Goal: Task Accomplishment & Management: Manage account settings

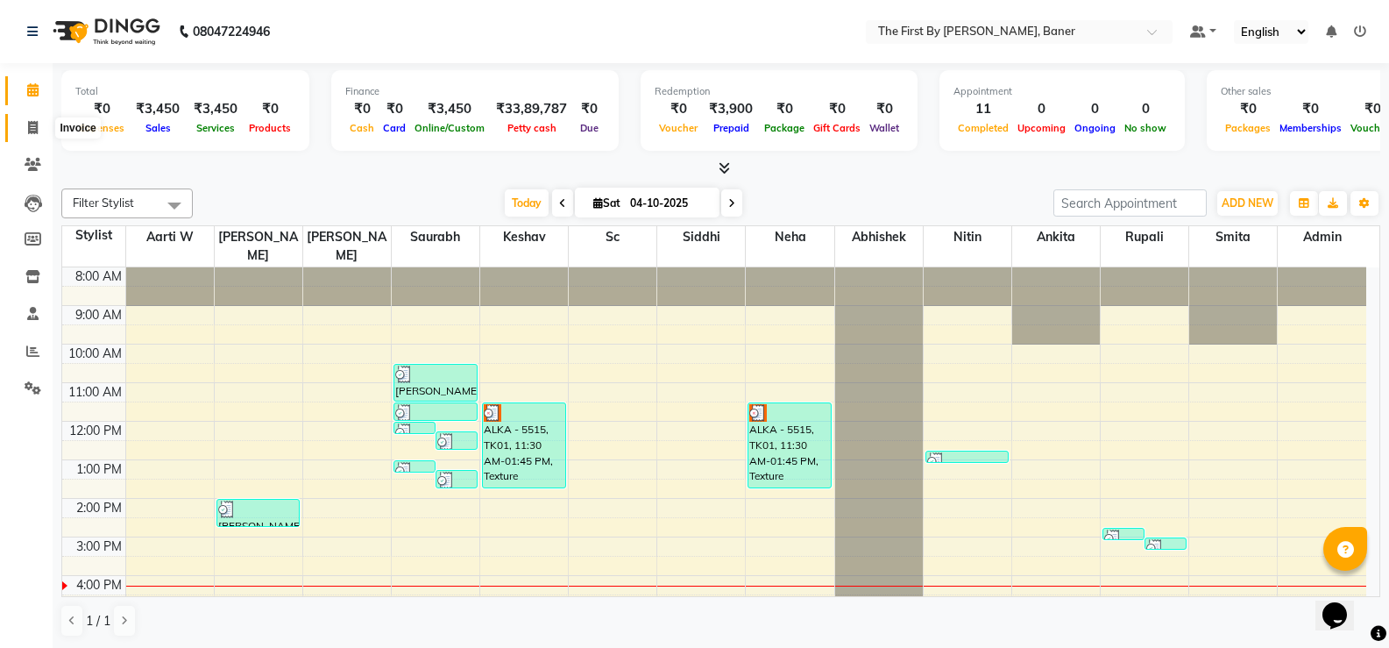
click at [39, 127] on span at bounding box center [33, 128] width 31 height 20
select select "service"
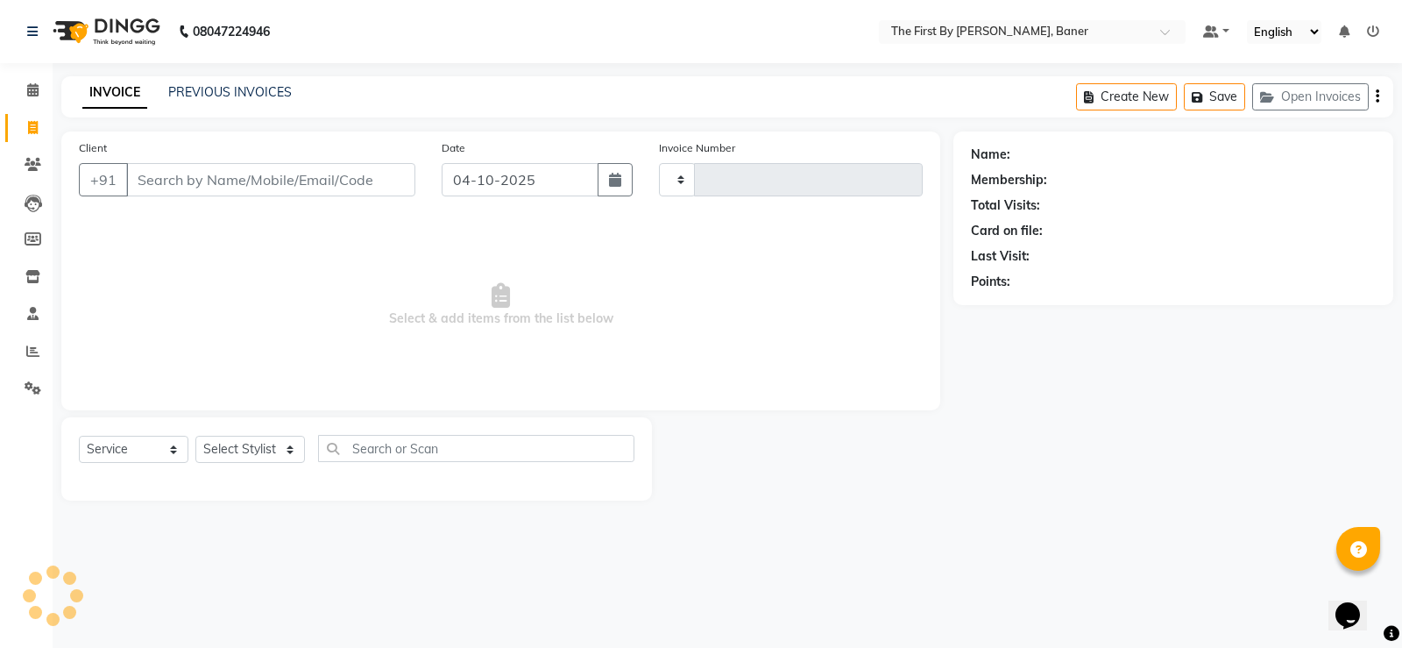
drag, startPoint x: 244, startPoint y: 205, endPoint x: 251, endPoint y: 173, distance: 33.2
click at [245, 195] on div "Client +91" at bounding box center [247, 174] width 363 height 72
click at [253, 173] on input "Client" at bounding box center [270, 179] width 289 height 33
paste input "9922447009"
type input "9922447009"
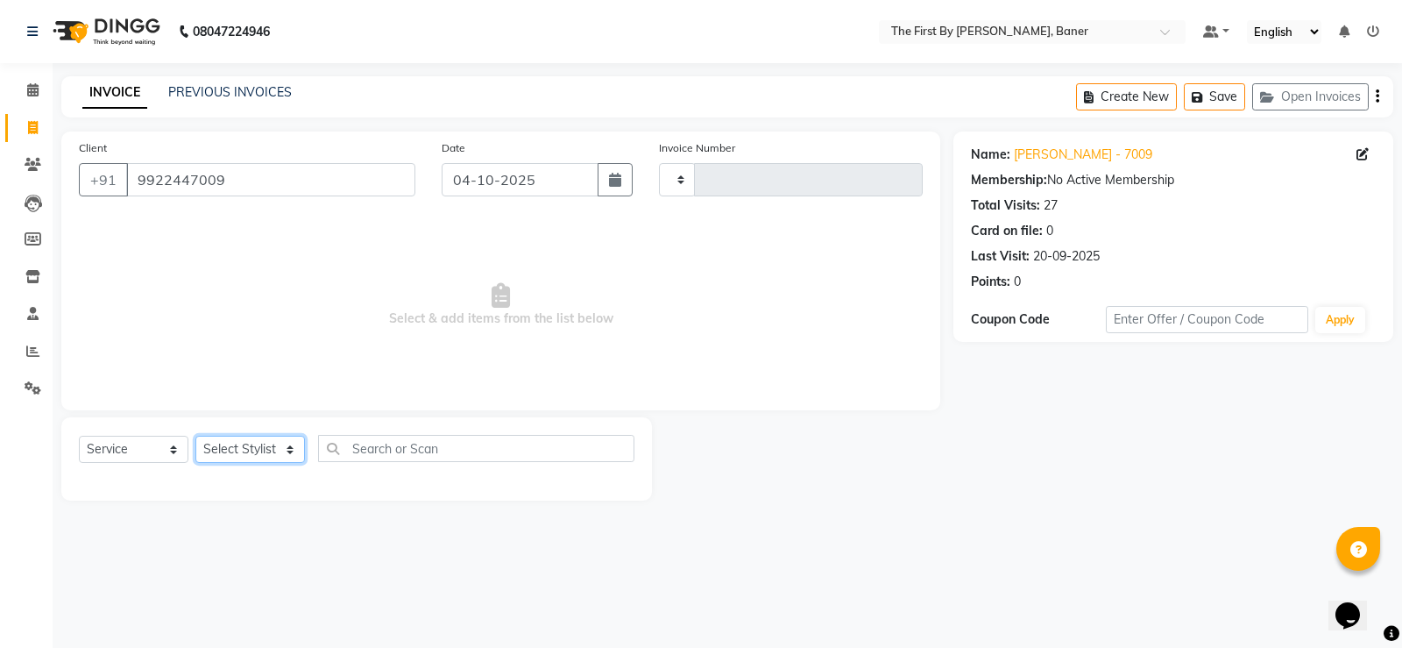
click at [216, 463] on select "Select Stylist Aarti W Abhishek Admin [PERSON_NAME] [PERSON_NAME] [PERSON_NAME]…" at bounding box center [250, 449] width 110 height 27
select select "49105"
click at [195, 436] on select "Select Stylist Aarti W Abhishek Admin [PERSON_NAME] [PERSON_NAME] [PERSON_NAME]…" at bounding box center [250, 449] width 110 height 27
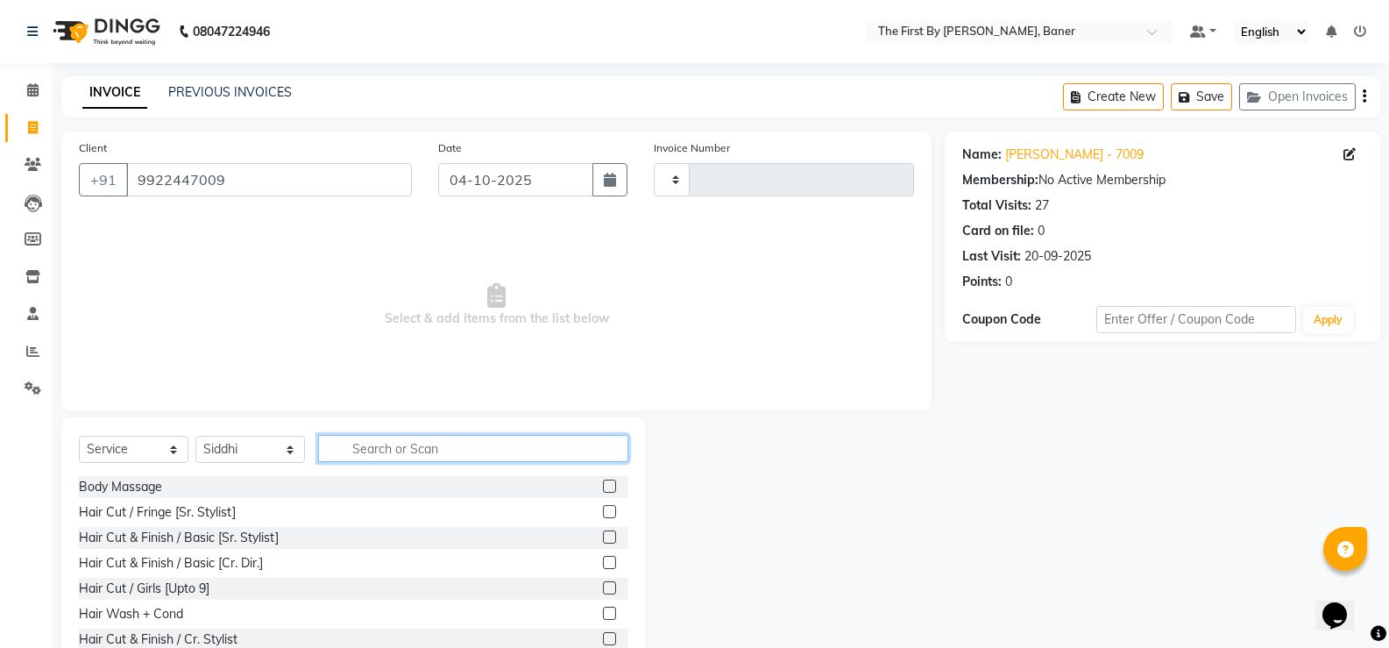
click at [381, 442] on input "text" at bounding box center [473, 448] width 310 height 27
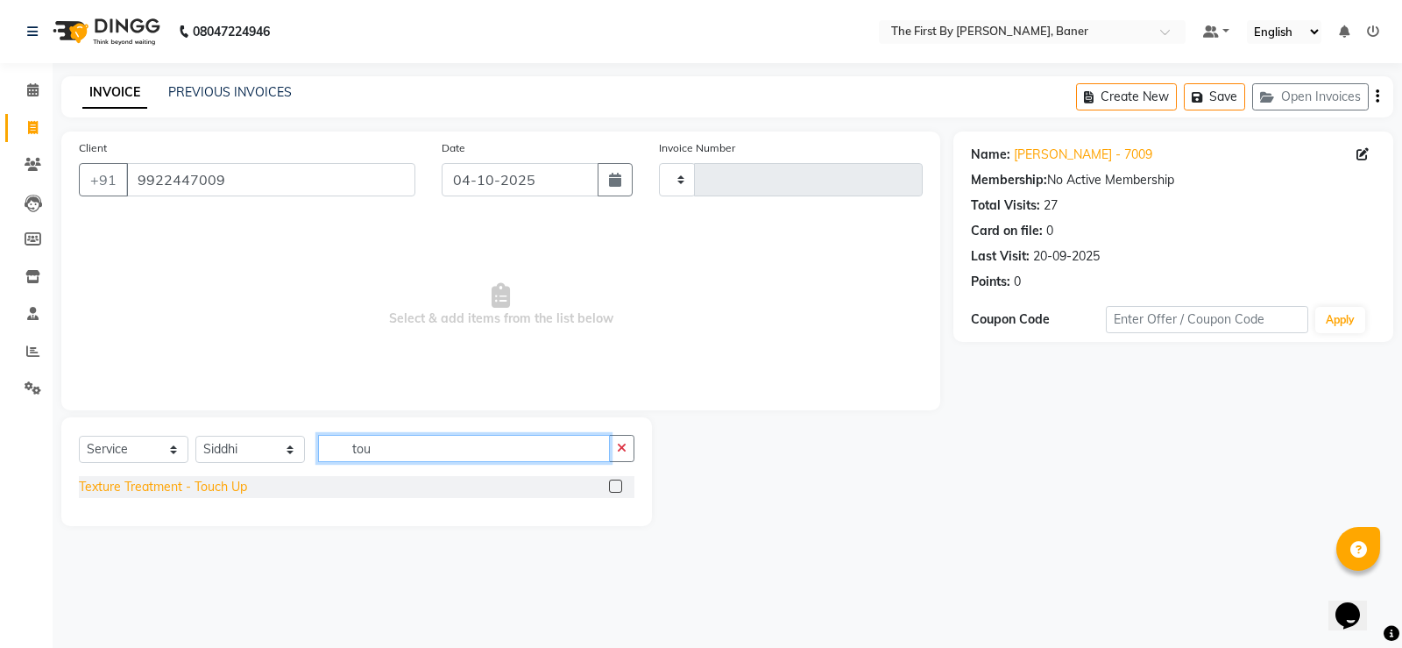
type input "tou"
click at [230, 481] on div "Texture Treatment - Touch Up" at bounding box center [163, 487] width 168 height 18
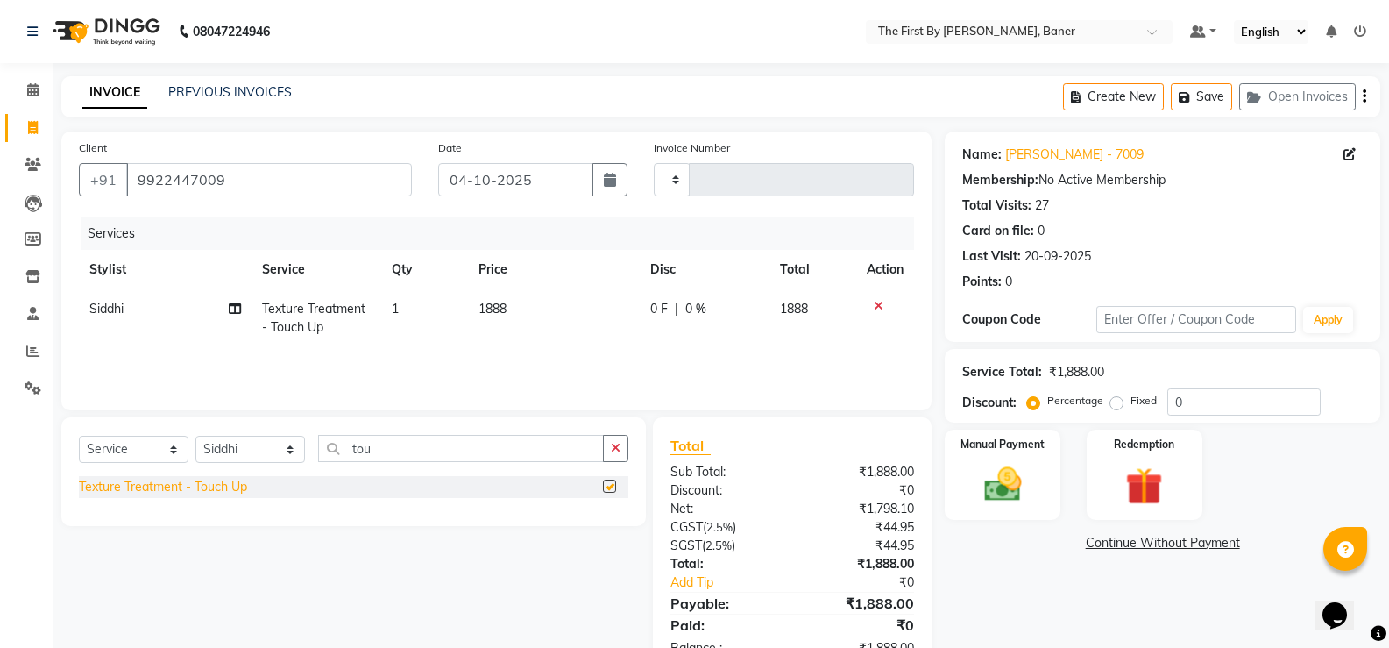
checkbox input "false"
click at [979, 494] on img at bounding box center [1002, 484] width 62 height 45
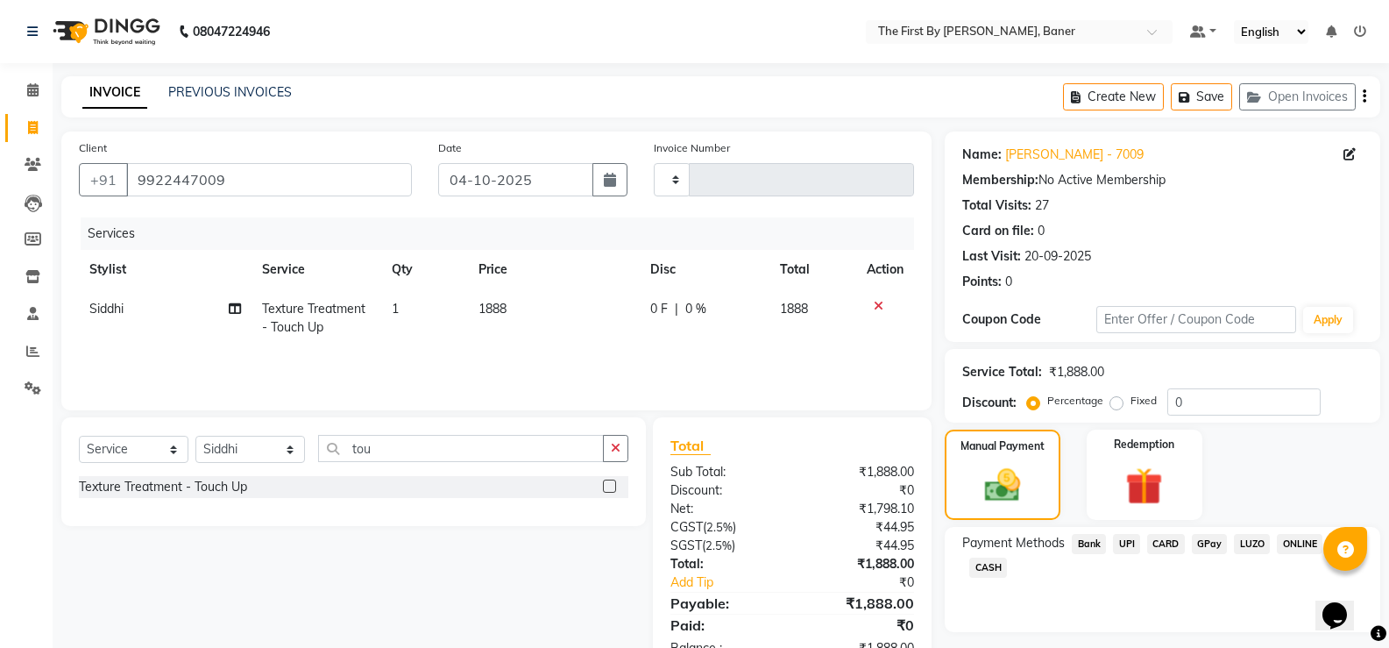
scroll to position [53, 0]
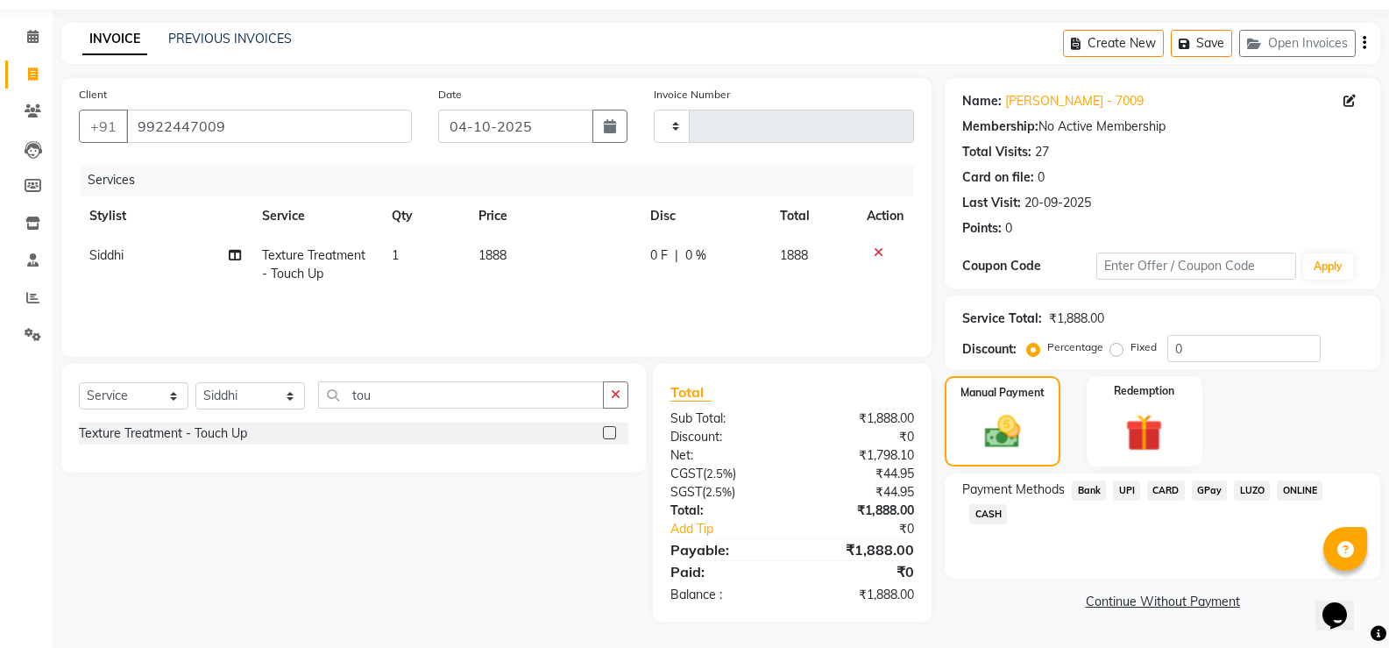
click at [1138, 489] on span "UPI" at bounding box center [1126, 490] width 27 height 20
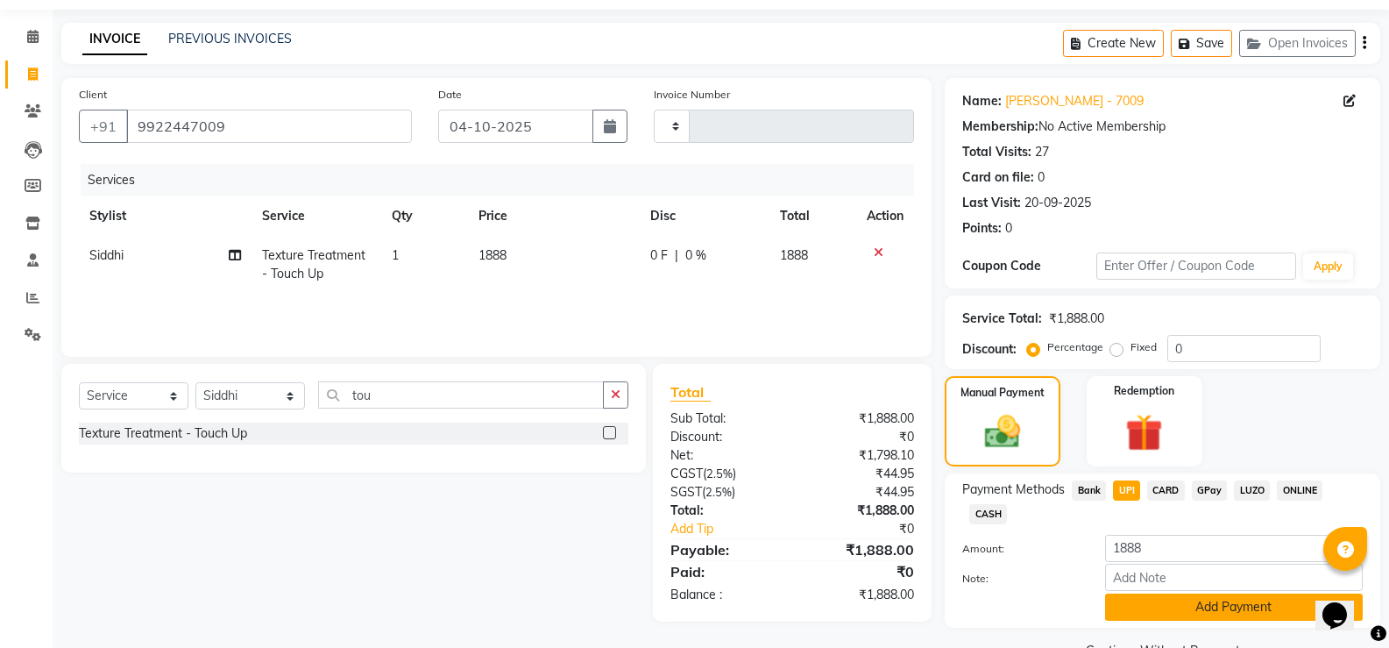
click at [1189, 613] on button "Add Payment" at bounding box center [1234, 606] width 258 height 27
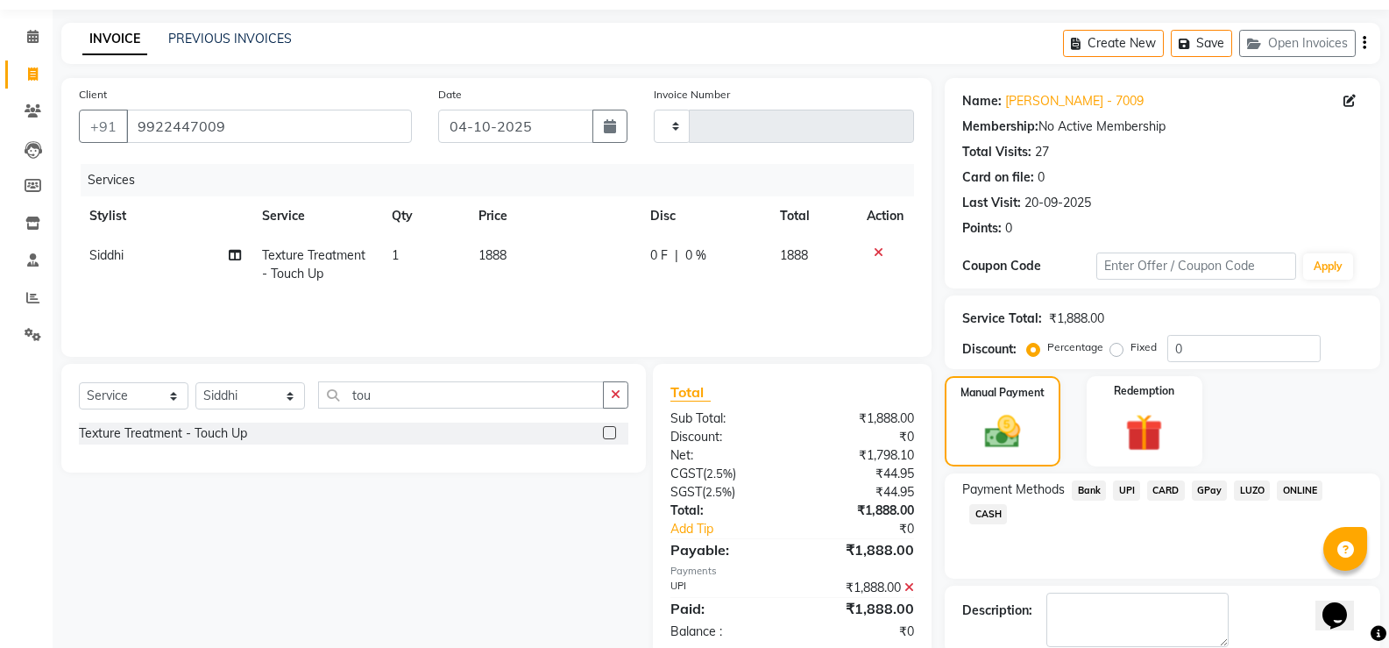
scroll to position [145, 0]
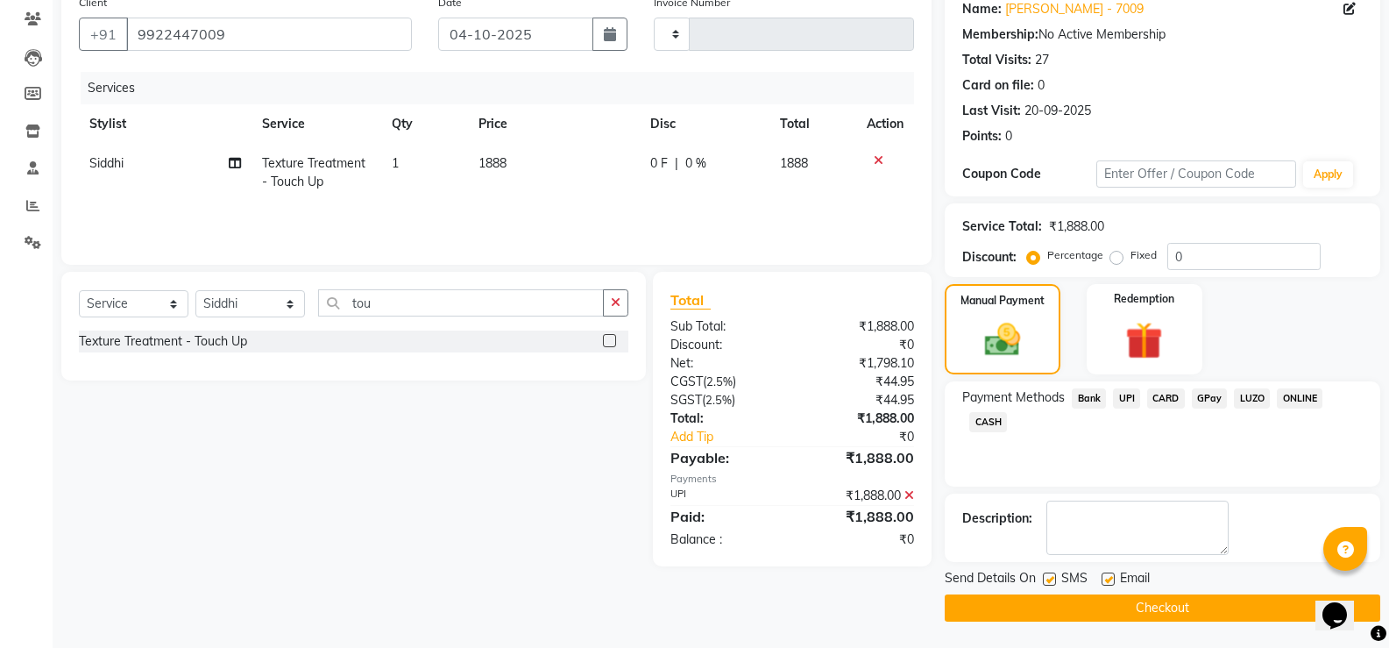
click at [1189, 614] on button "Checkout" at bounding box center [1163, 607] width 436 height 27
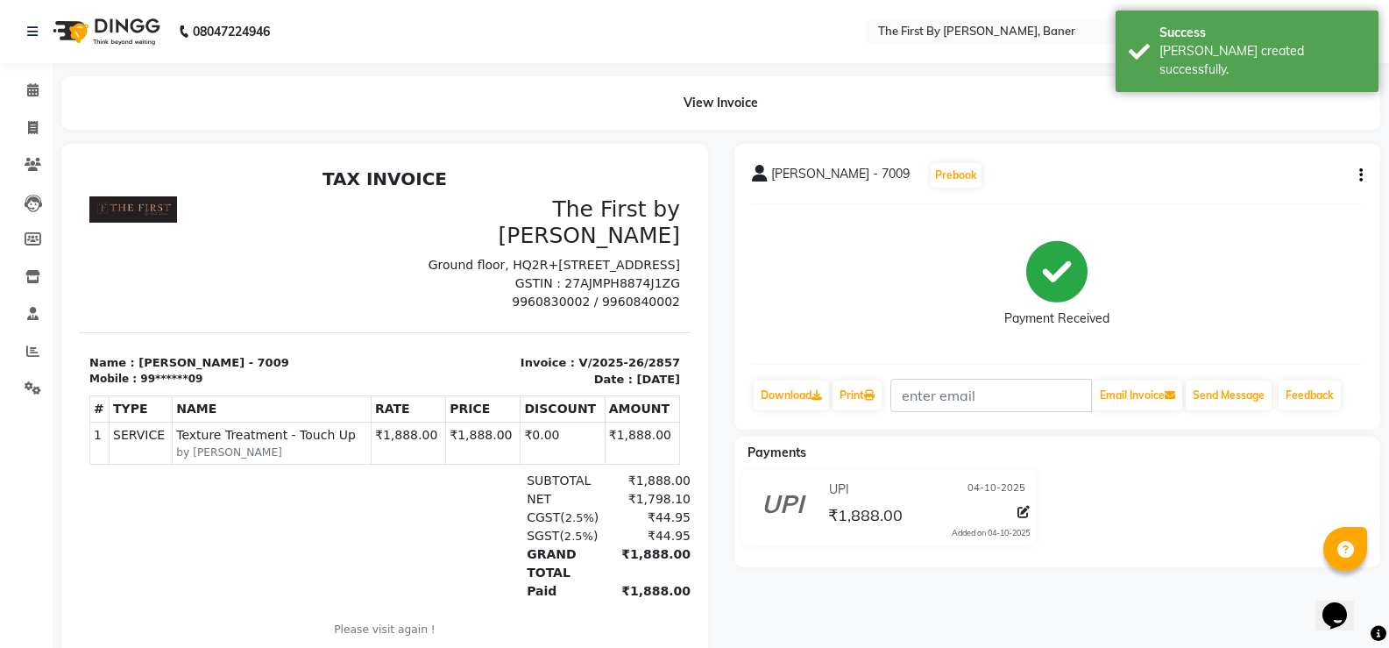
drag, startPoint x: 41, startPoint y: 107, endPoint x: 111, endPoint y: 129, distance: 73.5
click at [41, 108] on li "Calendar" at bounding box center [26, 91] width 53 height 38
click at [32, 132] on icon at bounding box center [33, 127] width 10 height 13
select select "service"
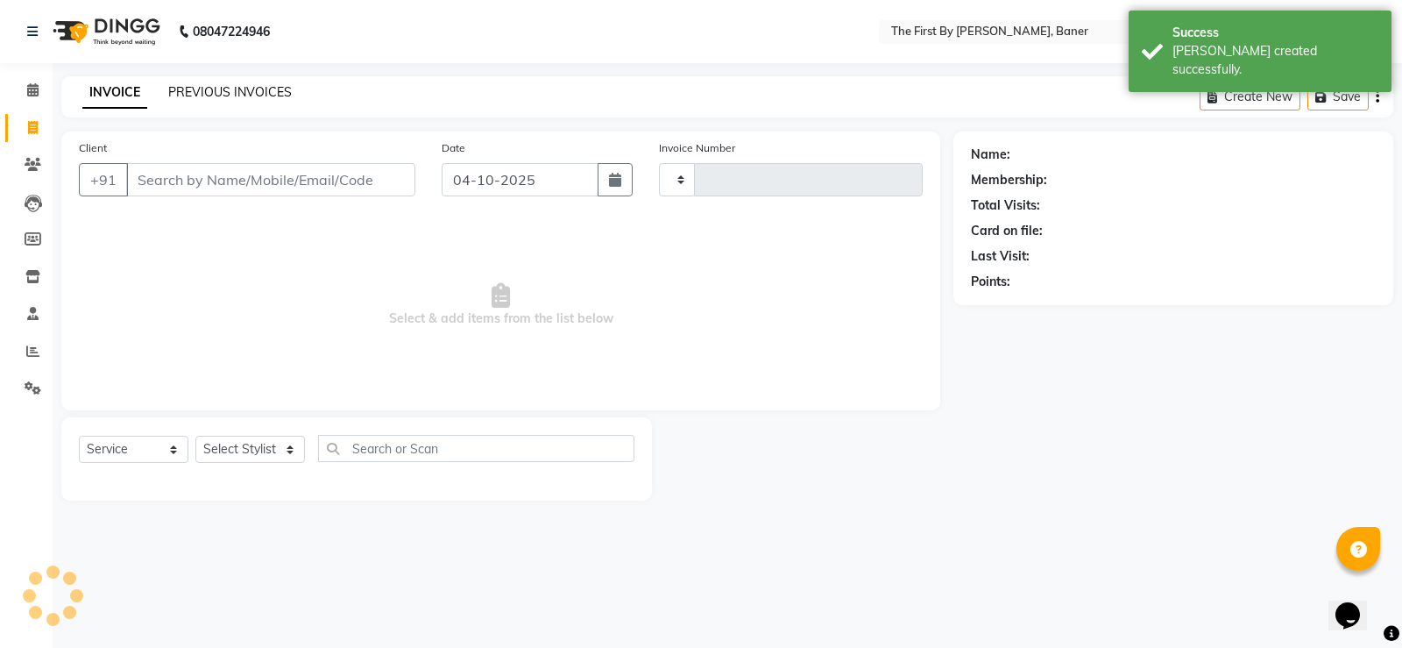
type input "2858"
select select "6411"
click at [221, 88] on link "PREVIOUS INVOICES" at bounding box center [230, 92] width 124 height 16
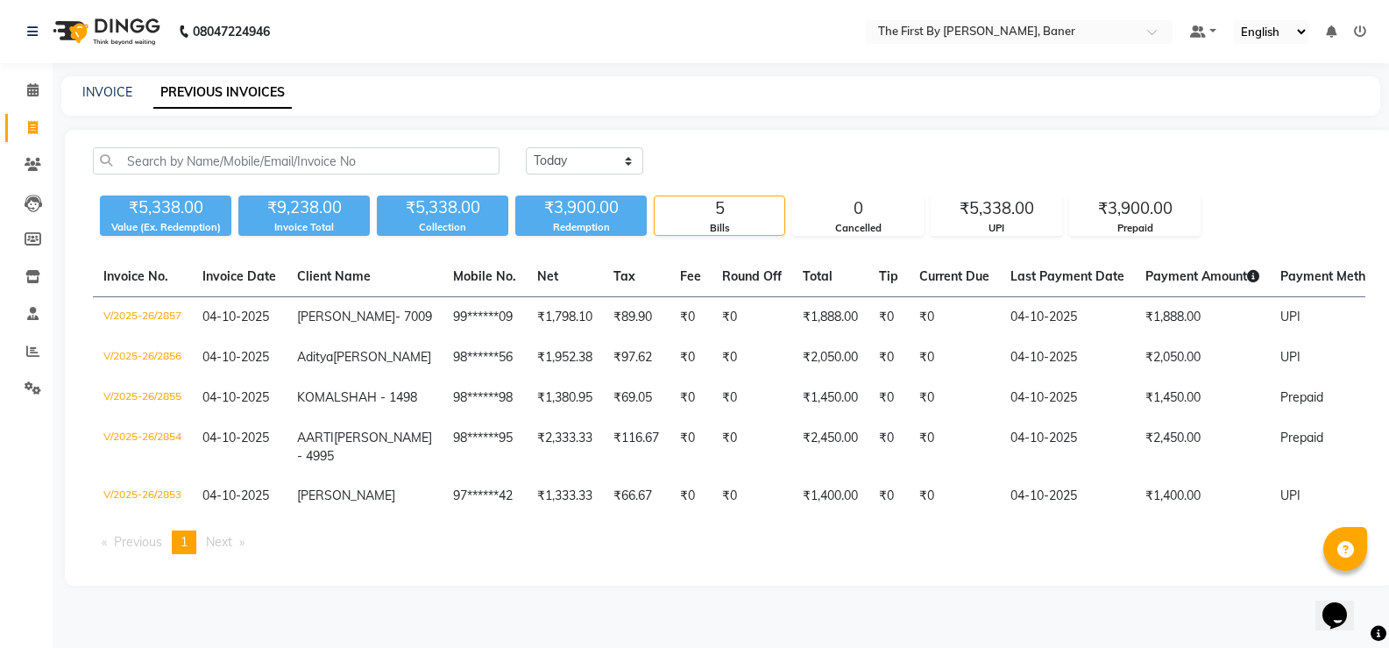
click at [110, 102] on div "INVOICE PREVIOUS INVOICES" at bounding box center [720, 95] width 1319 height 39
click at [111, 97] on link "INVOICE" at bounding box center [107, 92] width 50 height 16
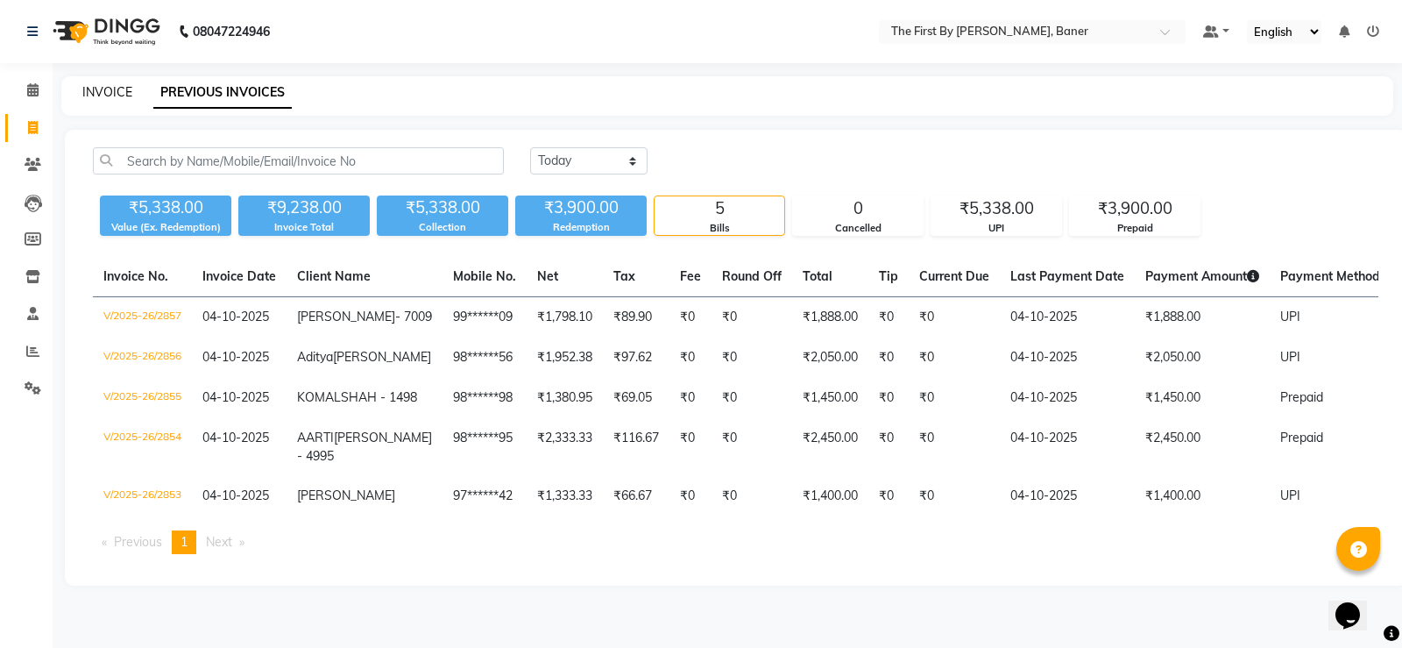
select select "6411"
select select "service"
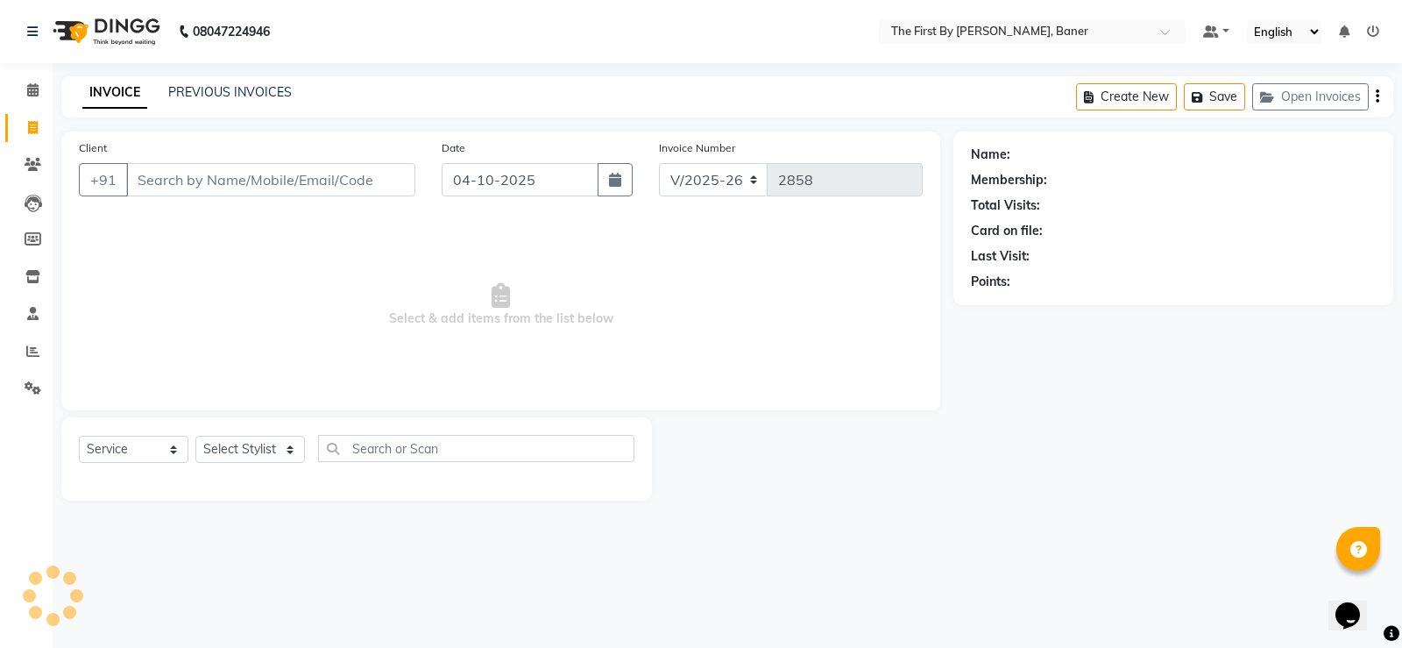
click at [293, 182] on input "Client" at bounding box center [270, 179] width 289 height 33
click at [352, 179] on input "Client" at bounding box center [270, 179] width 289 height 33
paste input "7827972316"
type input "7827972316"
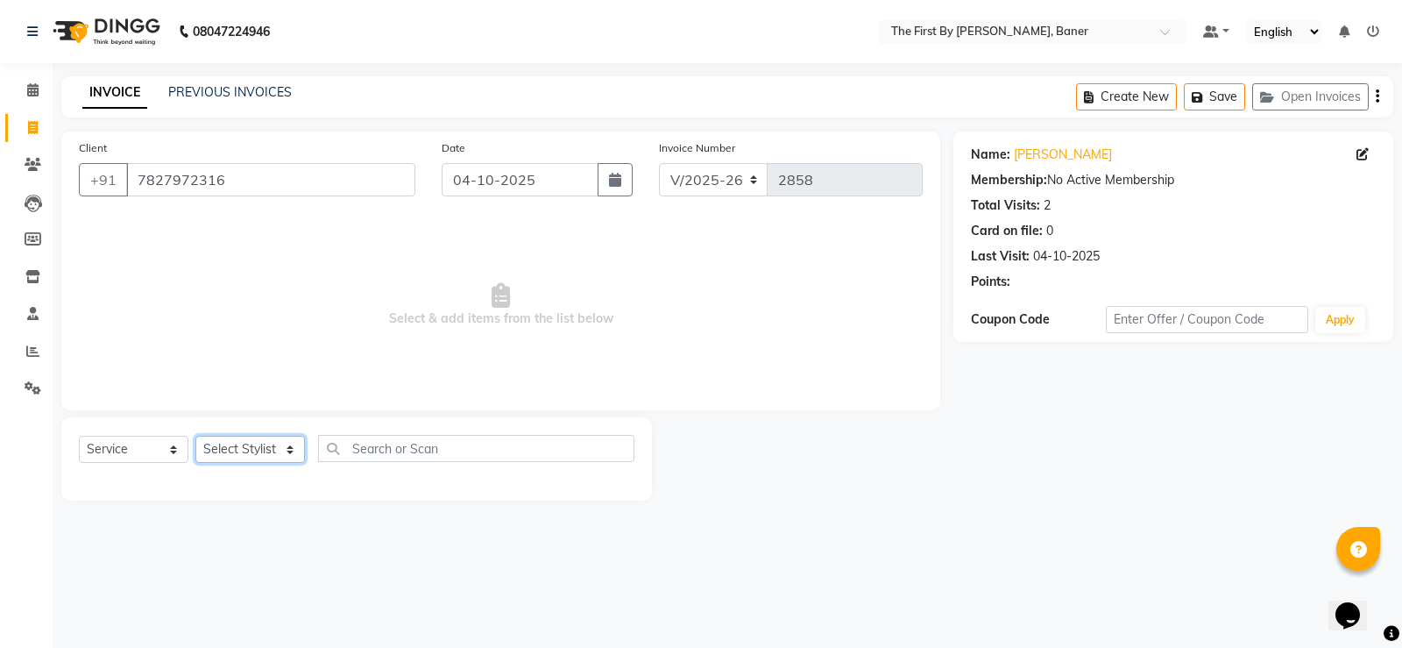
click at [271, 449] on select "Select Stylist Aarti W Abhishek Admin [PERSON_NAME] [PERSON_NAME] [PERSON_NAME]…" at bounding box center [250, 449] width 110 height 27
select select "49034"
click at [195, 436] on select "Select Stylist Aarti W Abhishek Admin [PERSON_NAME] [PERSON_NAME] [PERSON_NAME]…" at bounding box center [250, 449] width 110 height 27
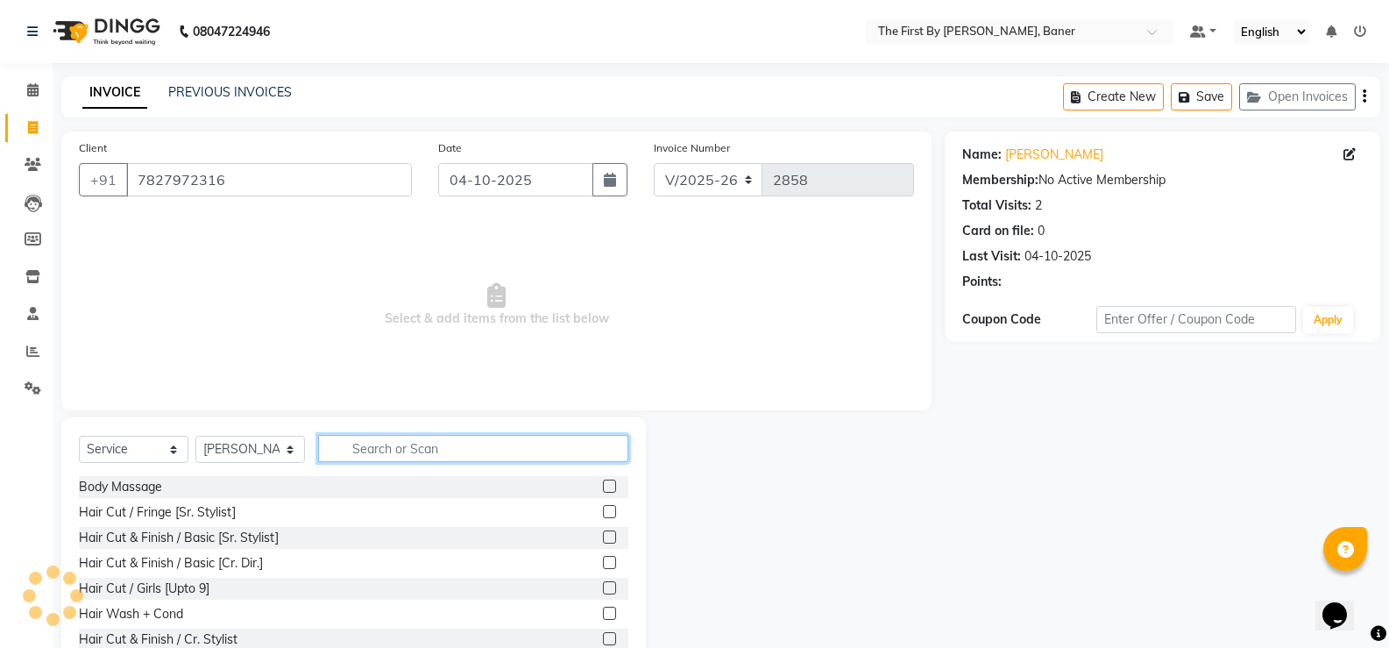
click at [351, 444] on input "text" at bounding box center [473, 448] width 310 height 27
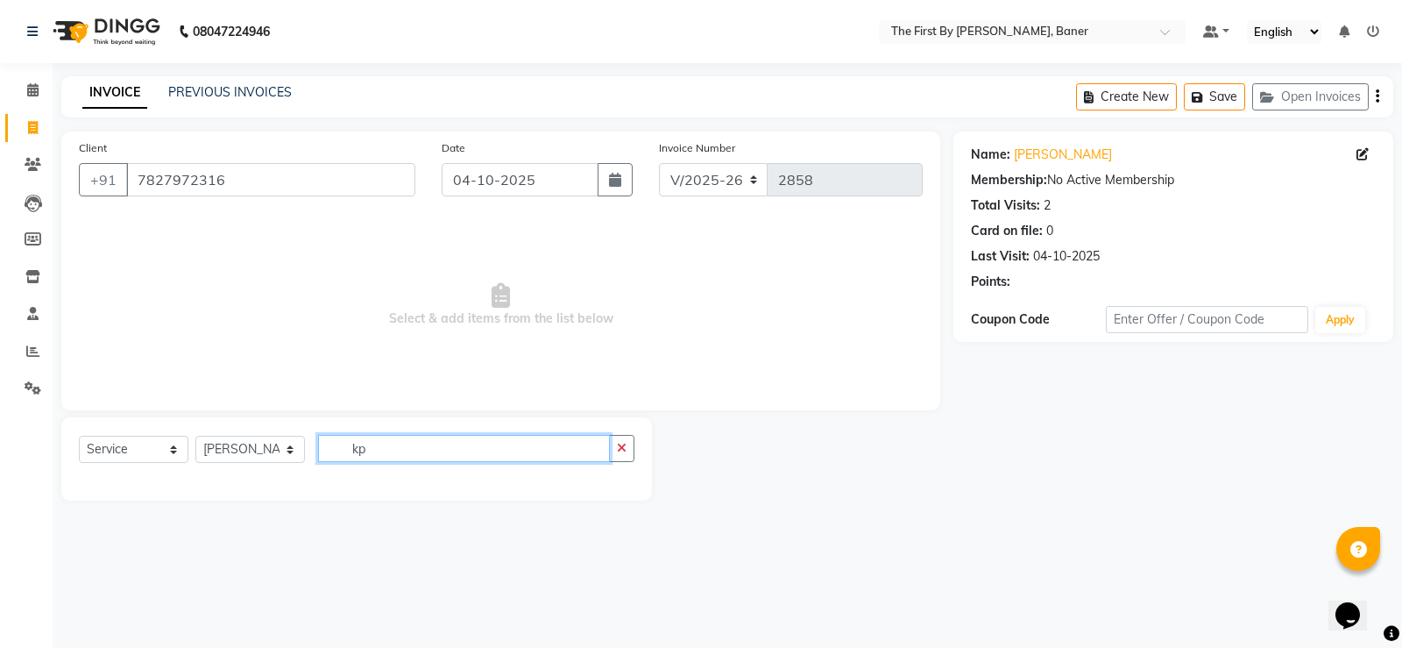
type input "k"
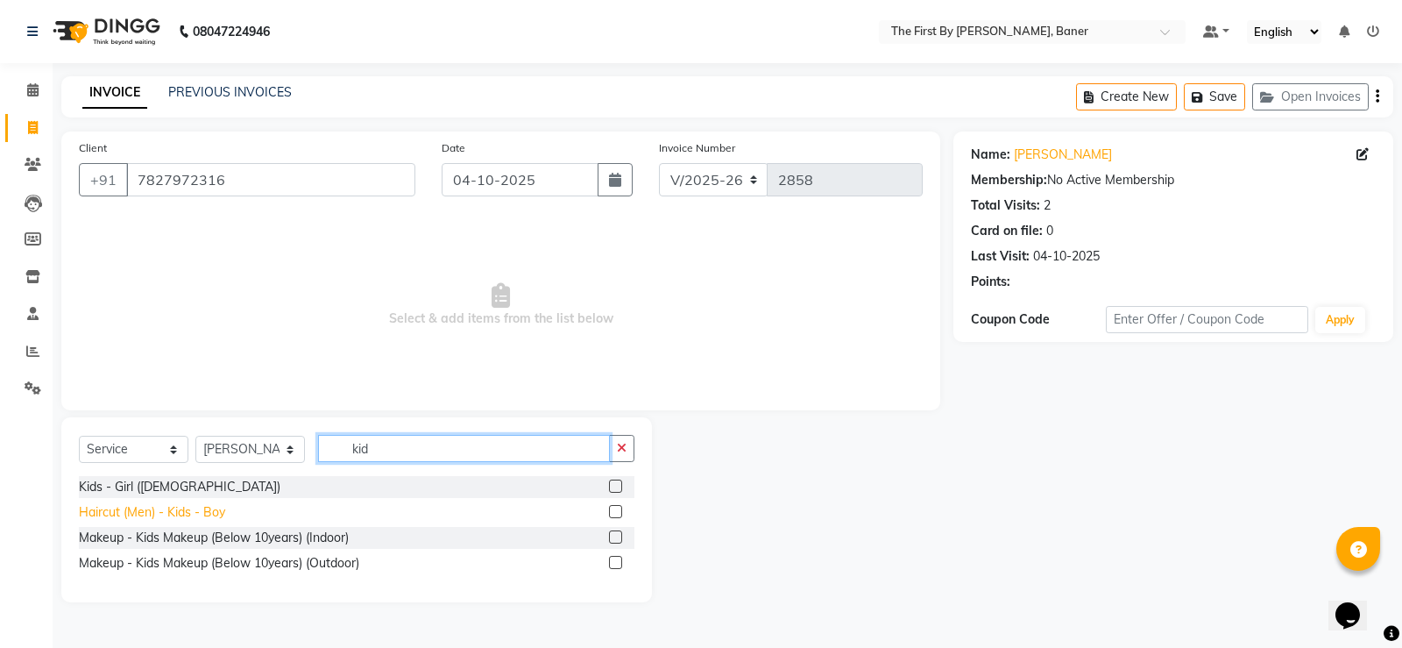
type input "kid"
click at [159, 509] on div "Haircut (Men) - Kids - Boy" at bounding box center [152, 512] width 146 height 18
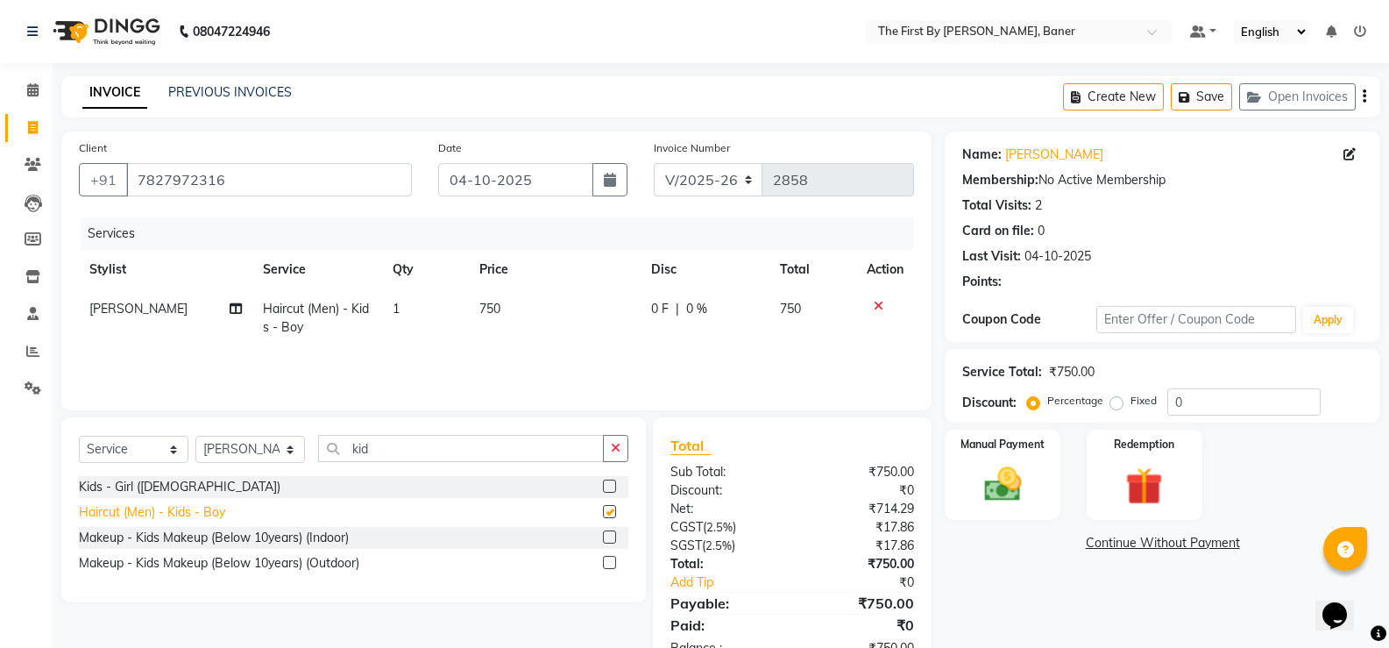
checkbox input "false"
click at [510, 320] on td "750" at bounding box center [555, 318] width 172 height 58
select select "49034"
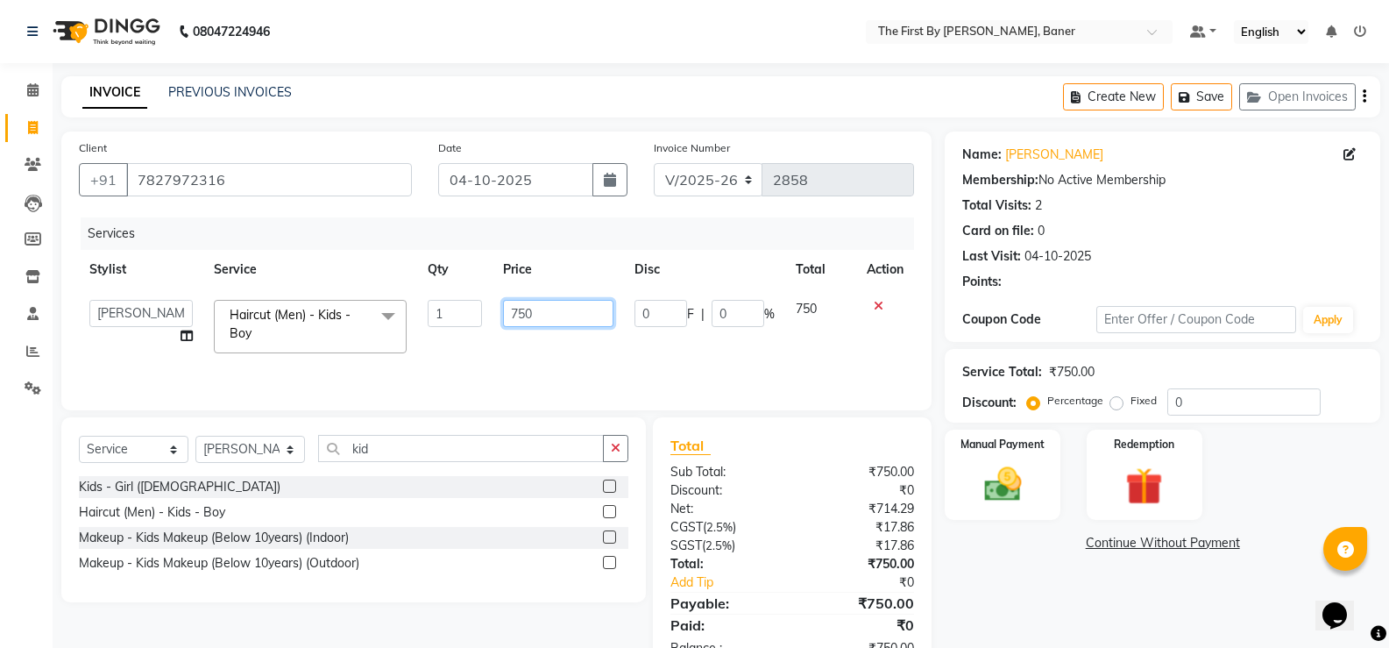
click at [512, 316] on input "750" at bounding box center [558, 313] width 110 height 27
type input "800"
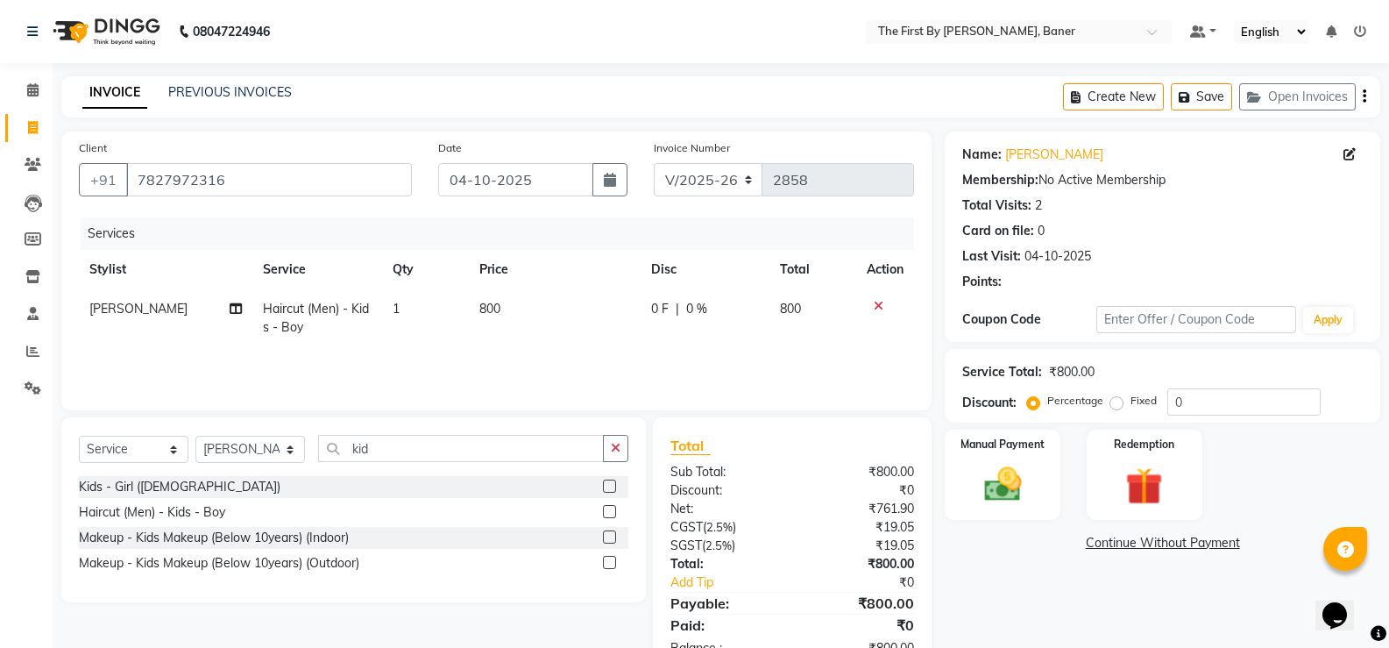
click at [528, 367] on div "Services Stylist Service Qty Price Disc Total Action [PERSON_NAME] Haircut (Men…" at bounding box center [496, 304] width 835 height 175
click at [976, 510] on div "Manual Payment" at bounding box center [1003, 475] width 120 height 94
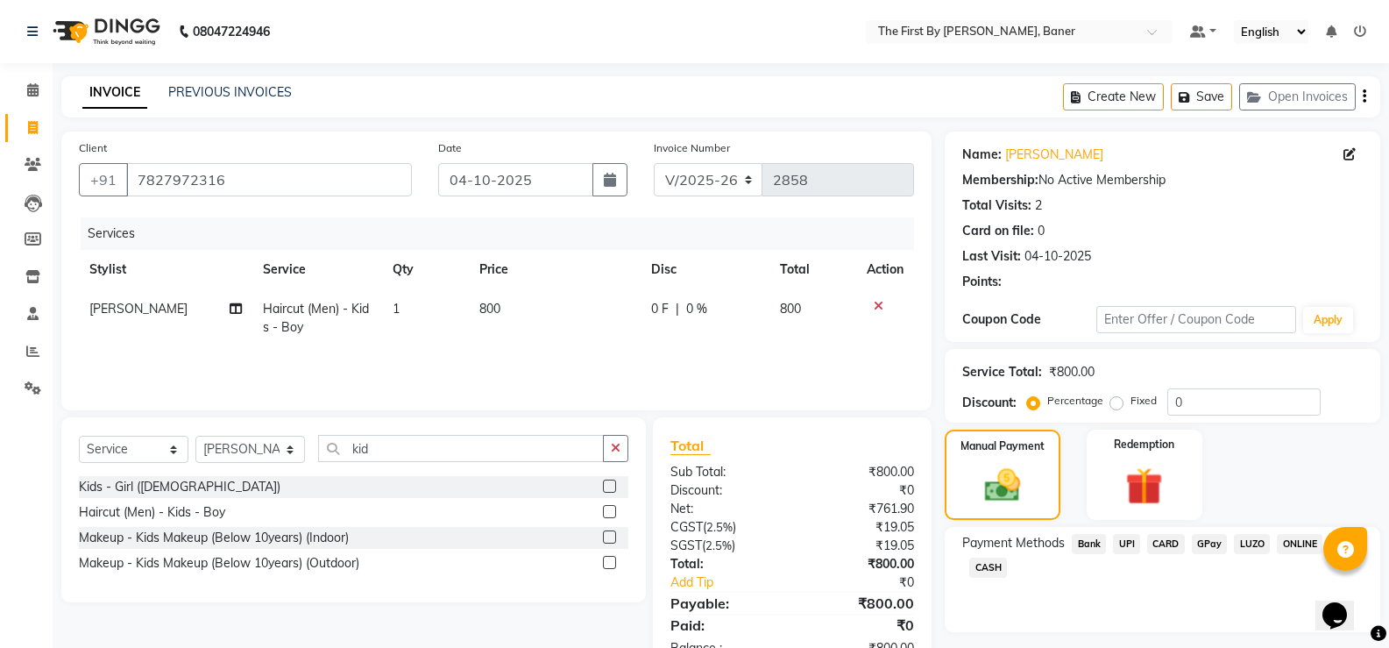
scroll to position [53, 0]
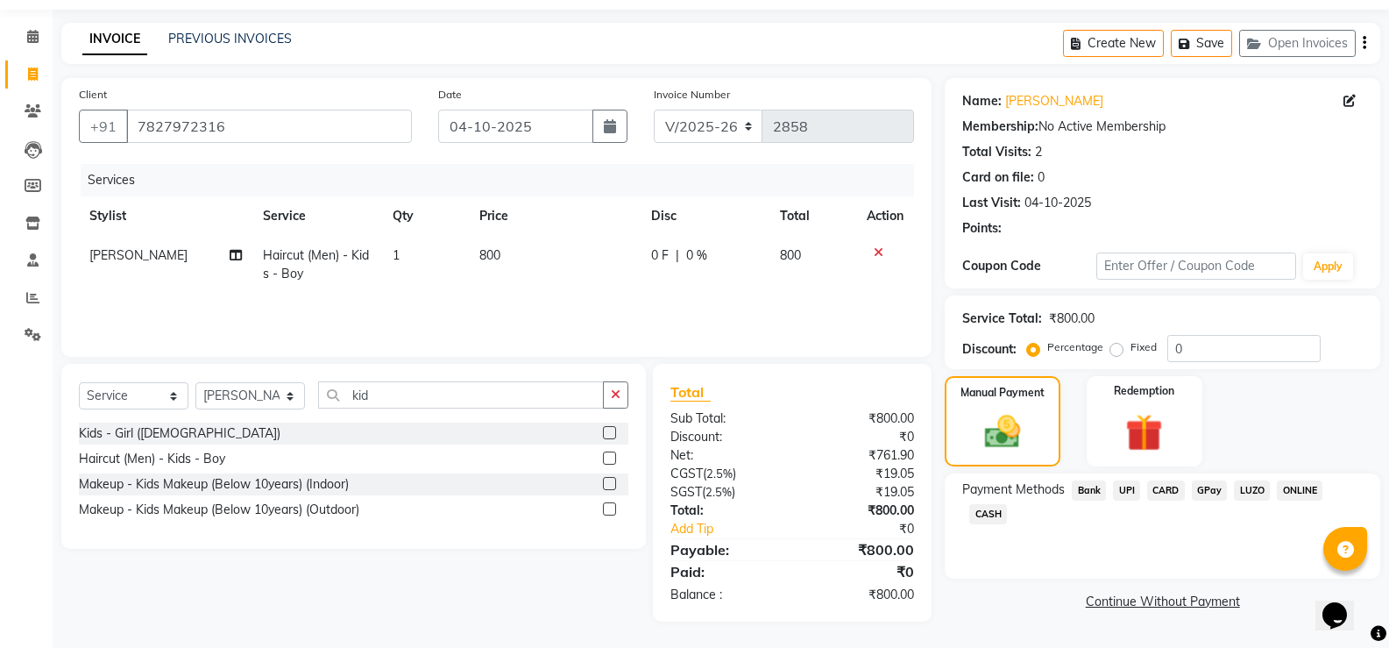
click at [1115, 486] on span "UPI" at bounding box center [1126, 490] width 27 height 20
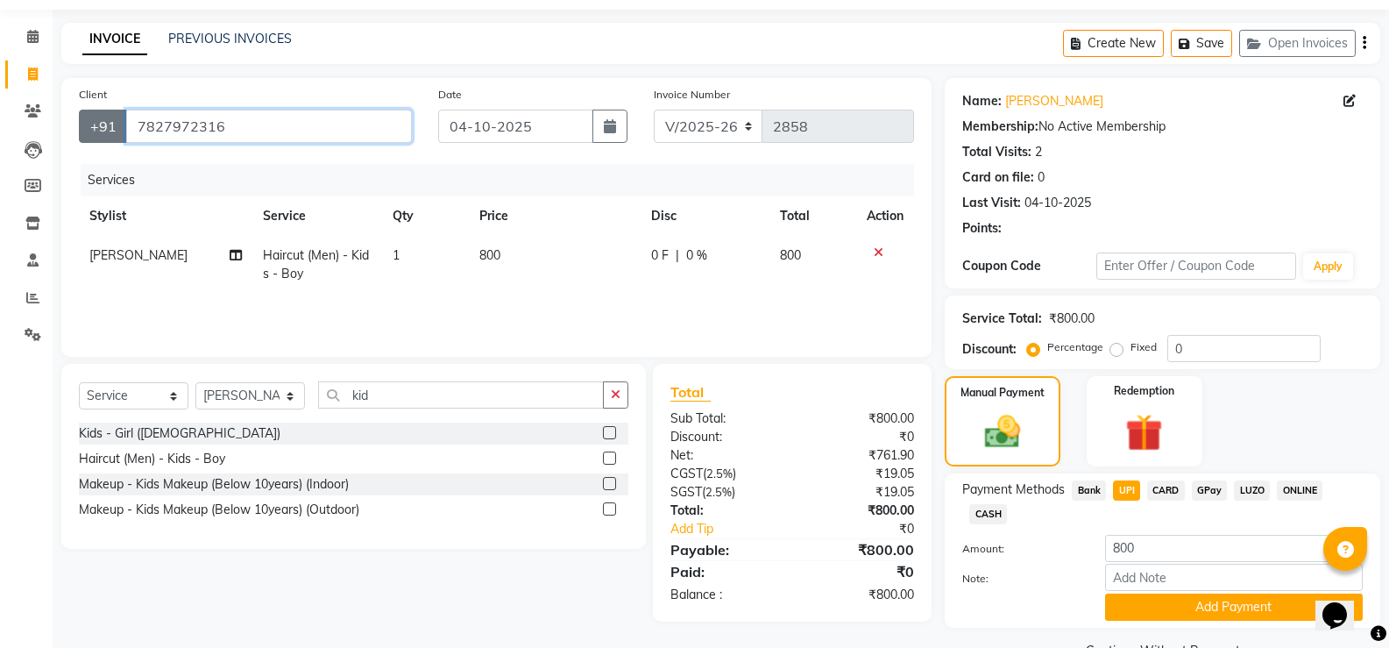
drag, startPoint x: 224, startPoint y: 130, endPoint x: 110, endPoint y: 142, distance: 115.5
click at [114, 141] on div "[PHONE_NUMBER]" at bounding box center [245, 126] width 333 height 33
click at [1189, 606] on button "Add Payment" at bounding box center [1234, 606] width 258 height 27
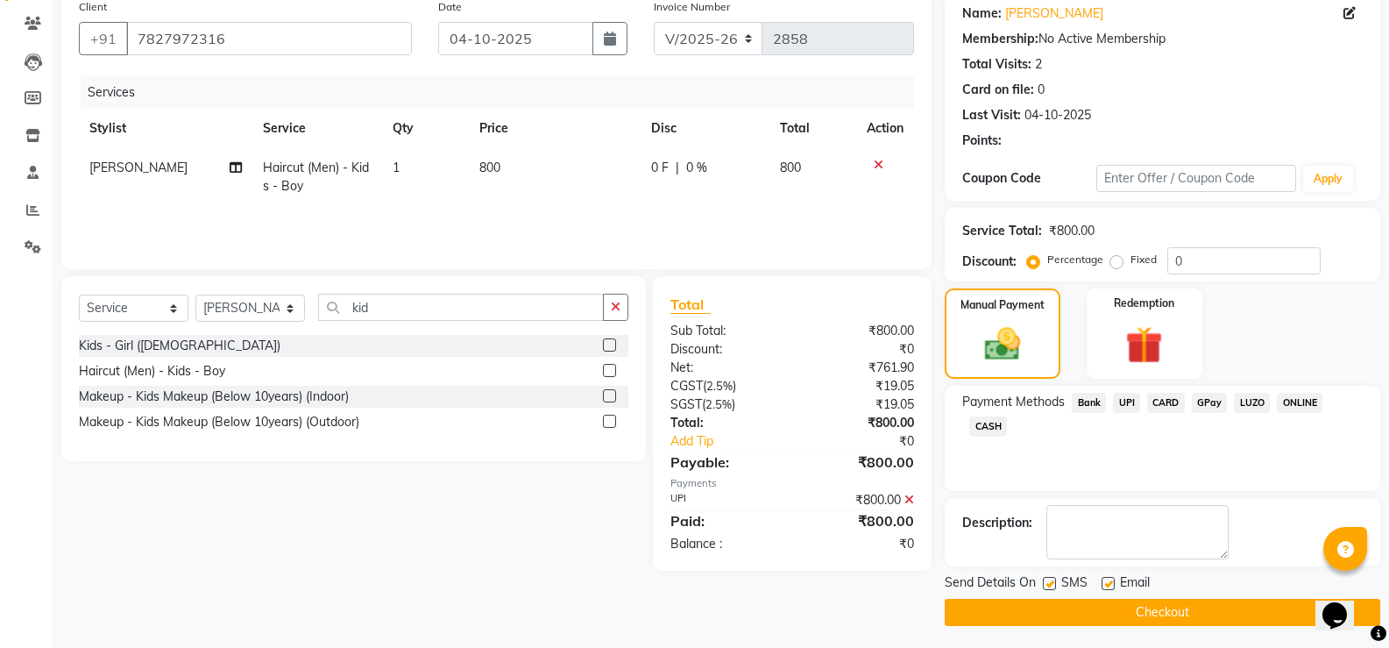
scroll to position [145, 0]
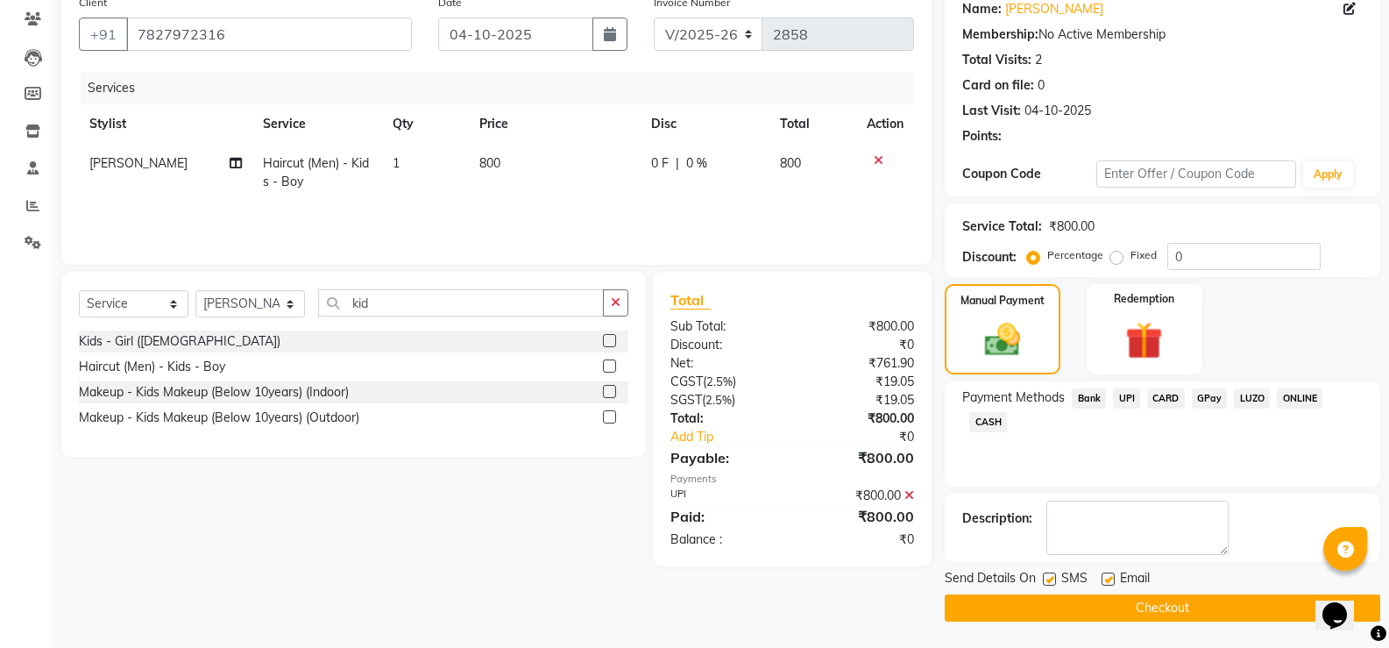
click at [1189, 605] on button "Checkout" at bounding box center [1163, 607] width 436 height 27
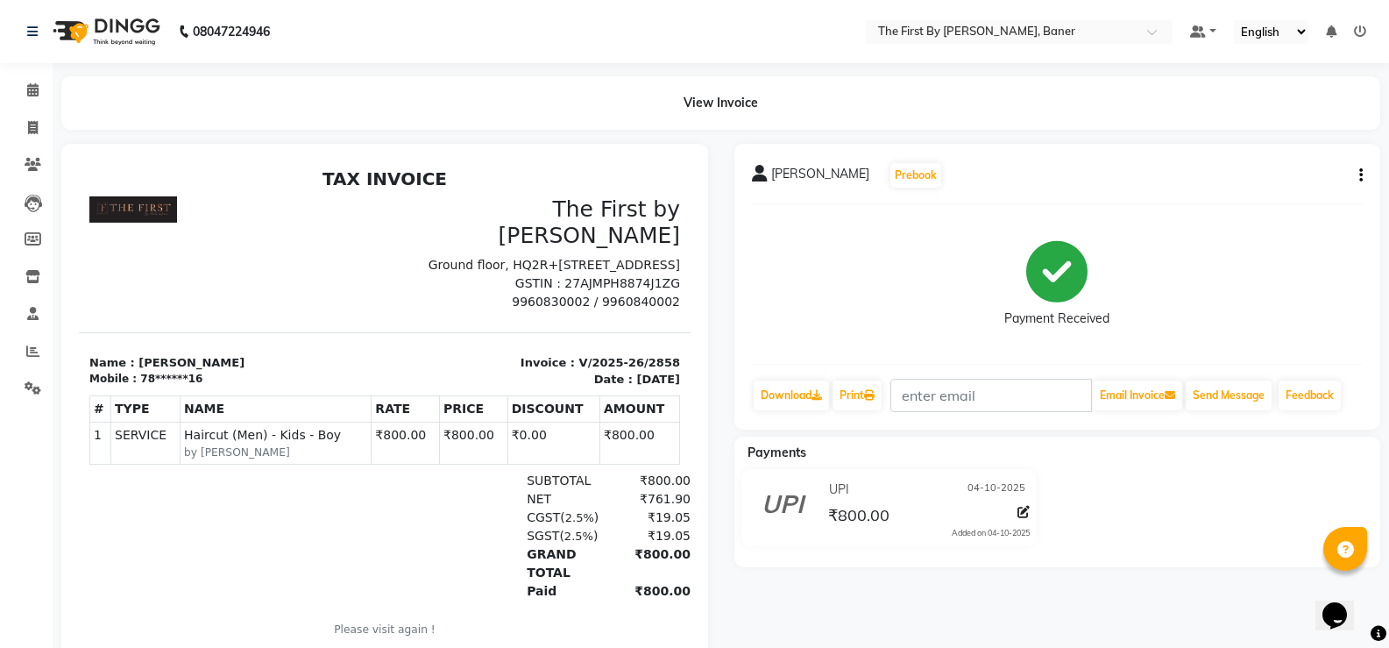
click at [1366, 171] on div "[PERSON_NAME] Prebook Payment Received Download Print Email Invoice Send Messag…" at bounding box center [1057, 287] width 647 height 286
click at [1363, 176] on div "[PERSON_NAME] Prebook Payment Received Download Print Email Invoice Send Messag…" at bounding box center [1057, 287] width 647 height 286
click at [1359, 176] on icon "button" at bounding box center [1361, 175] width 4 height 1
click at [1273, 140] on div "Cancel Invoice" at bounding box center [1274, 142] width 120 height 22
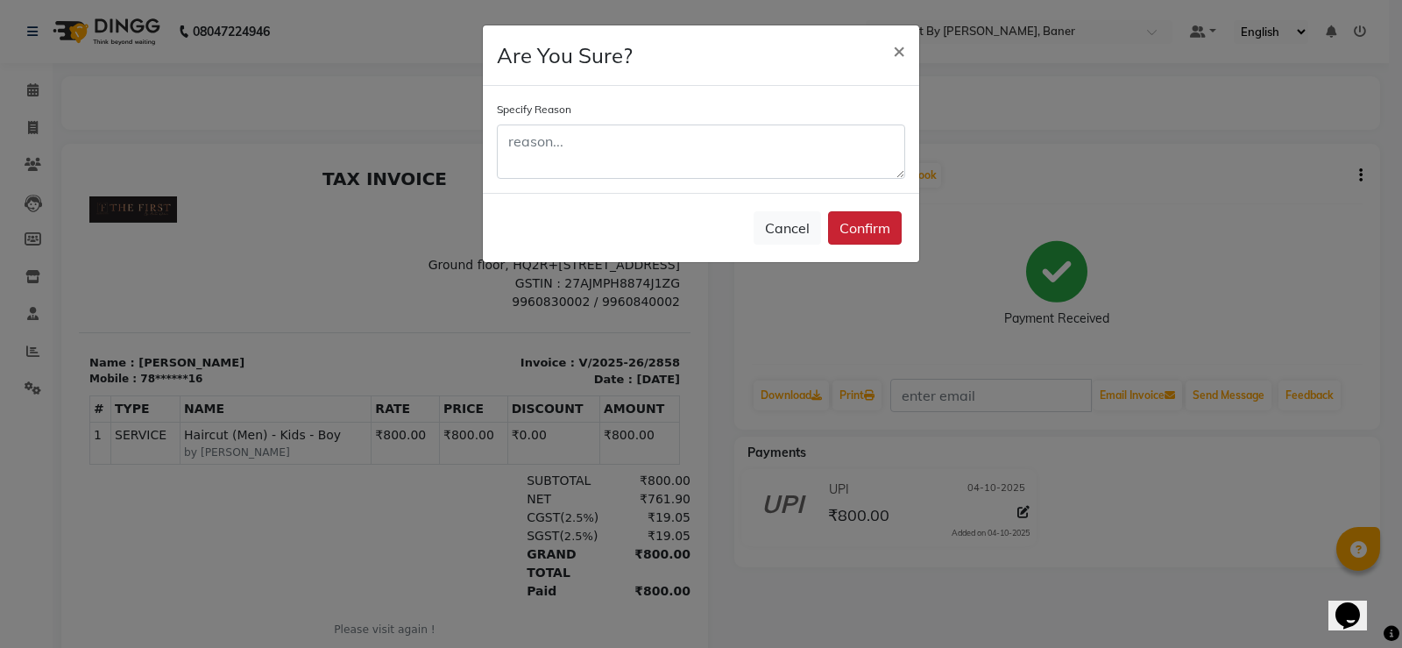
click at [876, 227] on button "Confirm" at bounding box center [865, 227] width 74 height 33
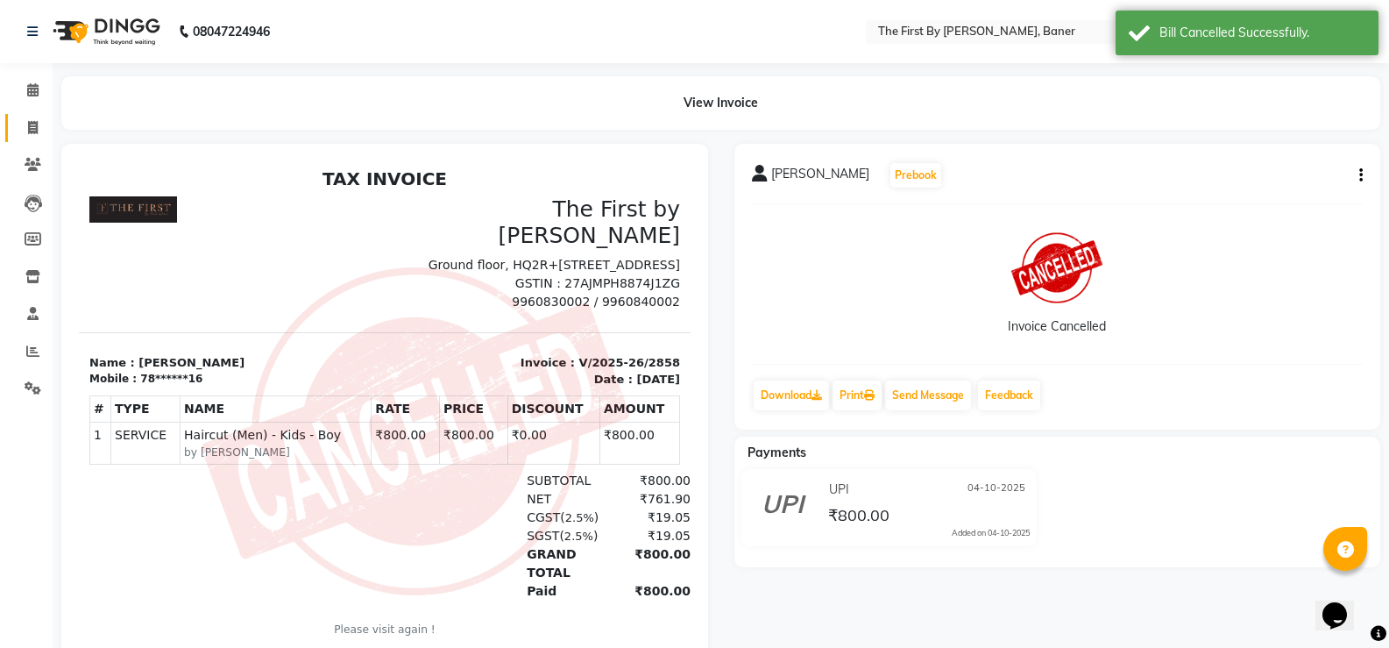
click at [18, 122] on span at bounding box center [33, 128] width 31 height 20
select select "6411"
select select "service"
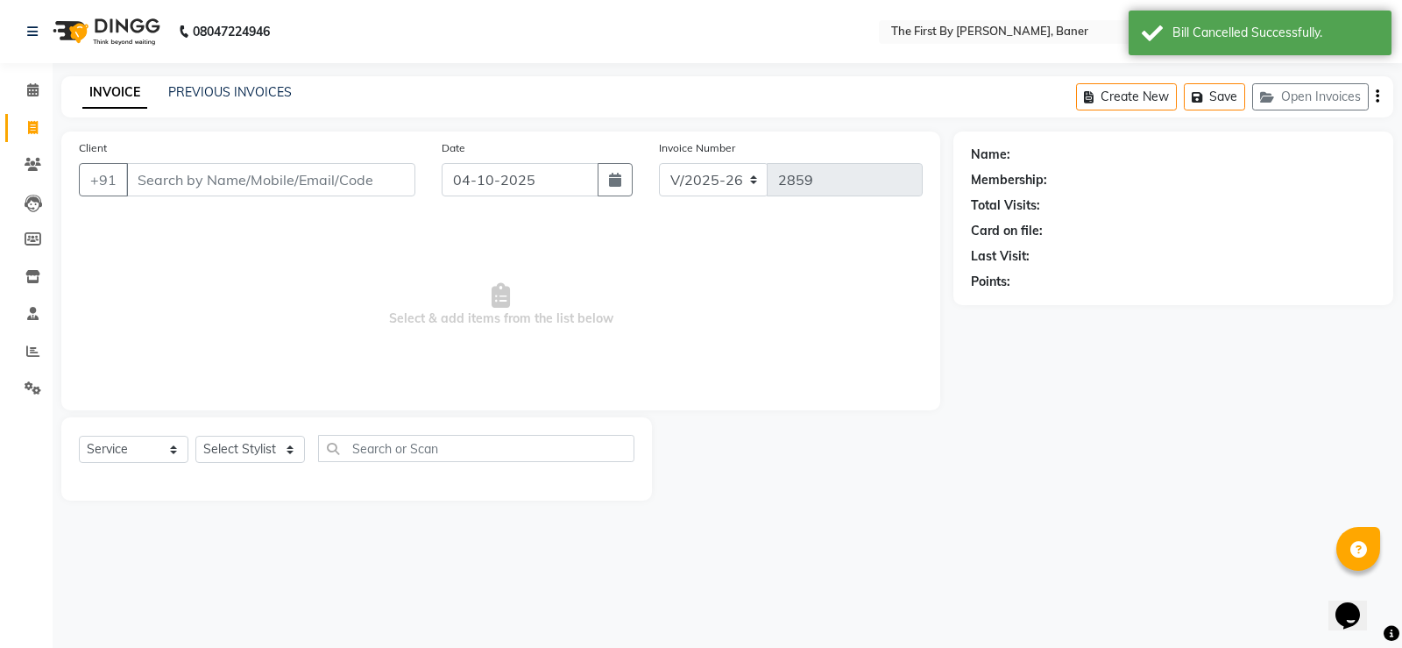
click at [351, 188] on input "Client" at bounding box center [270, 179] width 289 height 33
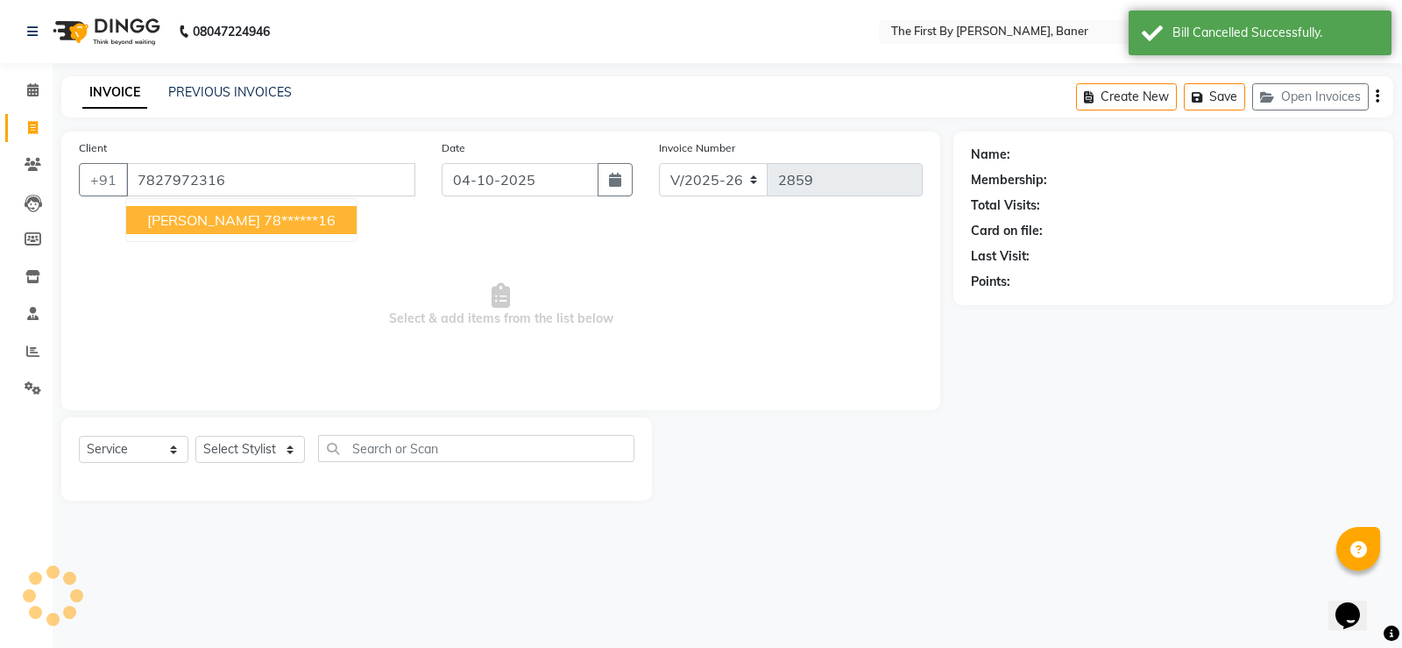
click at [264, 227] on ngb-highlight "78******16" at bounding box center [300, 220] width 72 height 18
type input "78******16"
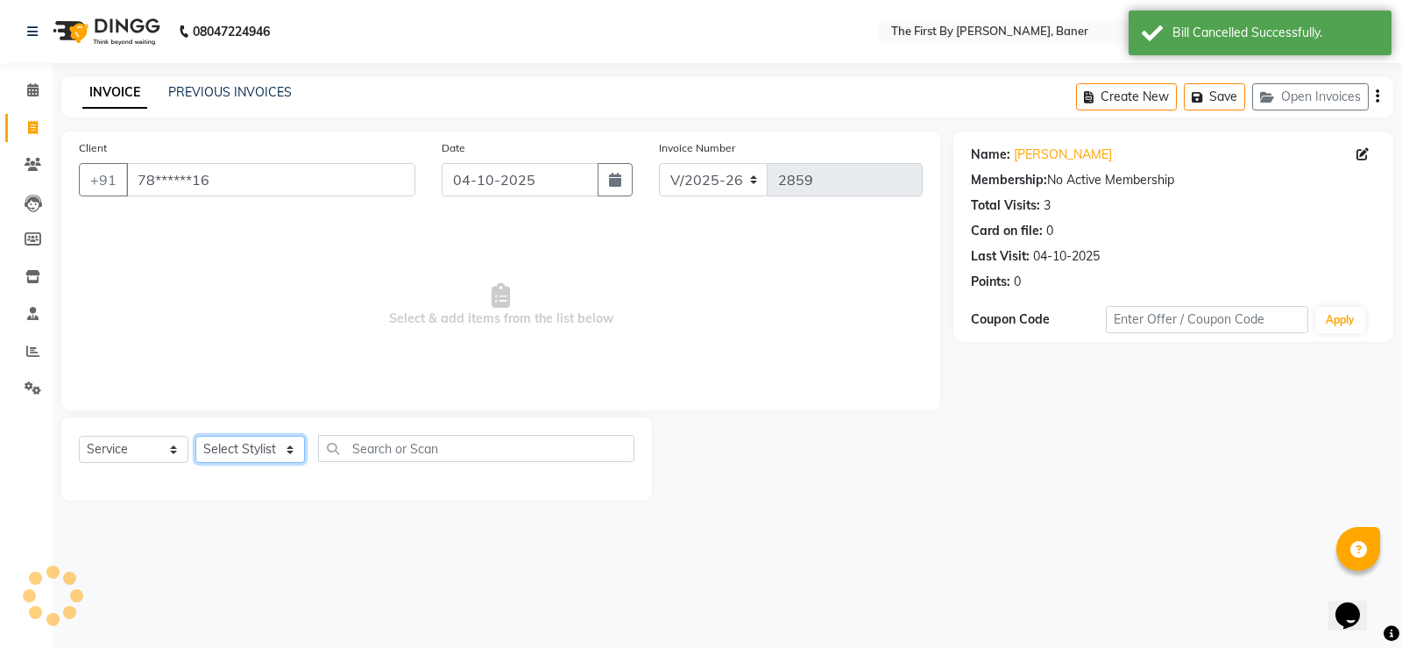
click at [256, 446] on select "Select Stylist Aarti W Abhishek Admin [PERSON_NAME] [PERSON_NAME] [PERSON_NAME]…" at bounding box center [250, 449] width 110 height 27
select select "49034"
click at [195, 436] on select "Select Stylist Aarti W Abhishek Admin [PERSON_NAME] [PERSON_NAME] [PERSON_NAME]…" at bounding box center [250, 449] width 110 height 27
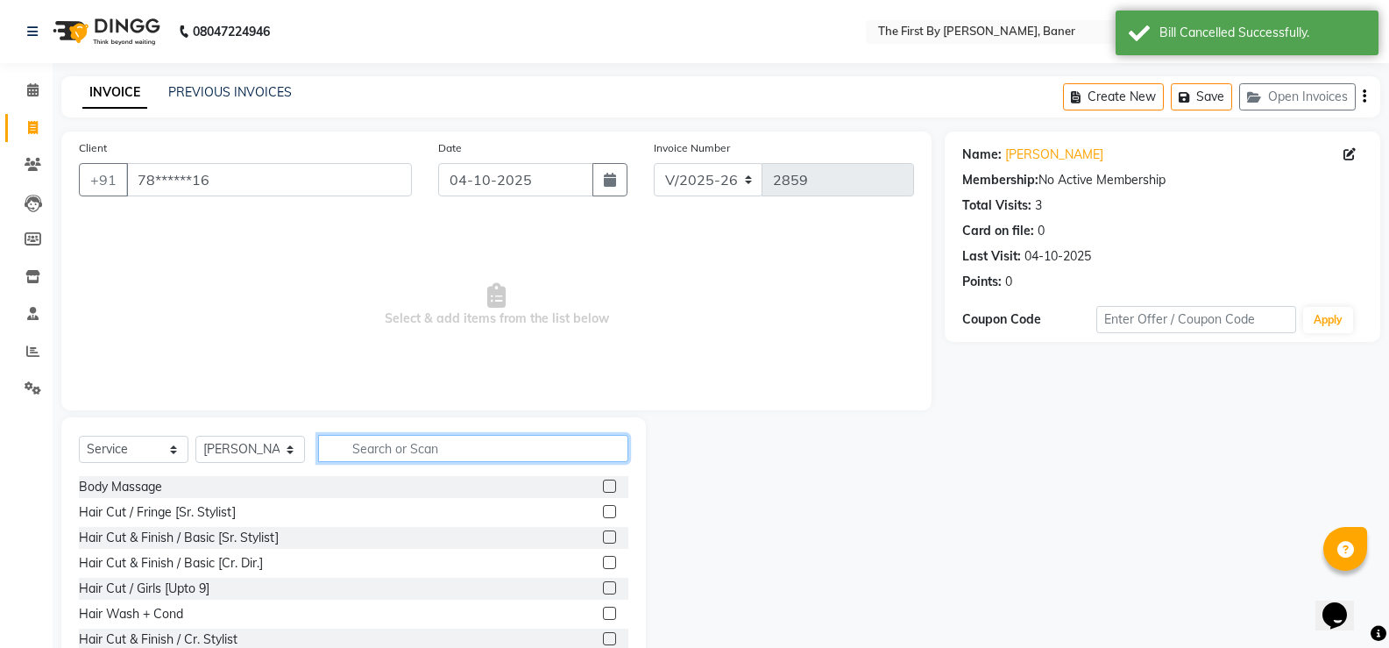
click at [359, 455] on input "text" at bounding box center [473, 448] width 310 height 27
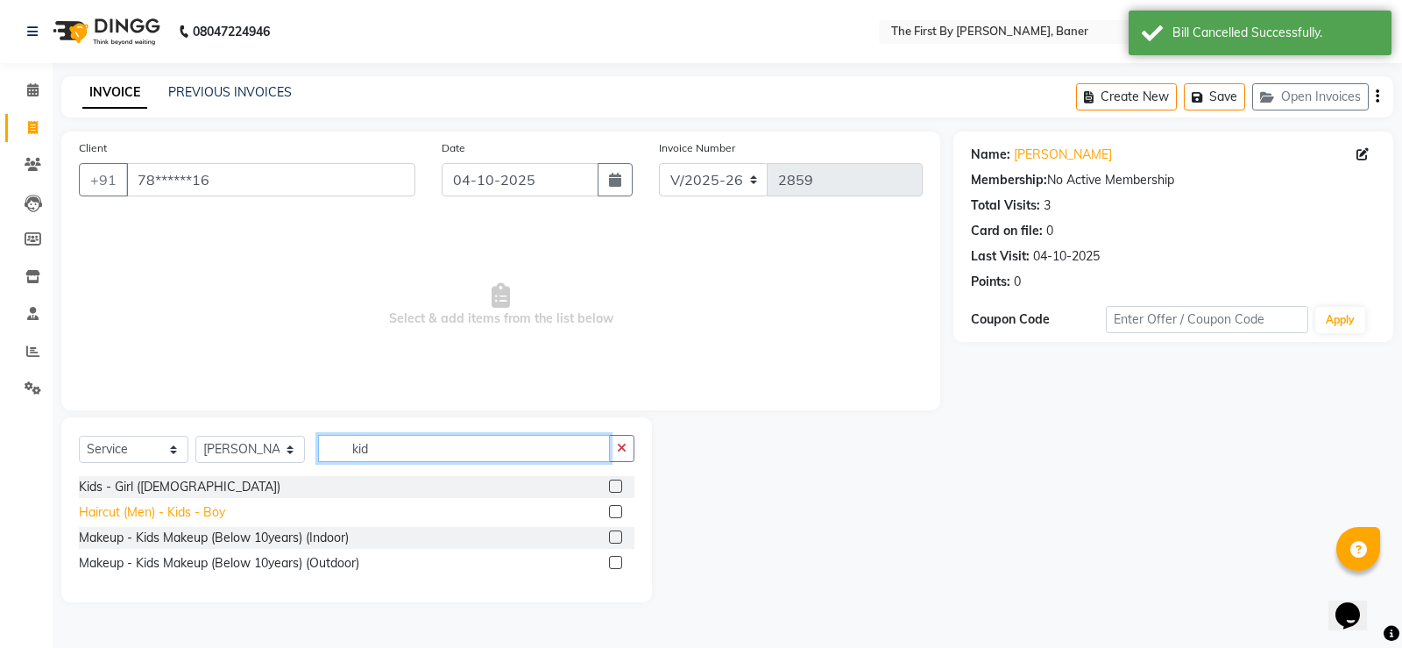
type input "kid"
click at [171, 516] on div "Haircut (Men) - Kids - Boy" at bounding box center [152, 512] width 146 height 18
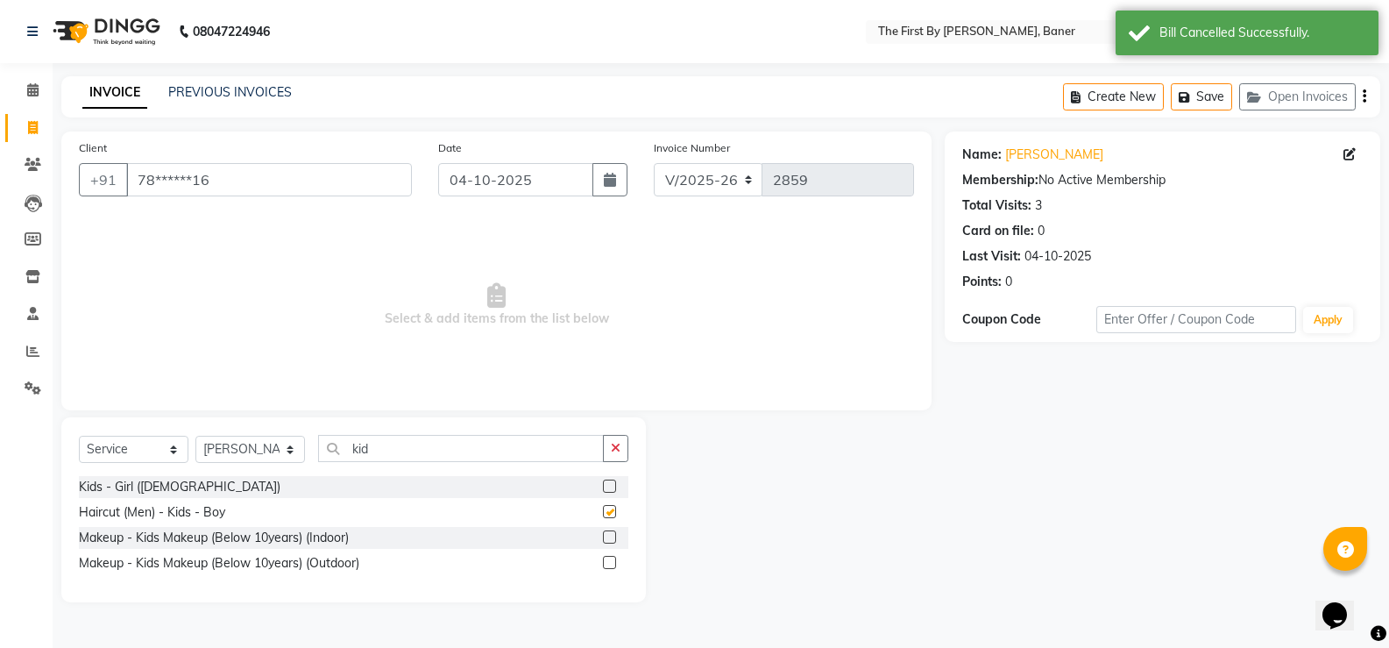
checkbox input "false"
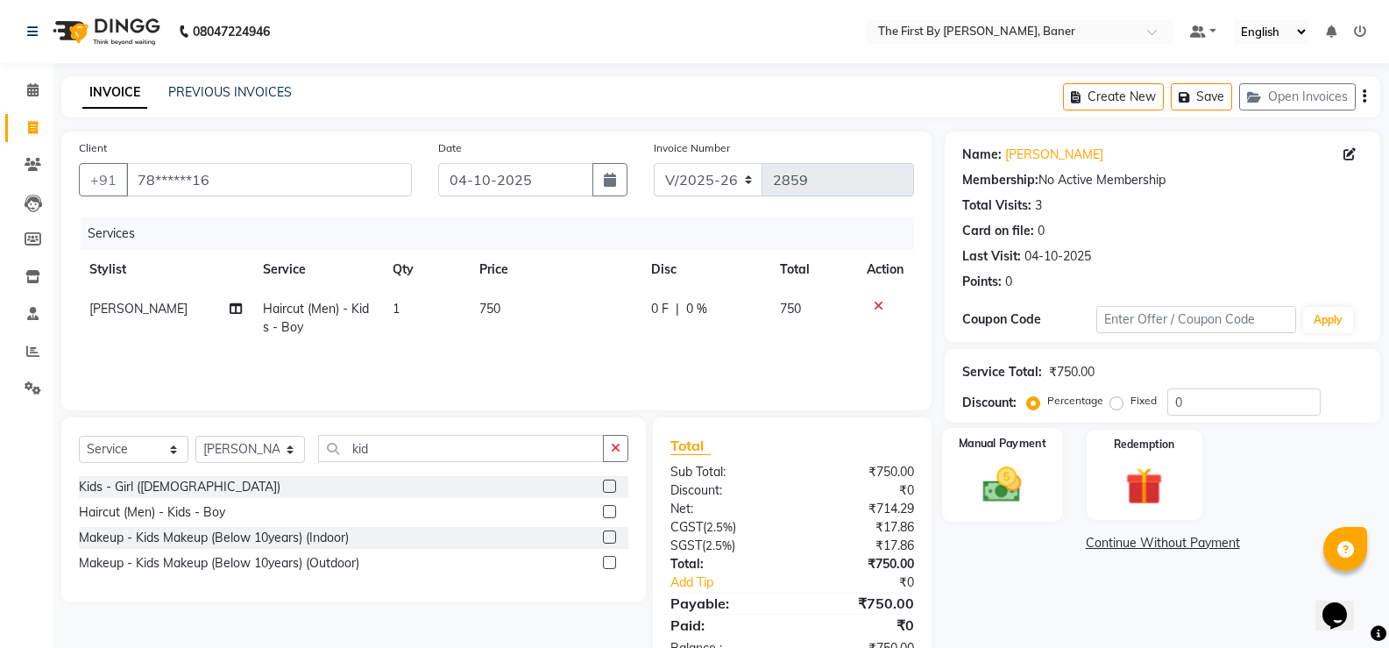
click at [994, 502] on img at bounding box center [1002, 484] width 62 height 45
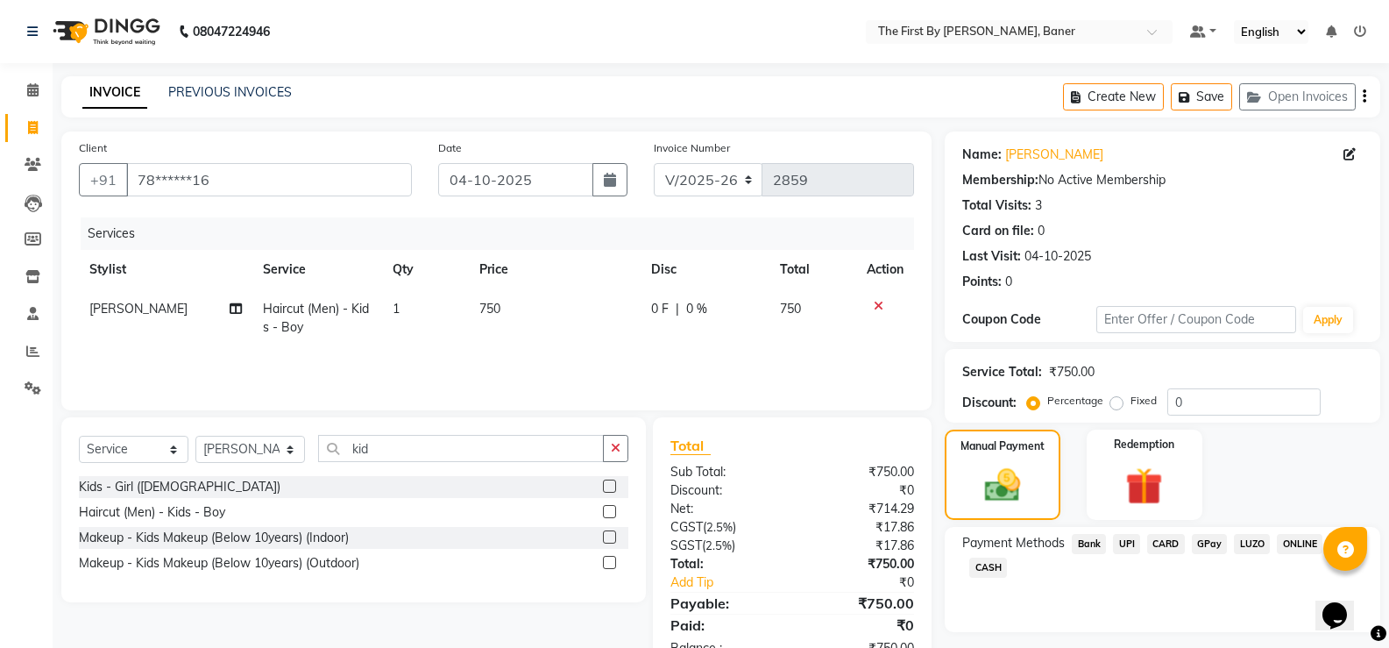
click at [1131, 534] on span "UPI" at bounding box center [1126, 544] width 27 height 20
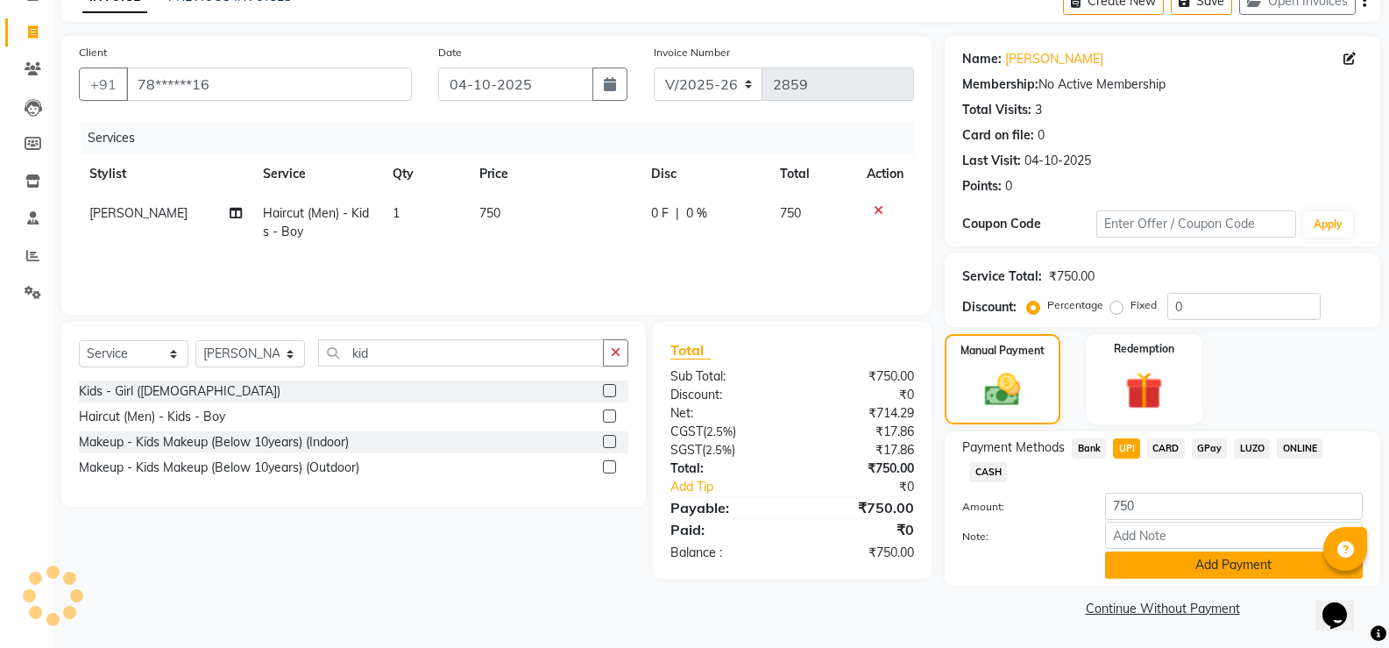
click at [1153, 562] on button "Add Payment" at bounding box center [1234, 564] width 258 height 27
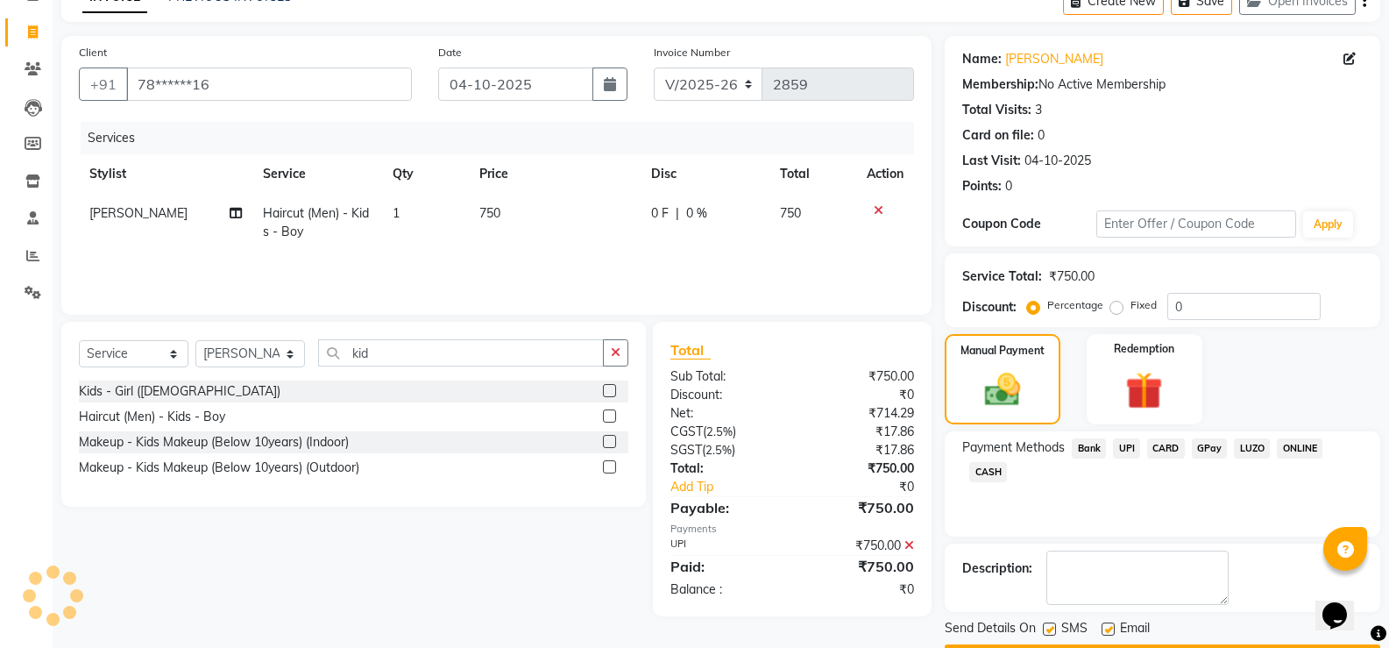
scroll to position [145, 0]
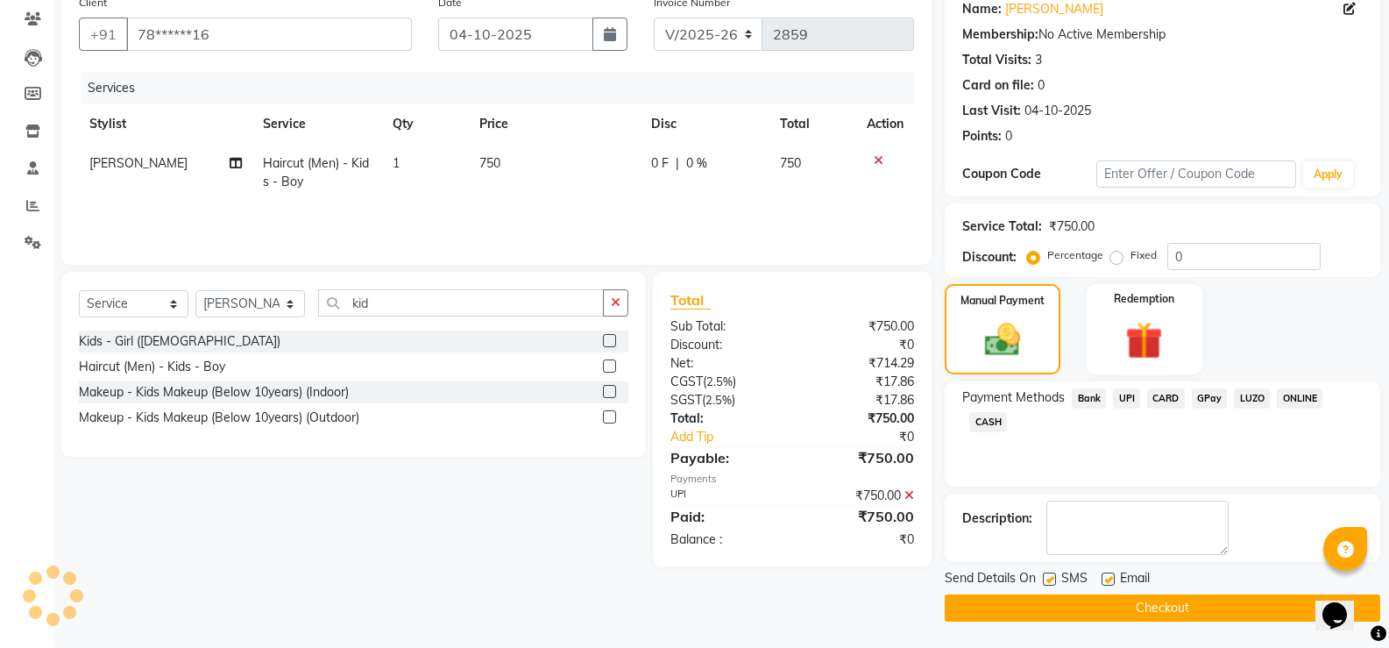
click at [1164, 598] on button "Checkout" at bounding box center [1163, 607] width 436 height 27
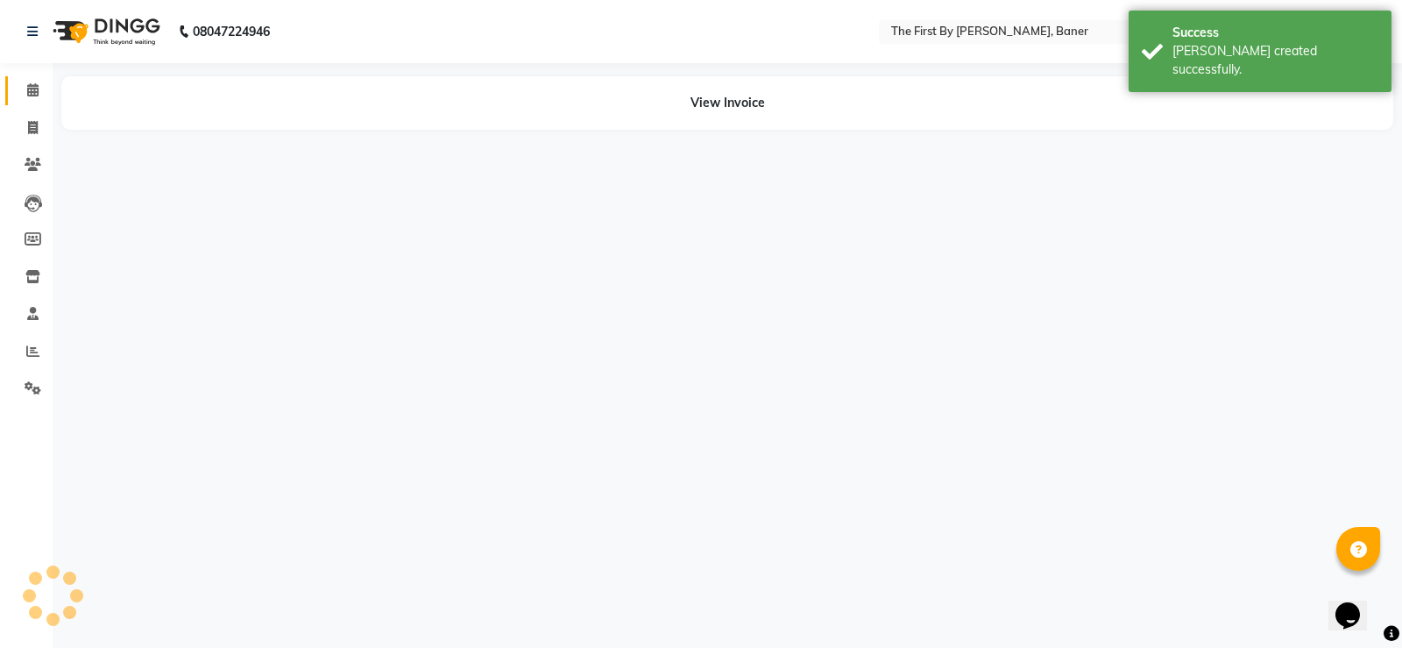
drag, startPoint x: 5, startPoint y: 80, endPoint x: 284, endPoint y: 61, distance: 279.3
click at [5, 81] on link "Calendar" at bounding box center [26, 90] width 42 height 29
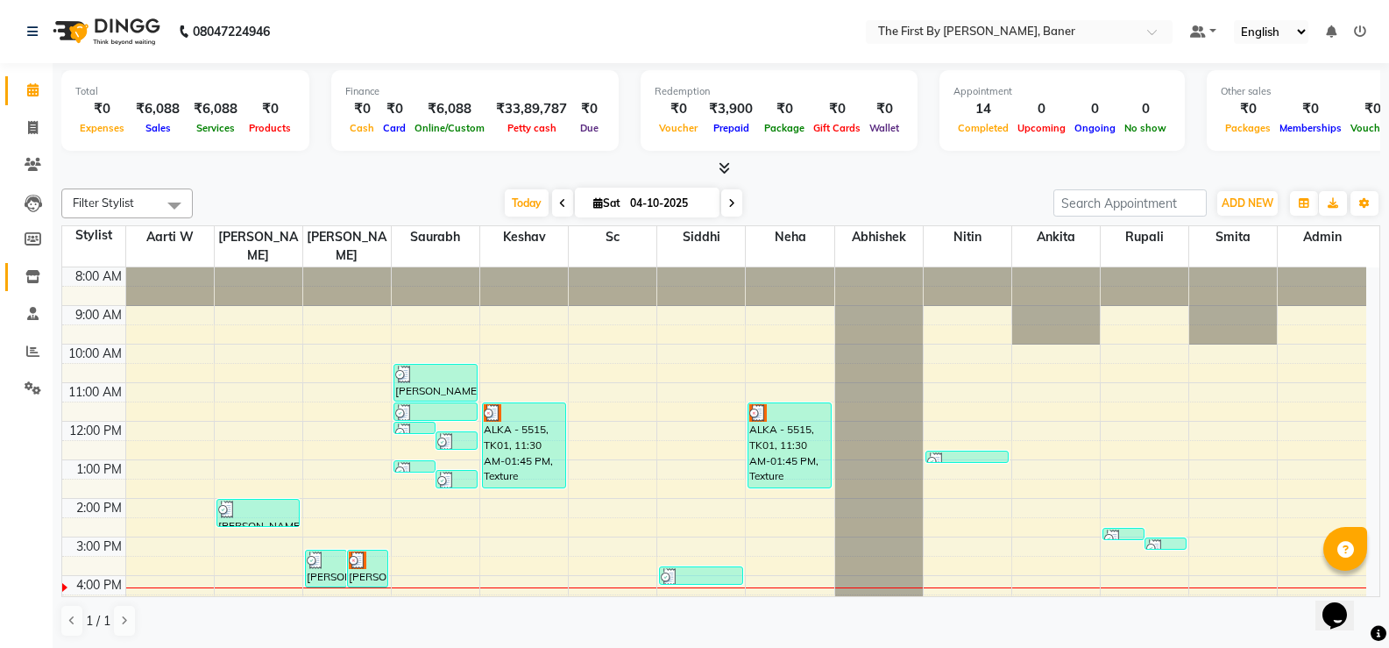
click at [11, 265] on link "Inventory" at bounding box center [26, 277] width 42 height 29
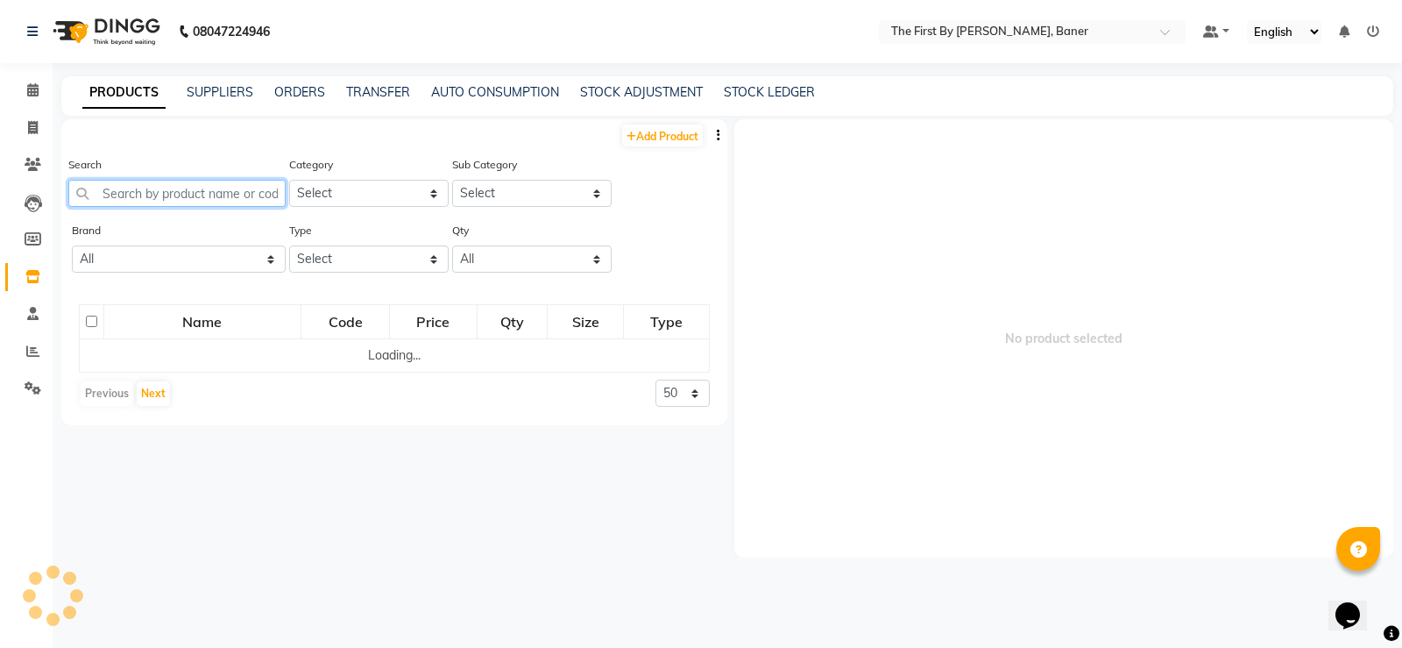
click at [203, 197] on input "text" at bounding box center [176, 193] width 217 height 27
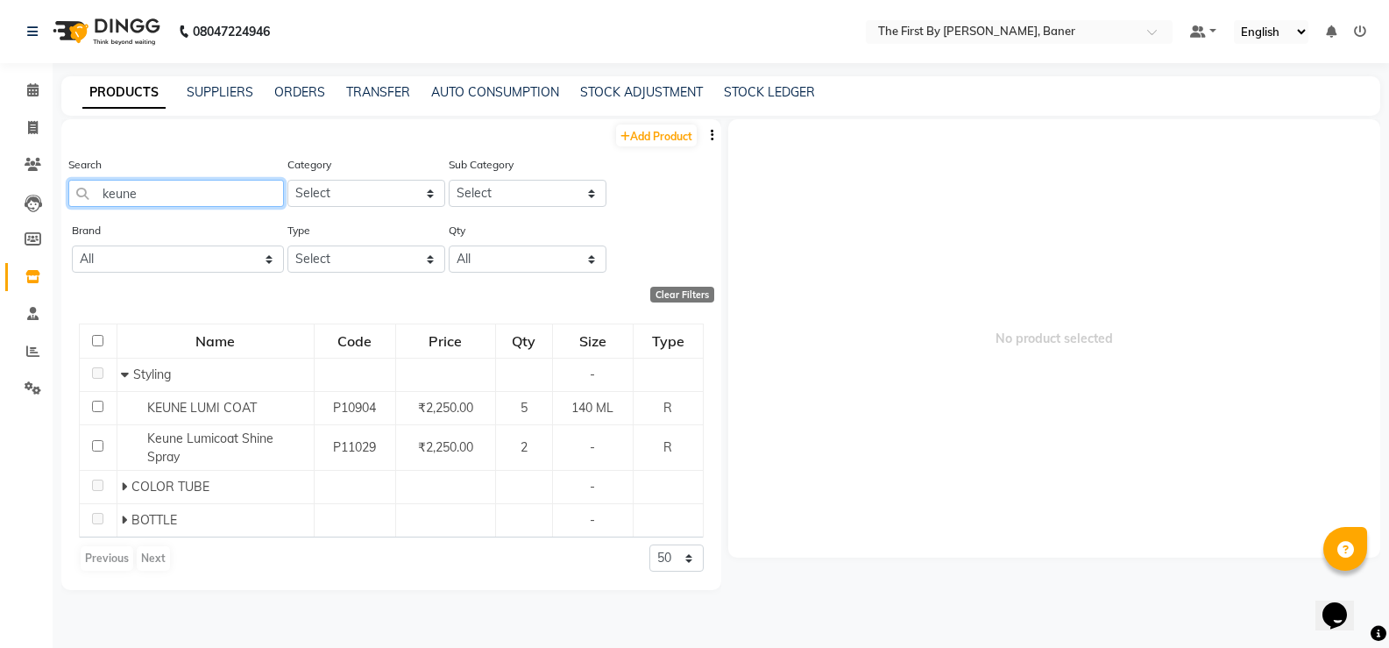
drag, startPoint x: 130, startPoint y: 195, endPoint x: 93, endPoint y: 192, distance: 36.9
click at [93, 192] on input "keune" at bounding box center [176, 193] width 216 height 27
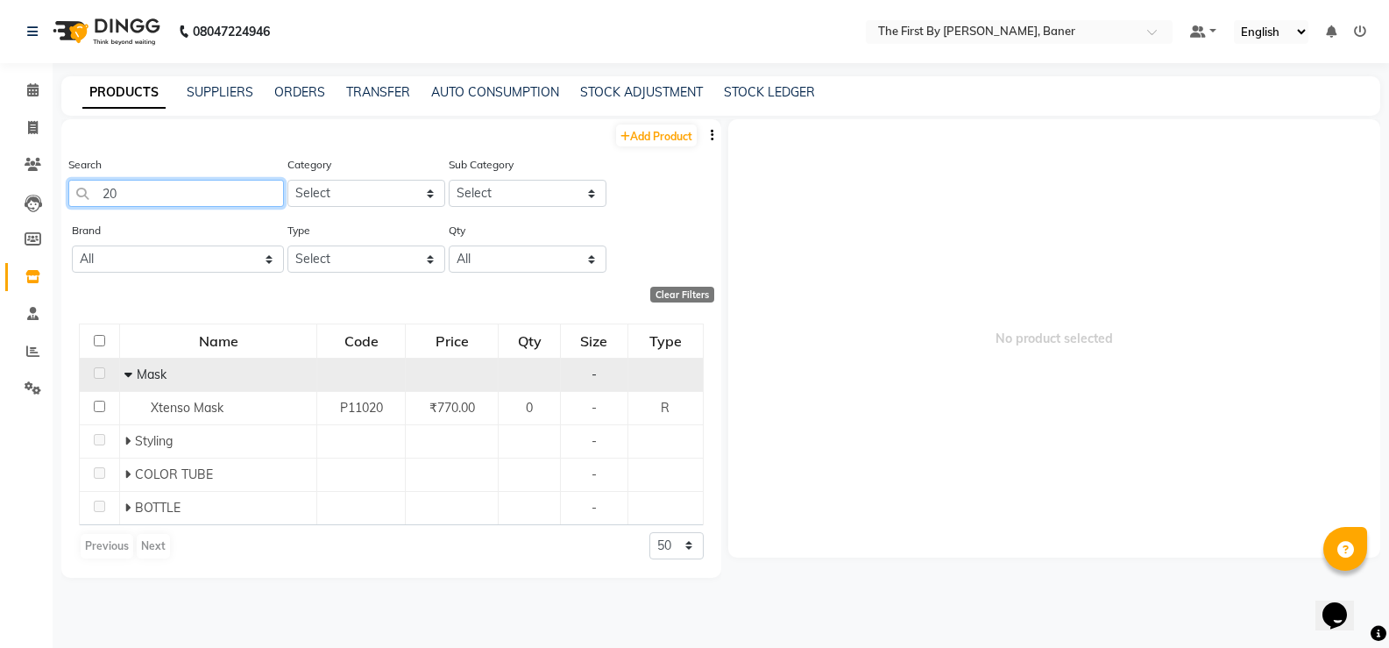
type input "20"
click at [125, 374] on icon at bounding box center [128, 374] width 8 height 12
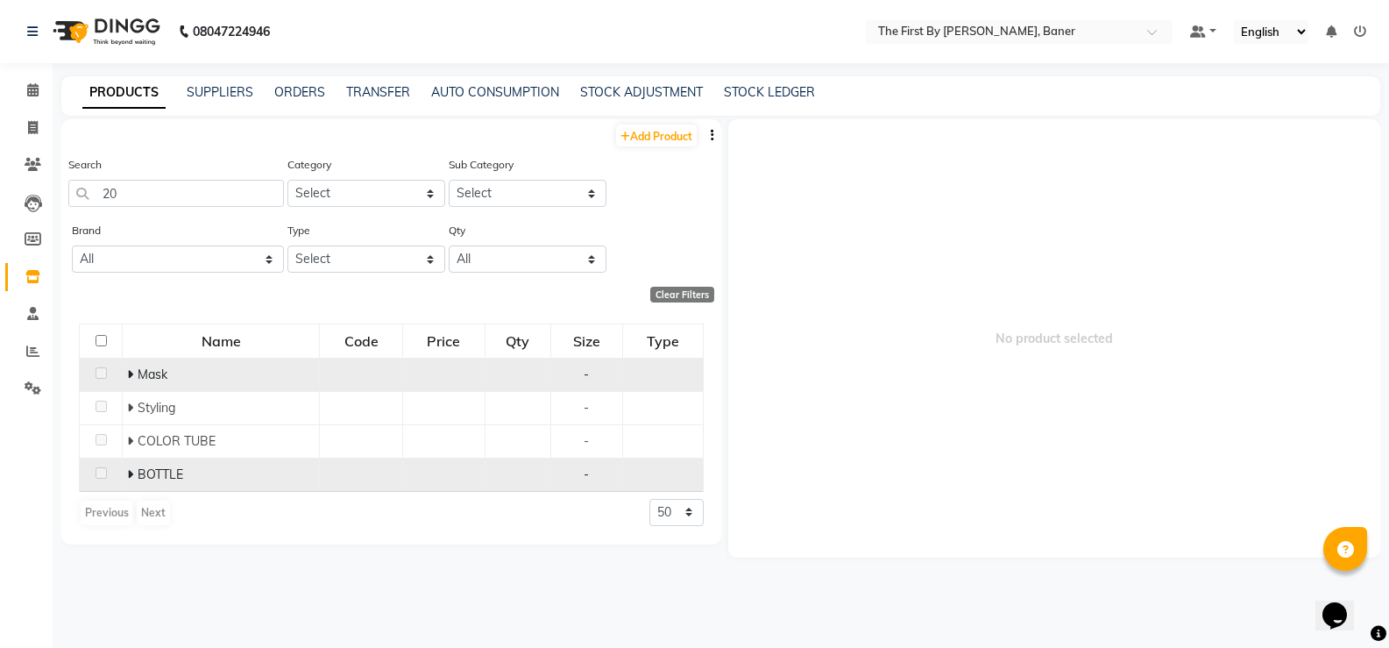
click at [126, 474] on td "BOTTLE" at bounding box center [221, 473] width 197 height 33
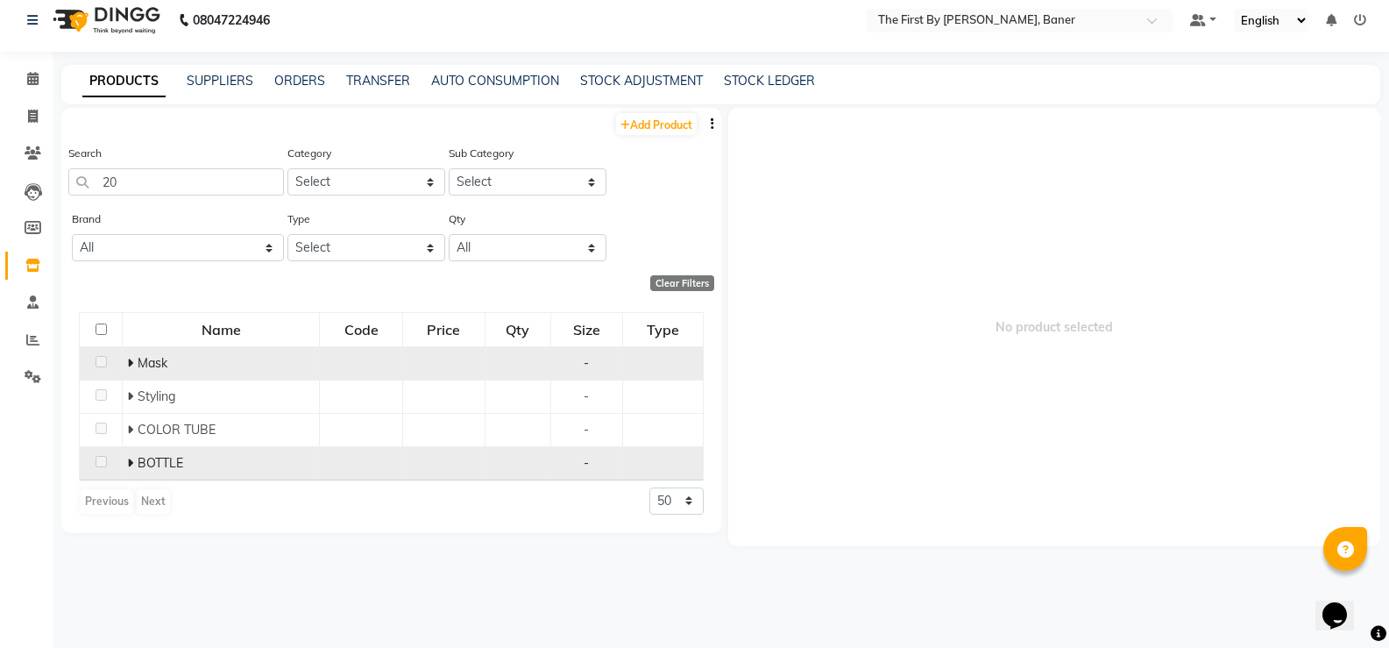
click at [134, 458] on span at bounding box center [132, 463] width 11 height 16
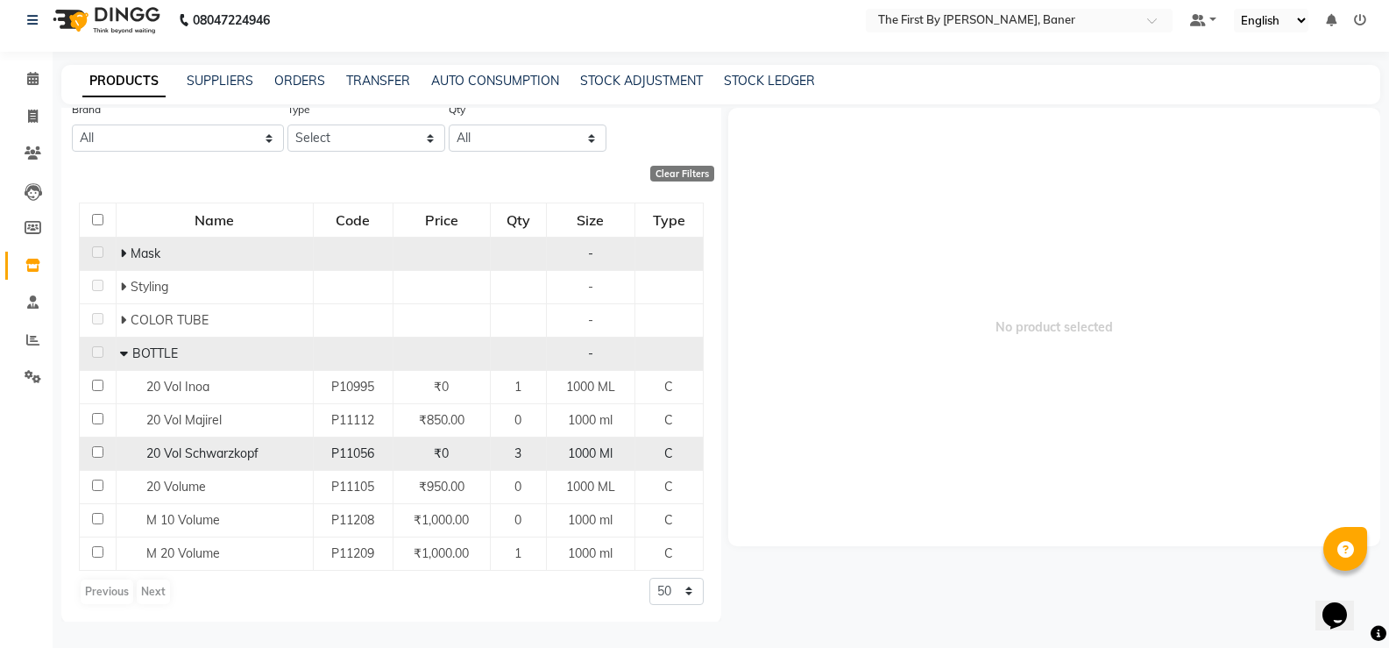
scroll to position [111, 0]
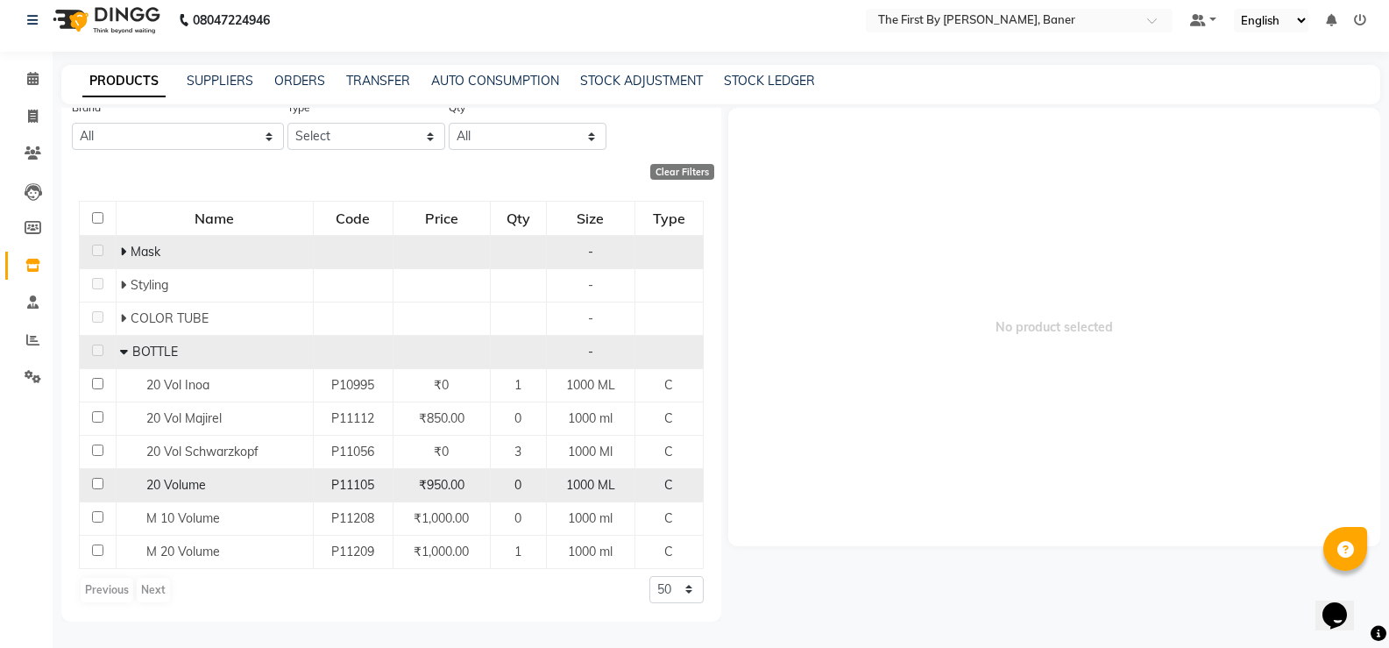
click at [186, 488] on span "20 Volume" at bounding box center [176, 485] width 60 height 16
select select
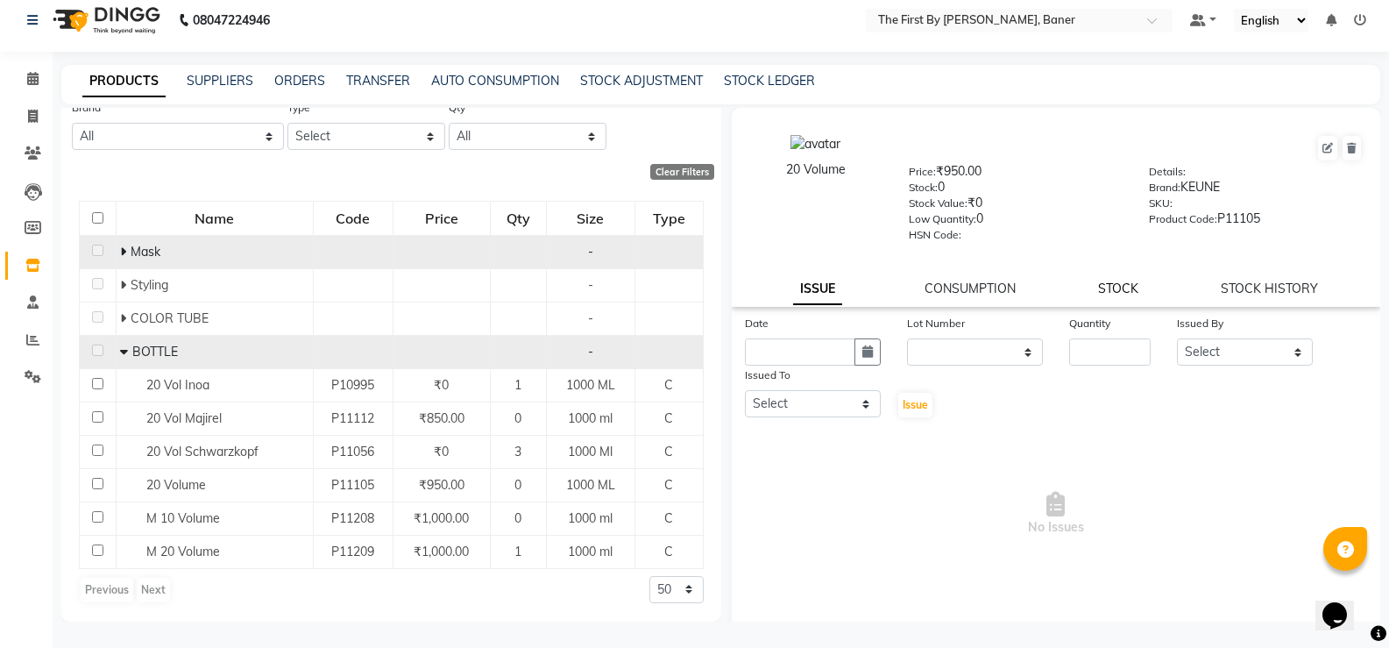
click at [1098, 287] on link "STOCK" at bounding box center [1118, 288] width 40 height 16
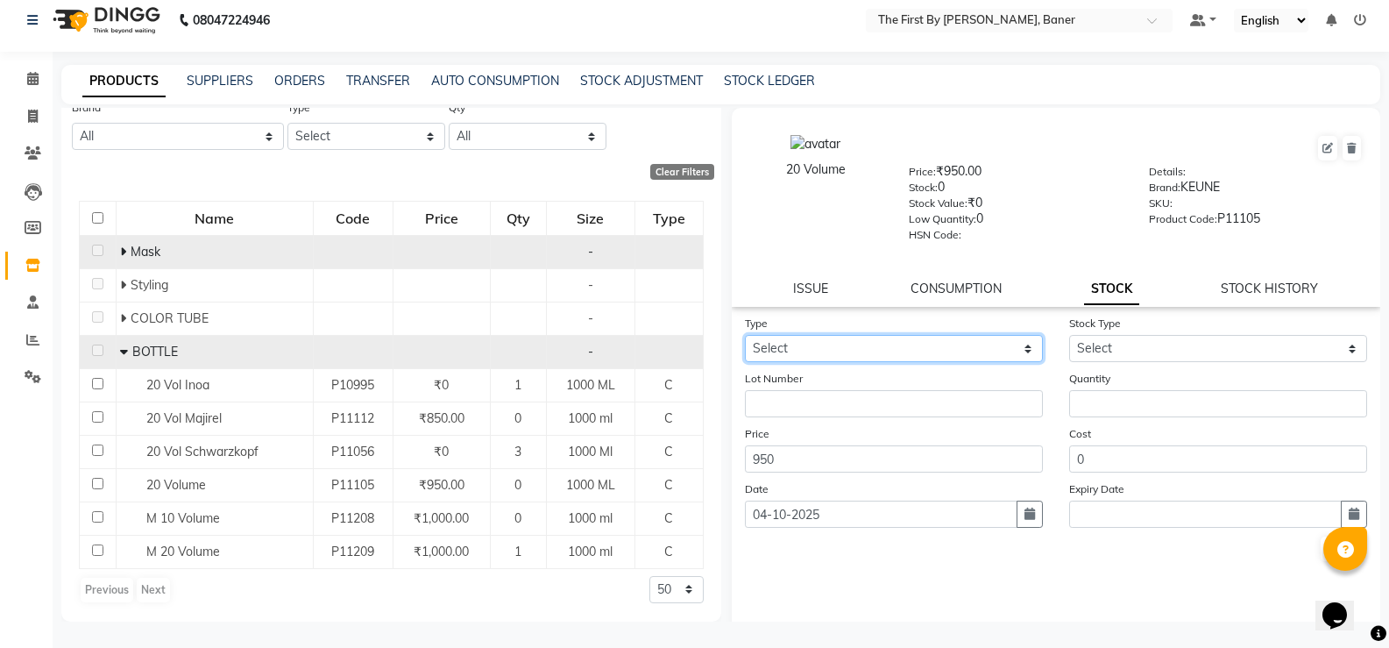
click at [904, 345] on select "Select In Out" at bounding box center [894, 348] width 298 height 27
select select "out"
click at [745, 335] on select "Select In Out" at bounding box center [894, 348] width 298 height 27
select select
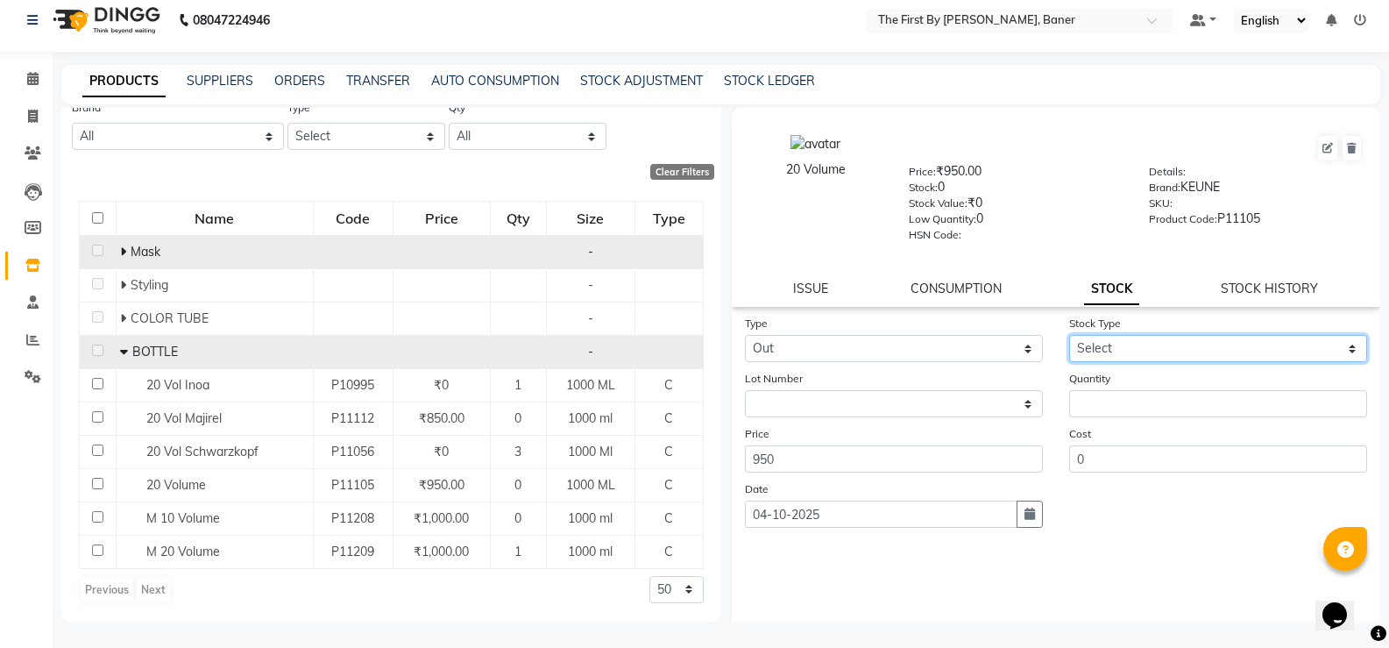
click at [1171, 341] on select "Select Internal Use Damaged Expired Adjustment Return Other" at bounding box center [1218, 348] width 298 height 27
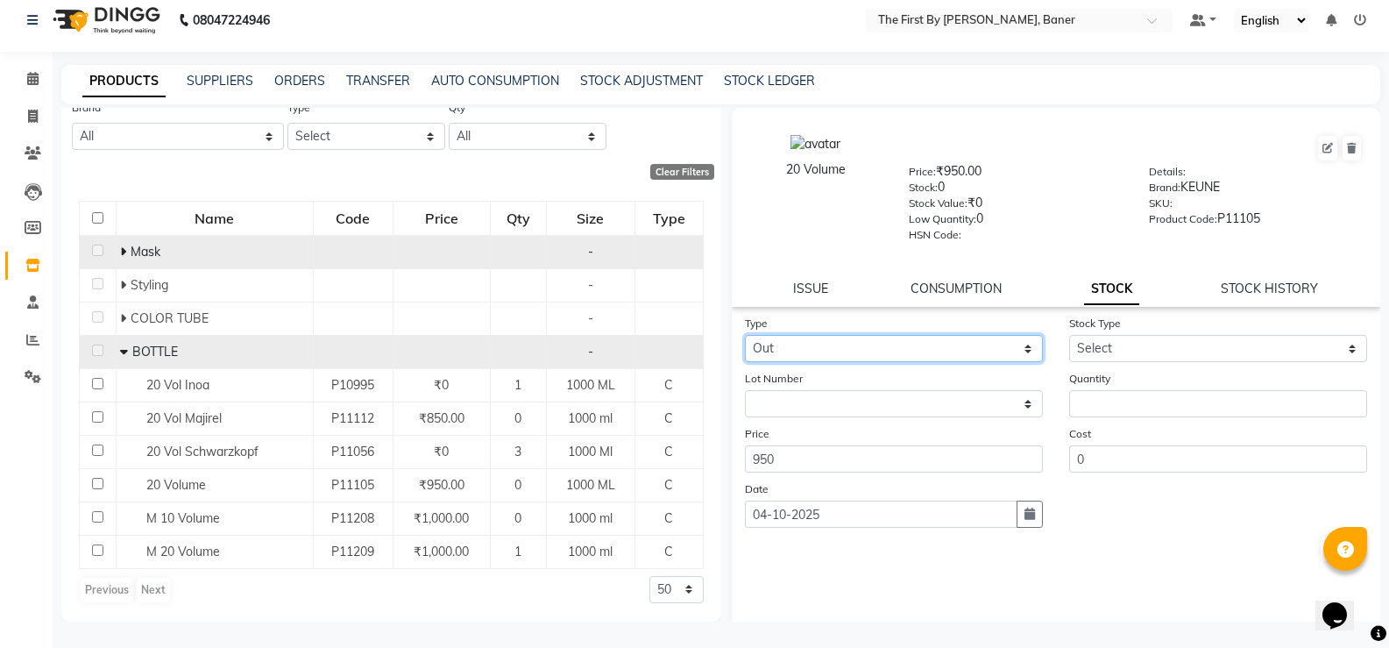
drag, startPoint x: 813, startPoint y: 352, endPoint x: 791, endPoint y: 359, distance: 23.0
click at [813, 352] on select "Select In Out" at bounding box center [894, 348] width 298 height 27
select select "in"
click at [745, 335] on select "Select In Out" at bounding box center [894, 348] width 298 height 27
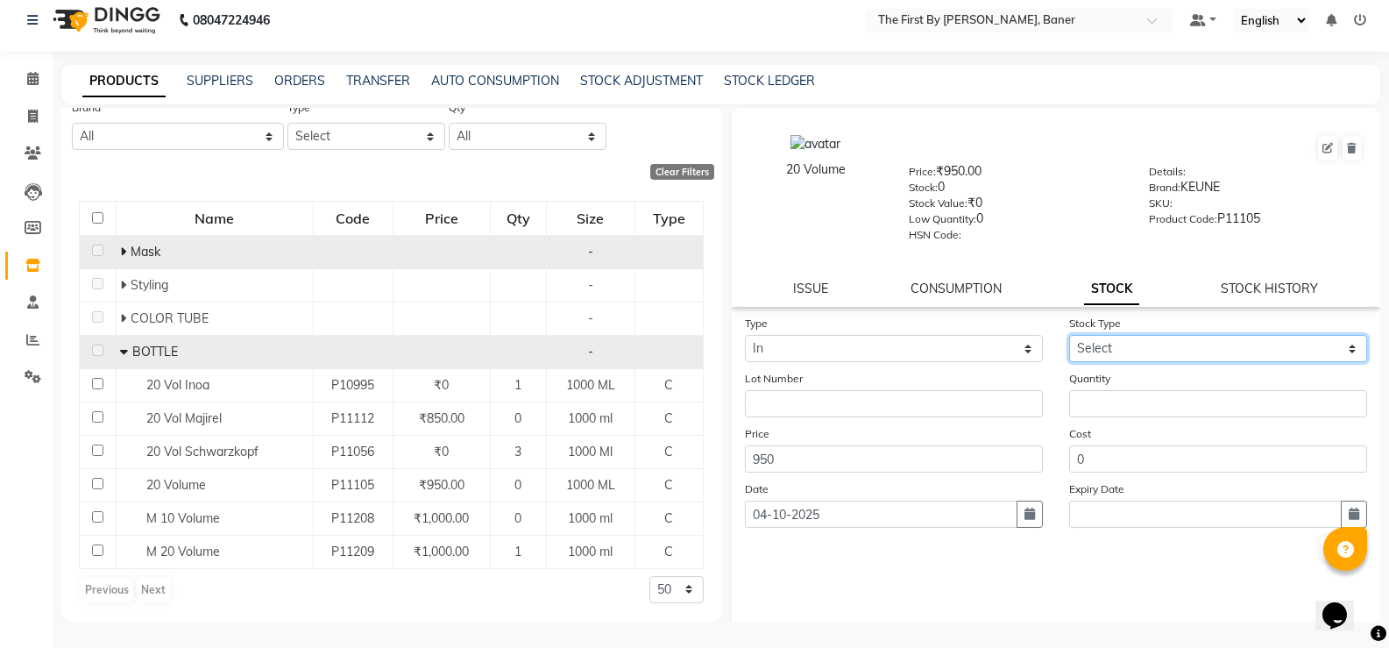
click at [1074, 341] on select "Select New Stock Adjustment Return Other" at bounding box center [1218, 348] width 298 height 27
select select "new stock"
click at [1069, 335] on select "Select New Stock Adjustment Return Other" at bounding box center [1218, 348] width 298 height 27
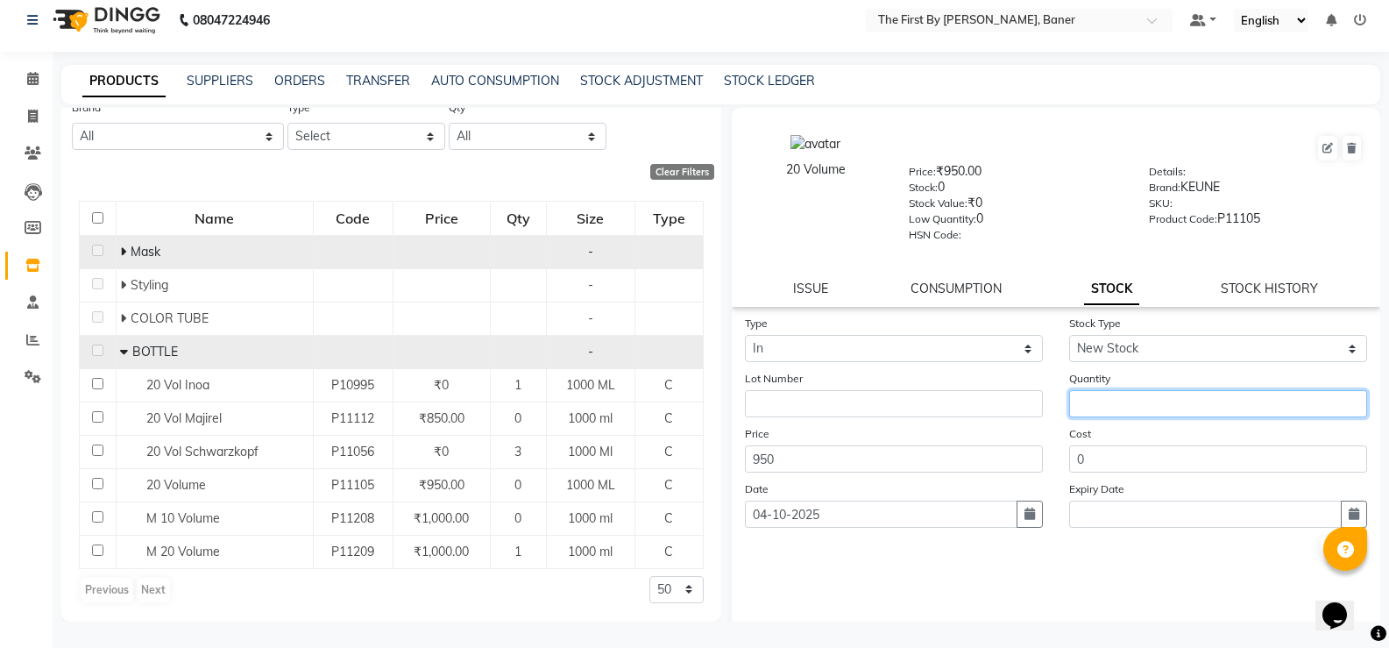
click at [1105, 398] on input "number" at bounding box center [1218, 403] width 298 height 27
type input "6"
click at [1321, 548] on button "Submit" at bounding box center [1343, 548] width 45 height 25
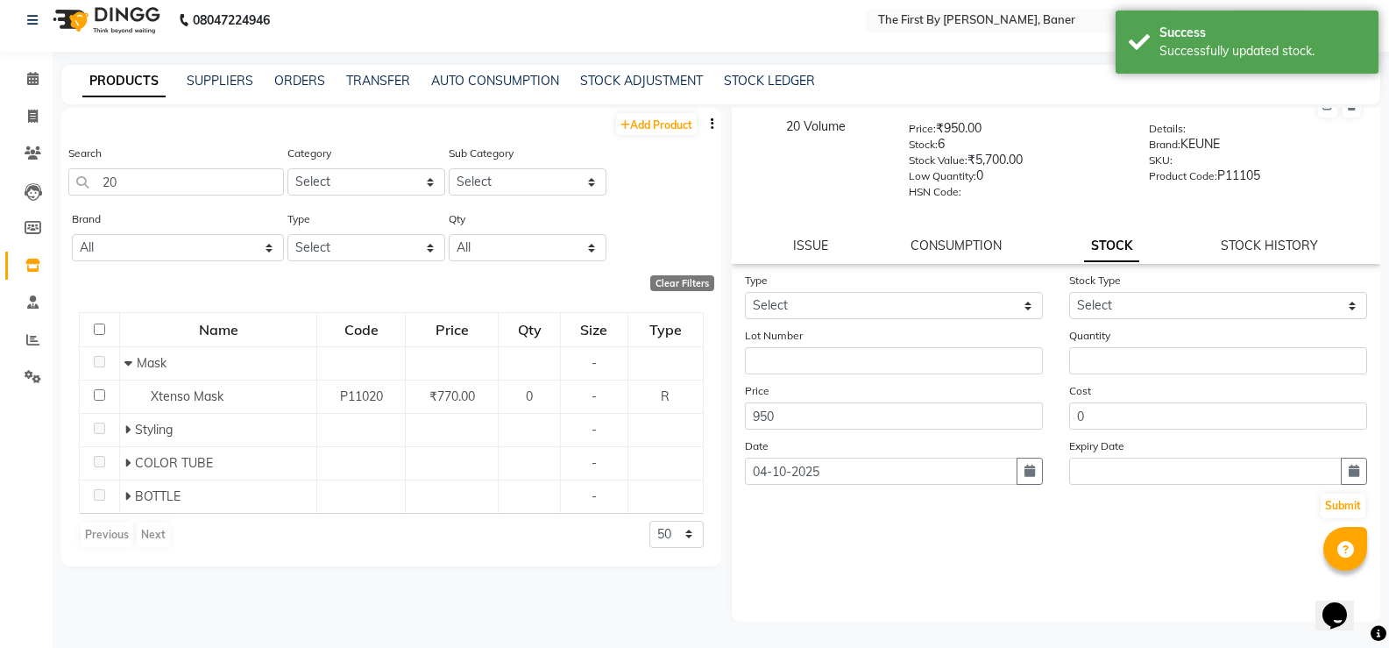
scroll to position [0, 0]
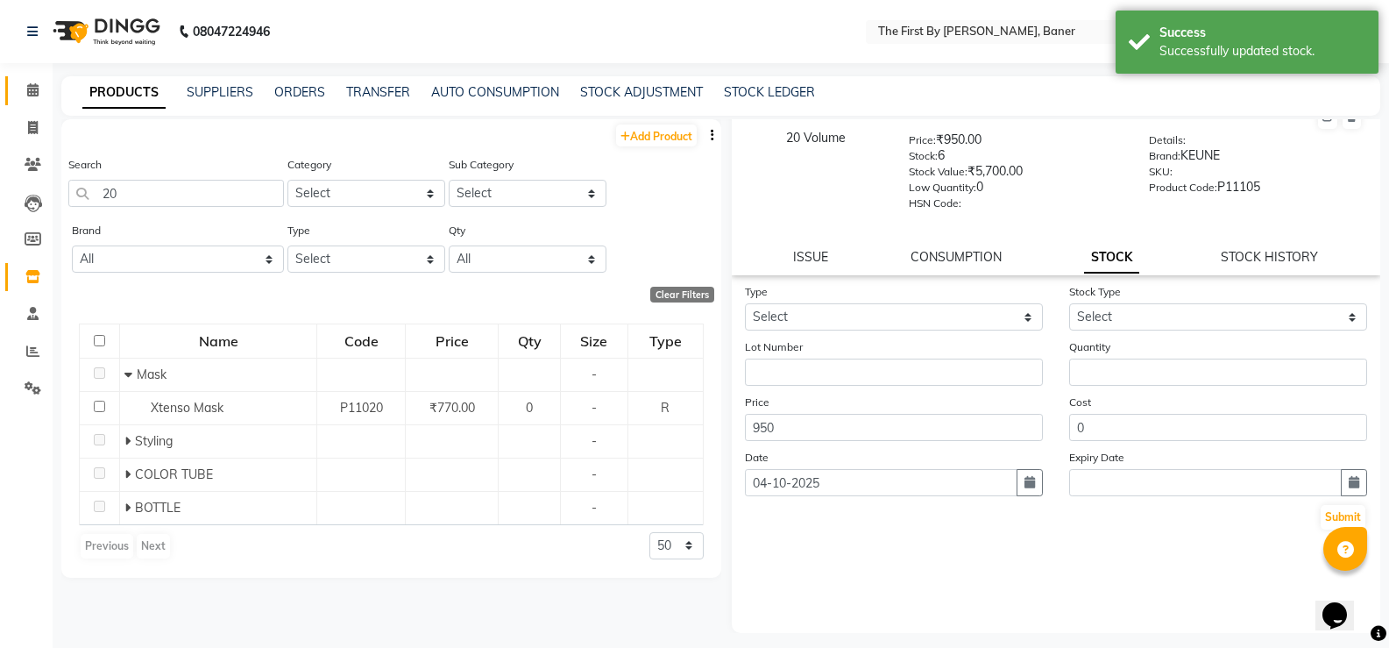
click at [26, 104] on link "Calendar" at bounding box center [26, 90] width 42 height 29
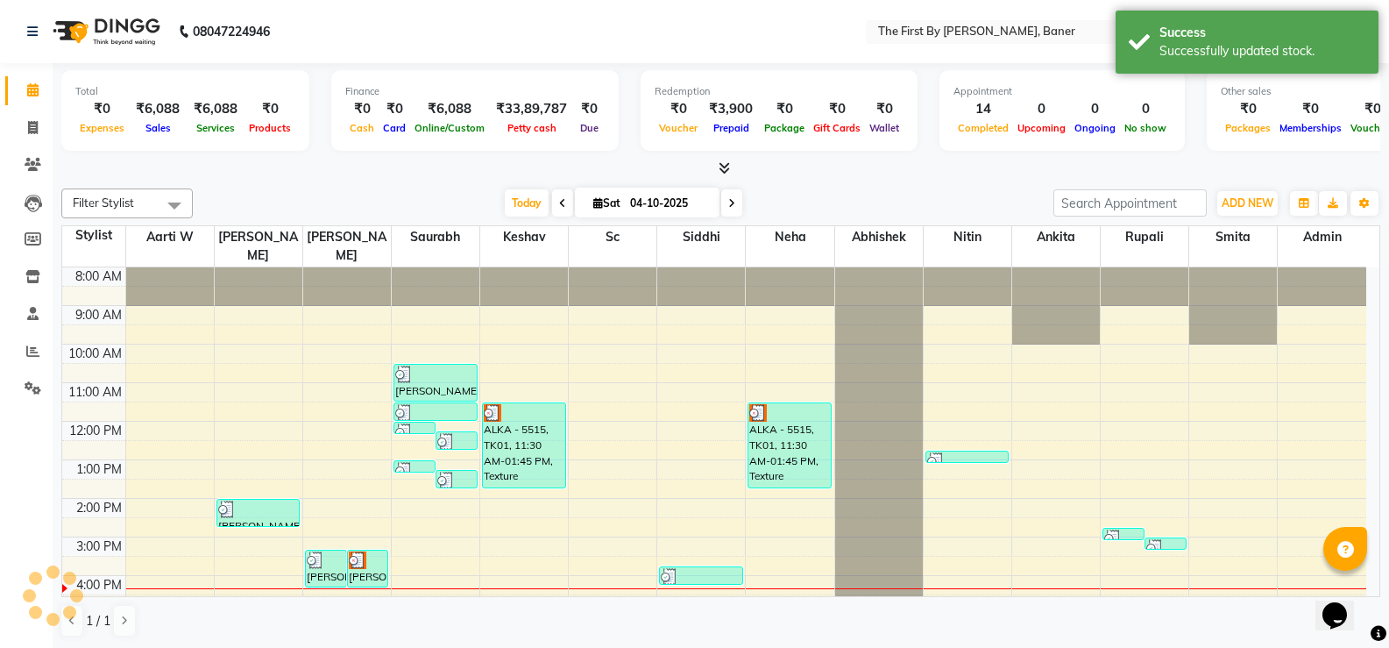
scroll to position [153, 0]
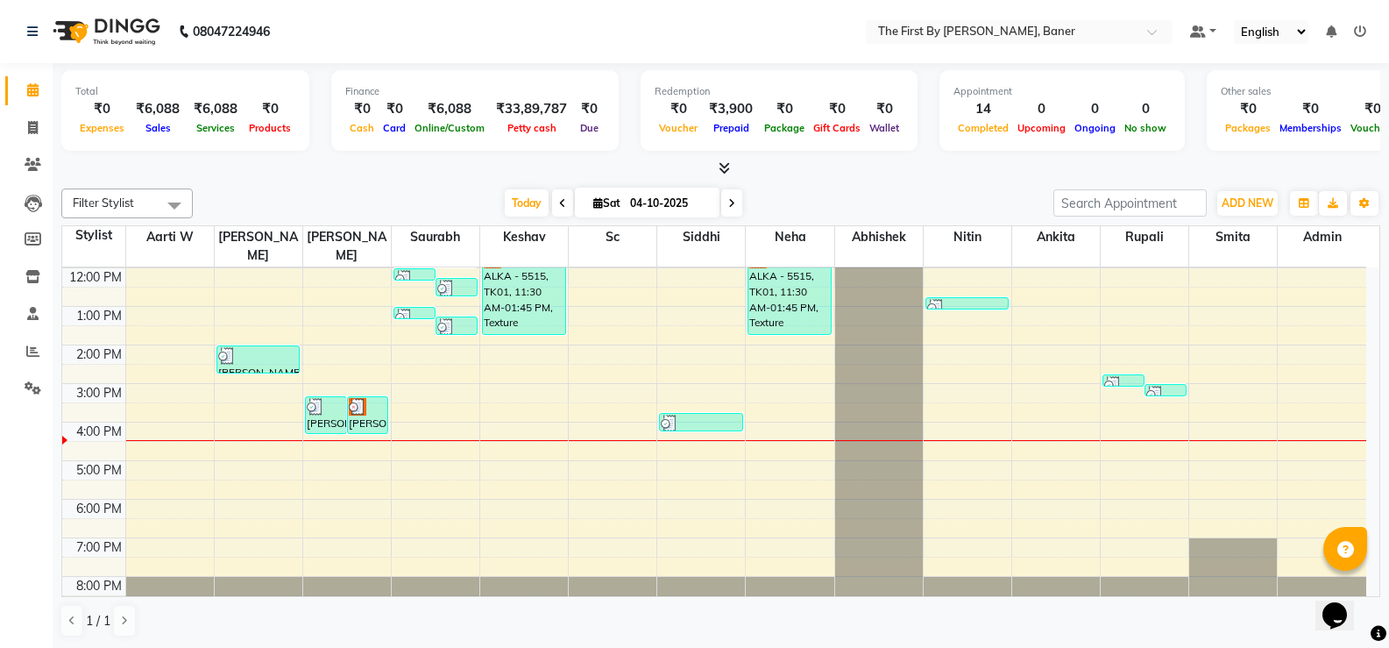
click at [500, 389] on div "8:00 AM 9:00 AM 10:00 AM 11:00 AM 12:00 PM 1:00 PM 2:00 PM 3:00 PM 4:00 PM 5:00…" at bounding box center [714, 364] width 1304 height 500
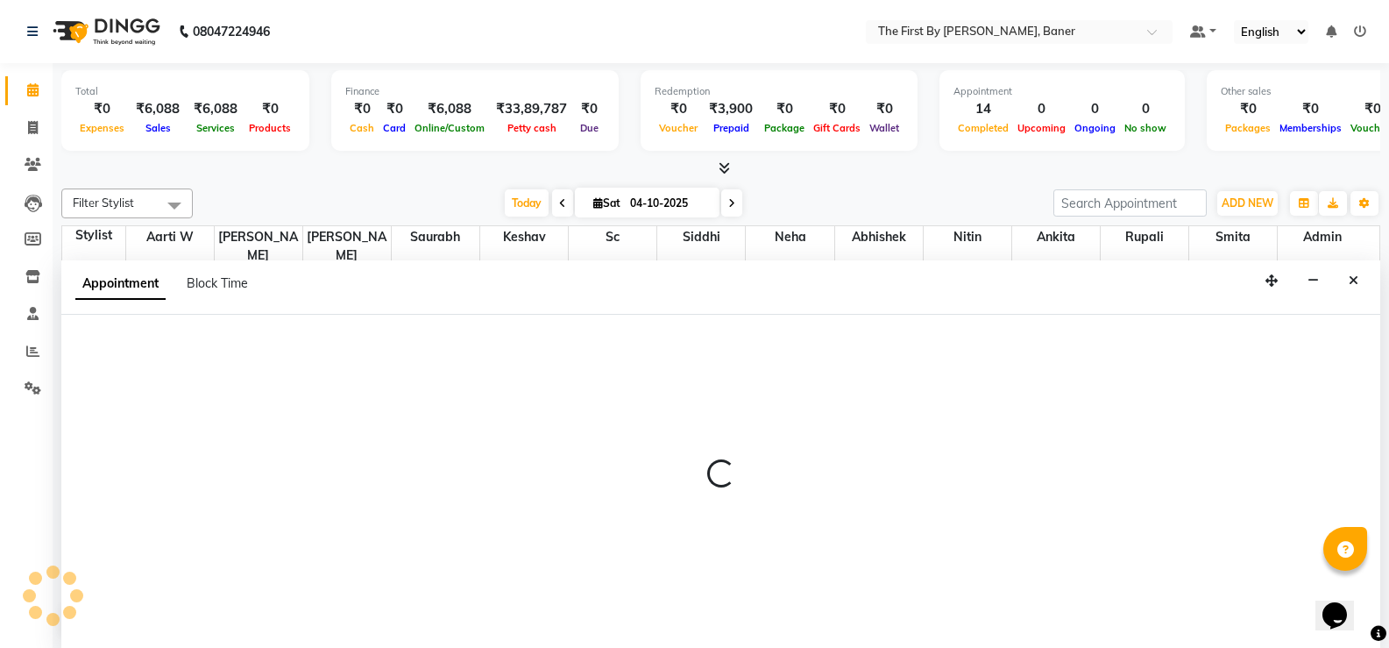
scroll to position [1, 0]
select select "49040"
select select "930"
select select "tentative"
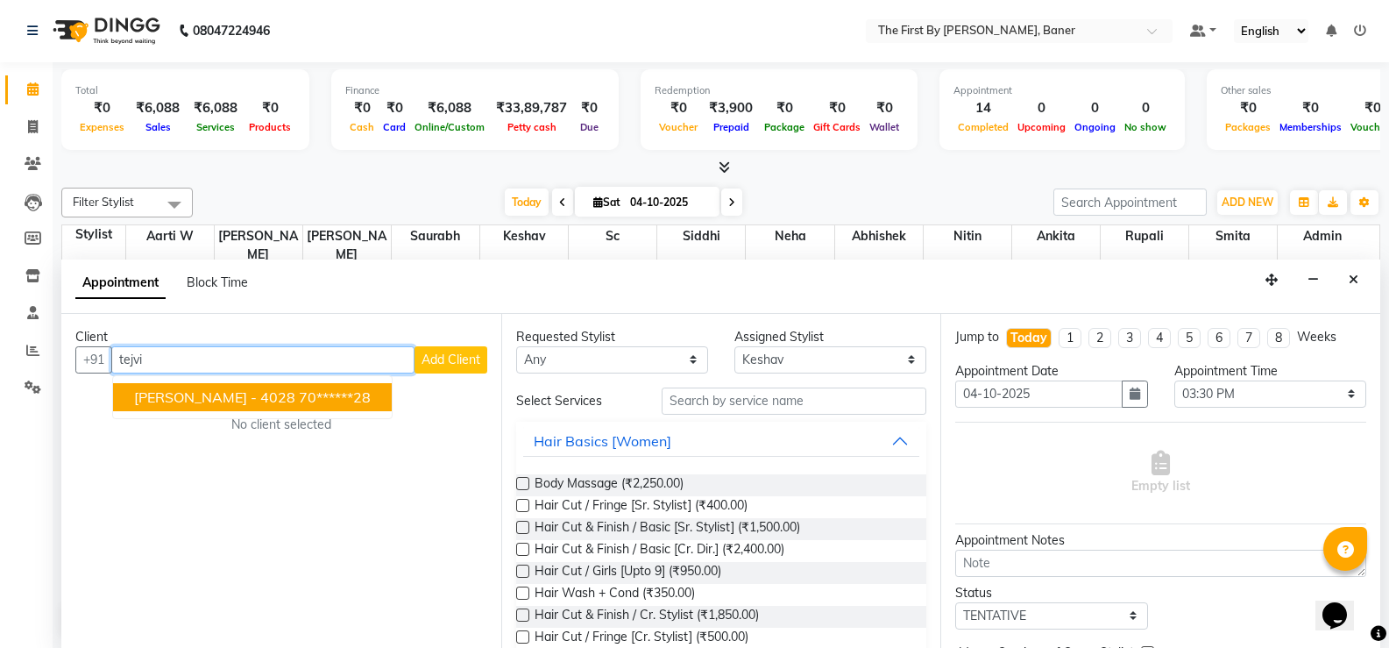
click at [177, 397] on span "[PERSON_NAME] - 4028" at bounding box center [214, 397] width 161 height 18
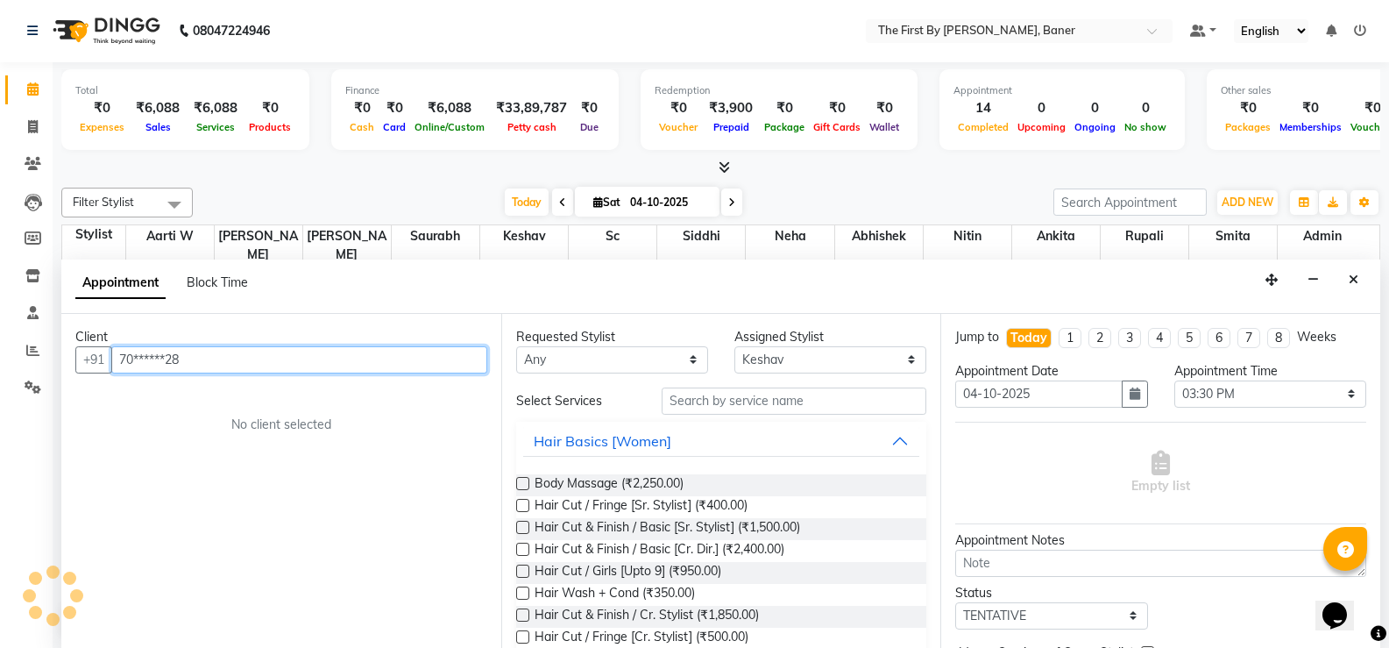
type input "70******28"
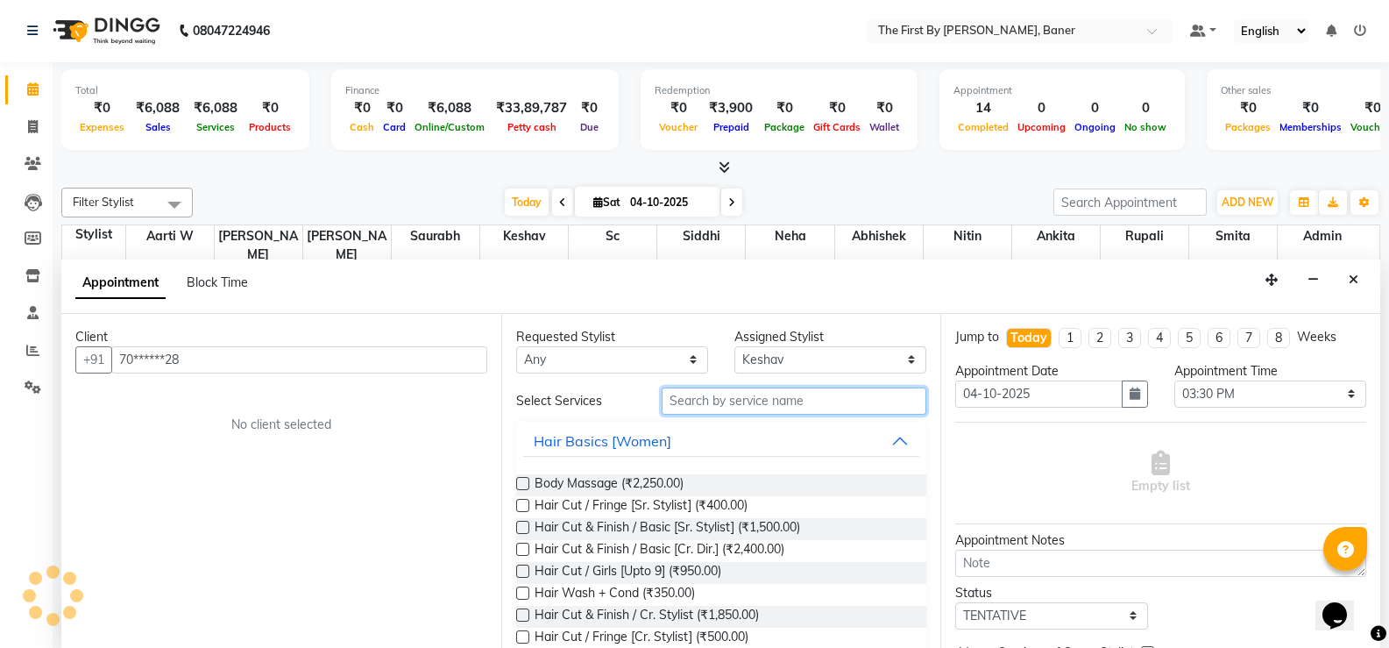
click at [715, 394] on input "text" at bounding box center [794, 400] width 265 height 27
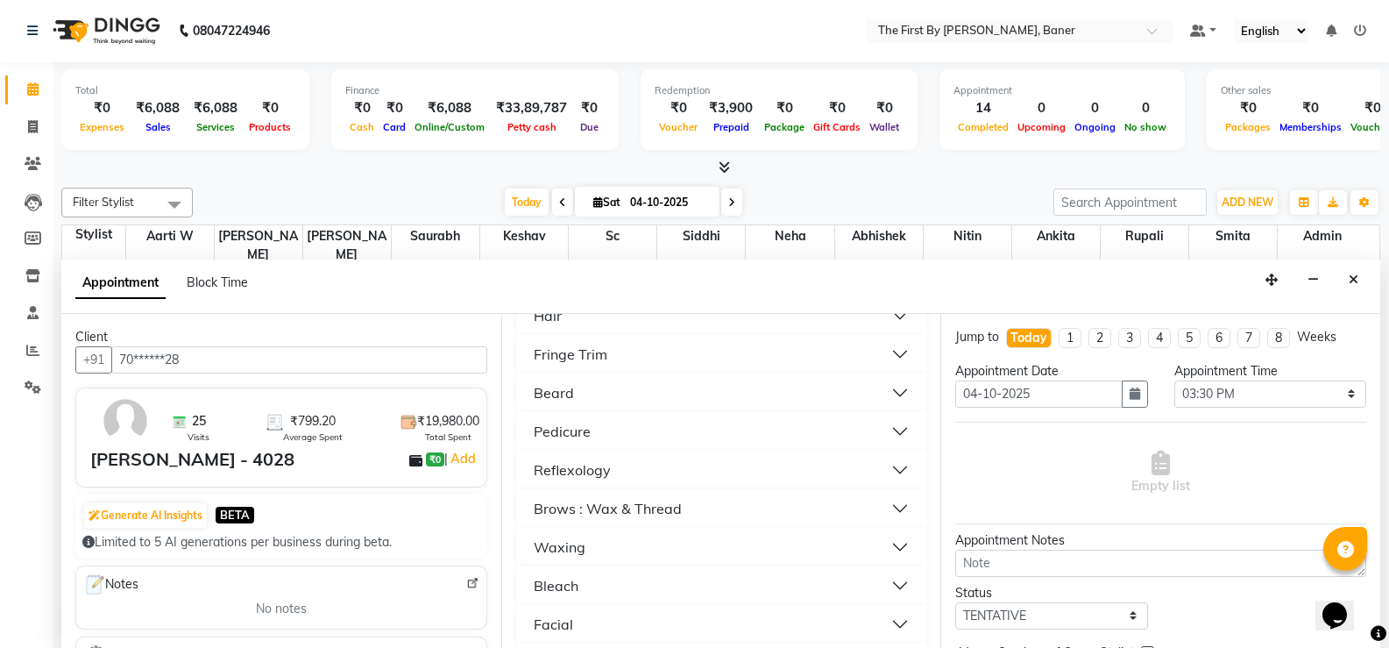
scroll to position [263, 0]
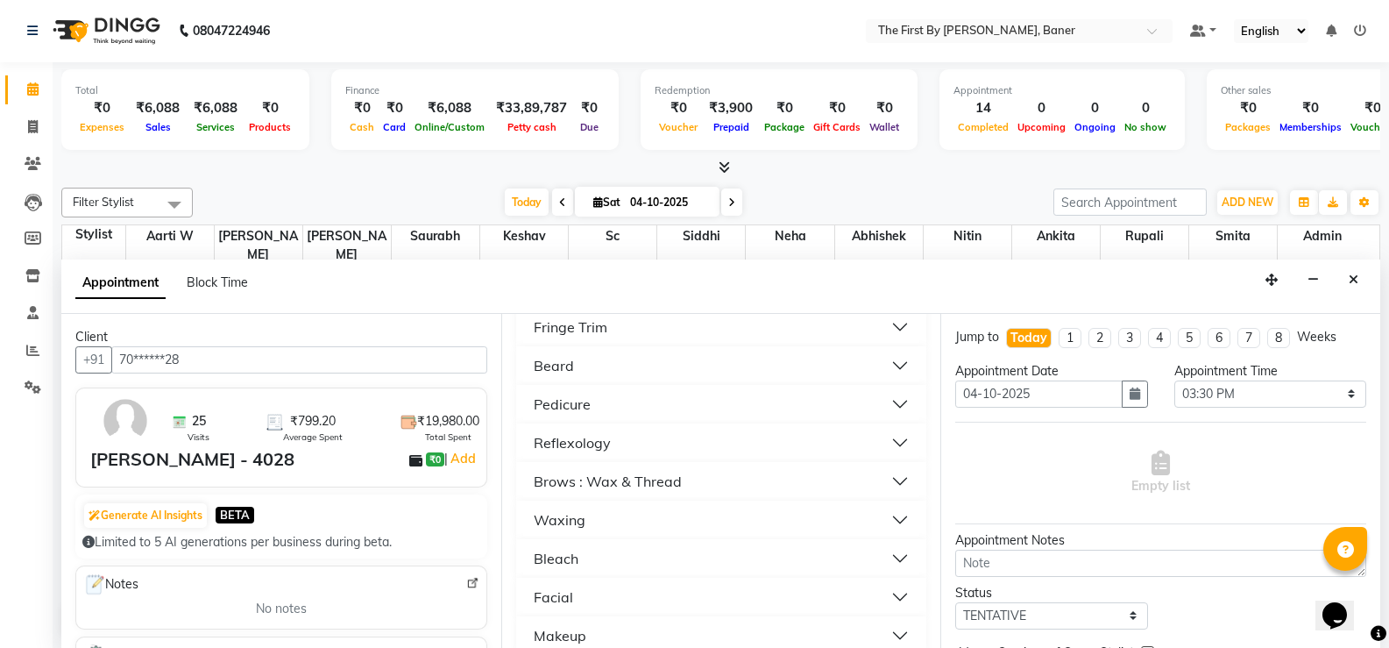
type input "400"
click at [555, 364] on div "Beard" at bounding box center [554, 365] width 40 height 21
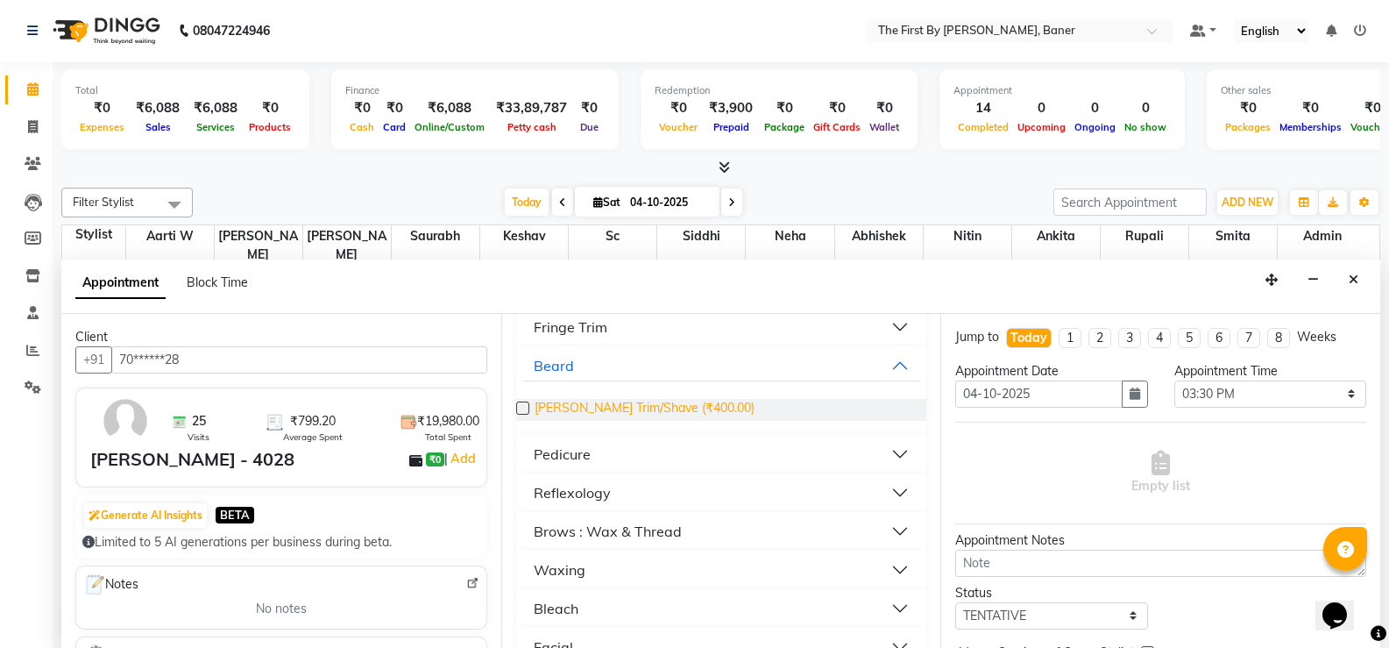
click at [599, 407] on span "[PERSON_NAME] Trim/Shave (₹400.00)" at bounding box center [645, 410] width 220 height 22
checkbox input "false"
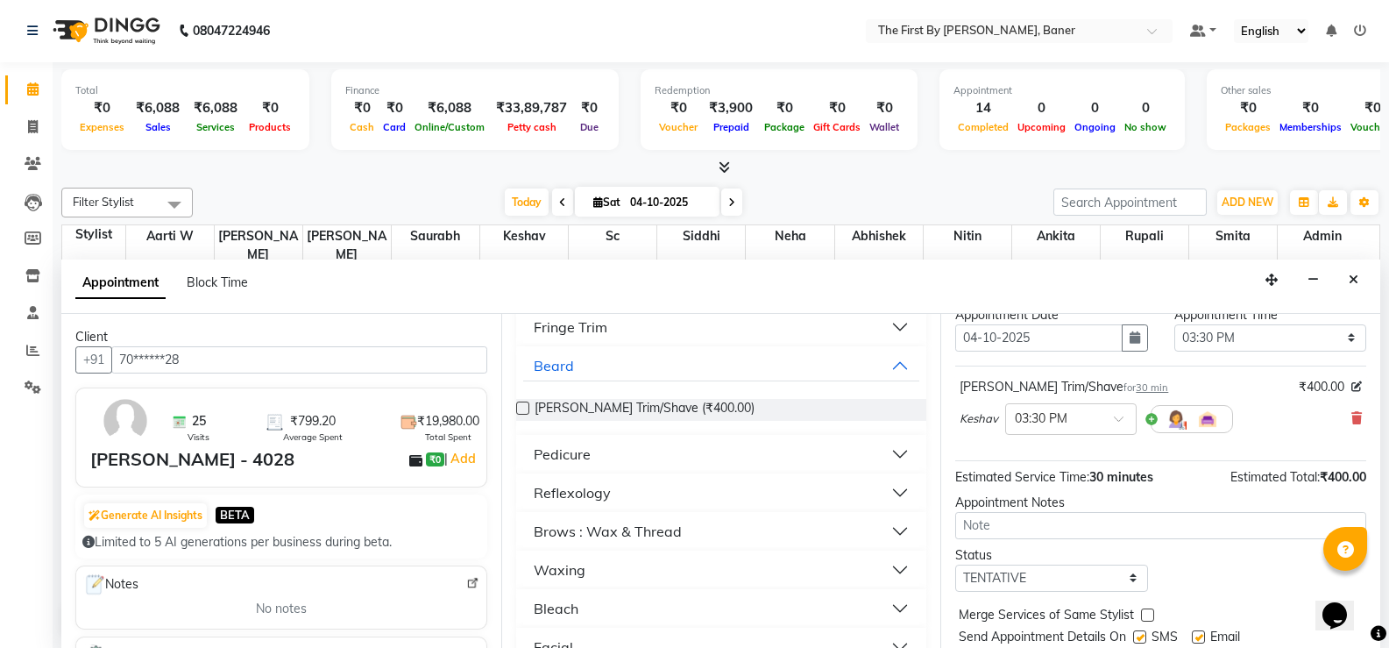
scroll to position [110, 0]
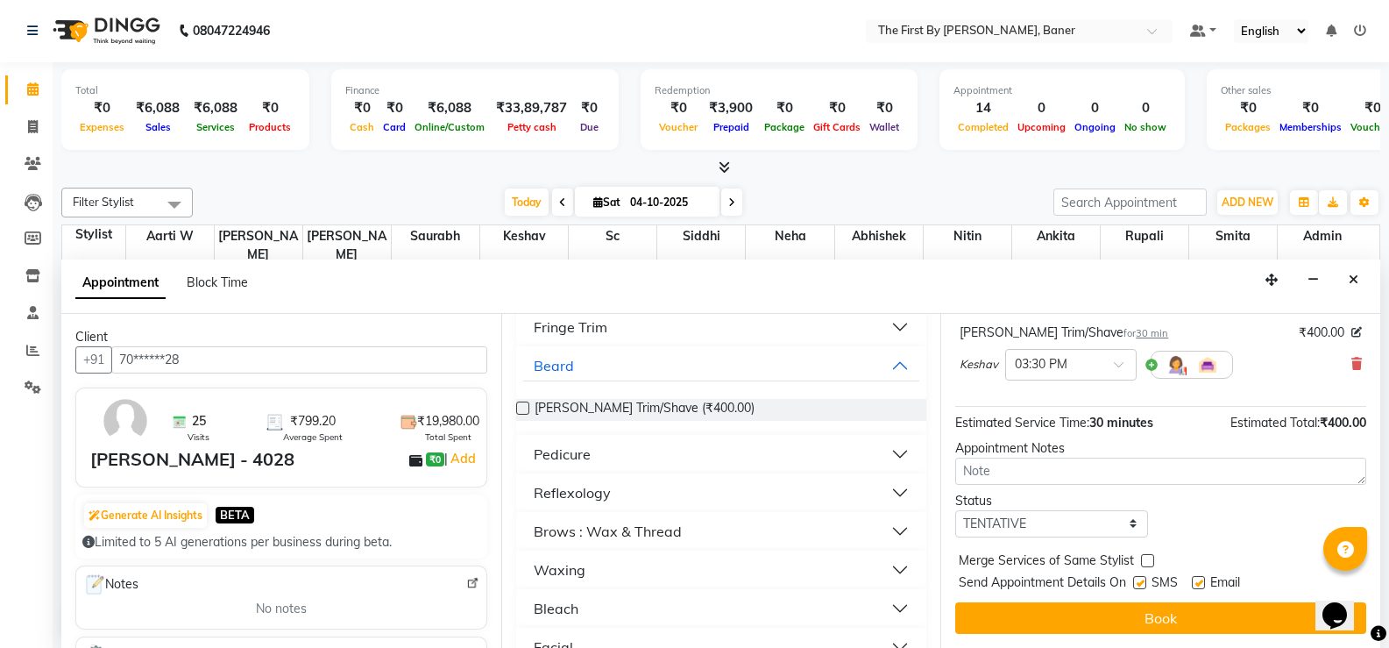
click at [1102, 628] on button "Book" at bounding box center [1160, 618] width 411 height 32
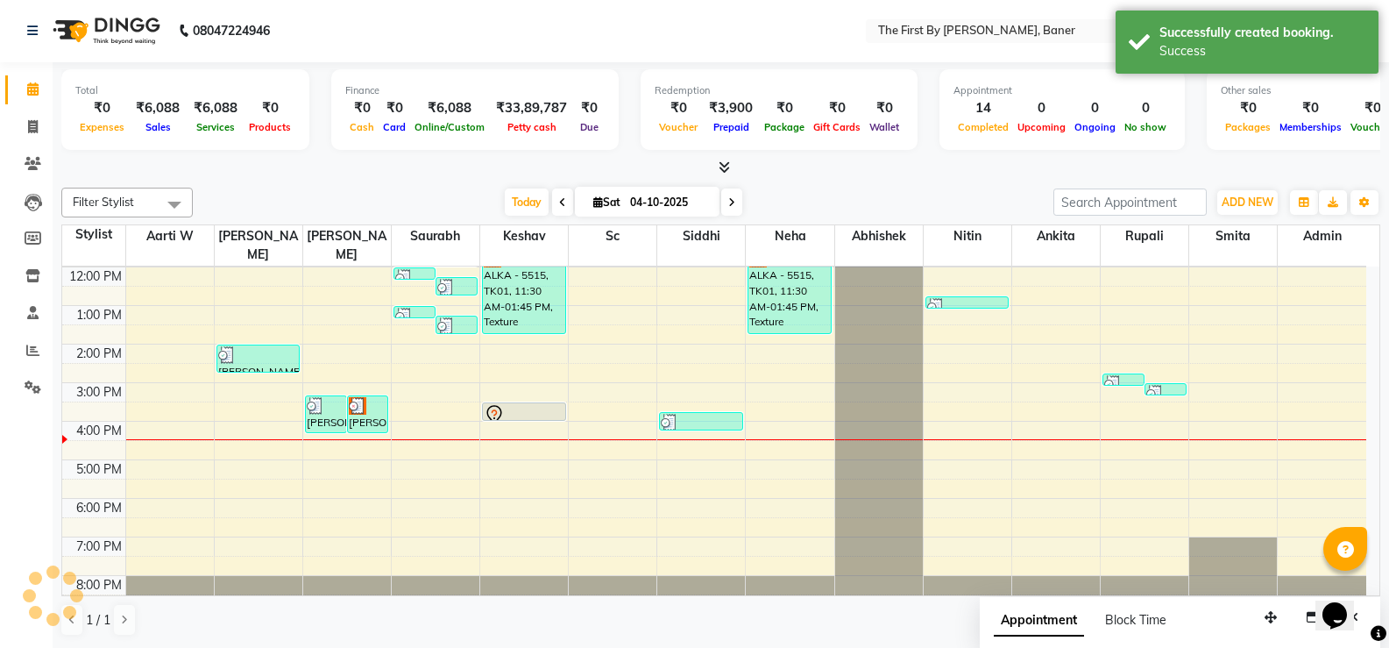
scroll to position [0, 0]
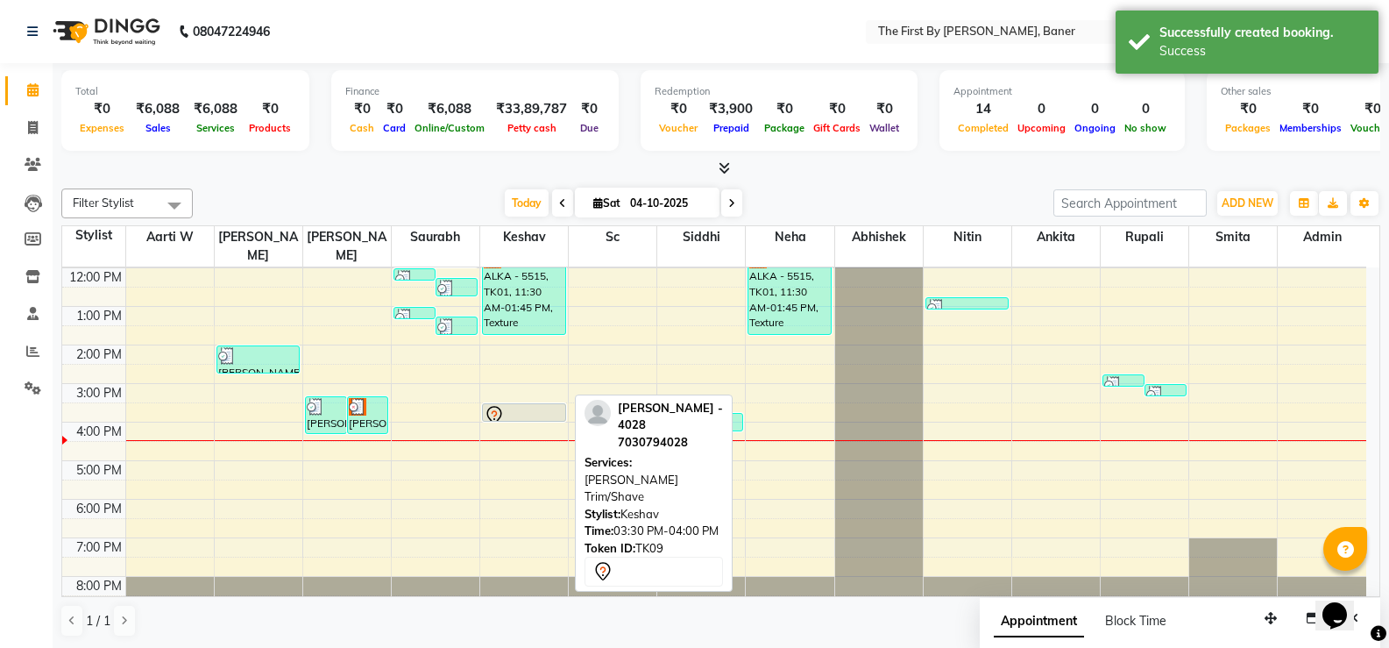
click at [525, 405] on div at bounding box center [524, 415] width 81 height 21
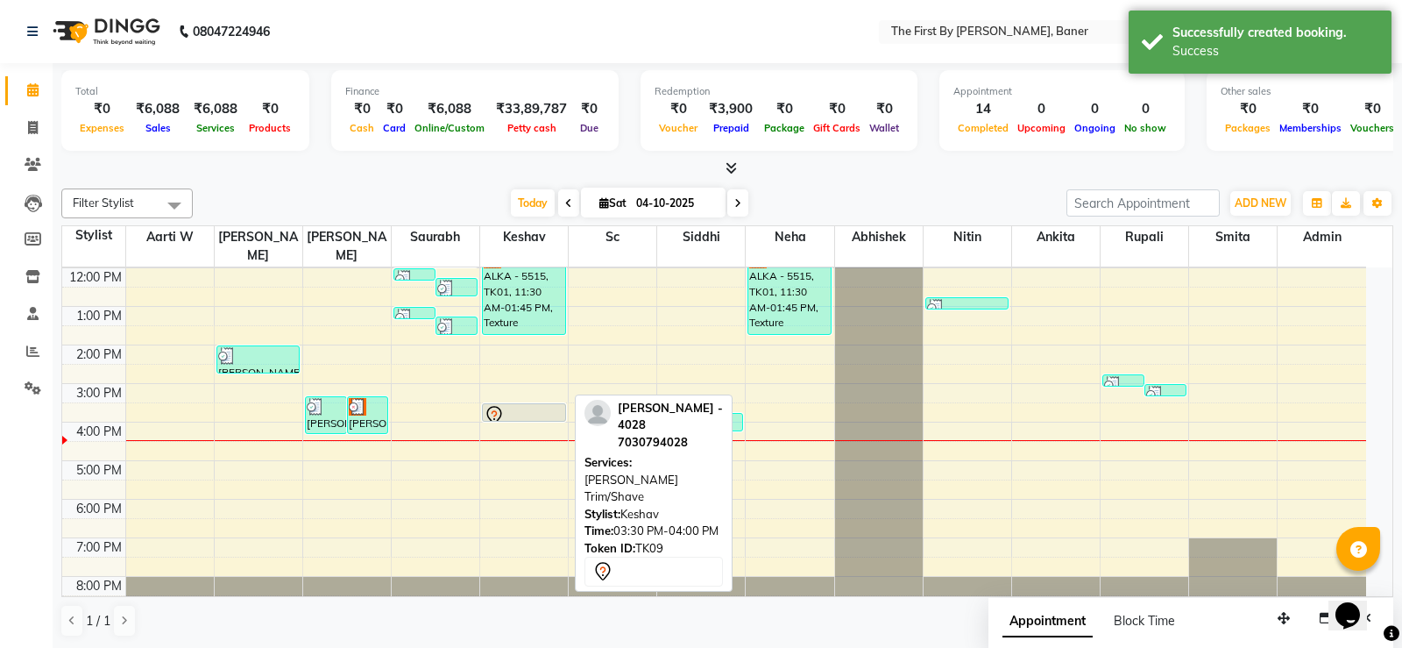
select select "7"
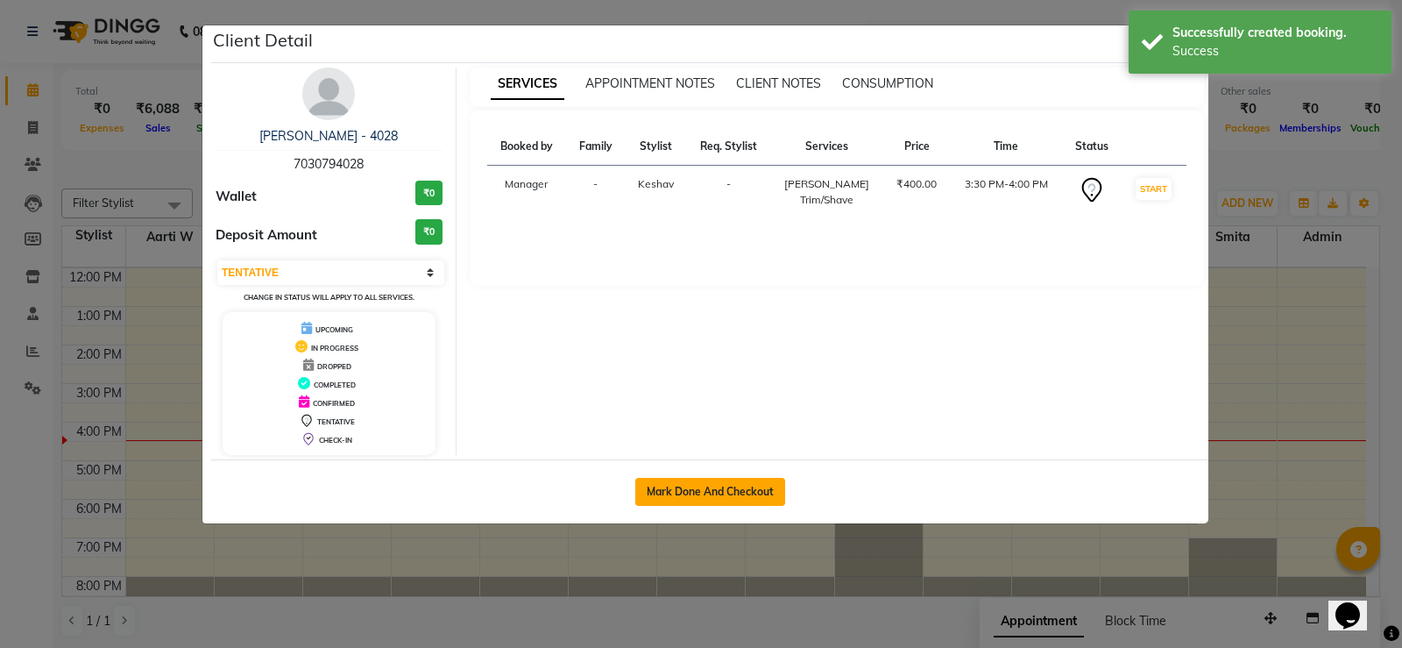
click at [720, 493] on button "Mark Done And Checkout" at bounding box center [710, 492] width 150 height 28
select select "6411"
select select "service"
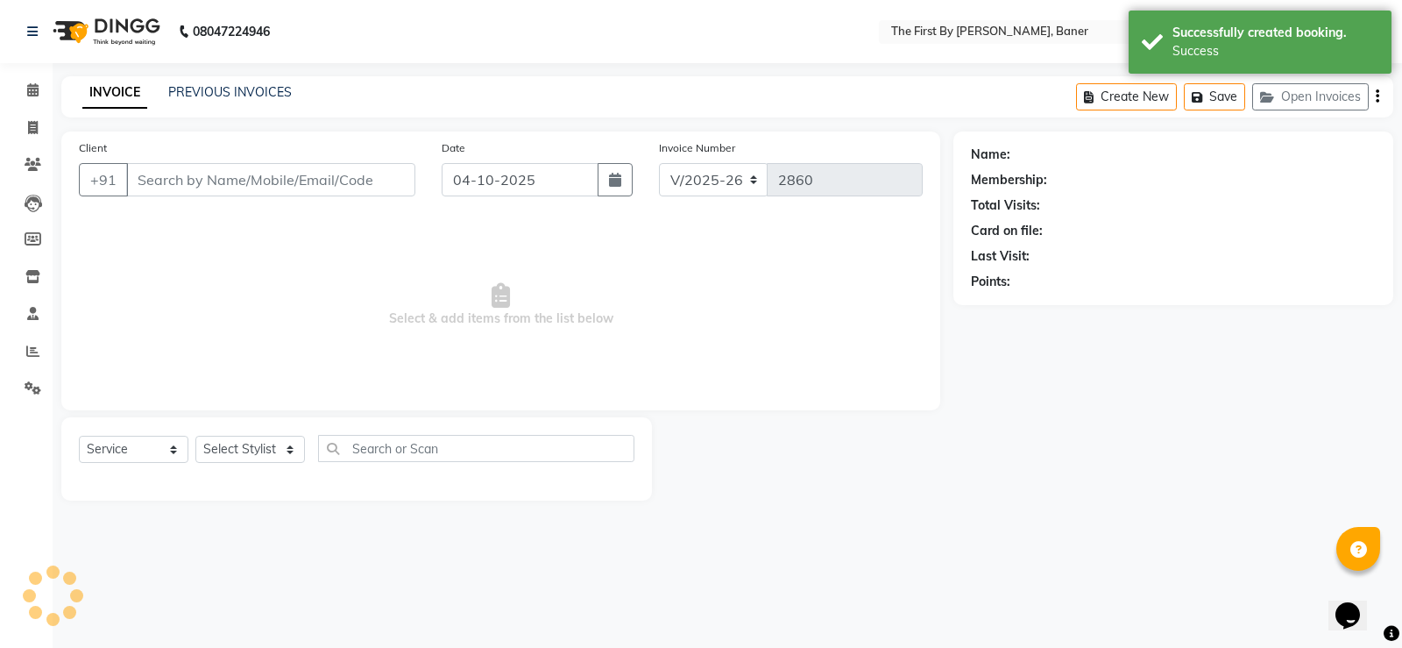
type input "70******28"
select select "49040"
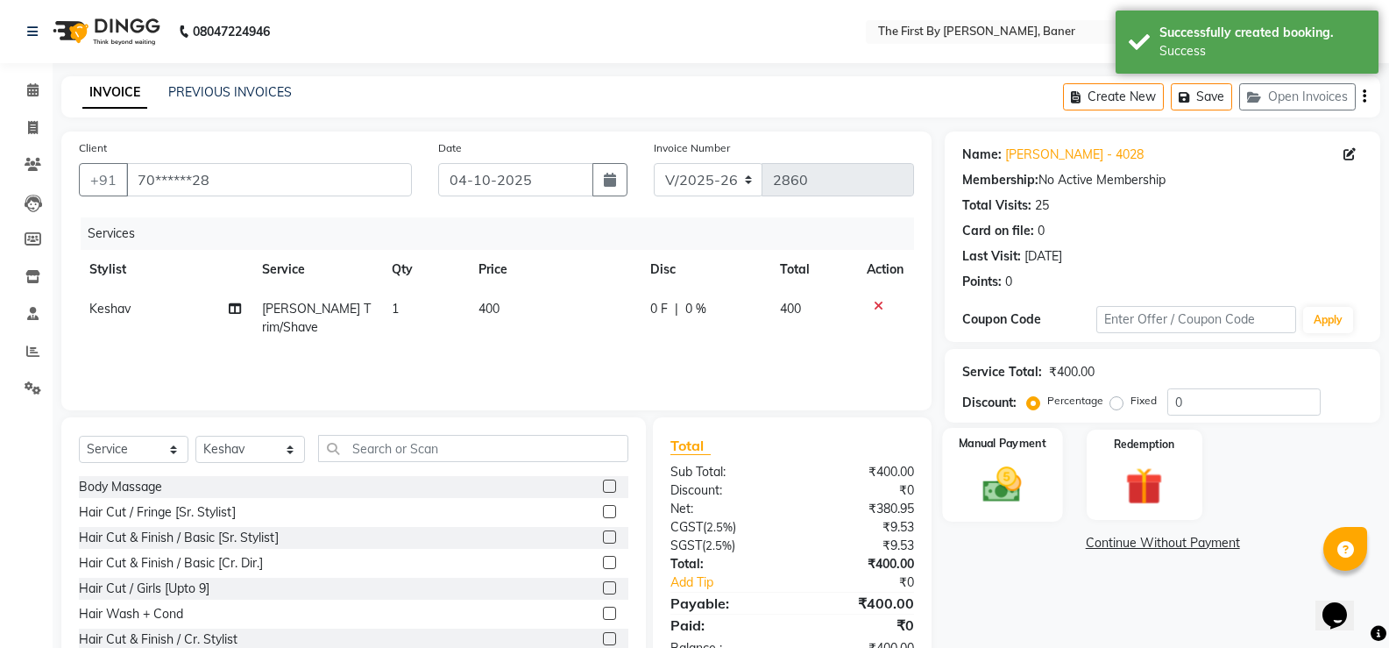
click at [1006, 492] on img at bounding box center [1002, 484] width 62 height 45
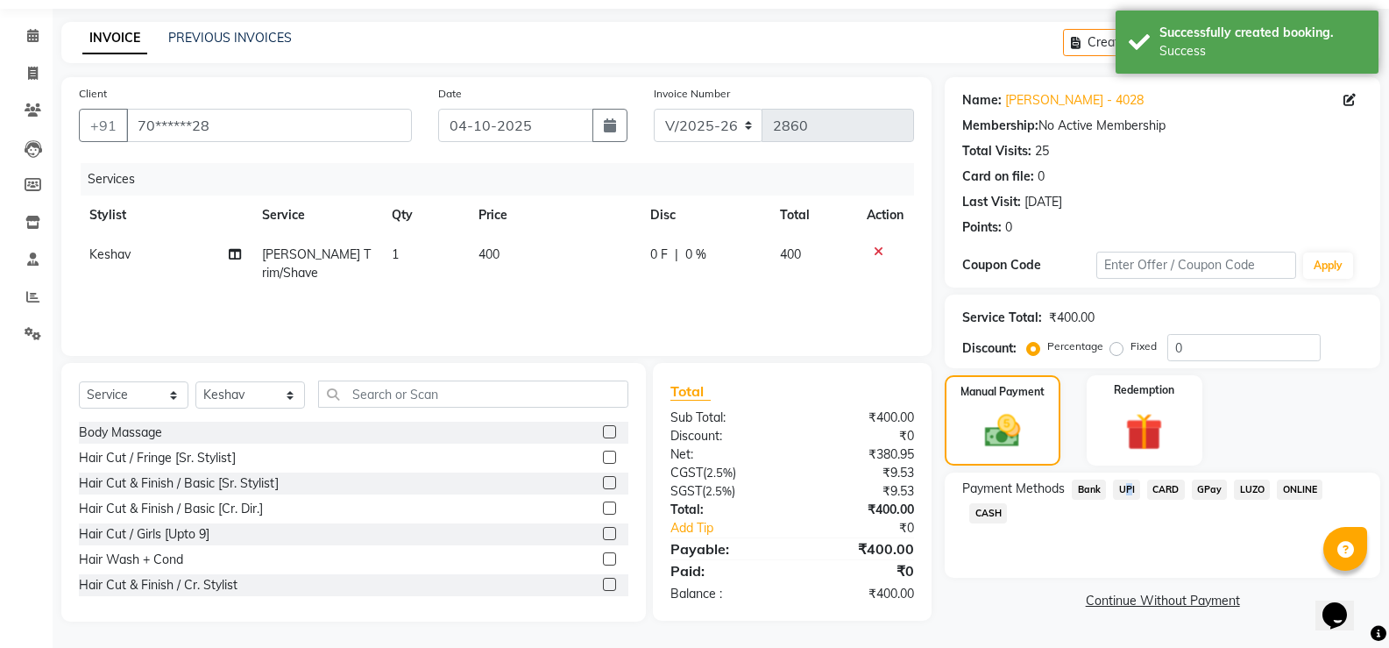
click at [1125, 479] on span "UPI" at bounding box center [1126, 489] width 27 height 20
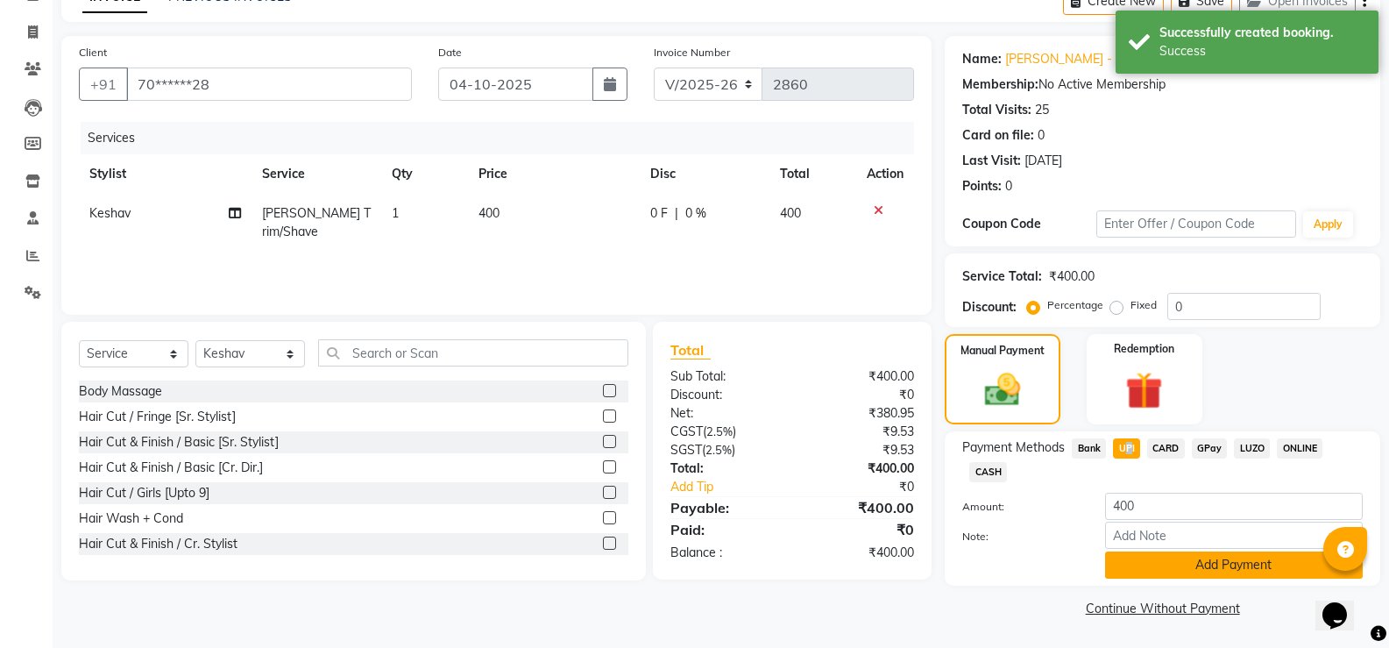
click at [1153, 561] on button "Add Payment" at bounding box center [1234, 564] width 258 height 27
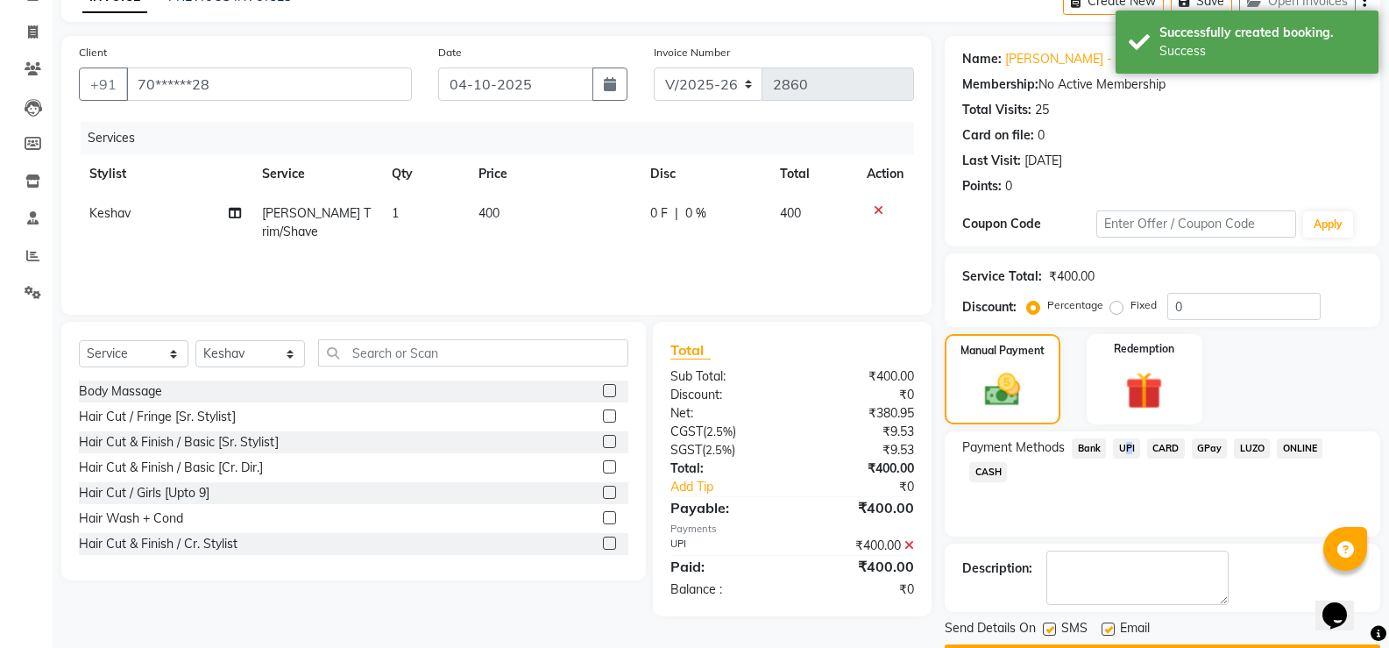
scroll to position [145, 0]
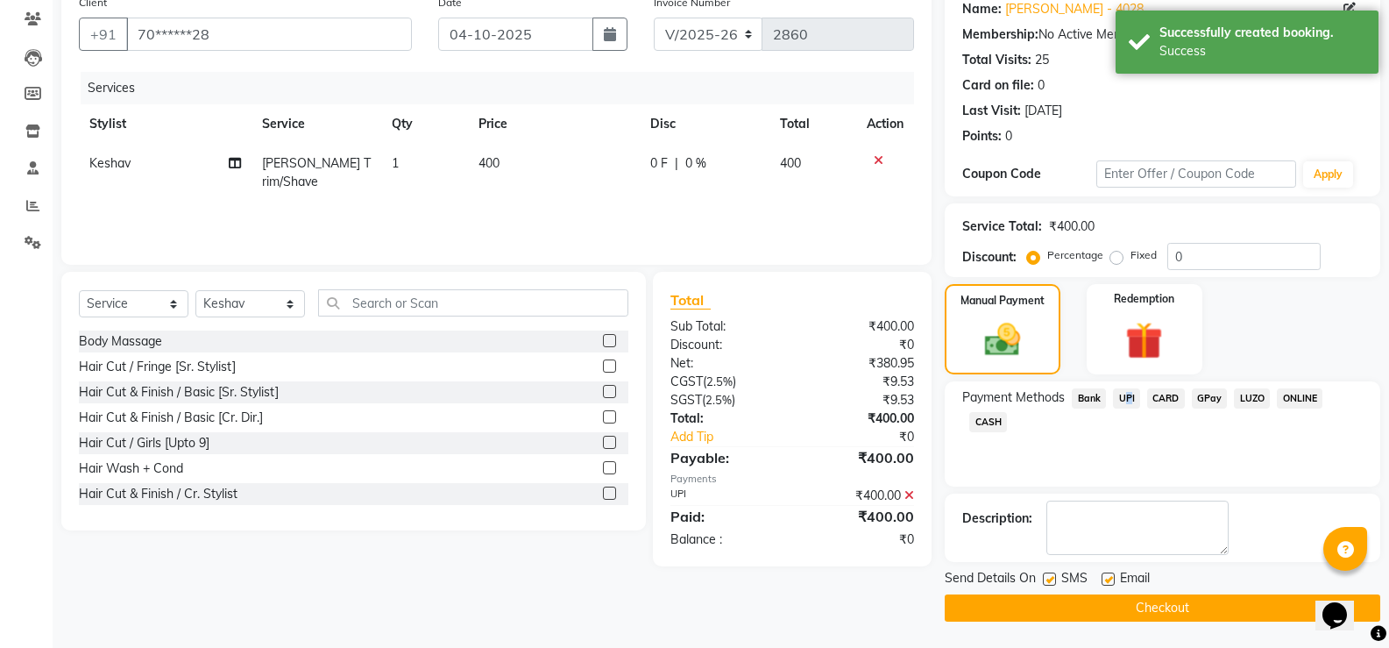
click at [1112, 600] on button "Checkout" at bounding box center [1163, 607] width 436 height 27
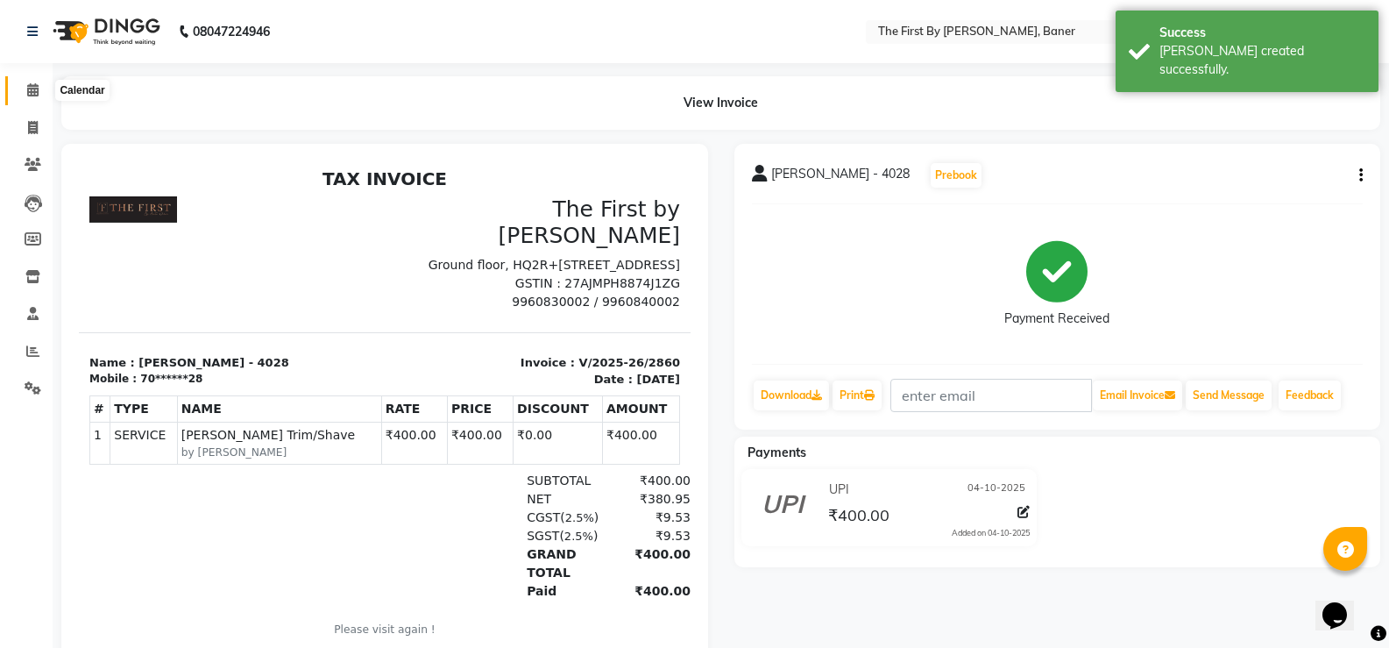
drag, startPoint x: 26, startPoint y: 84, endPoint x: 30, endPoint y: 96, distance: 12.8
click at [27, 86] on icon at bounding box center [32, 89] width 11 height 13
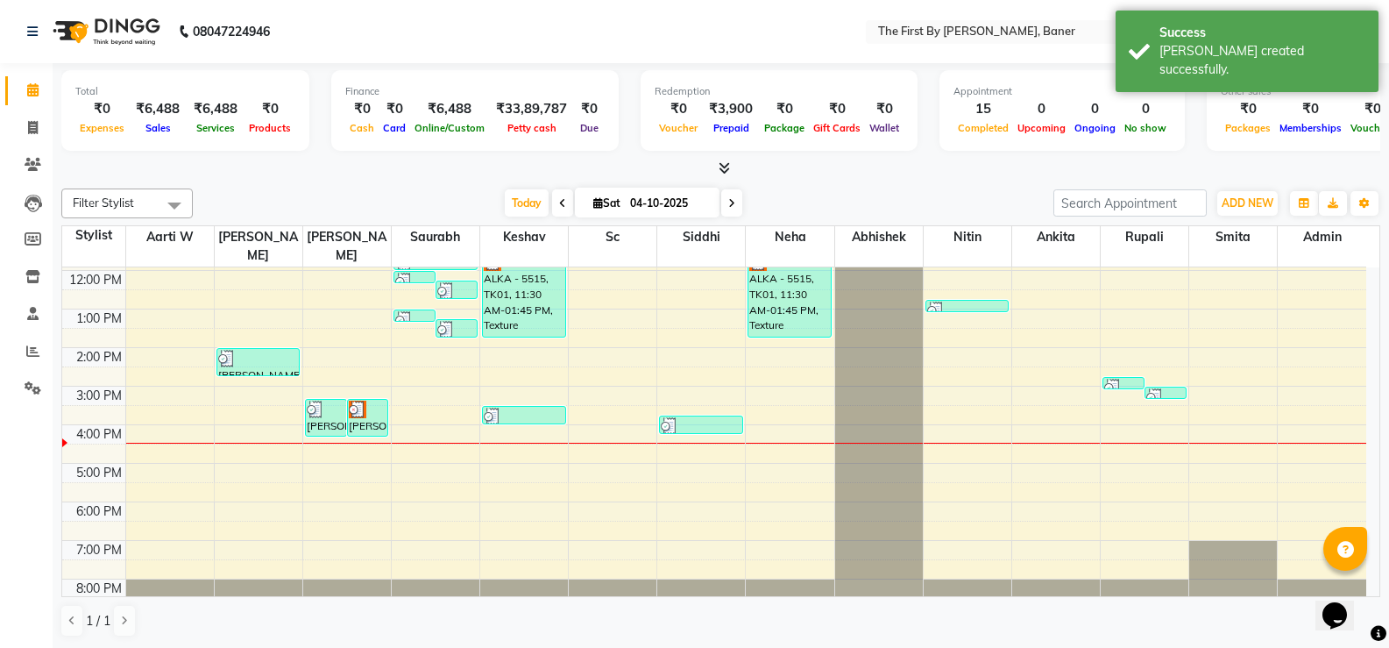
scroll to position [153, 0]
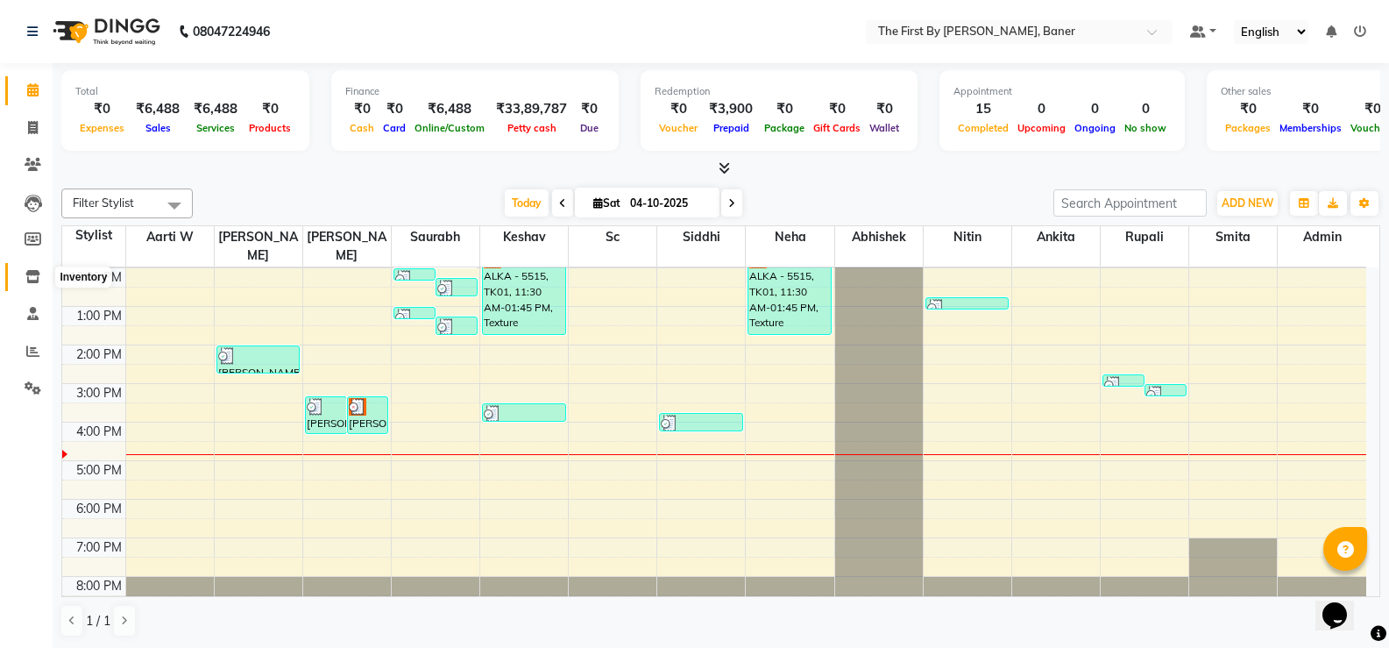
click at [32, 280] on icon at bounding box center [32, 276] width 15 height 13
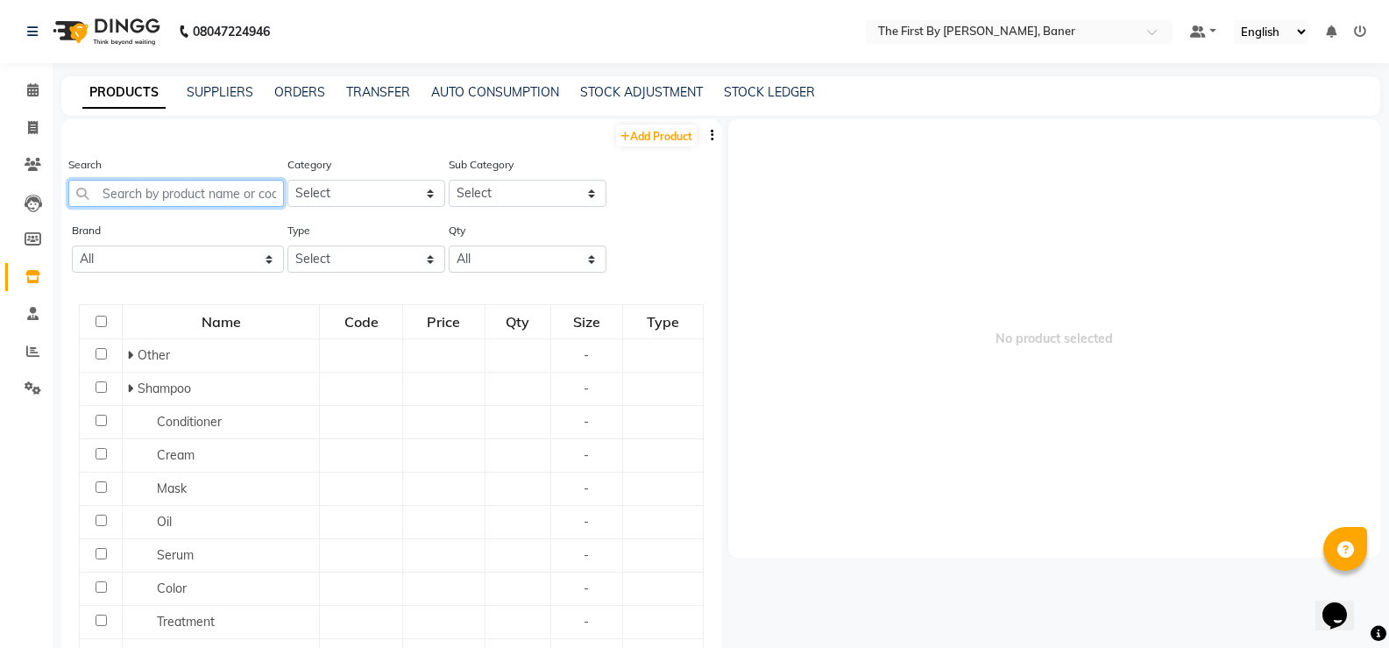
click at [154, 195] on input "text" at bounding box center [176, 193] width 216 height 27
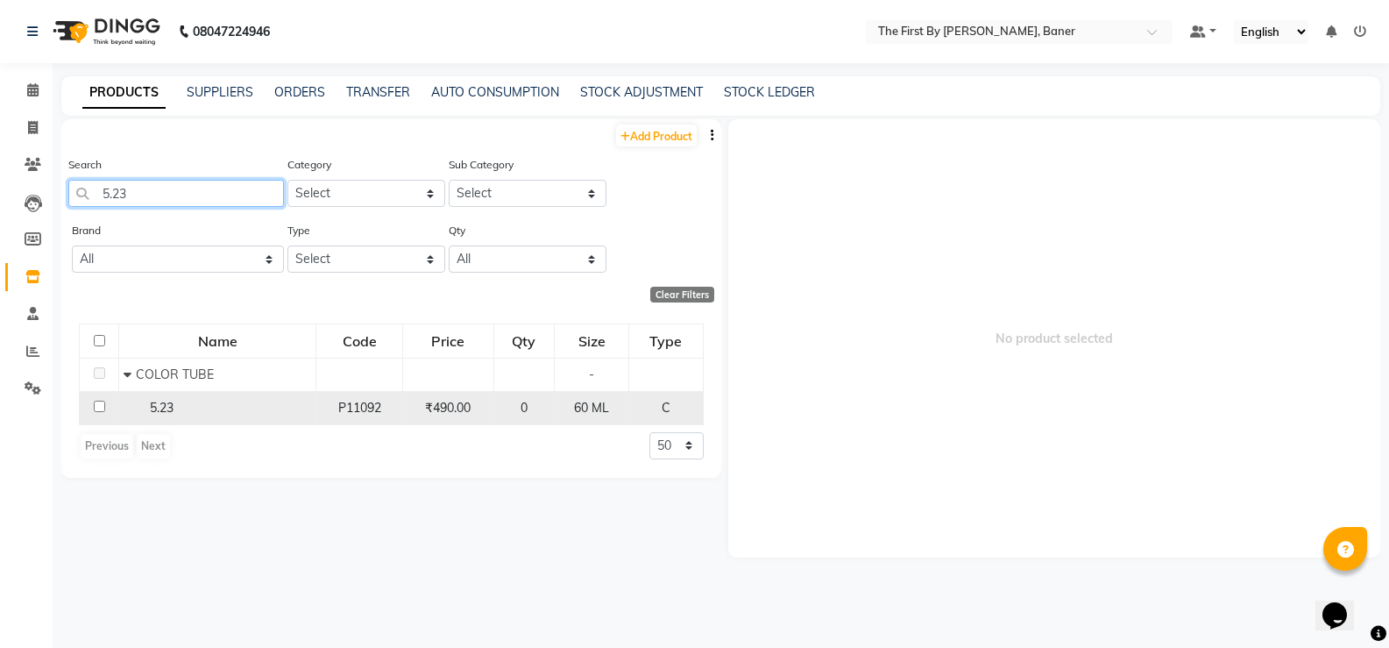
type input "5.23"
click at [158, 404] on span "5.23" at bounding box center [162, 408] width 24 height 16
select select
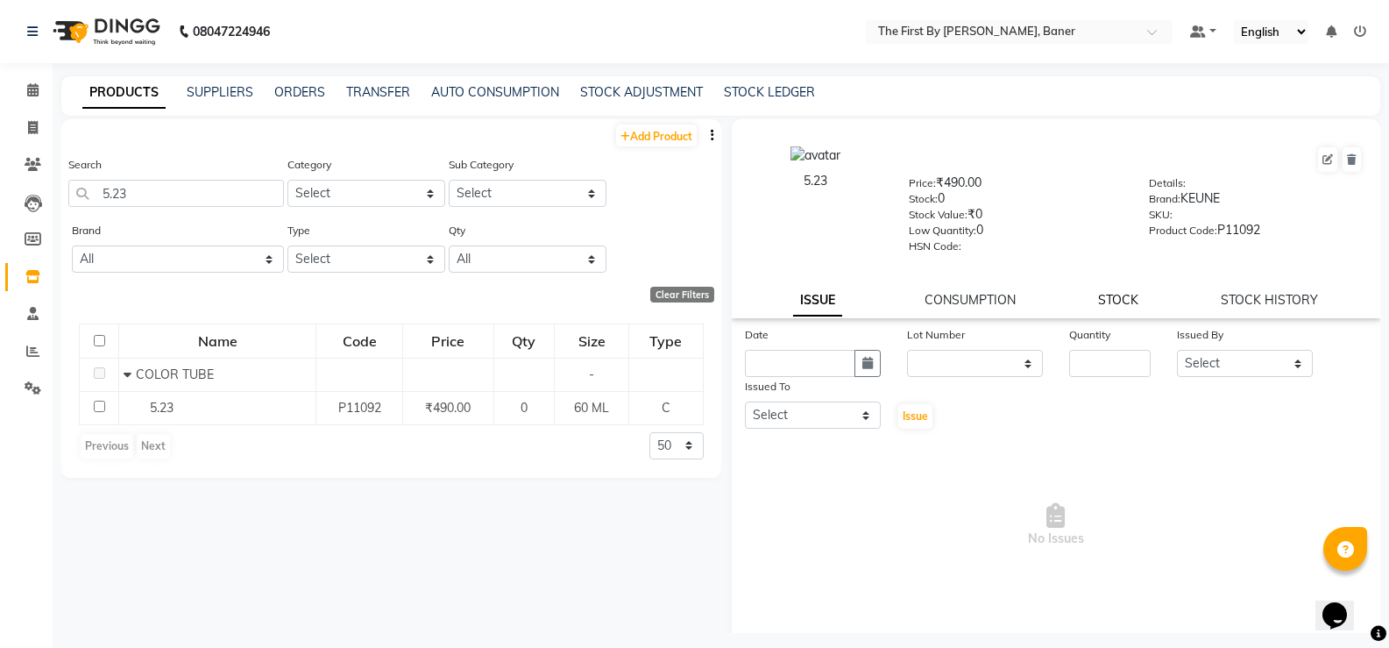
click at [1118, 293] on link "STOCK" at bounding box center [1118, 300] width 40 height 16
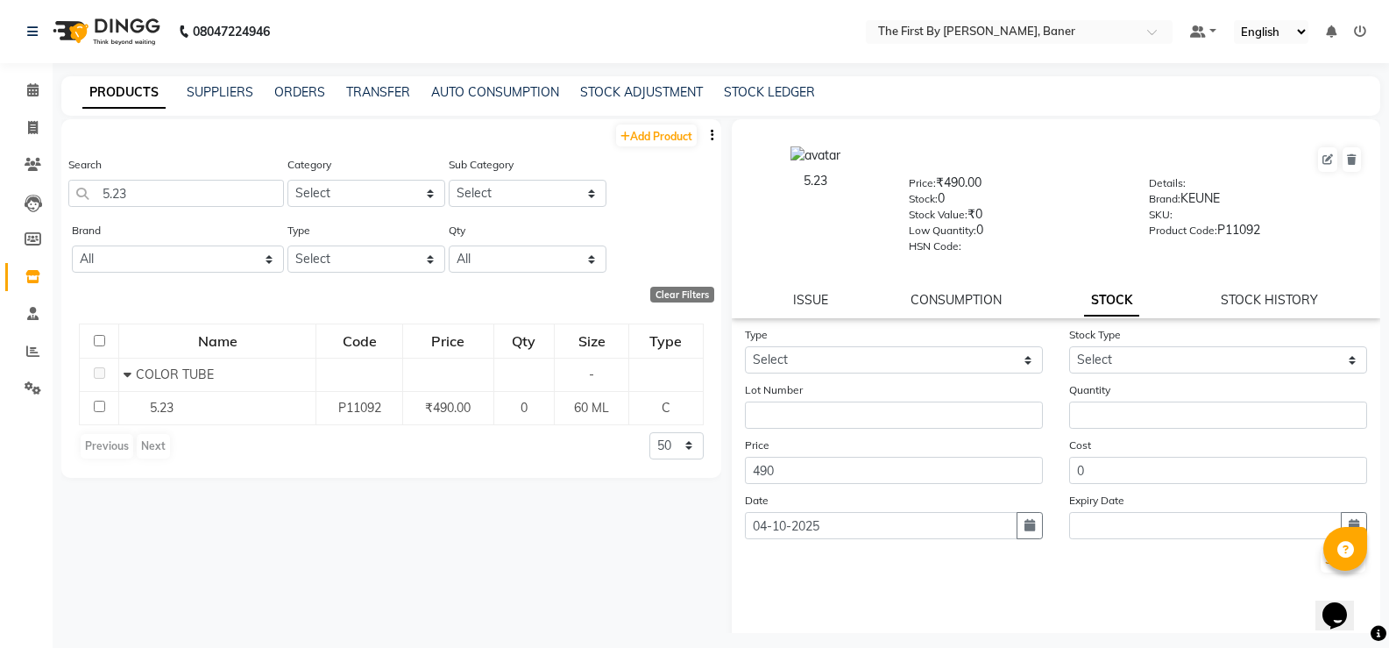
drag, startPoint x: 947, startPoint y: 341, endPoint x: 940, endPoint y: 352, distance: 13.4
click at [947, 344] on div "Type Select In Out" at bounding box center [894, 349] width 324 height 48
click at [939, 356] on select "Select In Out" at bounding box center [894, 359] width 298 height 27
select select "out"
click at [745, 346] on select "Select In Out" at bounding box center [894, 359] width 298 height 27
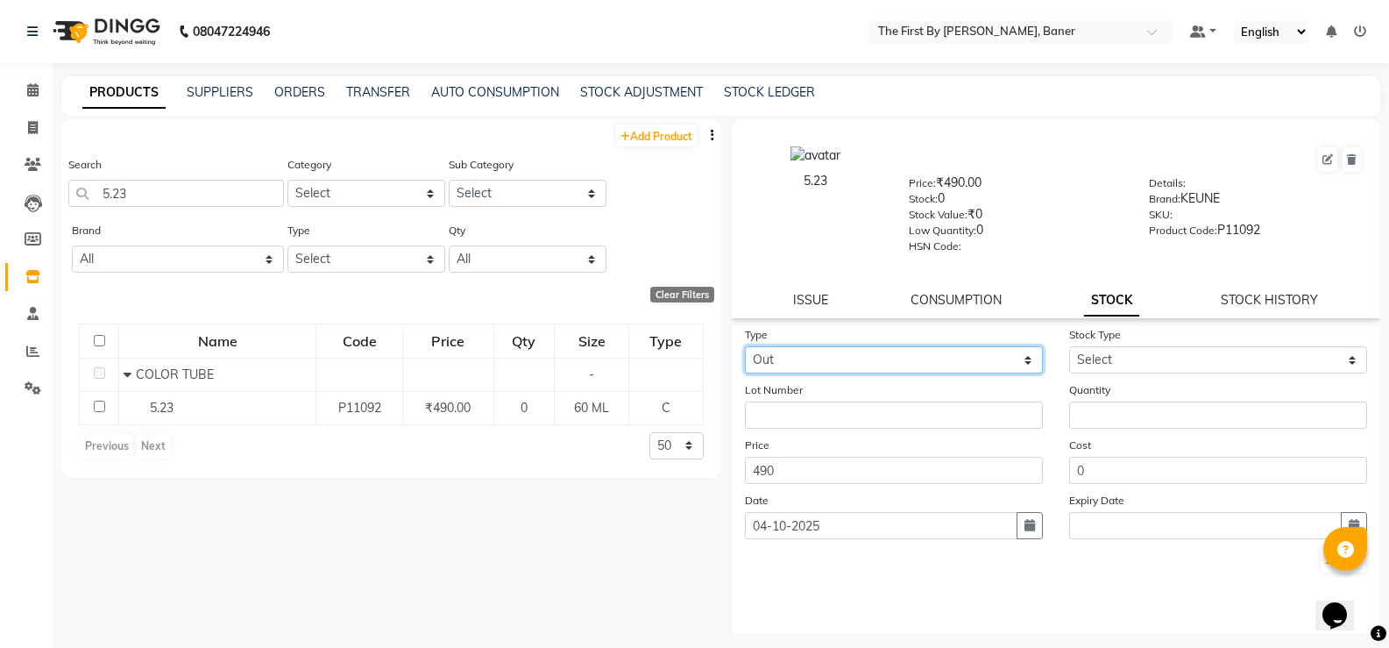
select select
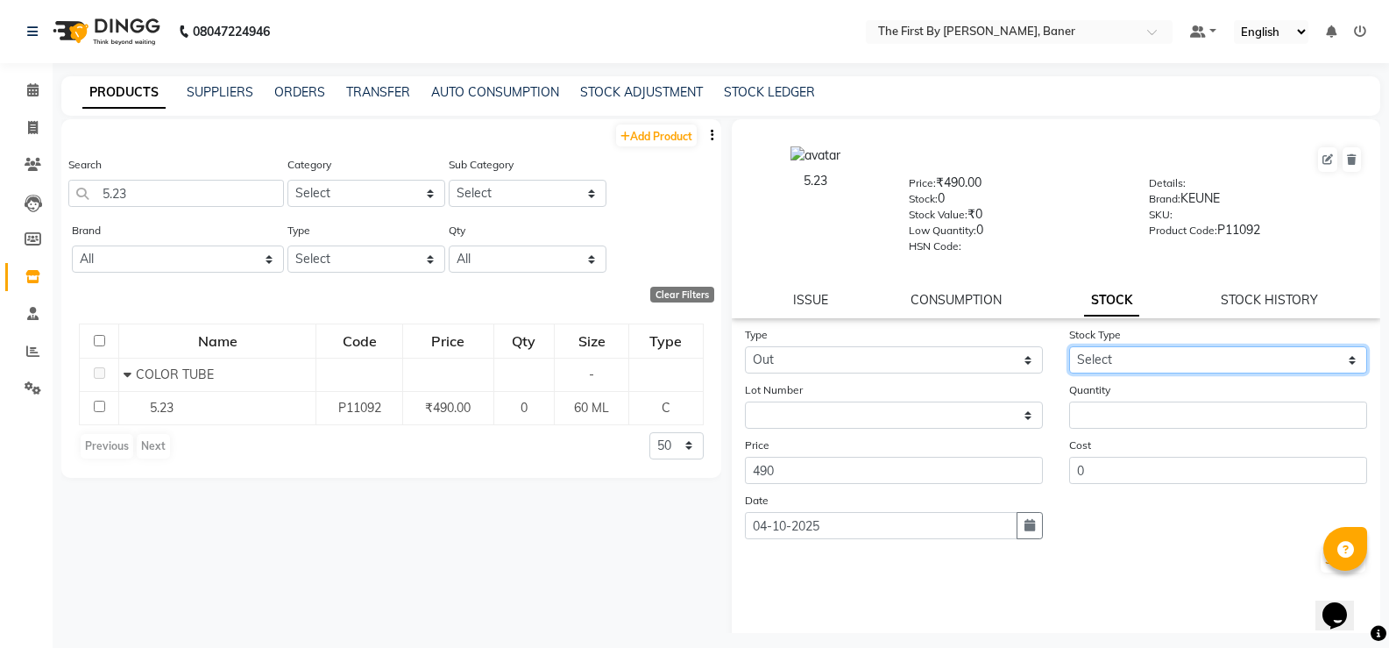
click at [1095, 355] on select "Select Internal Use Damaged Expired Adjustment Return Other" at bounding box center [1218, 359] width 298 height 27
select select "internal use"
click at [1069, 346] on select "Select Internal Use Damaged Expired Adjustment Return Other" at bounding box center [1218, 359] width 298 height 27
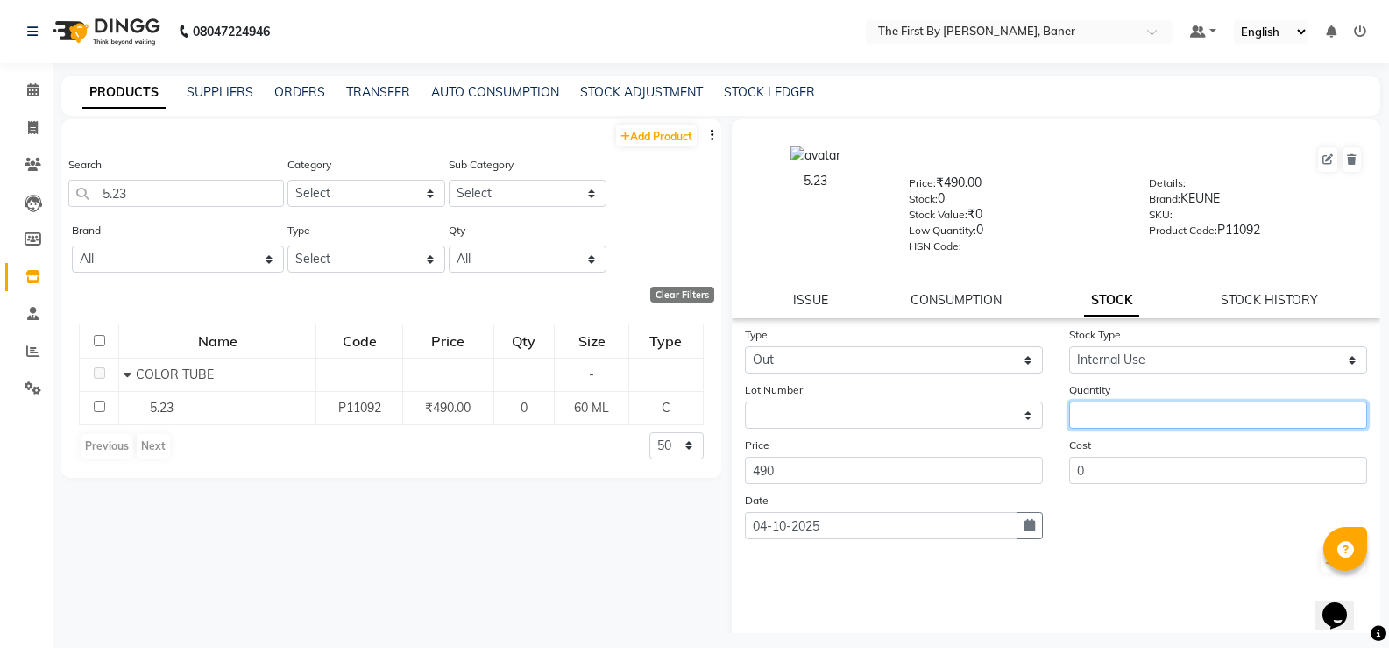
click at [1084, 413] on input "number" at bounding box center [1218, 414] width 298 height 27
type input "1"
click at [1321, 560] on button "Submit" at bounding box center [1343, 560] width 45 height 25
select select
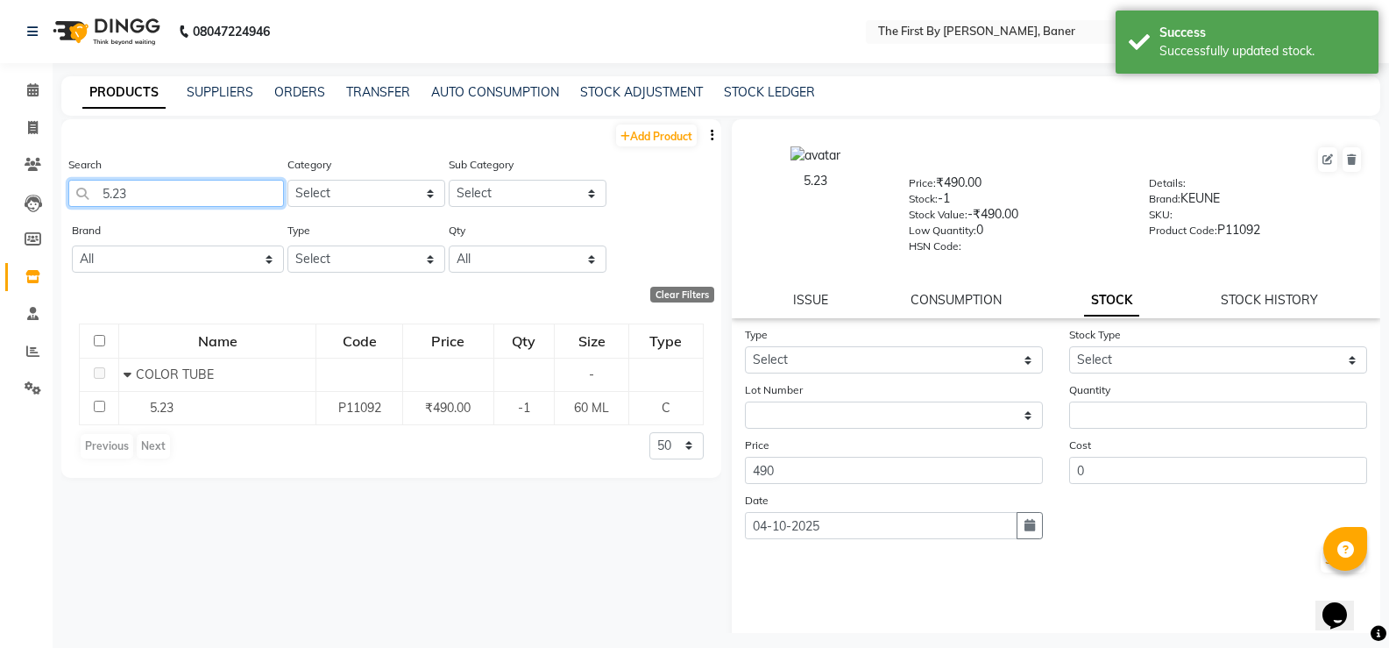
drag, startPoint x: 127, startPoint y: 192, endPoint x: 52, endPoint y: 214, distance: 78.5
click at [53, 211] on main "PRODUCTS SUPPLIERS ORDERS TRANSFER AUTO CONSUMPTION STOCK ADJUSTMENT STOCK LEDG…" at bounding box center [721, 367] width 1337 height 583
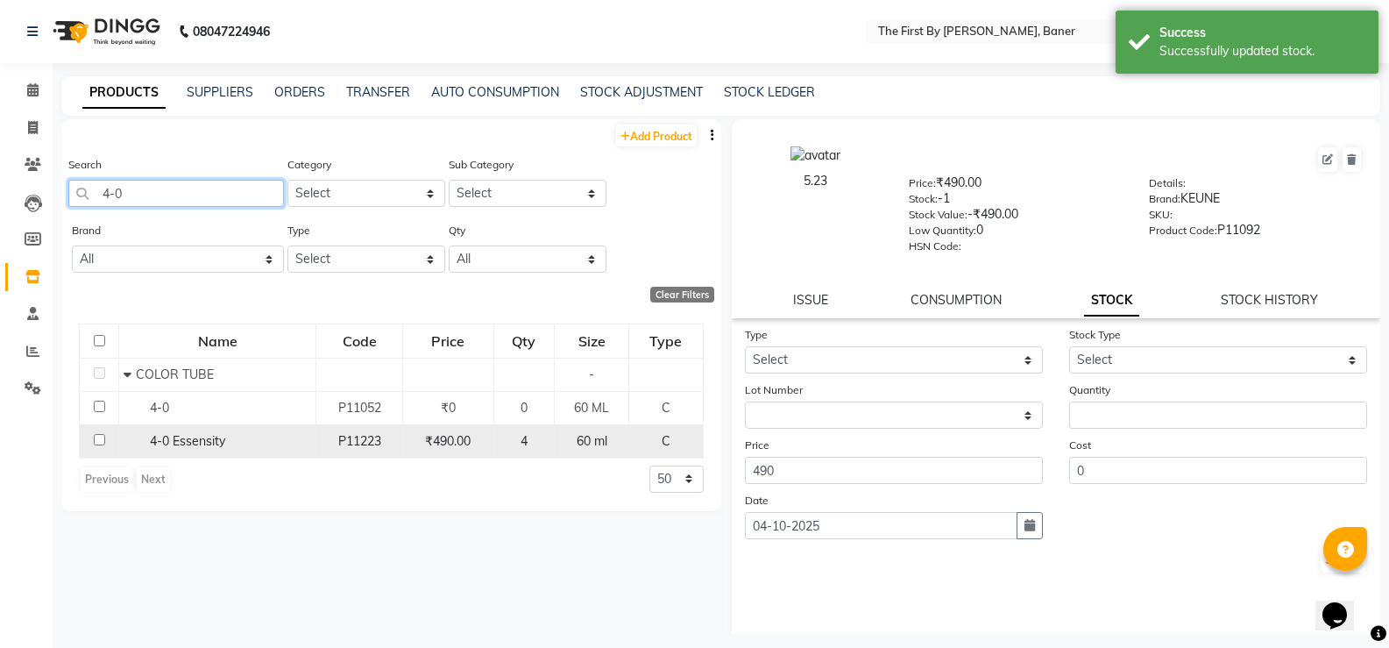
type input "4-0"
click at [202, 445] on span "4-0 Essensity" at bounding box center [187, 441] width 75 height 16
select select
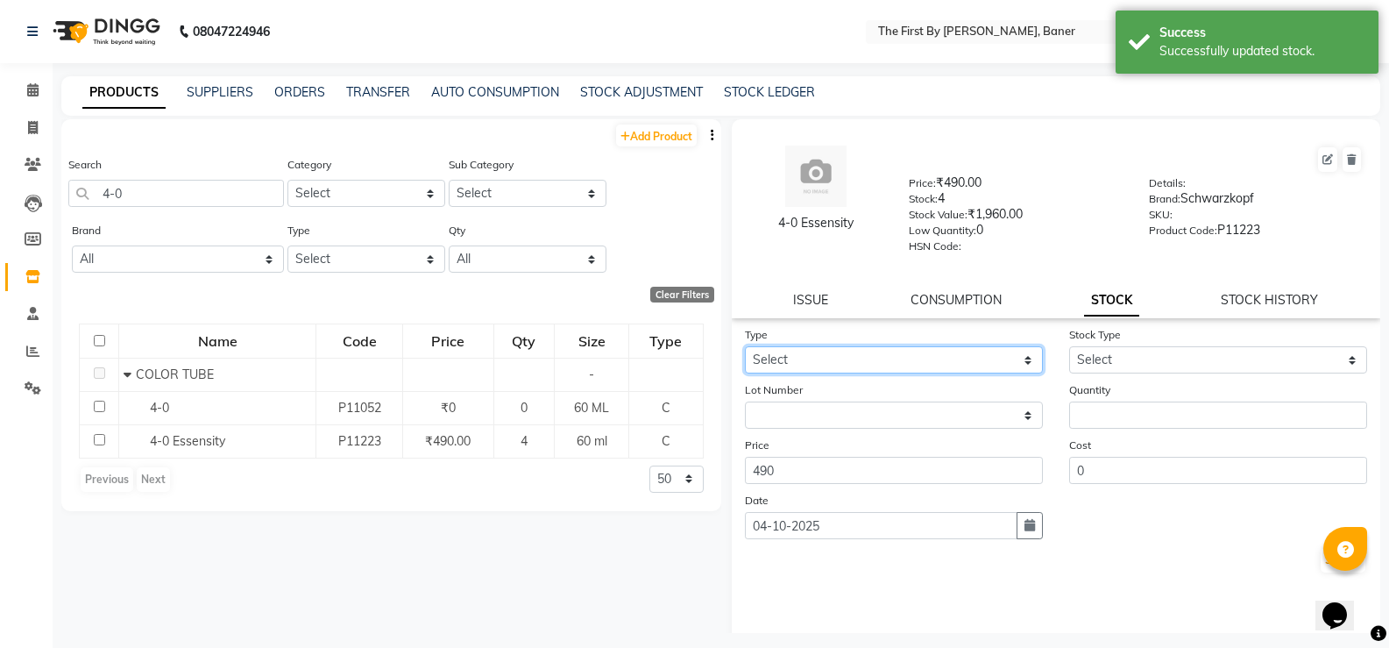
click at [931, 366] on select "Select In Out" at bounding box center [894, 359] width 298 height 27
select select "out"
click at [745, 346] on select "Select In Out" at bounding box center [894, 359] width 298 height 27
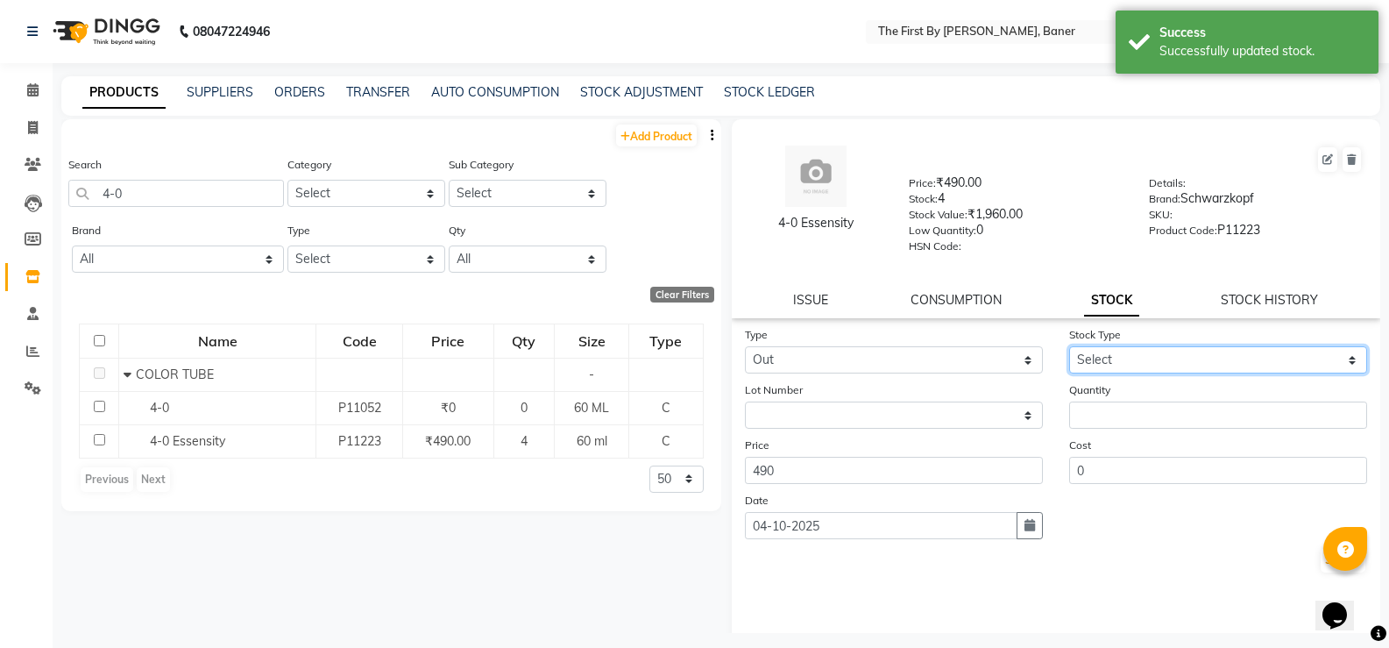
click at [1069, 358] on select "Select Internal Use Damaged Expired Adjustment Return Other" at bounding box center [1218, 359] width 298 height 27
select select "internal use"
click at [1069, 346] on select "Select Internal Use Damaged Expired Adjustment Return Other" at bounding box center [1218, 359] width 298 height 27
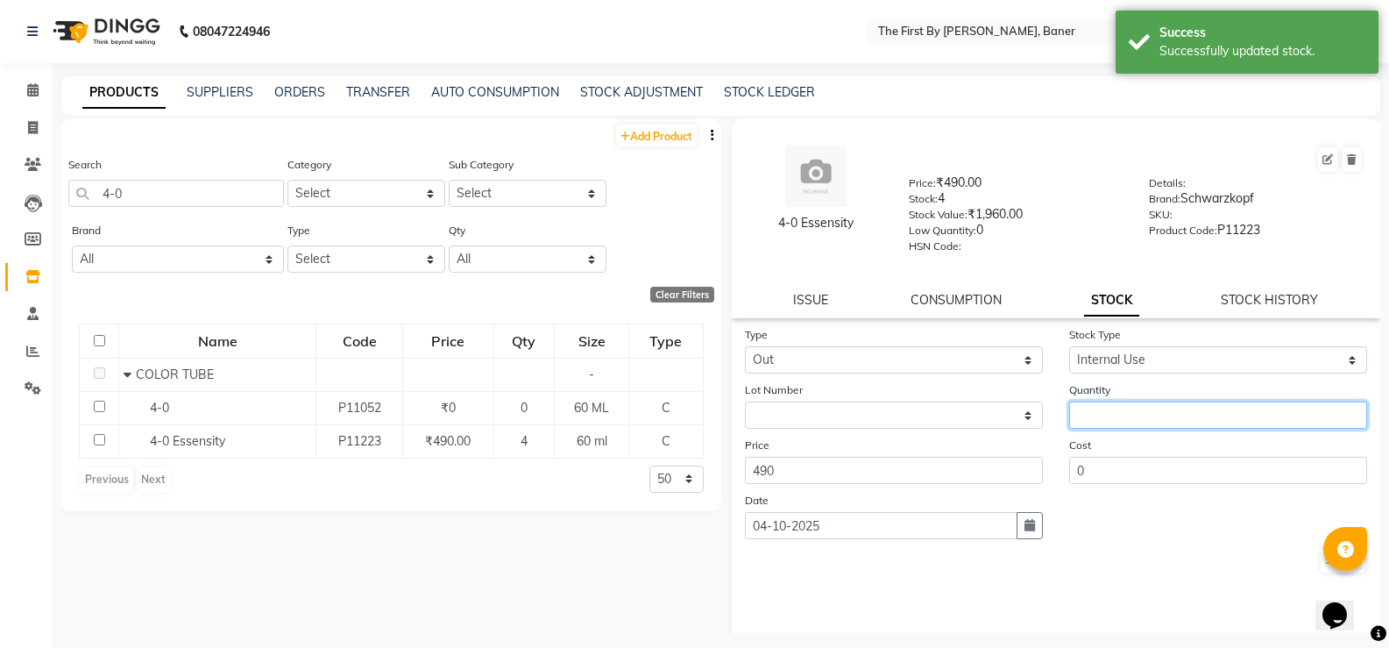
click at [1096, 416] on input "number" at bounding box center [1218, 414] width 298 height 27
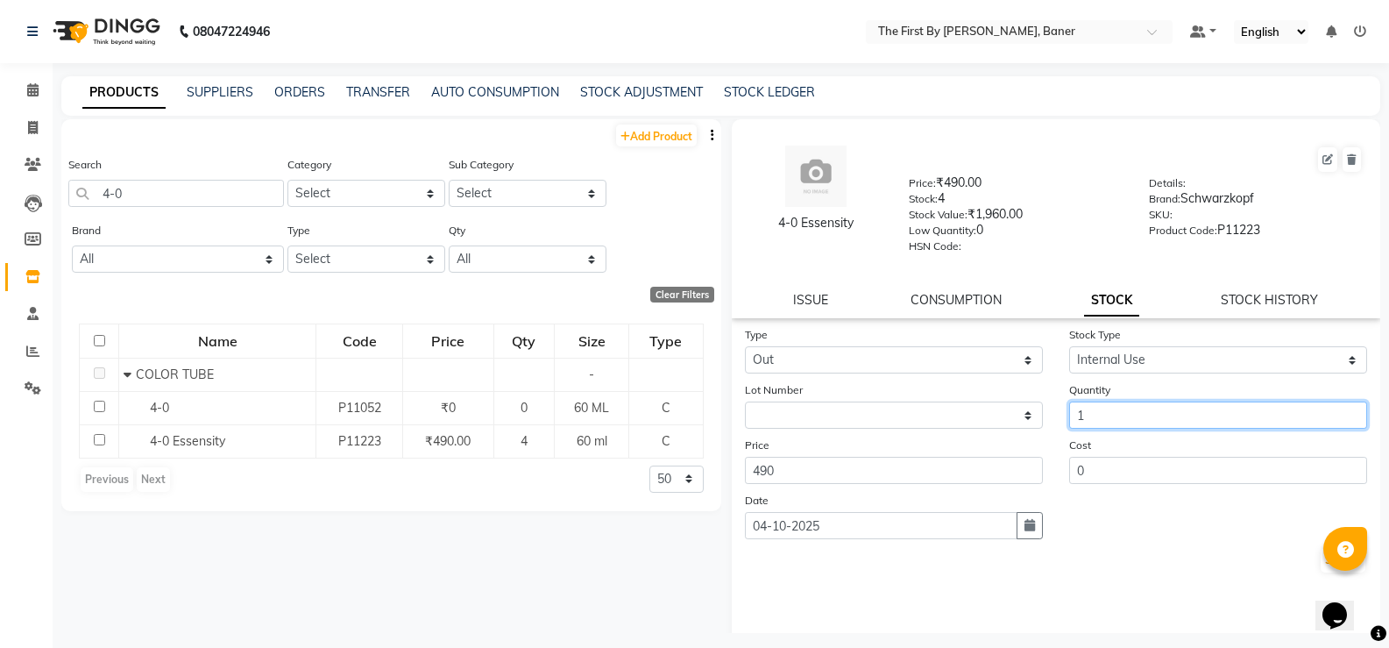
type input "1"
click at [1327, 561] on div at bounding box center [1345, 549] width 44 height 44
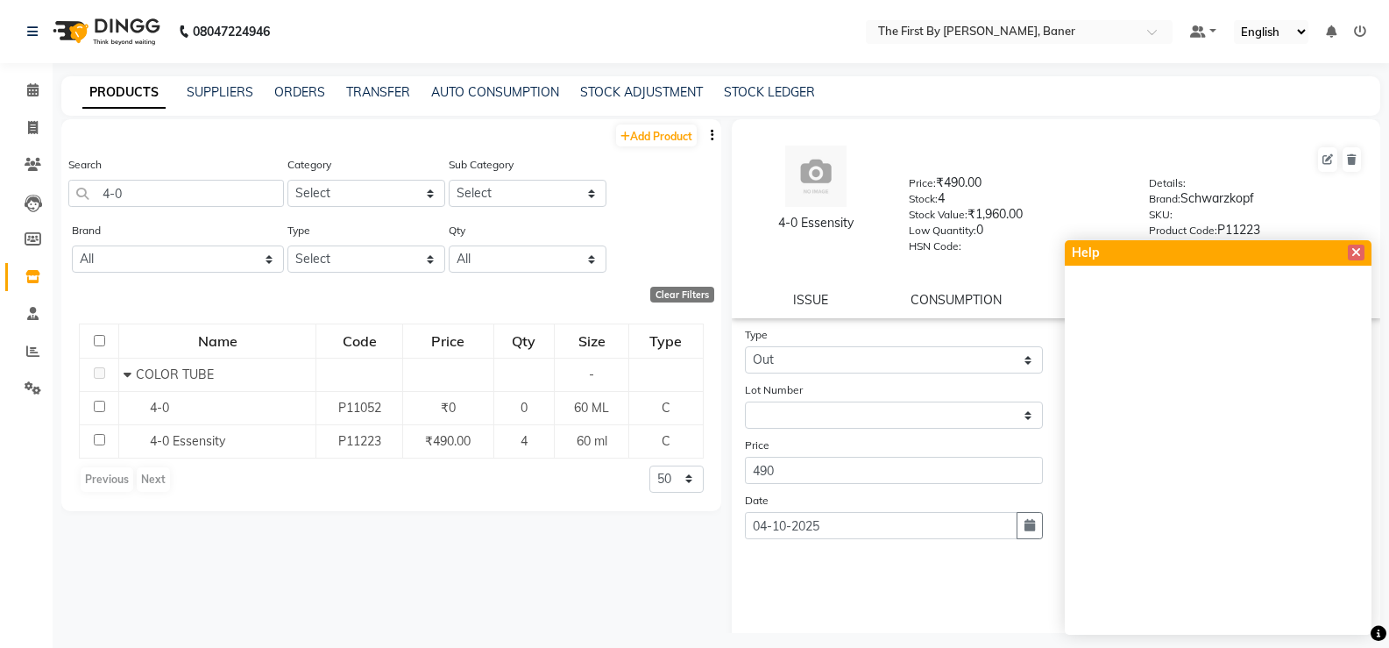
drag, startPoint x: 1353, startPoint y: 252, endPoint x: 1295, endPoint y: 374, distance: 134.9
click at [1353, 253] on icon at bounding box center [1356, 252] width 10 height 12
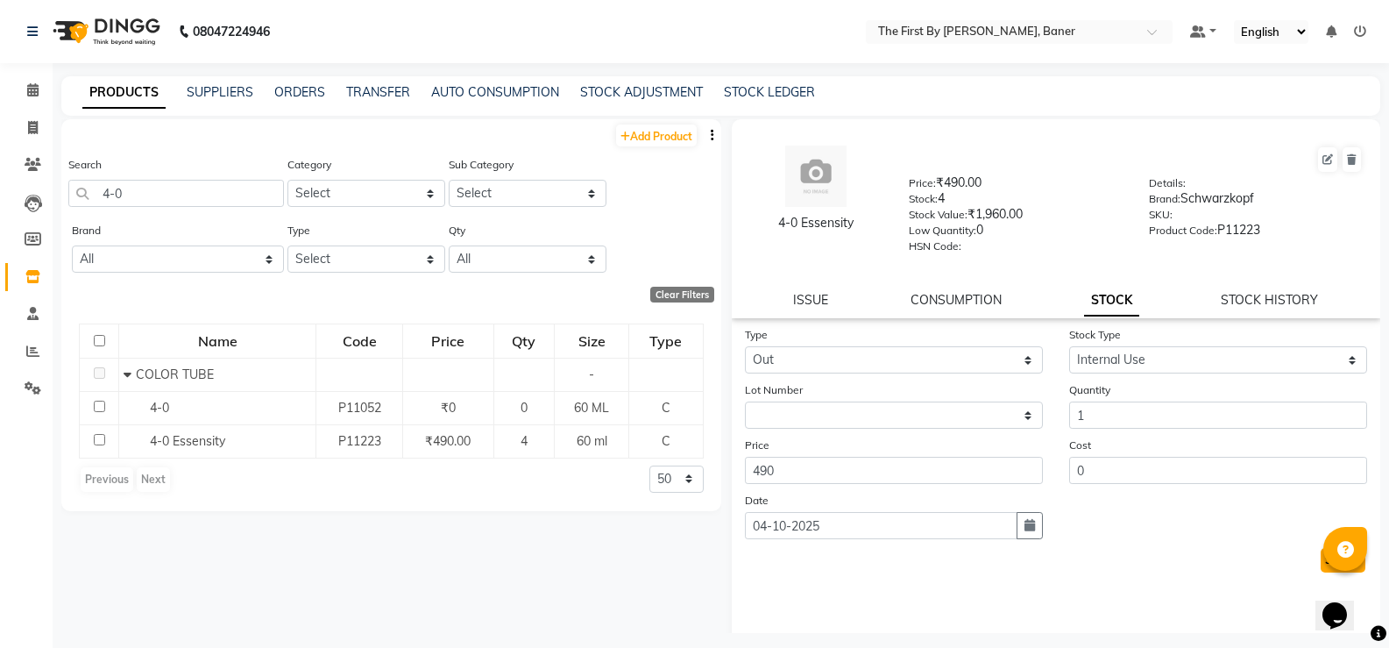
click at [1321, 557] on button "Submit" at bounding box center [1343, 560] width 45 height 25
select select
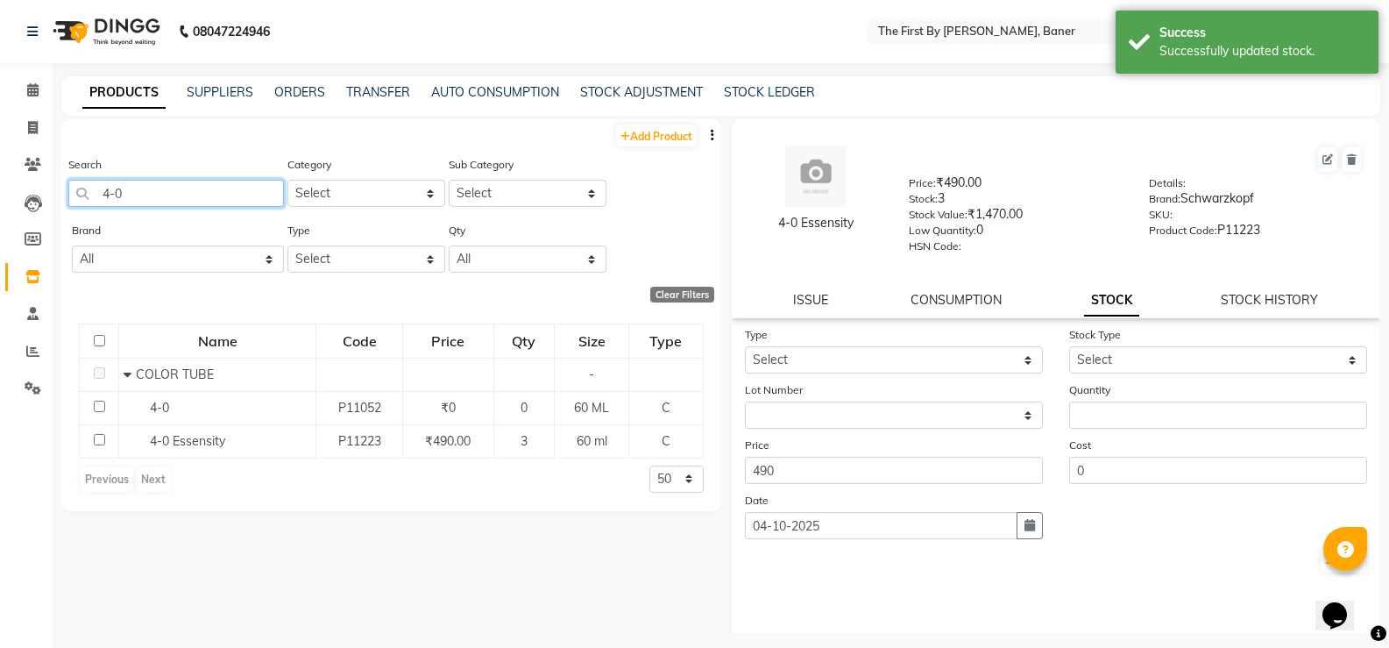
drag, startPoint x: 126, startPoint y: 181, endPoint x: 81, endPoint y: 189, distance: 46.4
click at [81, 189] on input "4-0" at bounding box center [176, 193] width 216 height 27
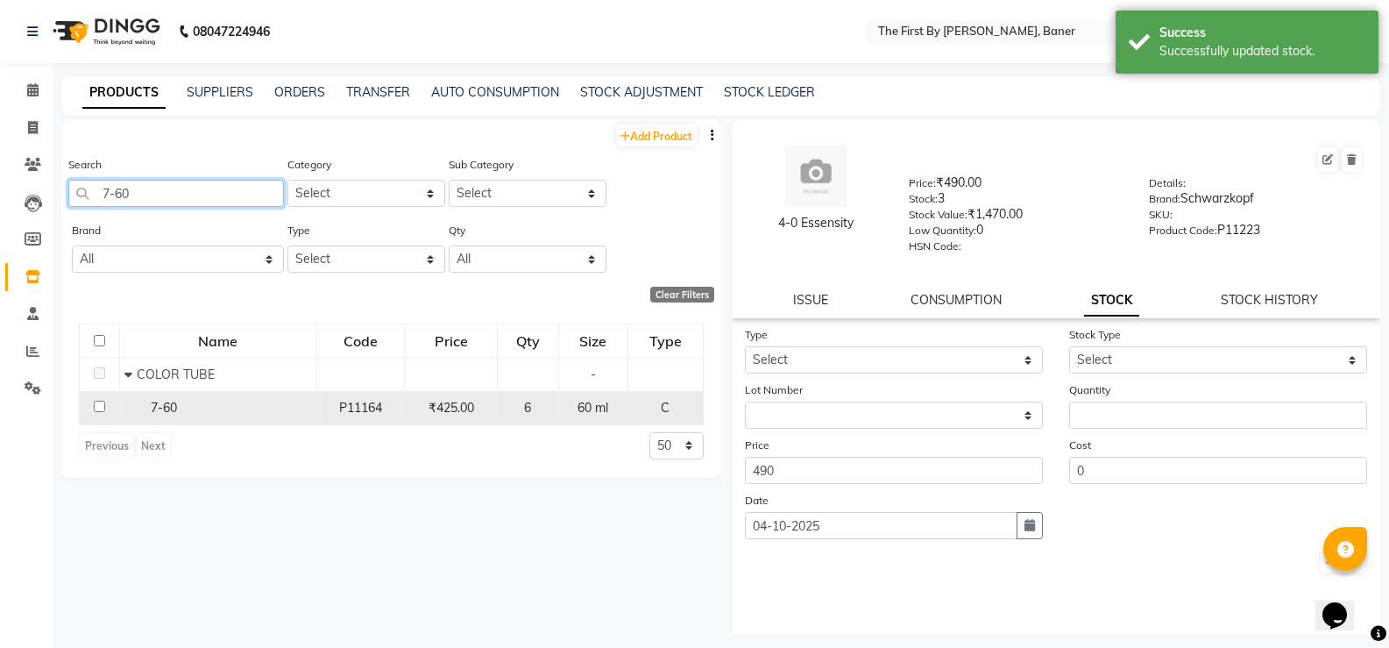
type input "7-60"
click at [167, 413] on span "7-60" at bounding box center [164, 408] width 26 height 16
select select
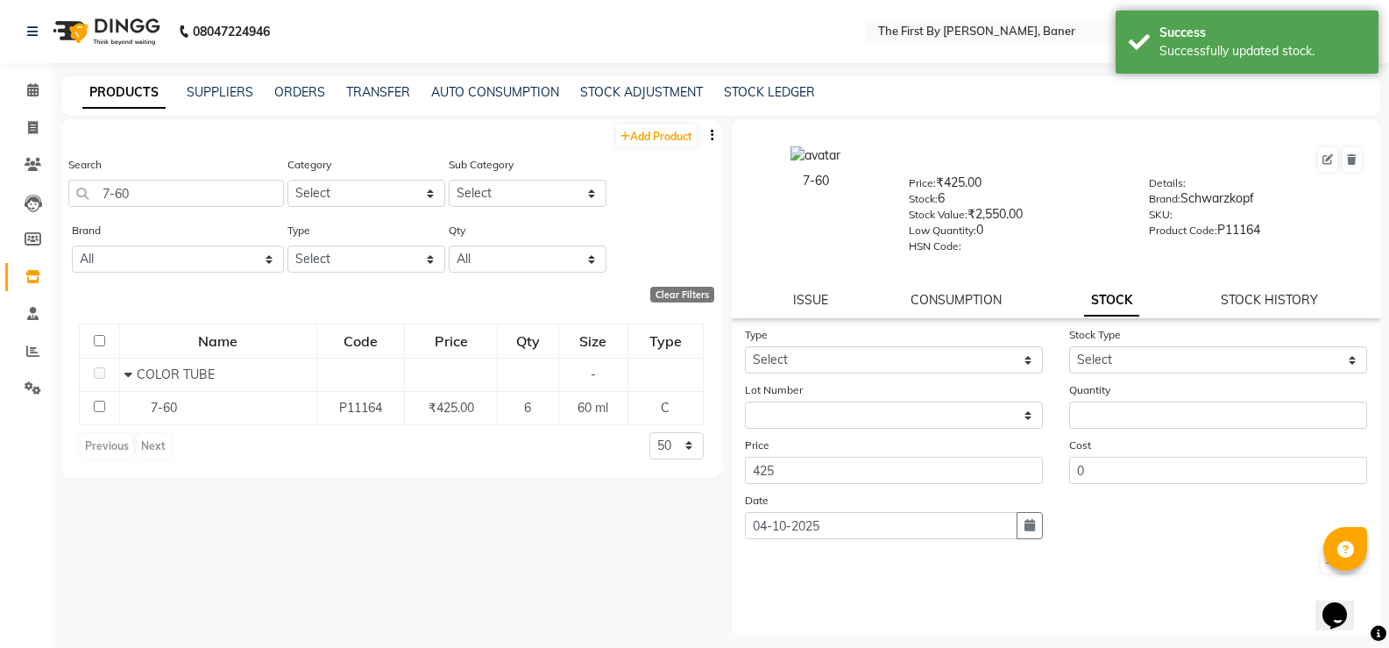
click at [933, 344] on div "Type Select In Out" at bounding box center [894, 349] width 324 height 48
drag, startPoint x: 821, startPoint y: 356, endPoint x: 804, endPoint y: 372, distance: 24.2
click at [819, 359] on select "Select In Out" at bounding box center [894, 359] width 298 height 27
select select "out"
click at [745, 346] on select "Select In Out" at bounding box center [894, 359] width 298 height 27
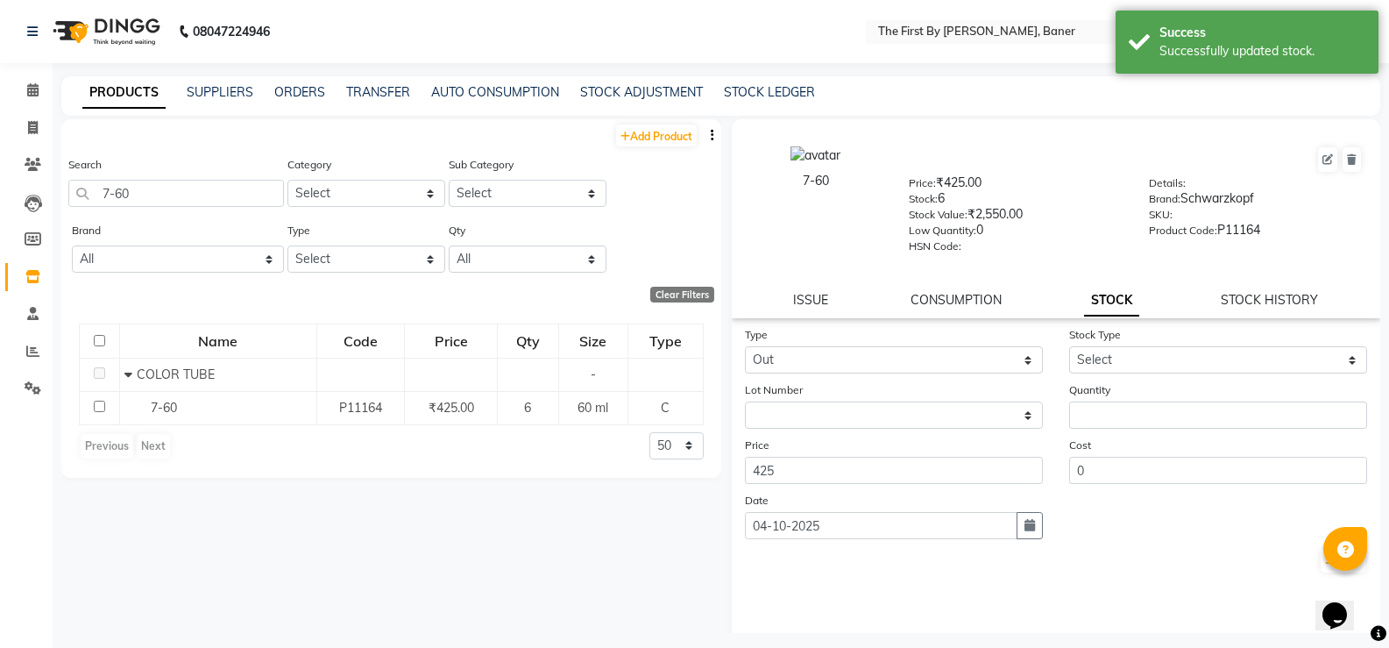
drag, startPoint x: 1164, startPoint y: 377, endPoint x: 1152, endPoint y: 372, distance: 13.3
click at [1160, 377] on form "Type Select In Out Stock Type Select Internal Use Damaged Expired Adjustment Re…" at bounding box center [1056, 449] width 623 height 249
drag, startPoint x: 1141, startPoint y: 367, endPoint x: 1131, endPoint y: 370, distance: 10.0
click at [1138, 367] on select "Select Internal Use Damaged Expired Adjustment Return Other" at bounding box center [1218, 359] width 298 height 27
select select "internal use"
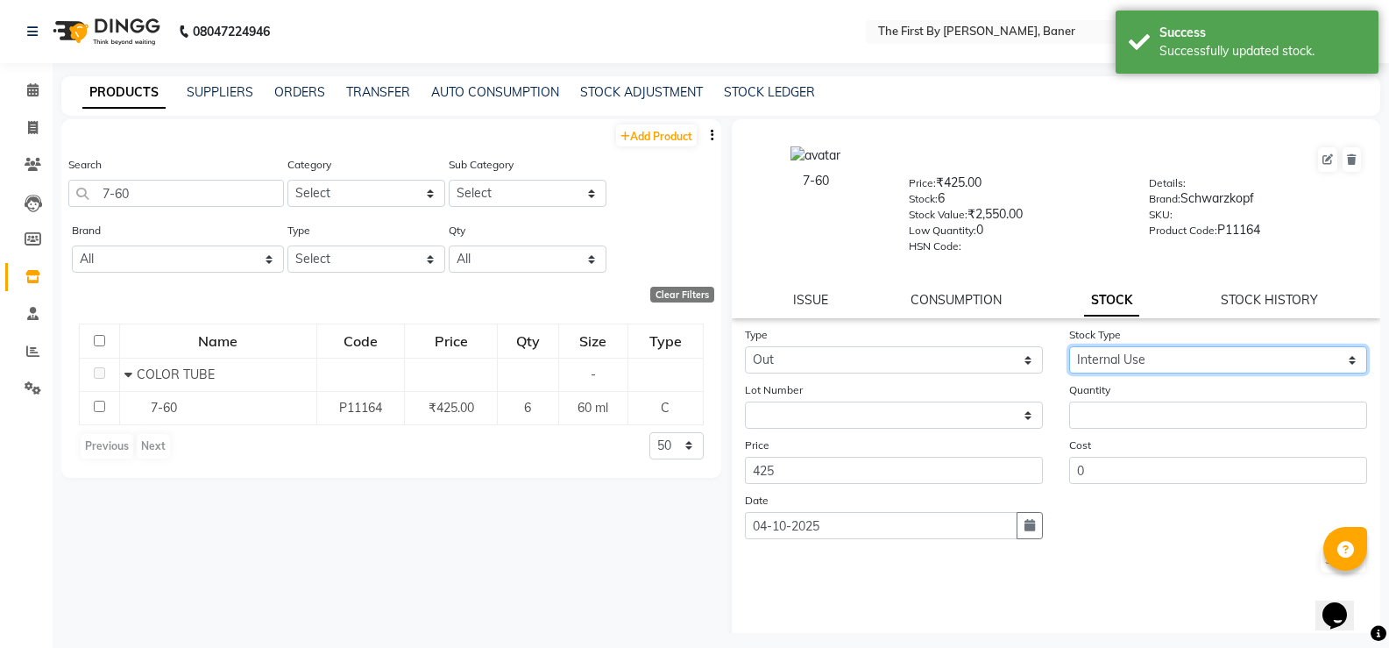
click at [1069, 346] on select "Select Internal Use Damaged Expired Adjustment Return Other" at bounding box center [1218, 359] width 298 height 27
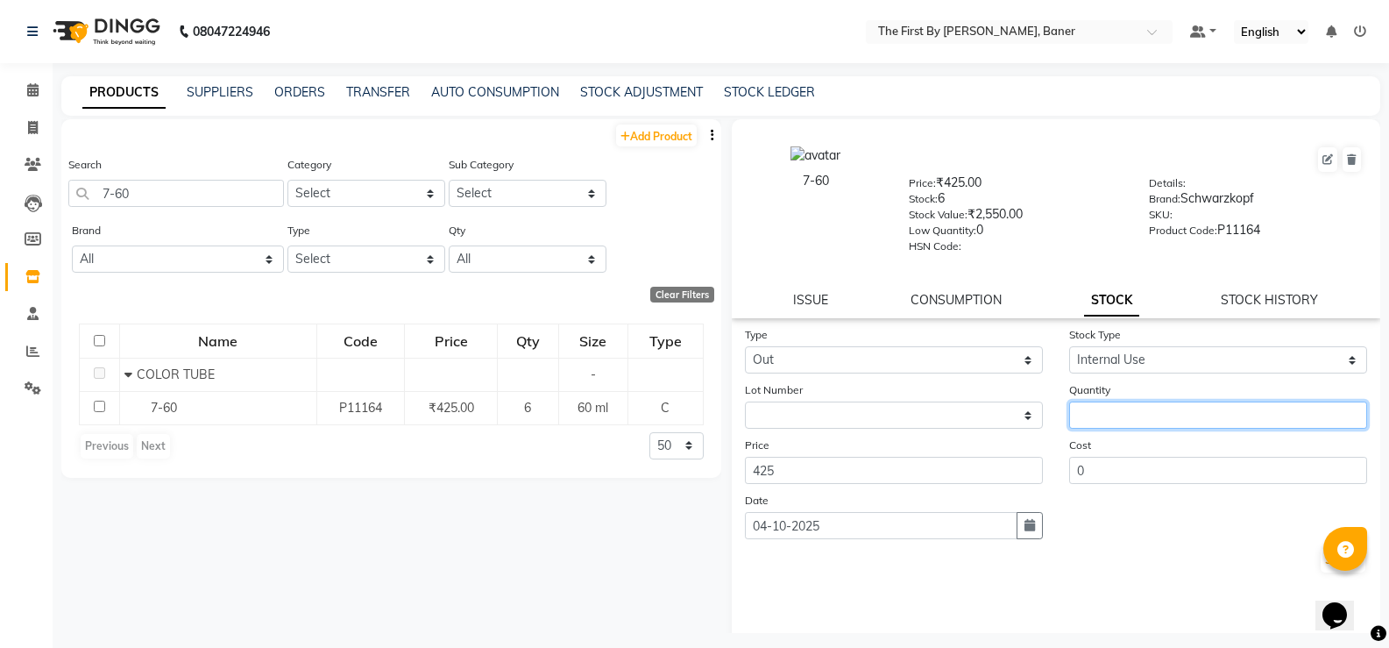
click at [1084, 413] on input "number" at bounding box center [1218, 414] width 298 height 27
type input "1"
click at [1321, 560] on button "Submit" at bounding box center [1343, 560] width 45 height 25
select select
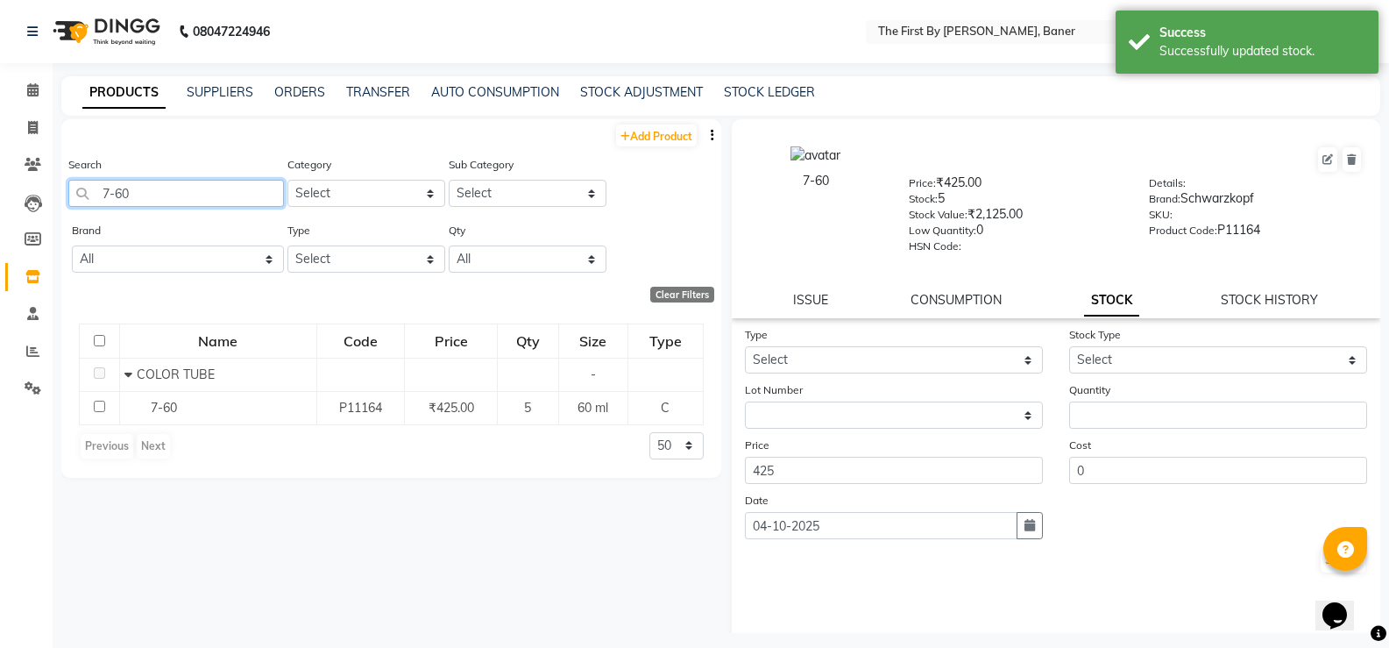
drag, startPoint x: 109, startPoint y: 199, endPoint x: 63, endPoint y: 218, distance: 49.5
click at [65, 217] on div "Search 7-60 Category Select Hair Skin Makeup Personal Care Appliances [PERSON_N…" at bounding box center [391, 188] width 660 height 66
type input "7"
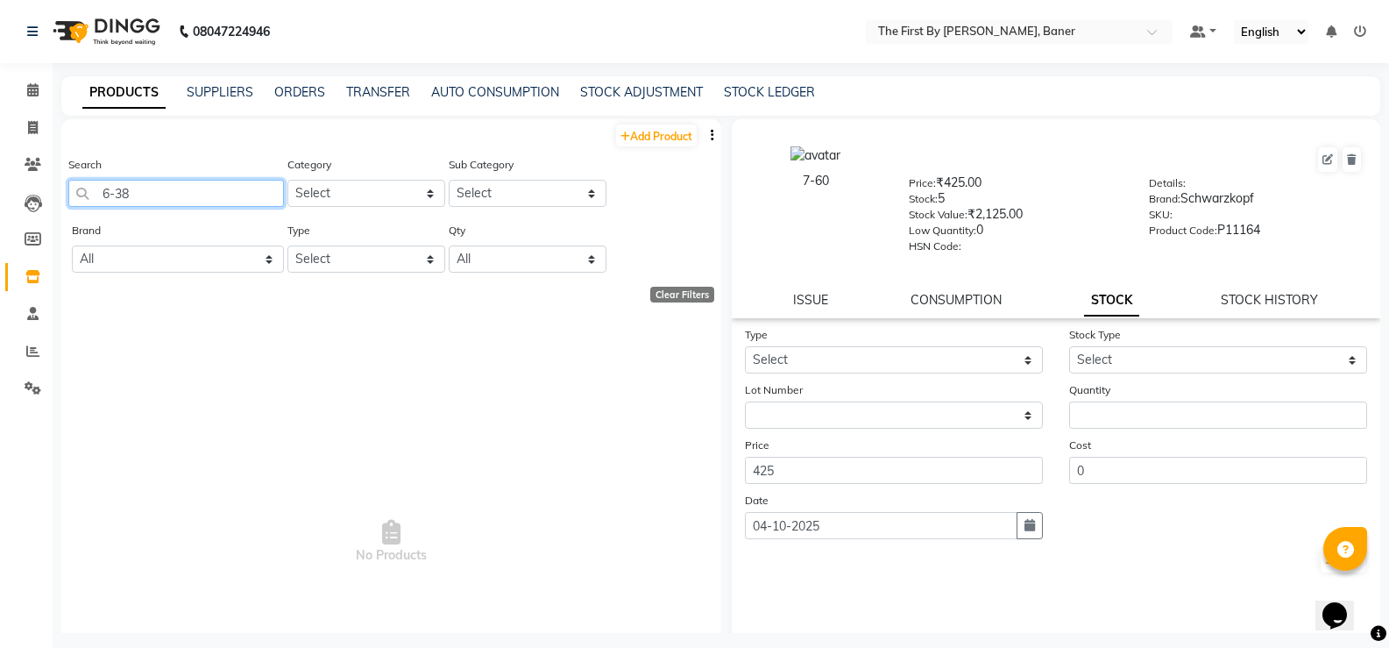
drag, startPoint x: 112, startPoint y: 198, endPoint x: 97, endPoint y: 198, distance: 14.9
click at [97, 198] on input "6-38" at bounding box center [176, 193] width 216 height 27
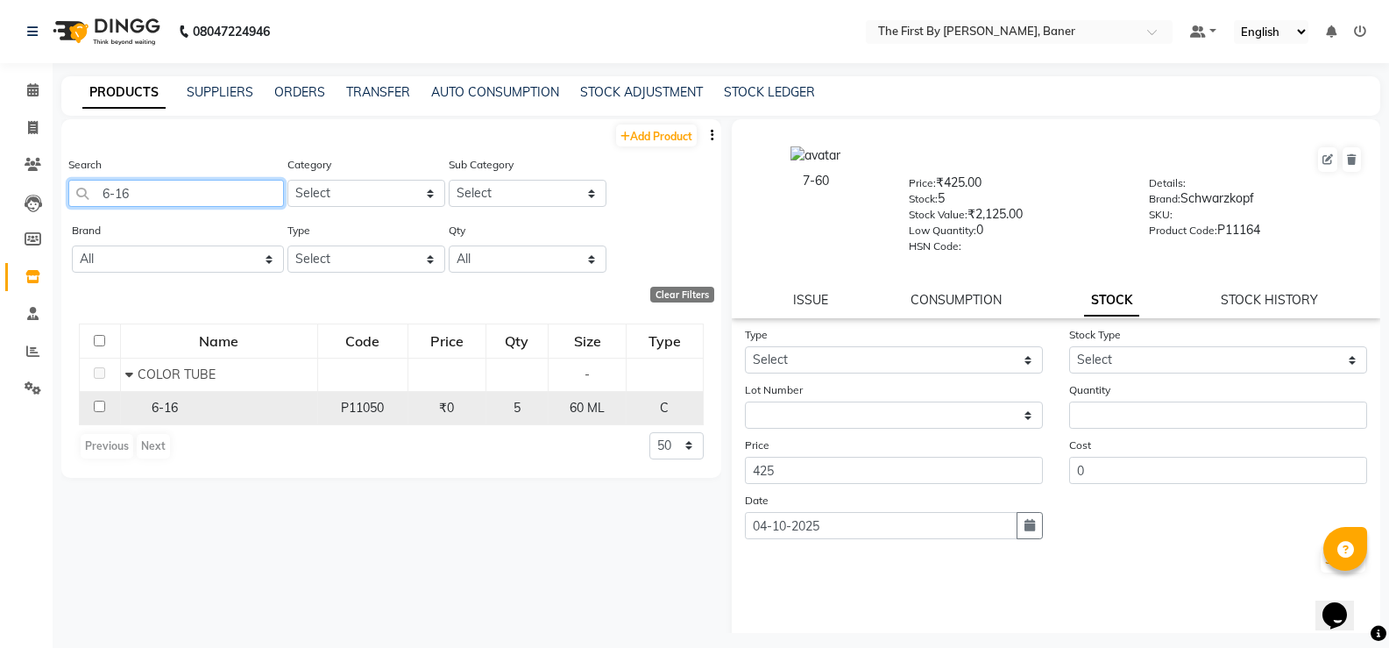
type input "6-16"
click at [162, 408] on span "6-16" at bounding box center [165, 408] width 26 height 16
select select
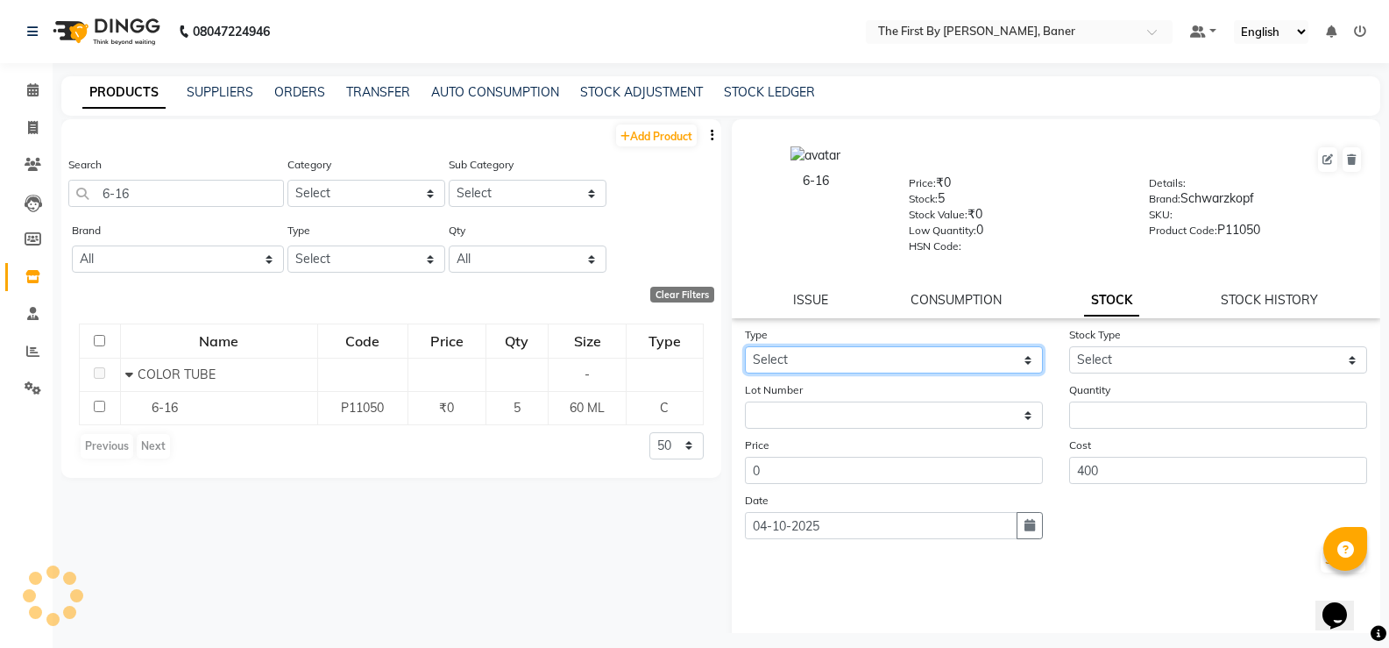
drag, startPoint x: 954, startPoint y: 364, endPoint x: 942, endPoint y: 372, distance: 14.6
click at [952, 365] on select "Select In Out" at bounding box center [894, 359] width 298 height 27
select select "out"
click at [745, 346] on select "Select In Out" at bounding box center [894, 359] width 298 height 27
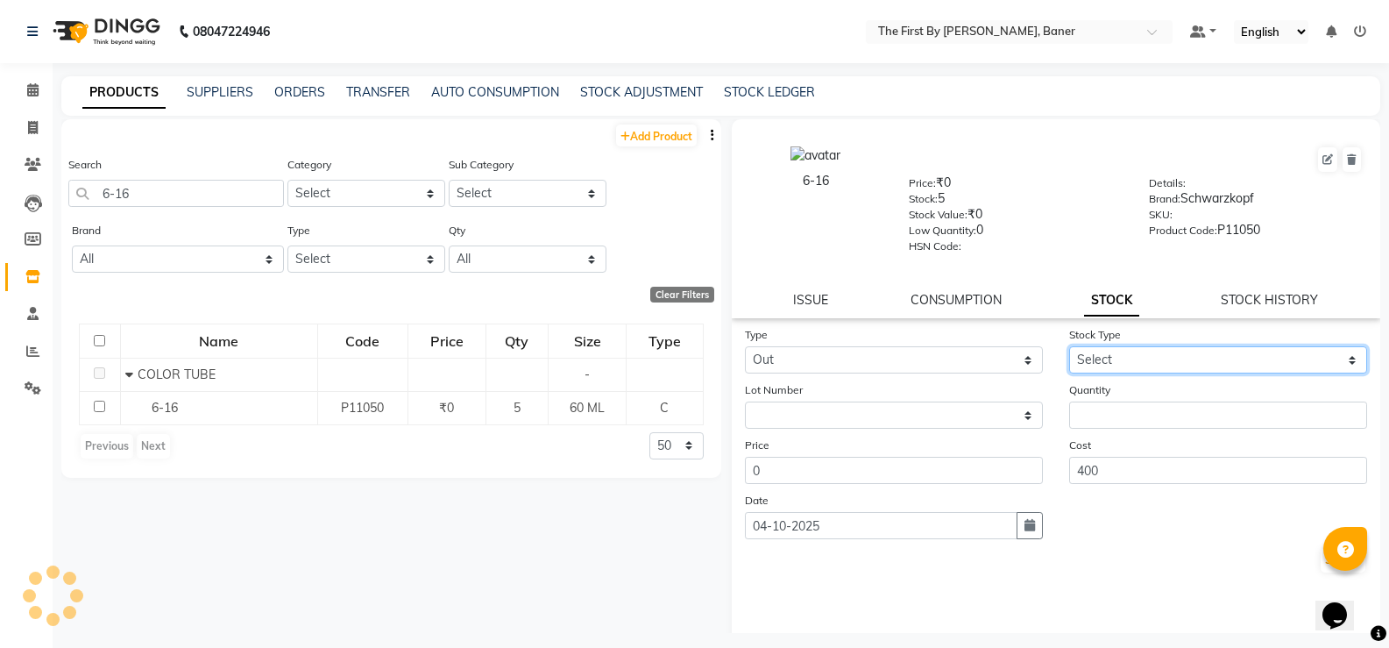
drag, startPoint x: 1141, startPoint y: 365, endPoint x: 1131, endPoint y: 372, distance: 12.2
click at [1141, 365] on select "Select Internal Use Damaged Expired Adjustment Return Other" at bounding box center [1218, 359] width 298 height 27
select select "internal use"
click at [1069, 346] on select "Select Internal Use Damaged Expired Adjustment Return Other" at bounding box center [1218, 359] width 298 height 27
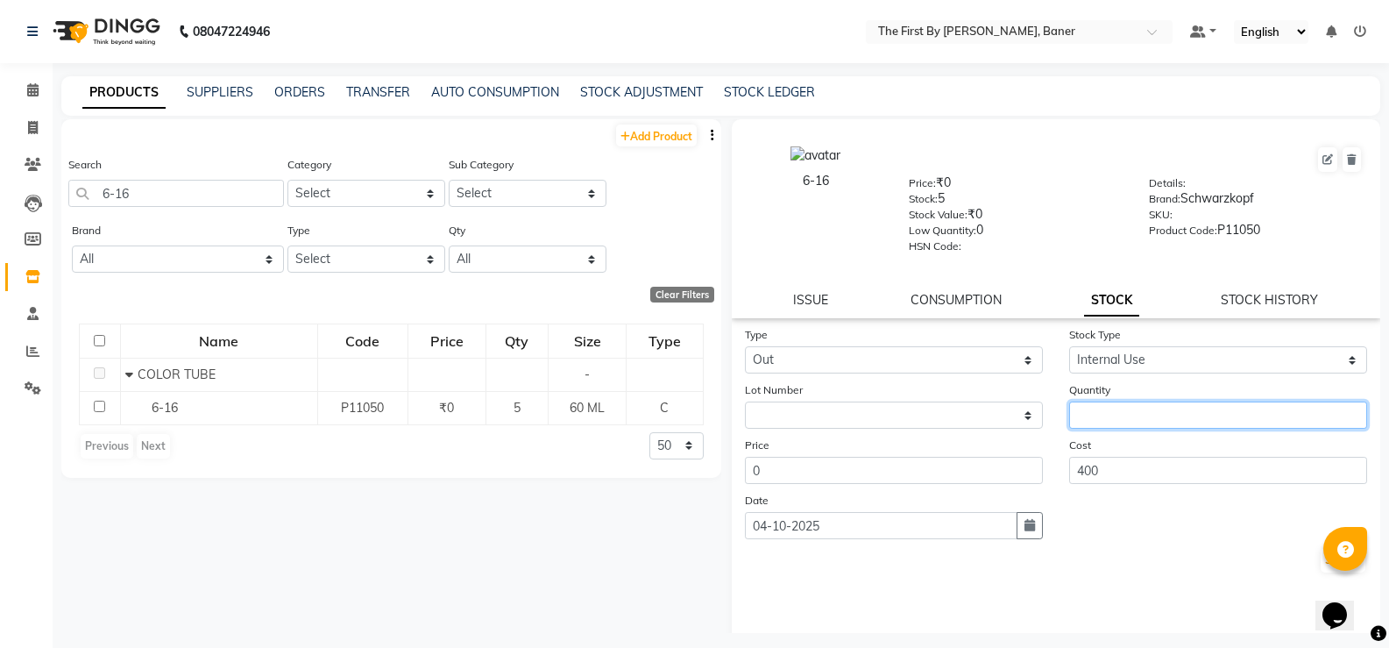
click at [1095, 416] on input "number" at bounding box center [1218, 414] width 298 height 27
type input "1"
drag, startPoint x: 1310, startPoint y: 557, endPoint x: 1305, endPoint y: 570, distance: 14.2
click at [1321, 557] on button "Submit" at bounding box center [1343, 560] width 45 height 25
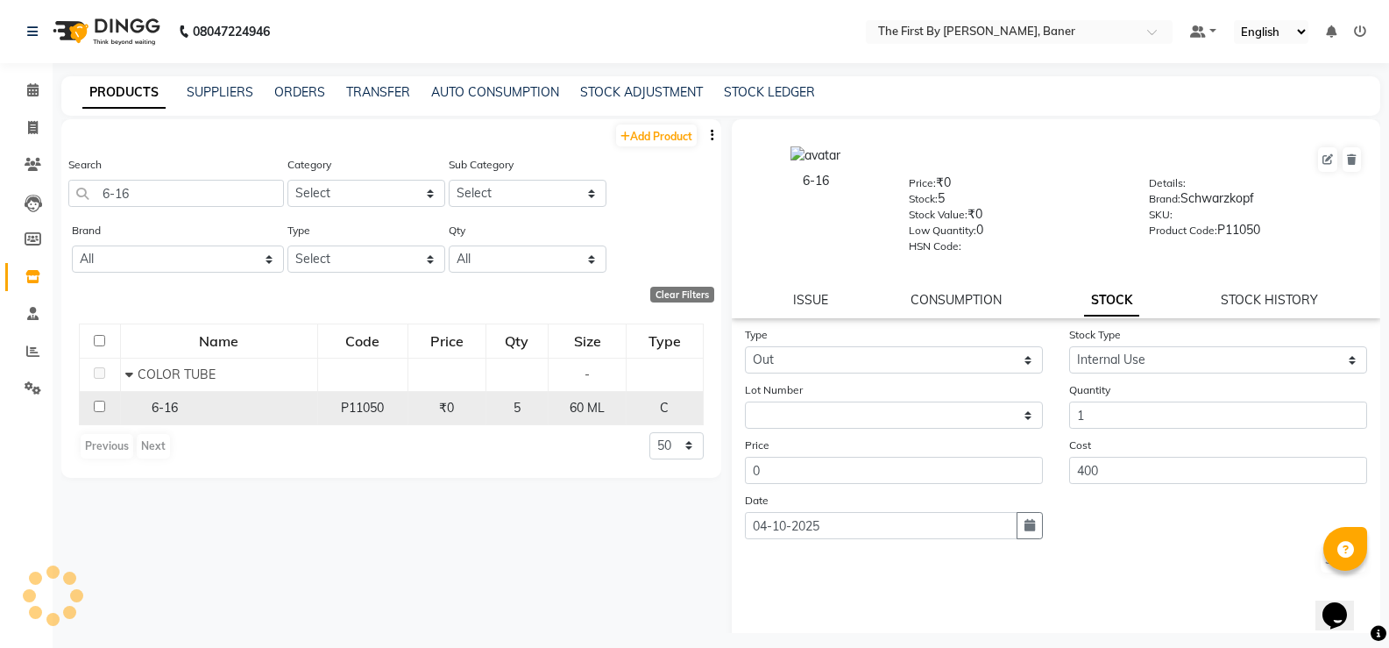
select select
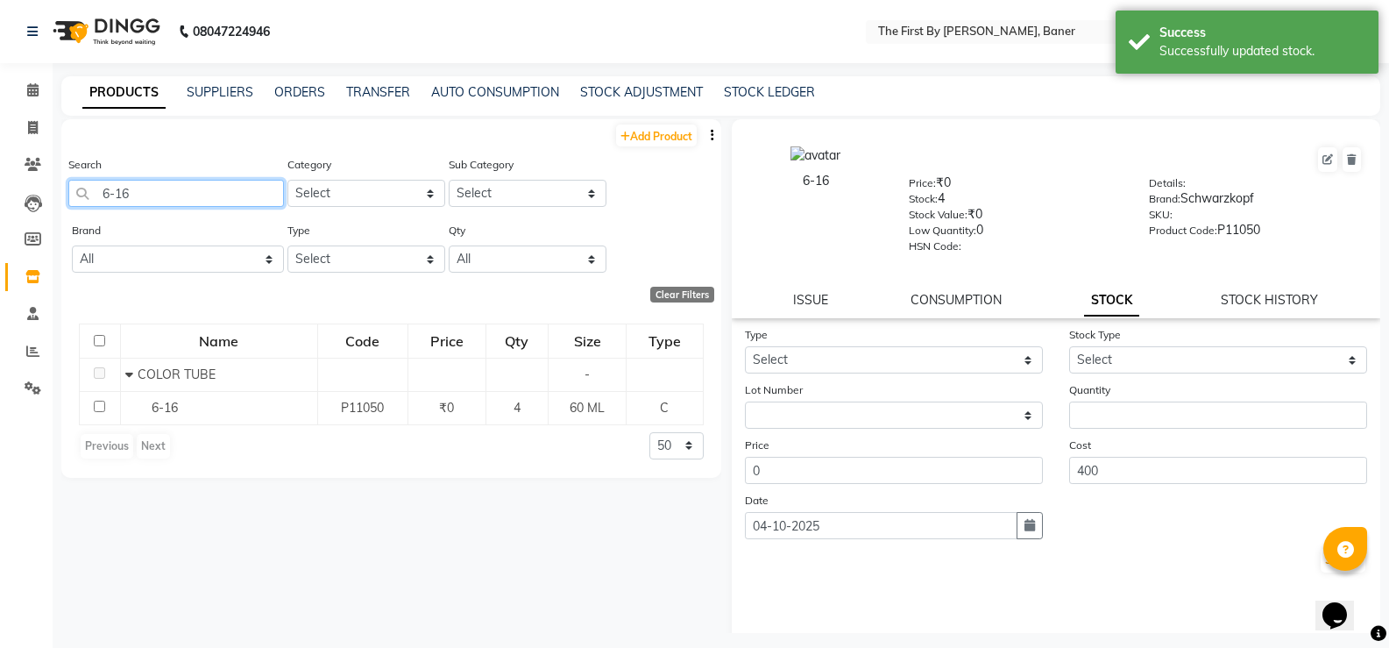
drag, startPoint x: 132, startPoint y: 194, endPoint x: 65, endPoint y: 194, distance: 67.5
click at [65, 194] on div "Search 6-16 Category Select Hair Skin Makeup Personal Care Appliances [PERSON_N…" at bounding box center [391, 188] width 660 height 66
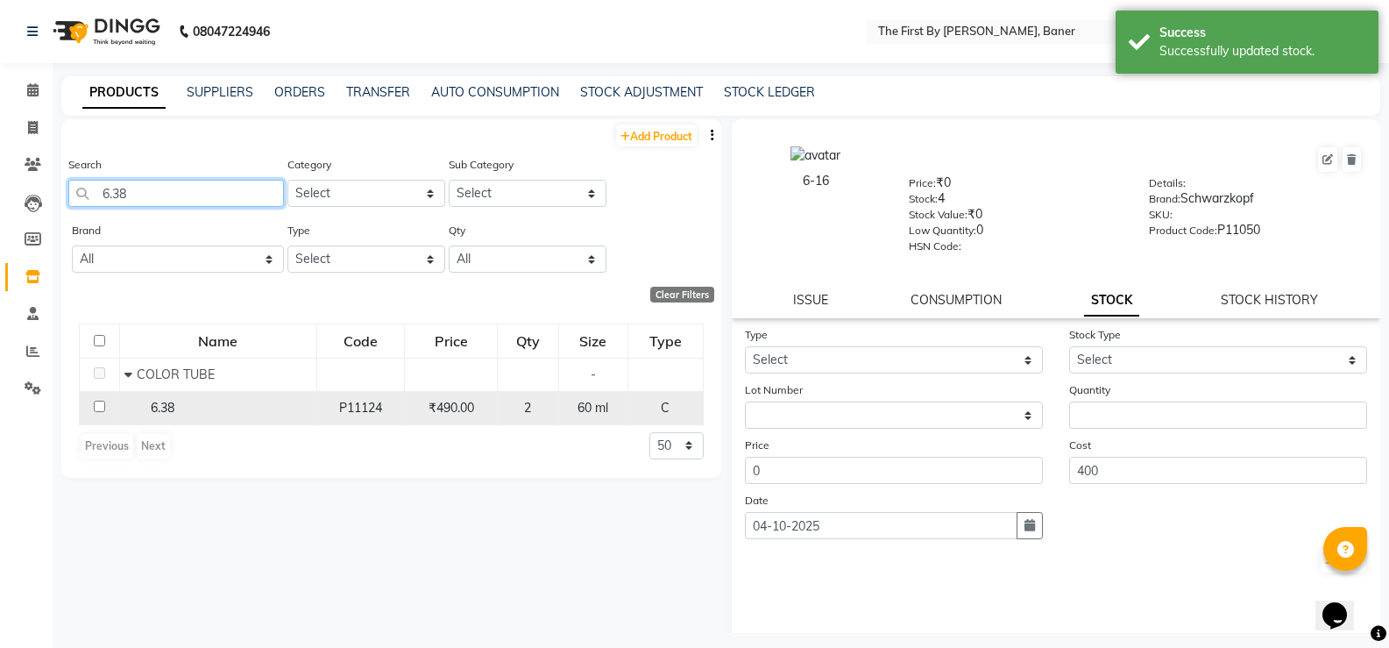
type input "6.38"
click at [158, 413] on span "6.38" at bounding box center [163, 408] width 24 height 16
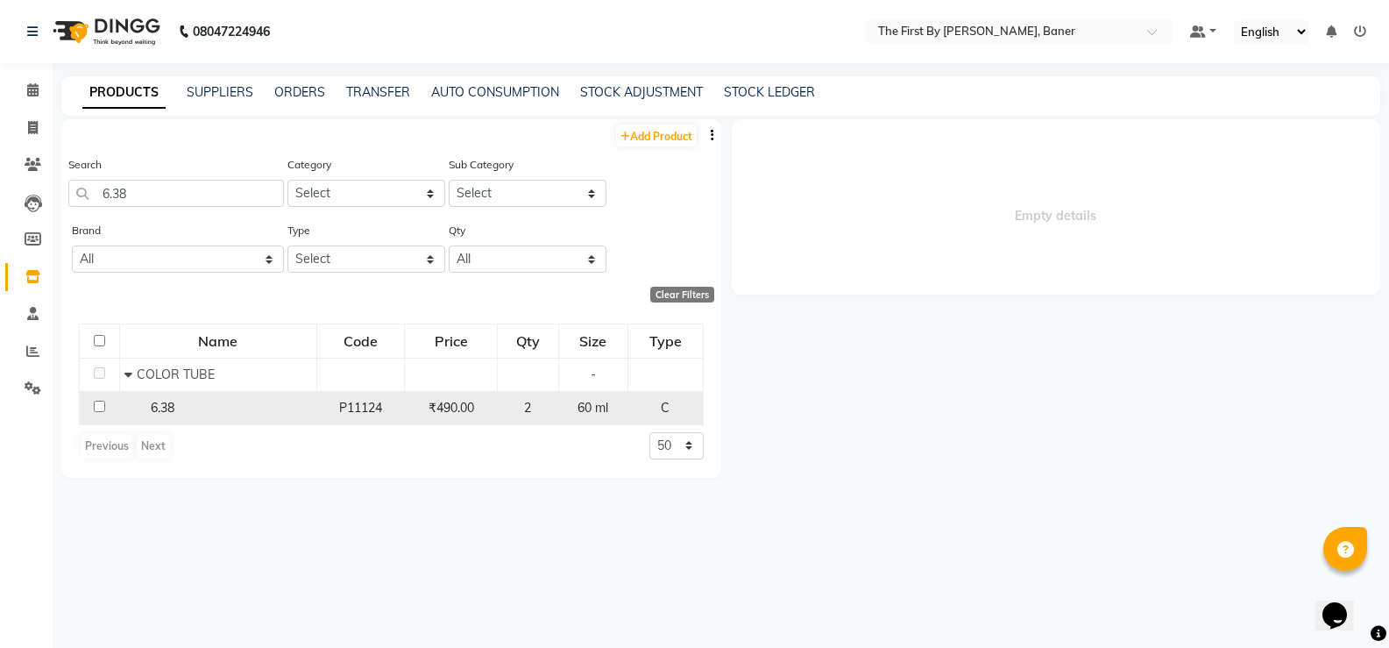
select select
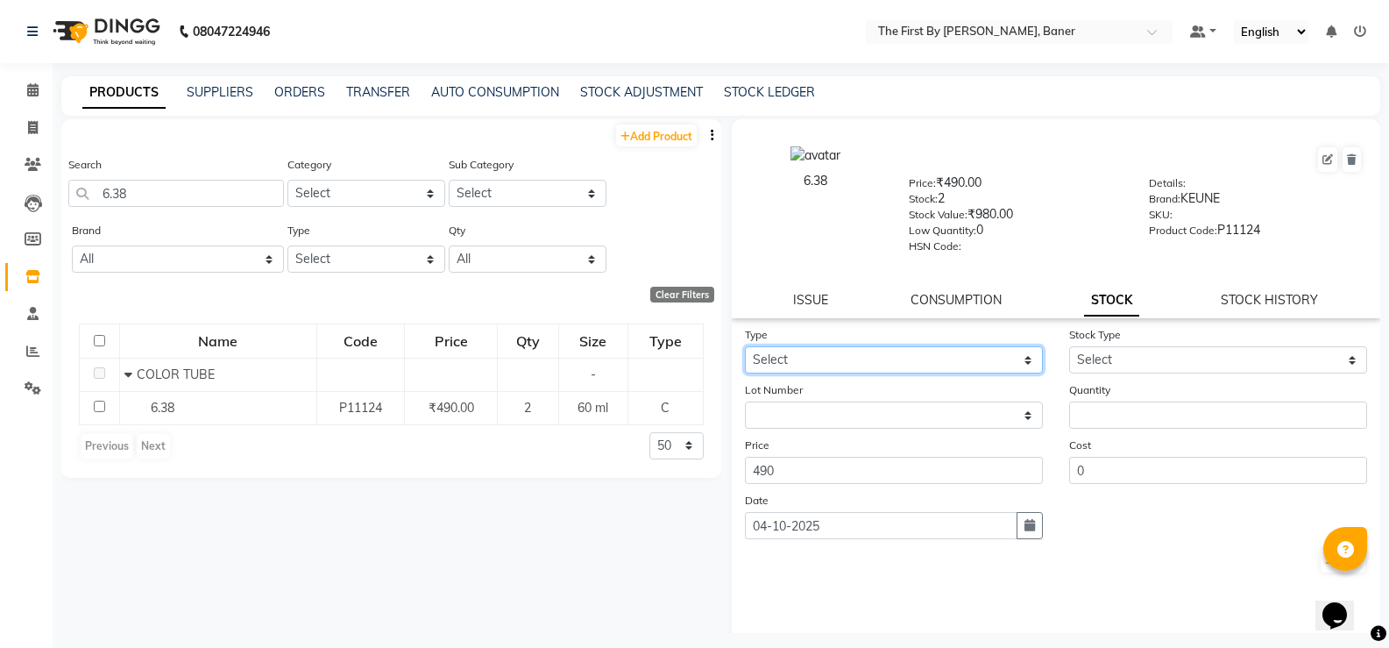
click at [815, 362] on select "Select In Out" at bounding box center [894, 359] width 298 height 27
select select "out"
click at [745, 346] on select "Select In Out" at bounding box center [894, 359] width 298 height 27
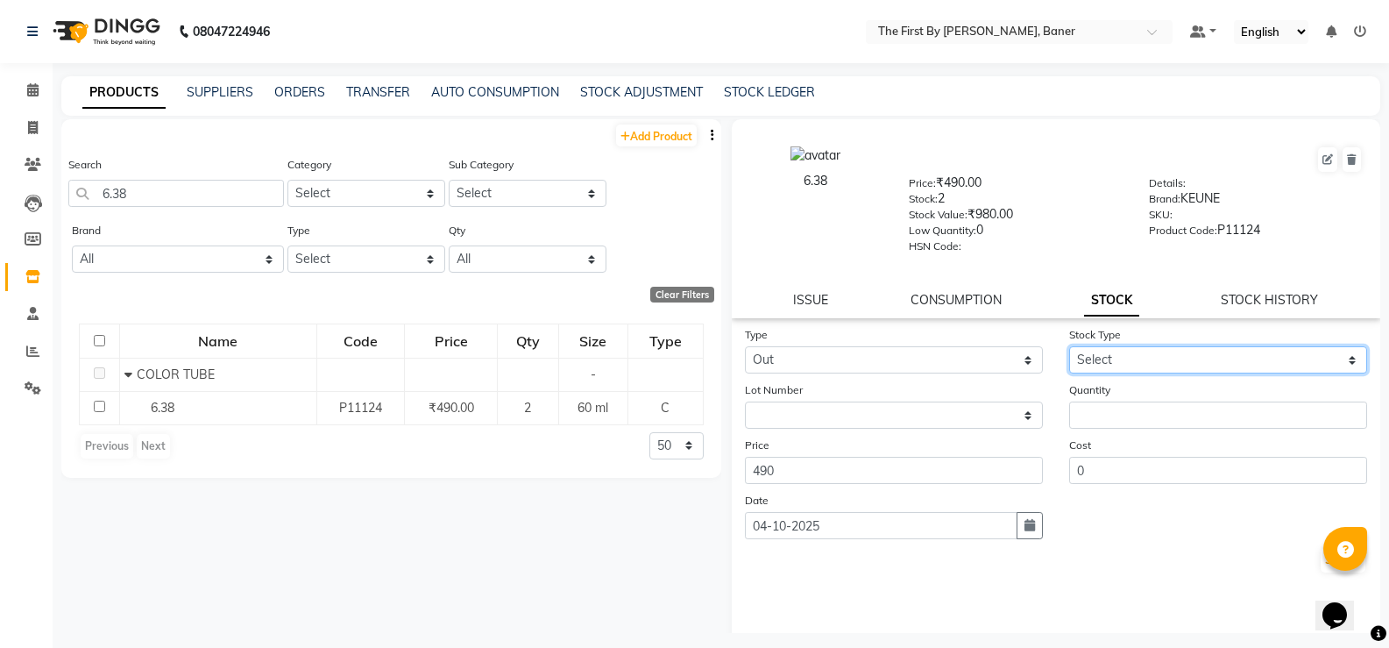
drag, startPoint x: 1119, startPoint y: 351, endPoint x: 1112, endPoint y: 371, distance: 20.5
click at [1119, 353] on select "Select Internal Use Damaged Expired Adjustment Return Other" at bounding box center [1218, 359] width 298 height 27
select select "internal use"
click at [1069, 346] on select "Select Internal Use Damaged Expired Adjustment Return Other" at bounding box center [1218, 359] width 298 height 27
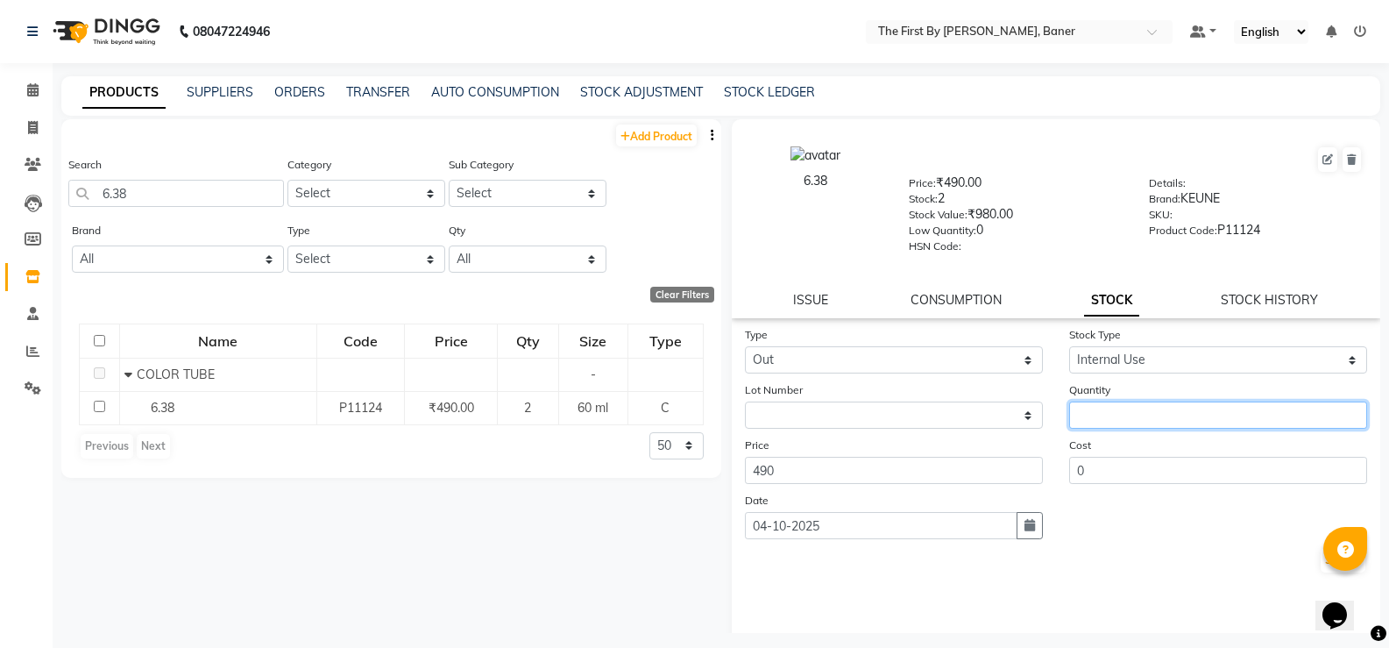
click at [1095, 414] on input "number" at bounding box center [1218, 414] width 298 height 27
type input "1"
click at [1321, 564] on button "Submit" at bounding box center [1343, 560] width 45 height 25
select select
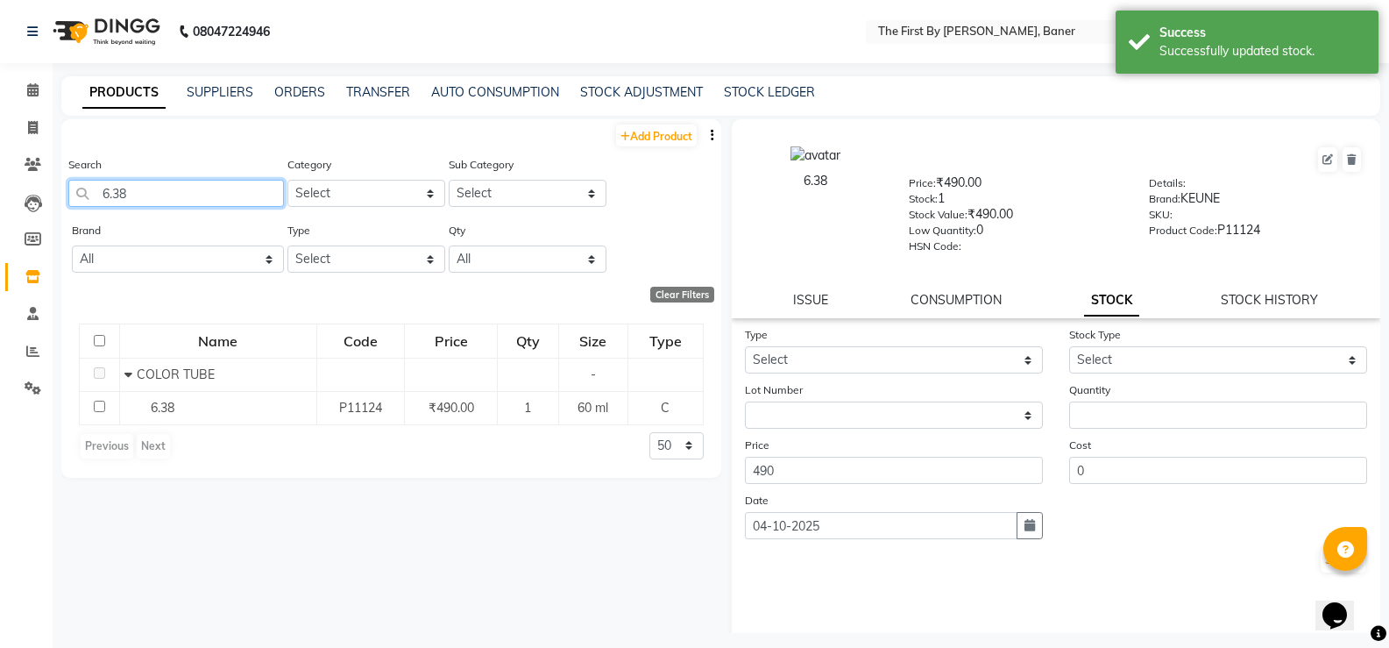
drag, startPoint x: 183, startPoint y: 186, endPoint x: 53, endPoint y: 196, distance: 131.0
click at [56, 198] on main "PRODUCTS SUPPLIERS ORDERS TRANSFER AUTO CONSUMPTION STOCK ADJUSTMENT STOCK LEDG…" at bounding box center [721, 367] width 1337 height 583
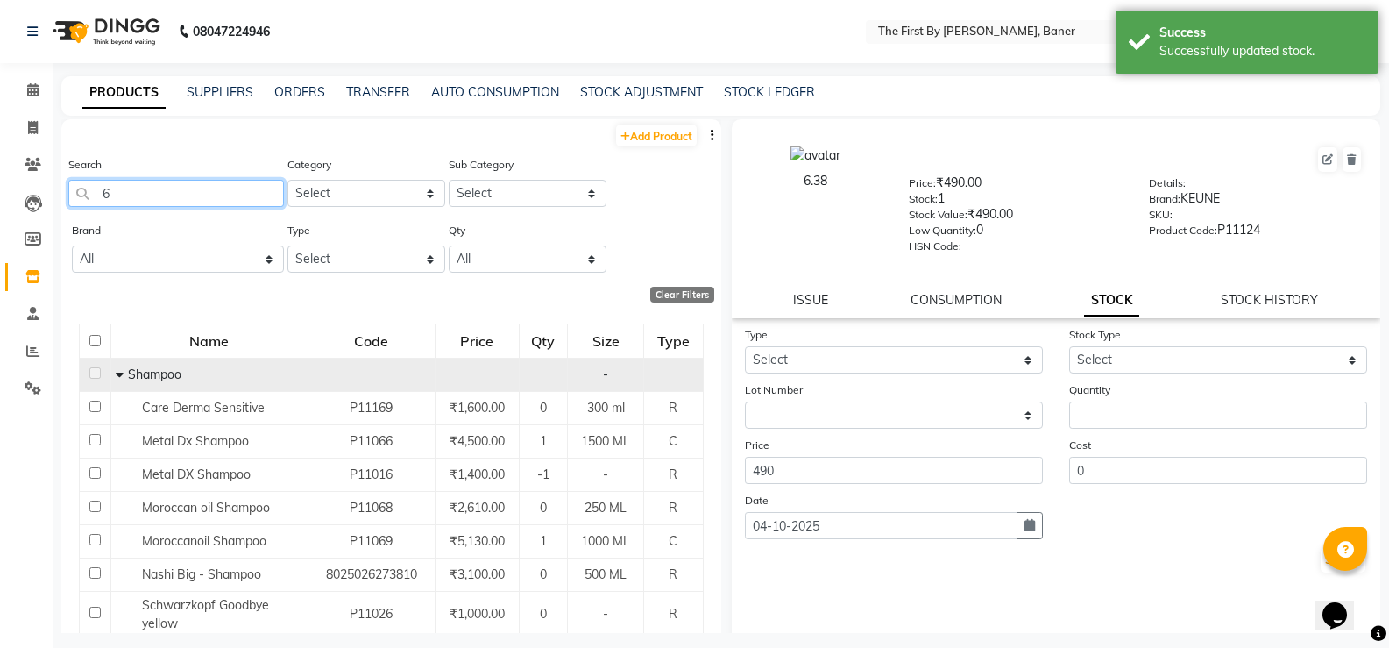
type input "6"
click at [124, 373] on span at bounding box center [122, 374] width 12 height 16
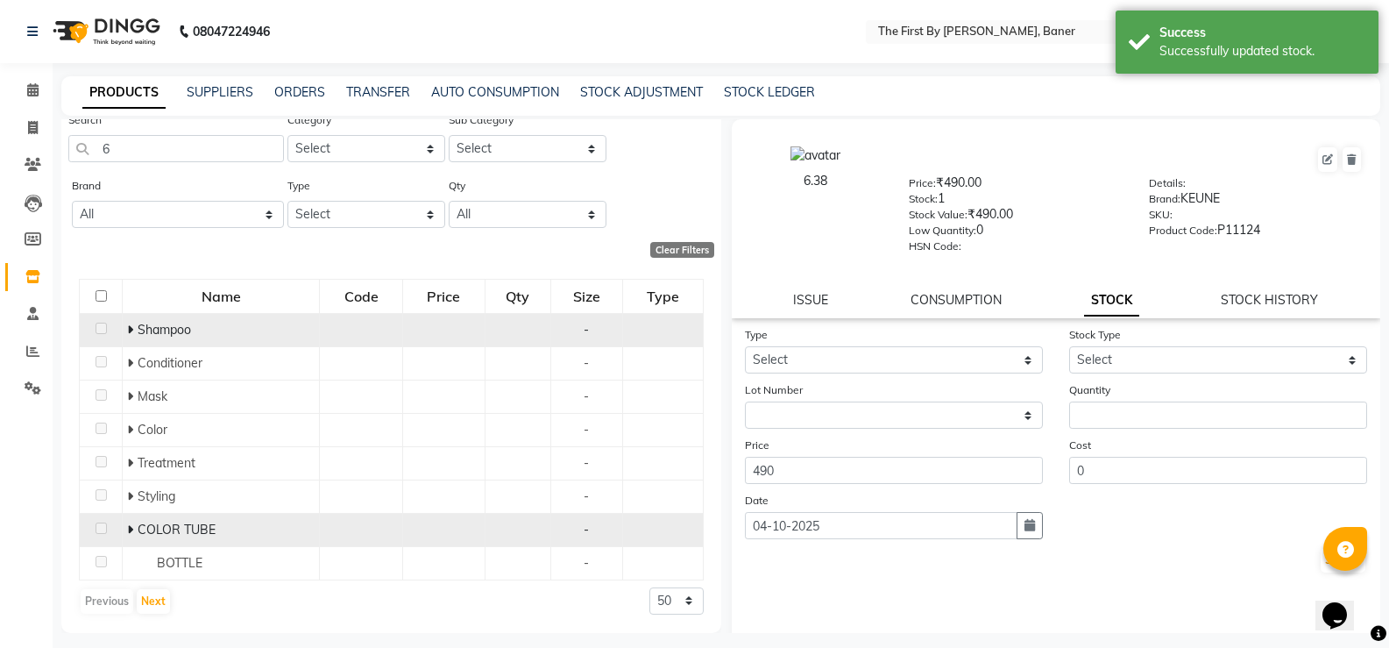
scroll to position [11, 0]
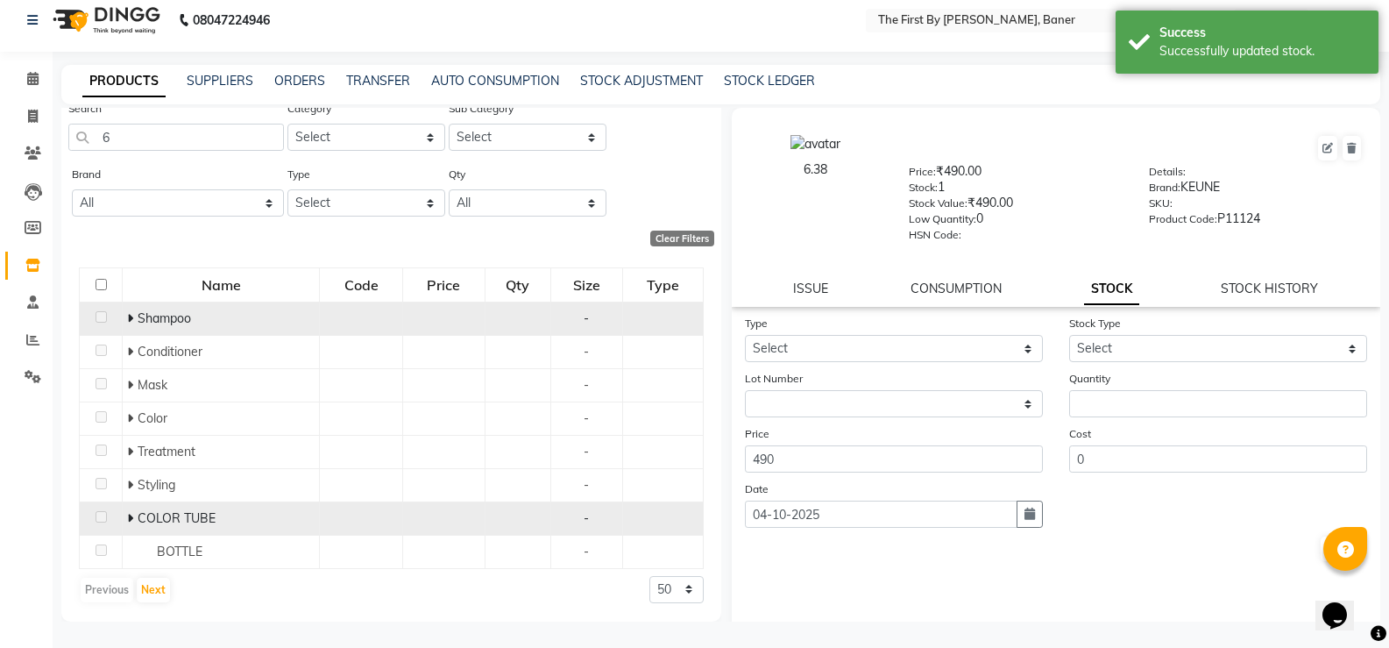
click at [130, 521] on icon at bounding box center [130, 518] width 6 height 12
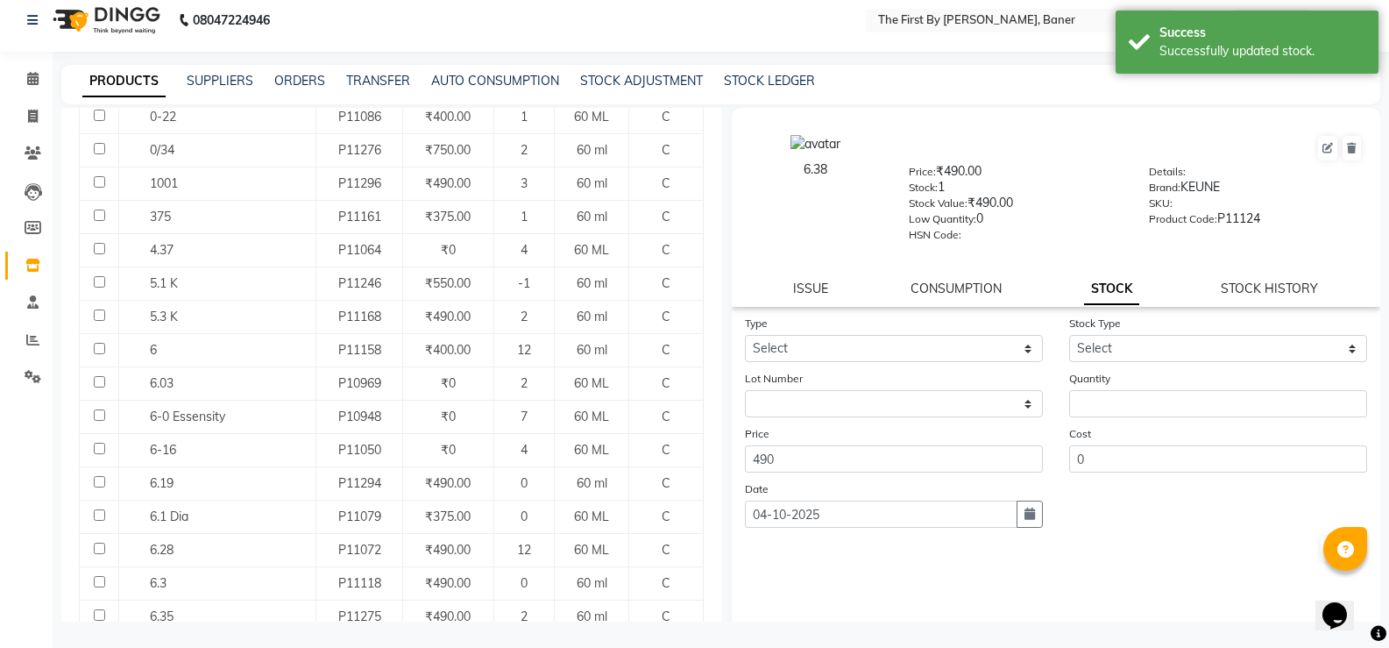
scroll to position [658, 0]
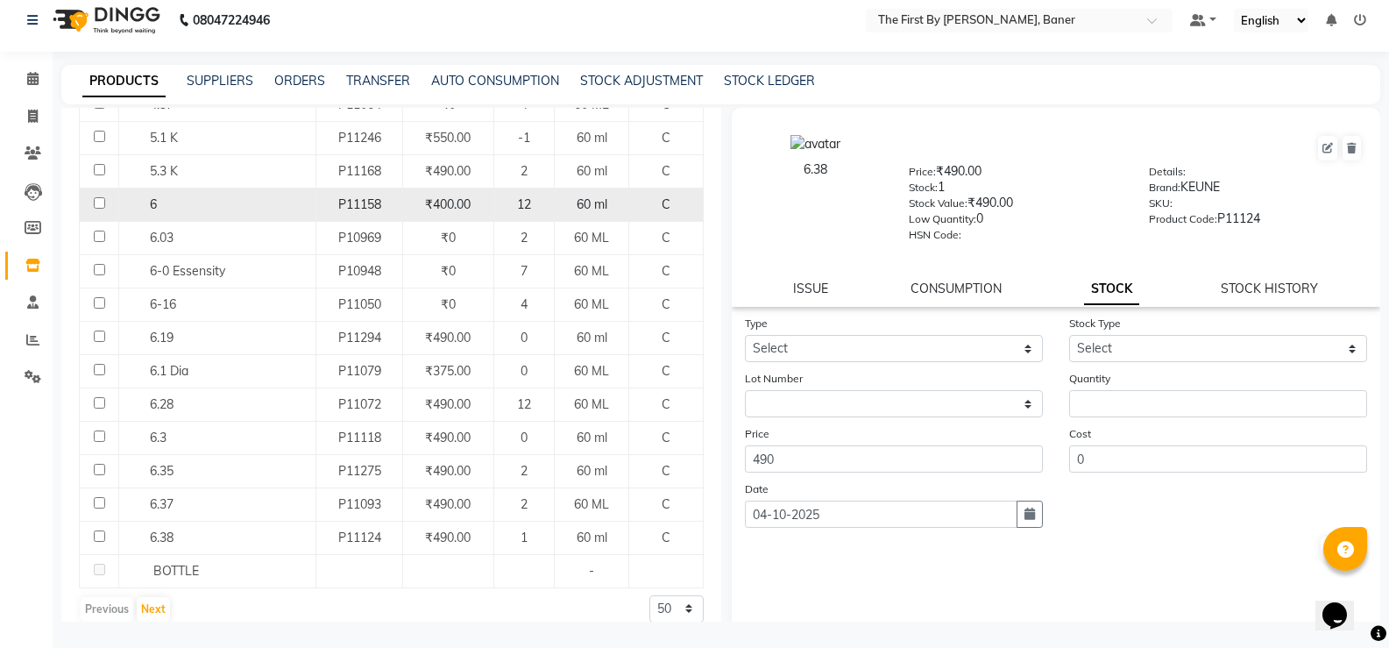
click at [152, 207] on span "6" at bounding box center [153, 204] width 7 height 16
select select
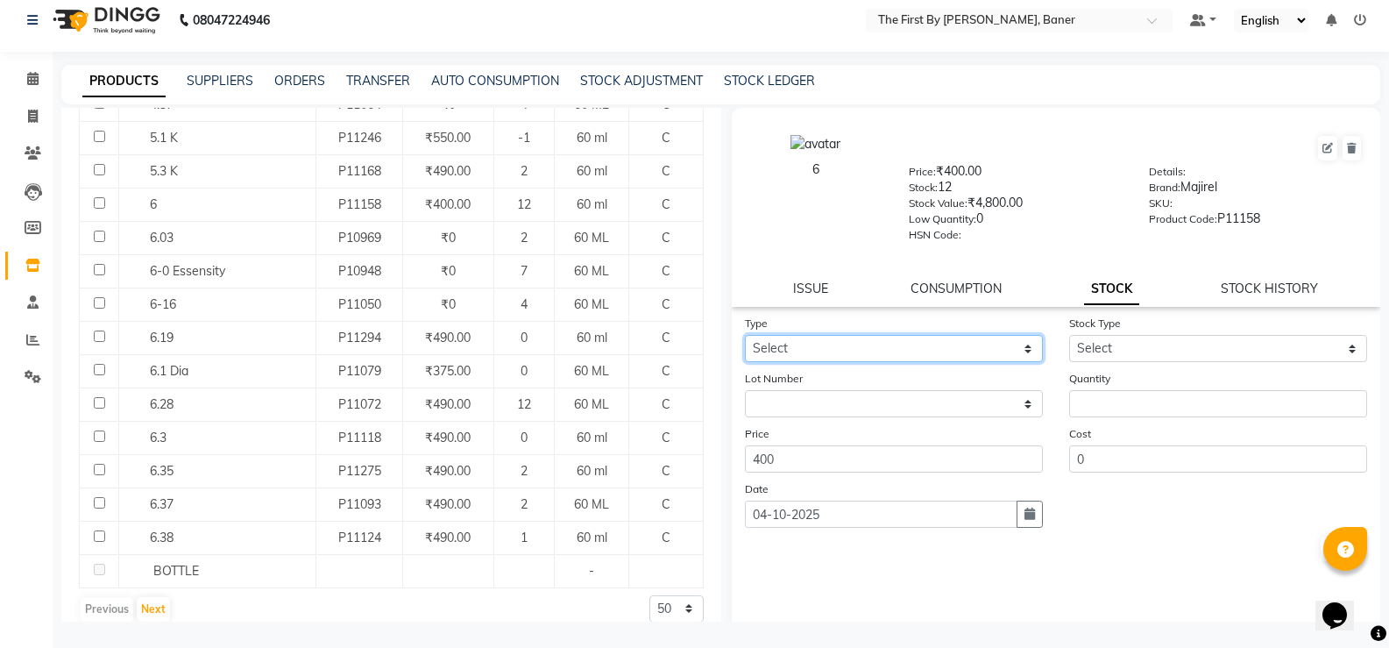
drag, startPoint x: 919, startPoint y: 350, endPoint x: 907, endPoint y: 358, distance: 14.6
click at [919, 350] on select "Select In Out" at bounding box center [894, 348] width 298 height 27
select select "out"
click at [745, 335] on select "Select In Out" at bounding box center [894, 348] width 298 height 27
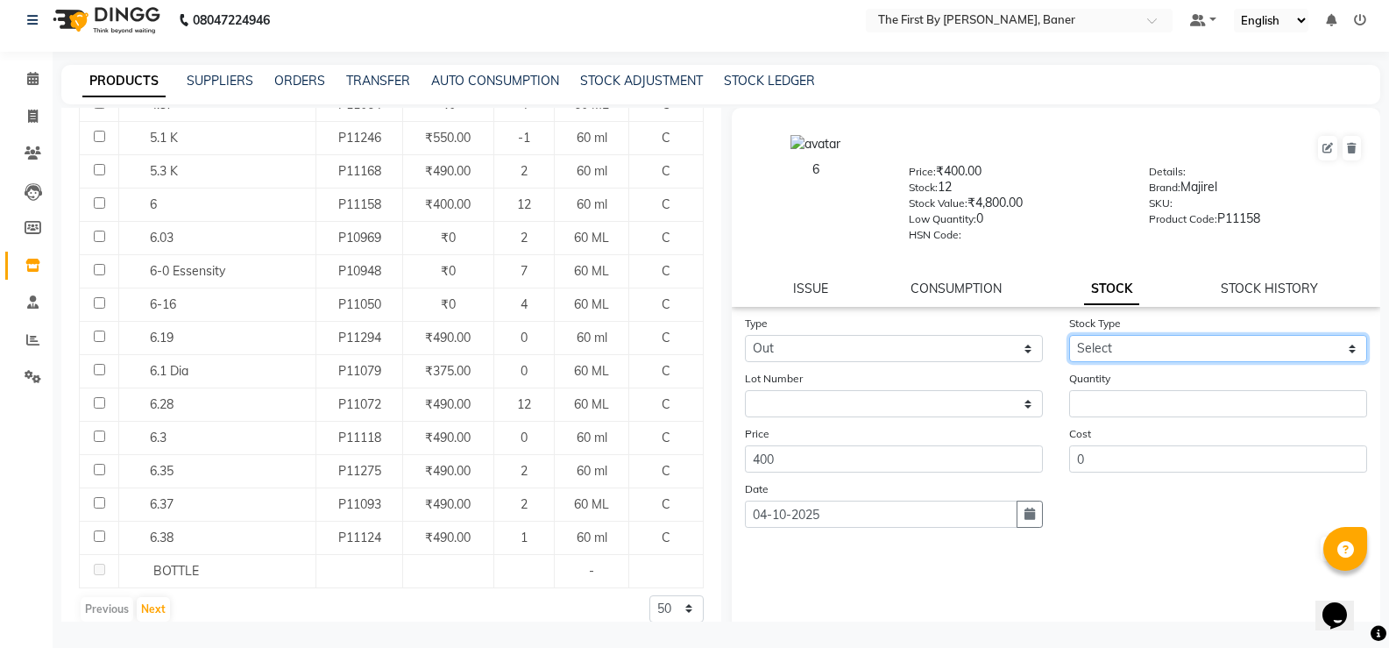
drag, startPoint x: 1124, startPoint y: 336, endPoint x: 1110, endPoint y: 360, distance: 28.7
click at [1124, 337] on select "Select Internal Use Damaged Expired Adjustment Return Other" at bounding box center [1218, 348] width 298 height 27
select select "internal use"
click at [1069, 335] on select "Select Internal Use Damaged Expired Adjustment Return Other" at bounding box center [1218, 348] width 298 height 27
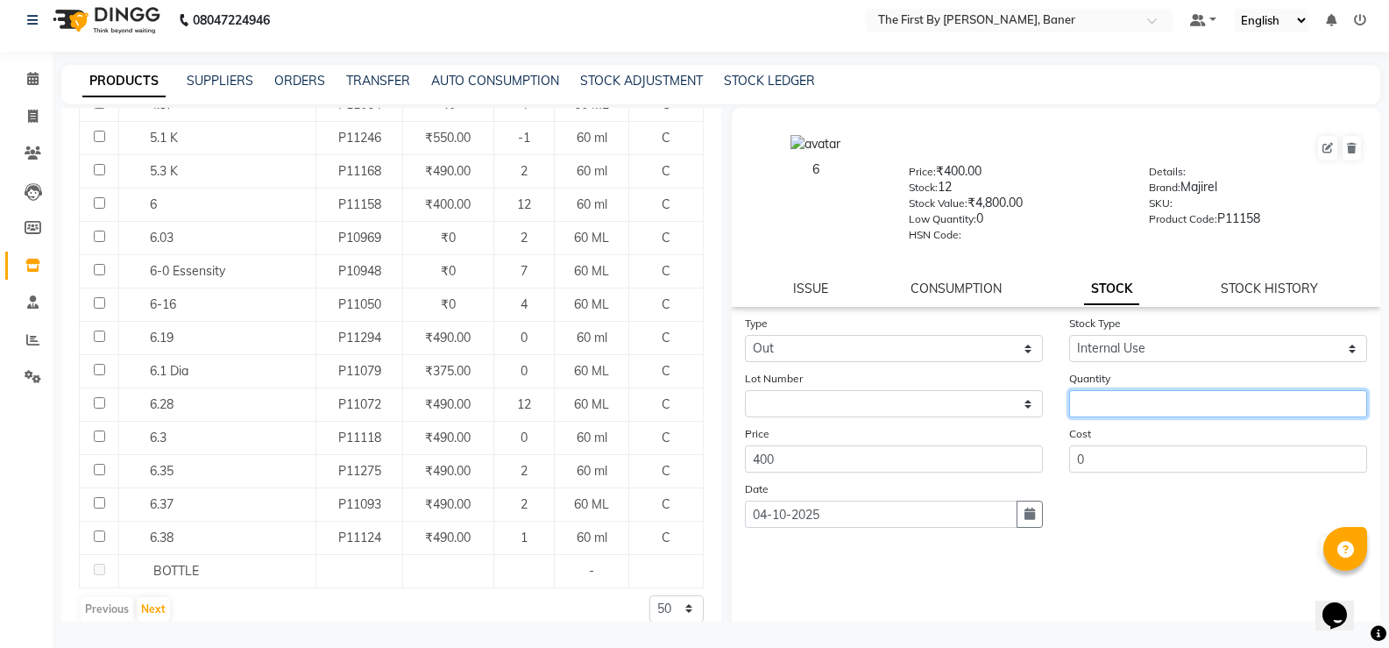
click at [1095, 395] on input "number" at bounding box center [1218, 403] width 298 height 27
type input "1"
click at [1321, 543] on button "Submit" at bounding box center [1343, 548] width 45 height 25
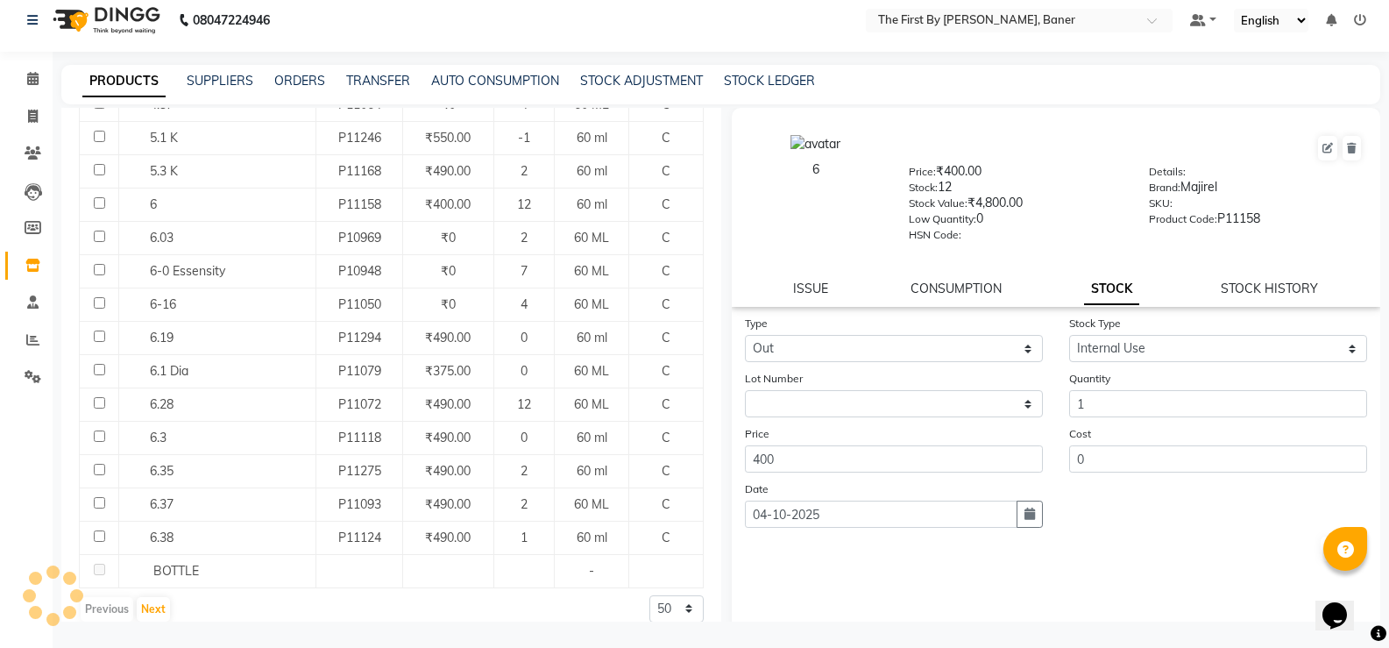
select select
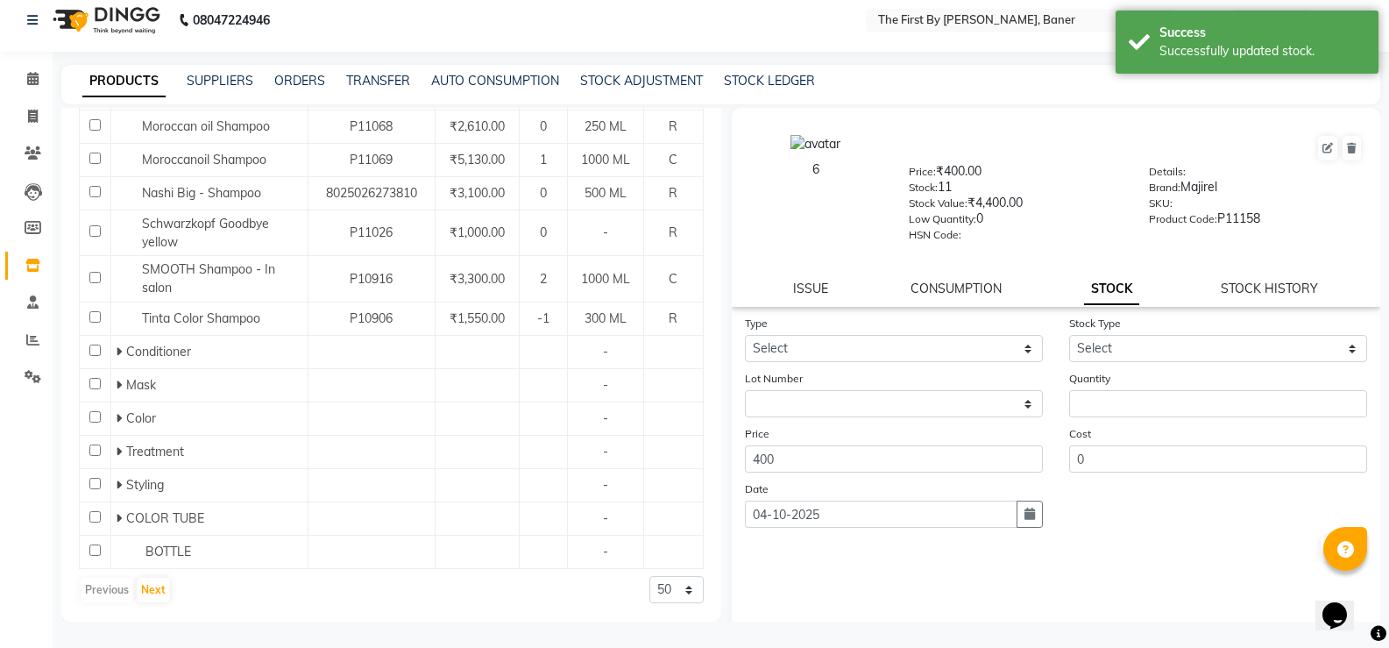
scroll to position [370, 0]
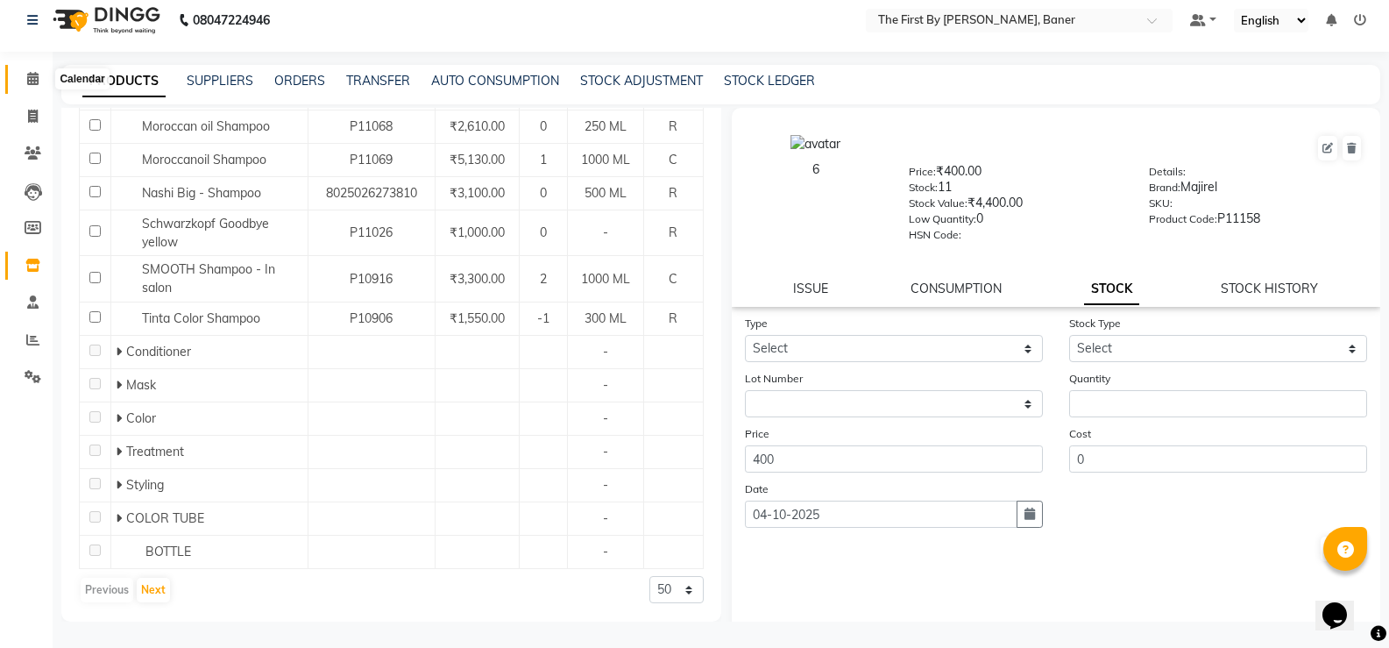
click at [24, 89] on span at bounding box center [33, 79] width 31 height 20
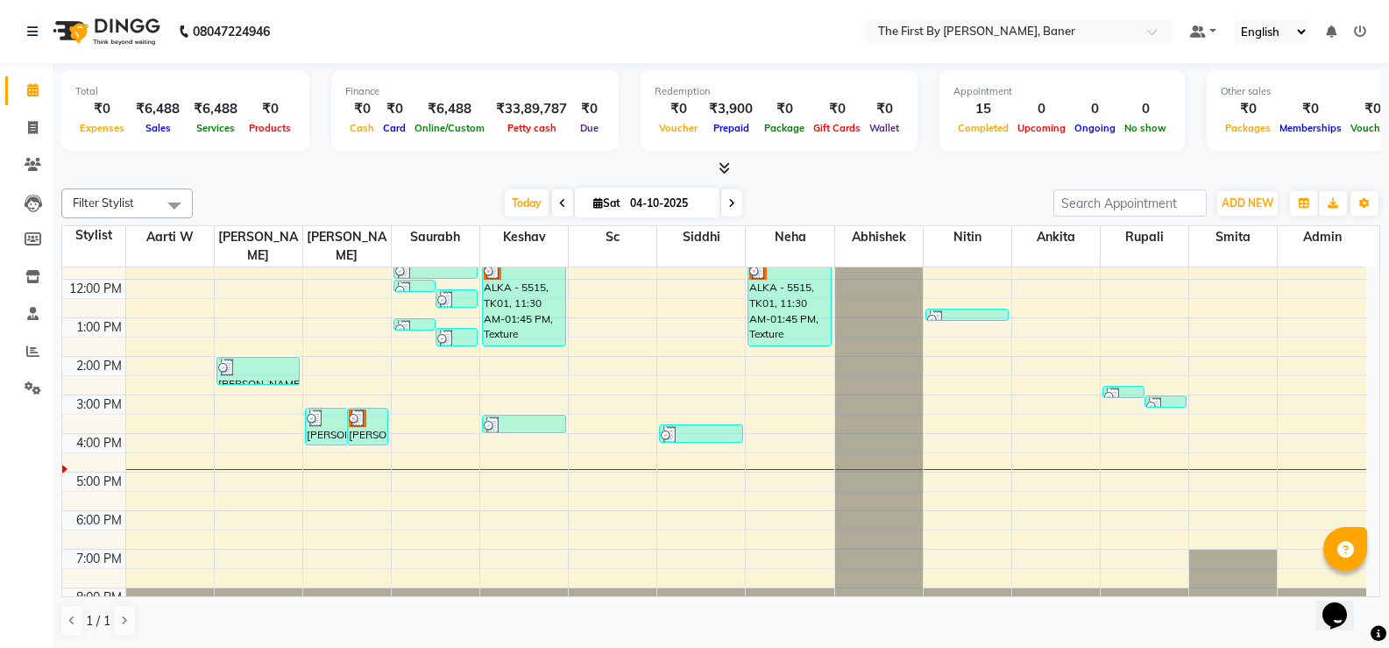
scroll to position [153, 0]
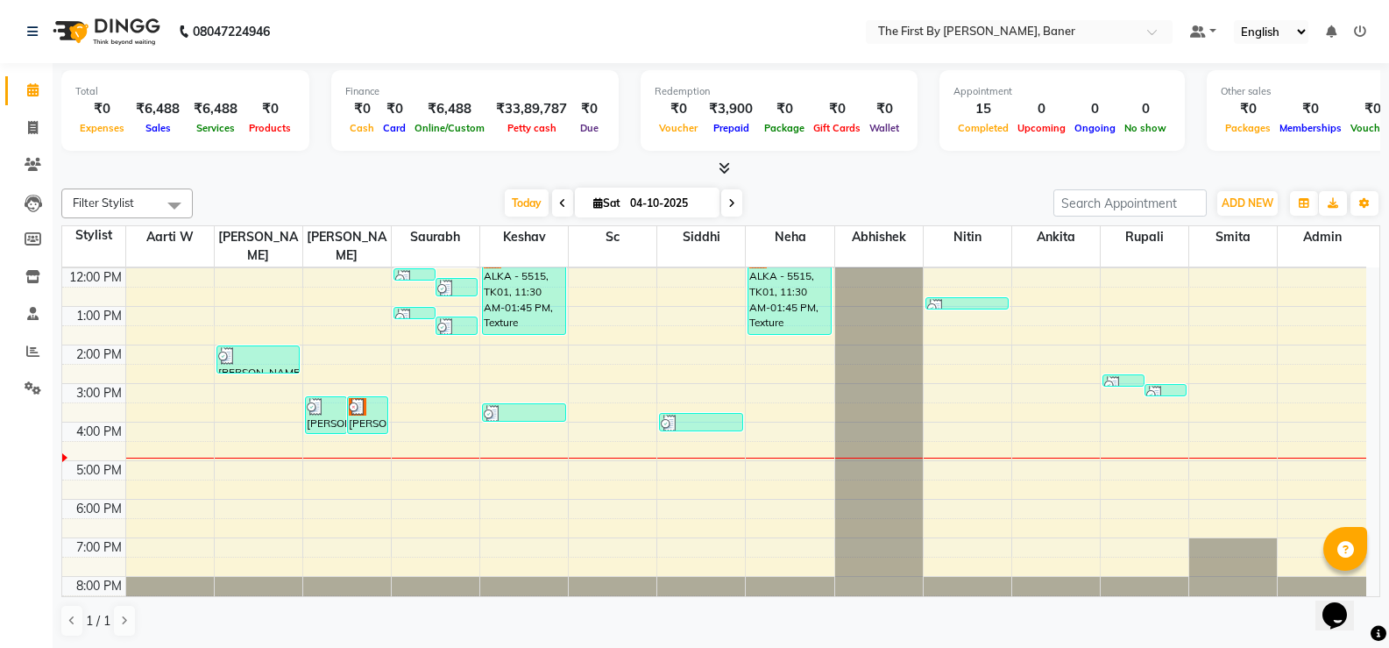
click at [403, 386] on div "8:00 AM 9:00 AM 10:00 AM 11:00 AM 12:00 PM 1:00 PM 2:00 PM 3:00 PM 4:00 PM 5:00…" at bounding box center [714, 364] width 1304 height 500
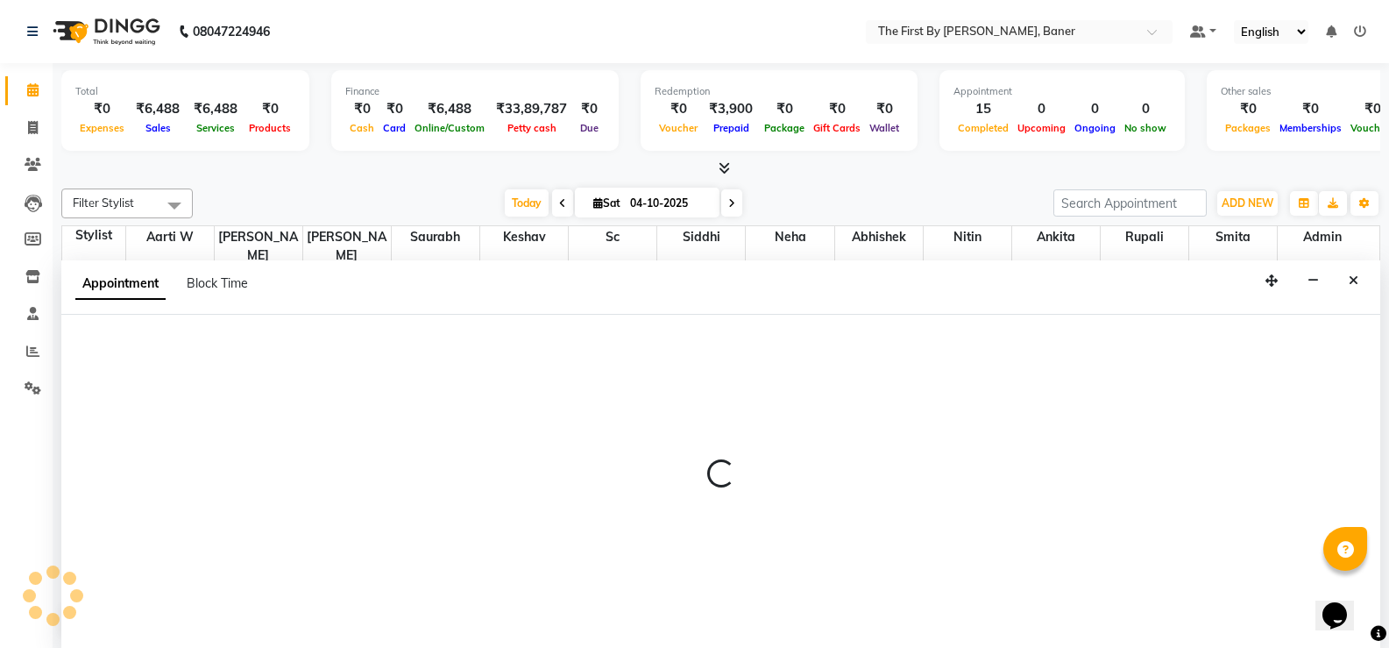
scroll to position [1, 0]
select select "49037"
select select "930"
select select "tentative"
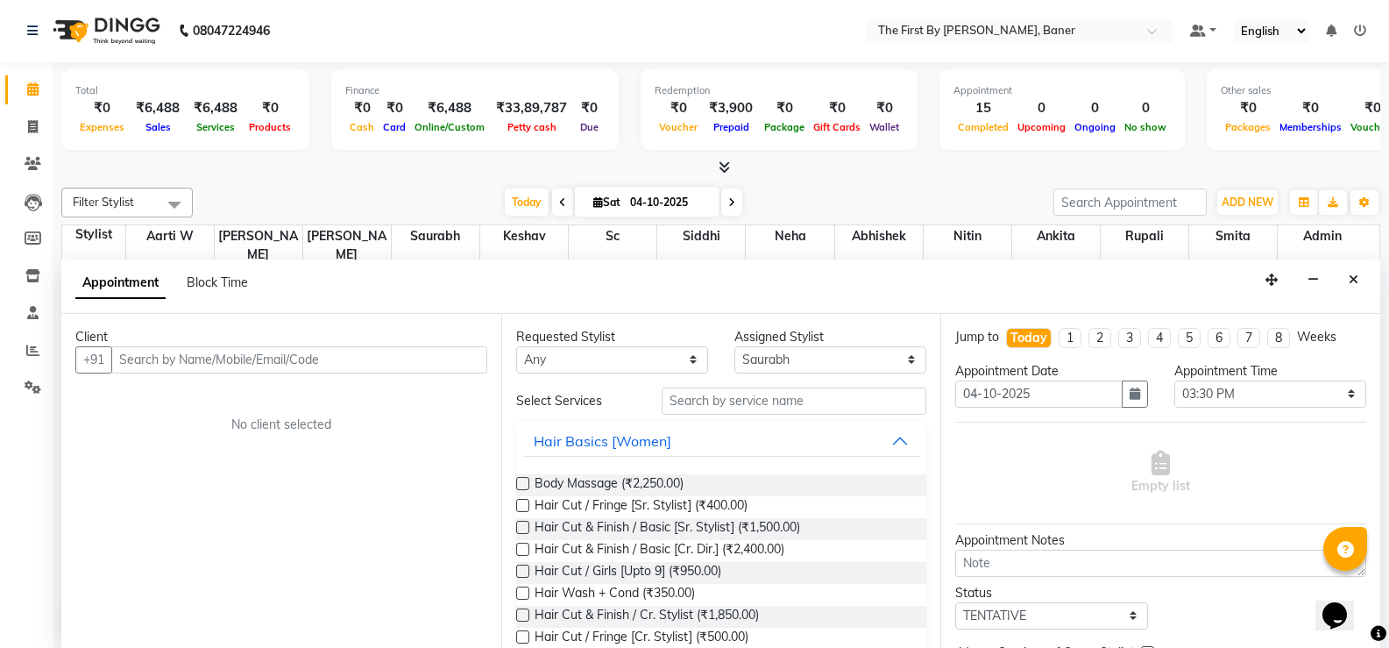
click at [152, 363] on input "text" at bounding box center [299, 359] width 376 height 27
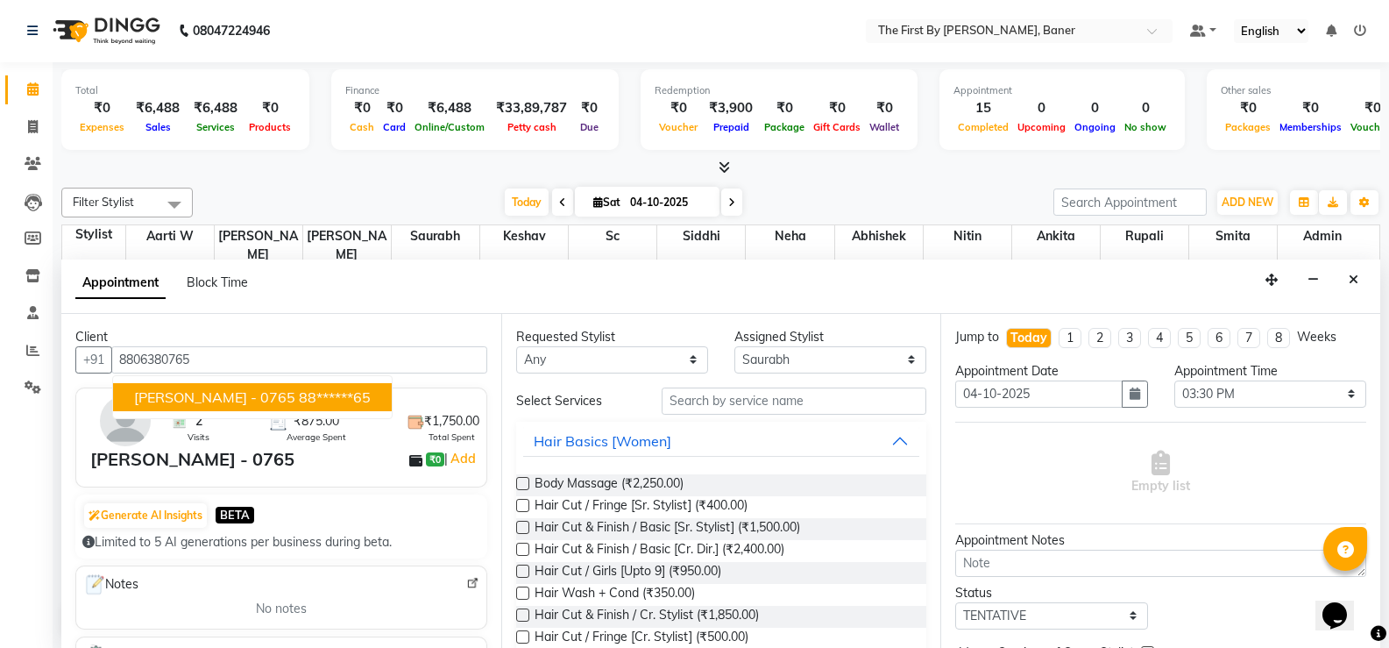
click at [223, 392] on span "[PERSON_NAME] - 0765" at bounding box center [214, 397] width 161 height 18
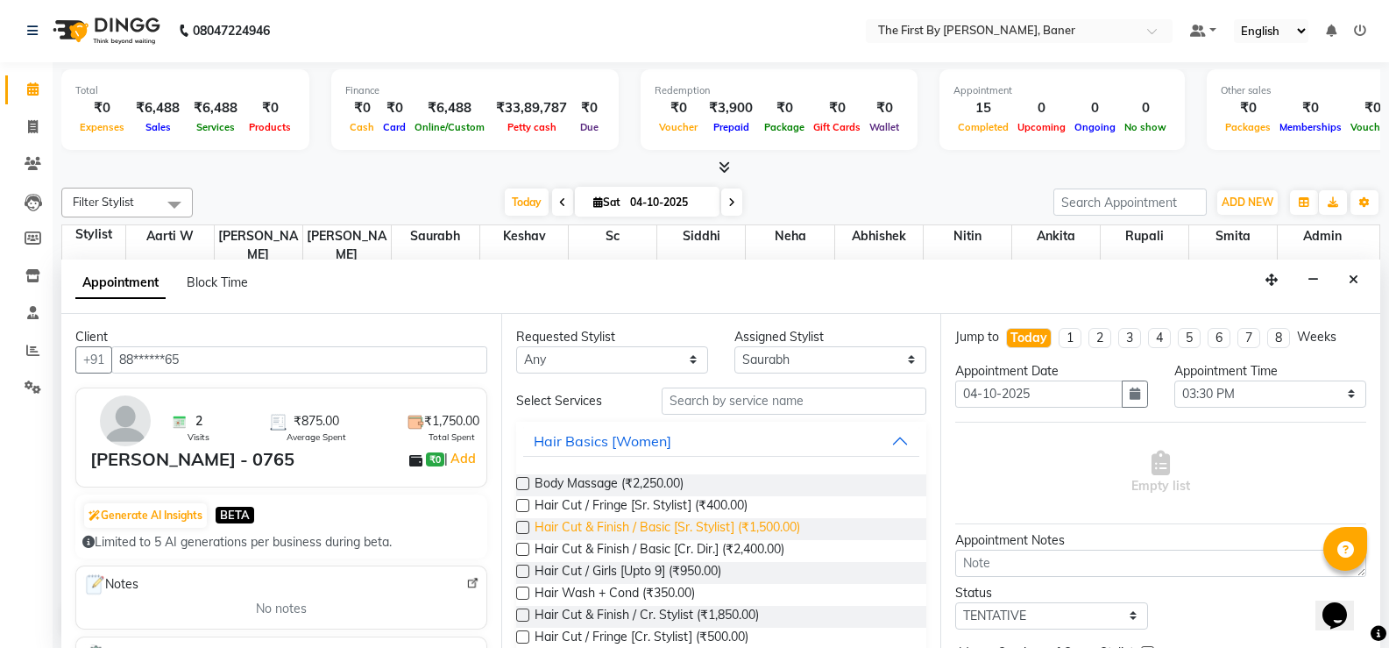
type input "88******65"
click at [722, 534] on span "Hair Cut & Finish / Basic [Sr. Stylist] (₹1,500.00)" at bounding box center [668, 529] width 266 height 22
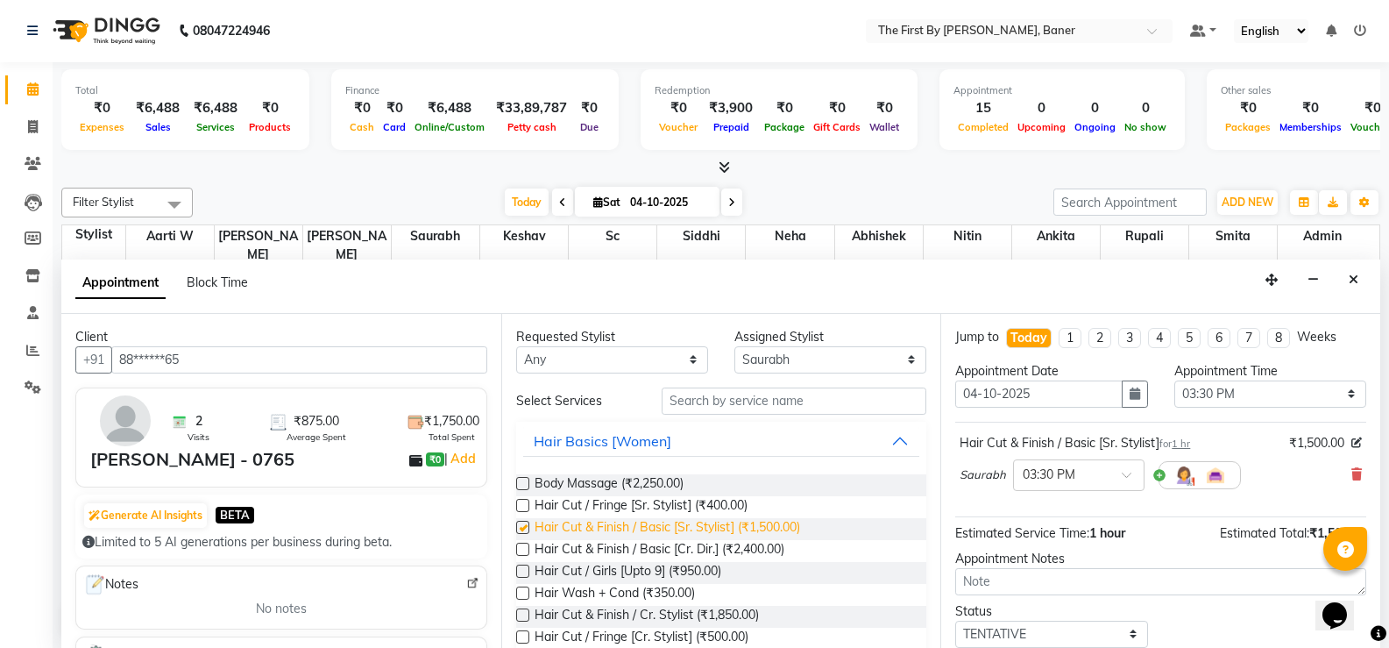
checkbox input "false"
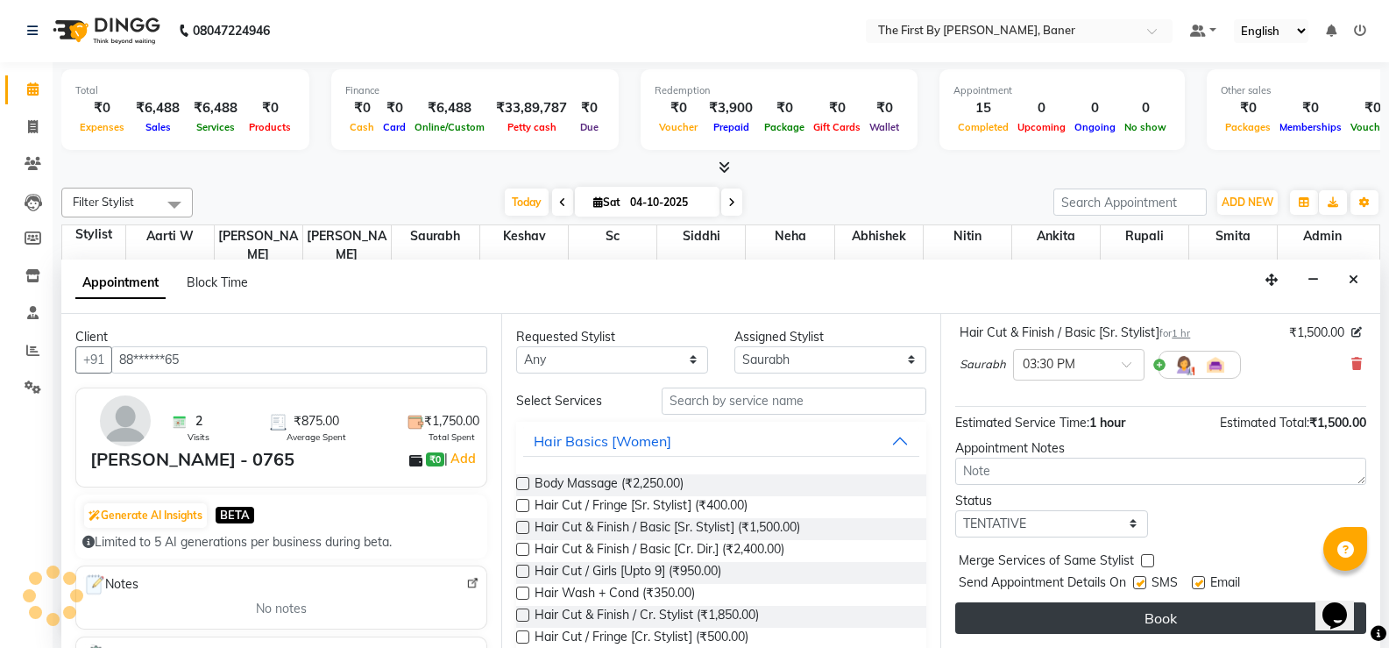
click at [1030, 616] on button "Book" at bounding box center [1160, 618] width 411 height 32
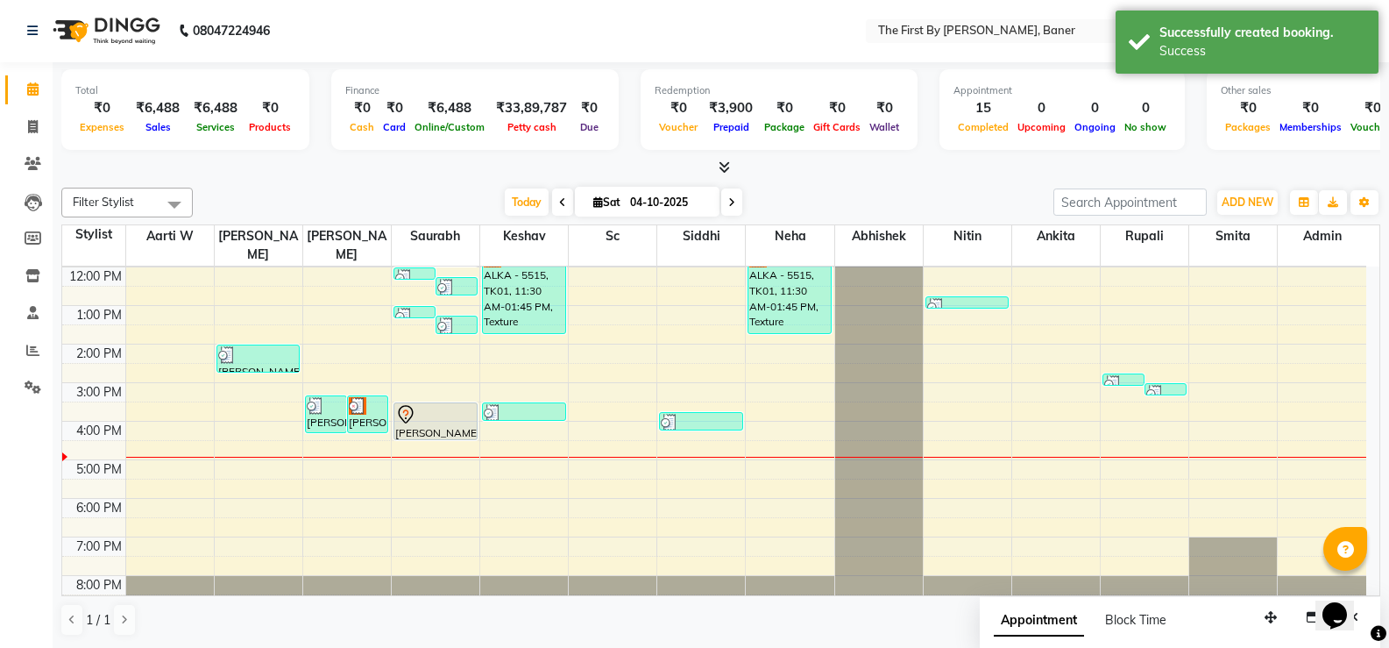
scroll to position [0, 0]
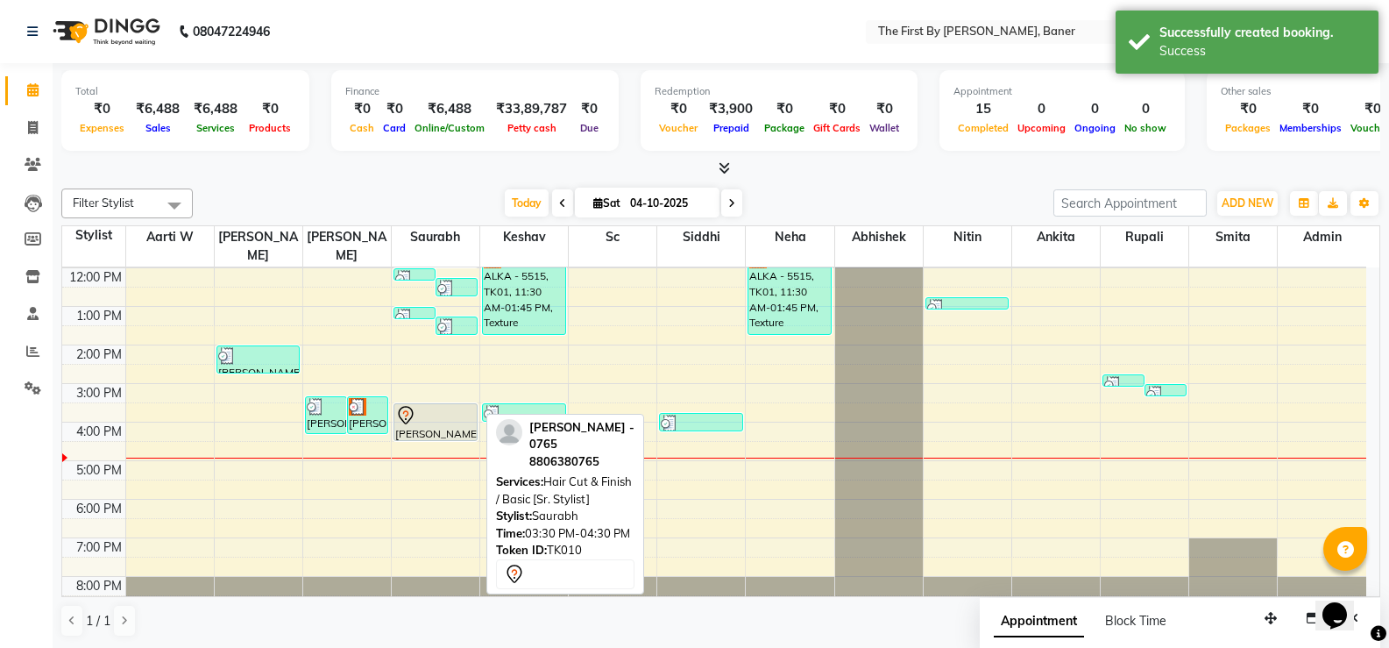
click at [443, 405] on div at bounding box center [435, 415] width 81 height 21
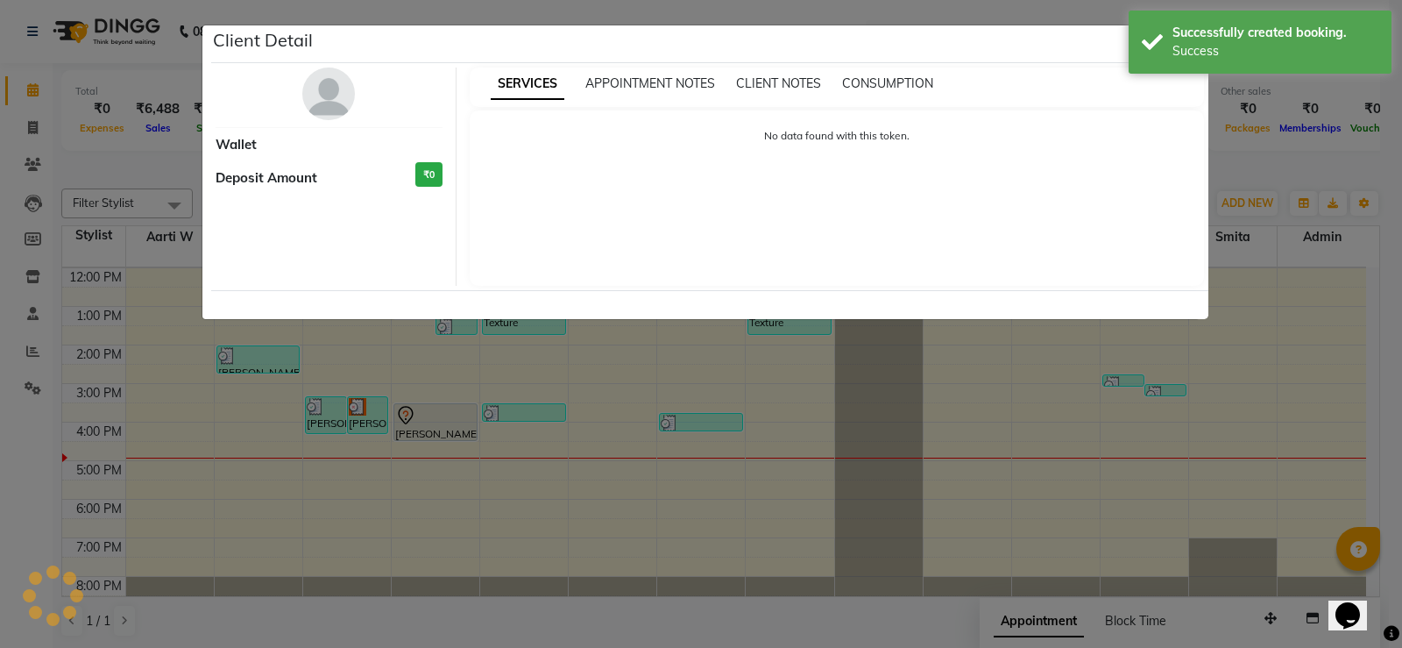
select select "7"
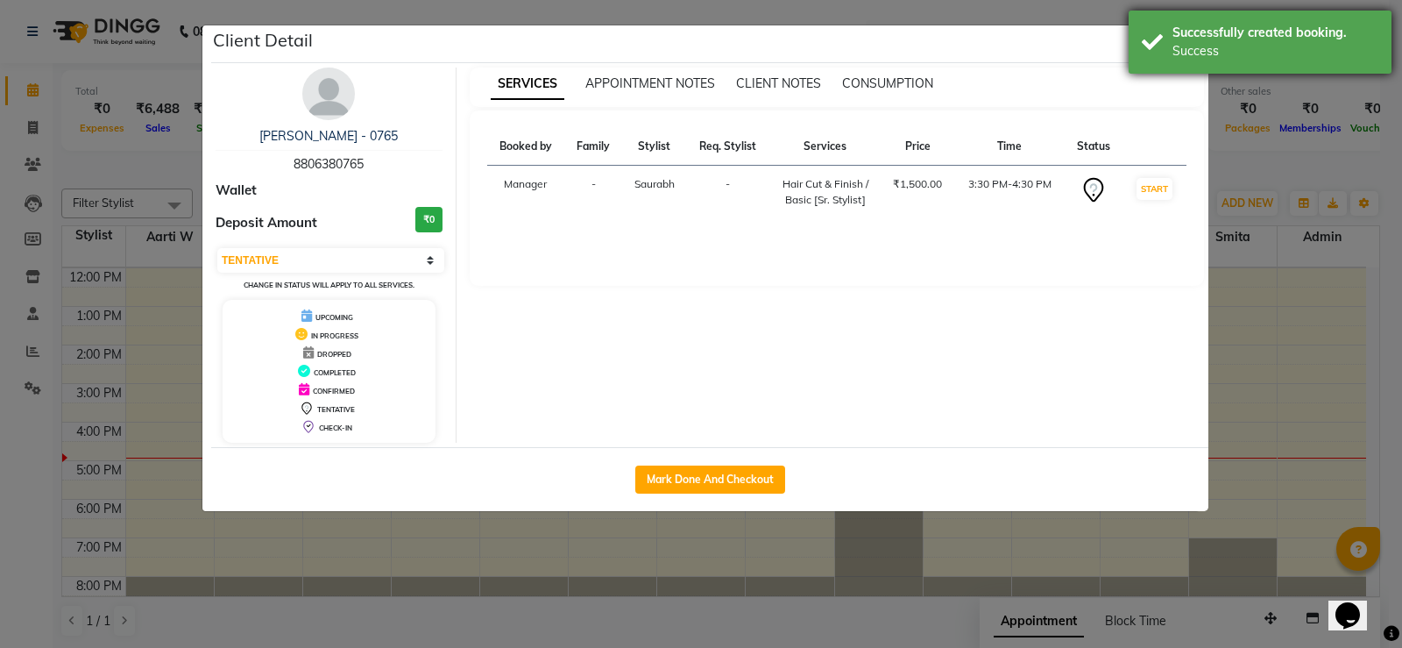
click at [1179, 34] on div "Successfully created booking." at bounding box center [1276, 33] width 206 height 18
click at [1180, 33] on button "button" at bounding box center [1190, 43] width 33 height 33
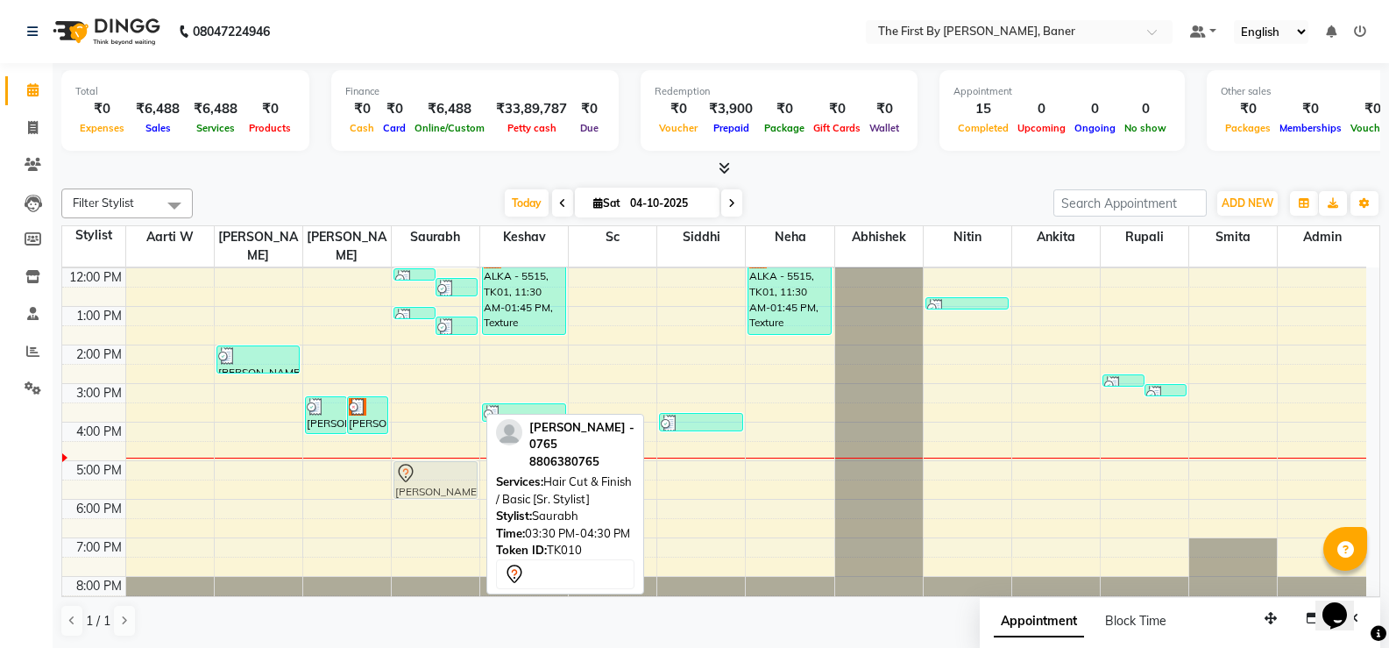
drag, startPoint x: 418, startPoint y: 401, endPoint x: 424, endPoint y: 450, distance: 50.3
click at [423, 452] on div "[PERSON_NAME] - 4995, TK03, 12:00 PM-12:15 PM, Hair Wash + Cond [PERSON_NAME] -…" at bounding box center [436, 364] width 88 height 500
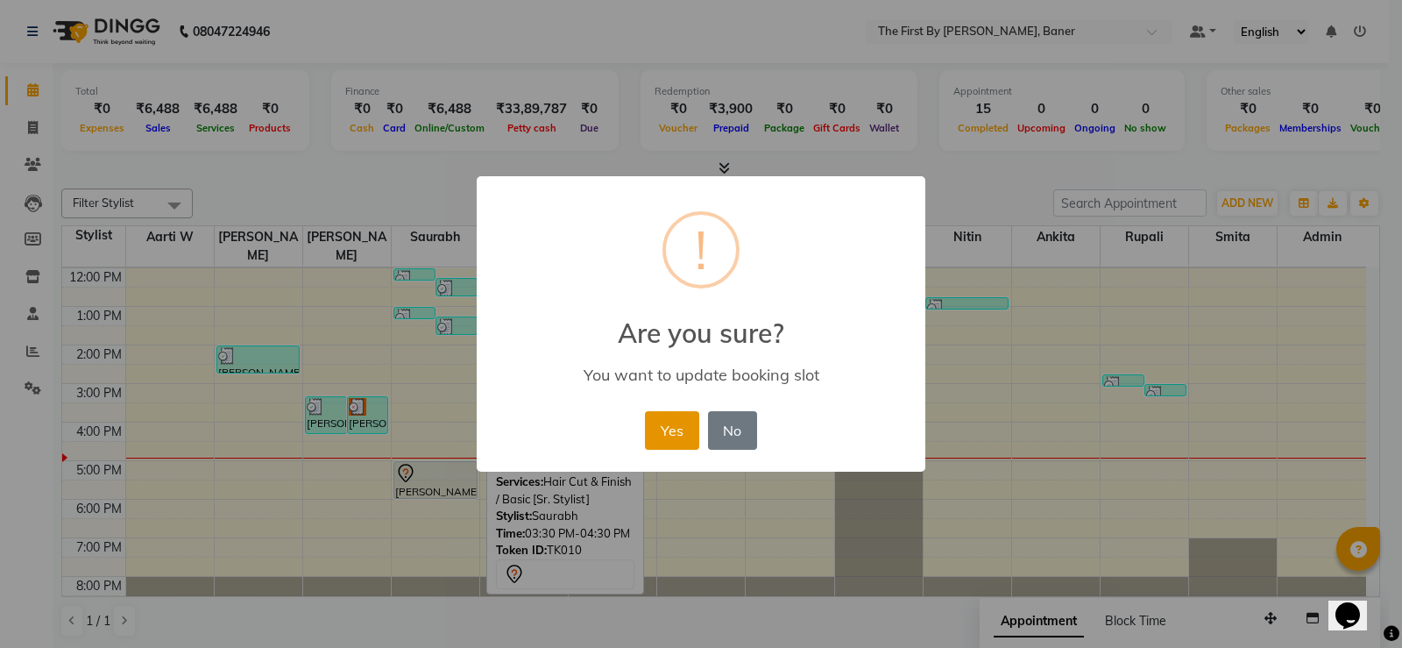
click at [628, 423] on div "× ! Are you sure? You want to update booking slot Yes No No" at bounding box center [701, 324] width 449 height 296
drag, startPoint x: 687, startPoint y: 442, endPoint x: 592, endPoint y: 434, distance: 95.9
click at [686, 442] on button "Yes" at bounding box center [671, 430] width 53 height 39
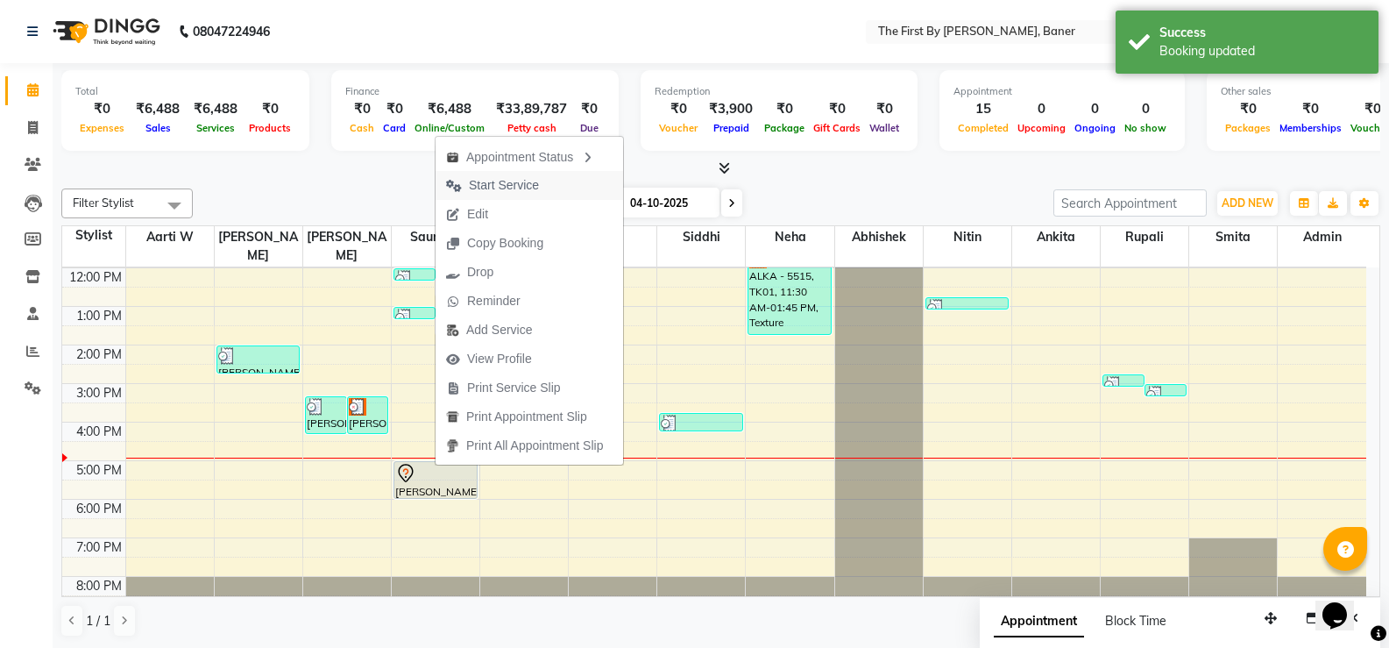
click at [488, 189] on span "Start Service" at bounding box center [504, 185] width 70 height 18
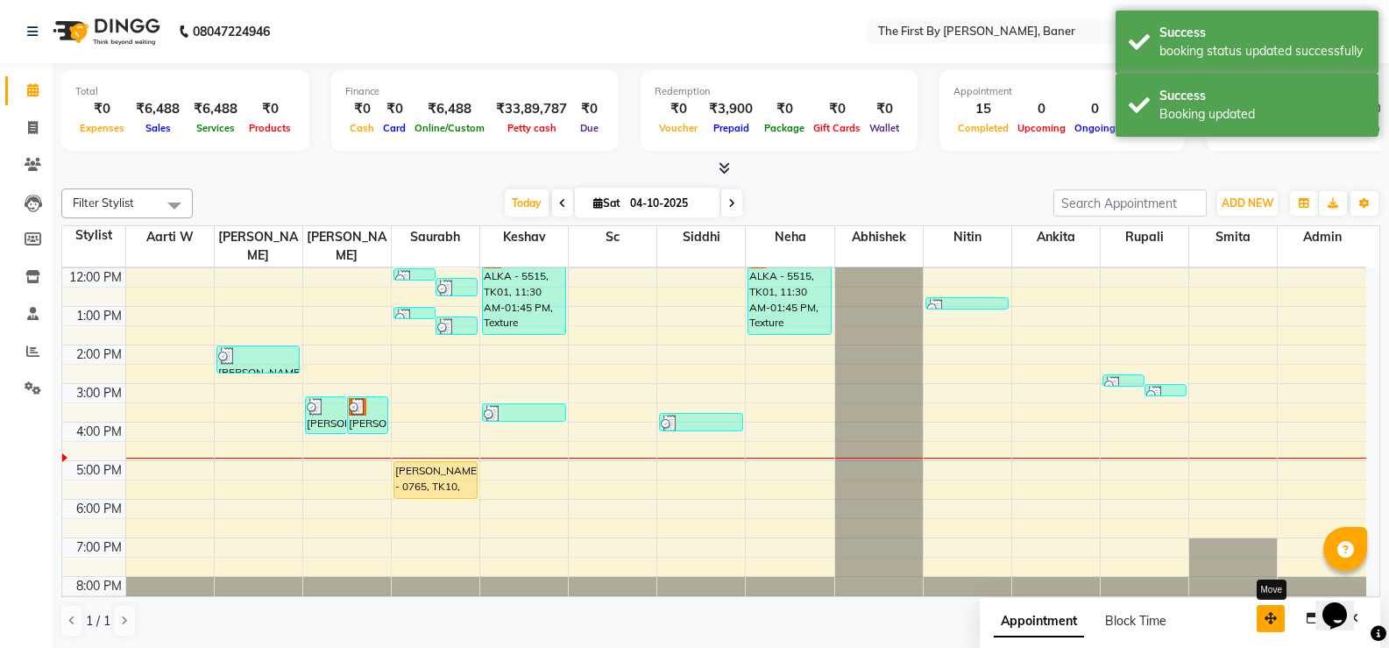
drag, startPoint x: 1197, startPoint y: 620, endPoint x: 1168, endPoint y: 616, distance: 29.1
click at [1257, 616] on button "button" at bounding box center [1271, 618] width 28 height 27
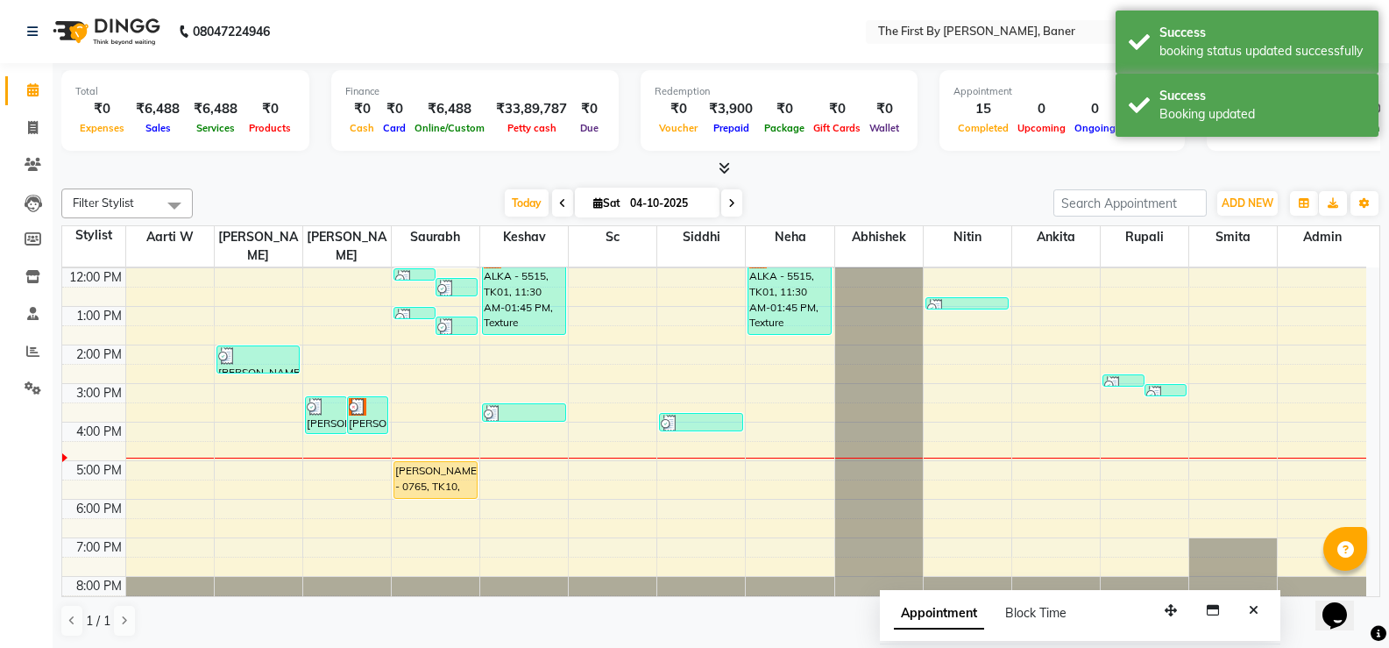
click at [1258, 612] on icon "Close" at bounding box center [1254, 610] width 10 height 12
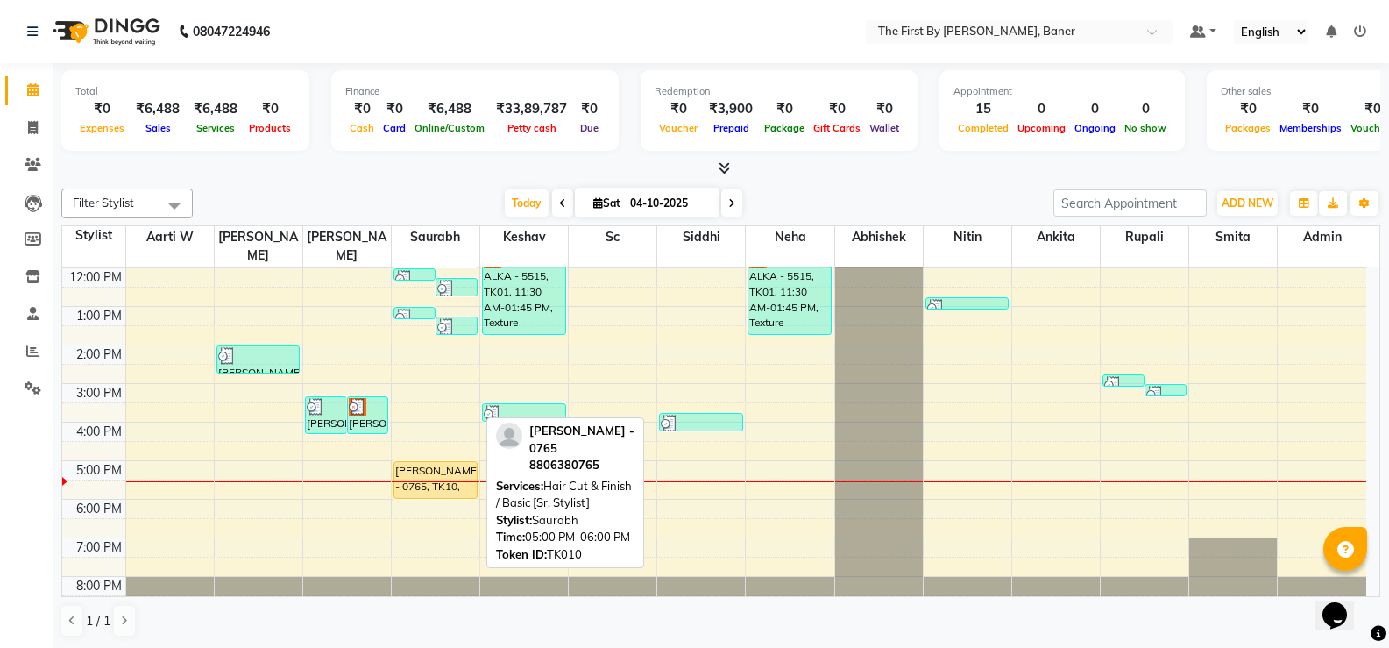
click at [414, 462] on div "[PERSON_NAME] - 0765, TK10, 05:00 PM-06:00 PM, Hair Cut & Finish / Basic [Sr. S…" at bounding box center [435, 480] width 82 height 36
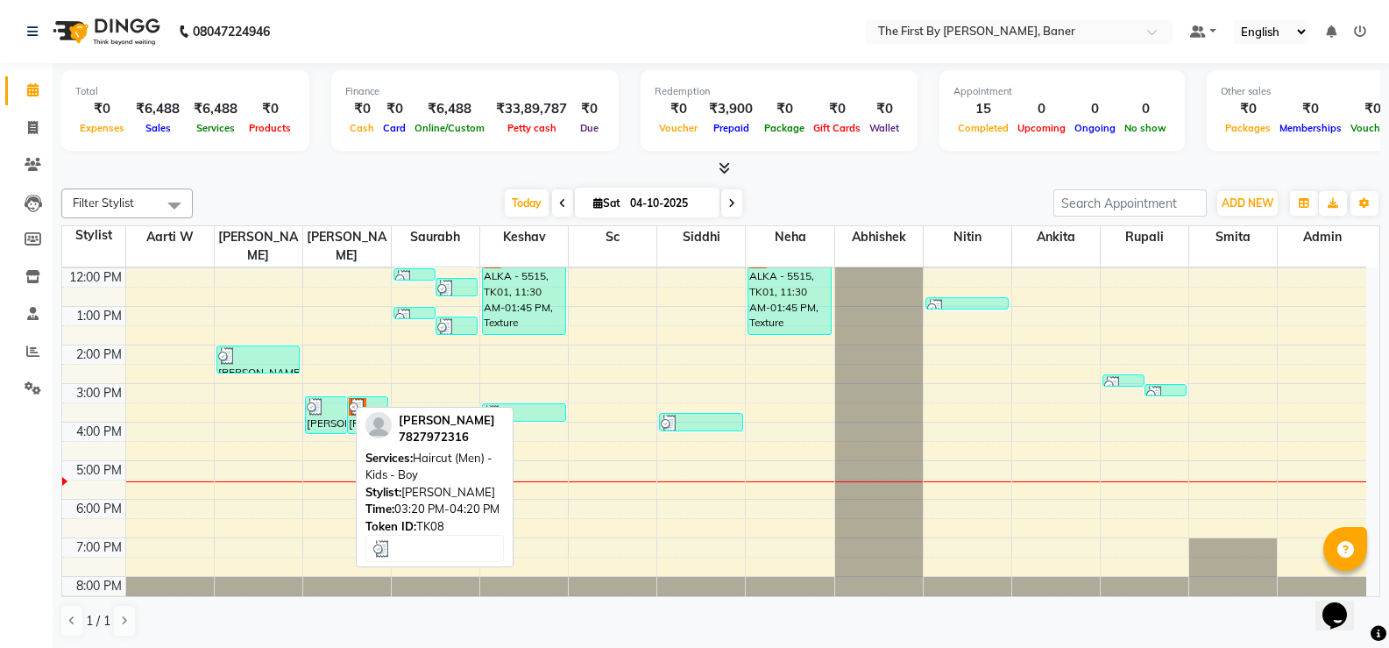
click at [314, 398] on img at bounding box center [316, 407] width 18 height 18
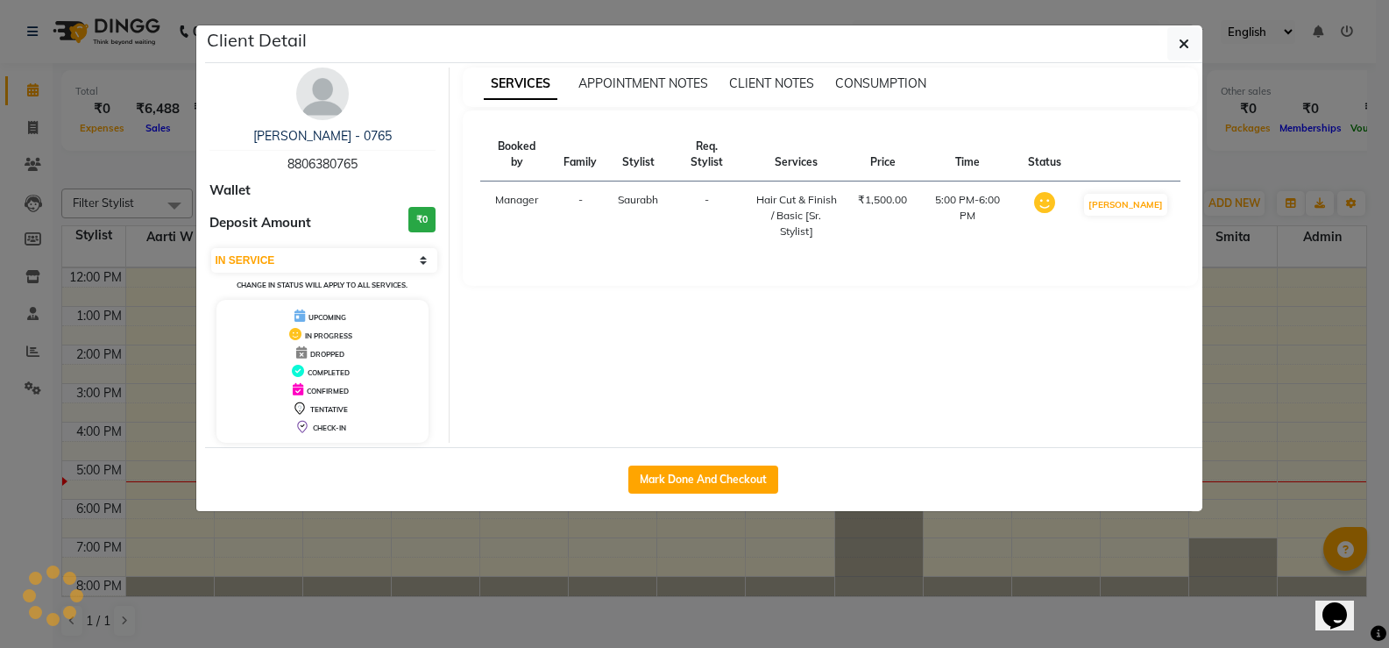
select select "3"
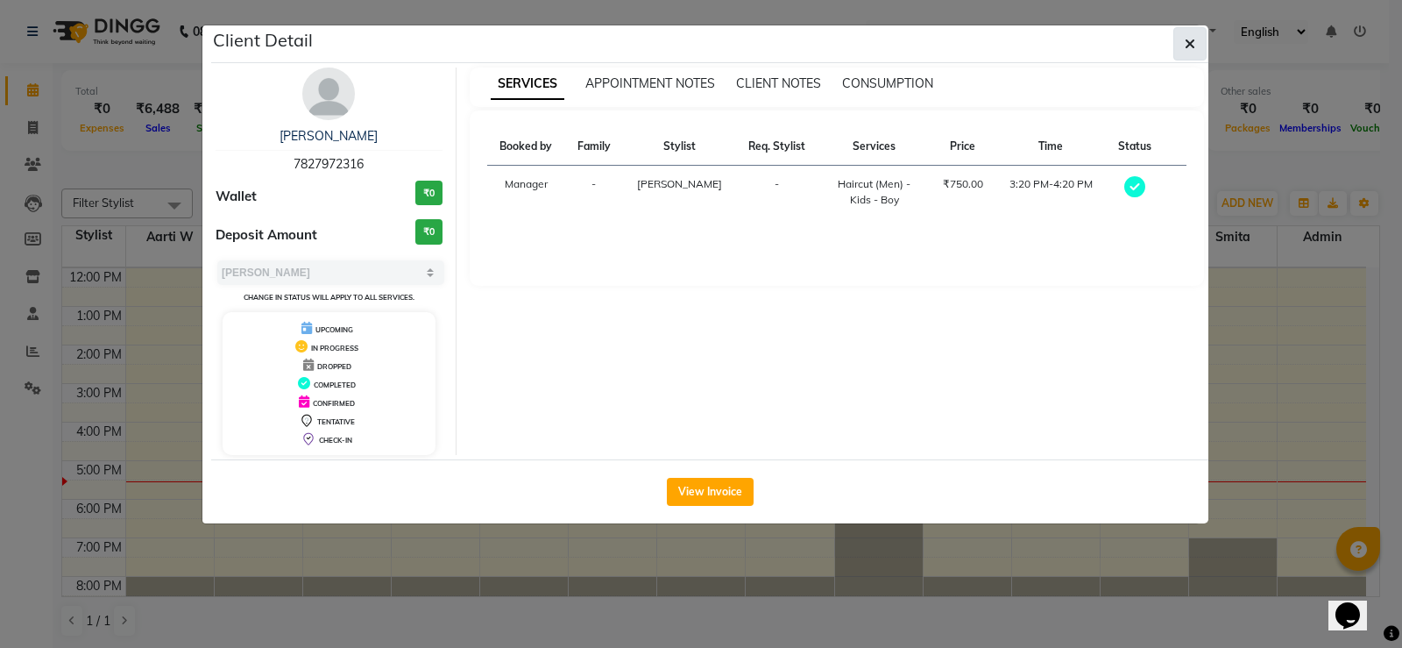
click at [1193, 50] on button "button" at bounding box center [1190, 43] width 33 height 33
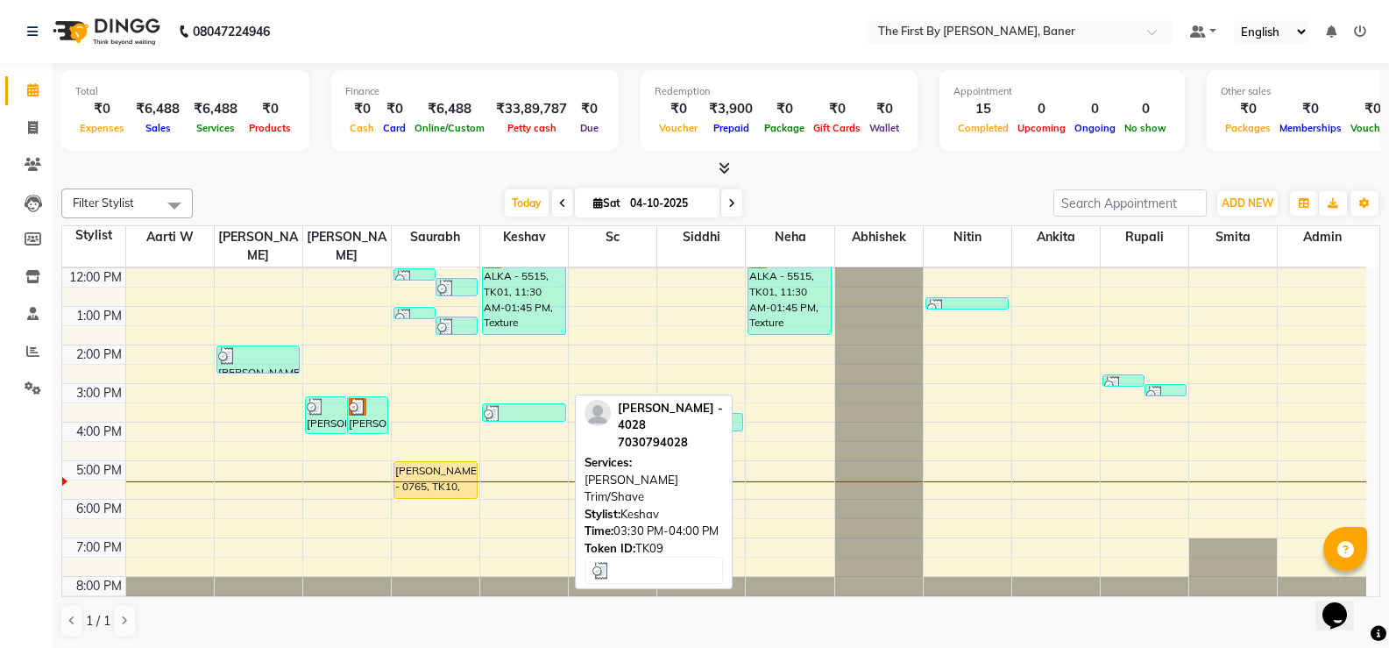
click at [536, 405] on div at bounding box center [524, 414] width 81 height 18
select select "3"
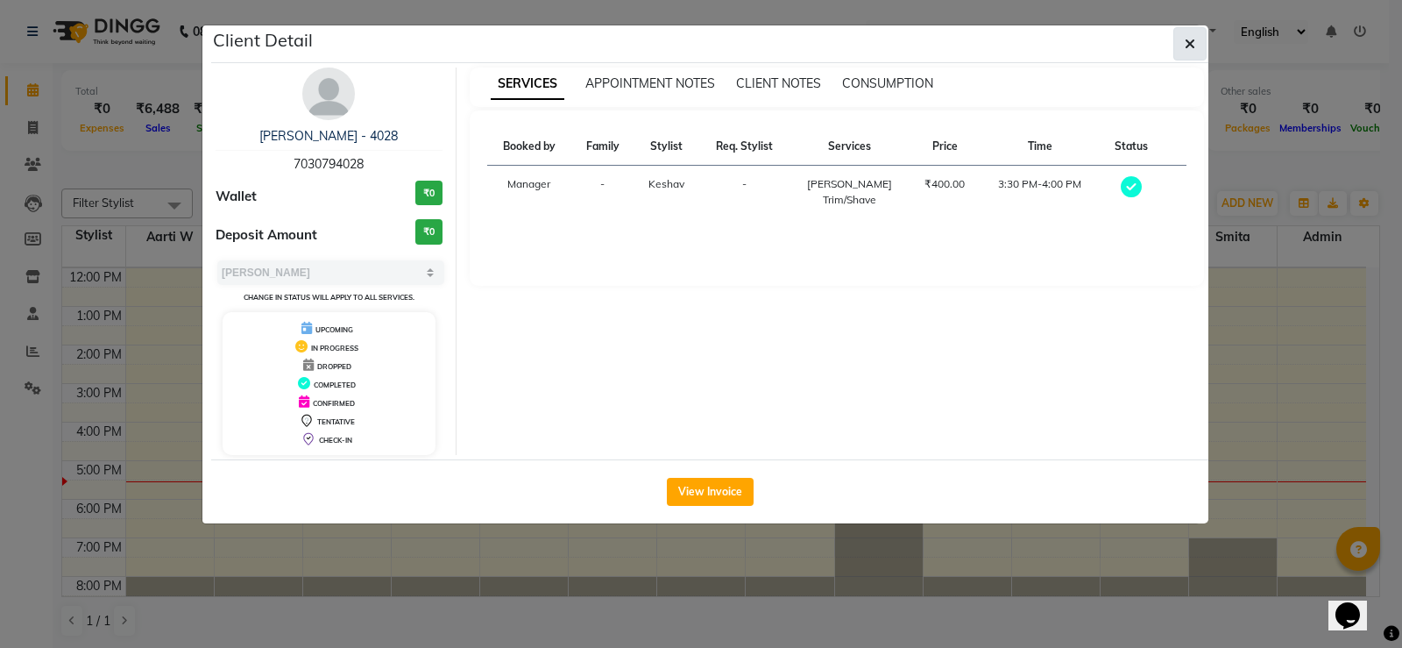
click at [1171, 42] on div "Client Detail" at bounding box center [709, 44] width 997 height 38
click at [1182, 46] on button "button" at bounding box center [1190, 43] width 33 height 33
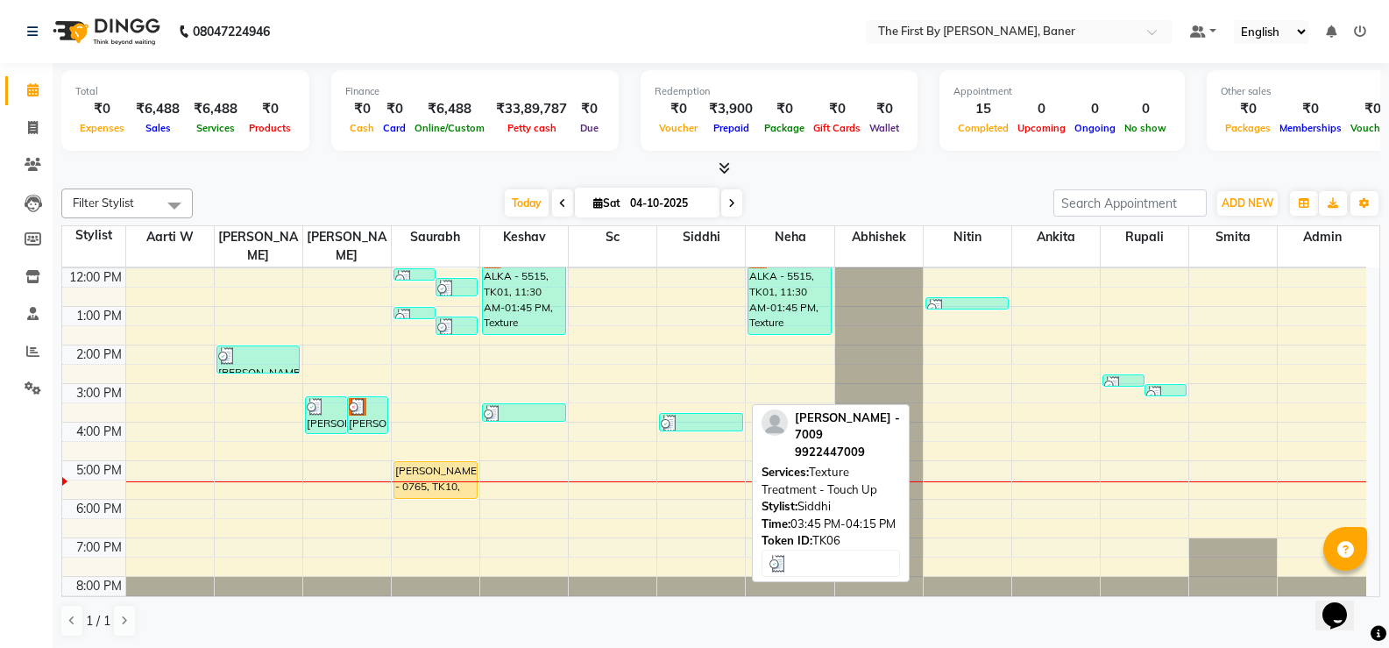
click at [686, 415] on div at bounding box center [701, 424] width 81 height 18
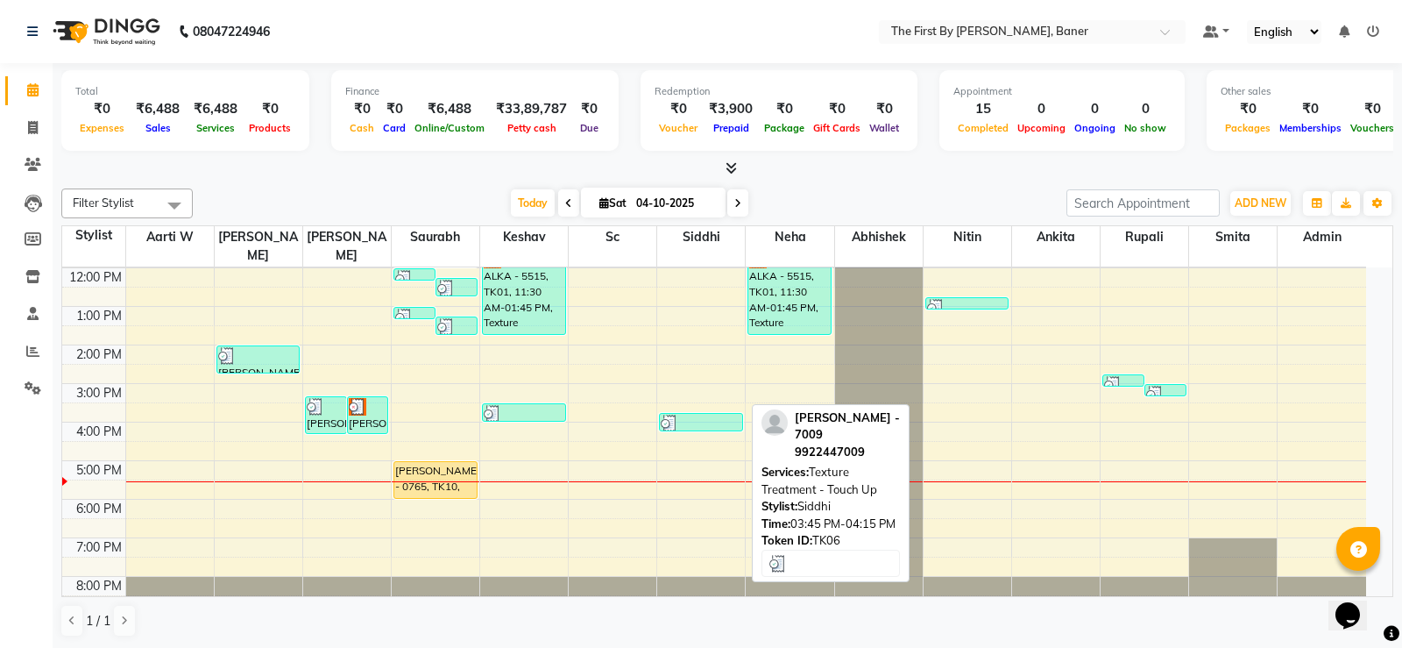
select select "3"
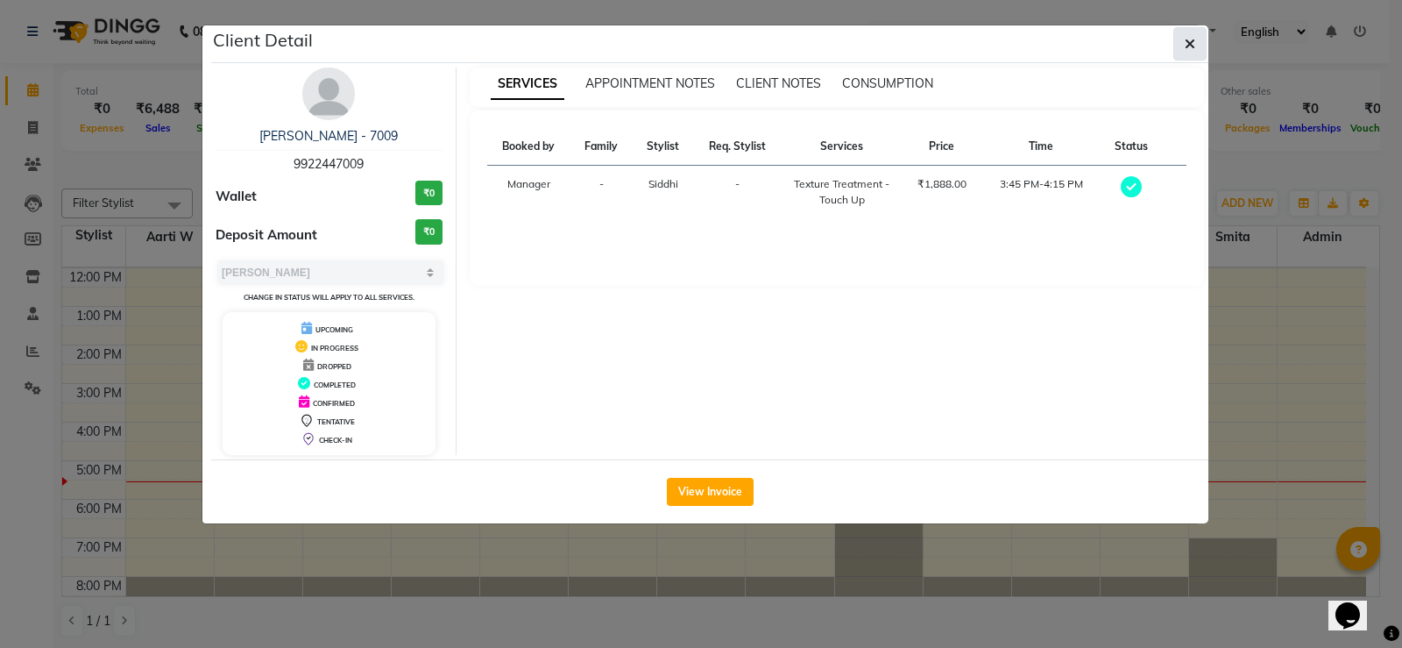
click at [1195, 47] on button "button" at bounding box center [1190, 43] width 33 height 33
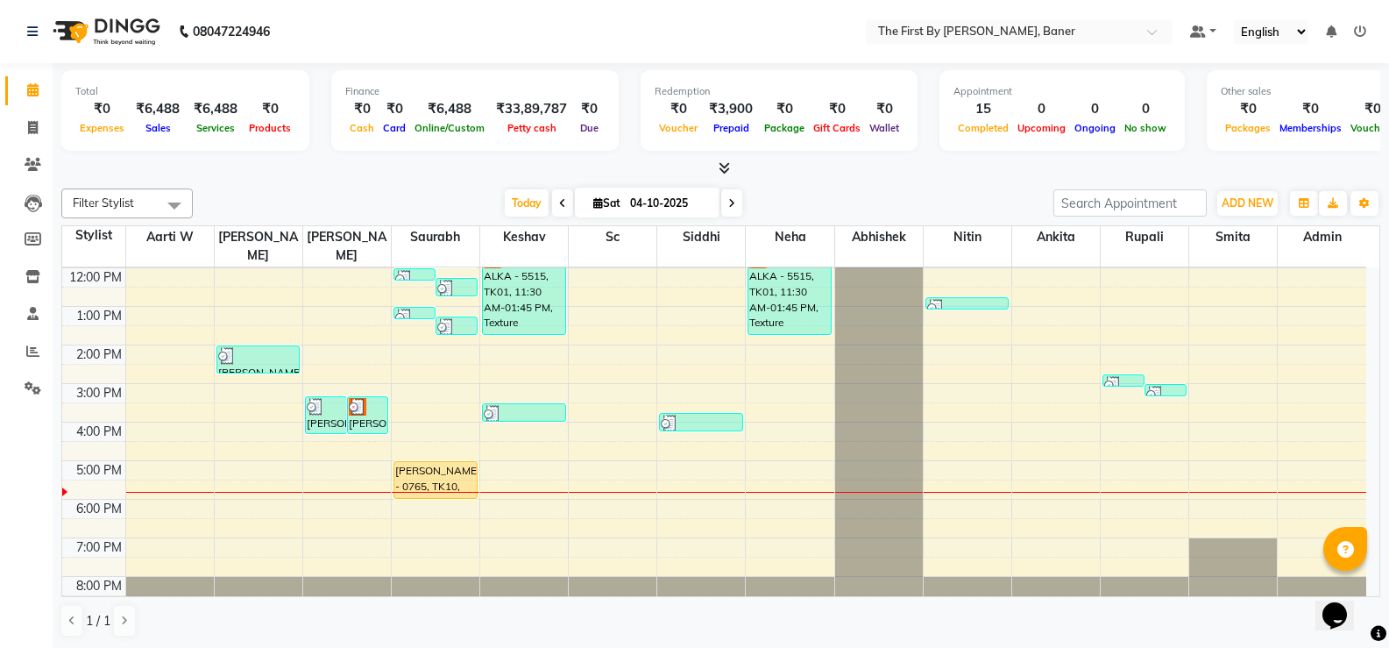
click at [584, 455] on div "8:00 AM 9:00 AM 10:00 AM 11:00 AM 12:00 PM 1:00 PM 2:00 PM 3:00 PM 4:00 PM 5:00…" at bounding box center [714, 364] width 1304 height 500
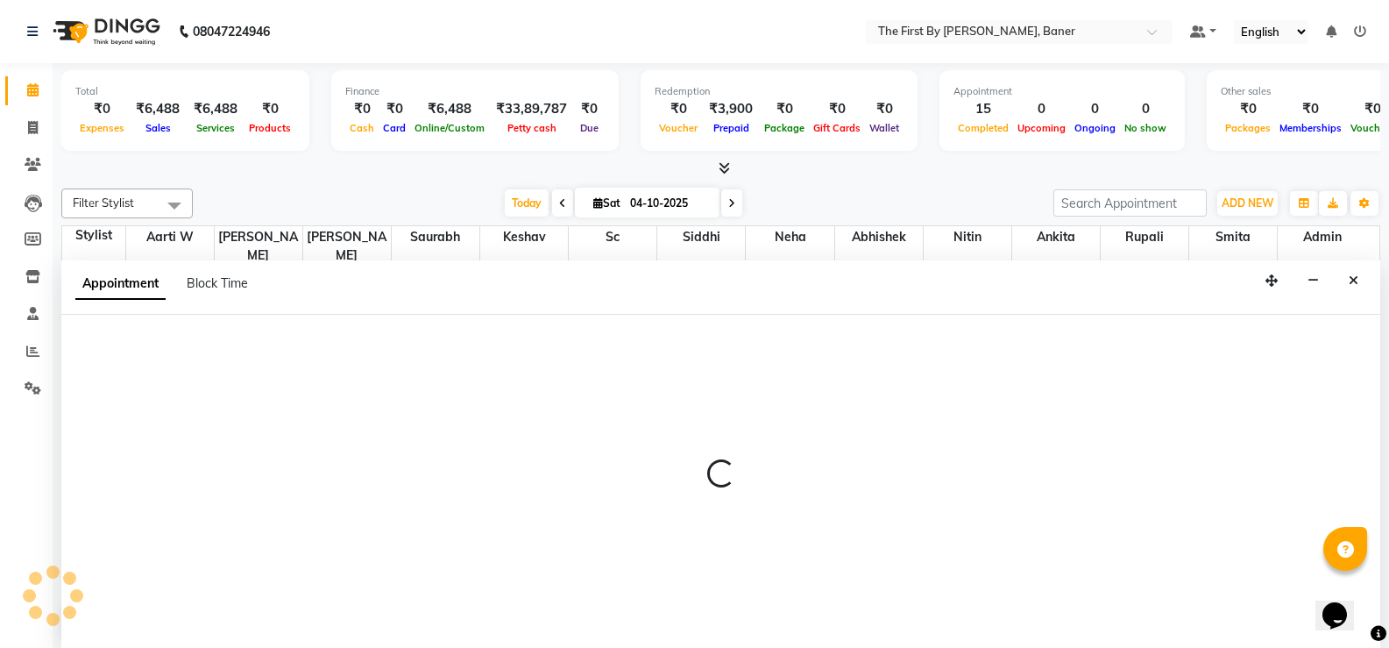
scroll to position [1, 0]
select select "49041"
select select "tentative"
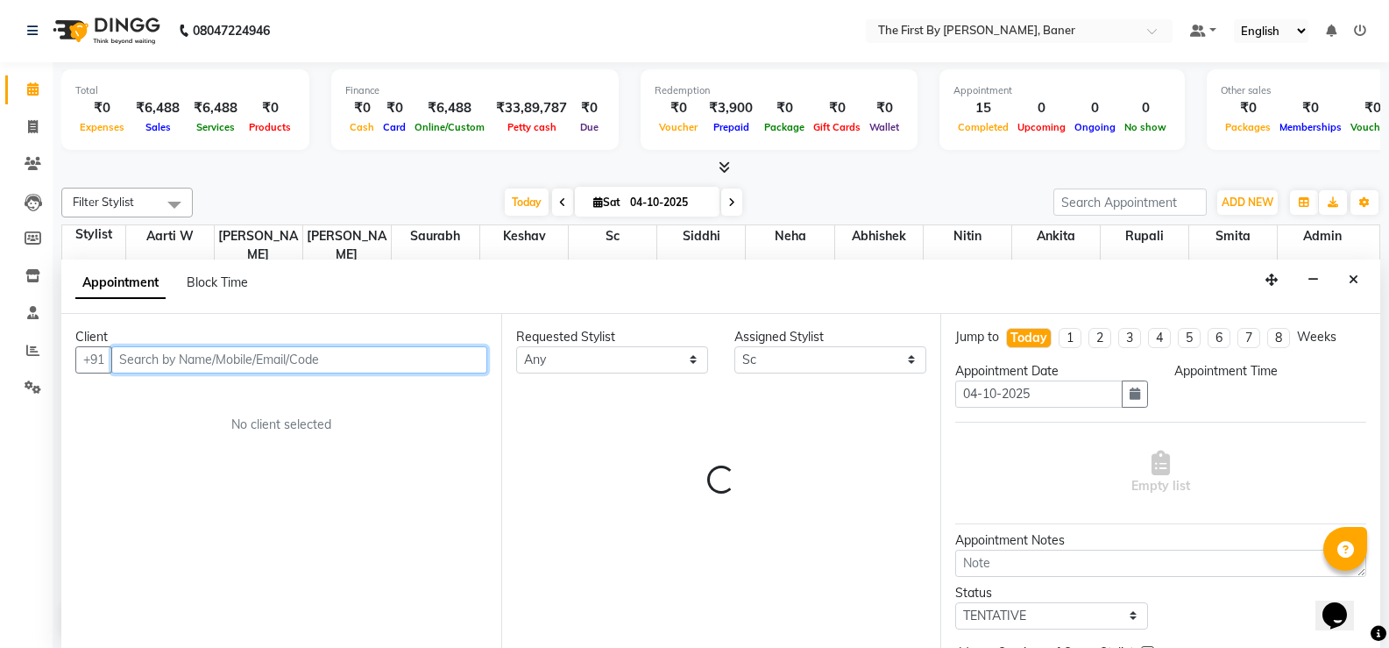
select select "1020"
click at [177, 355] on input "text" at bounding box center [299, 359] width 376 height 27
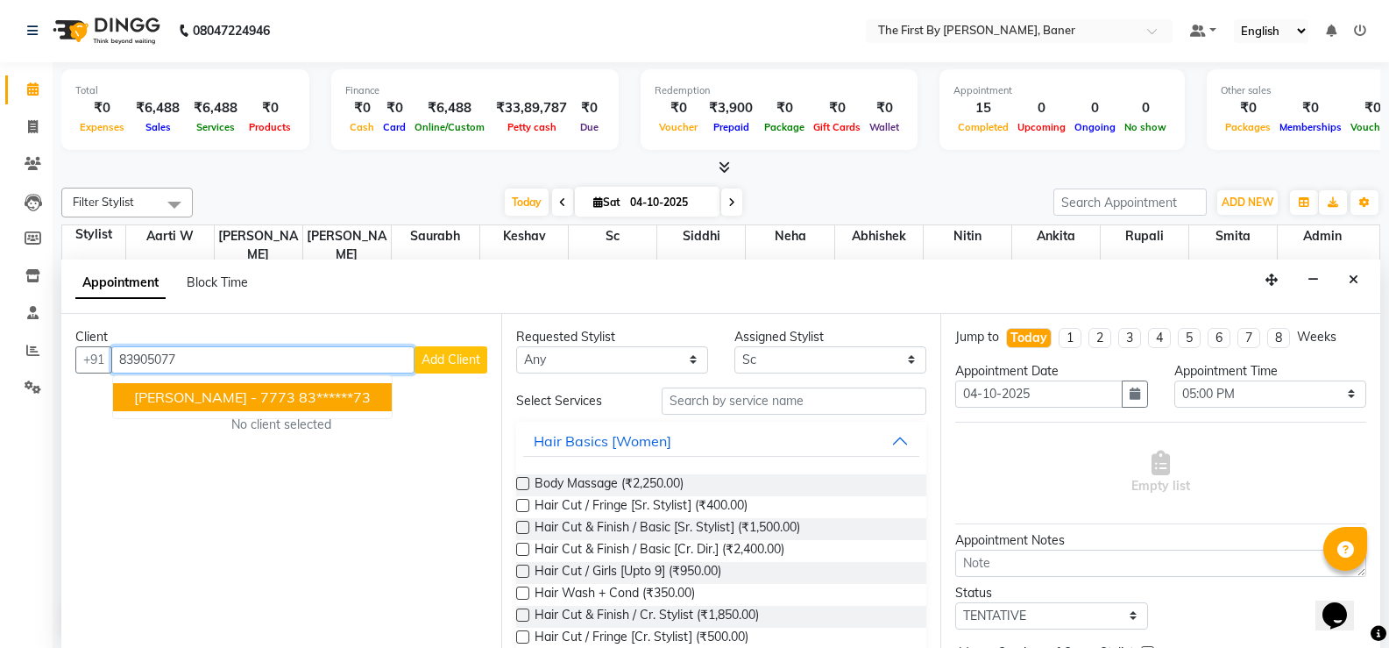
click at [187, 390] on span "[PERSON_NAME] - 7773" at bounding box center [214, 397] width 161 height 18
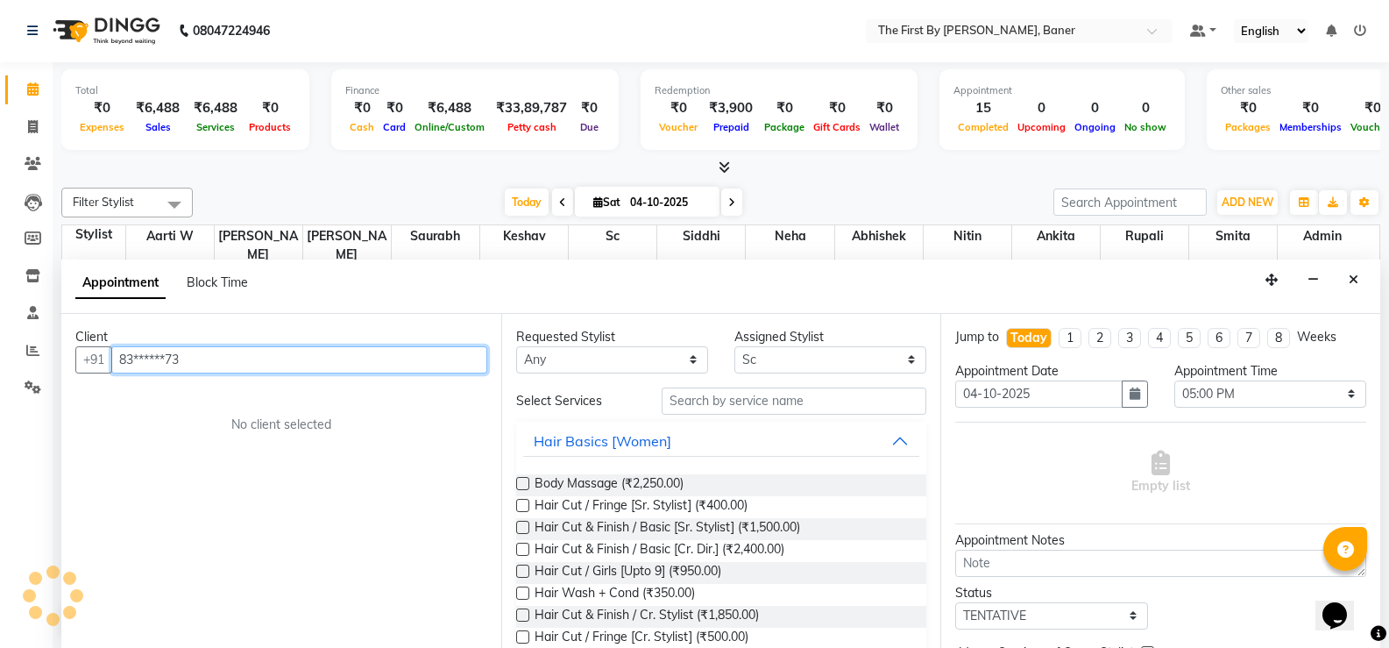
type input "83******73"
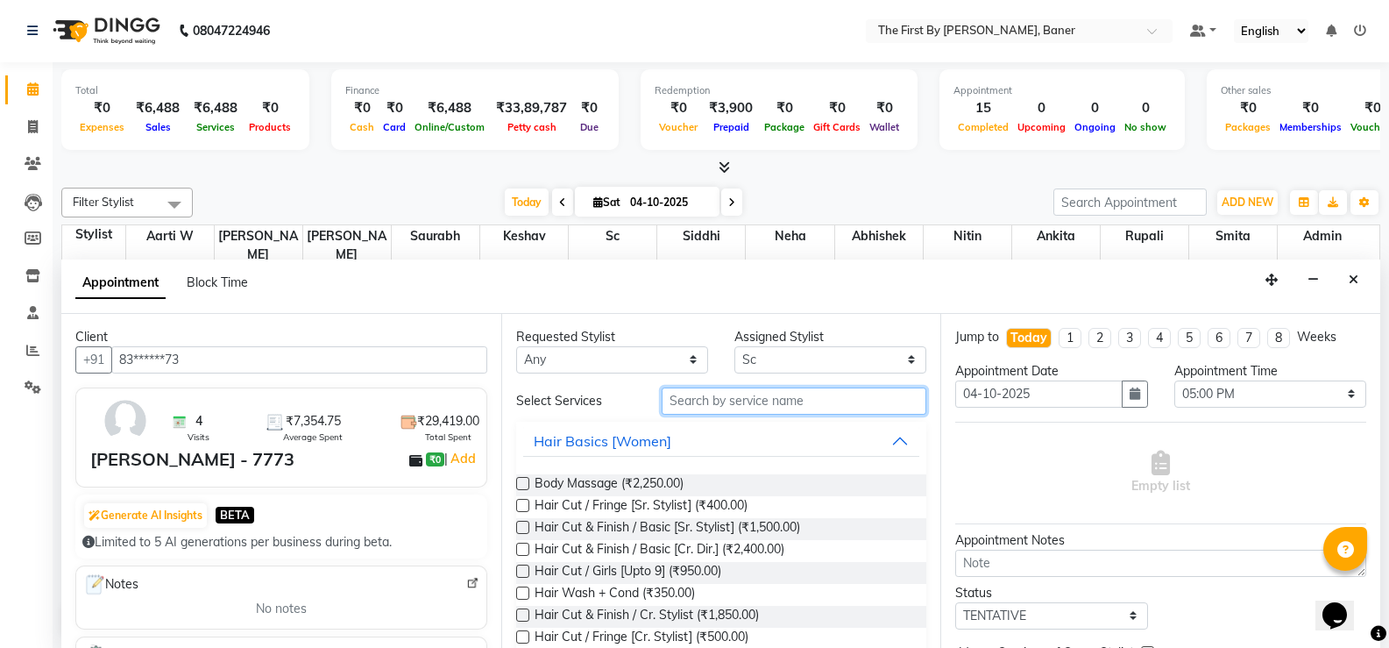
click at [696, 401] on input "text" at bounding box center [794, 400] width 265 height 27
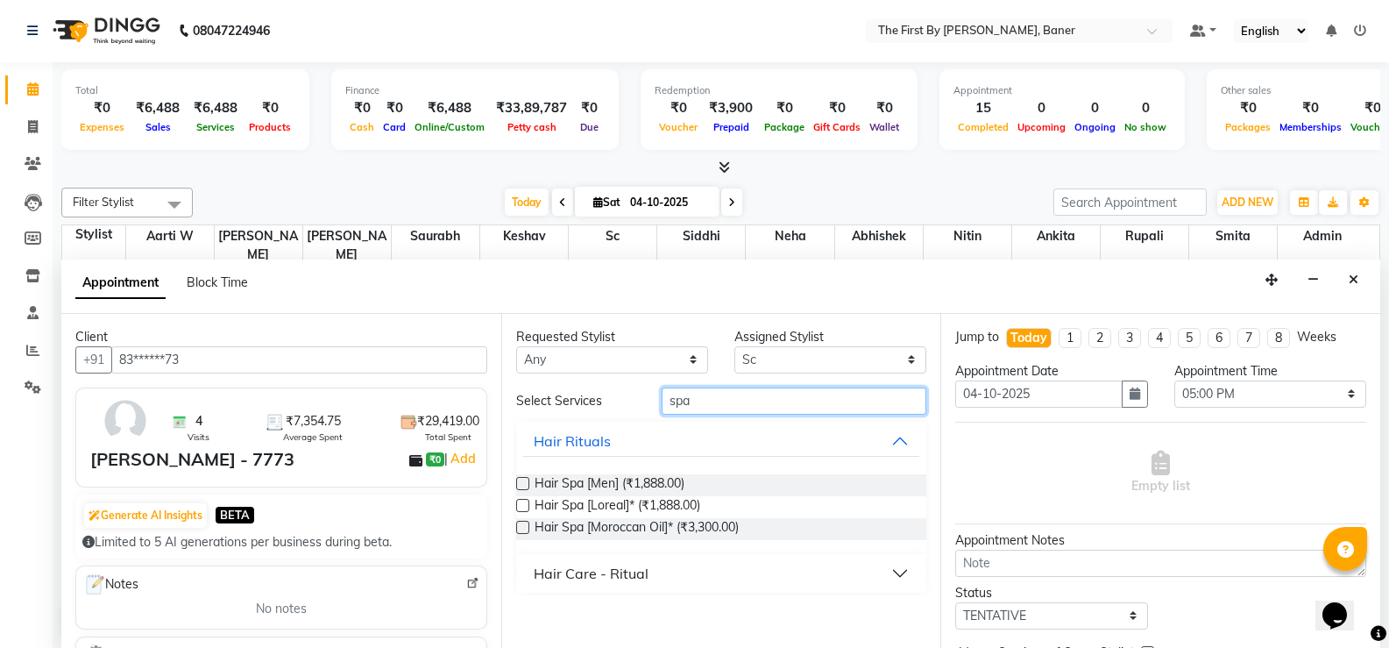
type input "spa"
click at [578, 573] on div "Hair Care - Ritual" at bounding box center [591, 573] width 115 height 21
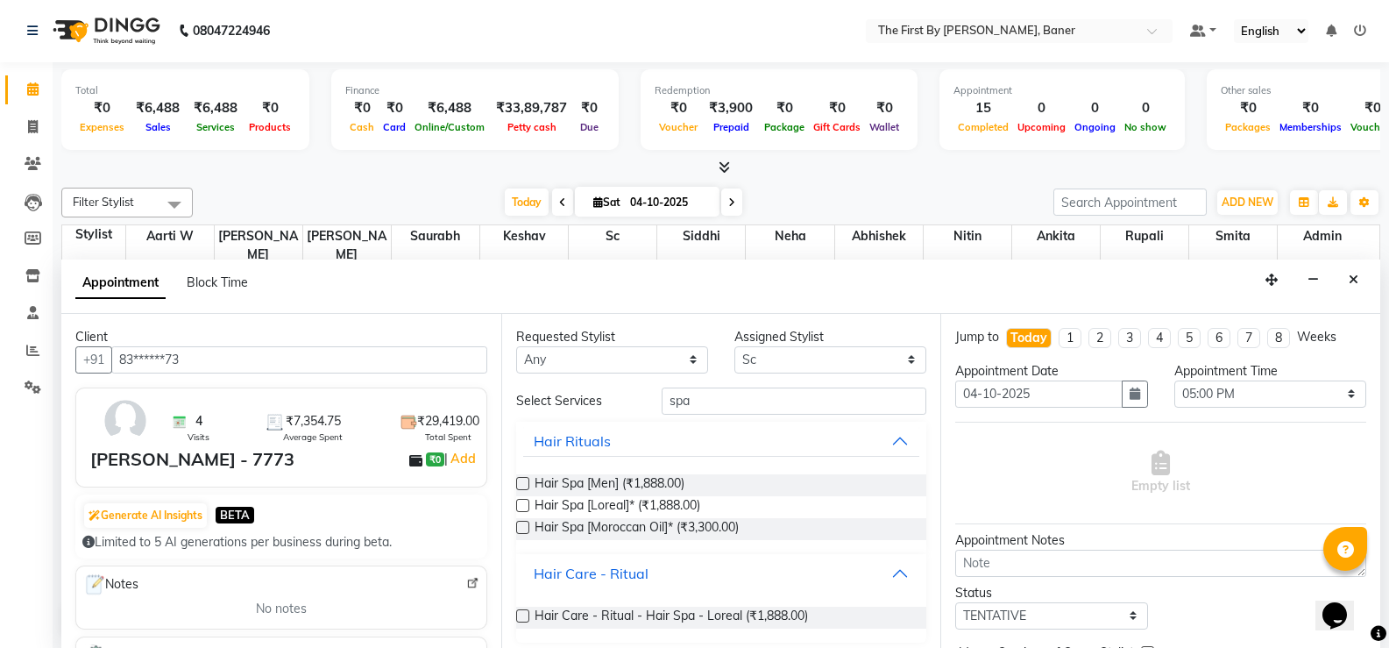
scroll to position [9, 0]
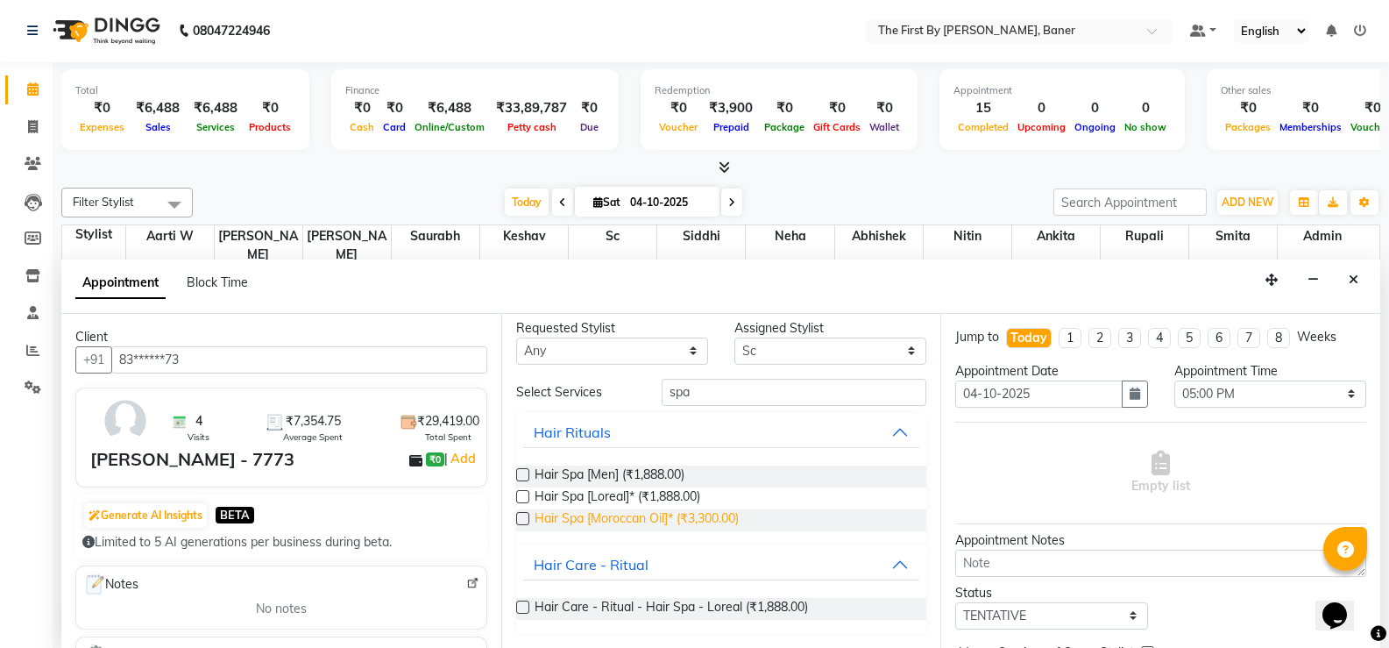
click at [651, 514] on span "Hair Spa [Moroccan Oil]* (₹3,300.00)" at bounding box center [637, 520] width 204 height 22
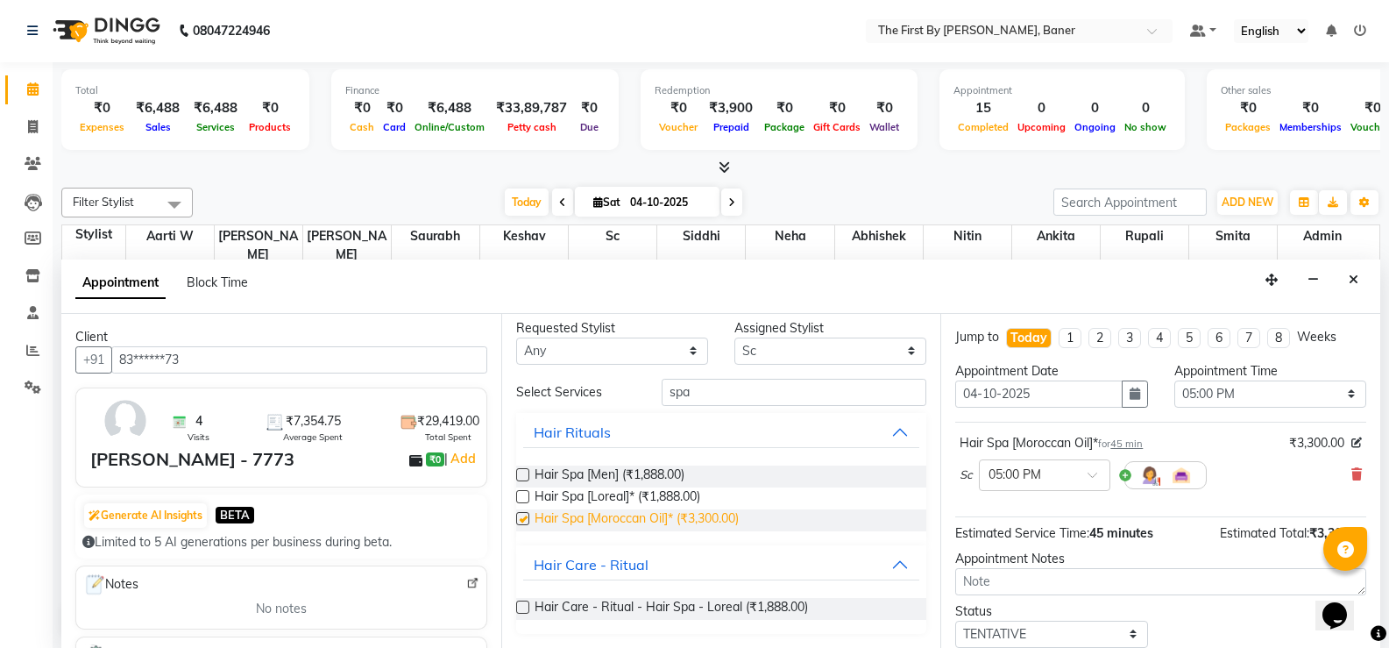
checkbox input "false"
click at [773, 367] on div "Requested Stylist Any Aarti W Abhishek Admin [PERSON_NAME] [PERSON_NAME] Neha N…" at bounding box center [721, 481] width 440 height 334
click at [771, 352] on select "Select Aarti W Abhishek Admin [PERSON_NAME] [PERSON_NAME] Neha Nitin [PERSON_NA…" at bounding box center [830, 350] width 192 height 27
select select "81168"
click at [734, 345] on select "Select Aarti W Abhishek Admin [PERSON_NAME] [PERSON_NAME] Neha Nitin [PERSON_NA…" at bounding box center [830, 350] width 192 height 27
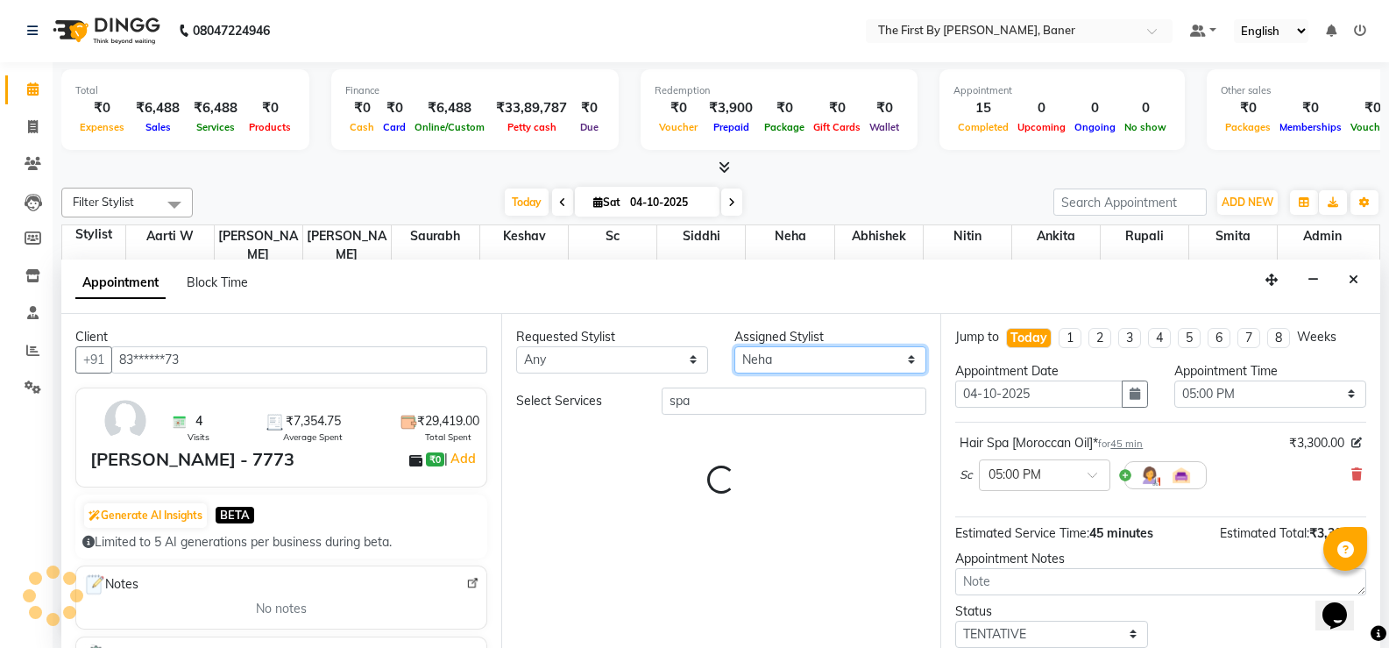
scroll to position [0, 0]
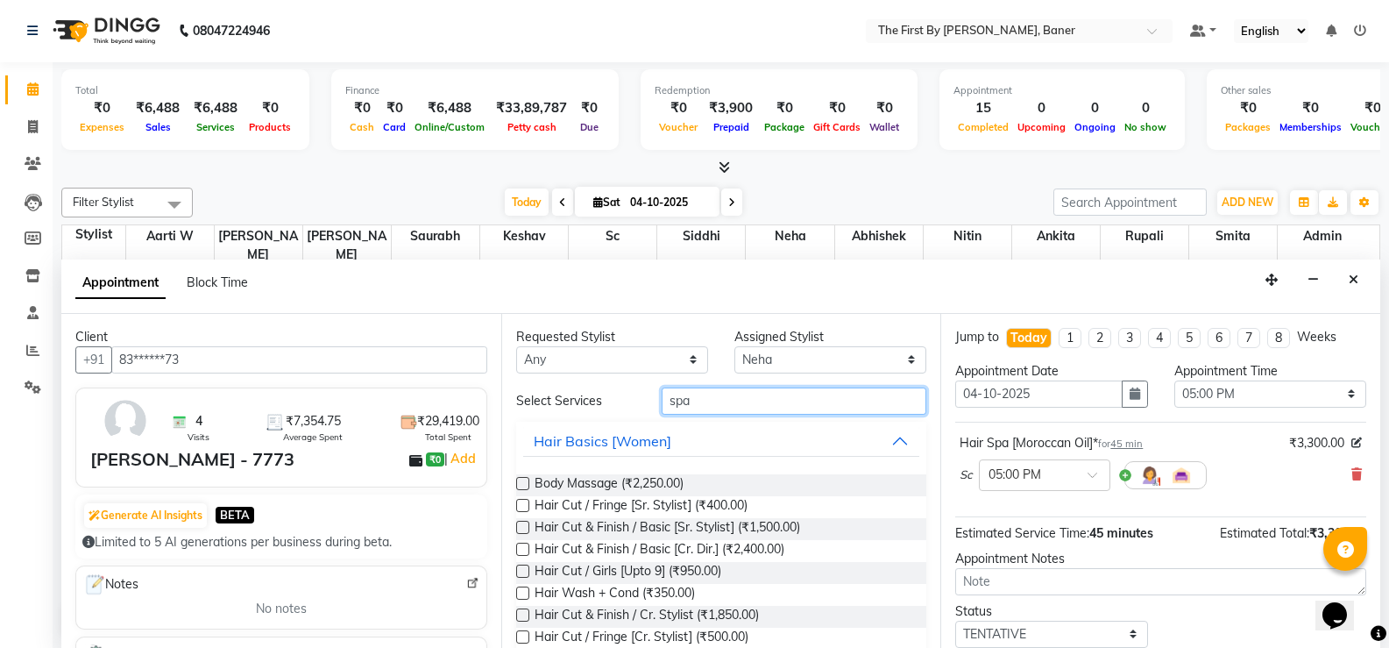
click at [637, 395] on div "Select Services spa" at bounding box center [721, 400] width 437 height 27
type input "spa"
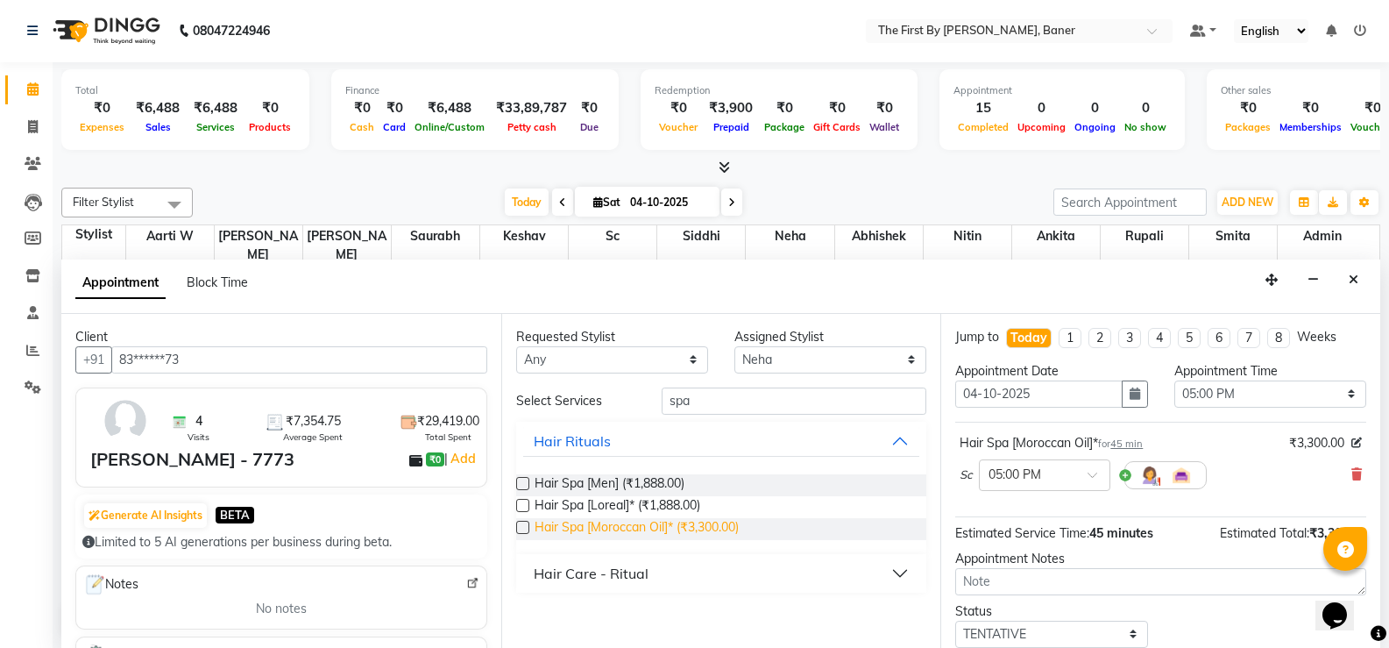
click at [611, 521] on span "Hair Spa [Moroccan Oil]* (₹3,300.00)" at bounding box center [637, 529] width 204 height 22
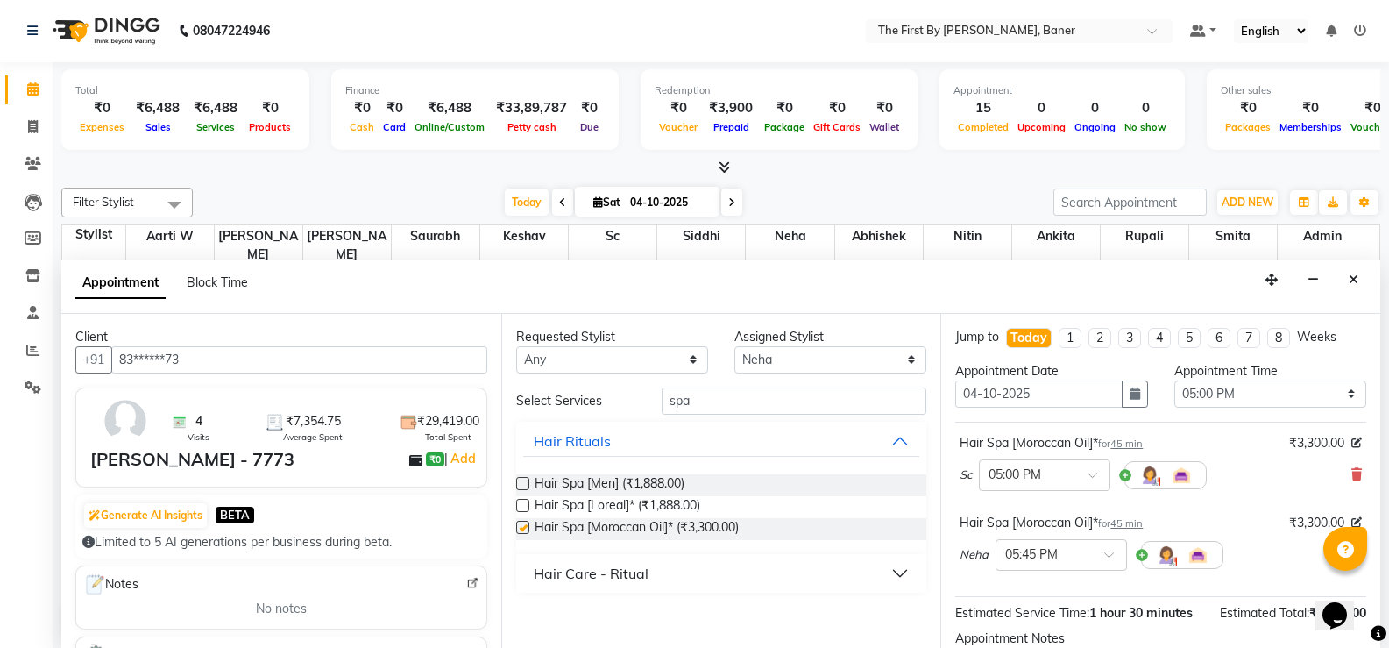
checkbox input "false"
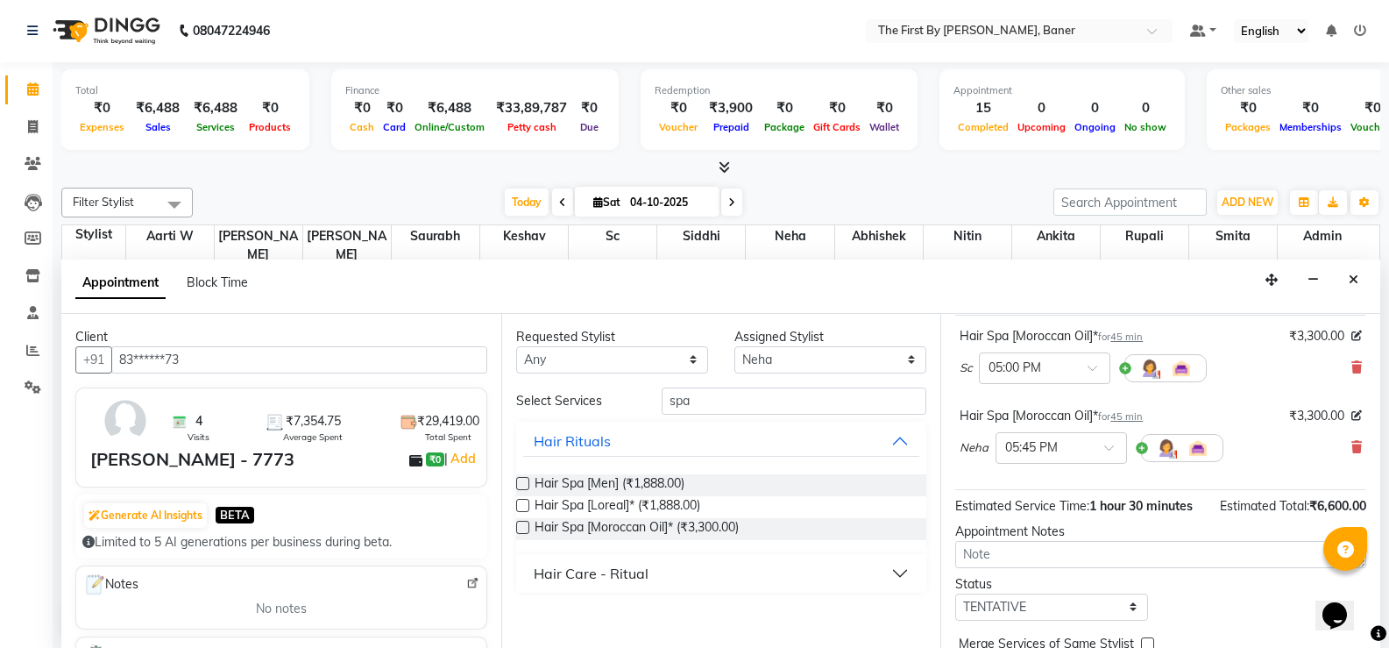
scroll to position [190, 0]
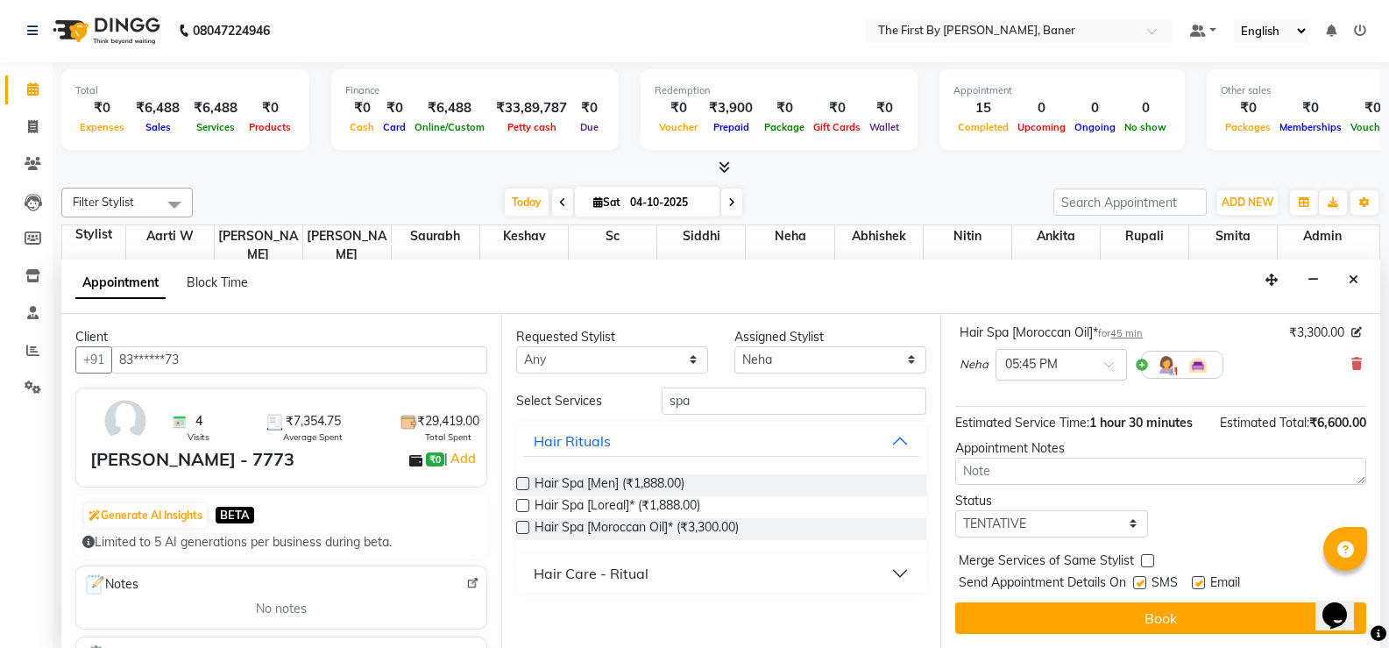
click at [1046, 580] on span "Send Appointment Details On" at bounding box center [1042, 584] width 167 height 22
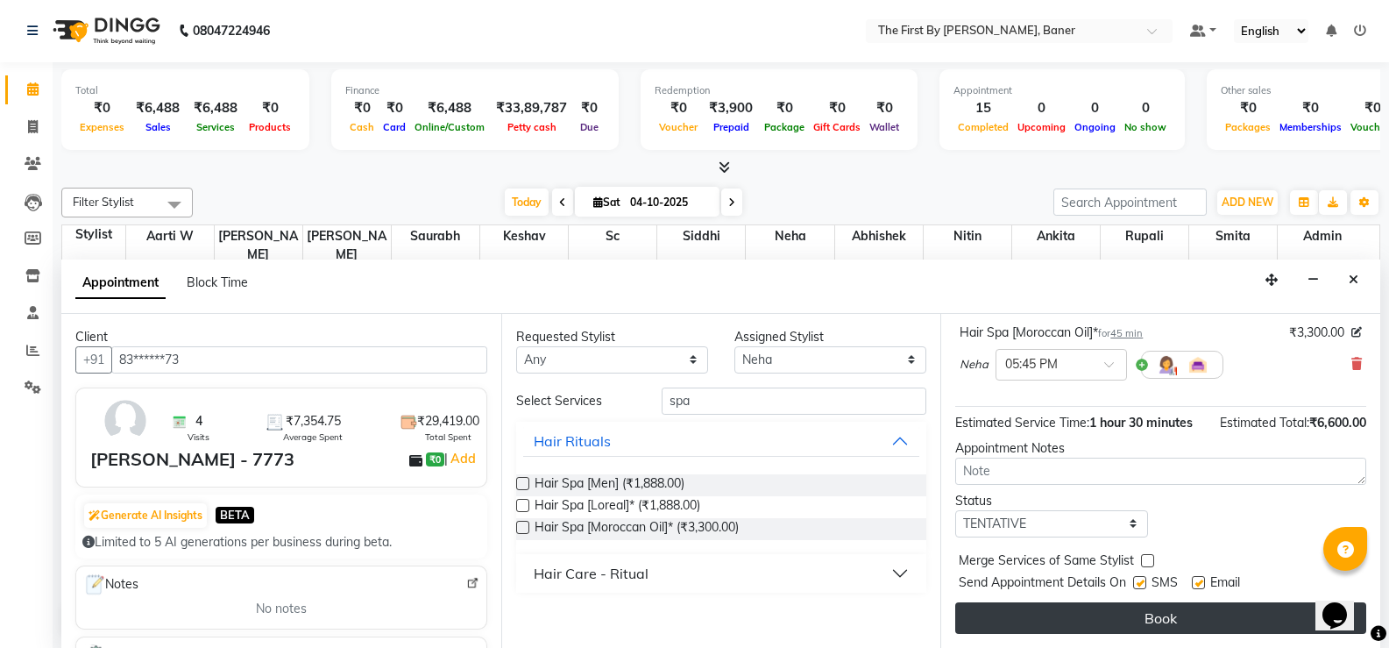
click at [1046, 606] on button "Book" at bounding box center [1160, 618] width 411 height 32
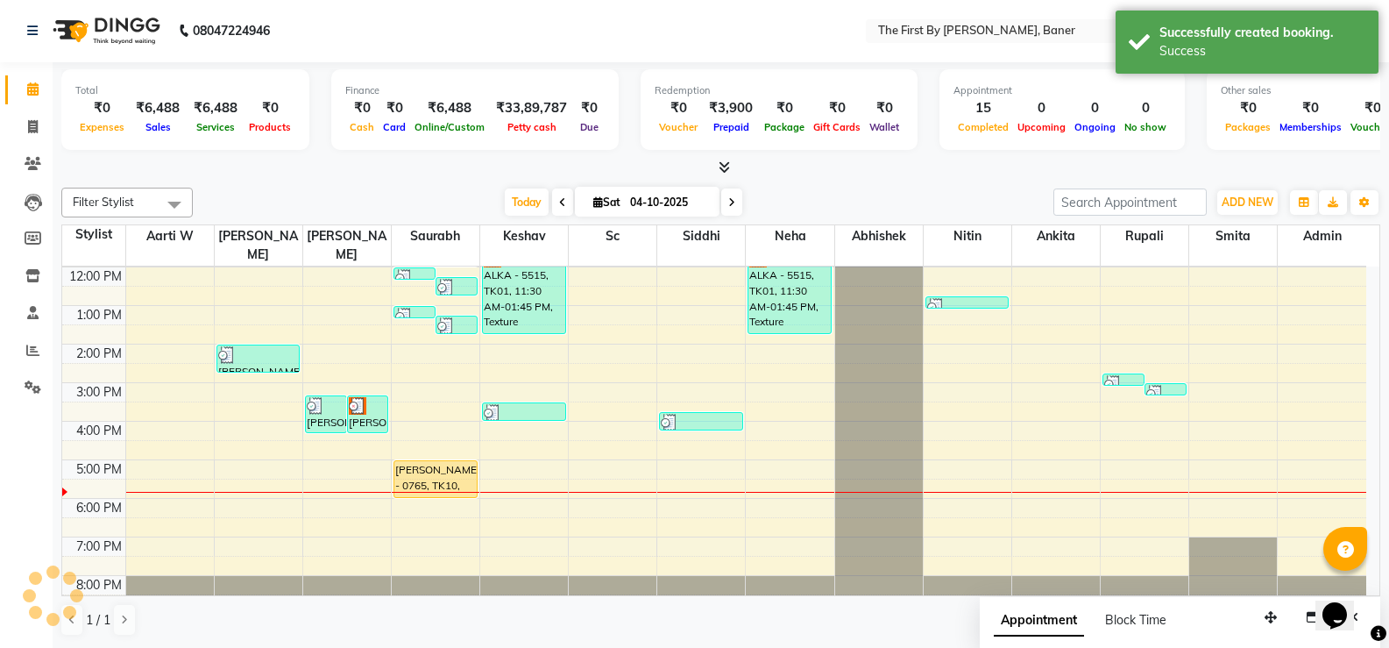
scroll to position [0, 0]
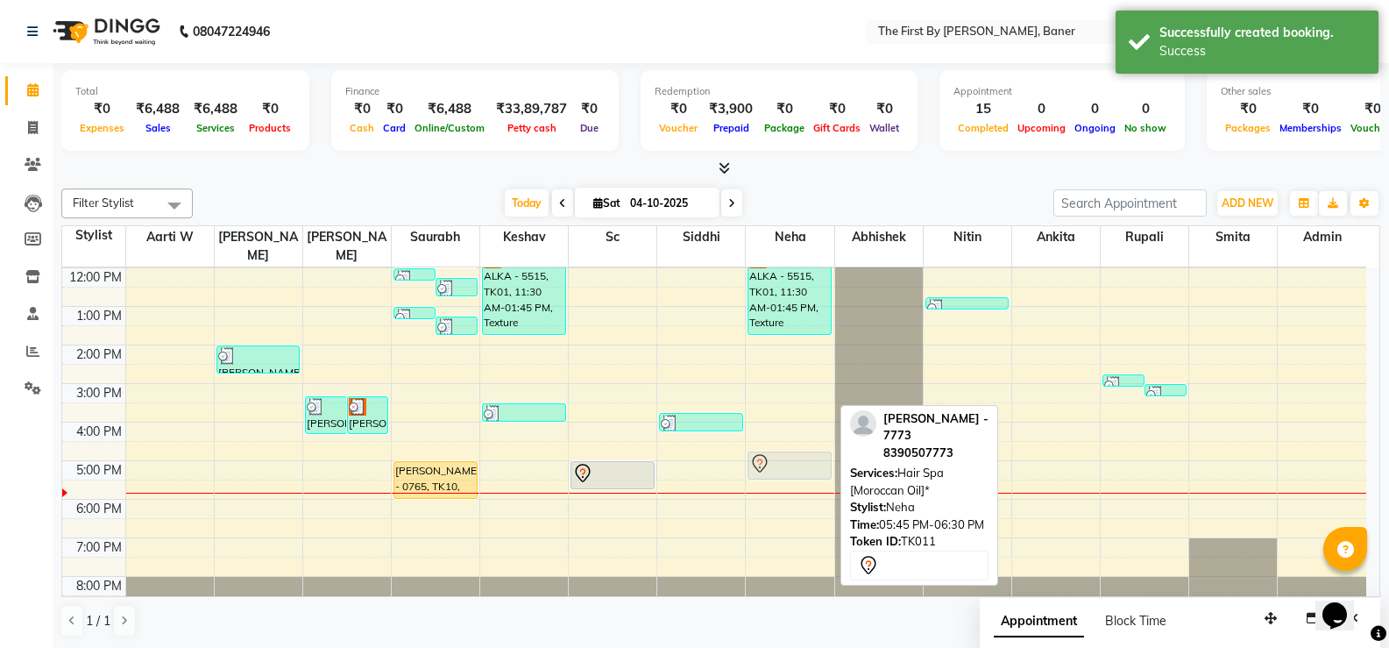
drag, startPoint x: 808, startPoint y: 485, endPoint x: 798, endPoint y: 443, distance: 43.4
click at [798, 443] on div "ALKA - 5515, TK01, 11:30 AM-01:45 PM, Texture Treatment - Global Color,Olaplex …" at bounding box center [790, 364] width 88 height 500
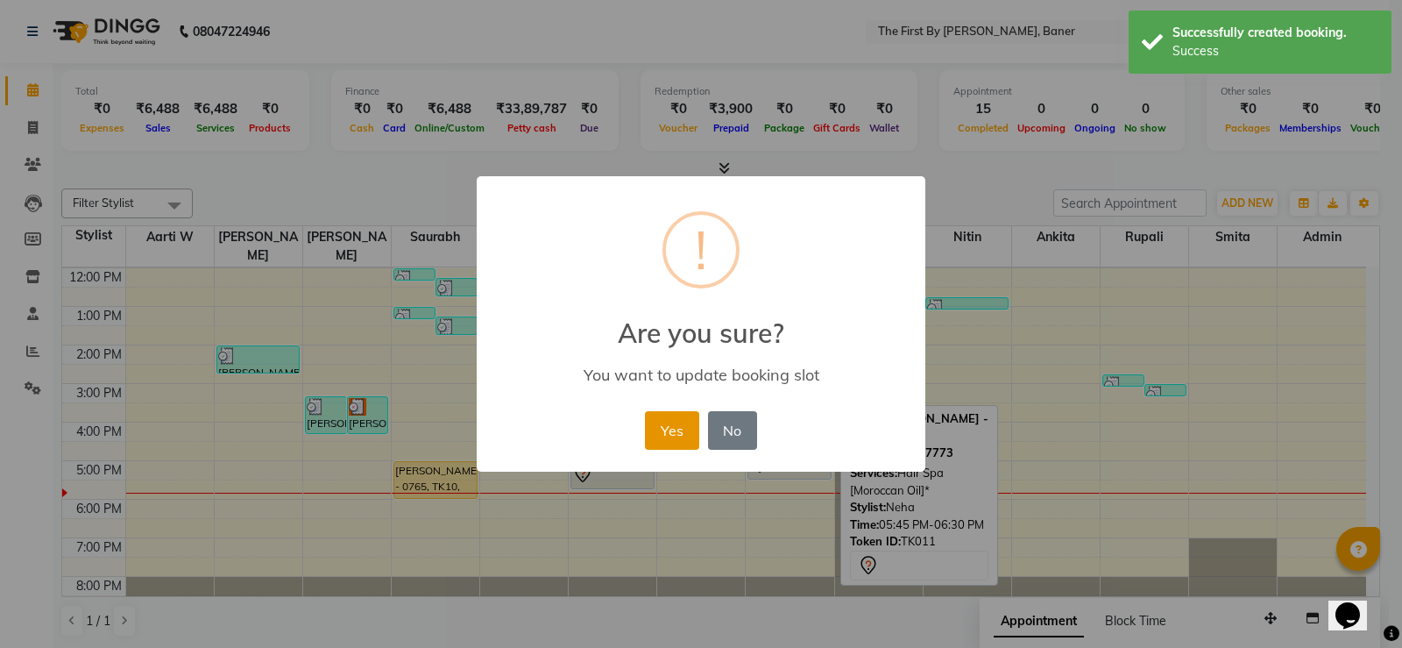
click at [657, 423] on button "Yes" at bounding box center [671, 430] width 53 height 39
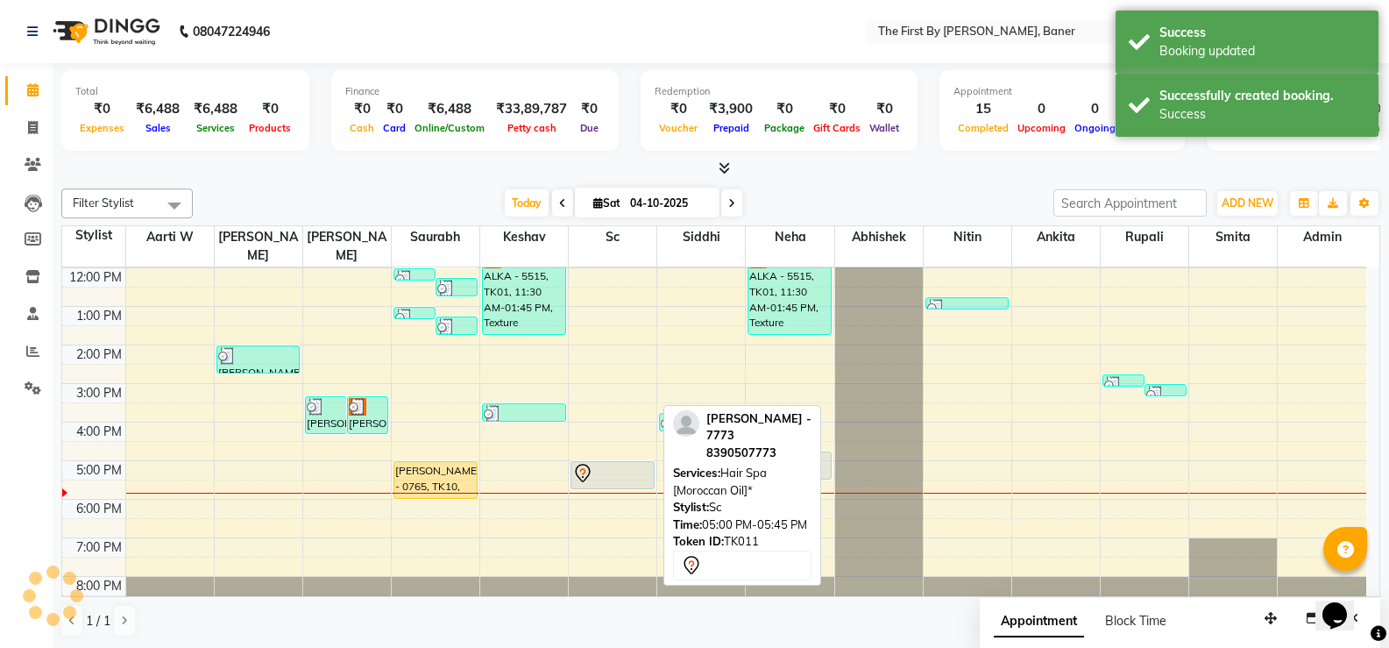
click at [610, 461] on link "[PERSON_NAME] - 7773, TK11, 05:00 PM-05:45 PM, Hair Spa [Moroccan Oil]*" at bounding box center [613, 475] width 84 height 28
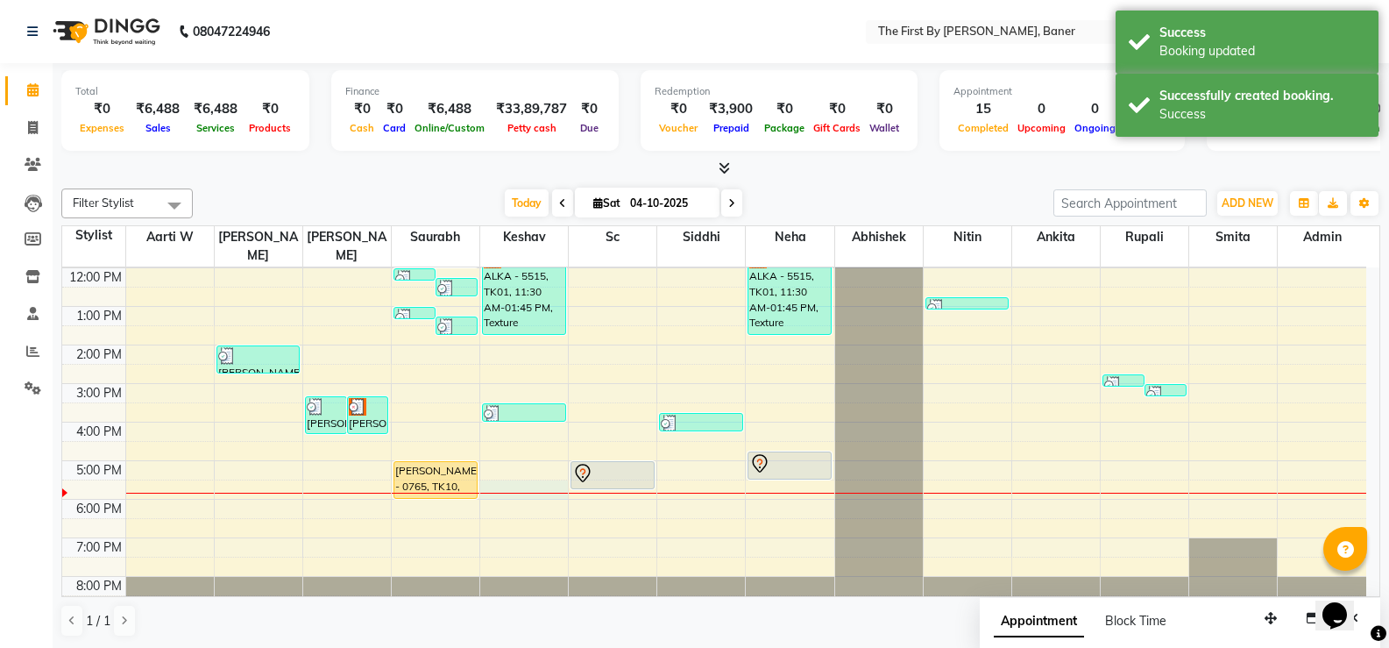
click at [550, 478] on div "8:00 AM 9:00 AM 10:00 AM 11:00 AM 12:00 PM 1:00 PM 2:00 PM 3:00 PM 4:00 PM 5:00…" at bounding box center [714, 364] width 1304 height 500
select select "49040"
select select "1050"
select select "tentative"
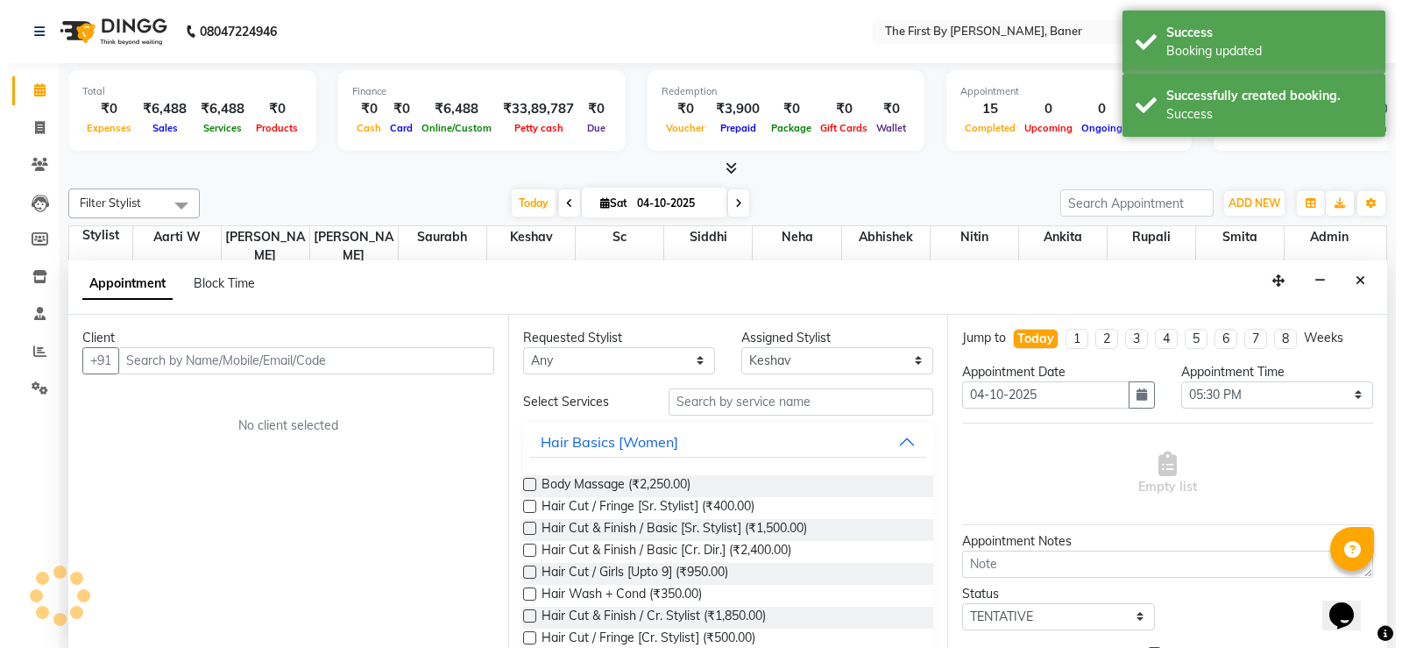
scroll to position [1, 0]
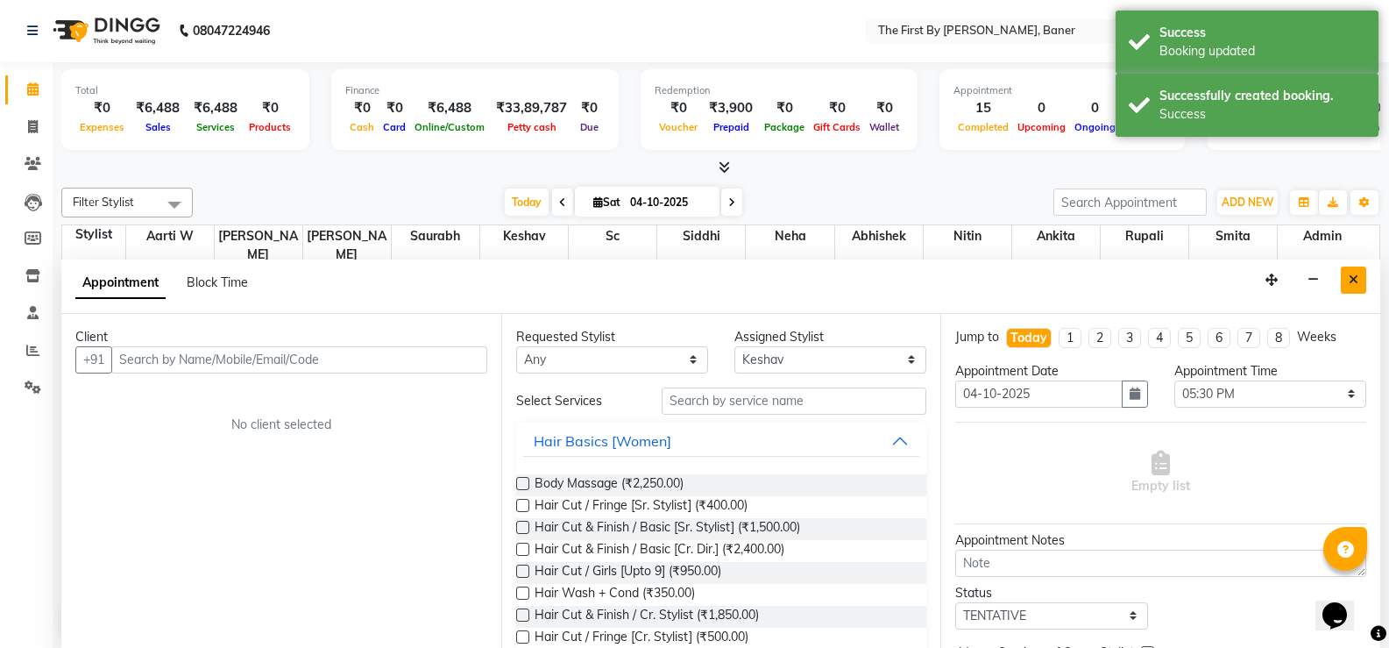
click at [1364, 280] on button "Close" at bounding box center [1353, 279] width 25 height 27
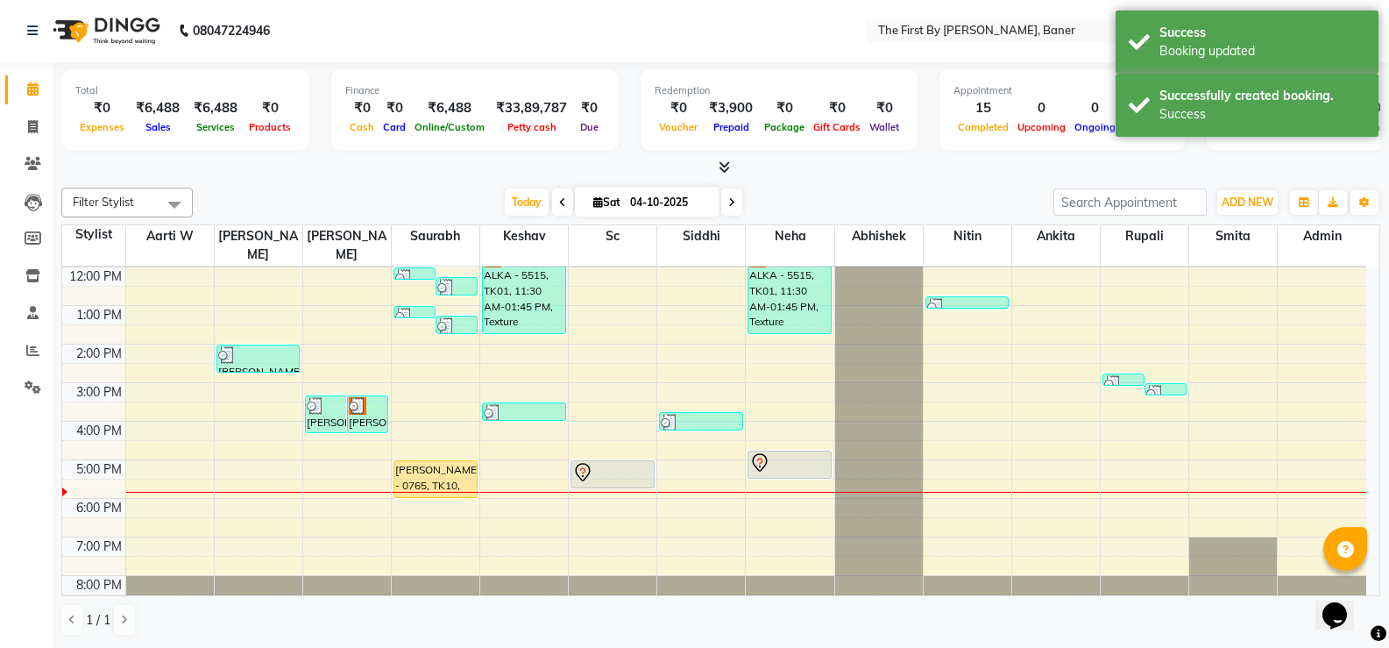
click at [622, 462] on div at bounding box center [612, 472] width 81 height 21
select select "7"
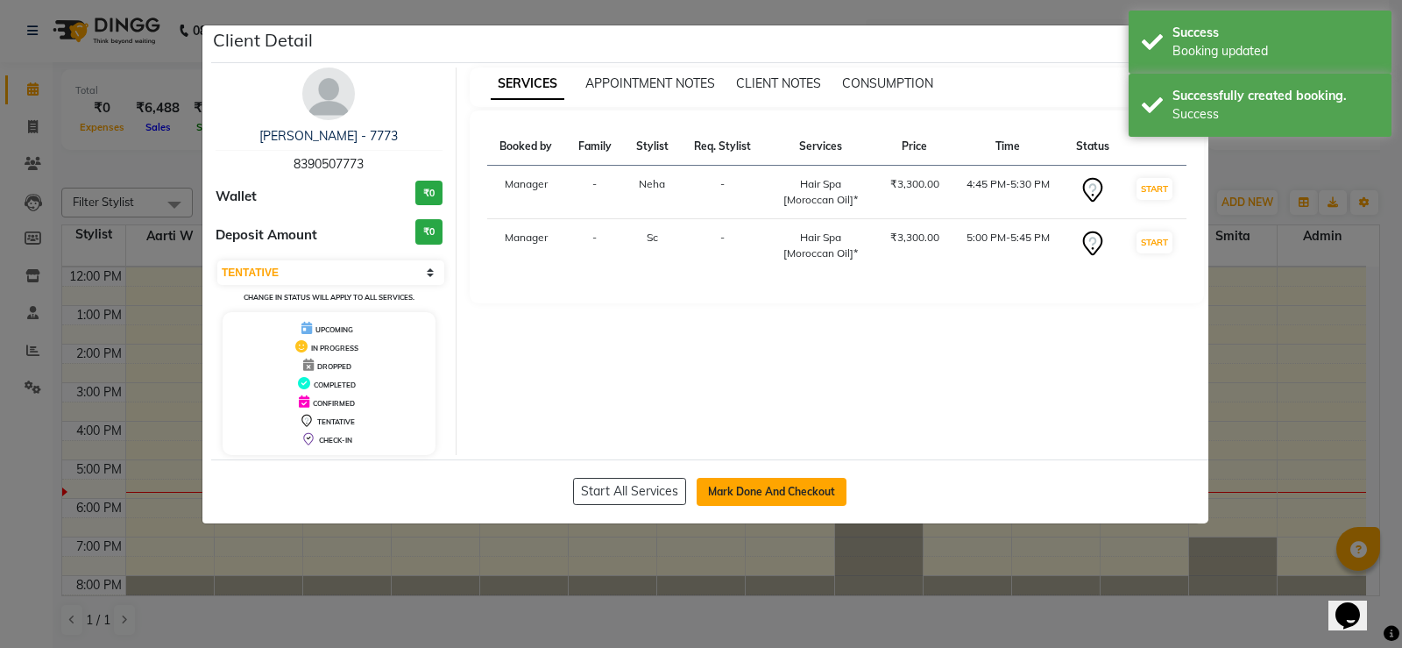
click at [820, 490] on button "Mark Done And Checkout" at bounding box center [772, 492] width 150 height 28
select select "service"
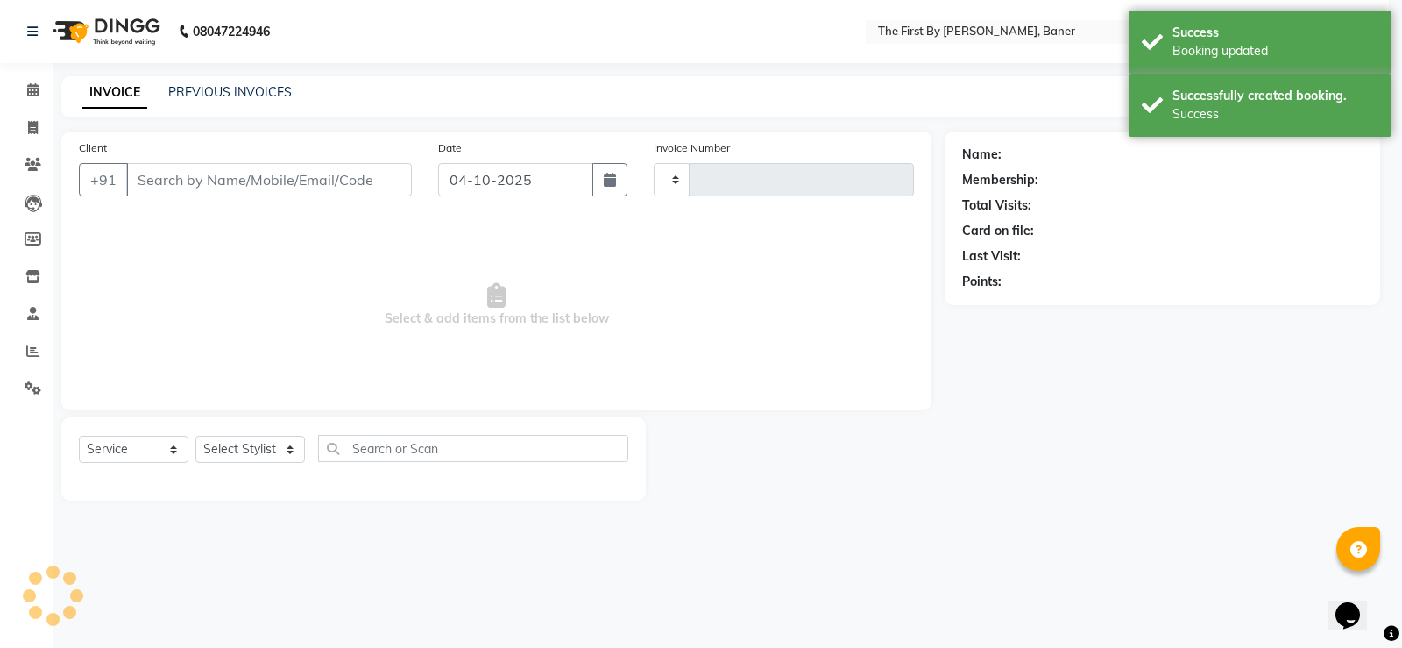
type input "2861"
select select "6411"
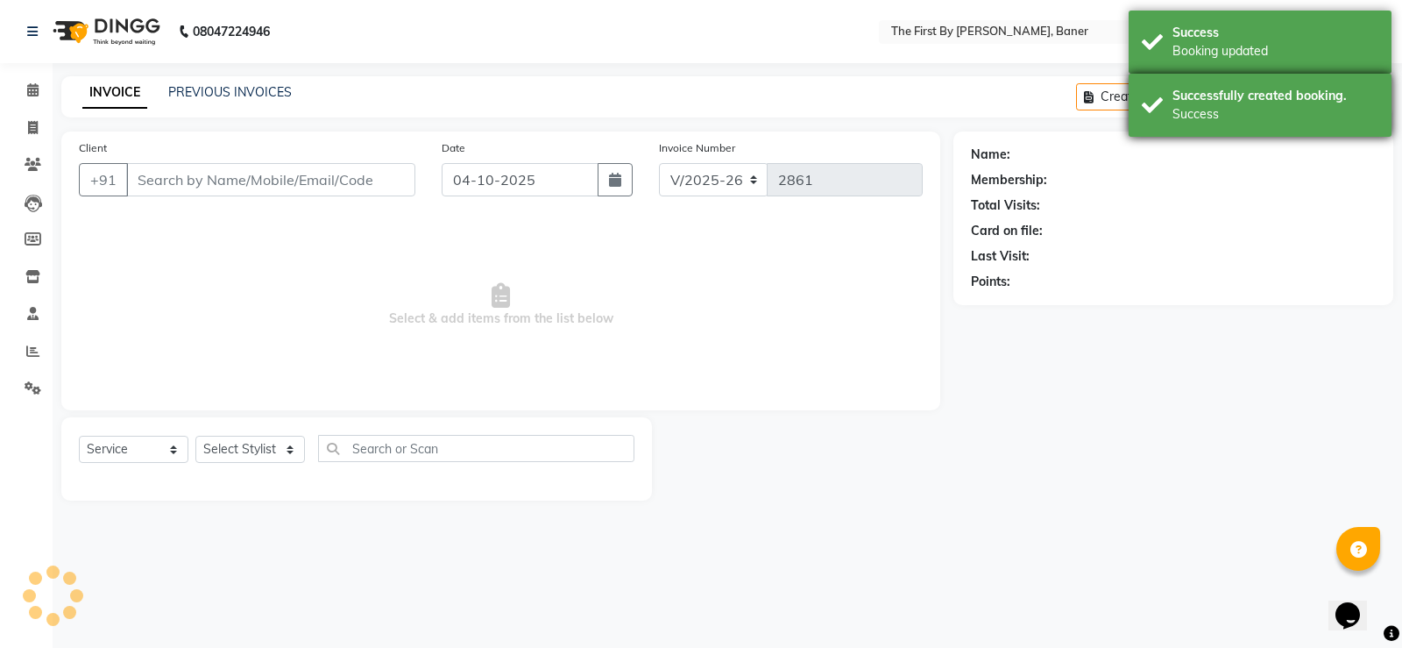
type input "83******73"
select select "81168"
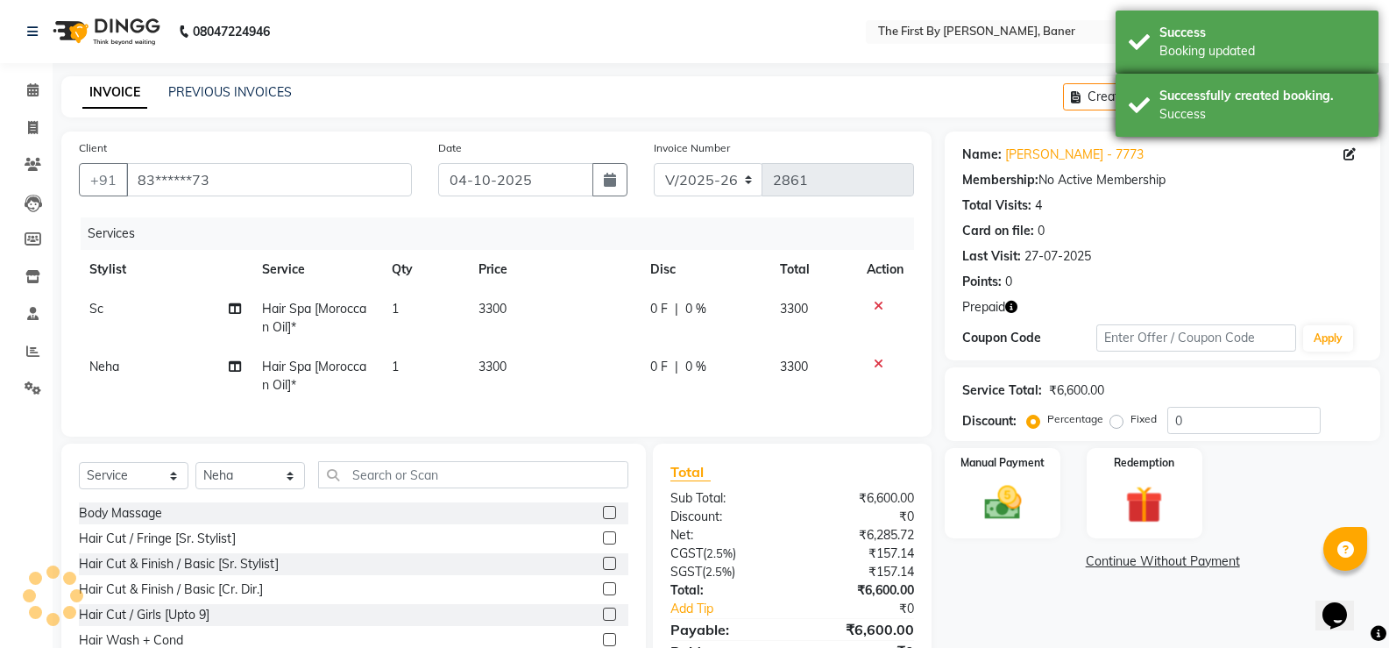
drag, startPoint x: 1214, startPoint y: 59, endPoint x: 1212, endPoint y: 92, distance: 33.4
click at [1212, 67] on div "Success Booking updated" at bounding box center [1247, 42] width 263 height 63
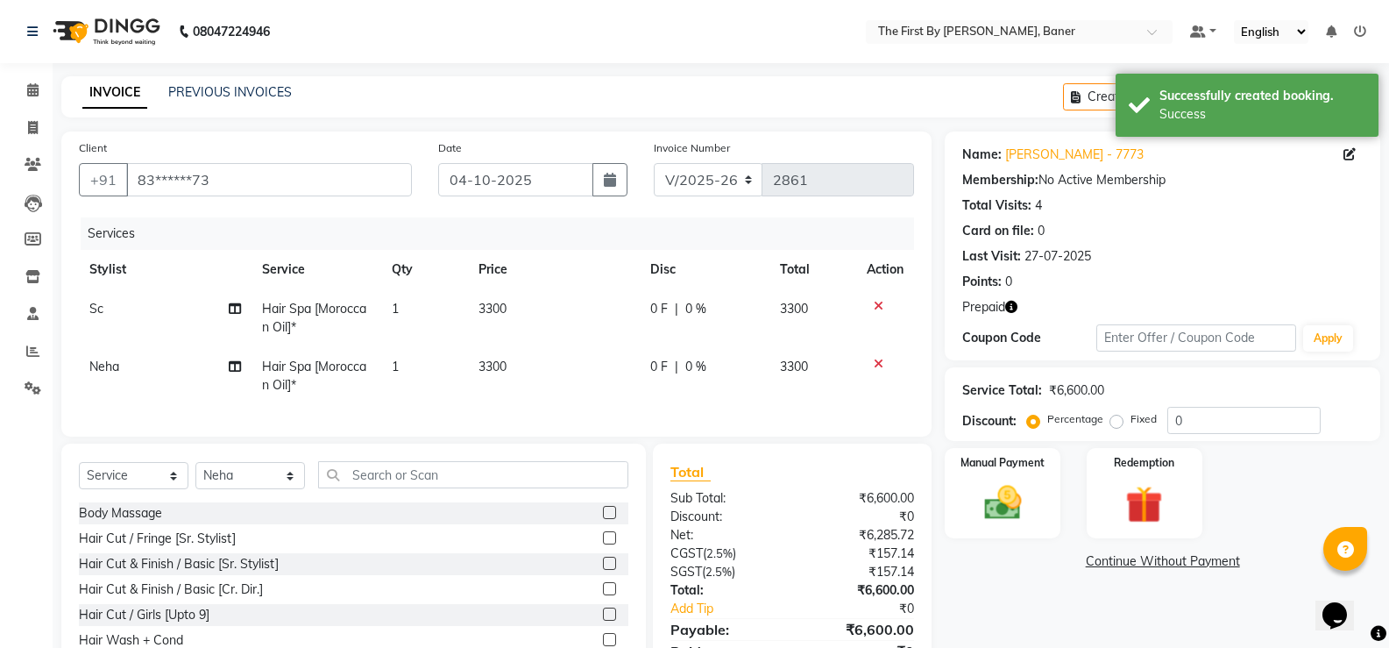
click at [1210, 100] on div "Successfully created booking." at bounding box center [1263, 96] width 206 height 18
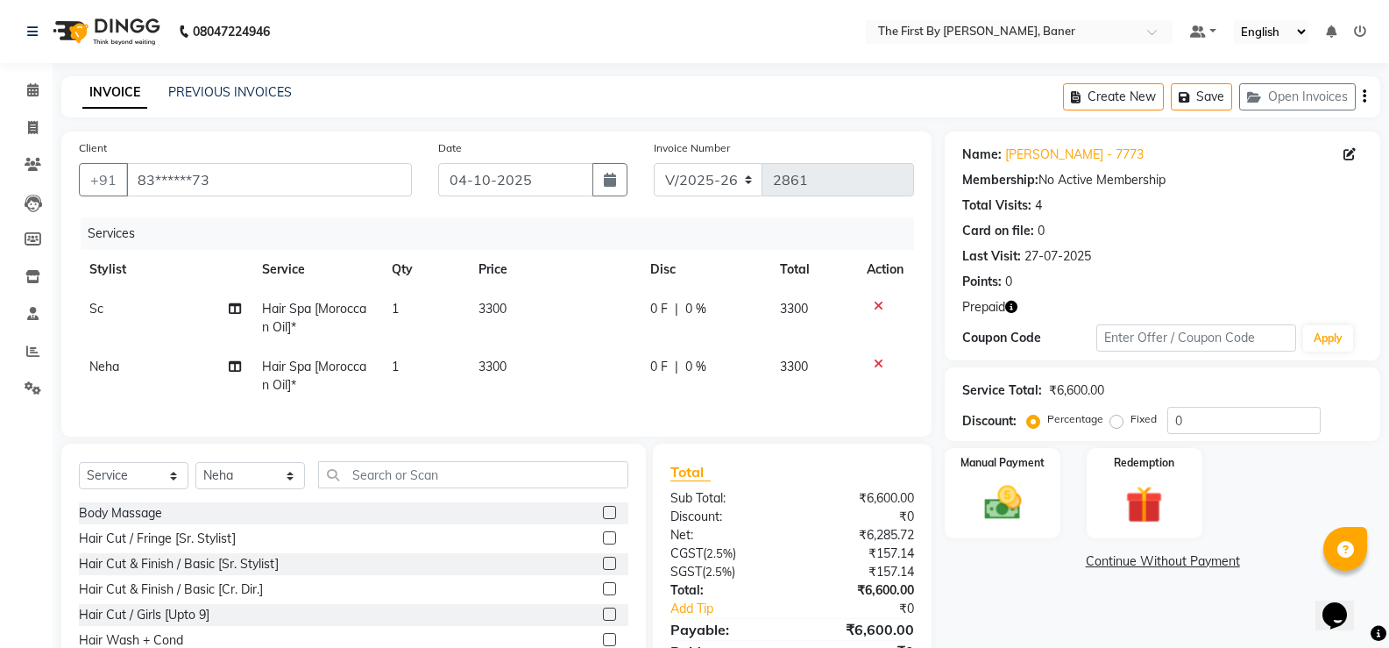
click at [1013, 302] on icon "button" at bounding box center [1011, 307] width 12 height 12
click at [603, 91] on div "INVOICE PREVIOUS INVOICES Create New Save Open Invoices" at bounding box center [720, 96] width 1319 height 41
click at [1203, 92] on button "Save" at bounding box center [1201, 96] width 61 height 27
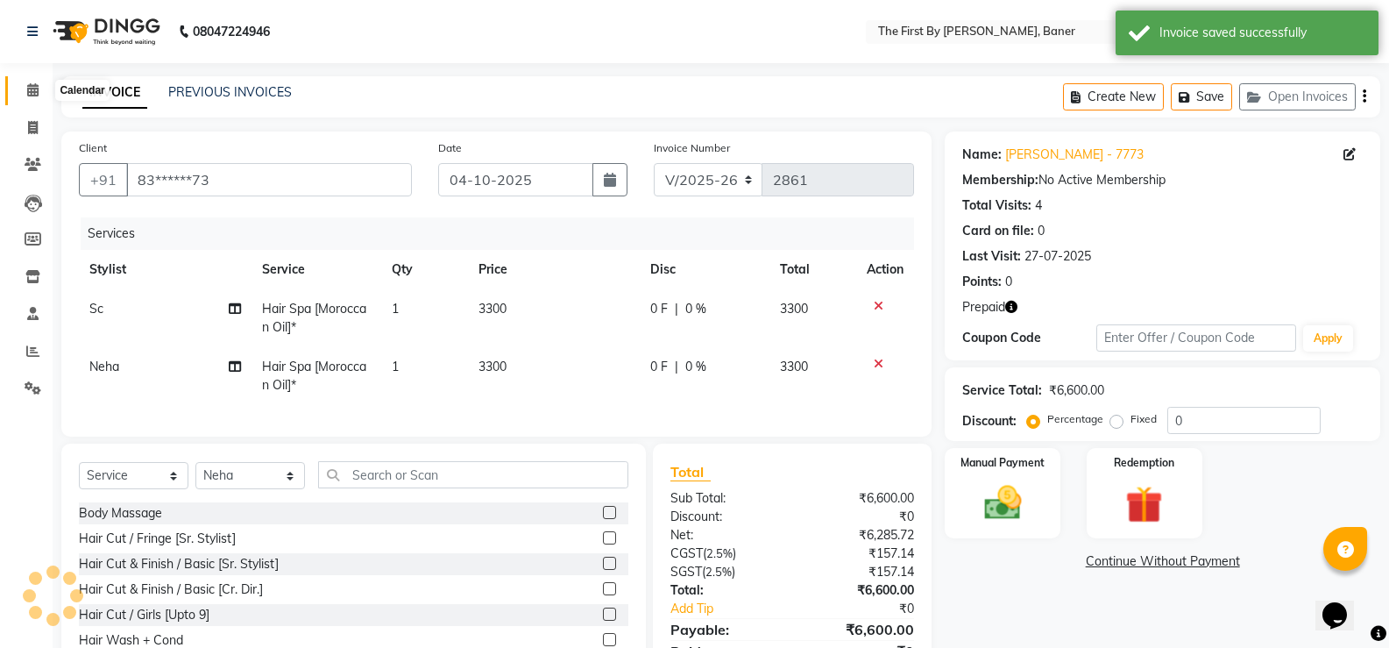
click at [27, 83] on icon at bounding box center [32, 89] width 11 height 13
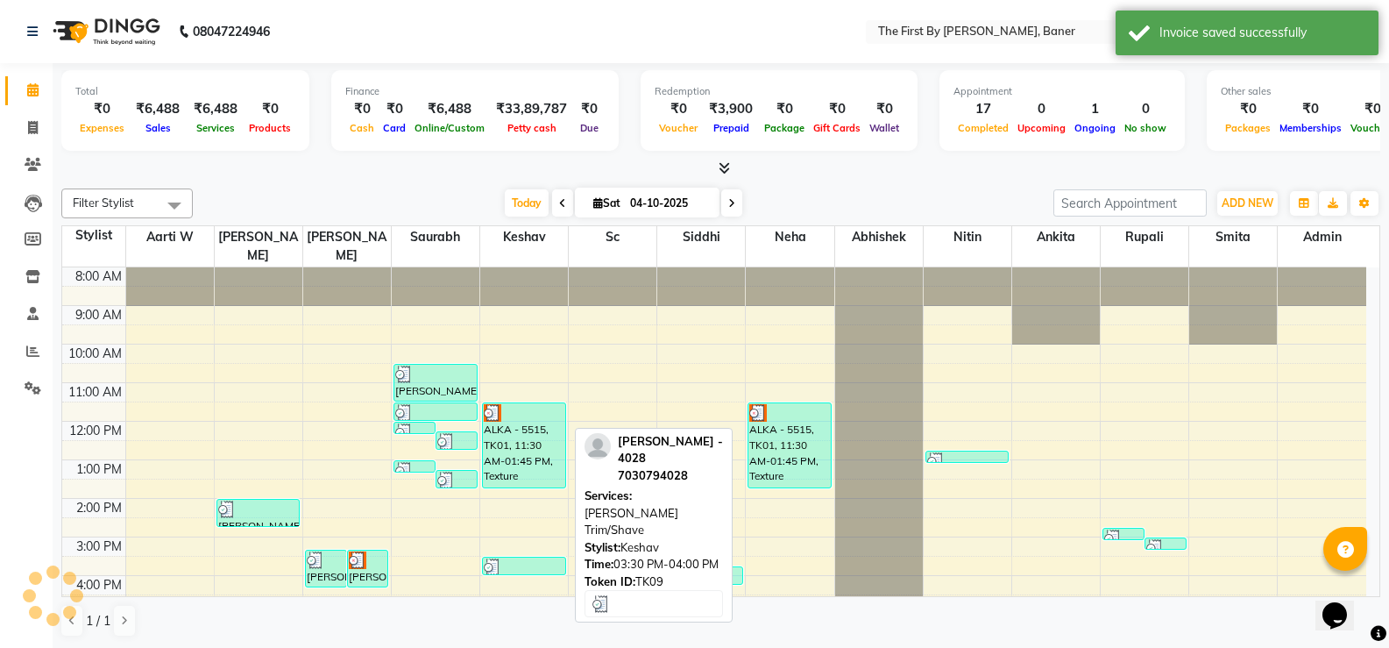
scroll to position [120, 0]
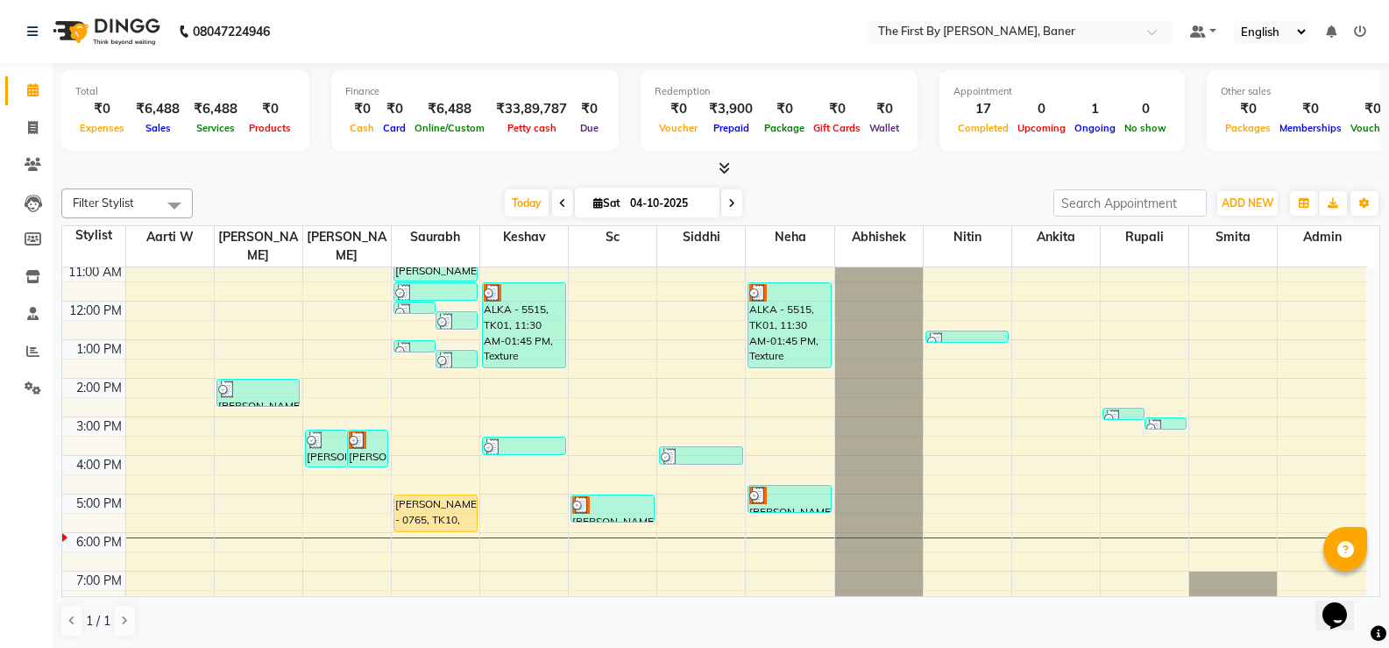
click at [641, 496] on div at bounding box center [612, 505] width 81 height 18
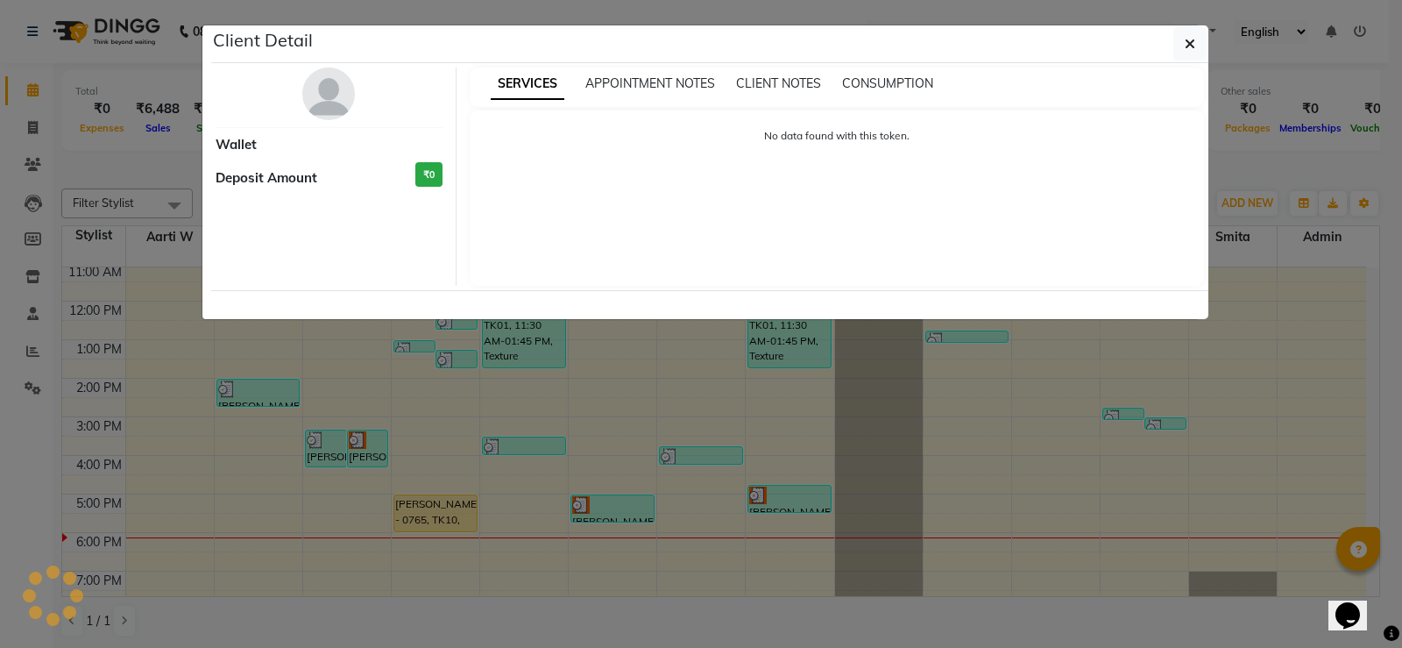
select select "3"
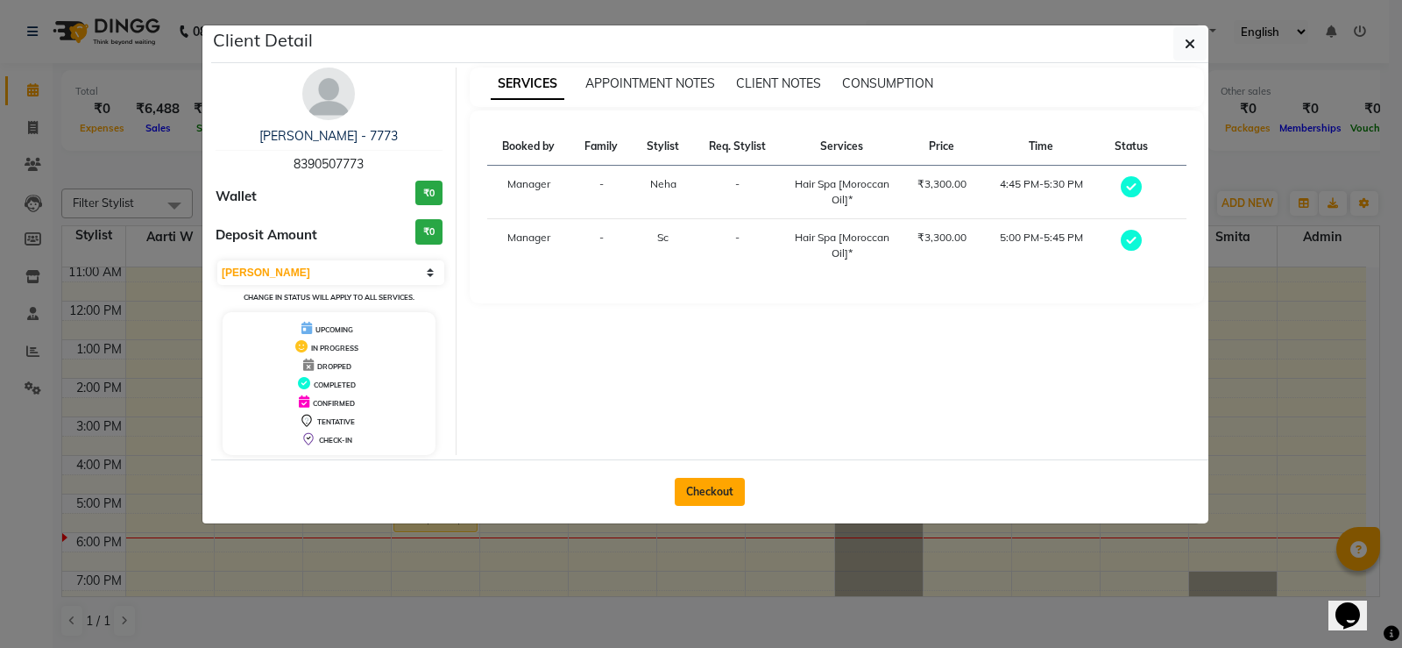
drag, startPoint x: 705, startPoint y: 493, endPoint x: 720, endPoint y: 504, distance: 18.8
click at [706, 493] on button "Checkout" at bounding box center [710, 492] width 70 height 28
select select "service"
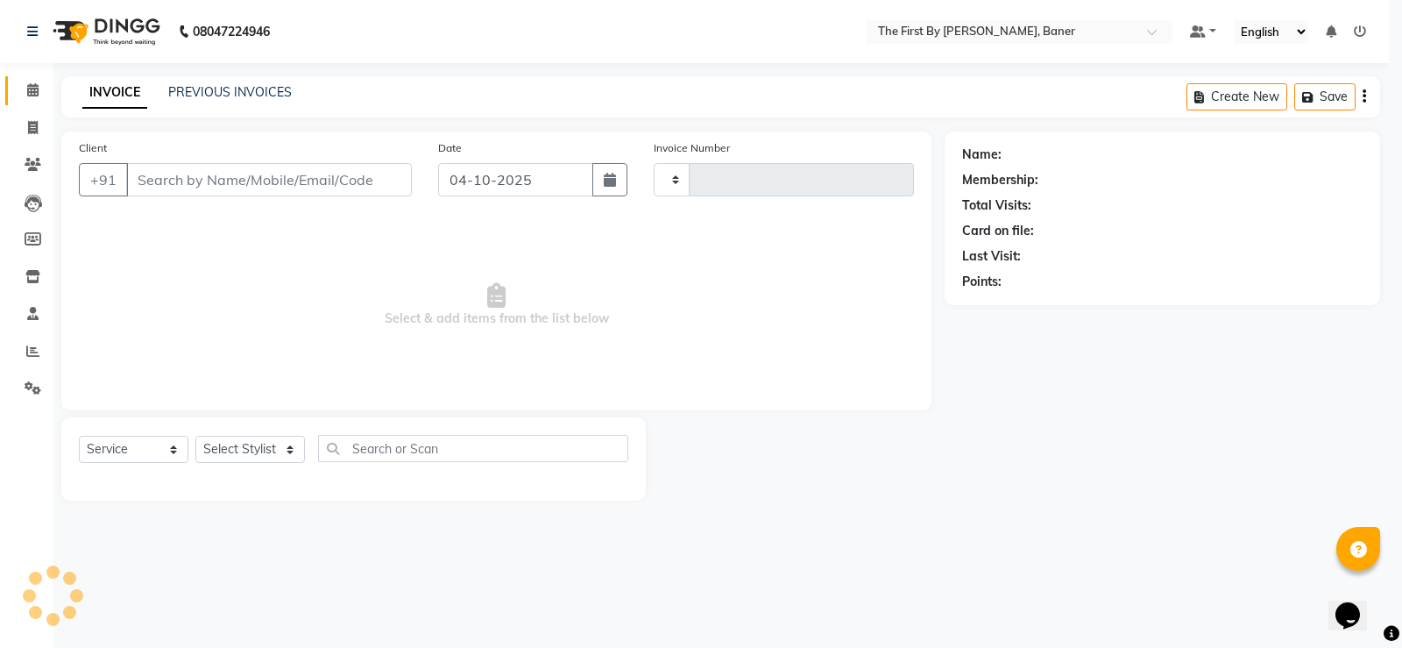
type input "2861"
select select "6411"
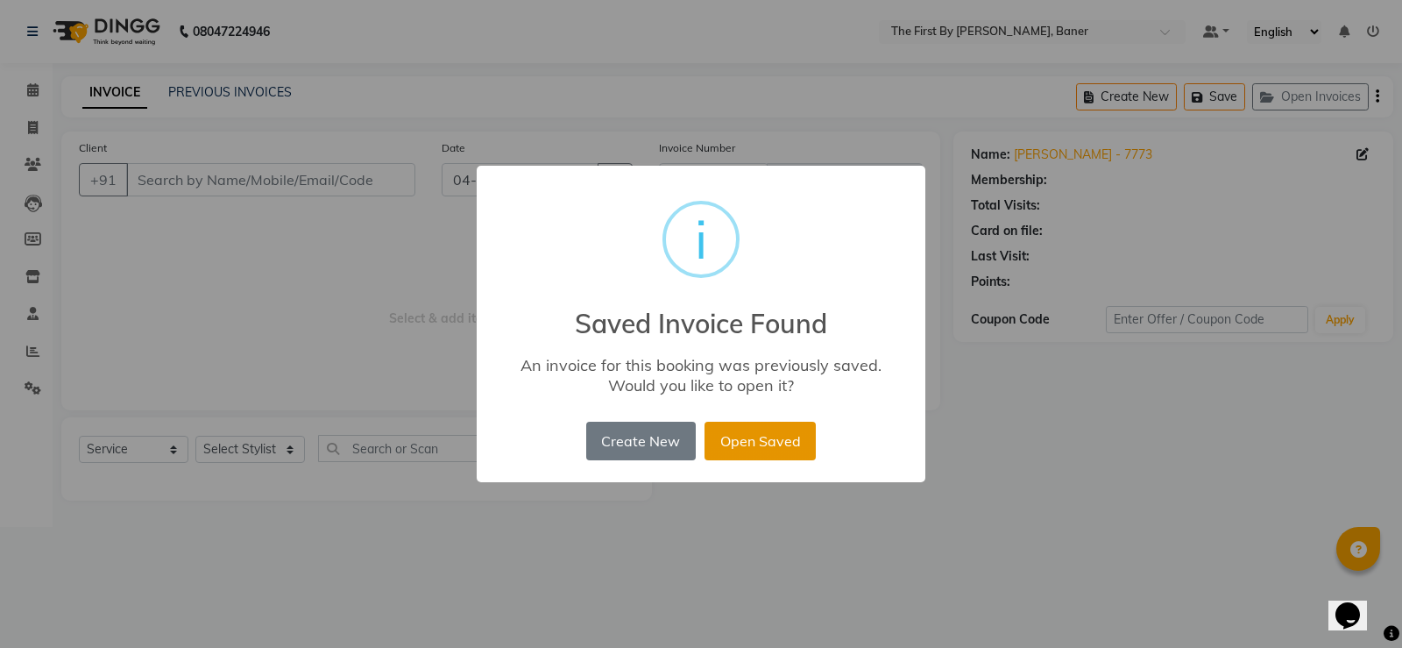
click at [750, 456] on button "Open Saved" at bounding box center [760, 441] width 111 height 39
type input "83******73"
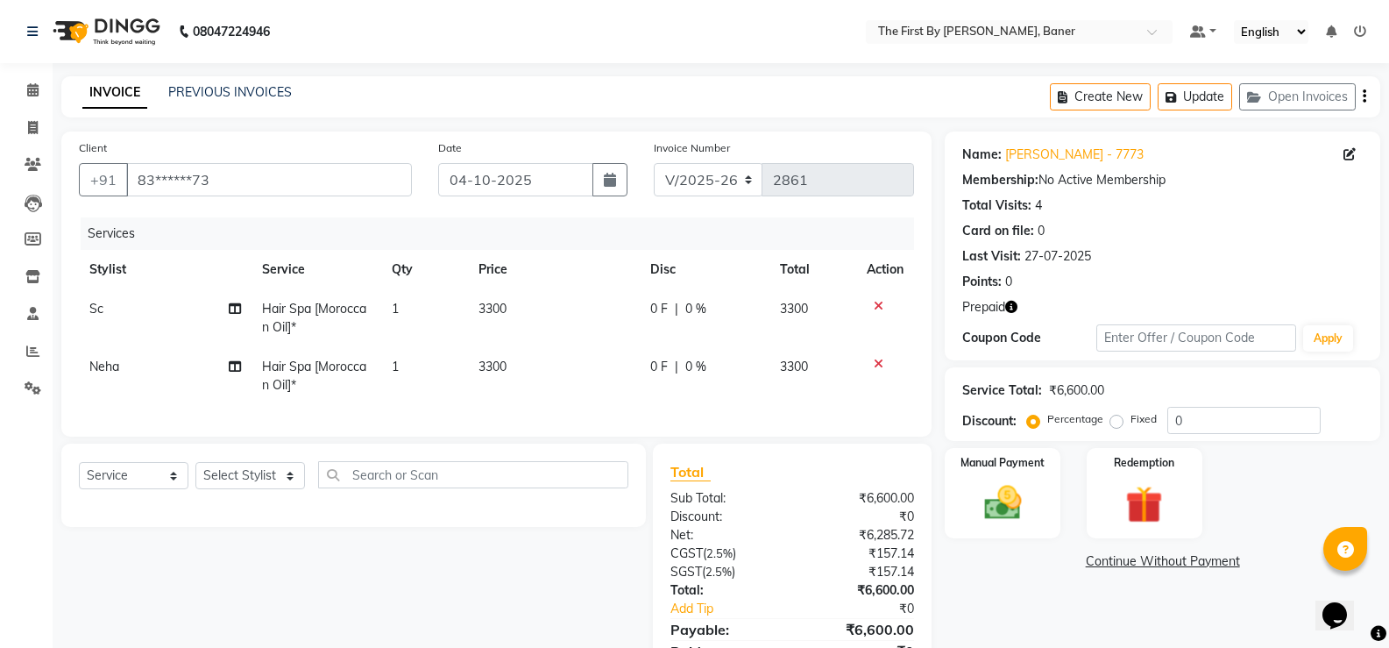
click at [1011, 309] on icon "button" at bounding box center [1011, 307] width 12 height 12
click at [1058, 289] on div "Points: 0" at bounding box center [1162, 282] width 401 height 18
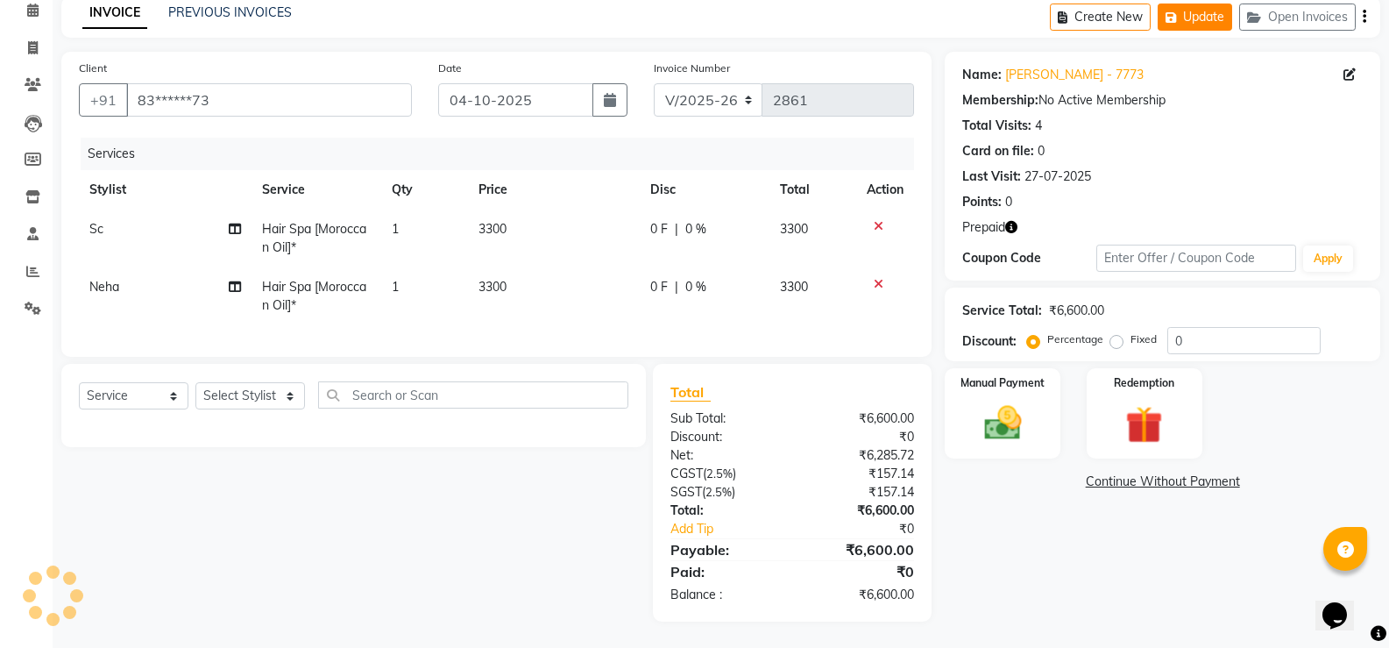
click at [1183, 18] on button "Update" at bounding box center [1195, 17] width 74 height 27
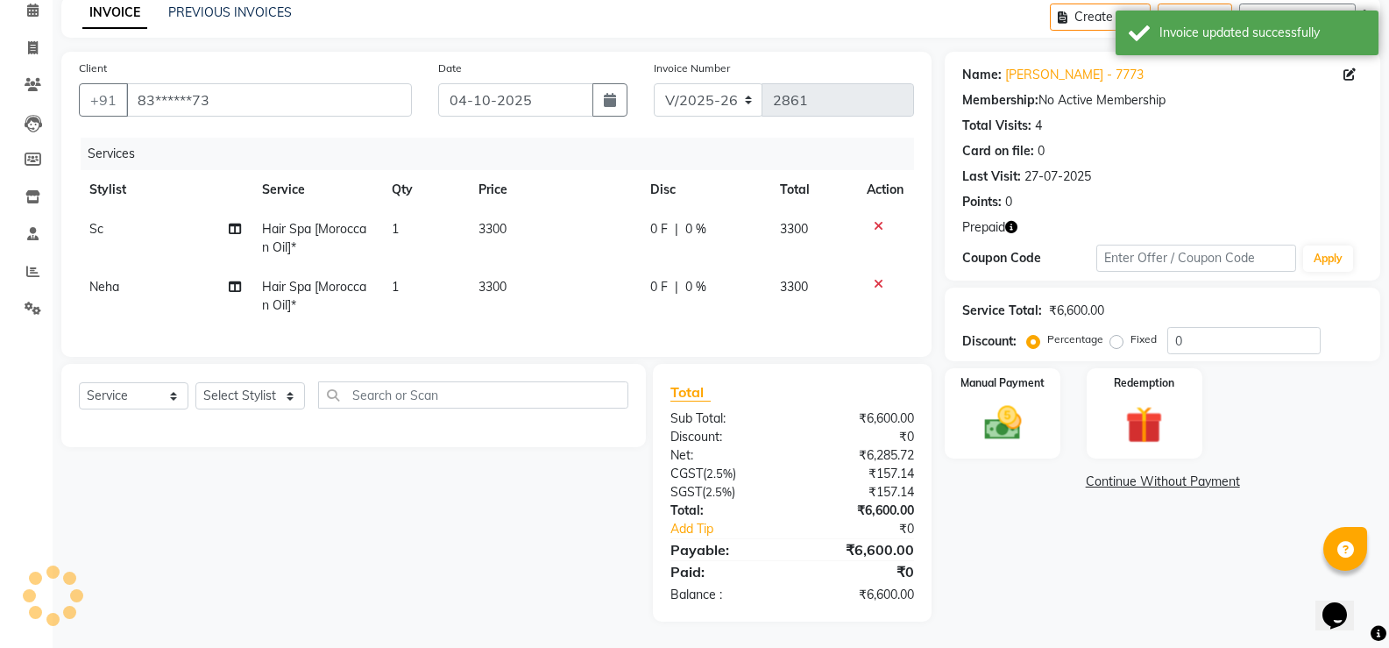
scroll to position [0, 0]
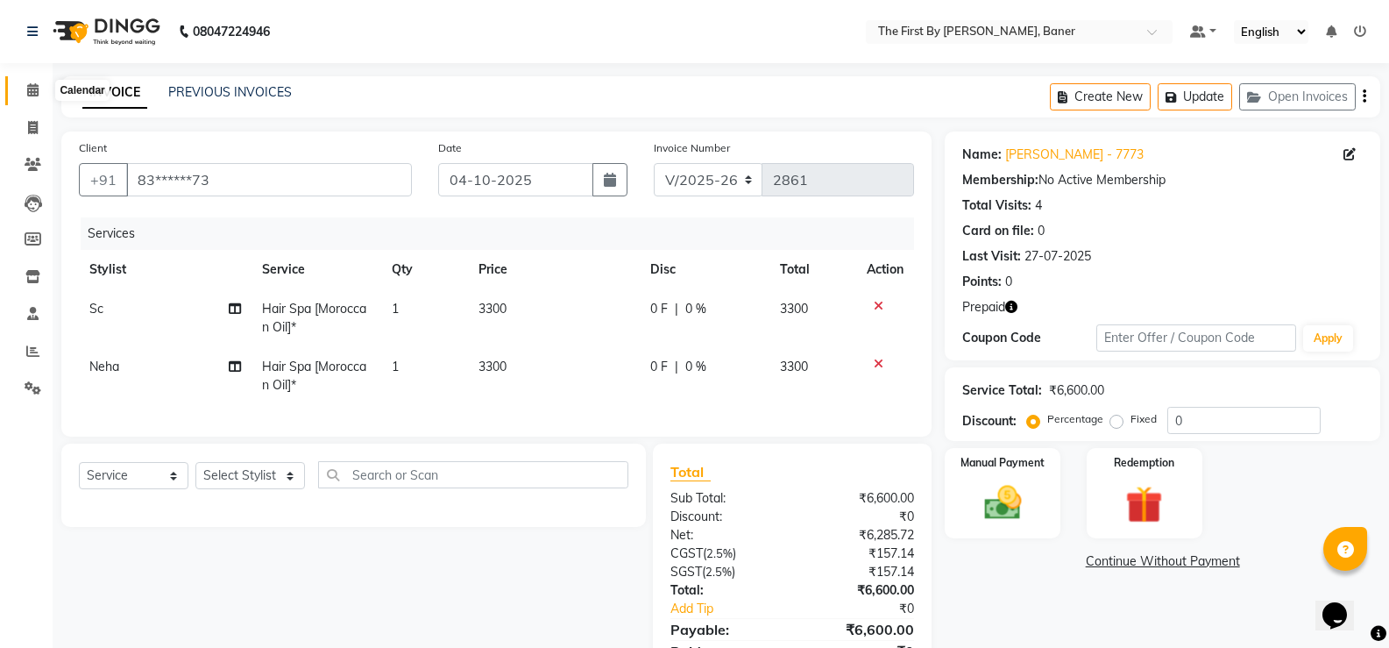
click at [25, 87] on span at bounding box center [33, 91] width 31 height 20
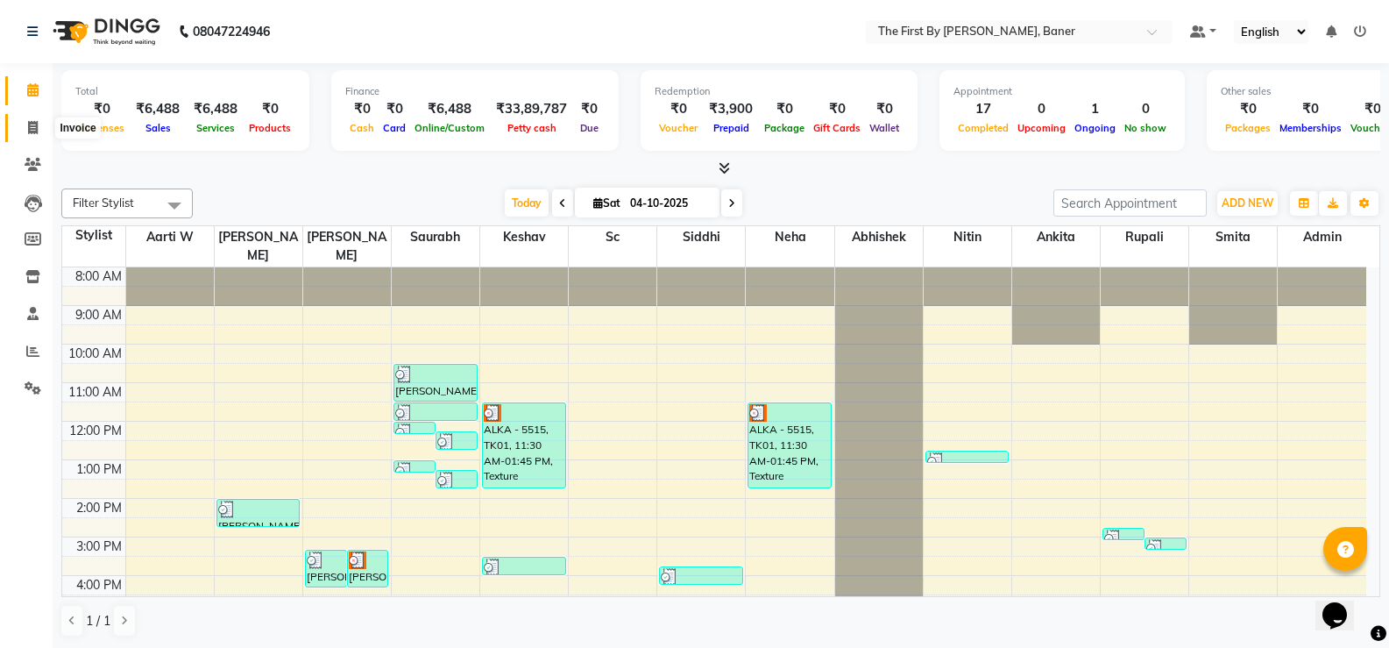
click at [20, 123] on span at bounding box center [33, 128] width 31 height 20
select select "6411"
select select "service"
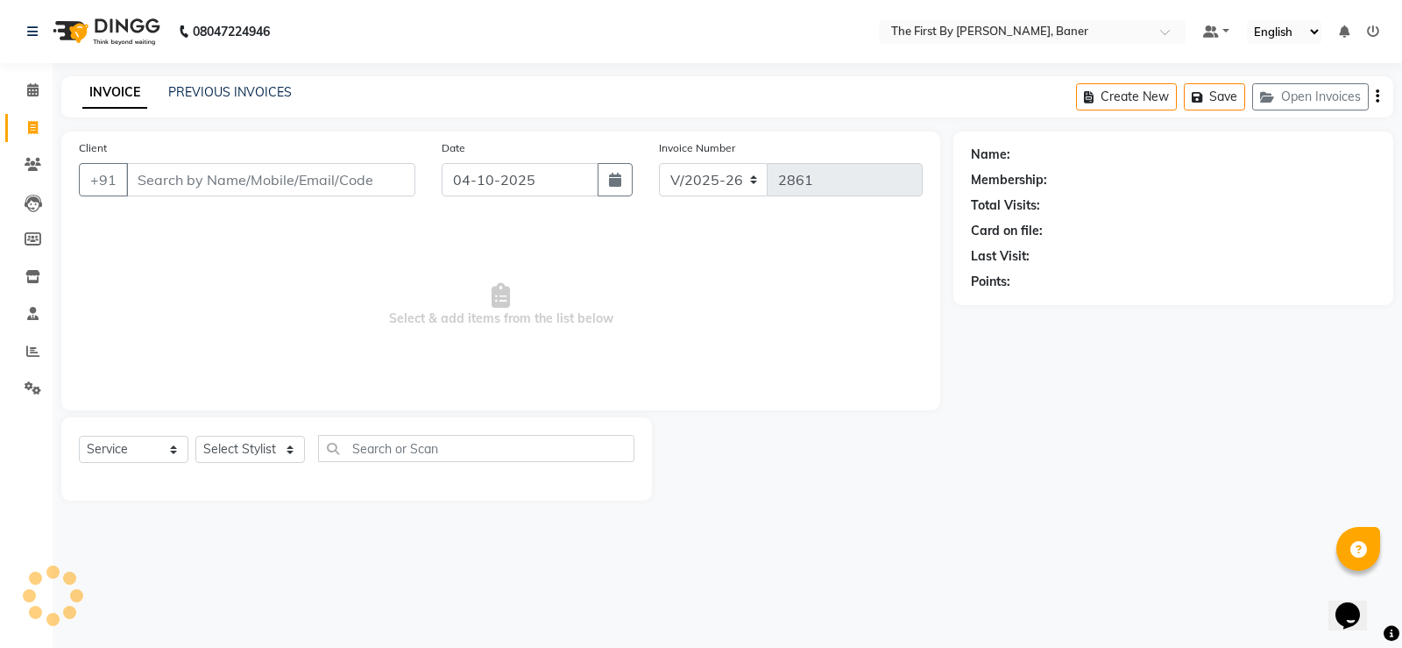
click at [194, 174] on input "Client" at bounding box center [270, 179] width 289 height 33
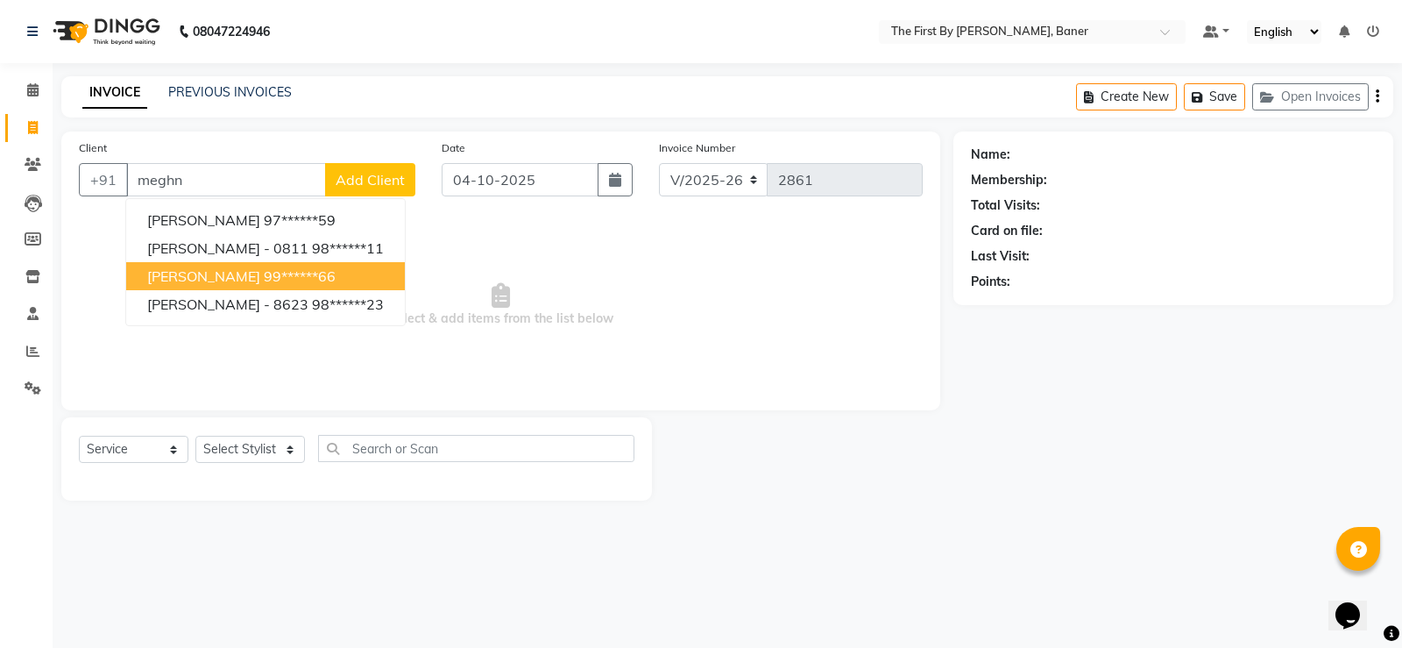
click at [243, 265] on button "[PERSON_NAME] 99******66" at bounding box center [265, 276] width 279 height 28
type input "99******66"
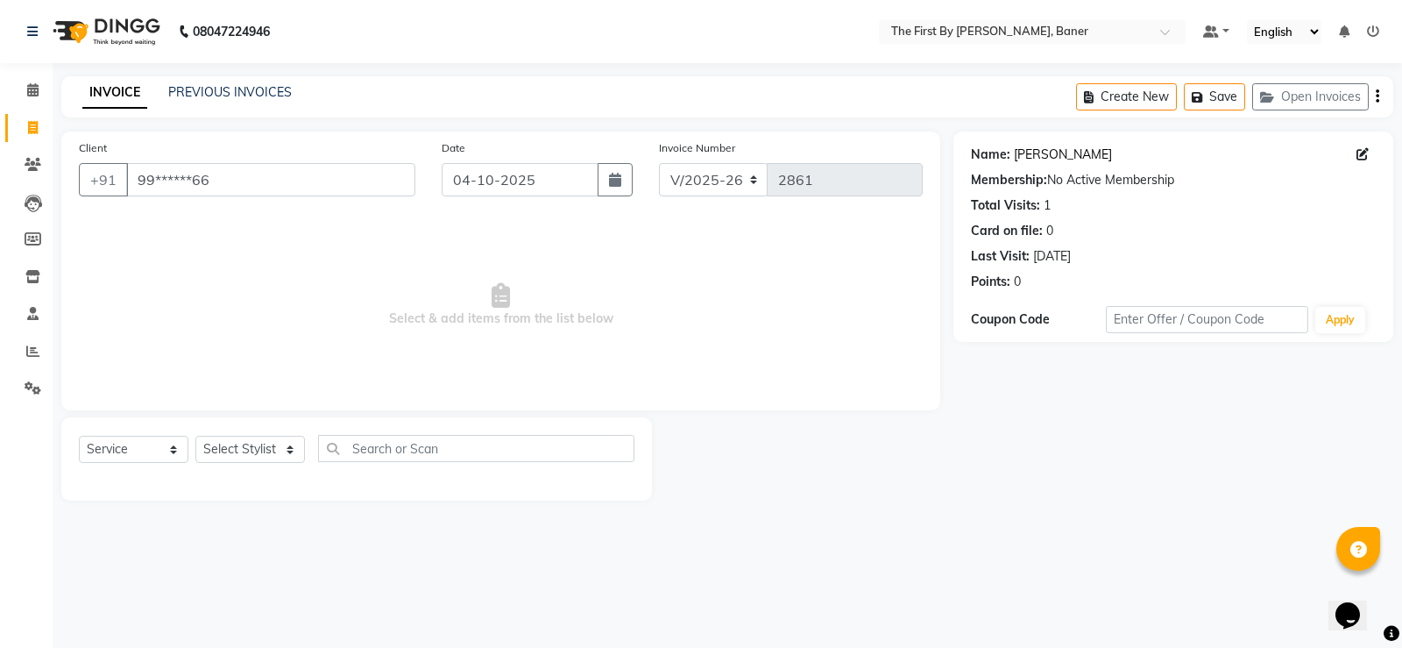
click at [1035, 157] on link "[PERSON_NAME]" at bounding box center [1063, 154] width 98 height 18
click at [39, 100] on span at bounding box center [33, 91] width 31 height 20
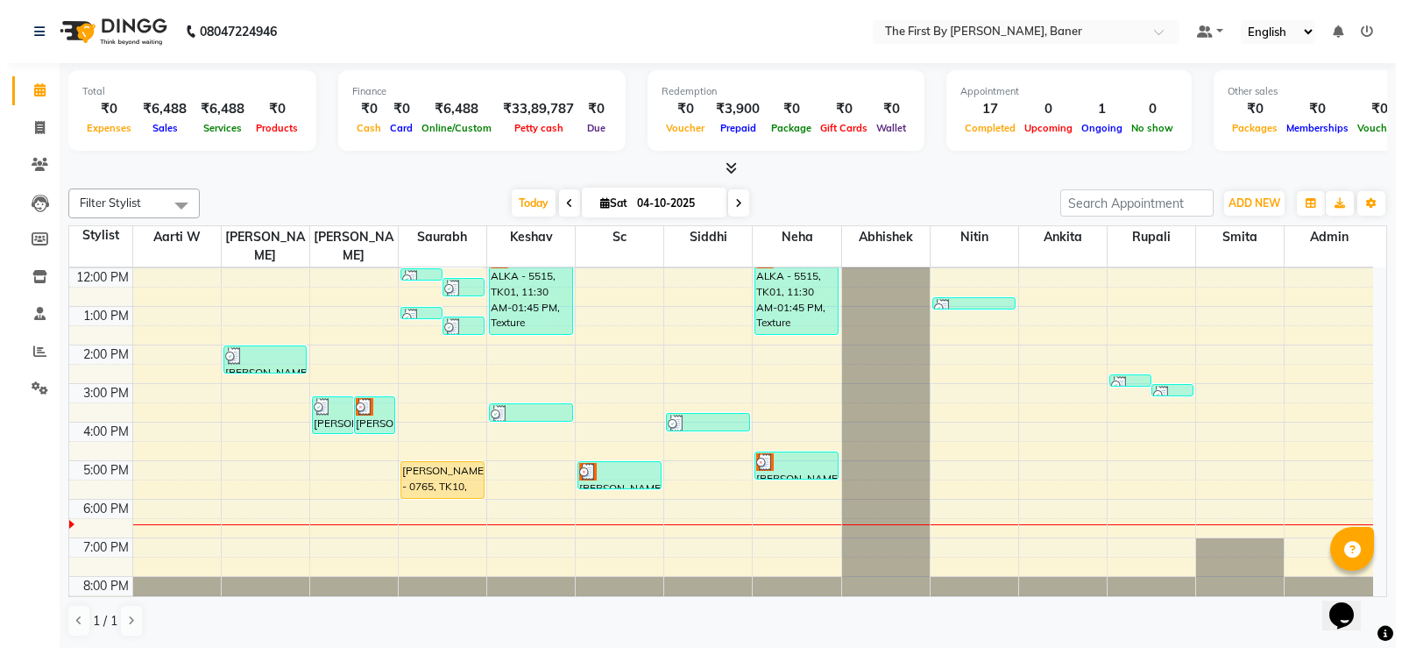
scroll to position [1, 0]
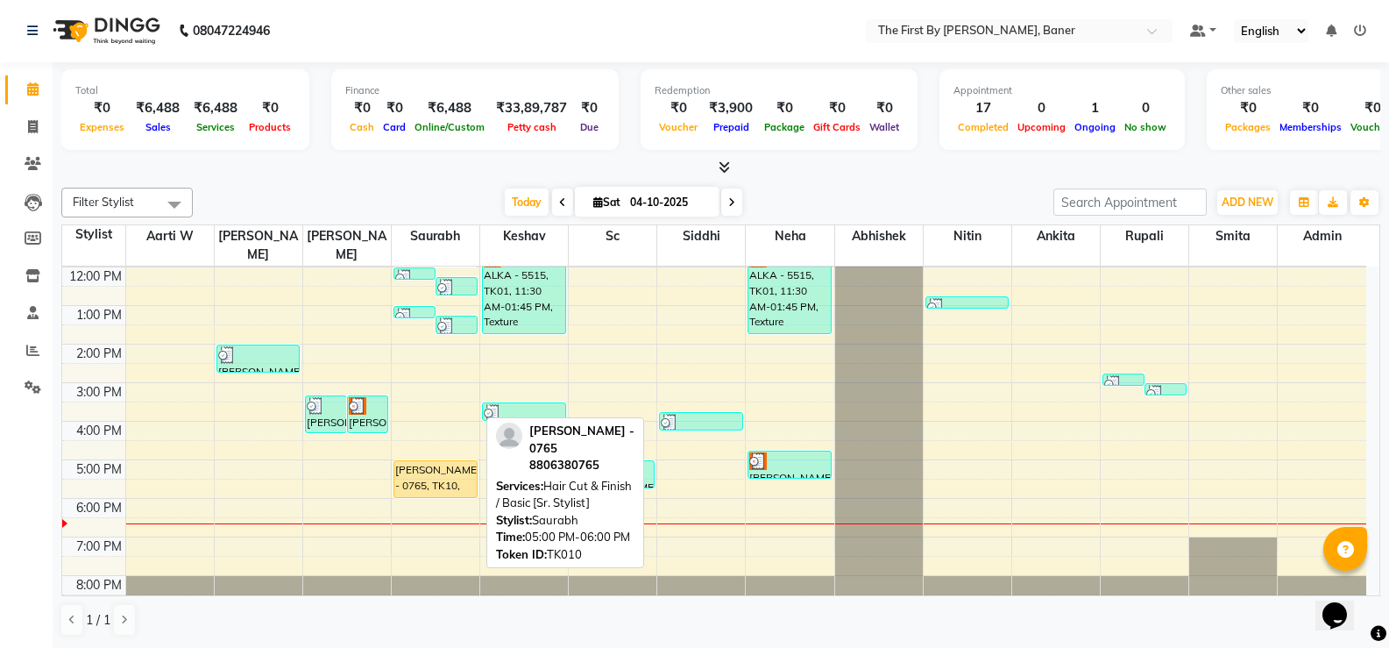
click at [433, 461] on div "[PERSON_NAME] - 0765, TK10, 05:00 PM-06:00 PM, Hair Cut & Finish / Basic [Sr. S…" at bounding box center [435, 479] width 82 height 36
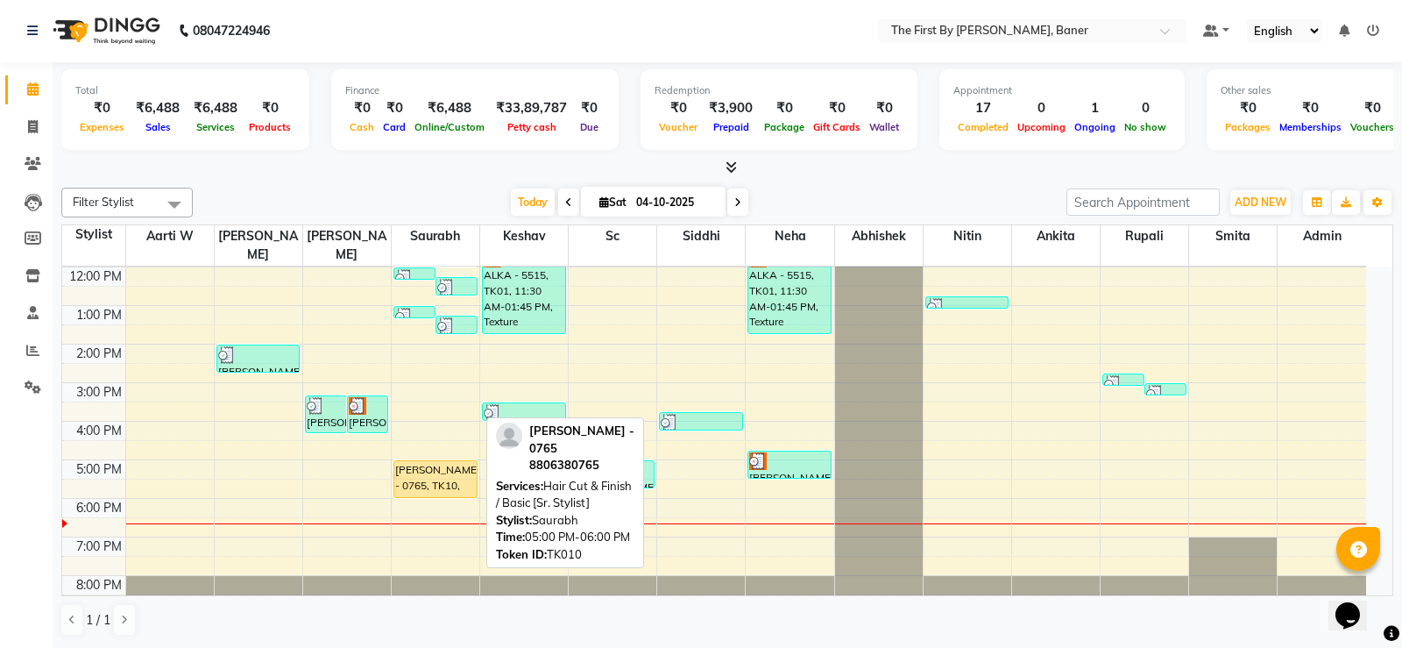
select select "1"
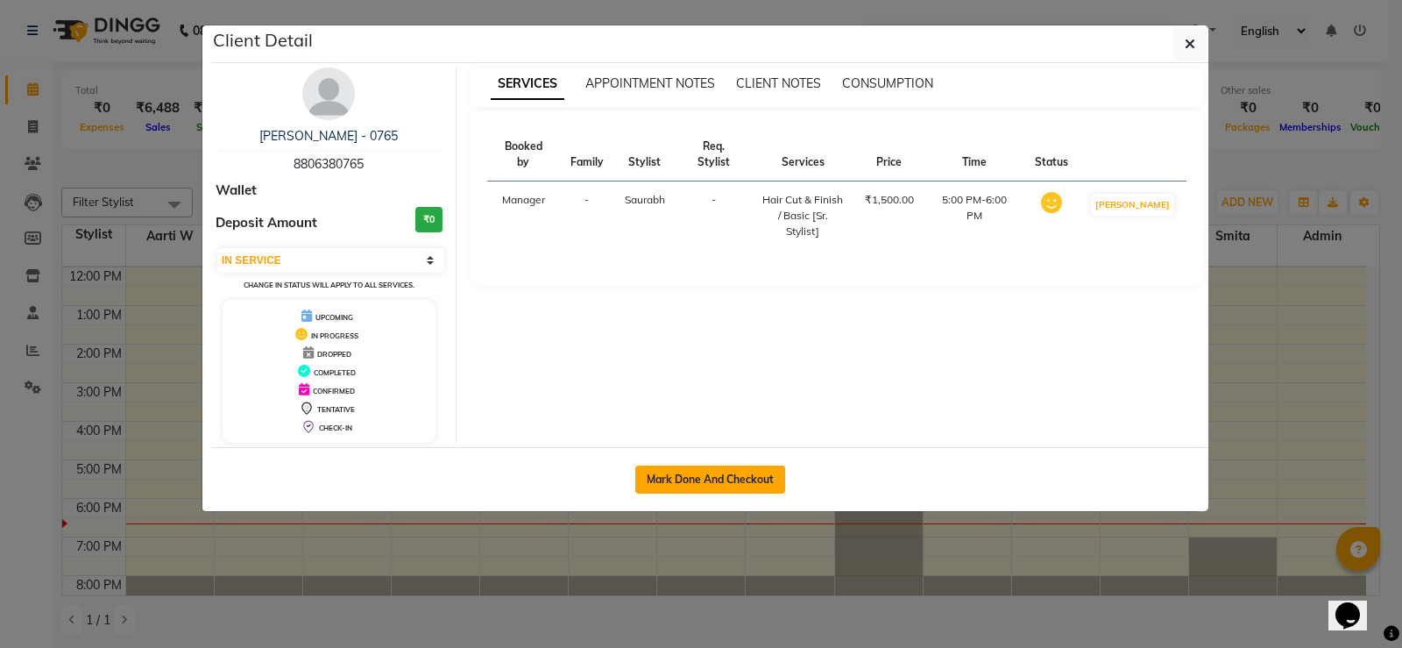
click at [689, 480] on button "Mark Done And Checkout" at bounding box center [710, 479] width 150 height 28
select select "service"
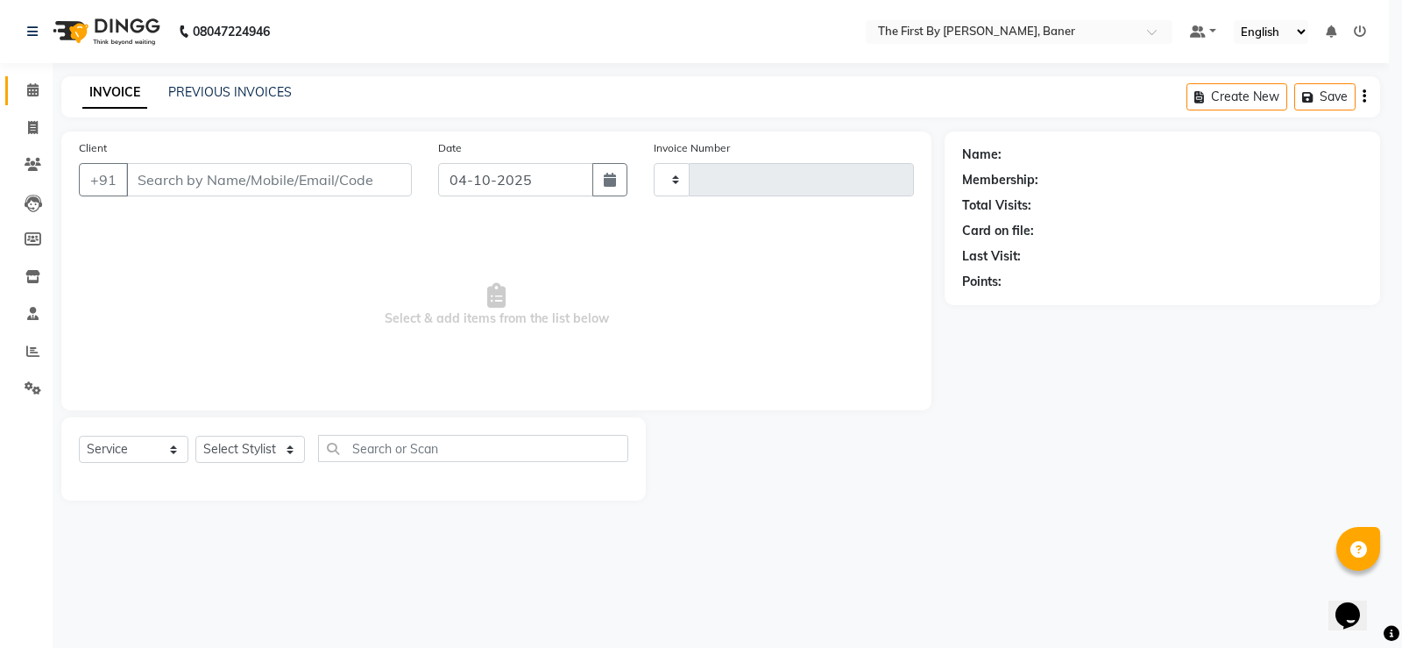
select select "3"
type input "2861"
select select "6411"
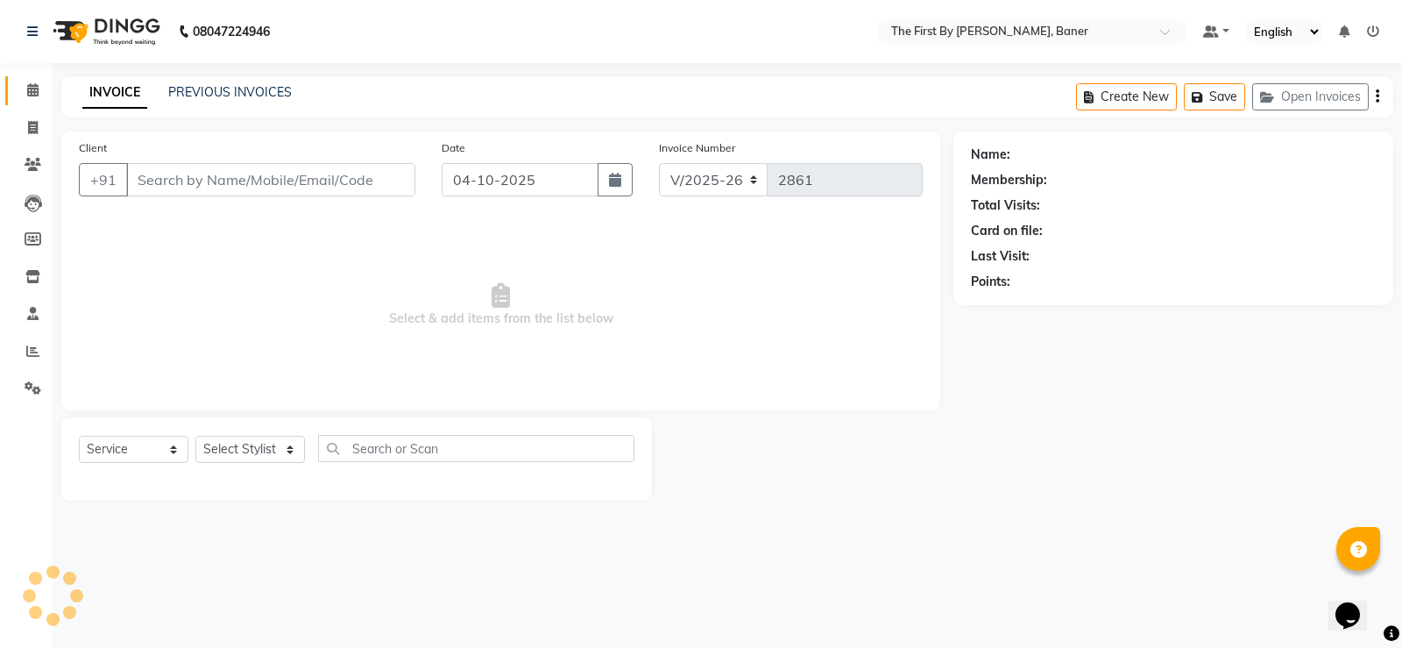
type input "88******65"
select select "49037"
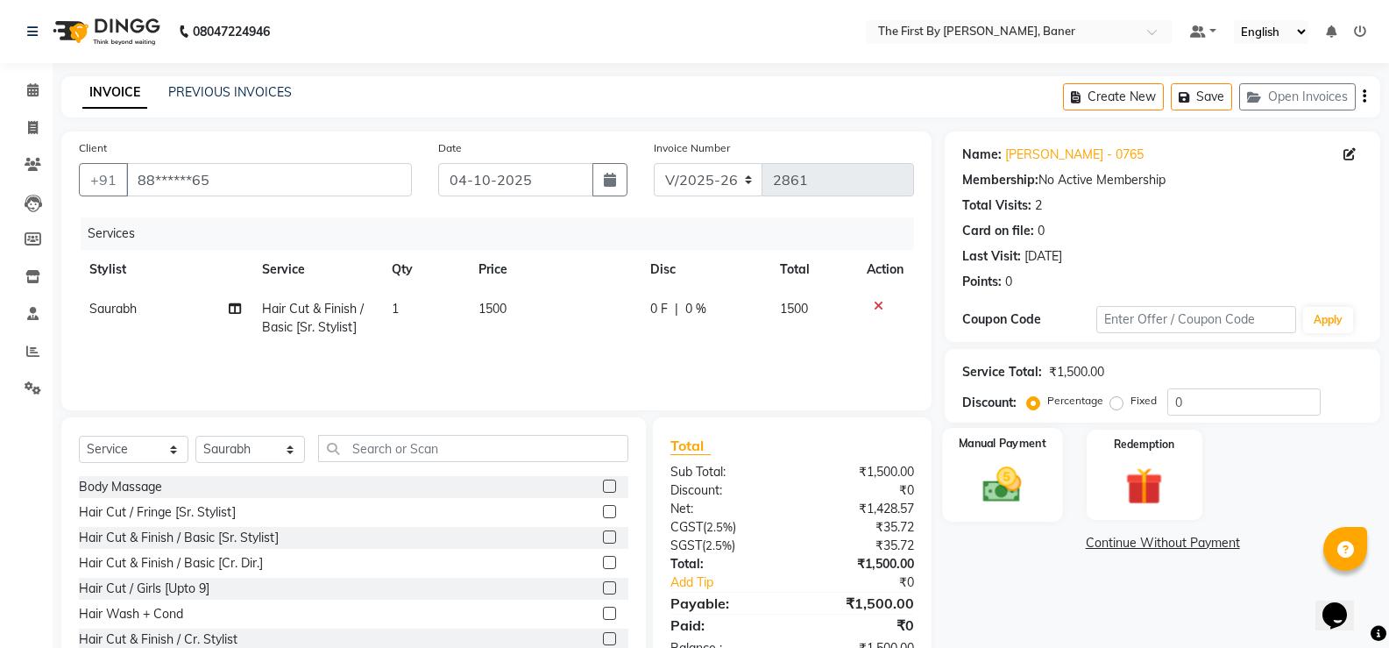
click at [1029, 498] on img at bounding box center [1002, 484] width 62 height 45
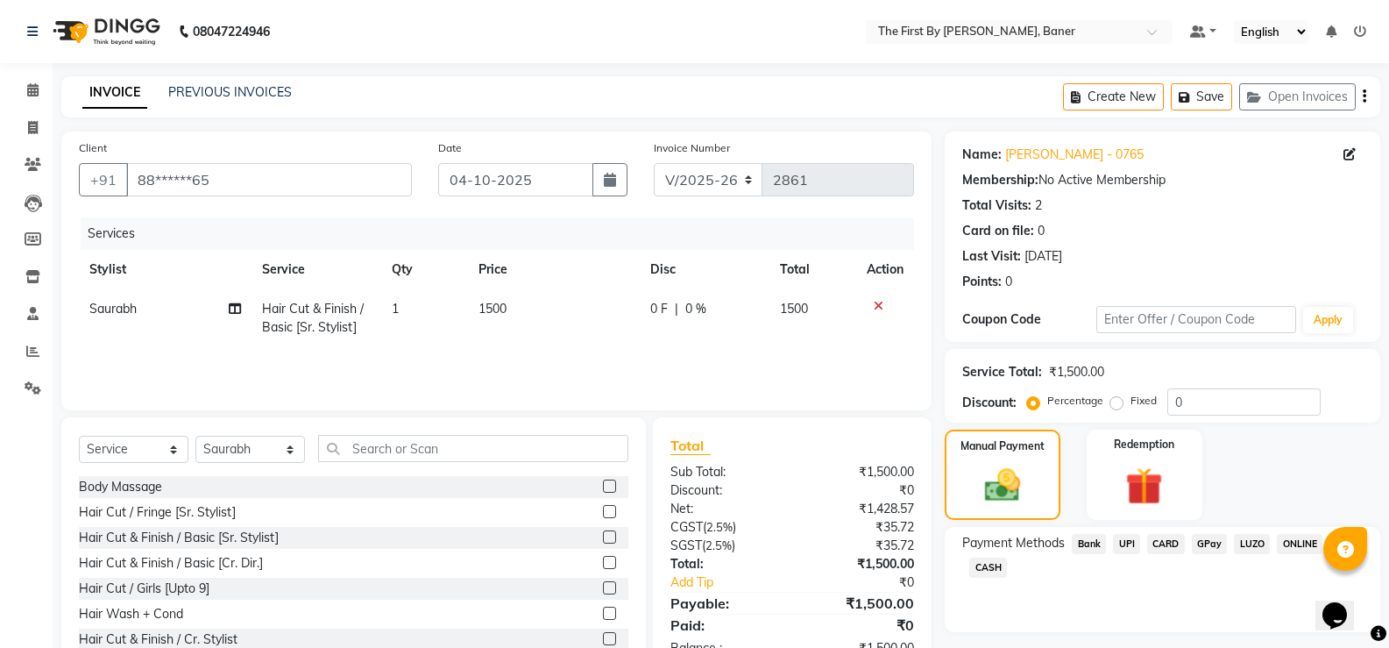
click at [1106, 544] on div "UPI" at bounding box center [1123, 546] width 34 height 24
click at [1129, 542] on span "UPI" at bounding box center [1126, 544] width 27 height 20
click at [138, 461] on select "Select Service Product Membership Package Voucher Prepaid Gift Card" at bounding box center [134, 449] width 110 height 27
select select "product"
click at [79, 436] on select "Select Service Product Membership Package Voucher Prepaid Gift Card" at bounding box center [134, 449] width 110 height 27
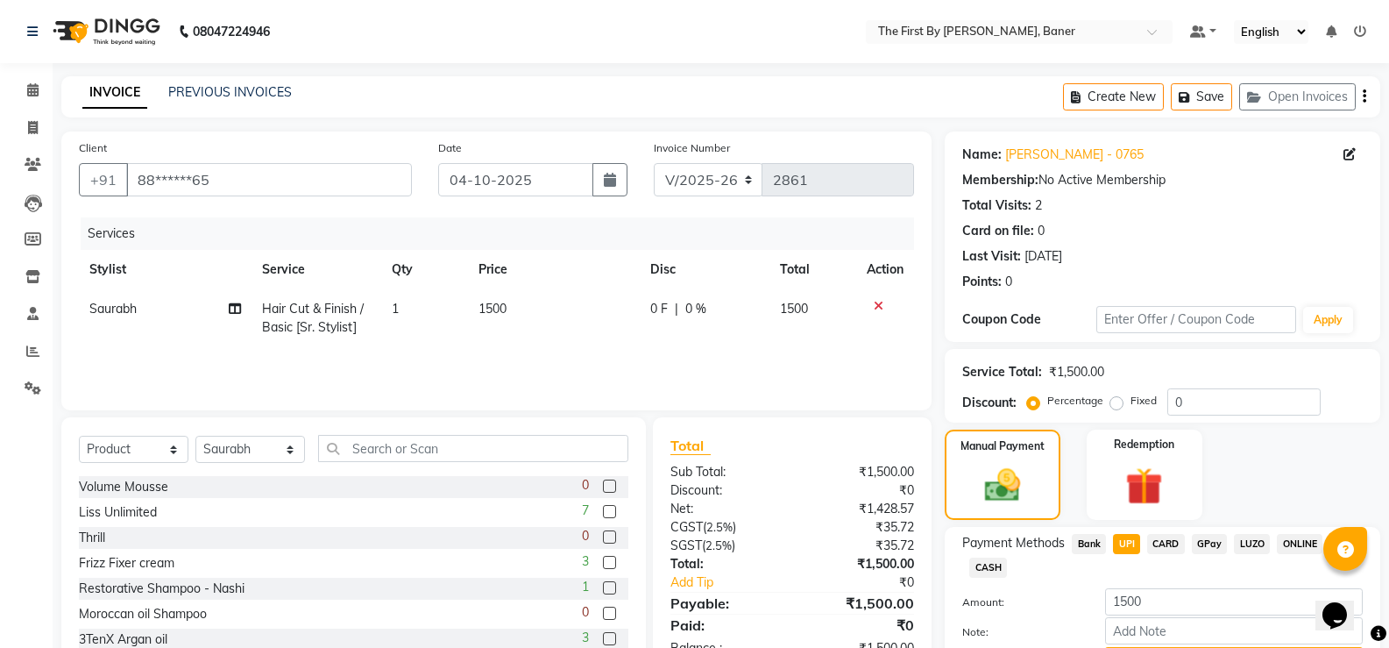
click at [138, 471] on div "Select Service Product Membership Package Voucher Prepaid Gift Card Select Styl…" at bounding box center [354, 455] width 550 height 41
click at [237, 444] on select "Select Stylist Aarti W Abhishek Admin [PERSON_NAME] [PERSON_NAME] [PERSON_NAME]…" at bounding box center [250, 449] width 110 height 27
click at [350, 429] on div "Select Service Product Membership Package Voucher Prepaid Gift Card Select Styl…" at bounding box center [353, 546] width 585 height 259
click at [360, 446] on input "text" at bounding box center [473, 448] width 310 height 27
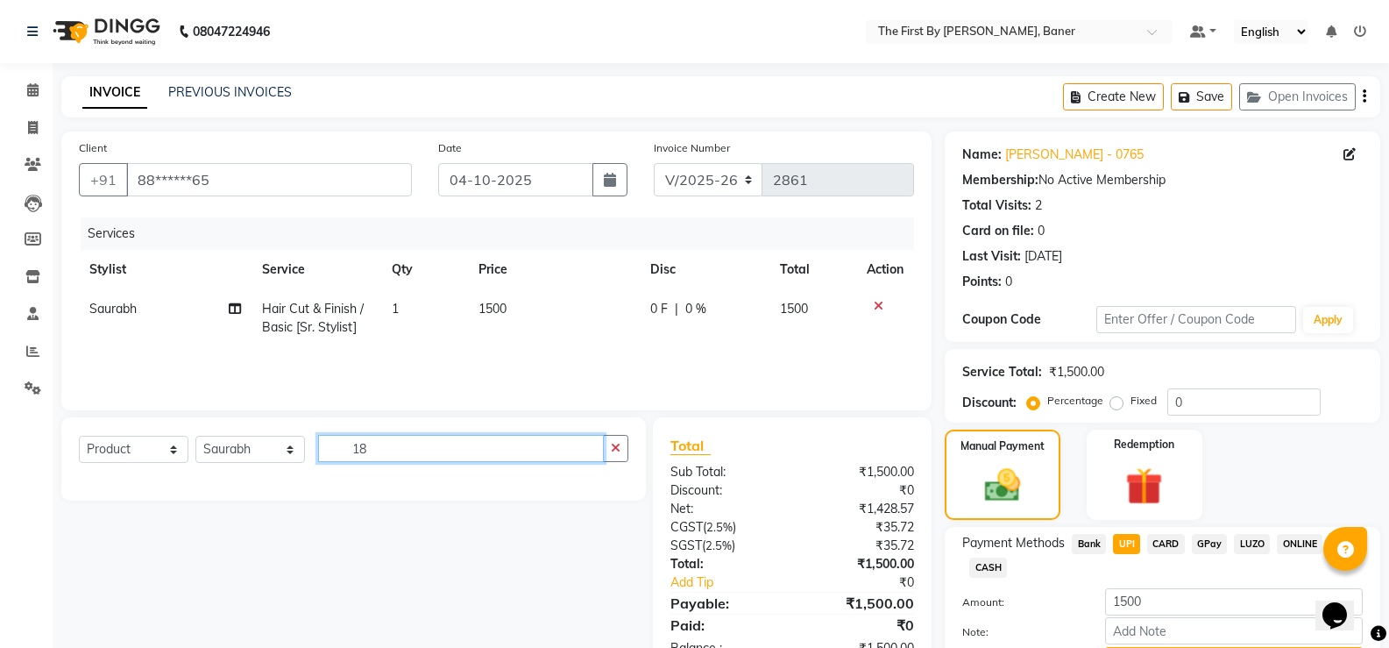
type input "1"
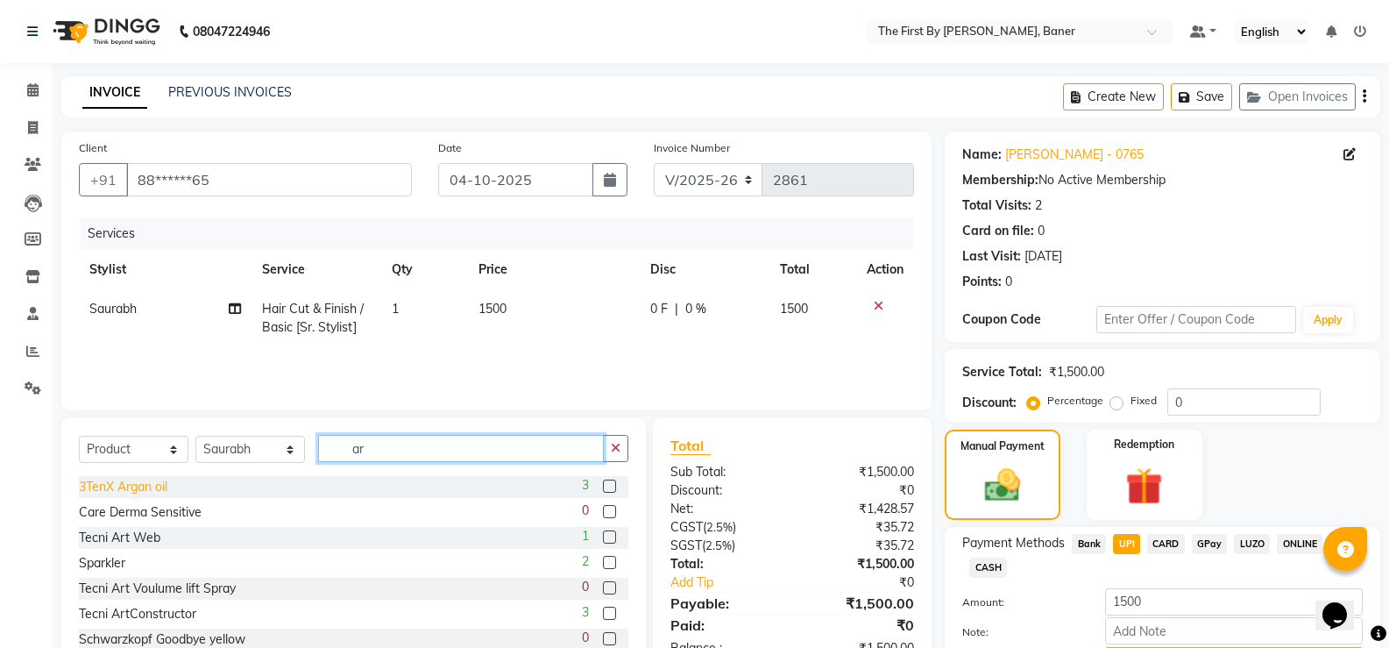
type input "ar"
click at [144, 490] on div "3TenX Argan oil" at bounding box center [123, 487] width 89 height 18
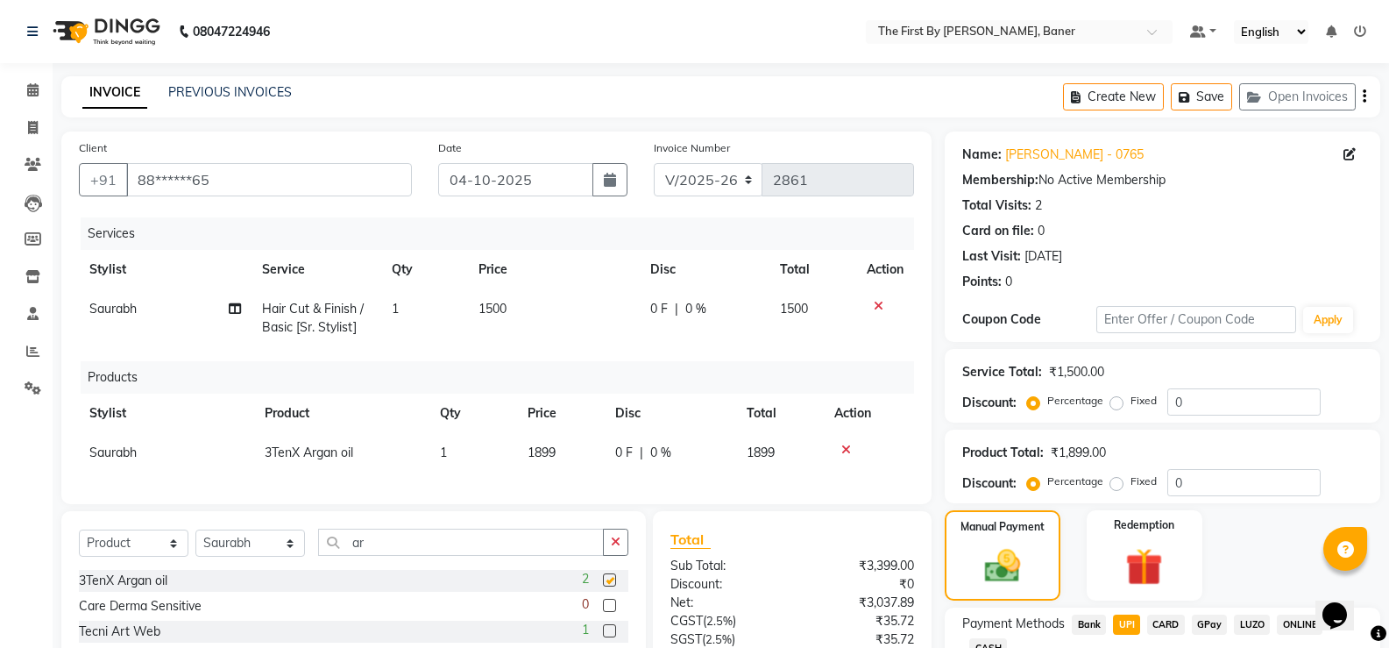
checkbox input "false"
click at [1004, 541] on div "Manual Payment" at bounding box center [1003, 555] width 120 height 94
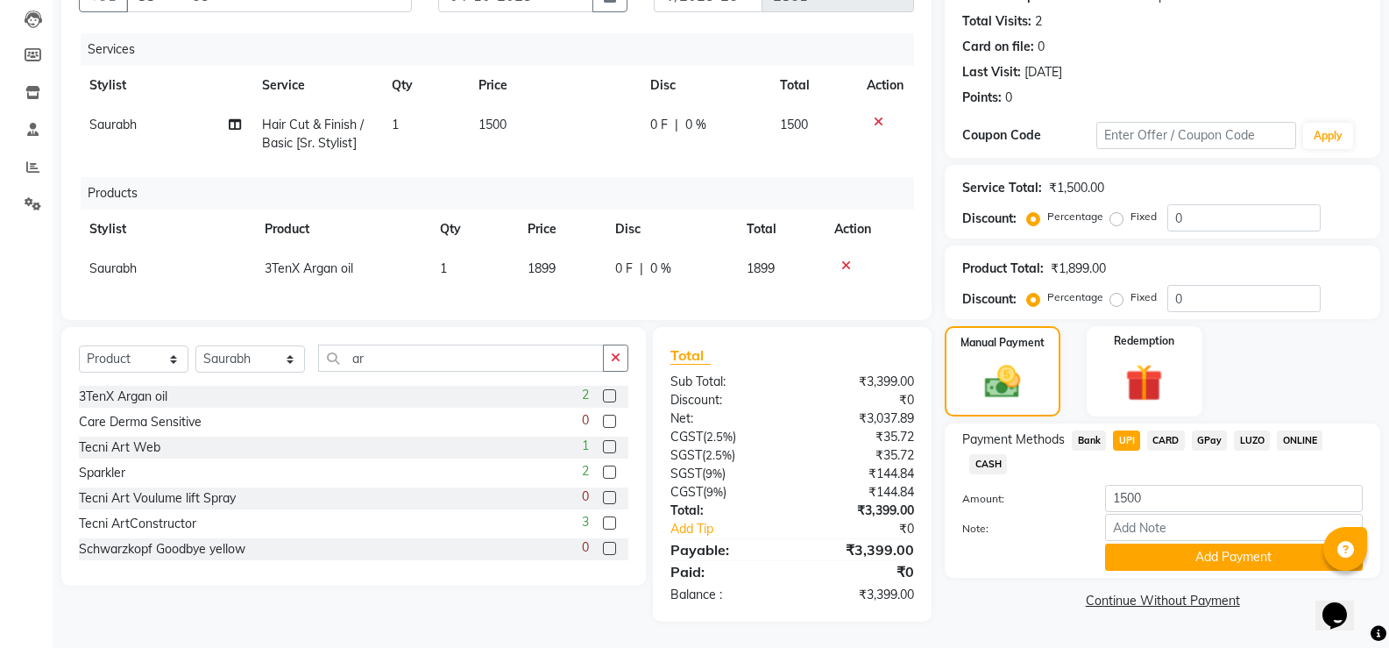
click at [1133, 430] on span "UPI" at bounding box center [1126, 440] width 27 height 20
type input "3399"
click at [1160, 557] on div "Payment Methods Bank UPI CARD GPay LUZO ONLINE CASH Amount: 3399 Note: Add Paym…" at bounding box center [1163, 500] width 436 height 154
click at [1159, 543] on button "Add Payment" at bounding box center [1234, 556] width 258 height 27
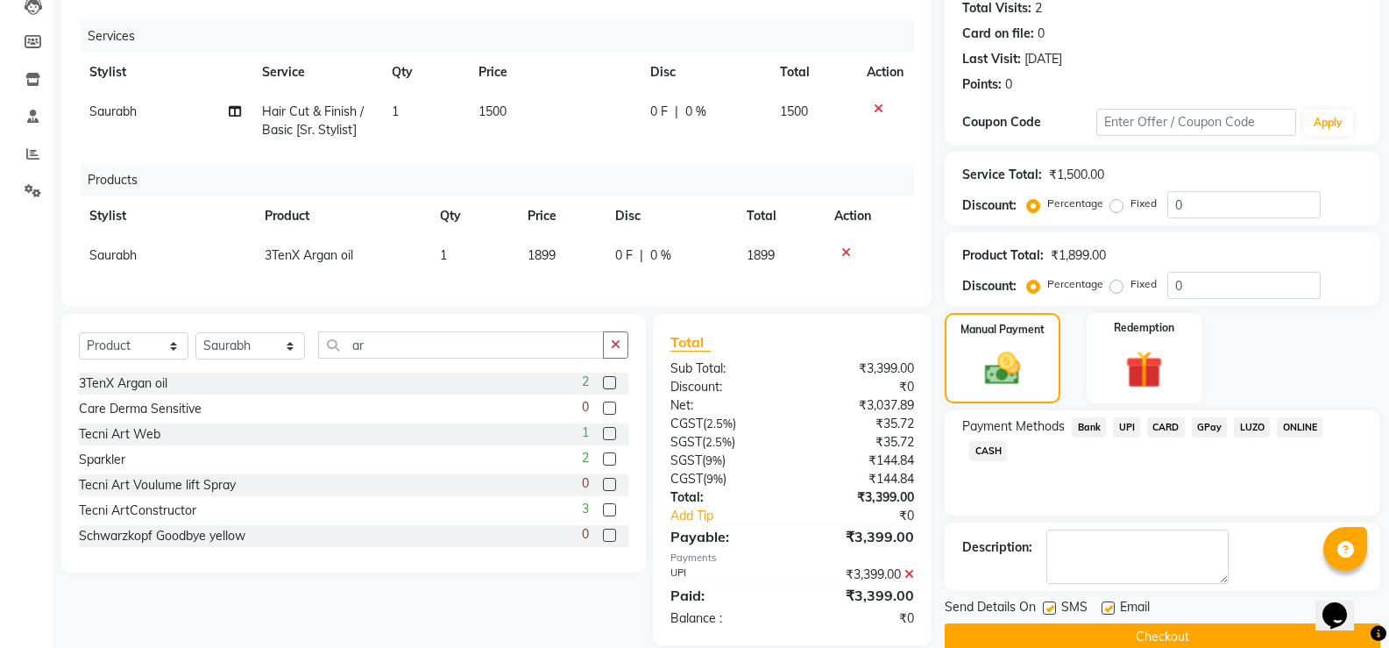
scroll to position [234, 0]
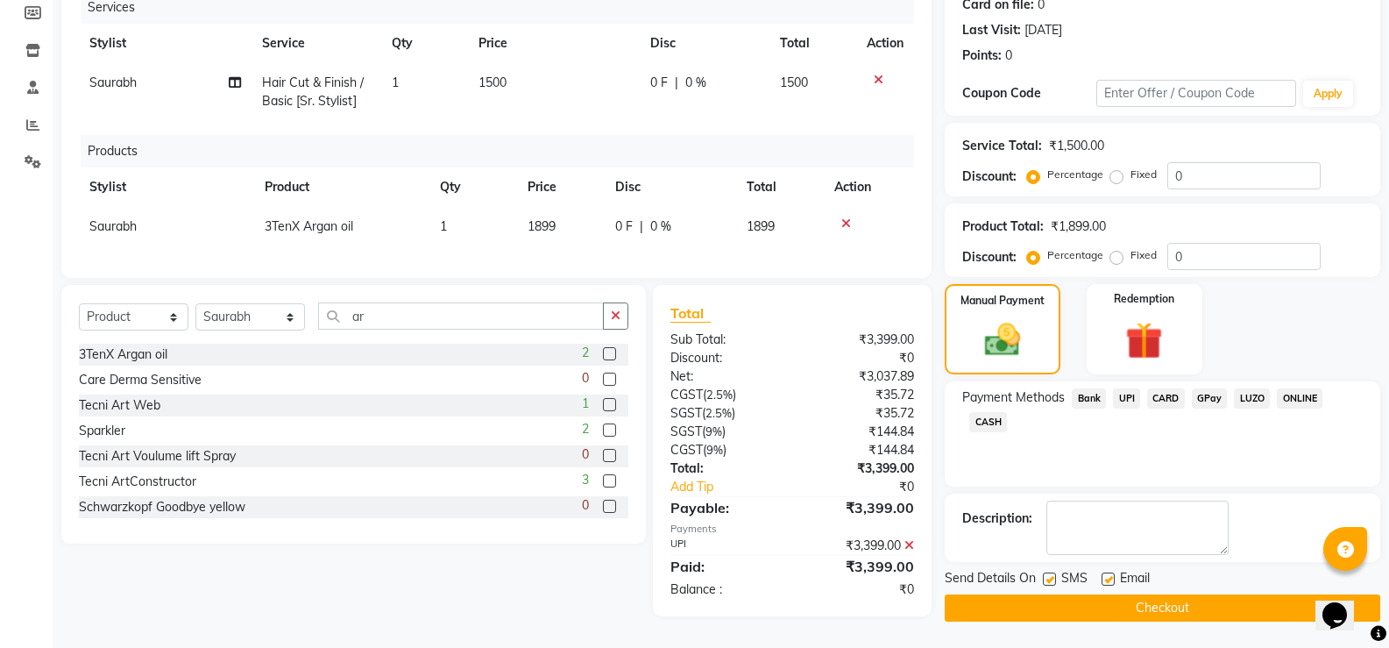
click at [1168, 594] on button "Checkout" at bounding box center [1163, 607] width 436 height 27
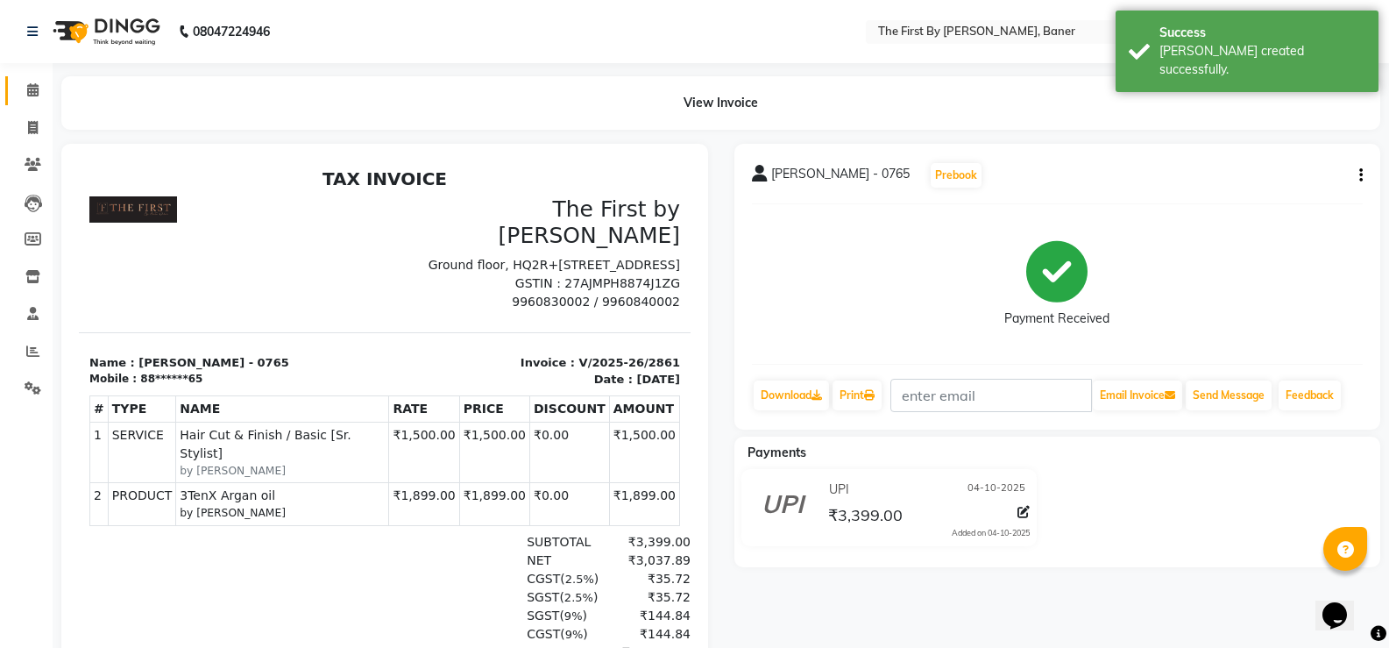
click at [21, 80] on link "Calendar" at bounding box center [26, 90] width 42 height 29
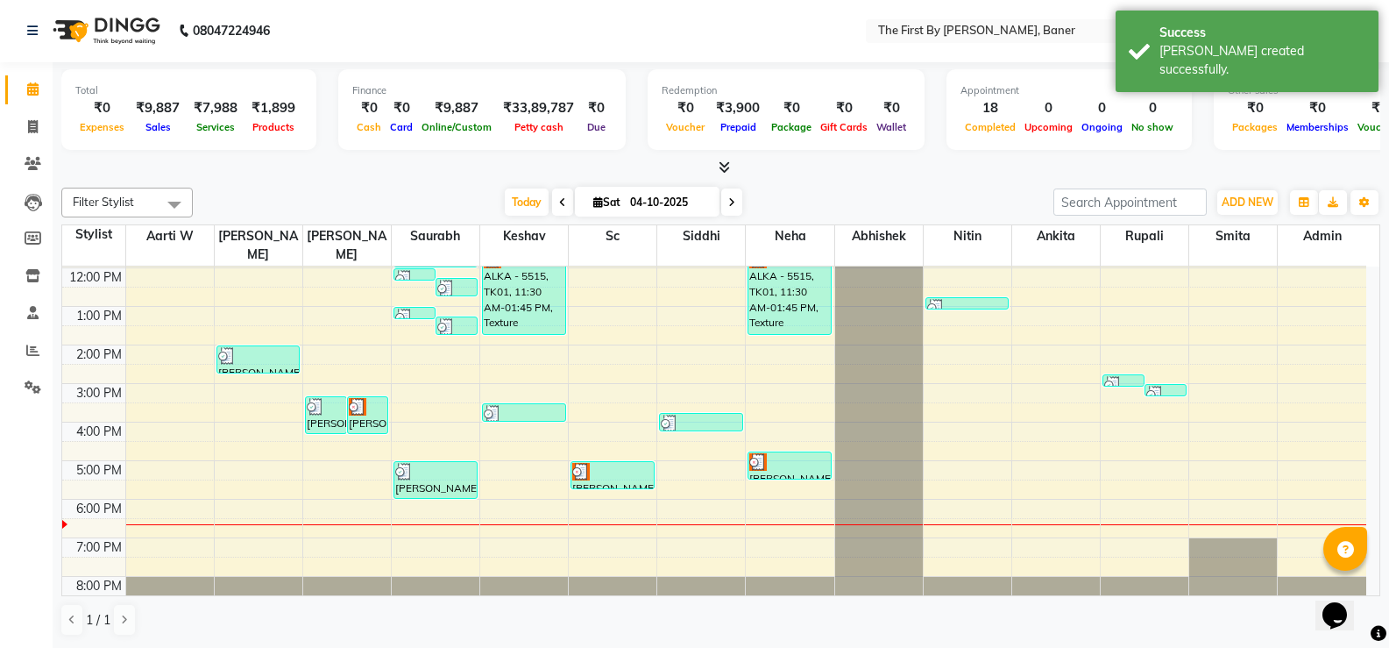
scroll to position [153, 0]
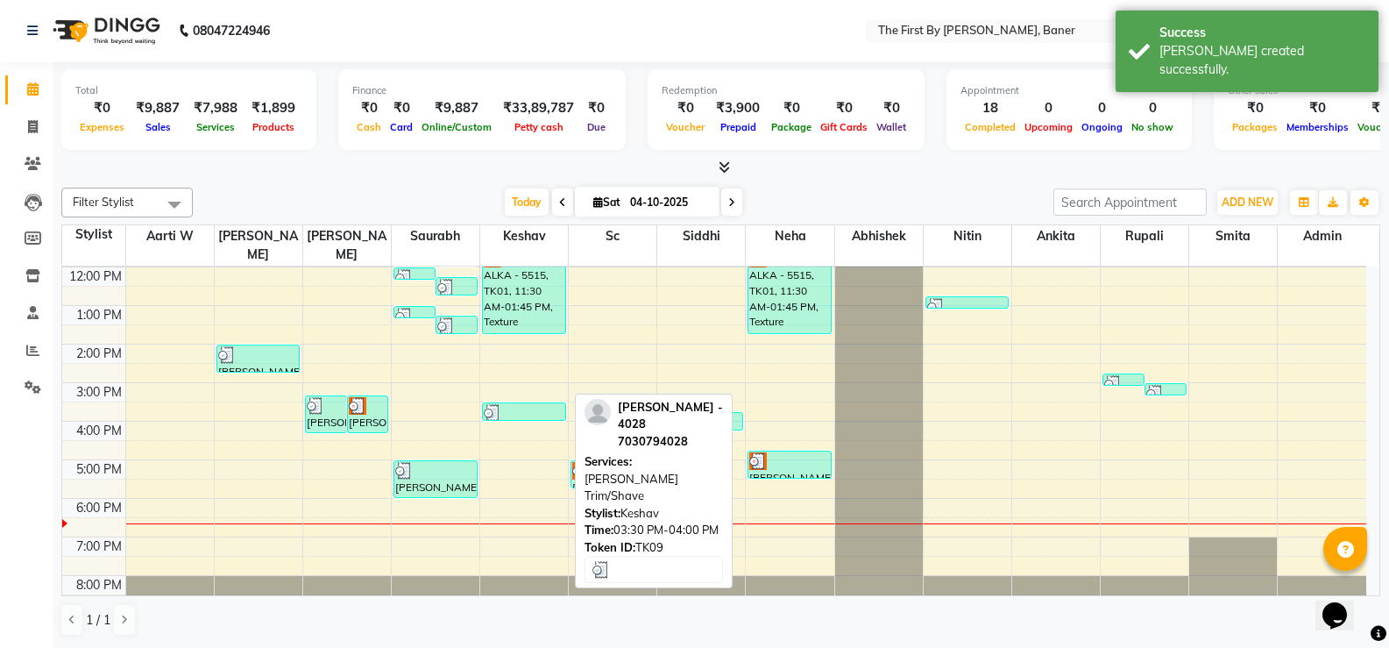
click at [500, 404] on img at bounding box center [493, 413] width 18 height 18
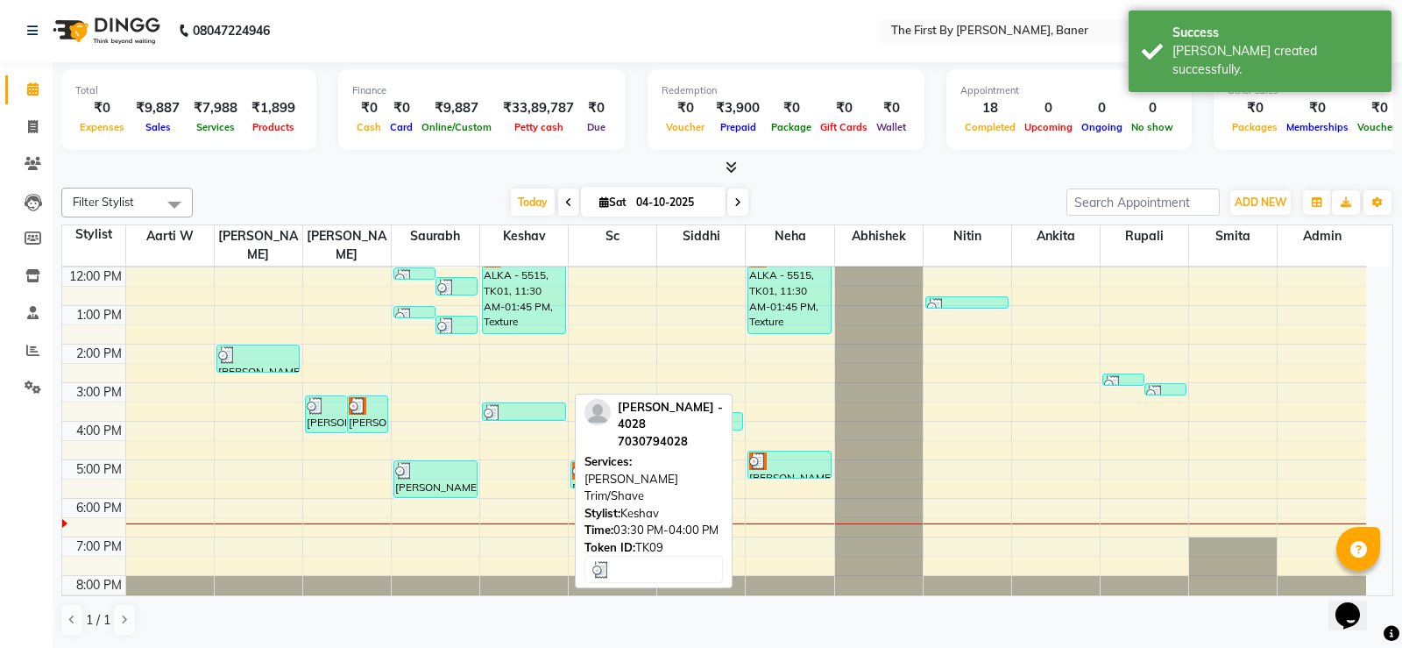
select select "3"
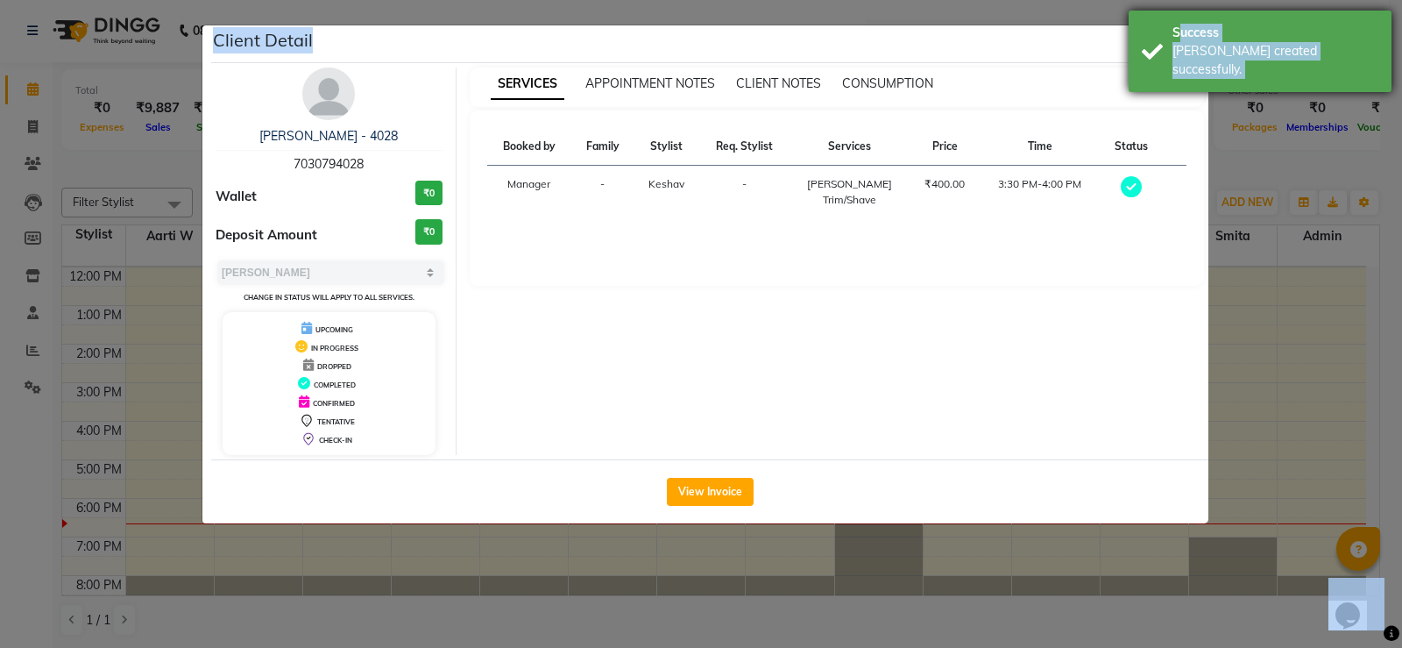
drag, startPoint x: 1129, startPoint y: 37, endPoint x: 1162, endPoint y: 49, distance: 35.5
click at [1143, 44] on body "08047224946 Select Location × The First By [PERSON_NAME], Baner Default Panel M…" at bounding box center [701, 323] width 1402 height 648
drag, startPoint x: 1162, startPoint y: 49, endPoint x: 1177, endPoint y: 52, distance: 15.1
click at [1162, 50] on div "Success [PERSON_NAME] created successfully." at bounding box center [1260, 52] width 263 height 82
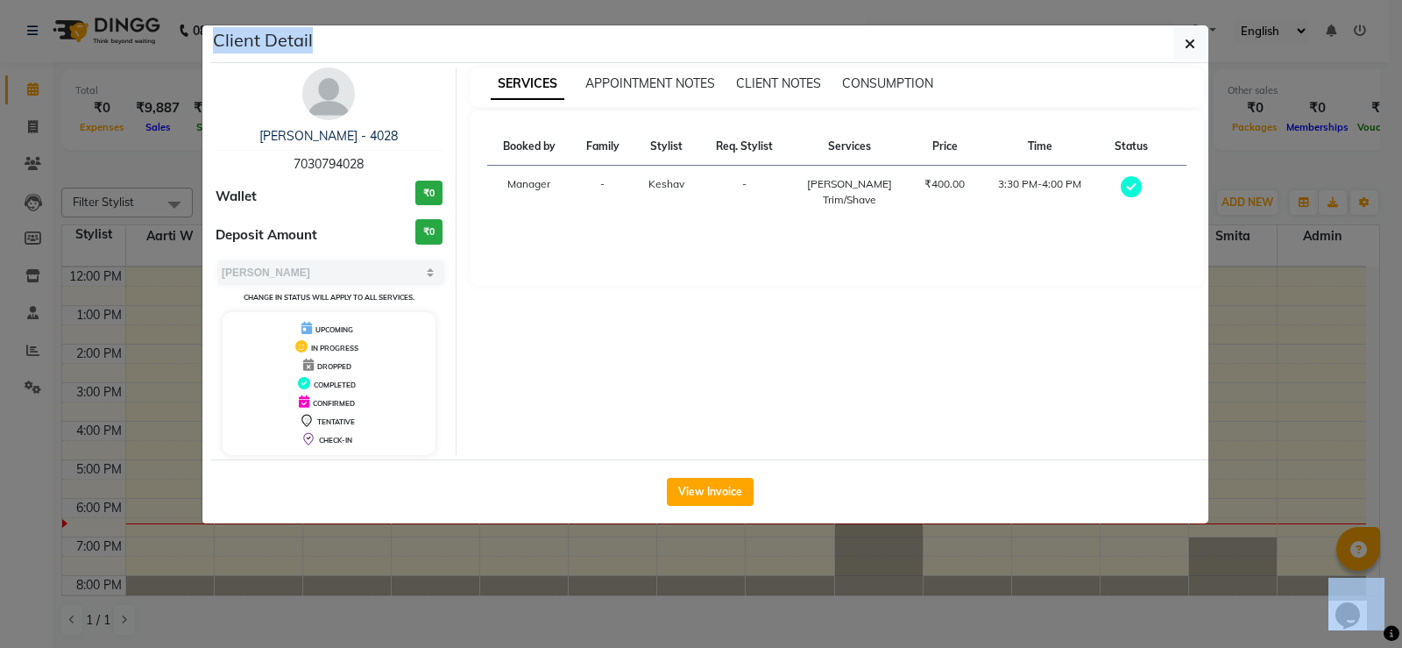
click at [1184, 46] on button "button" at bounding box center [1190, 43] width 33 height 33
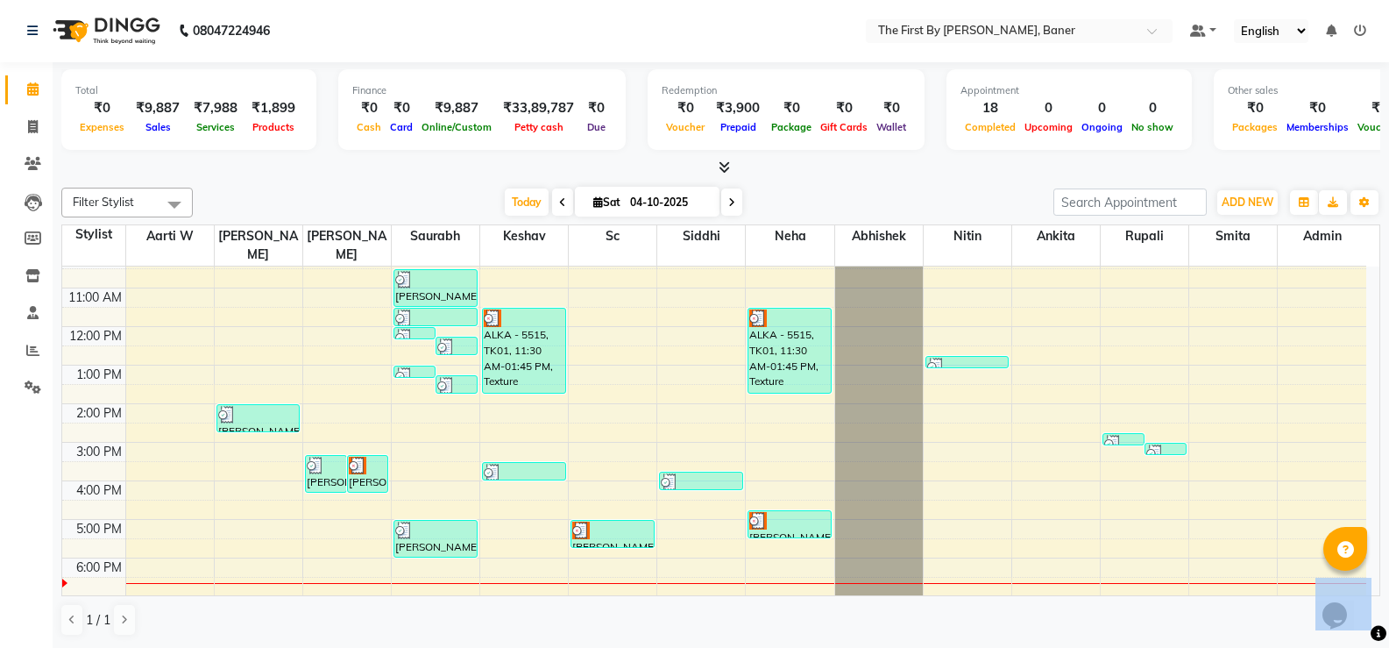
scroll to position [101, 0]
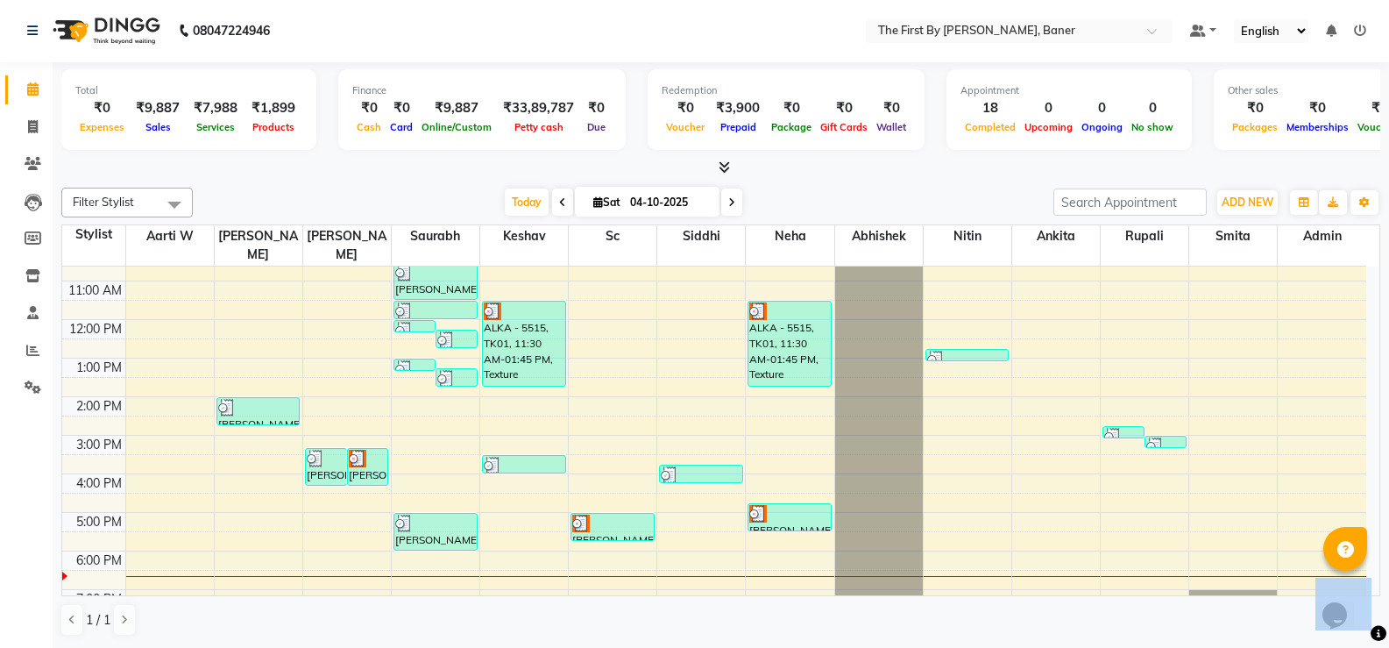
click at [806, 505] on div at bounding box center [789, 514] width 81 height 18
select select "3"
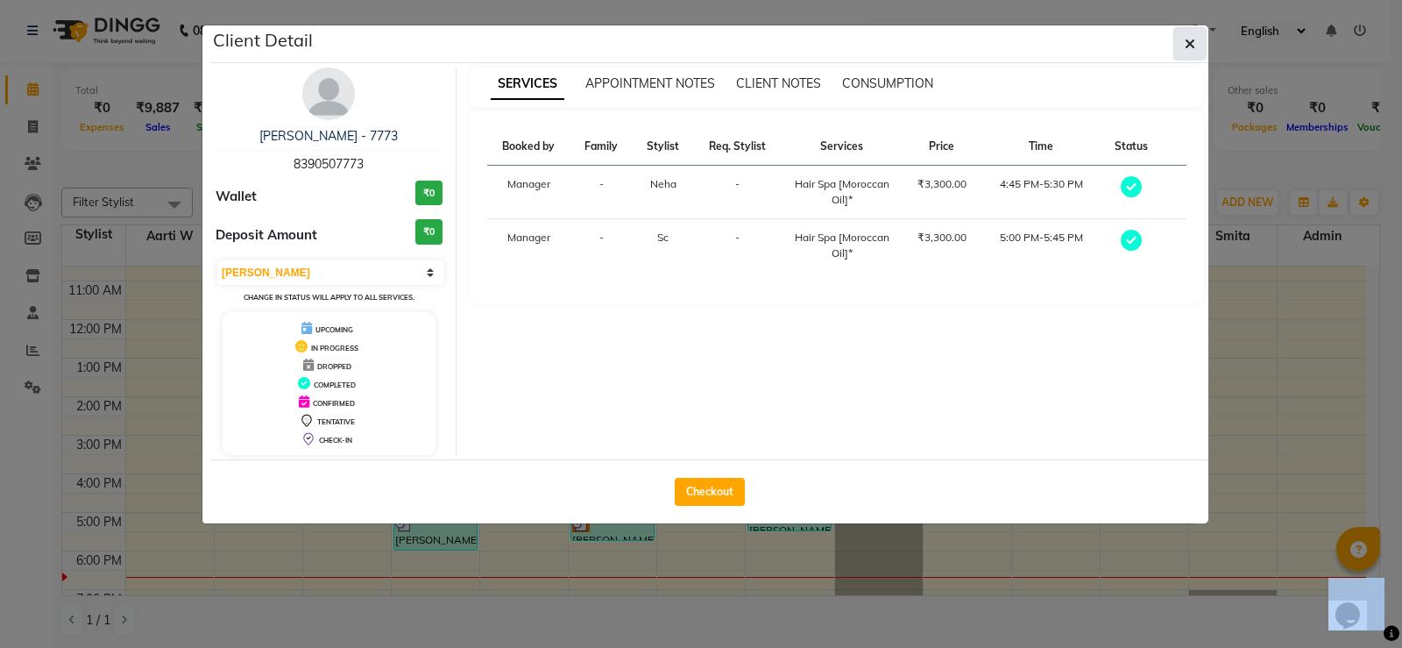
click at [1183, 39] on button "button" at bounding box center [1190, 43] width 33 height 33
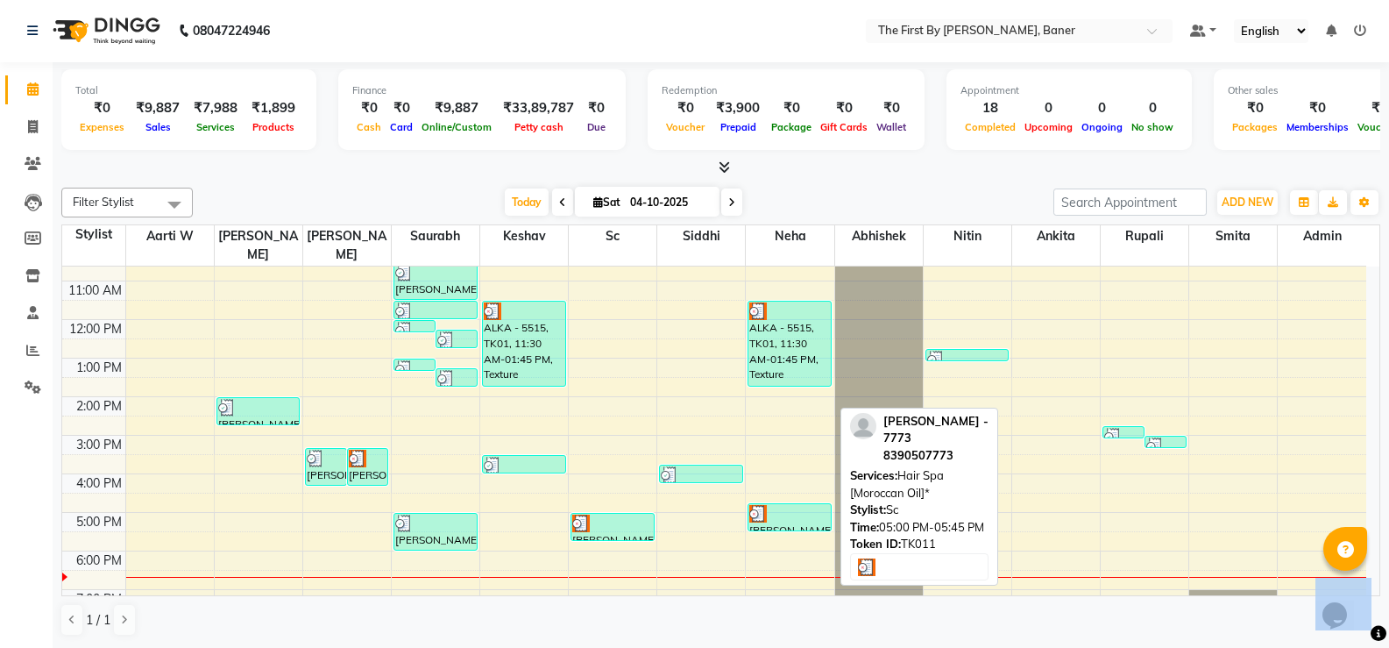
click at [600, 514] on div at bounding box center [612, 523] width 81 height 18
select select "3"
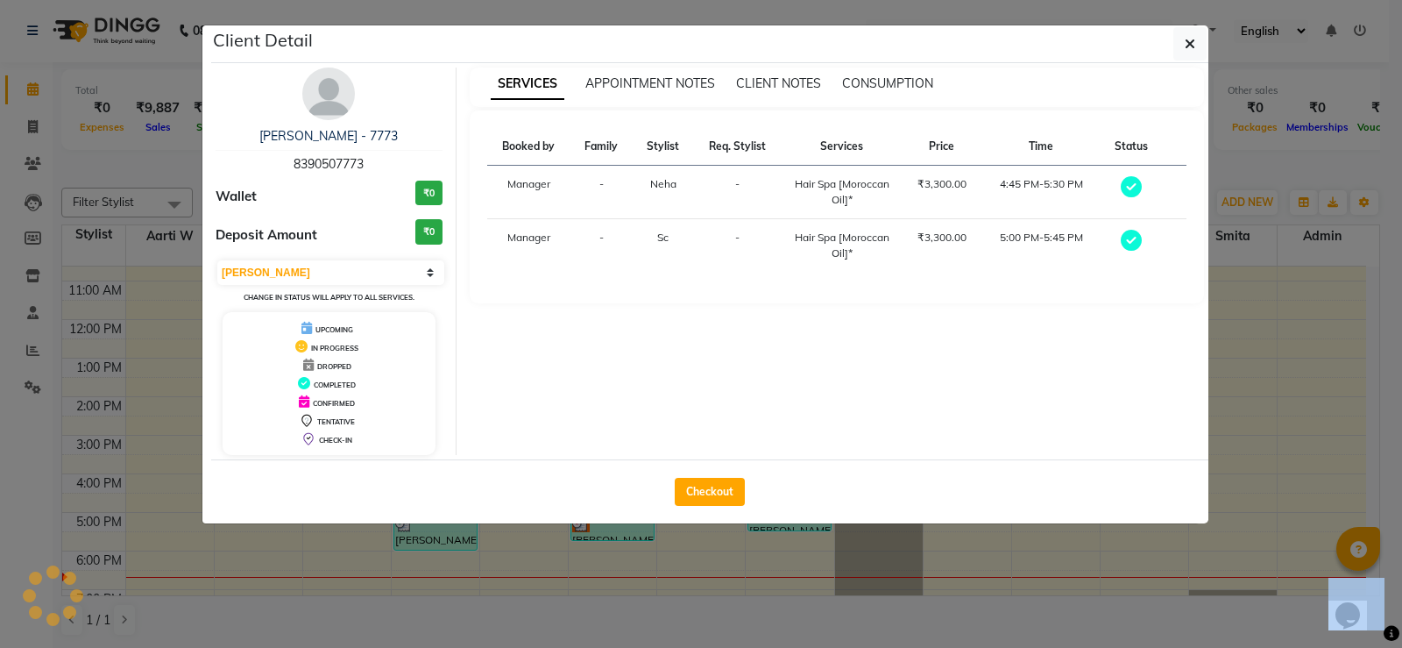
click at [1191, 41] on icon "button" at bounding box center [1190, 44] width 11 height 14
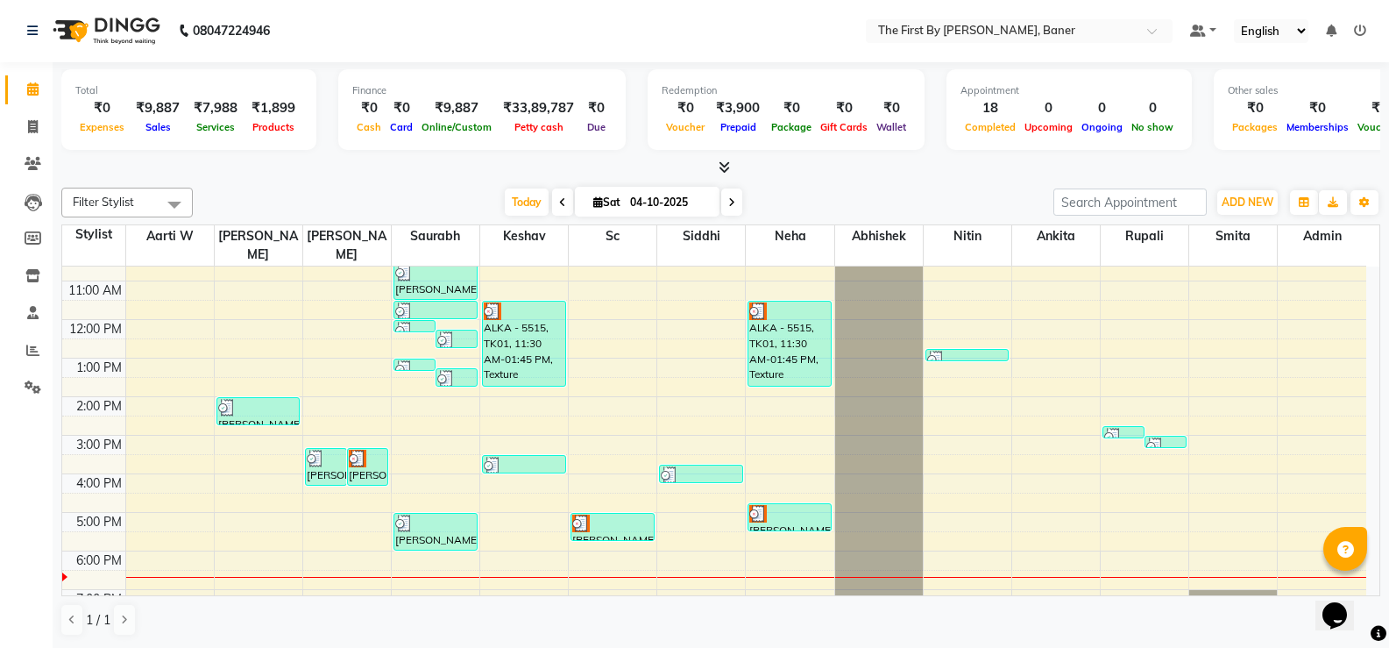
drag, startPoint x: 784, startPoint y: 496, endPoint x: 511, endPoint y: 500, distance: 272.6
click at [511, 500] on div "8:00 AM 9:00 AM 10:00 AM 11:00 AM 12:00 PM 1:00 PM 2:00 PM 3:00 PM 4:00 PM 5:00…" at bounding box center [714, 416] width 1304 height 500
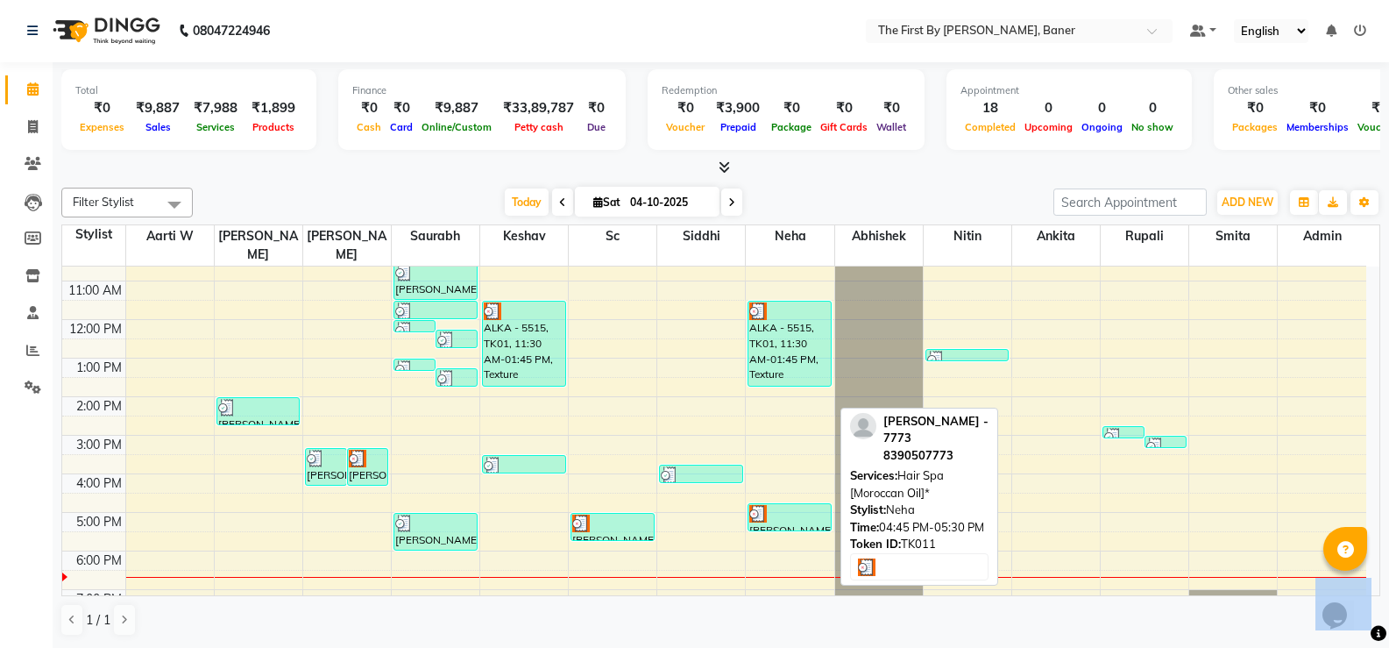
click at [772, 505] on div at bounding box center [789, 514] width 81 height 18
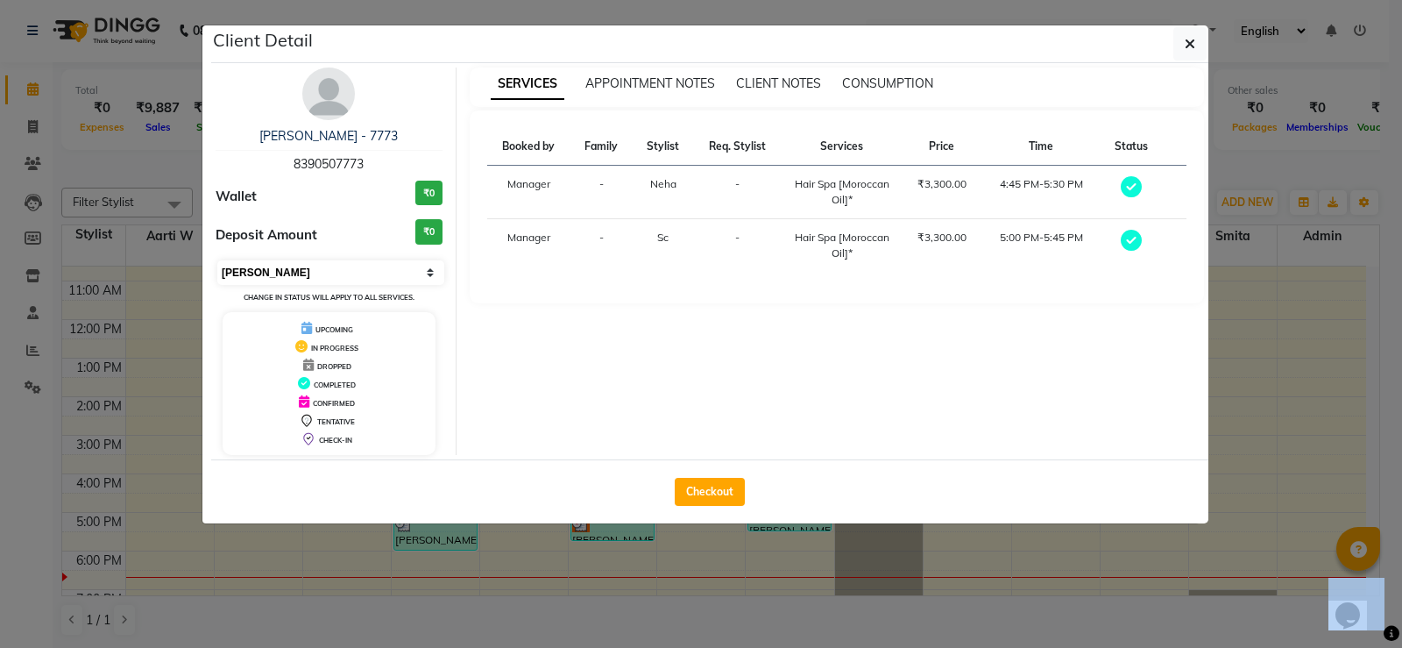
click at [337, 264] on select "Select MARK DONE UPCOMING" at bounding box center [330, 272] width 227 height 25
select select "5"
click at [217, 260] on select "Select MARK DONE UPCOMING" at bounding box center [330, 272] width 227 height 25
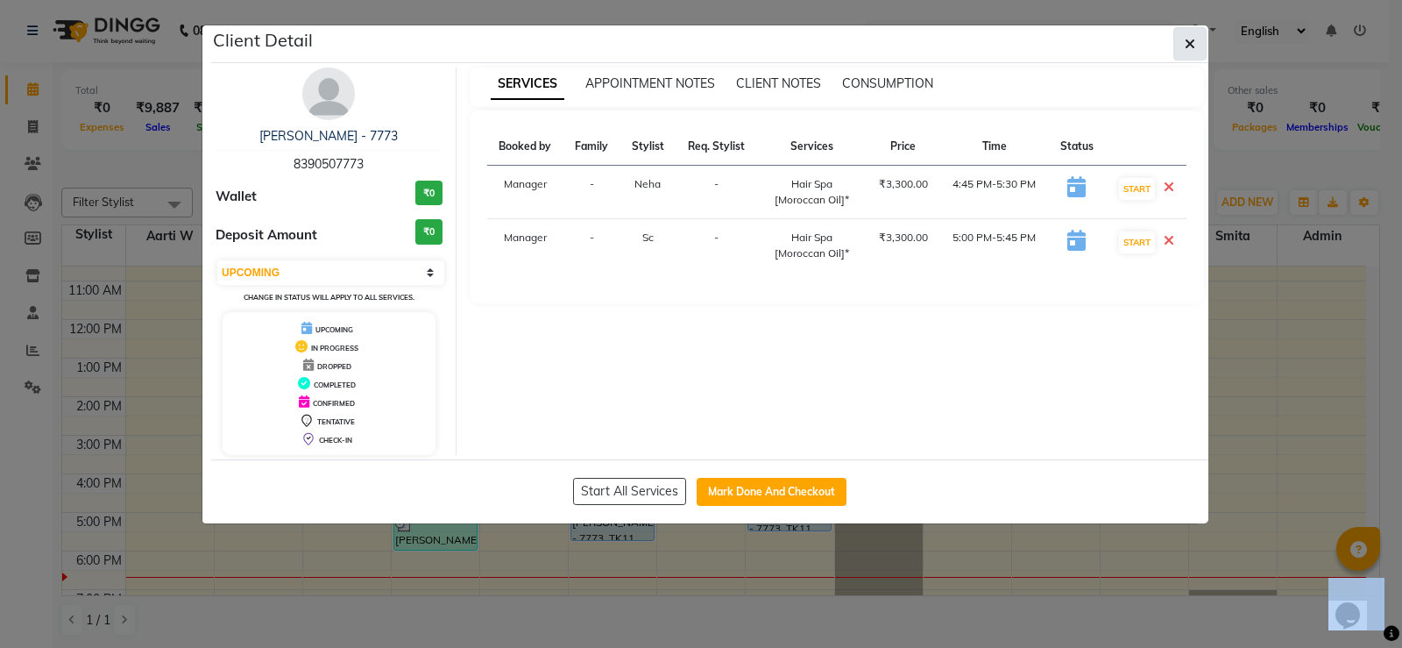
click at [1179, 32] on button "button" at bounding box center [1190, 43] width 33 height 33
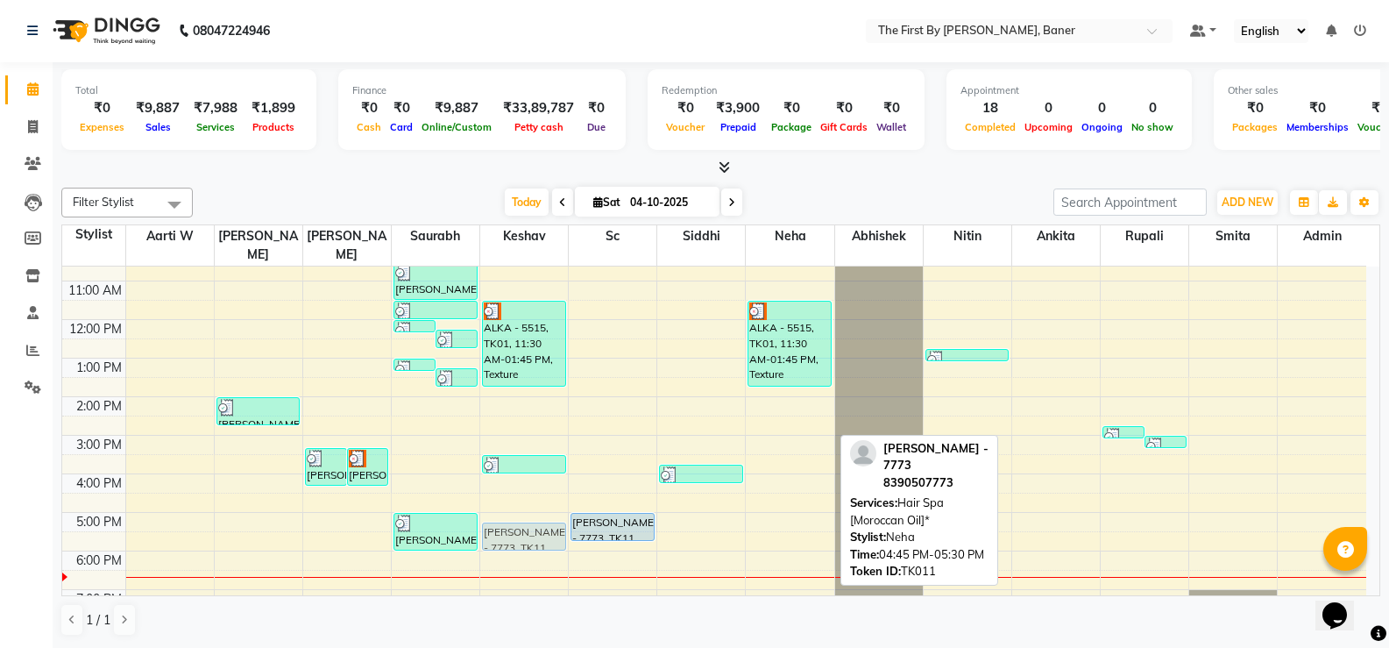
drag, startPoint x: 810, startPoint y: 497, endPoint x: 520, endPoint y: 508, distance: 290.3
click at [520, 508] on tr "[PERSON_NAME], TK05, 02:00 PM-02:45 PM, Hair Cut & Finish / Cr. [PERSON_NAME], …" at bounding box center [714, 416] width 1304 height 500
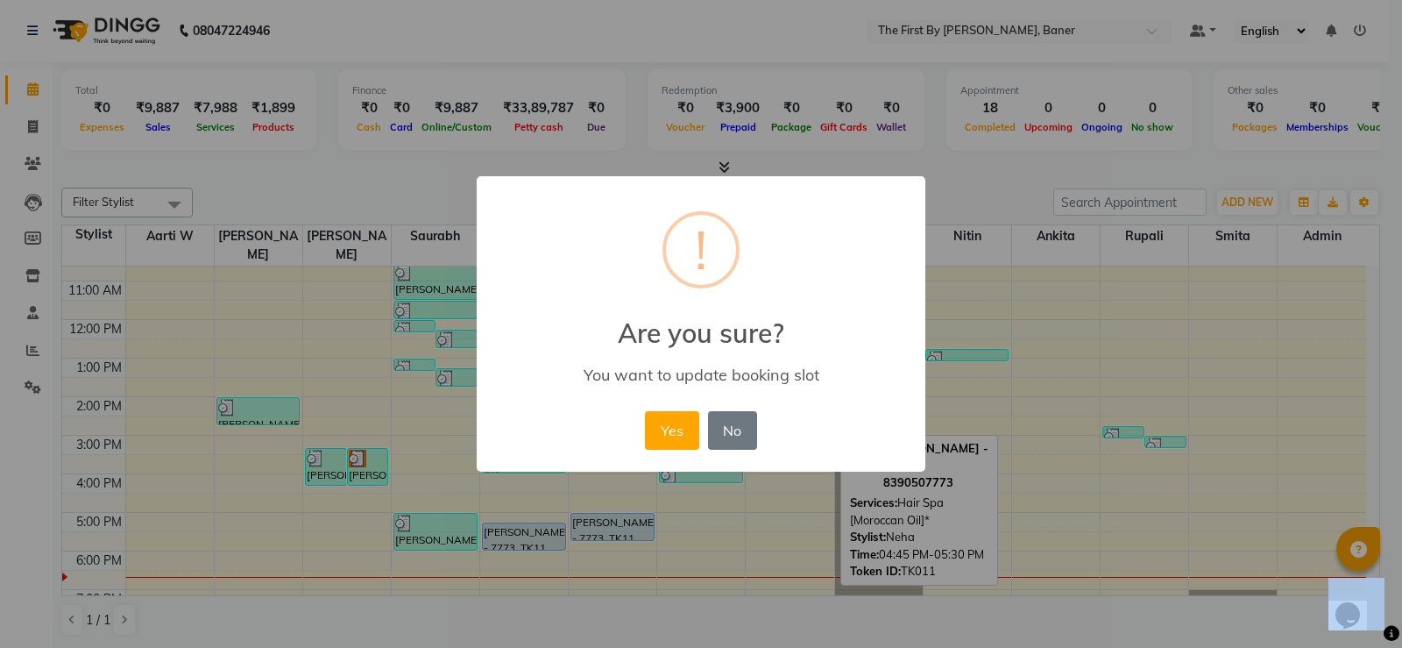
drag, startPoint x: 656, startPoint y: 422, endPoint x: 635, endPoint y: 468, distance: 51.4
click at [656, 422] on button "Yes" at bounding box center [671, 430] width 53 height 39
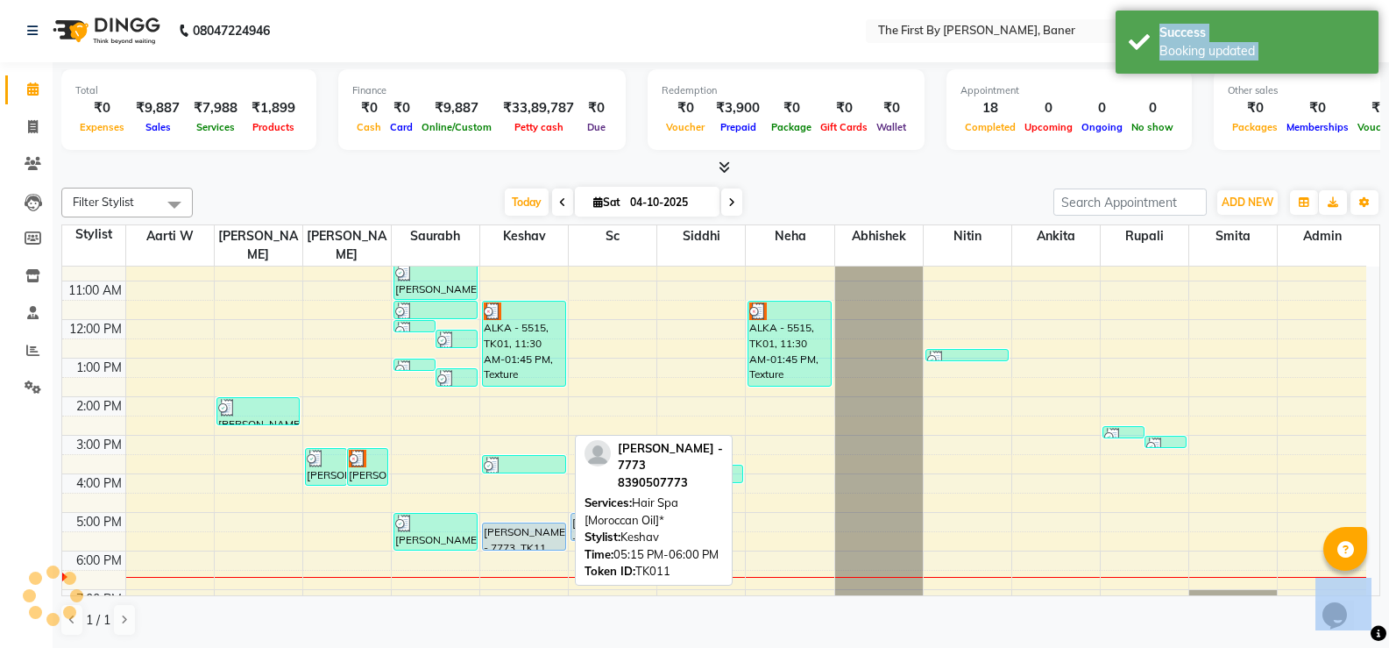
click at [522, 526] on div "[PERSON_NAME] - 7773, TK11, 05:15 PM-06:00 PM, Hair Spa [Moroccan Oil]*" at bounding box center [524, 536] width 82 height 26
click at [543, 523] on div "[PERSON_NAME] - 7773, TK11, 05:15 PM-06:00 PM, Hair Spa [Moroccan Oil]*" at bounding box center [524, 536] width 82 height 26
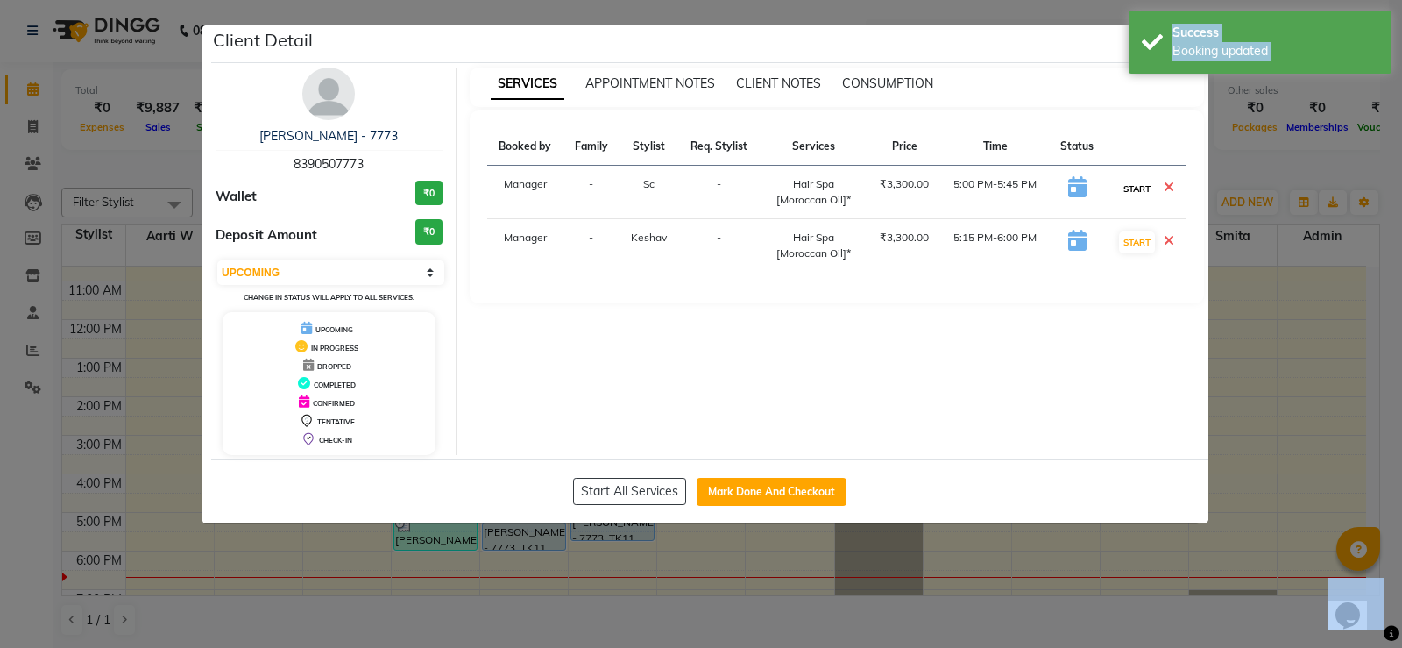
click at [1124, 189] on button "START" at bounding box center [1137, 189] width 36 height 22
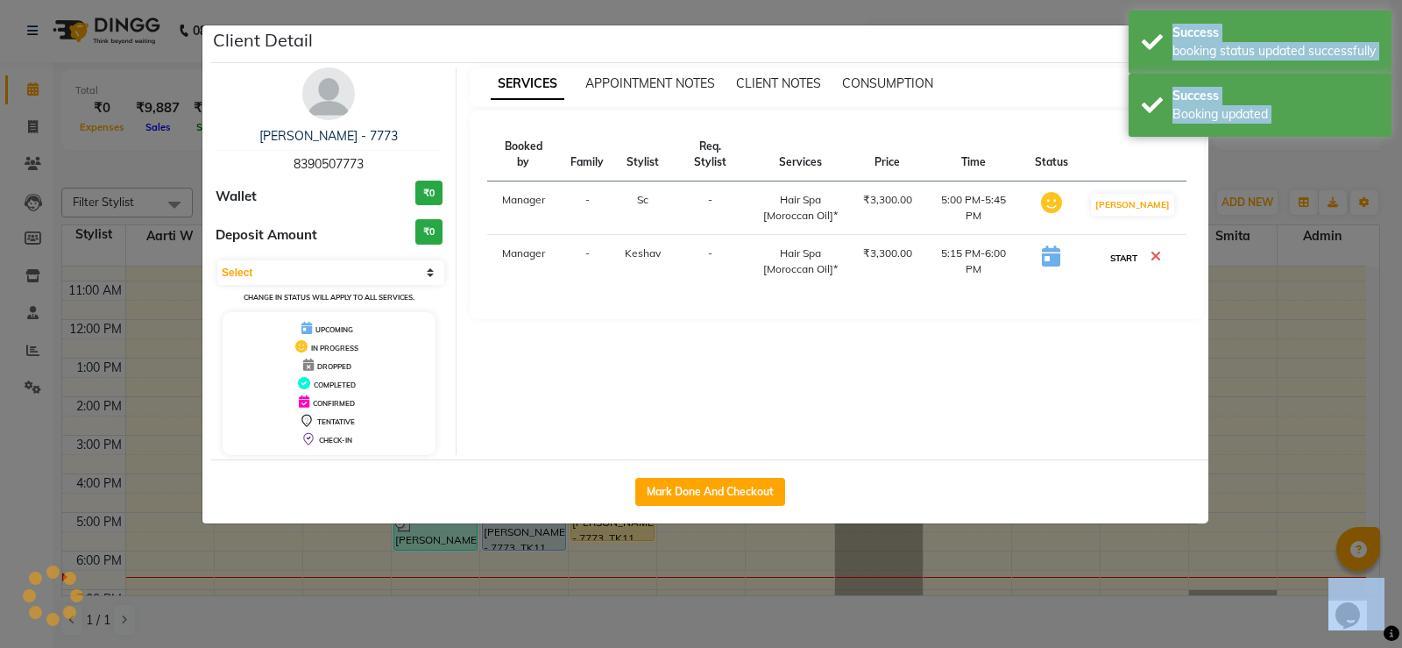
click at [1124, 247] on button "START" at bounding box center [1124, 258] width 36 height 22
select select "1"
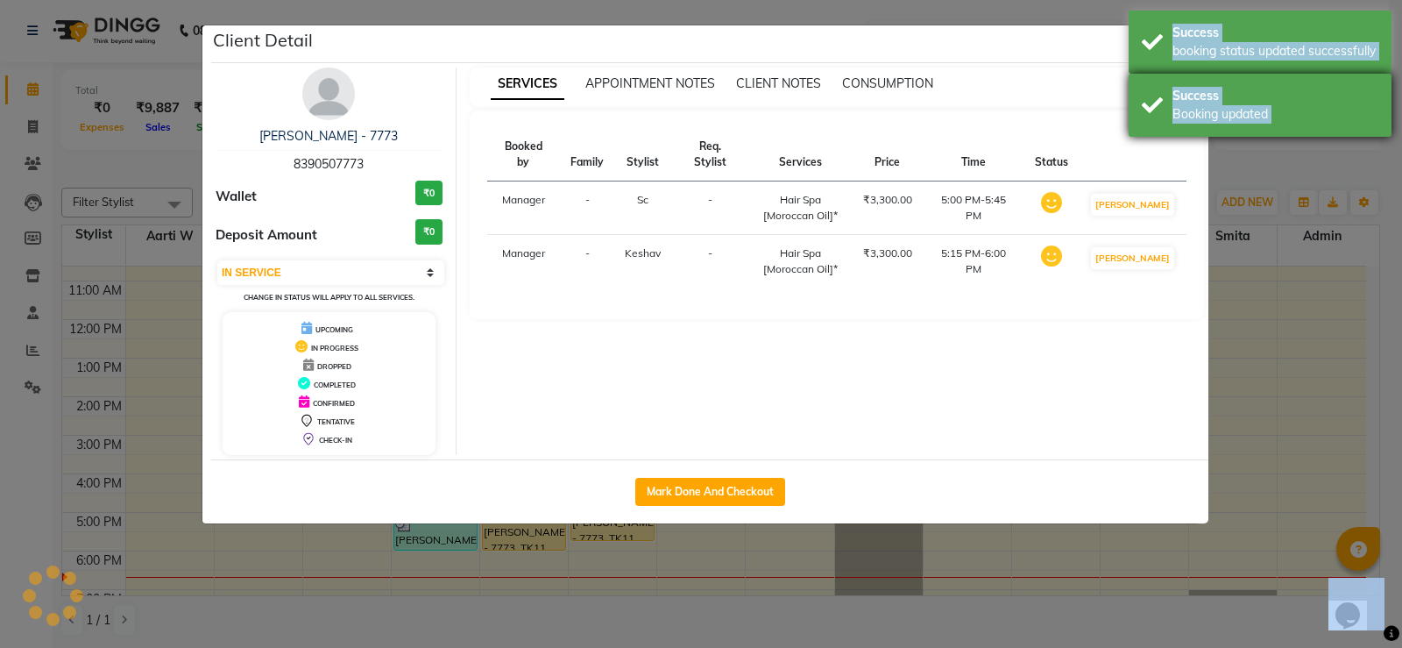
click at [1163, 101] on div "Success Booking updated" at bounding box center [1260, 105] width 263 height 63
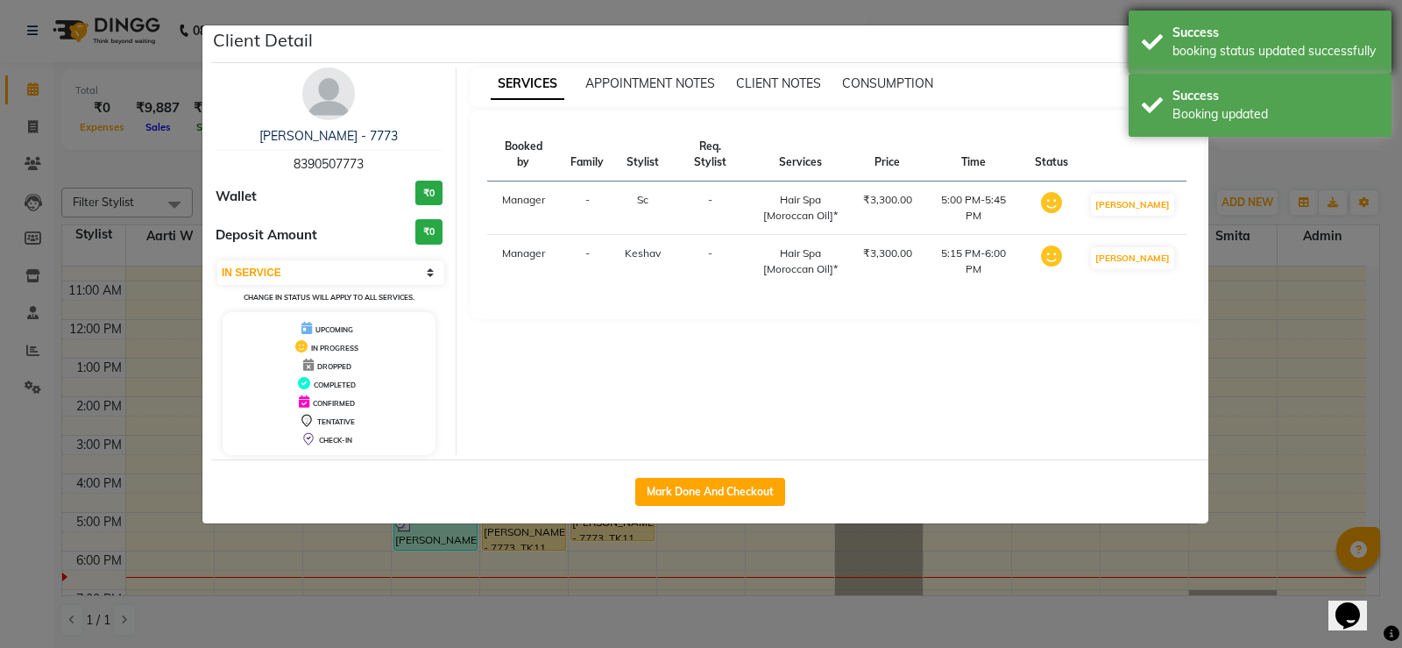
click at [1162, 40] on div "Success booking status updated successfully" at bounding box center [1260, 42] width 263 height 63
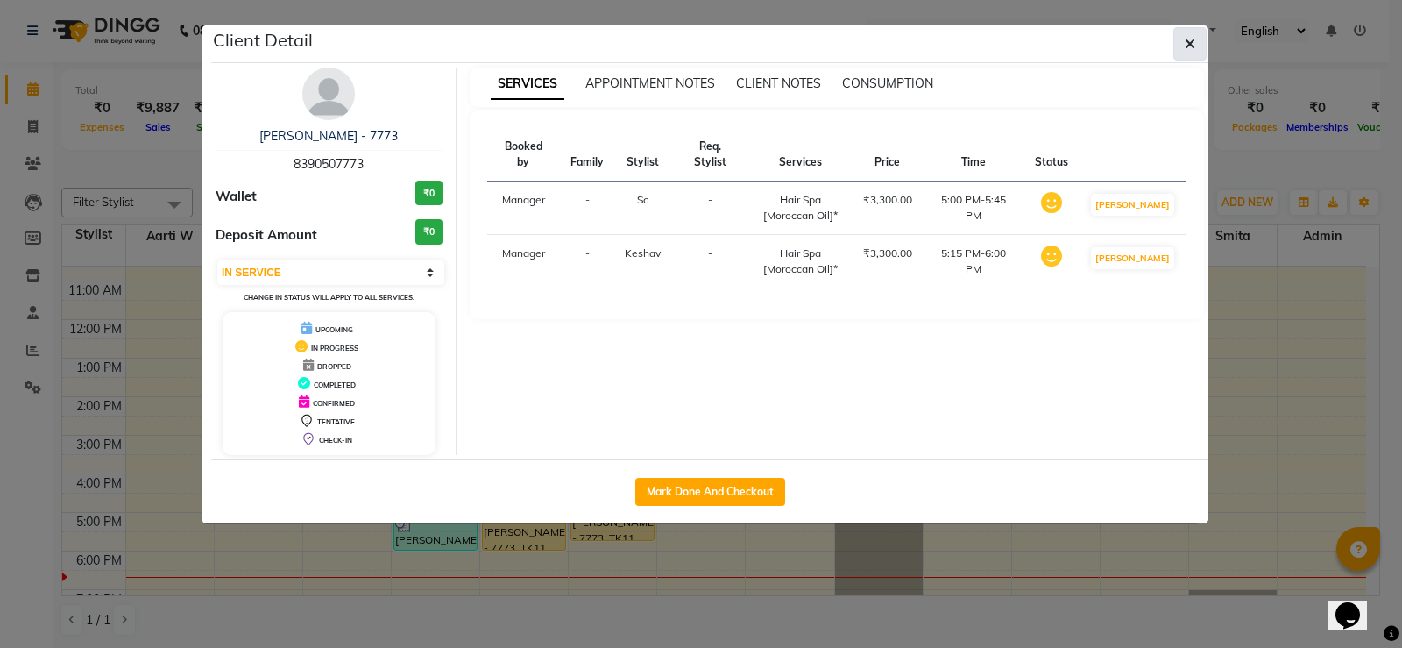
click at [1198, 25] on div "Client Detail" at bounding box center [709, 44] width 997 height 38
click at [1196, 30] on button "button" at bounding box center [1190, 43] width 33 height 33
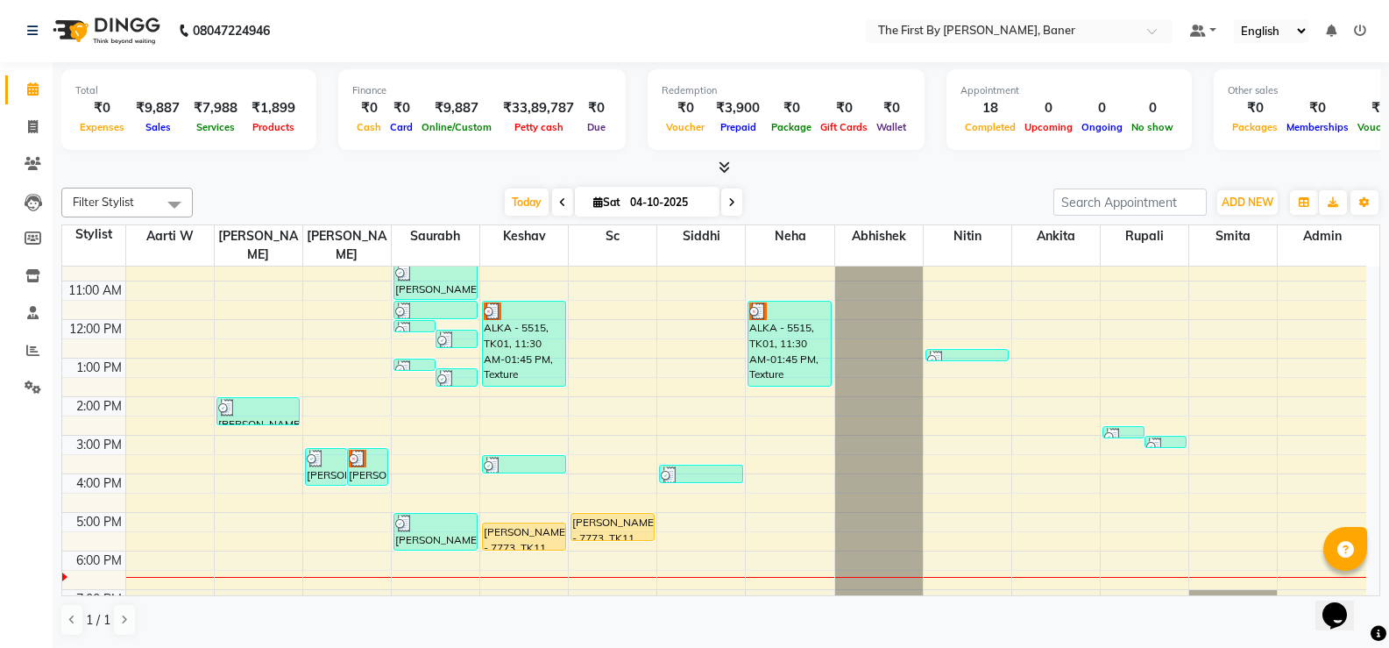
scroll to position [153, 0]
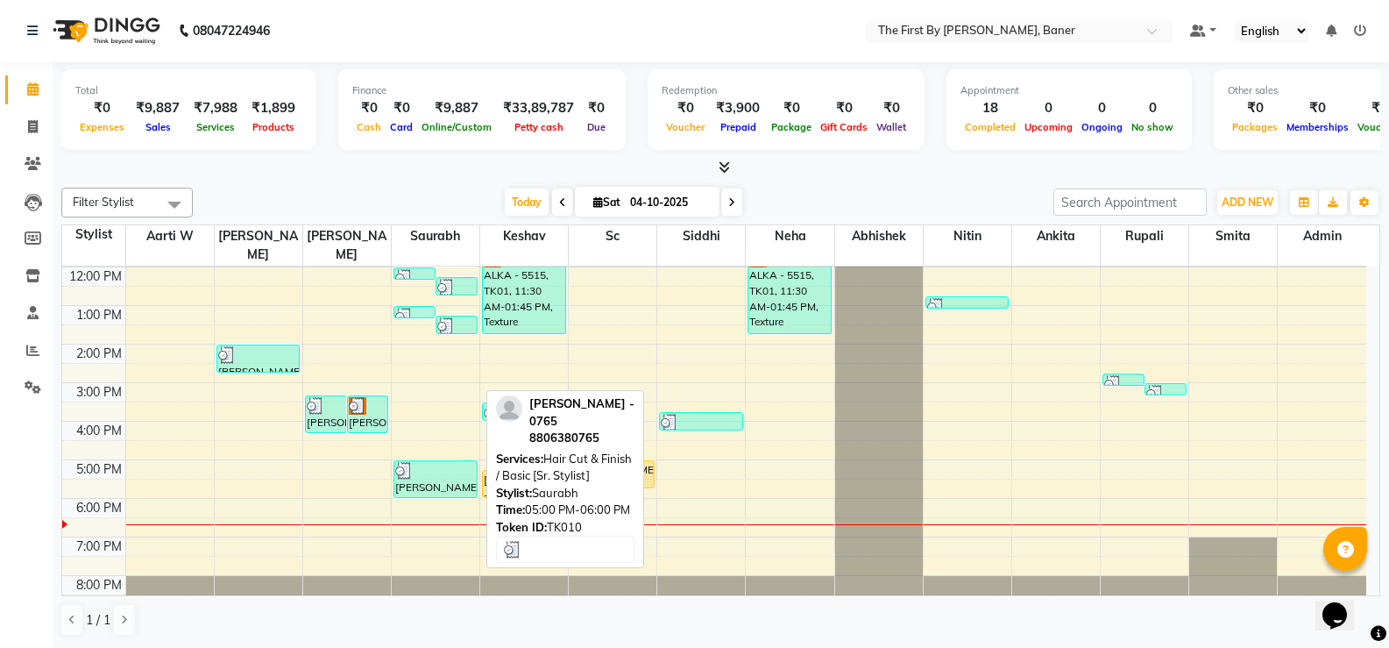
click at [423, 473] on div "[PERSON_NAME] - 0765, TK10, 05:00 PM-06:00 PM, Hair Cut & Finish / Basic [Sr. S…" at bounding box center [435, 479] width 82 height 36
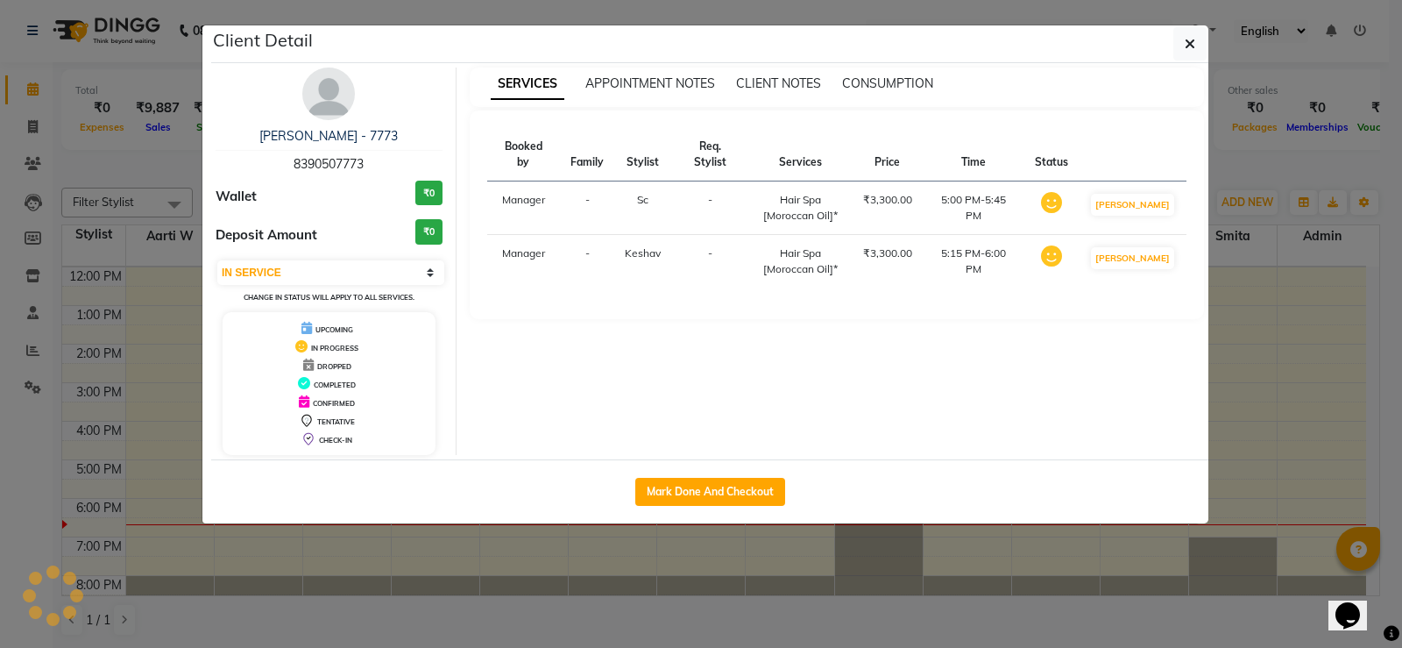
select select "3"
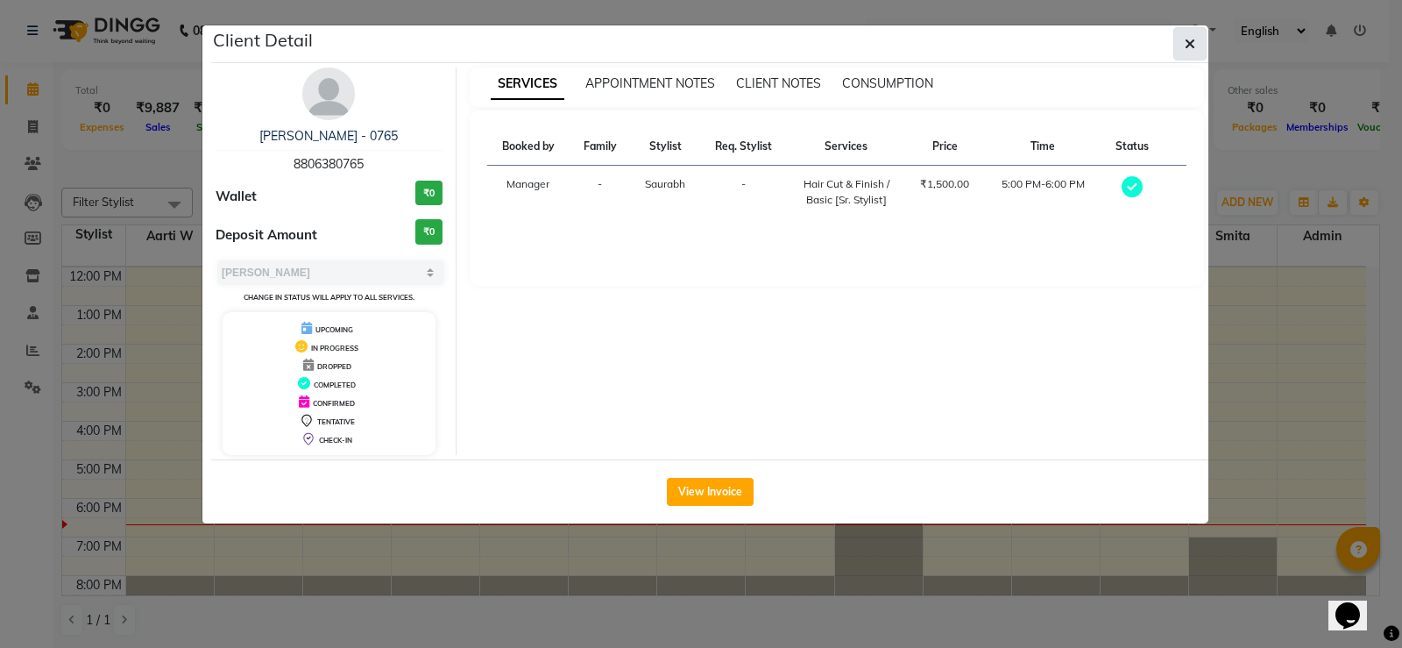
click at [1176, 41] on button "button" at bounding box center [1190, 43] width 33 height 33
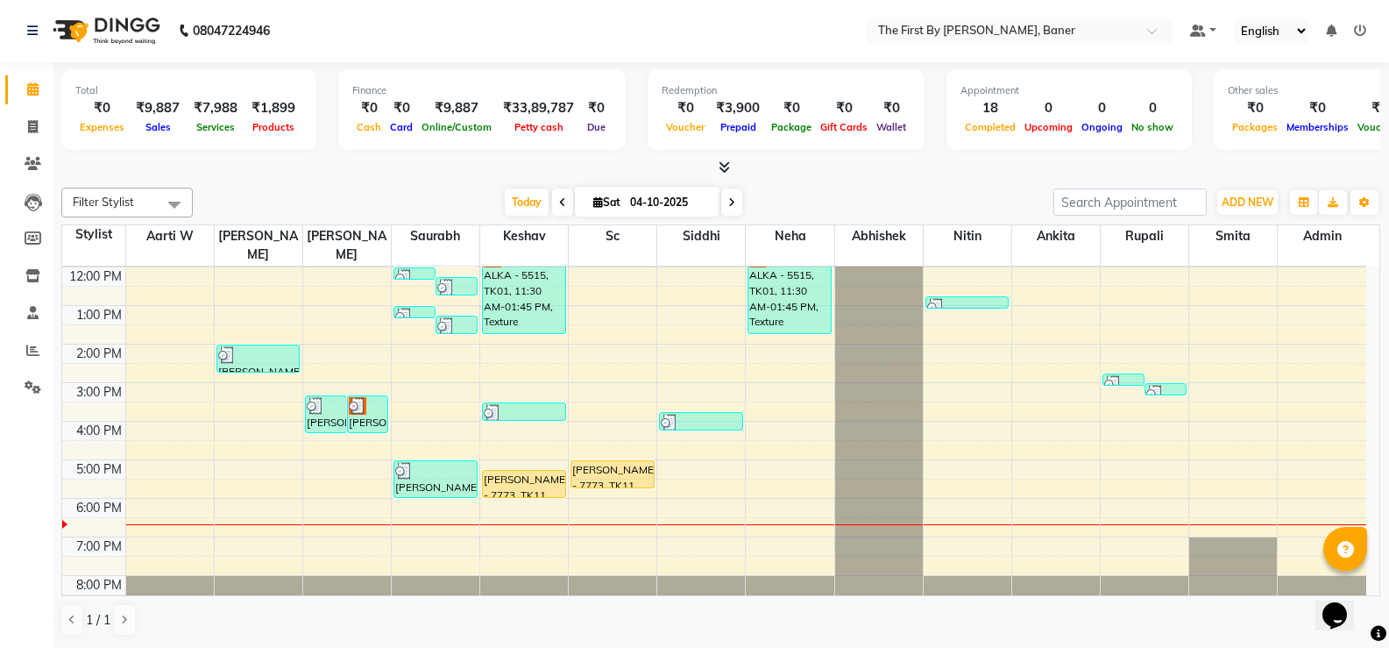
click at [936, 489] on div "8:00 AM 9:00 AM 10:00 AM 11:00 AM 12:00 PM 1:00 PM 2:00 PM 3:00 PM 4:00 PM 5:00…" at bounding box center [714, 363] width 1304 height 500
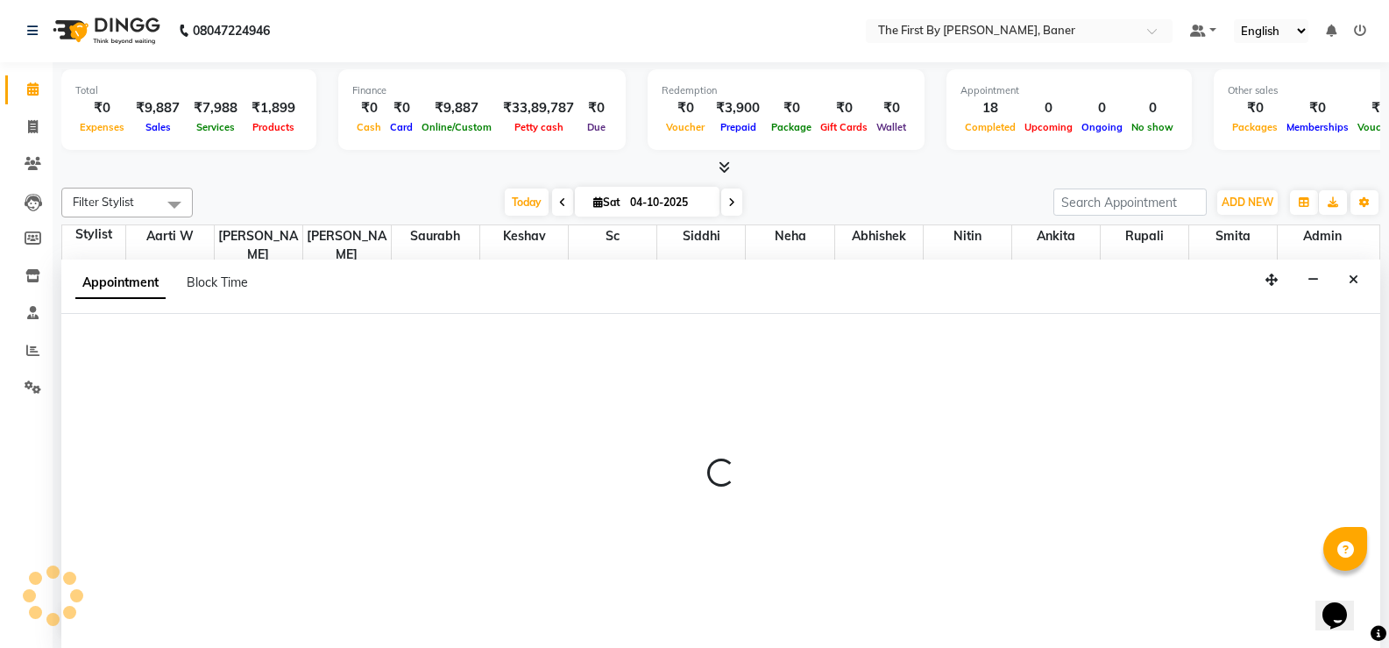
select select "49030"
select select "1080"
select select "tentative"
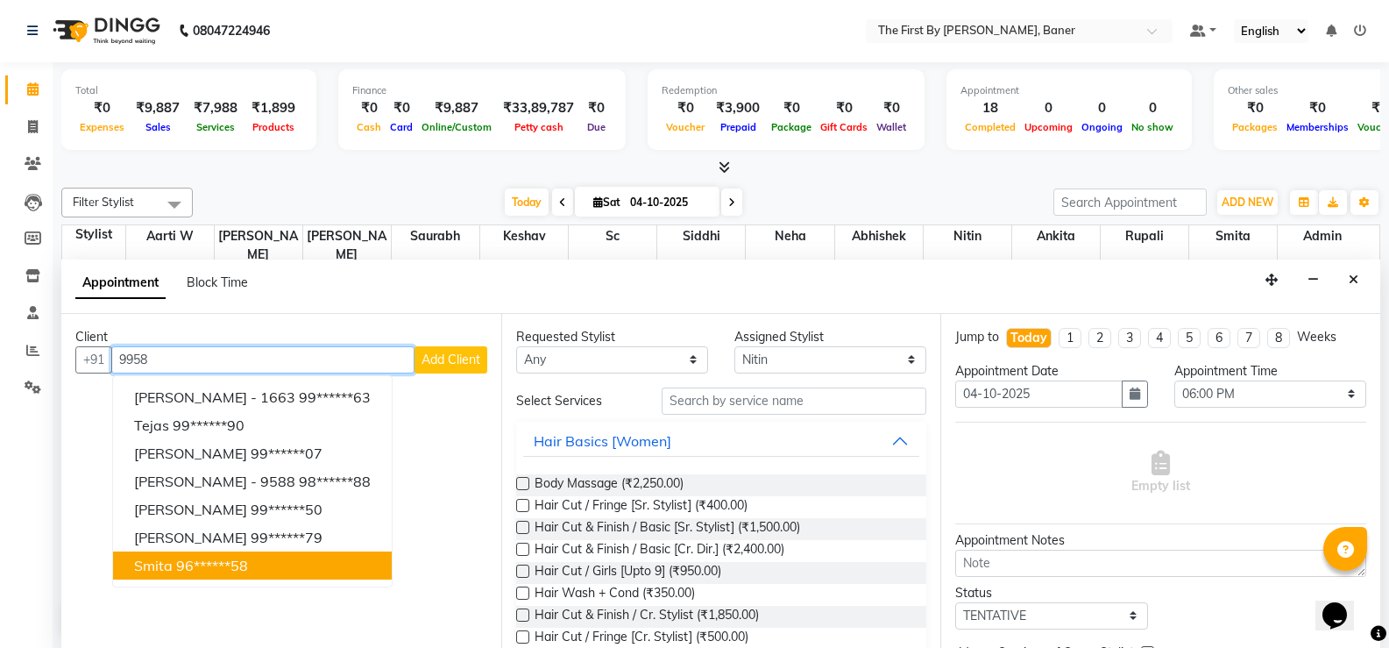
click at [223, 551] on button "Smita 96******58" at bounding box center [252, 565] width 279 height 28
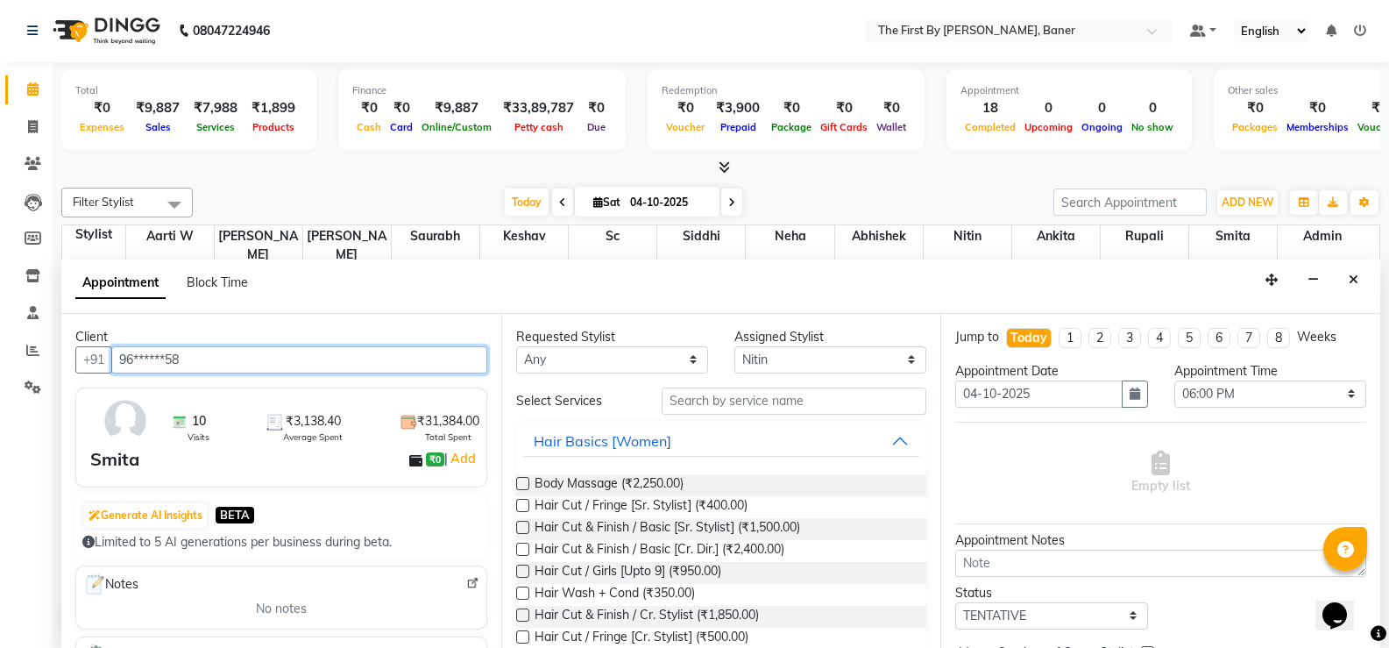
type input "96******58"
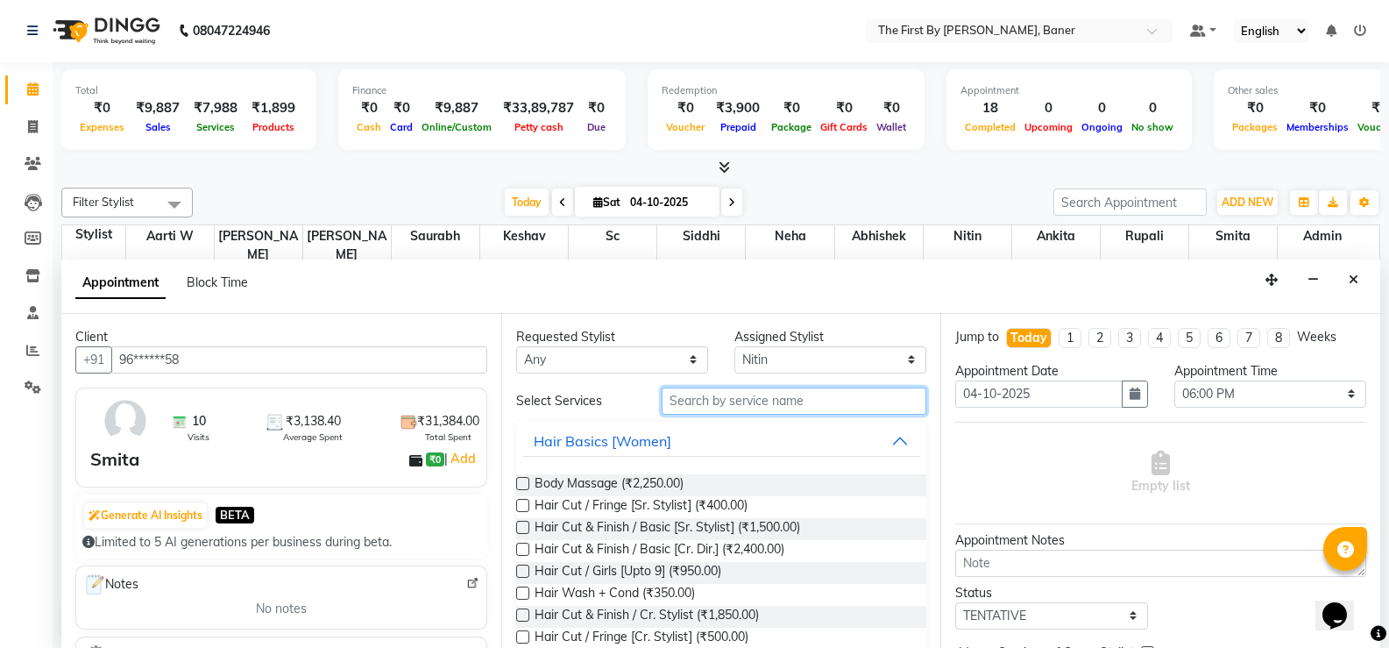
click at [721, 410] on input "text" at bounding box center [794, 400] width 265 height 27
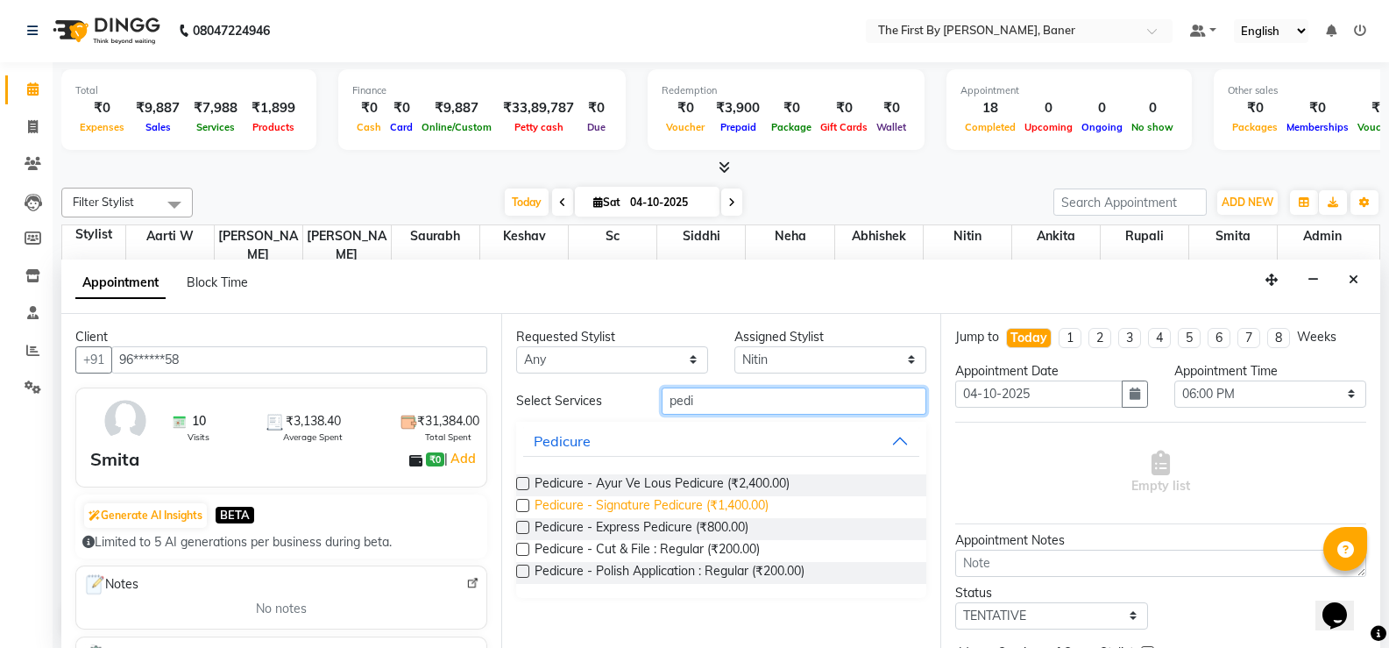
type input "pedi"
click at [714, 504] on span "Pedicure - Signature Pedicure (₹1,400.00)" at bounding box center [652, 507] width 234 height 22
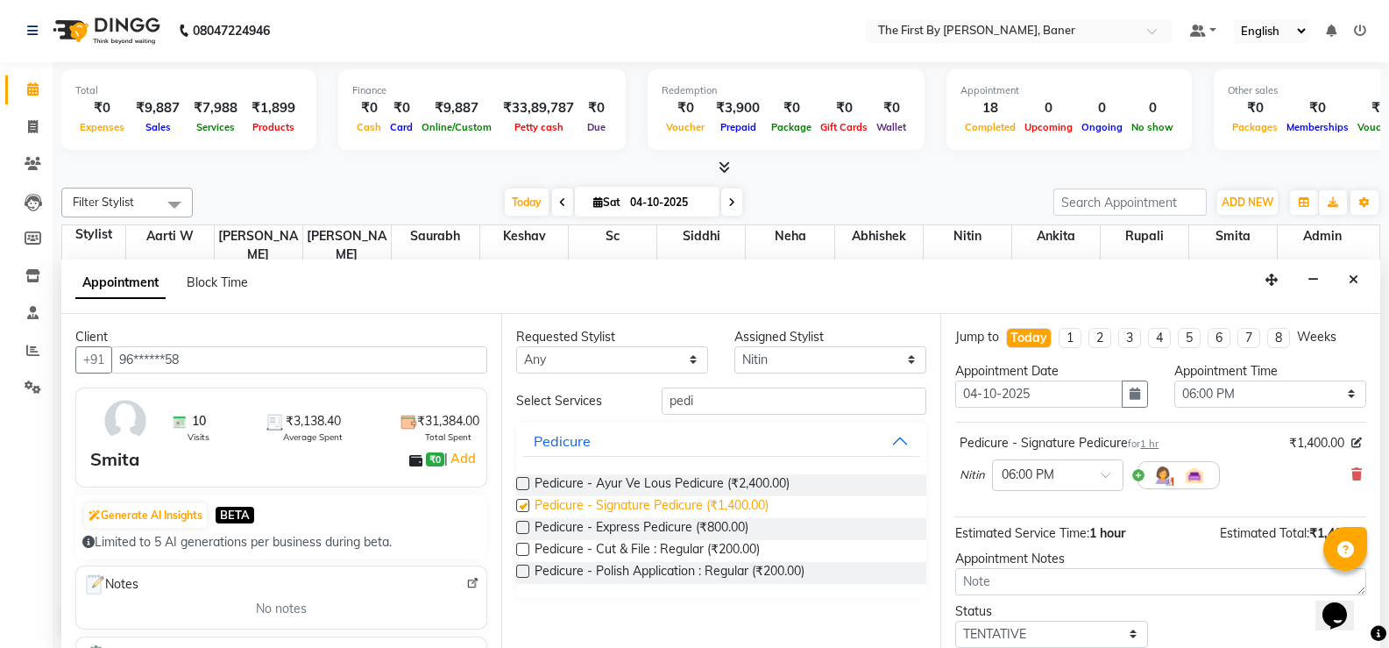
checkbox input "false"
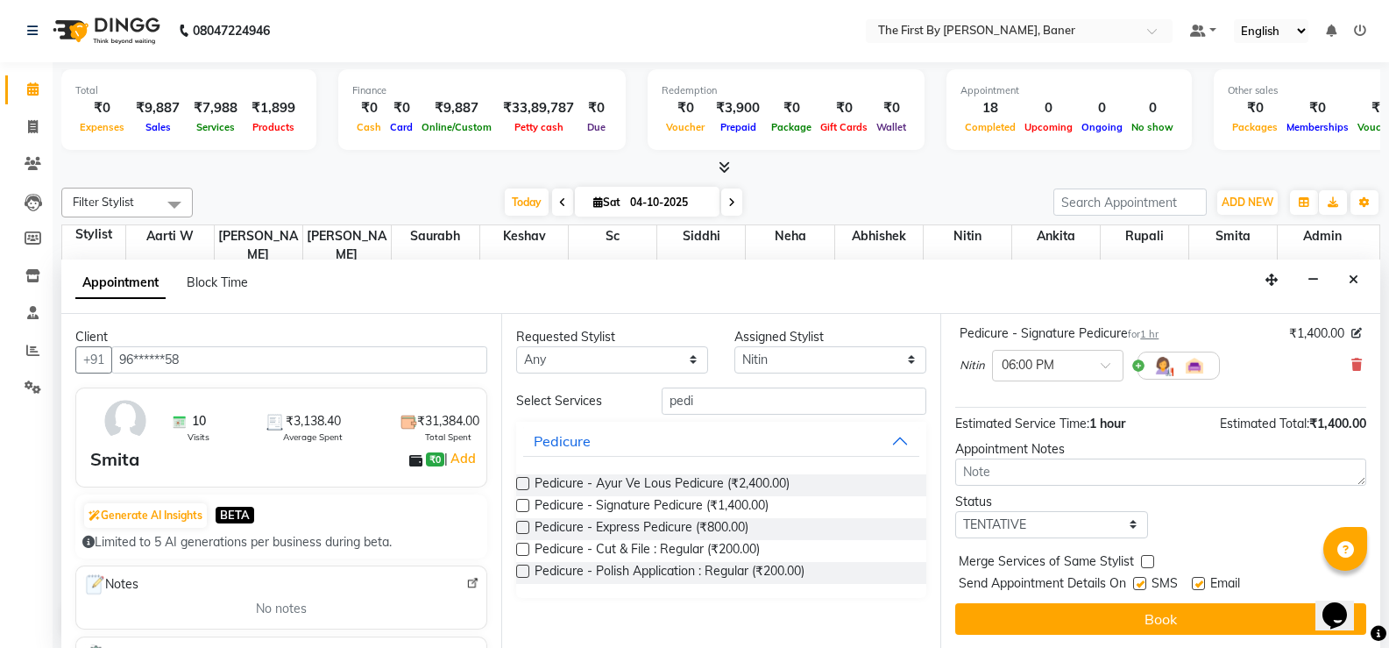
scroll to position [110, 0]
click at [1099, 606] on button "Book" at bounding box center [1160, 618] width 411 height 32
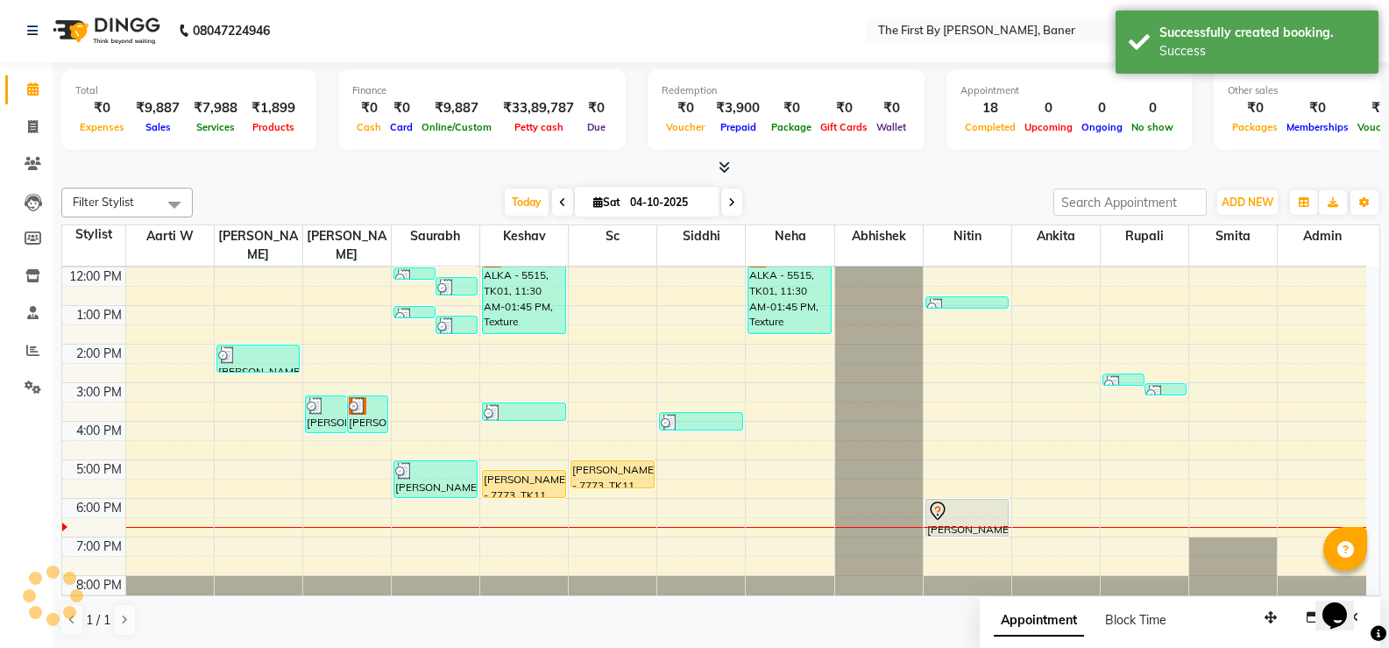
scroll to position [0, 0]
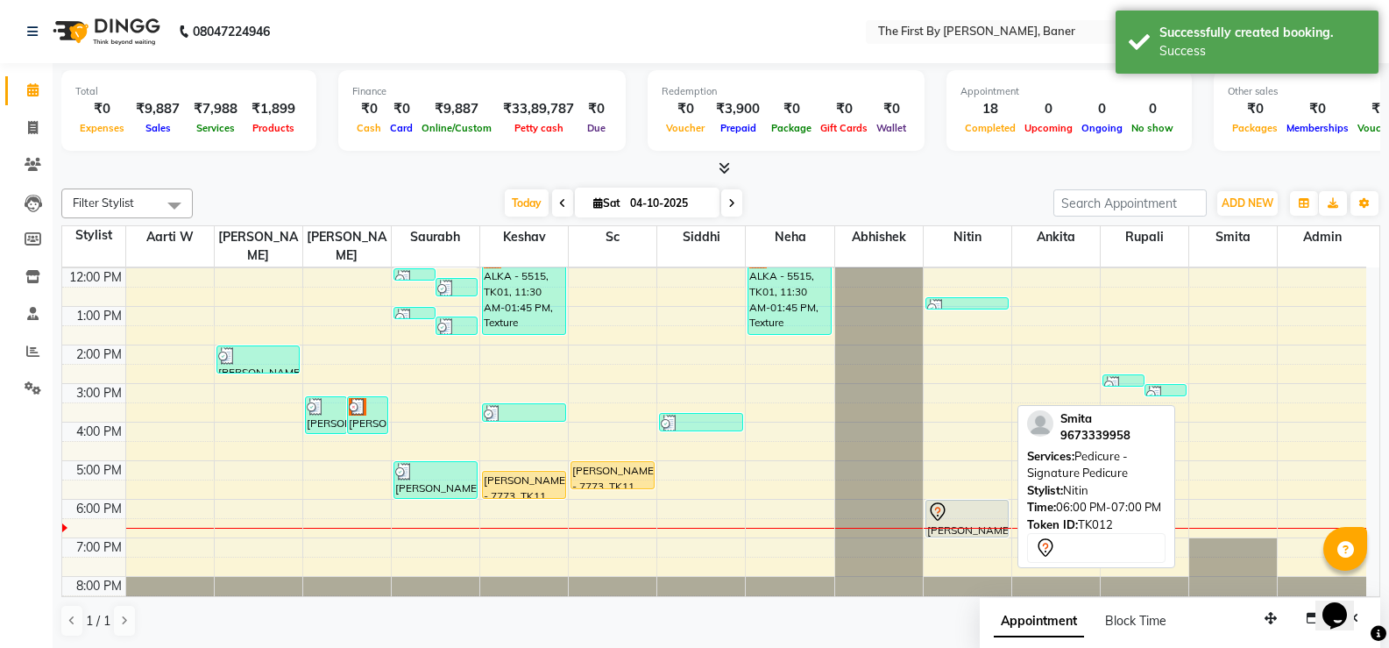
click at [940, 501] on icon at bounding box center [937, 511] width 21 height 21
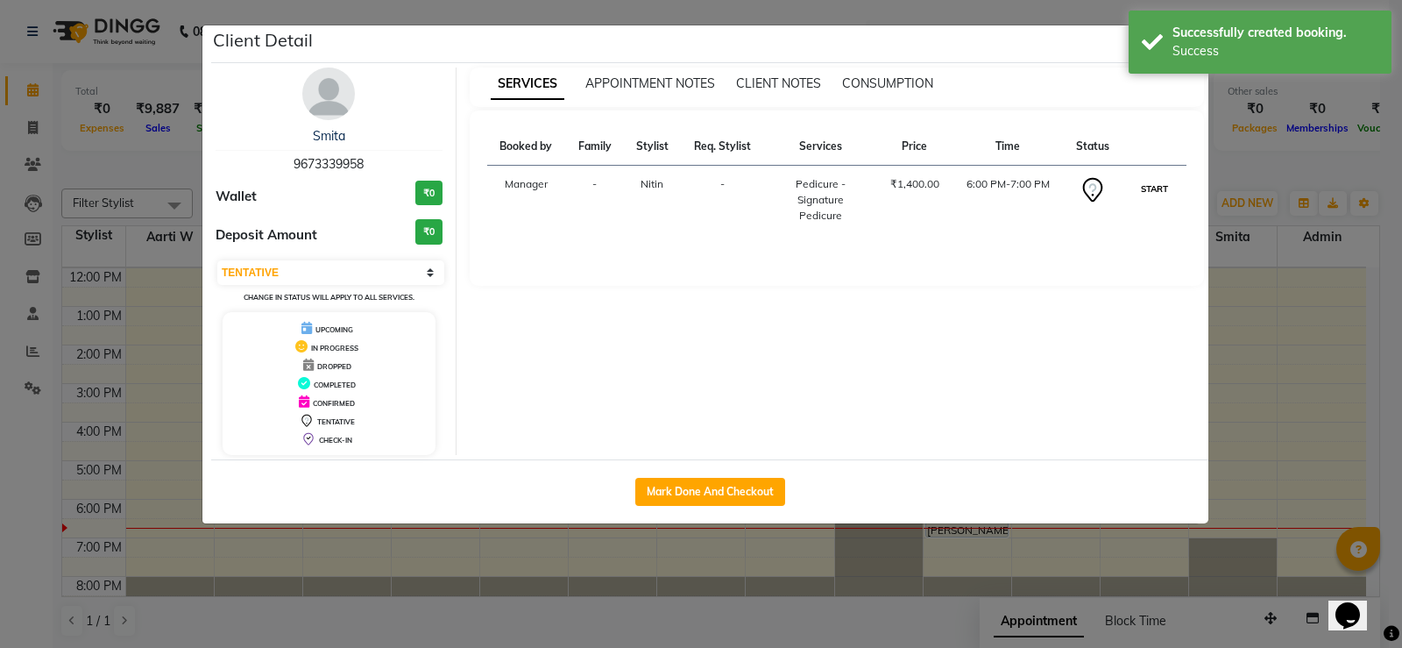
click at [1151, 185] on button "START" at bounding box center [1155, 189] width 36 height 22
select select "1"
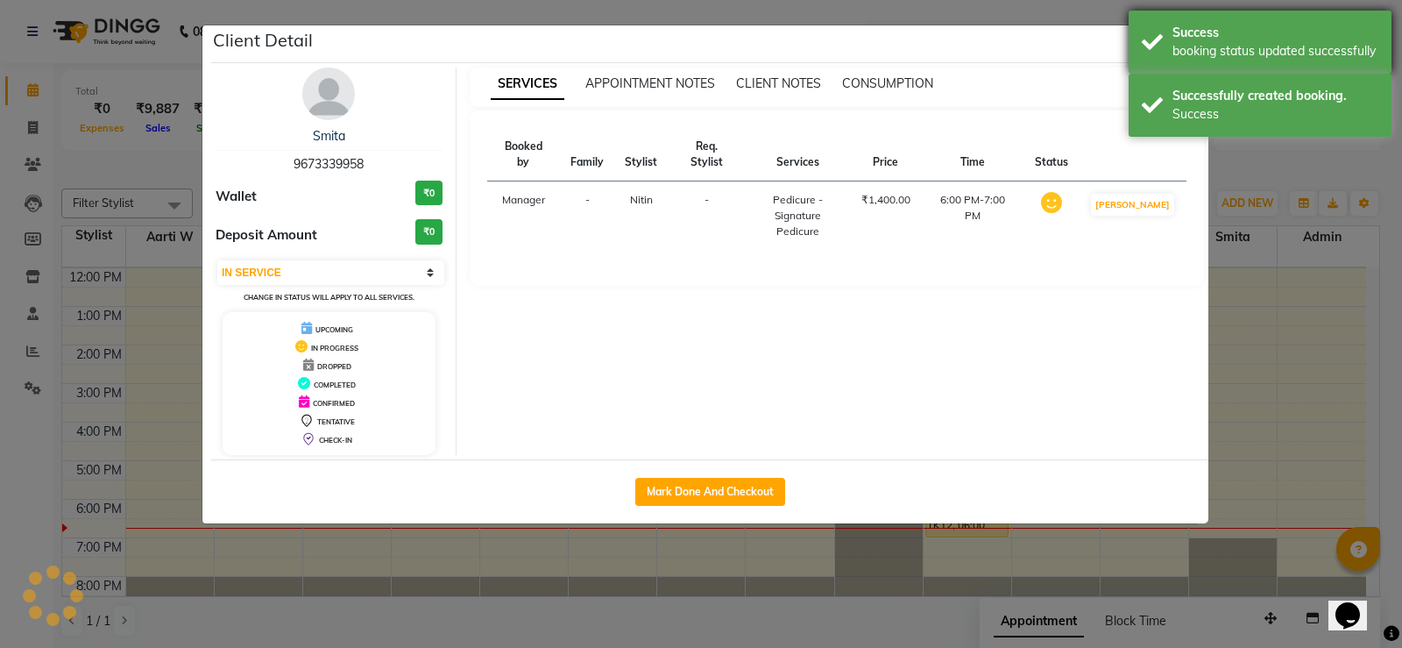
click at [1170, 55] on div "Success booking status updated successfully" at bounding box center [1260, 42] width 263 height 63
click at [1167, 103] on div "SERVICES APPOINTMENT NOTES CLIENT NOTES CONSUMPTION" at bounding box center [837, 86] width 735 height 39
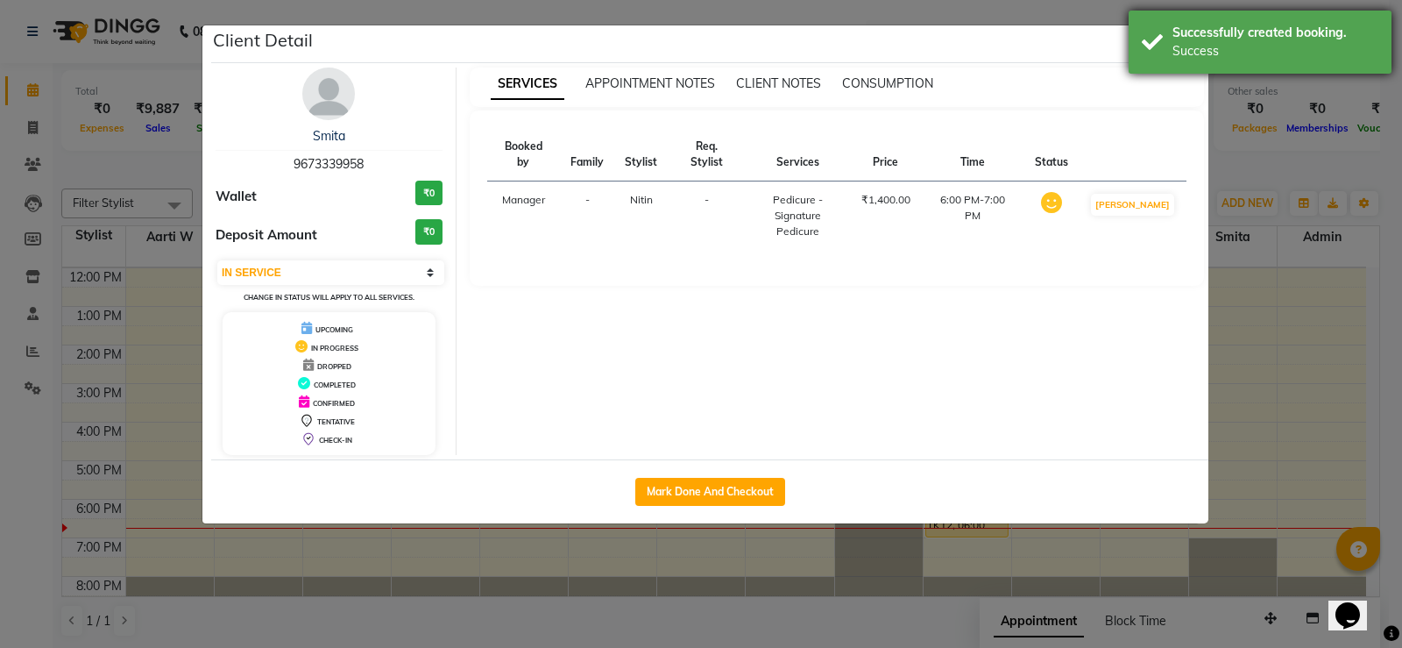
drag, startPoint x: 1176, startPoint y: 57, endPoint x: 1195, endPoint y: 50, distance: 20.5
click at [1177, 57] on div "Success" at bounding box center [1276, 51] width 206 height 18
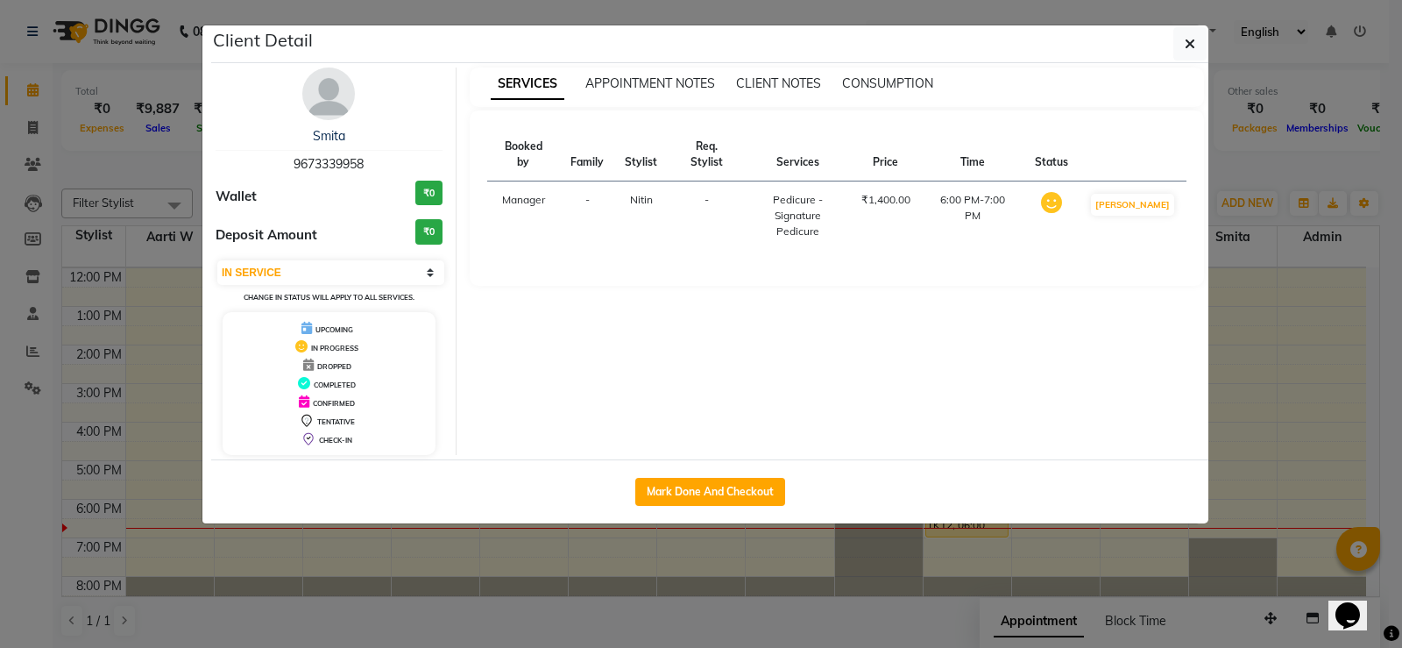
click at [1193, 46] on icon "button" at bounding box center [1190, 44] width 11 height 14
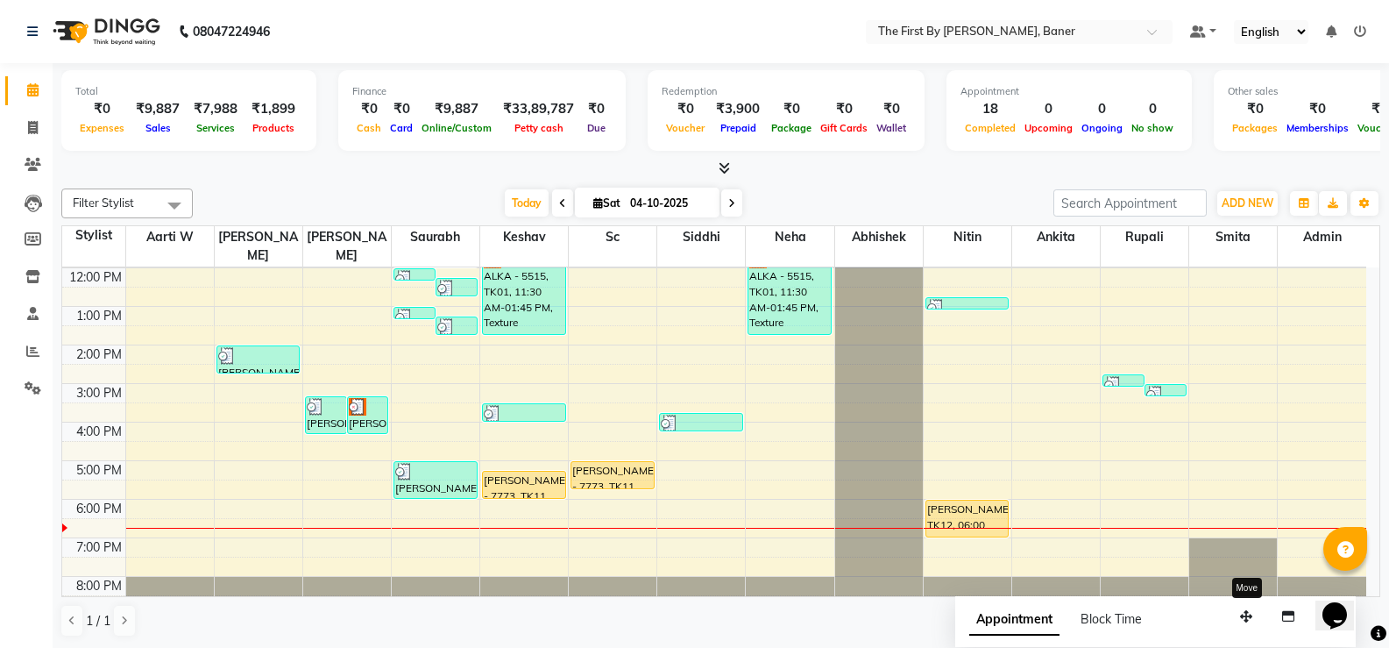
drag, startPoint x: 1272, startPoint y: 621, endPoint x: 1143, endPoint y: 627, distance: 129.0
click at [1240, 614] on icon "button" at bounding box center [1246, 616] width 12 height 12
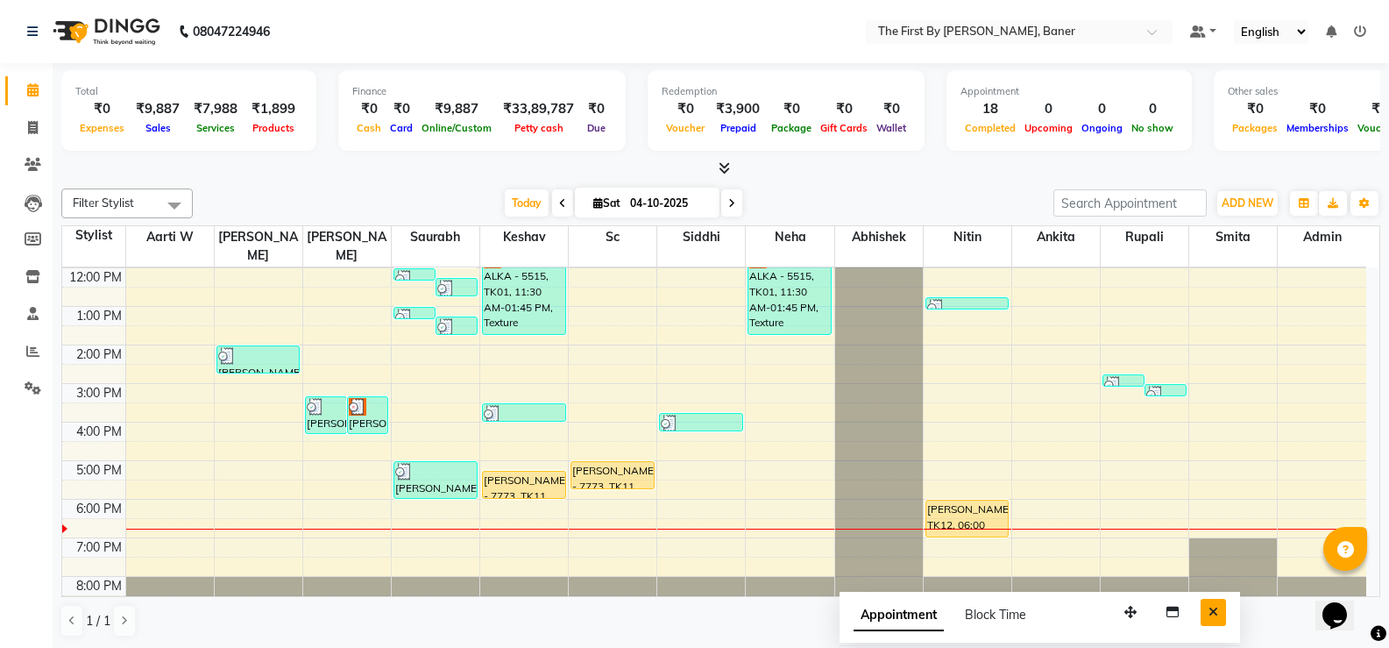
click at [1206, 613] on button "Close" at bounding box center [1213, 612] width 25 height 27
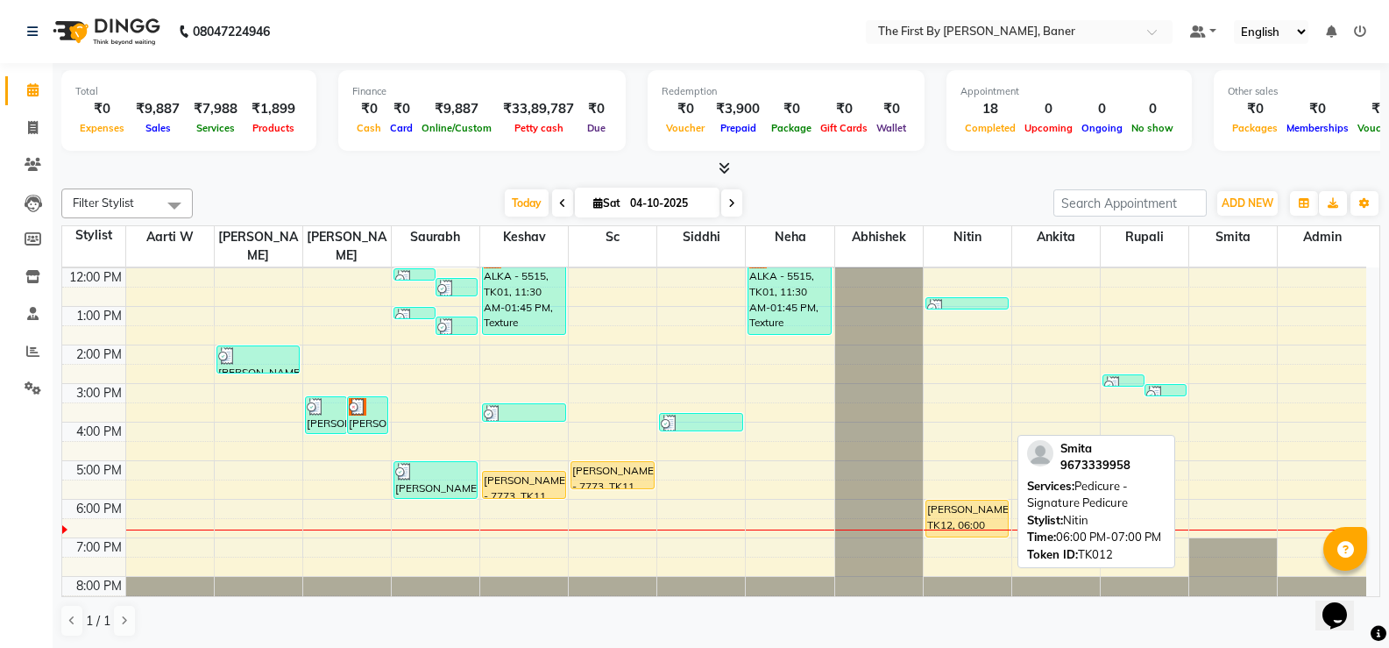
click at [958, 500] on div "[PERSON_NAME], TK12, 06:00 PM-07:00 PM, Pedicure - Signature Pedicure" at bounding box center [967, 518] width 82 height 36
select select "1"
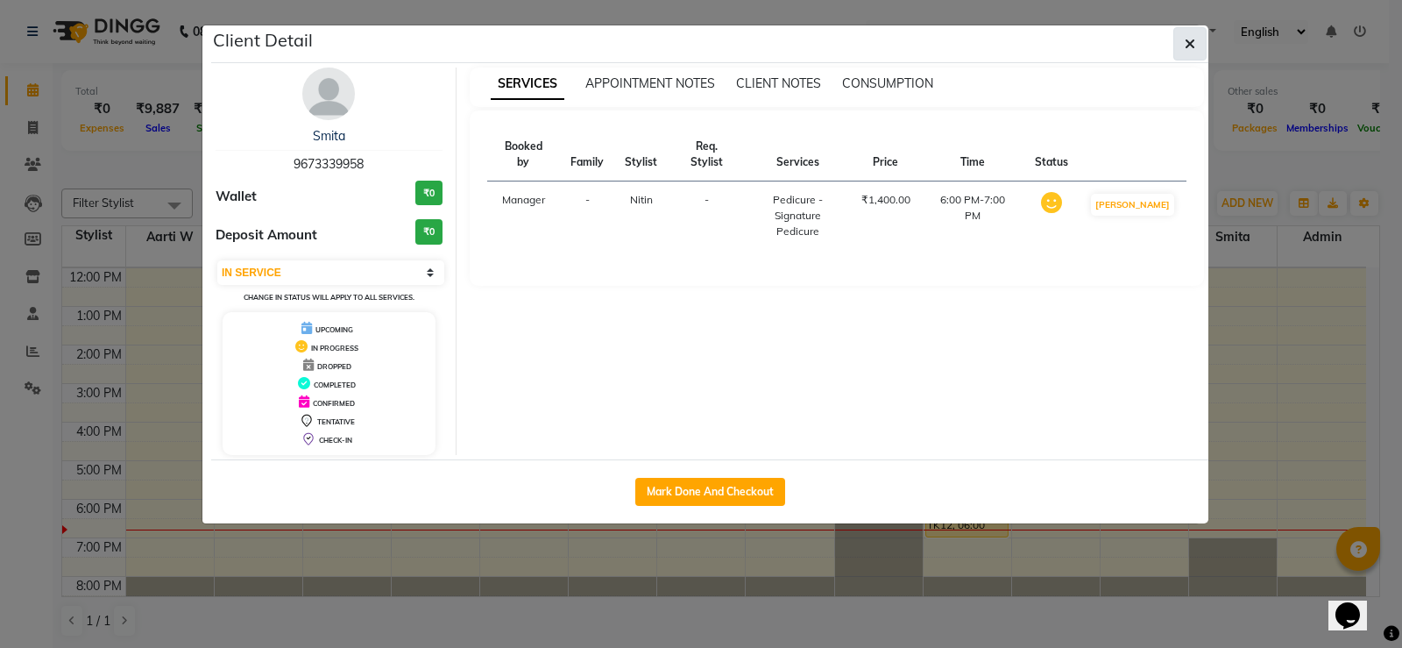
click at [1189, 38] on icon "button" at bounding box center [1190, 44] width 11 height 14
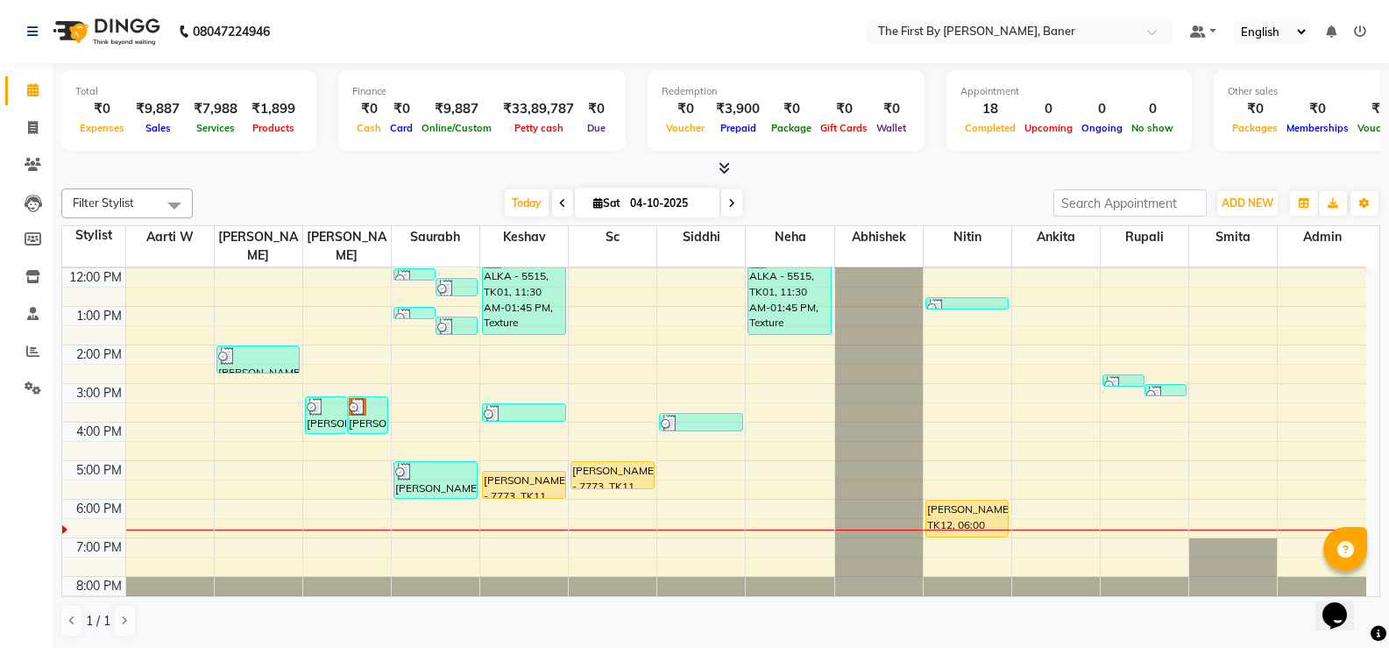
click at [419, 488] on div "8:00 AM 9:00 AM 10:00 AM 11:00 AM 12:00 PM 1:00 PM 2:00 PM 3:00 PM 4:00 PM 5:00…" at bounding box center [714, 364] width 1304 height 500
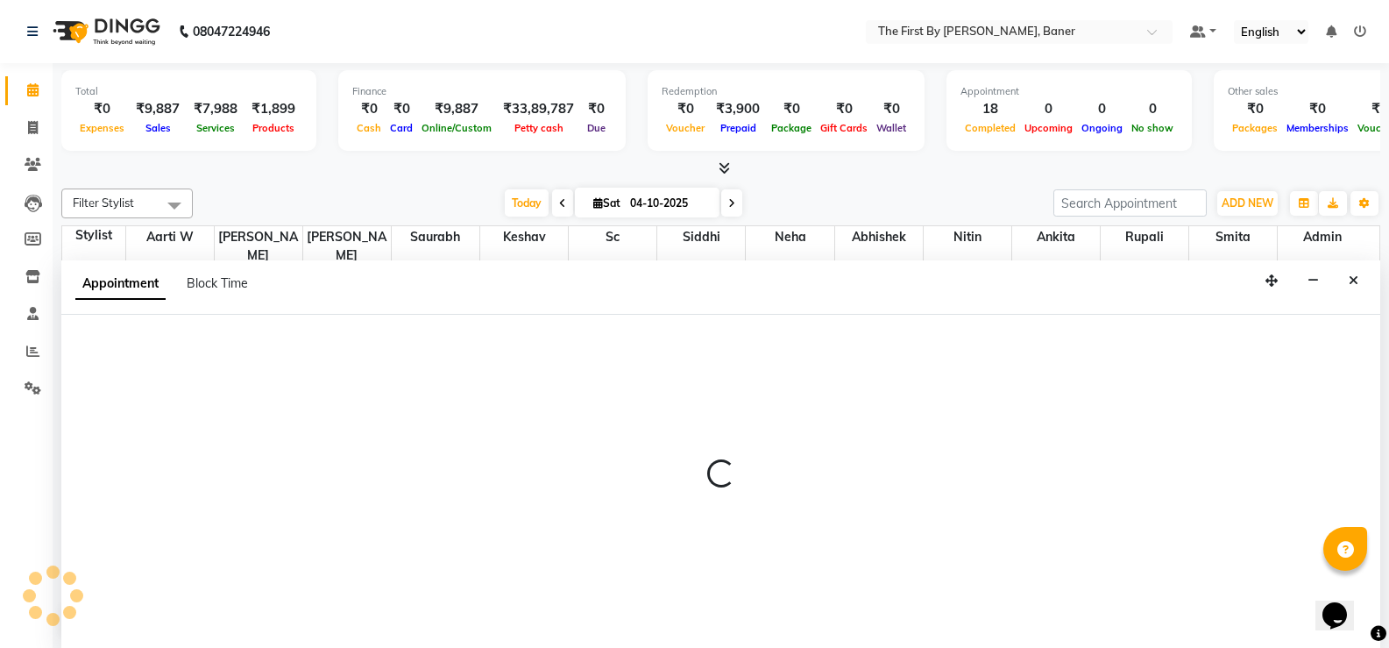
scroll to position [1, 0]
select select "49037"
select select "1080"
select select "tentative"
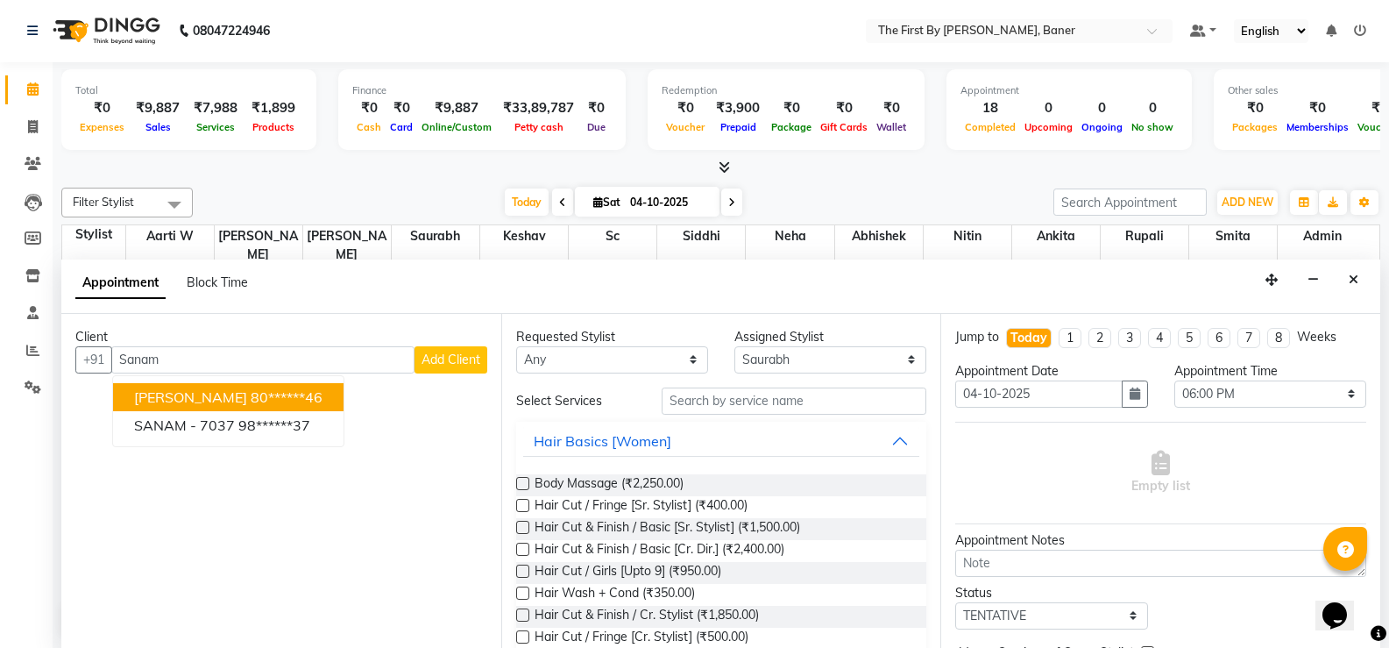
click at [179, 401] on span "[PERSON_NAME]" at bounding box center [190, 397] width 113 height 18
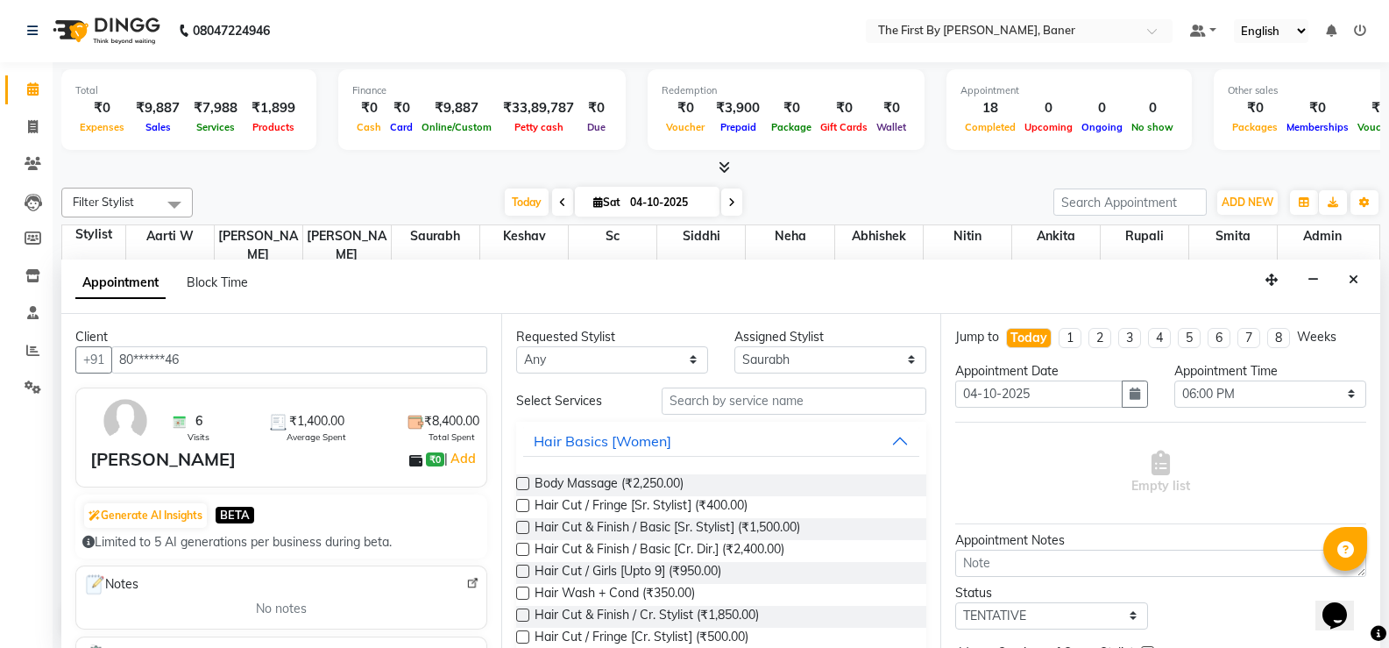
type input "80******46"
click at [704, 393] on input "text" at bounding box center [794, 400] width 265 height 27
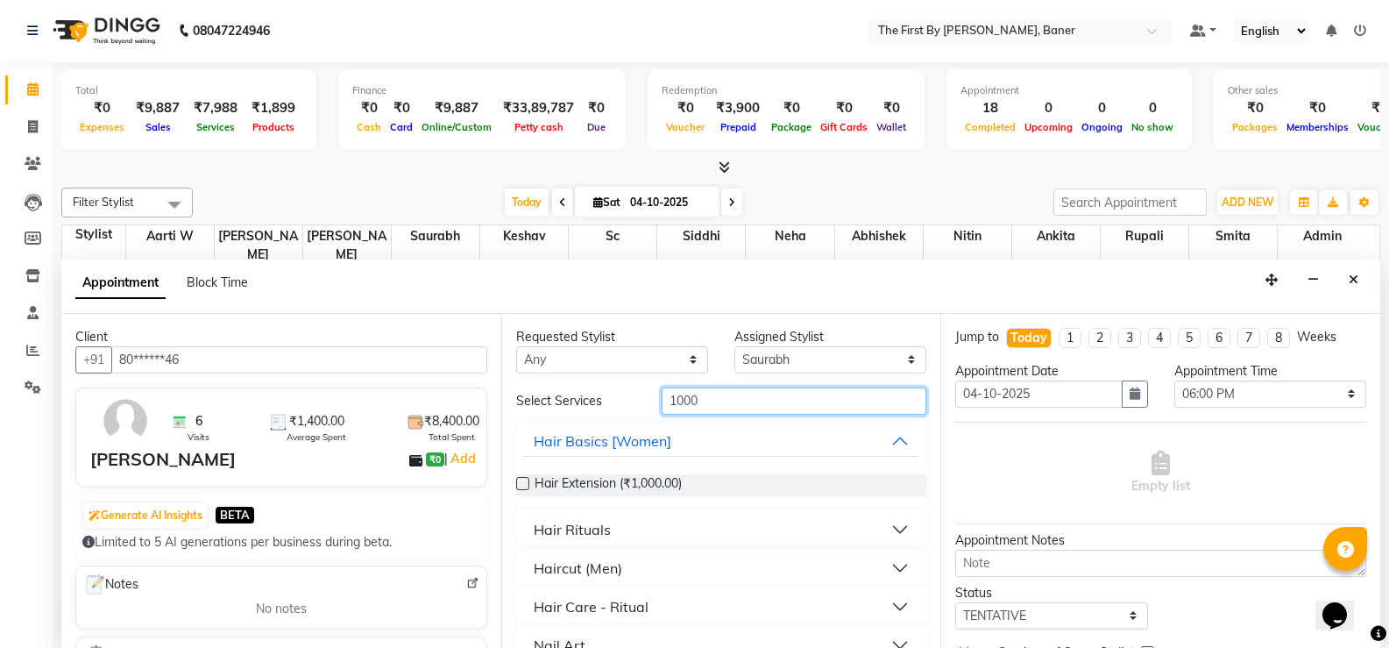
type input "1000"
click at [562, 564] on div "Haircut (Men)" at bounding box center [578, 567] width 89 height 21
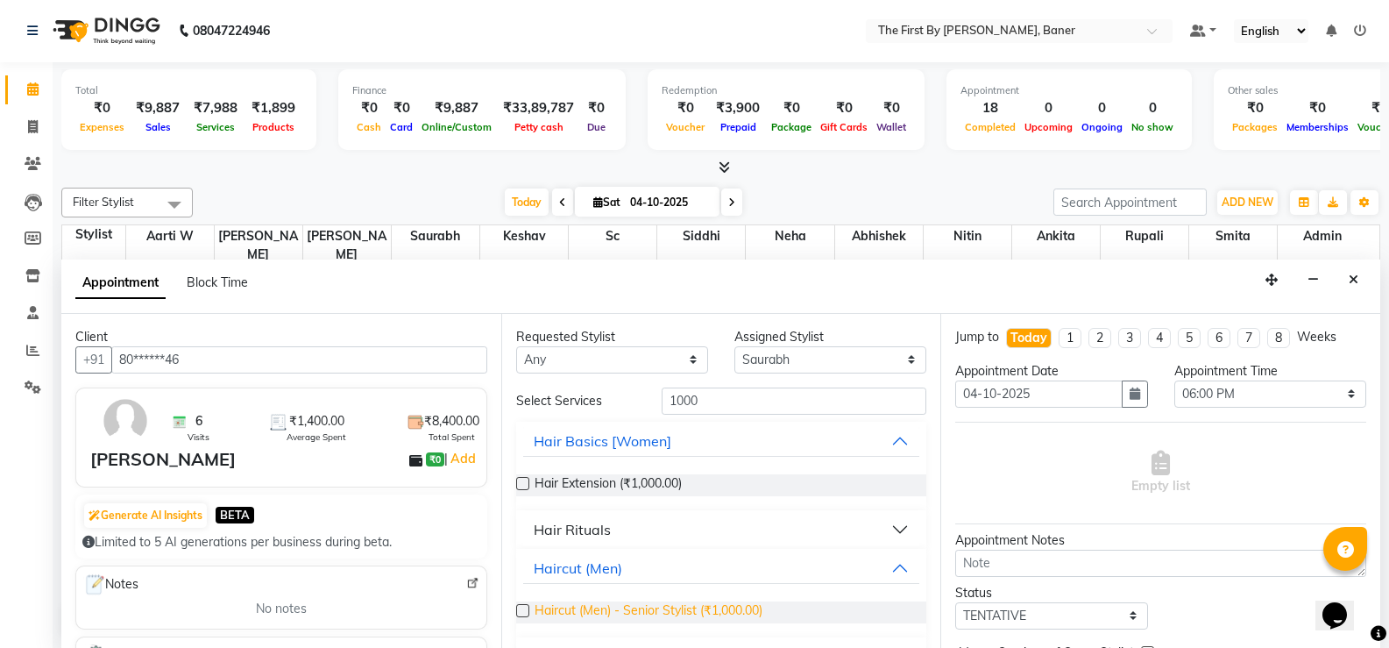
click at [678, 603] on span "Haircut (Men) - Senior Stylist (₹1,000.00)" at bounding box center [649, 612] width 228 height 22
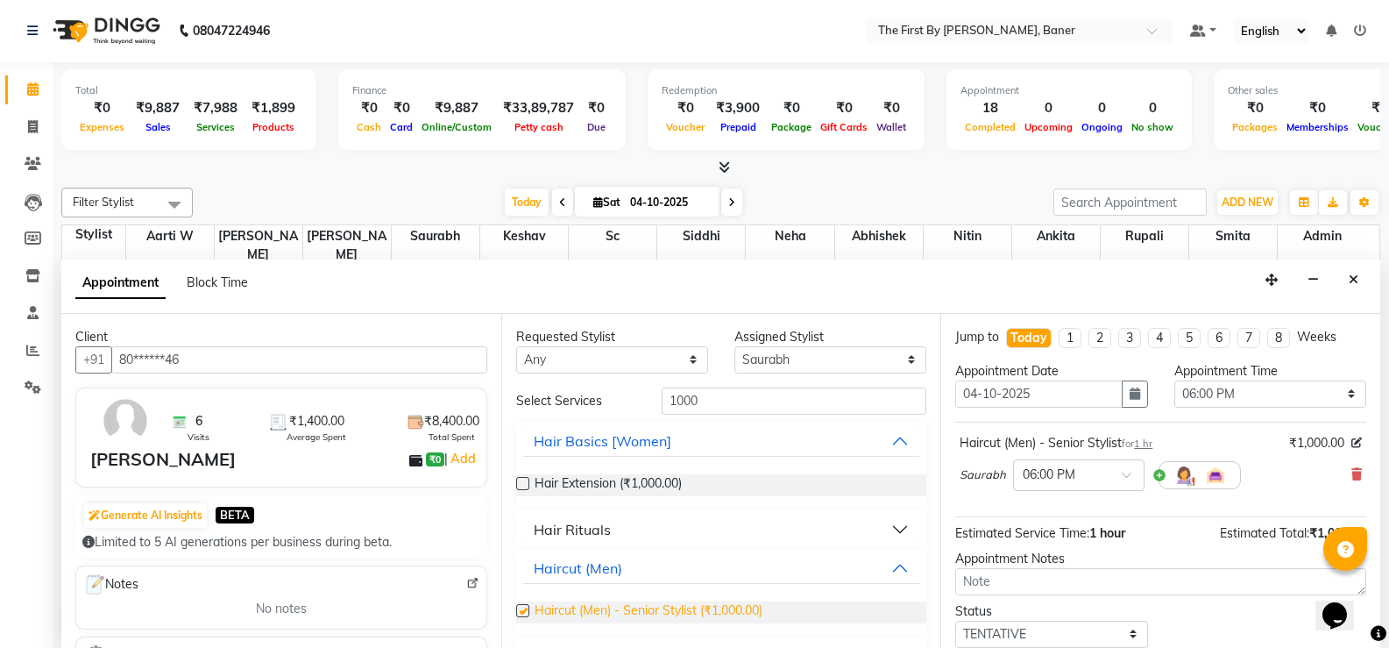
checkbox input "false"
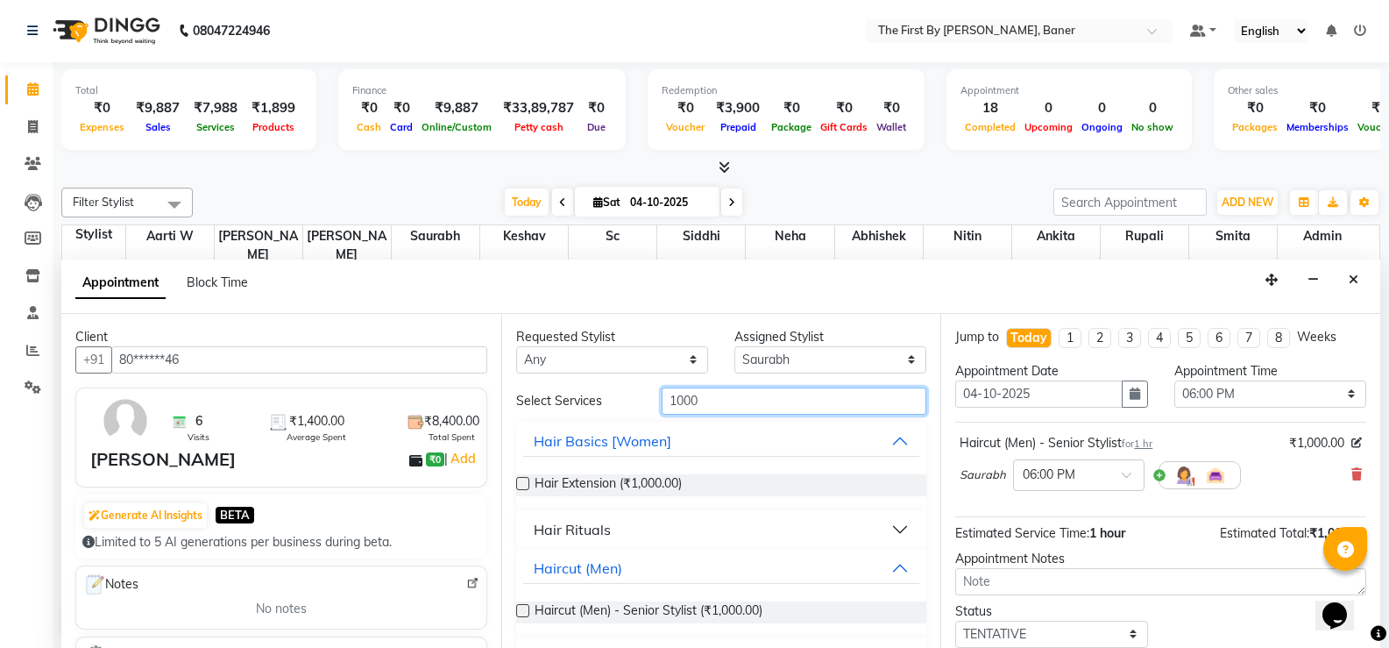
click at [685, 398] on input "1000" at bounding box center [794, 400] width 265 height 27
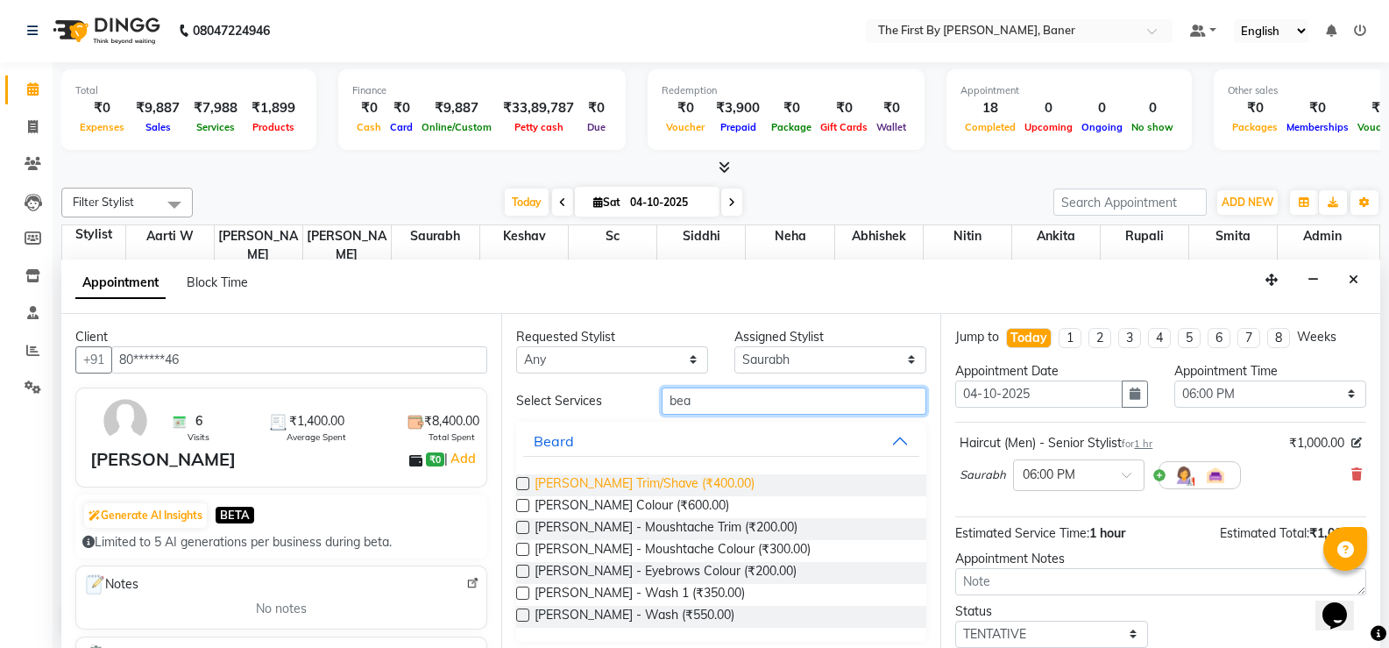
type input "bea"
click at [713, 487] on span "[PERSON_NAME] Trim/Shave (₹400.00)" at bounding box center [645, 485] width 220 height 22
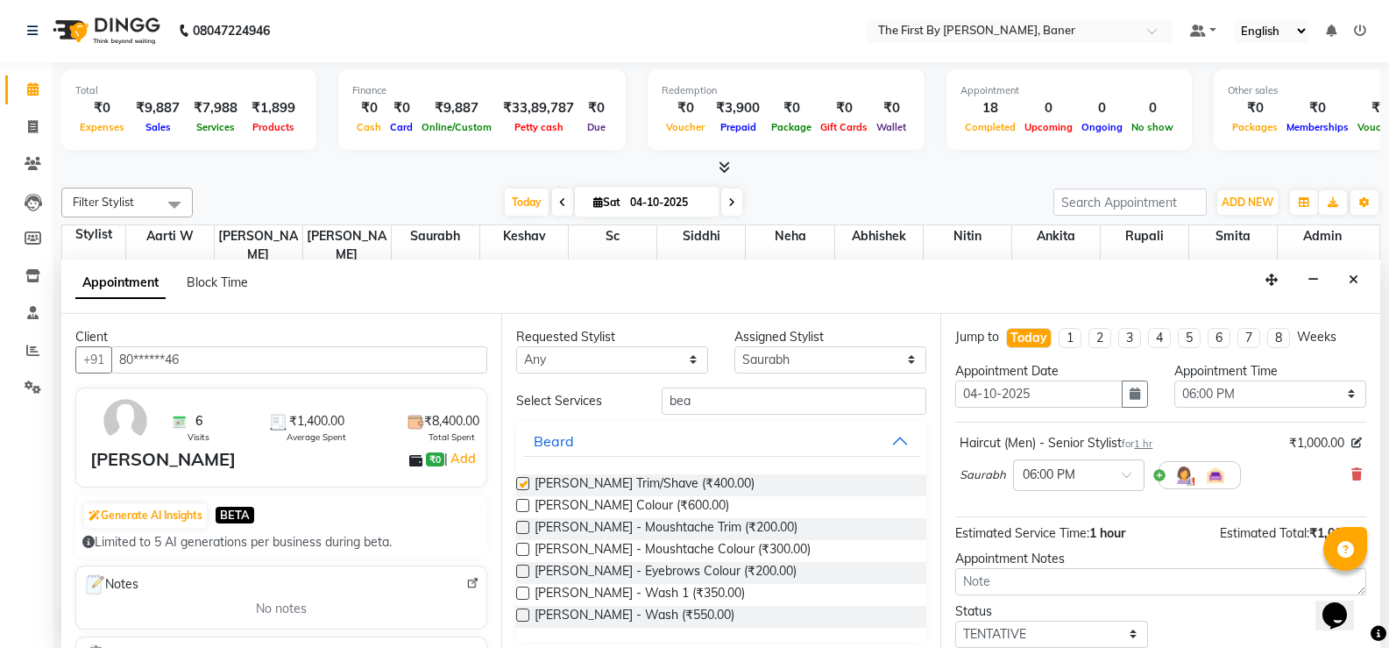
checkbox input "false"
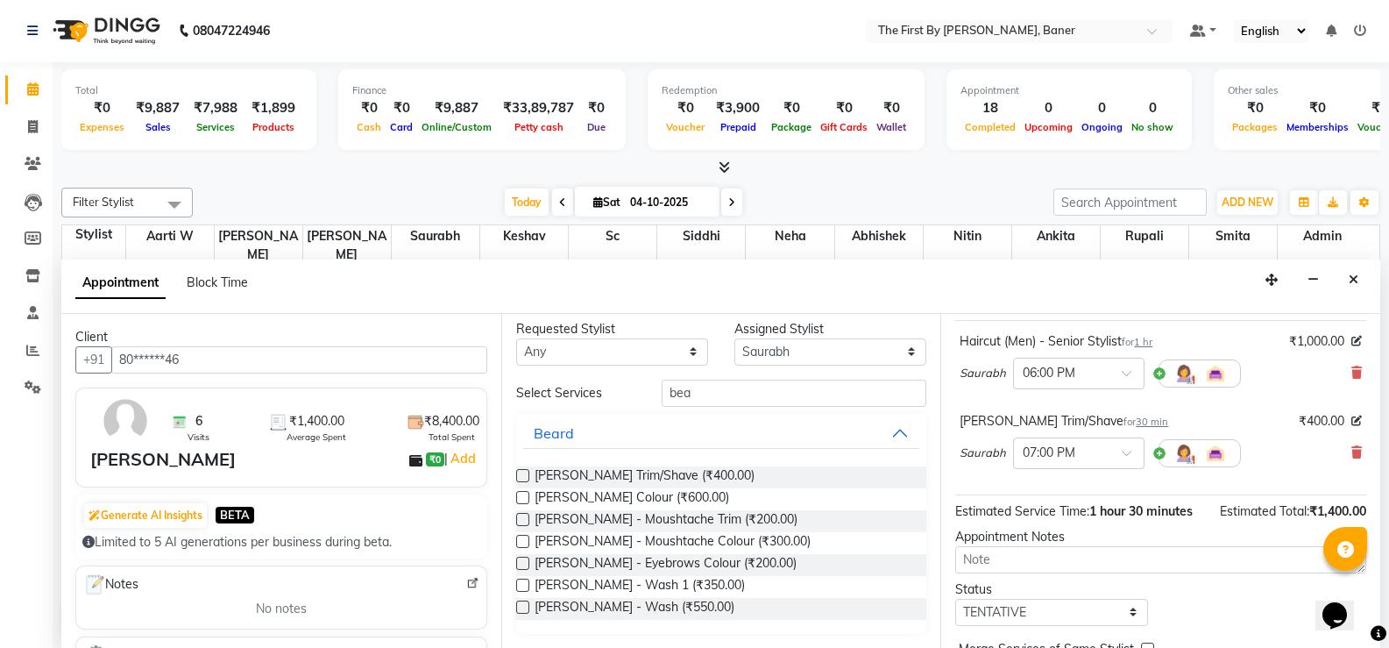
scroll to position [190, 0]
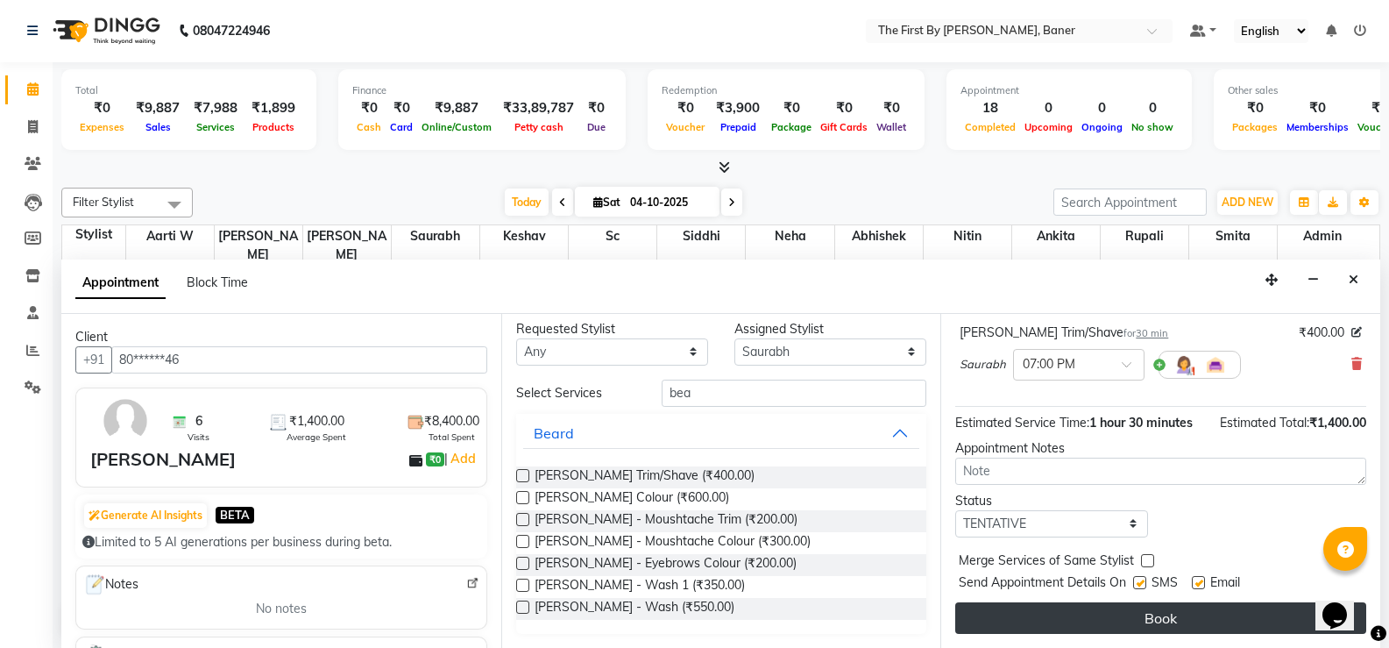
click at [1100, 625] on button "Book" at bounding box center [1160, 618] width 411 height 32
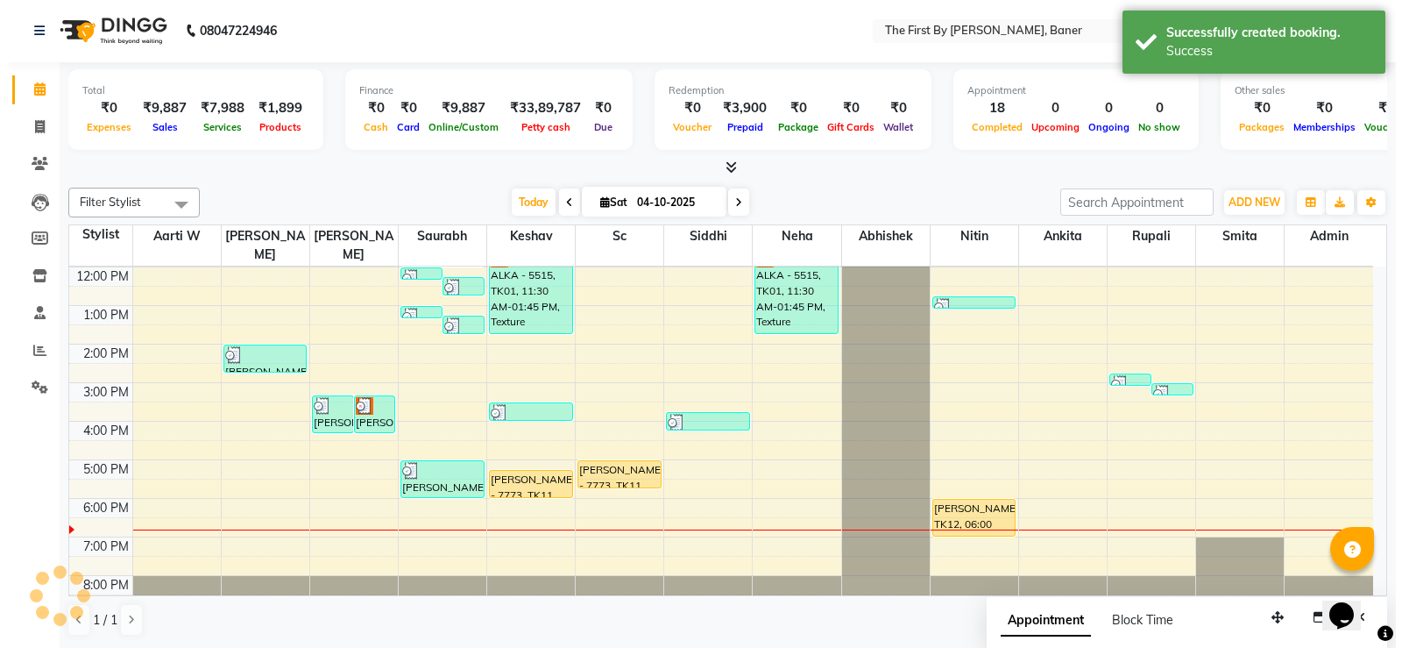
scroll to position [0, 0]
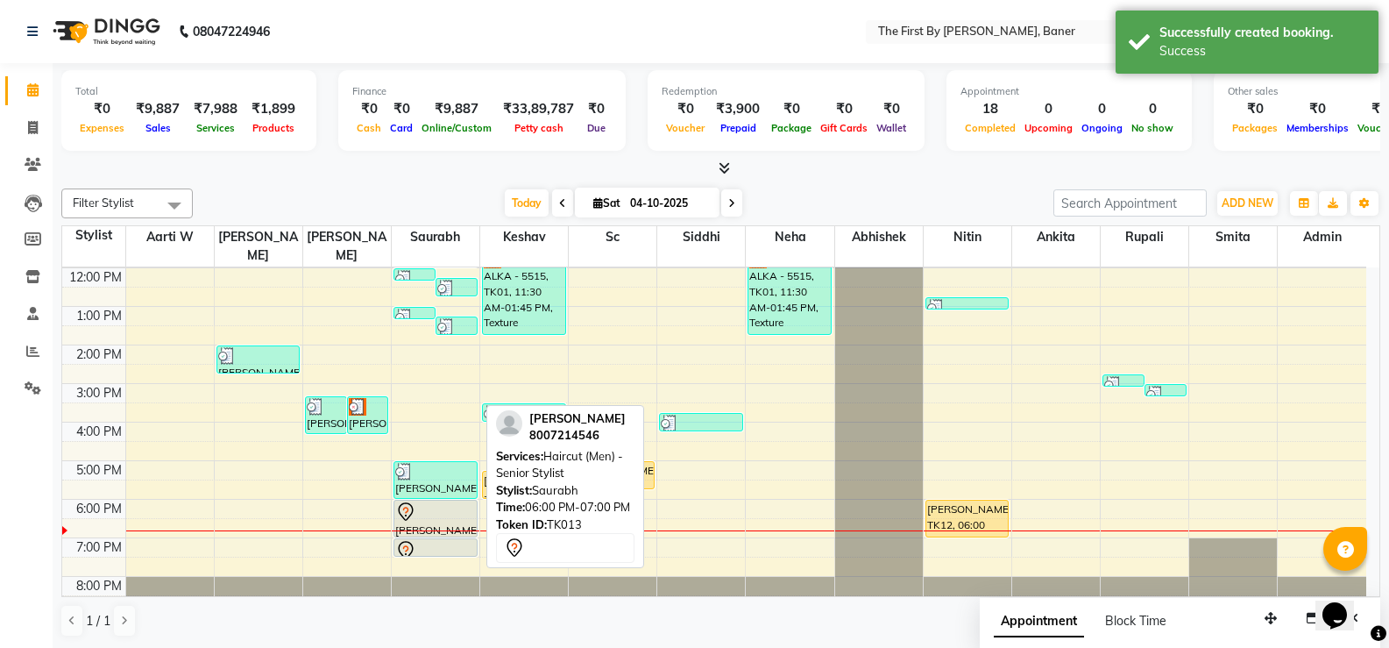
click at [442, 501] on div at bounding box center [435, 511] width 81 height 21
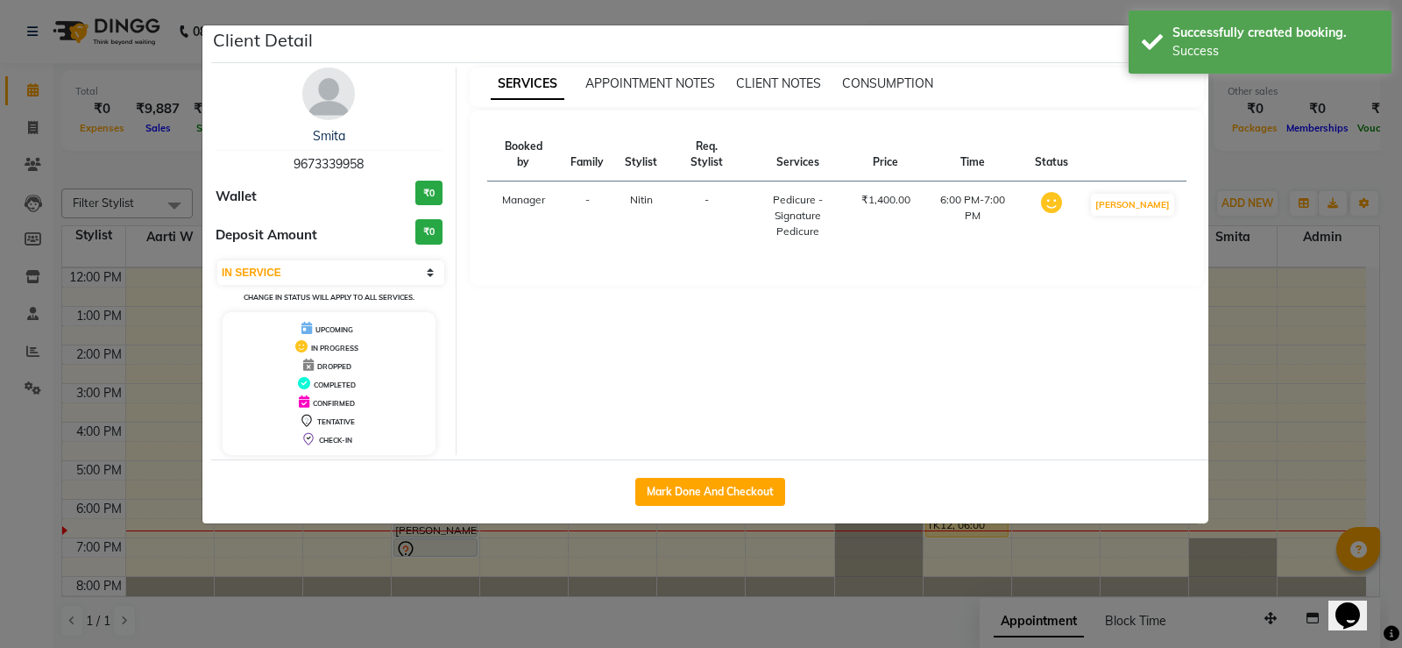
select select "7"
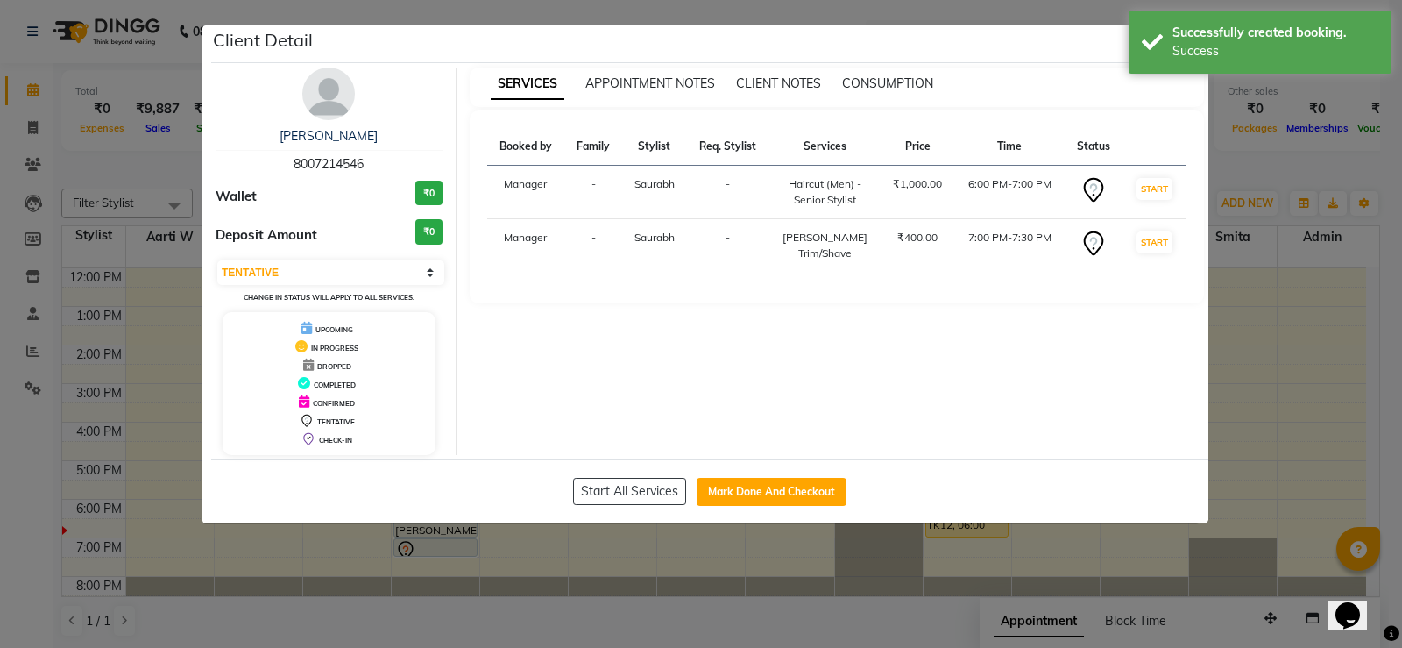
click at [788, 511] on div "Start All Services Mark Done And Checkout" at bounding box center [709, 491] width 997 height 64
click at [790, 497] on button "Mark Done And Checkout" at bounding box center [772, 492] width 150 height 28
select select "service"
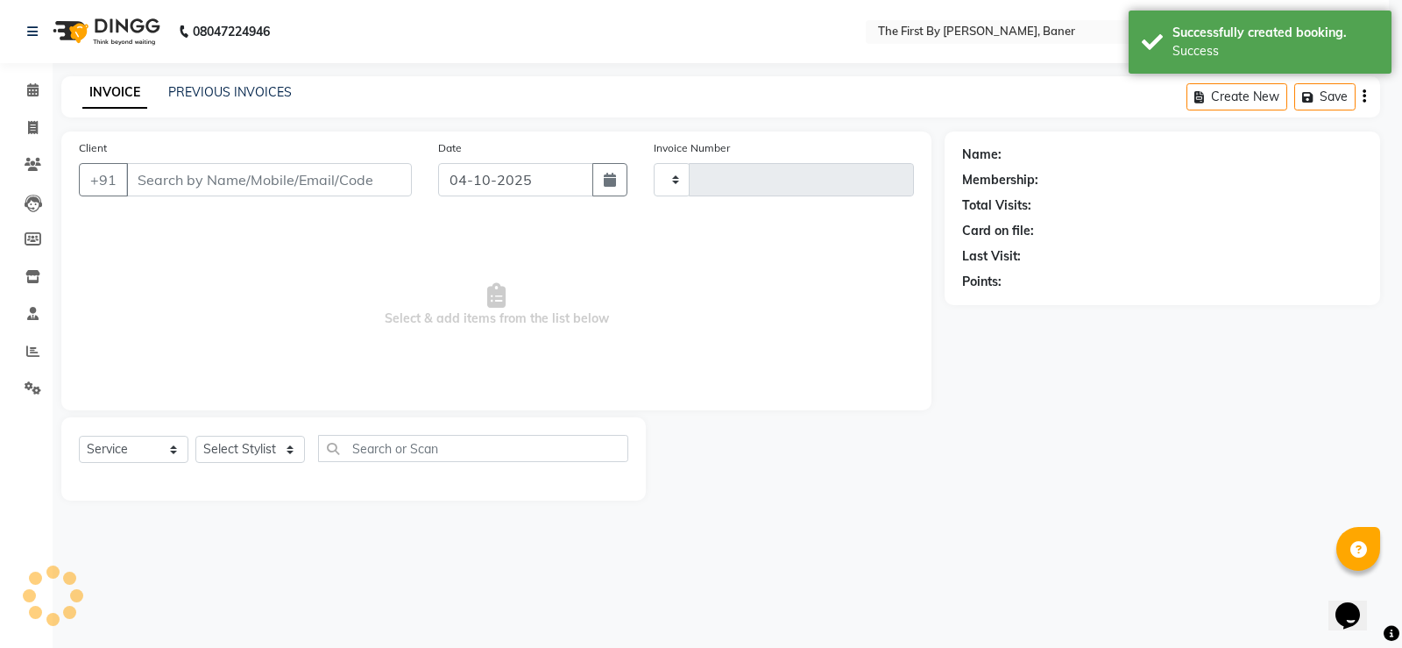
type input "2862"
select select "6411"
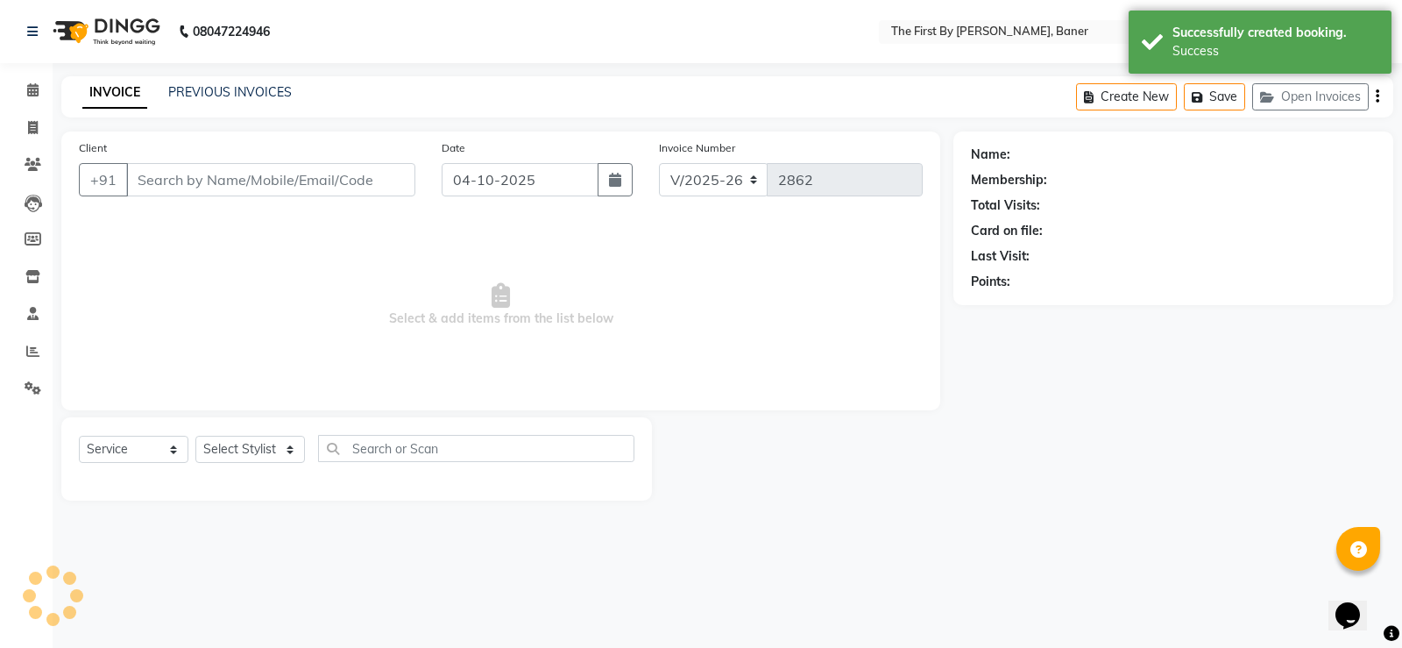
type input "80******46"
select select "49037"
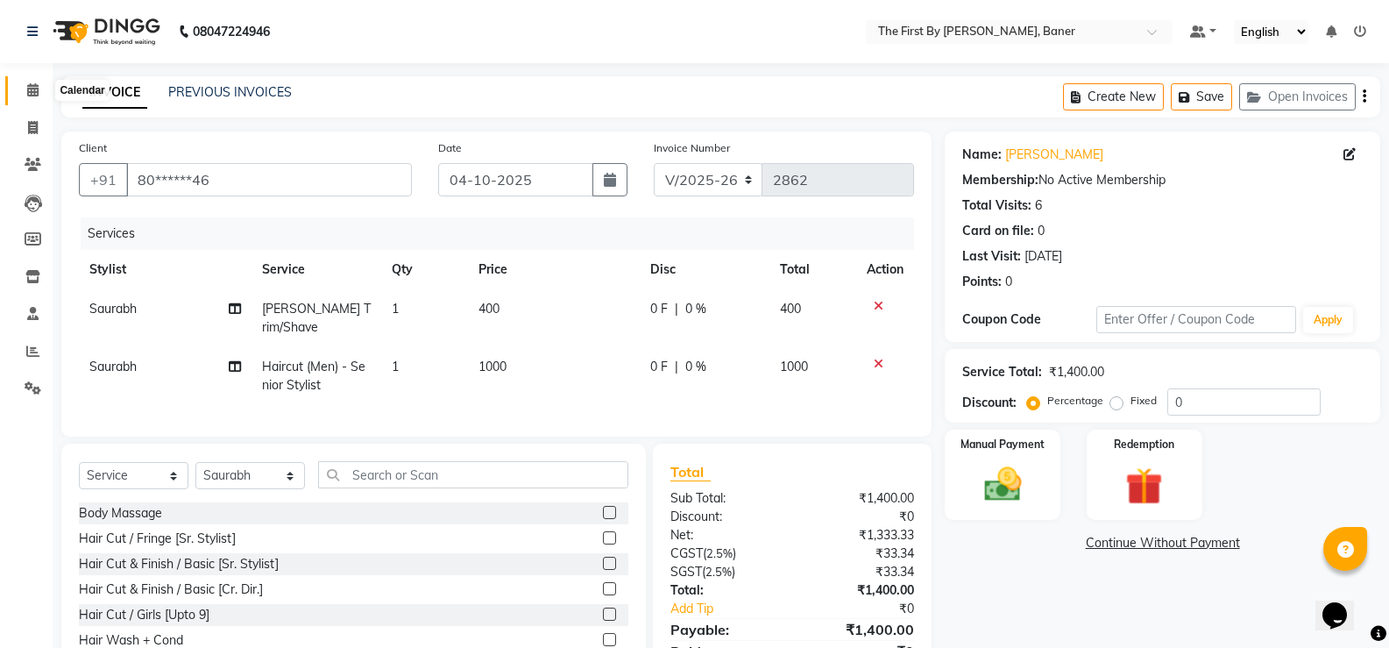
click at [31, 100] on span at bounding box center [33, 91] width 31 height 20
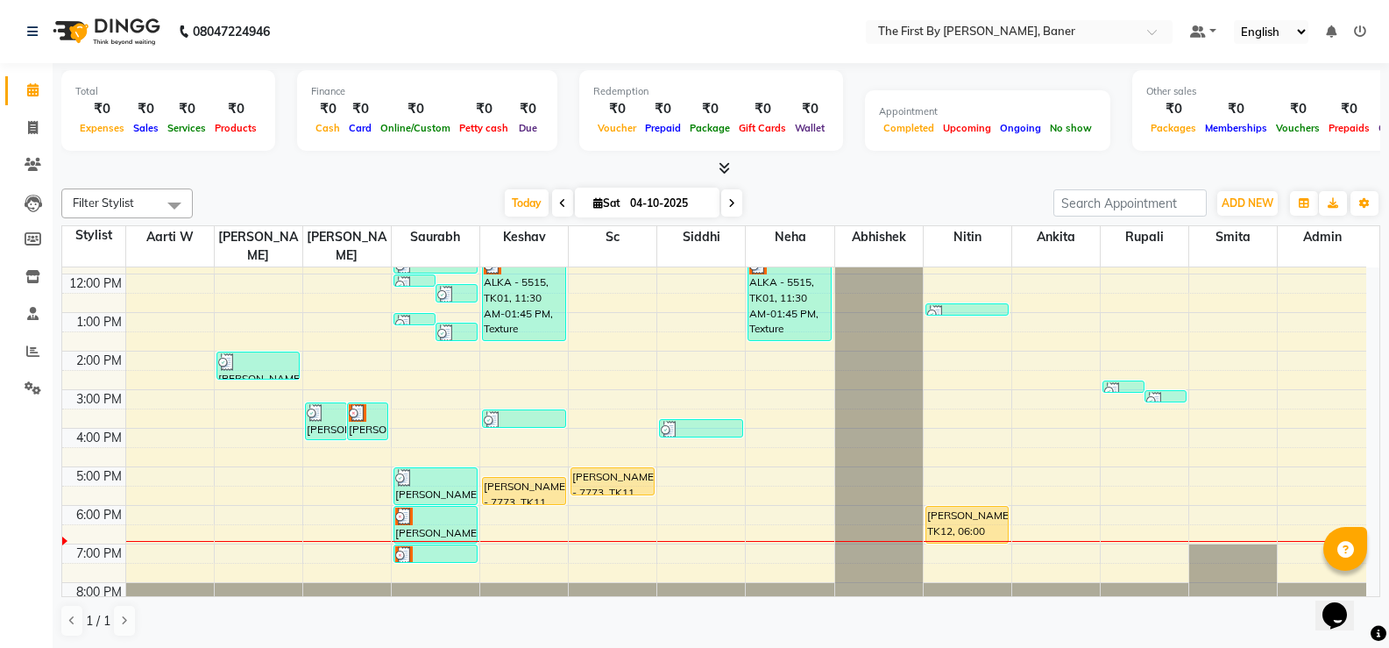
scroll to position [153, 0]
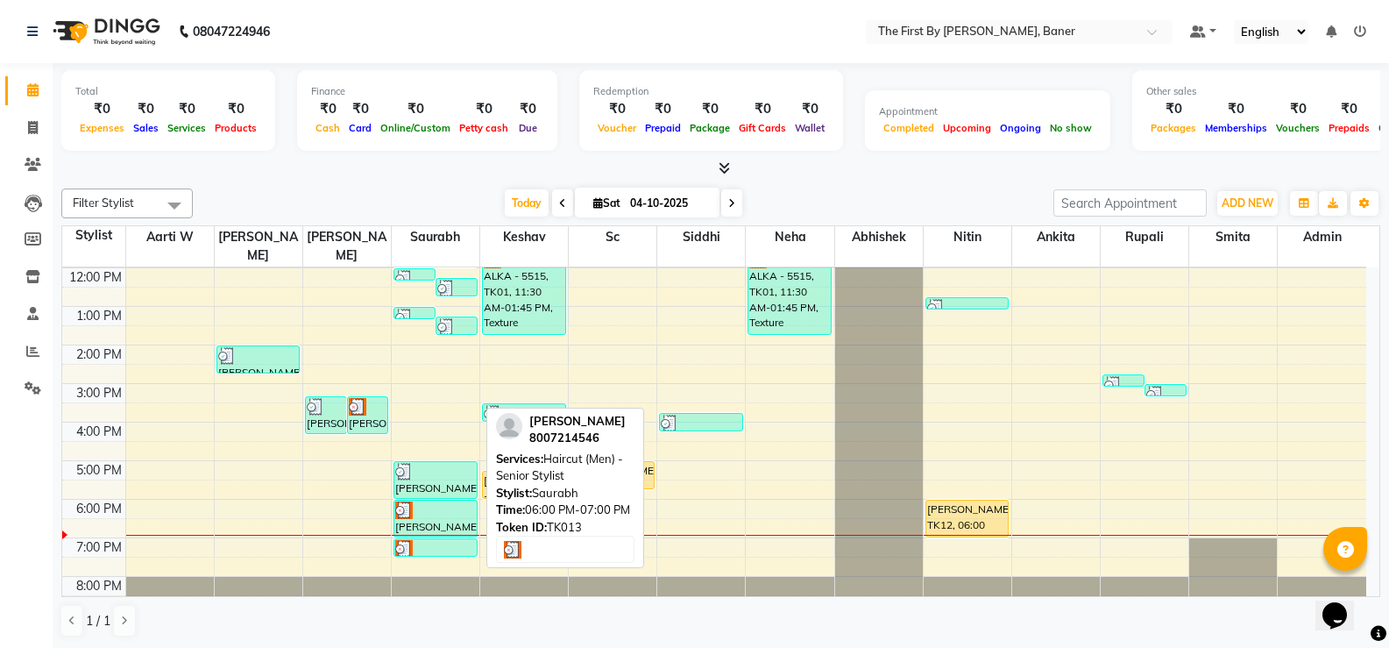
click at [411, 501] on img at bounding box center [404, 510] width 18 height 18
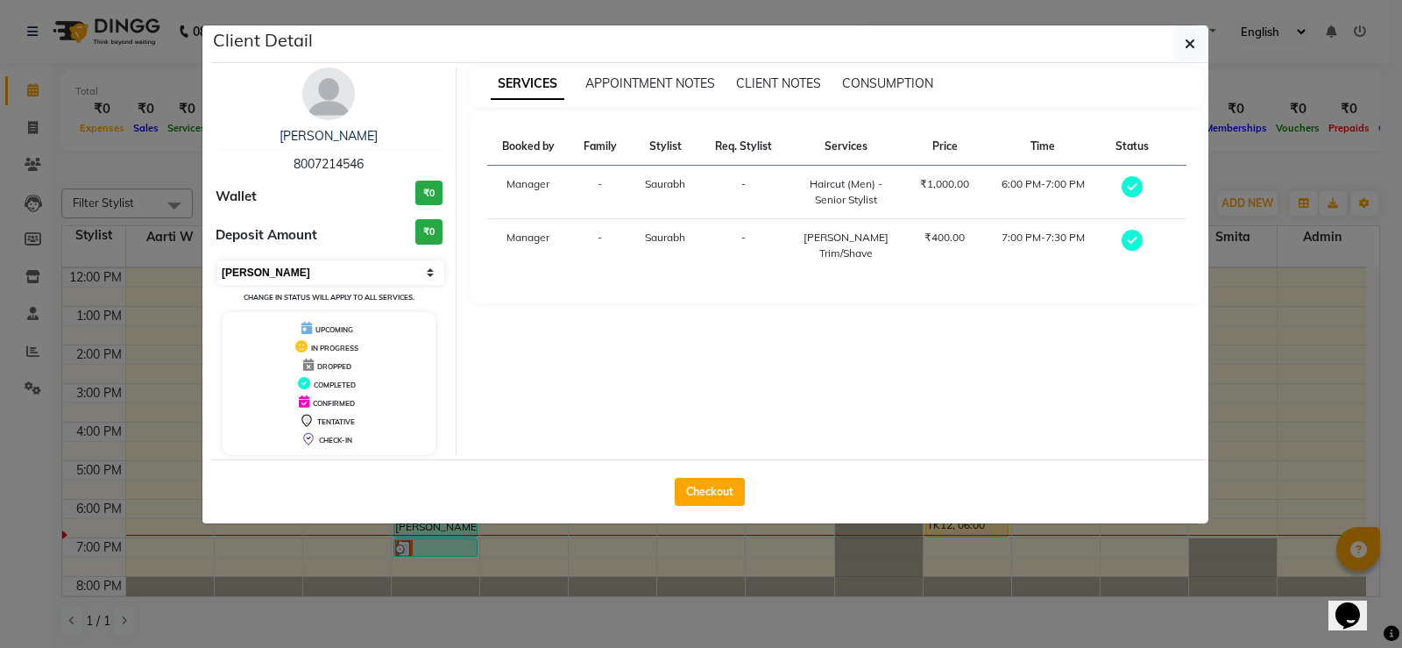
drag, startPoint x: 359, startPoint y: 263, endPoint x: 337, endPoint y: 279, distance: 27.0
click at [358, 264] on select "Select MARK DONE UPCOMING" at bounding box center [330, 272] width 227 height 25
select select "5"
click at [217, 260] on select "Select MARK DONE UPCOMING" at bounding box center [330, 272] width 227 height 25
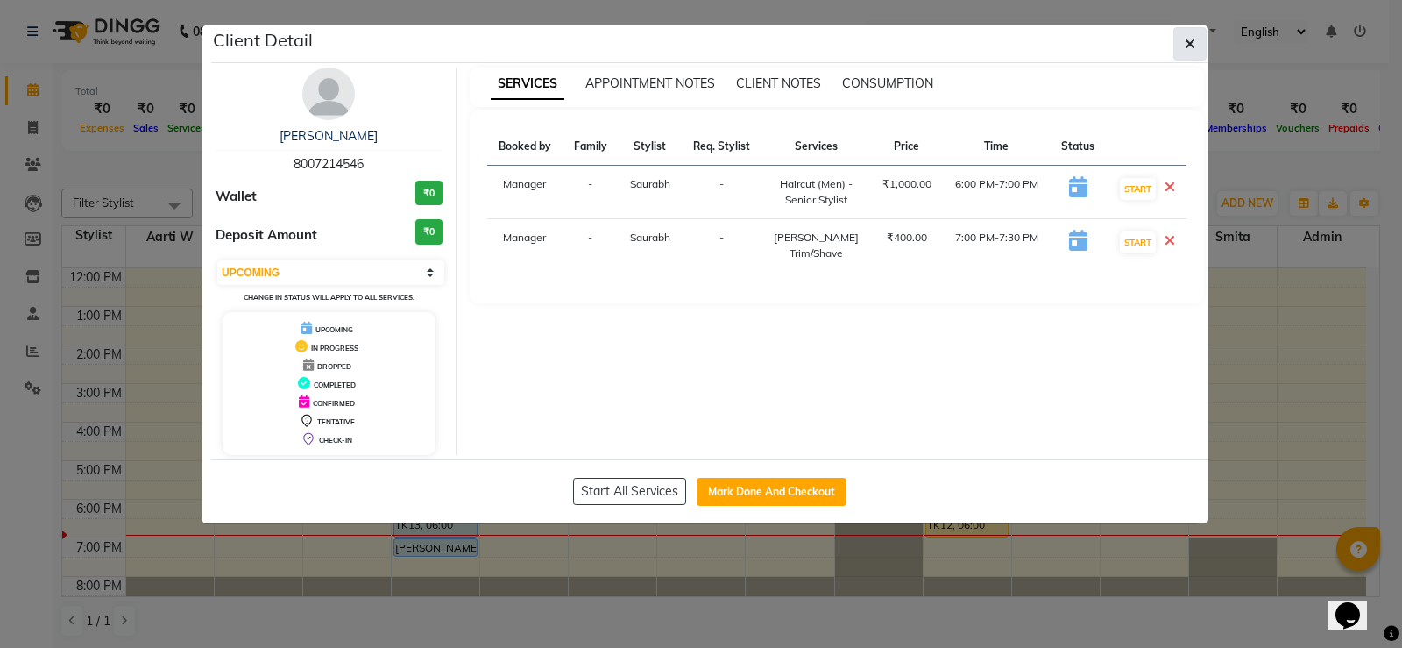
click at [1194, 38] on button "button" at bounding box center [1190, 43] width 33 height 33
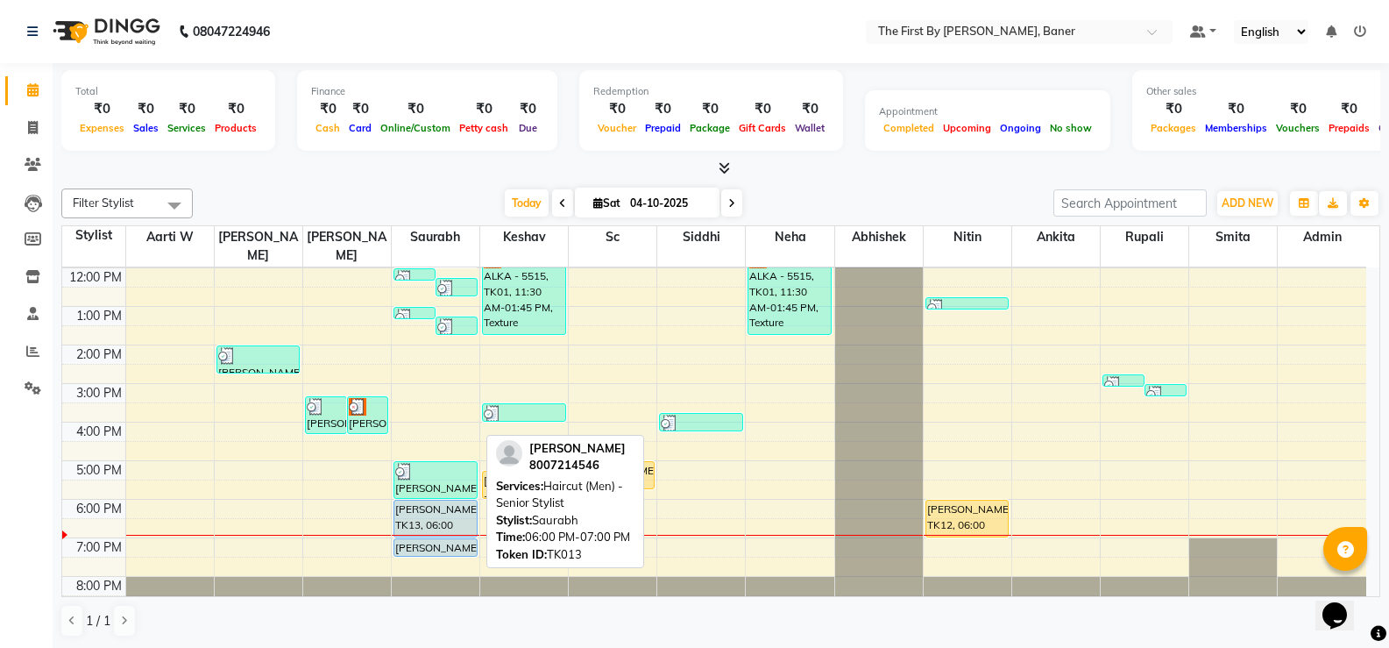
click at [438, 500] on div "[PERSON_NAME], TK13, 06:00 PM-07:00 PM, Haircut (Men) - Senior Stylist" at bounding box center [435, 518] width 82 height 36
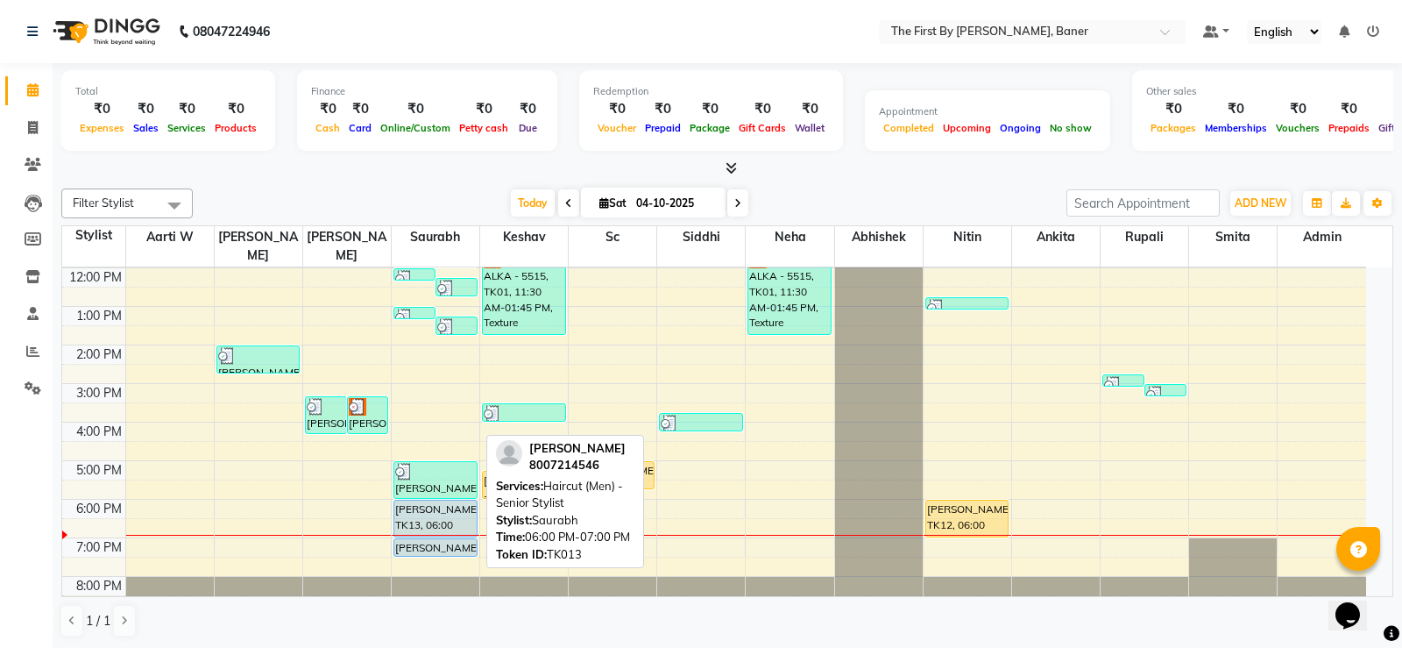
select select "5"
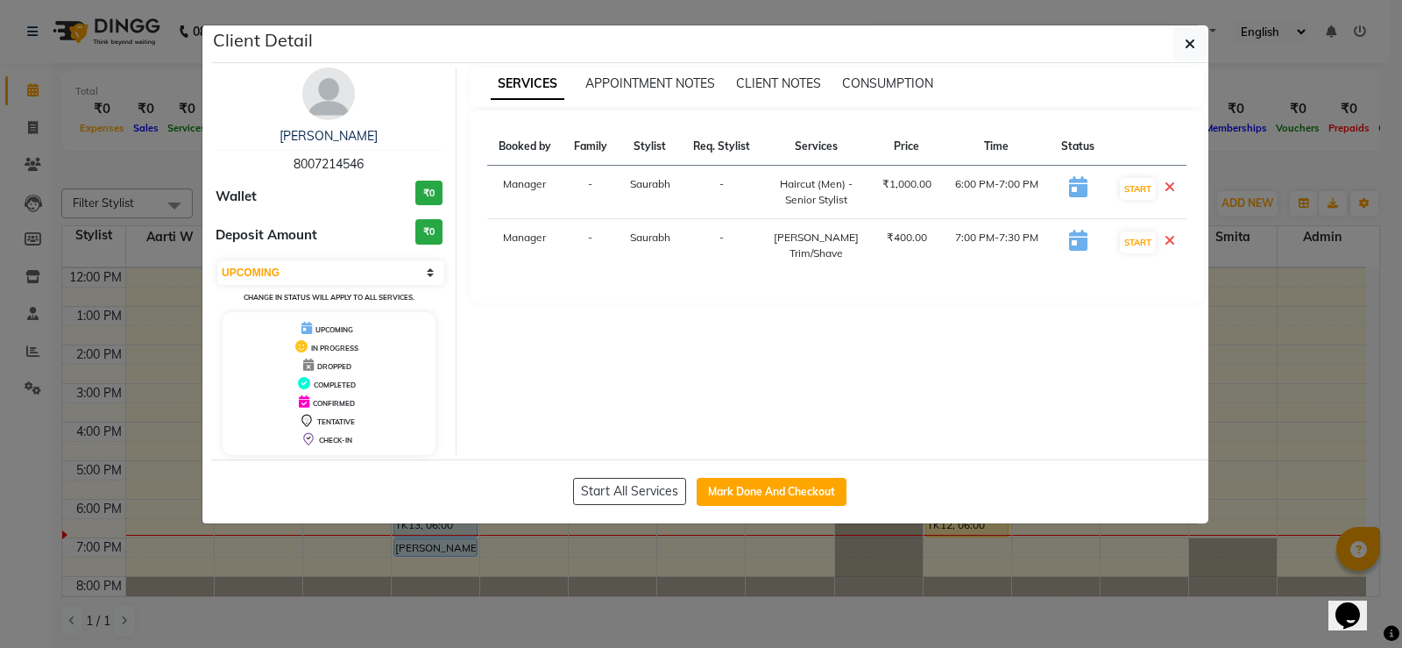
drag, startPoint x: 1194, startPoint y: 39, endPoint x: 1186, endPoint y: 52, distance: 14.6
click at [1193, 43] on icon "button" at bounding box center [1190, 44] width 11 height 14
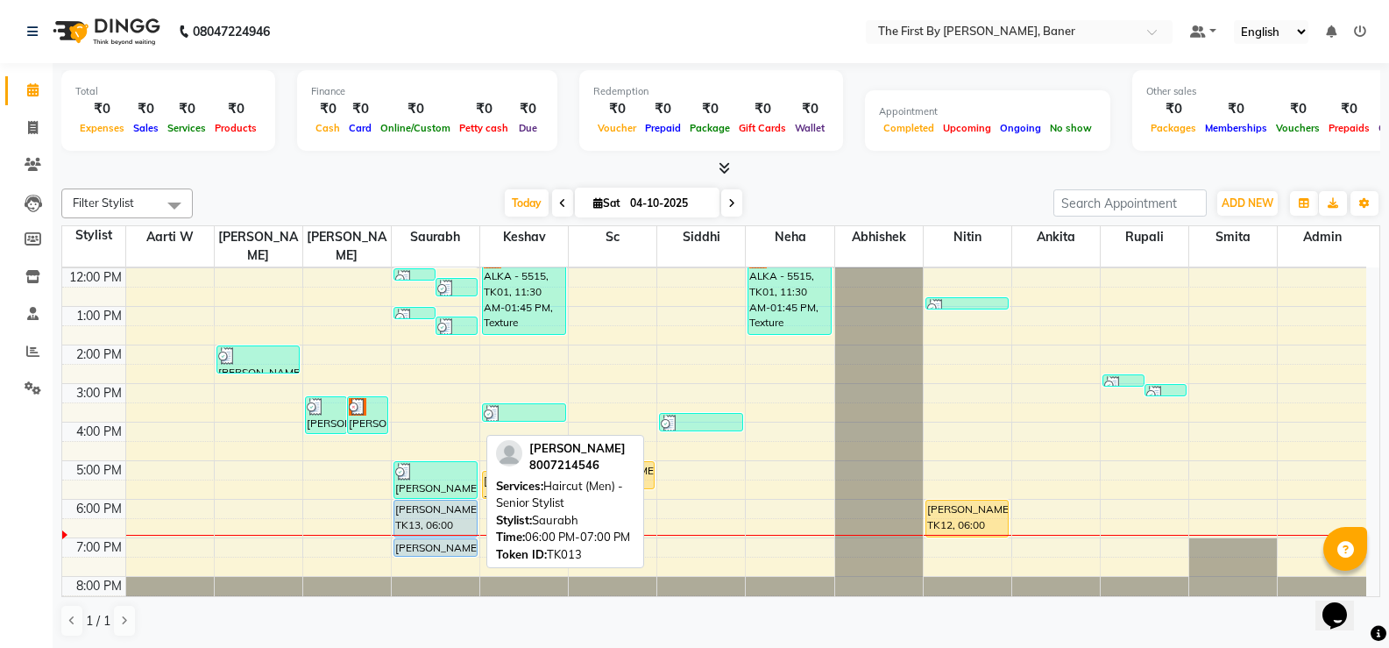
click at [418, 500] on div "[PERSON_NAME], TK13, 06:00 PM-07:00 PM, Haircut (Men) - Senior Stylist" at bounding box center [435, 518] width 82 height 36
select select "5"
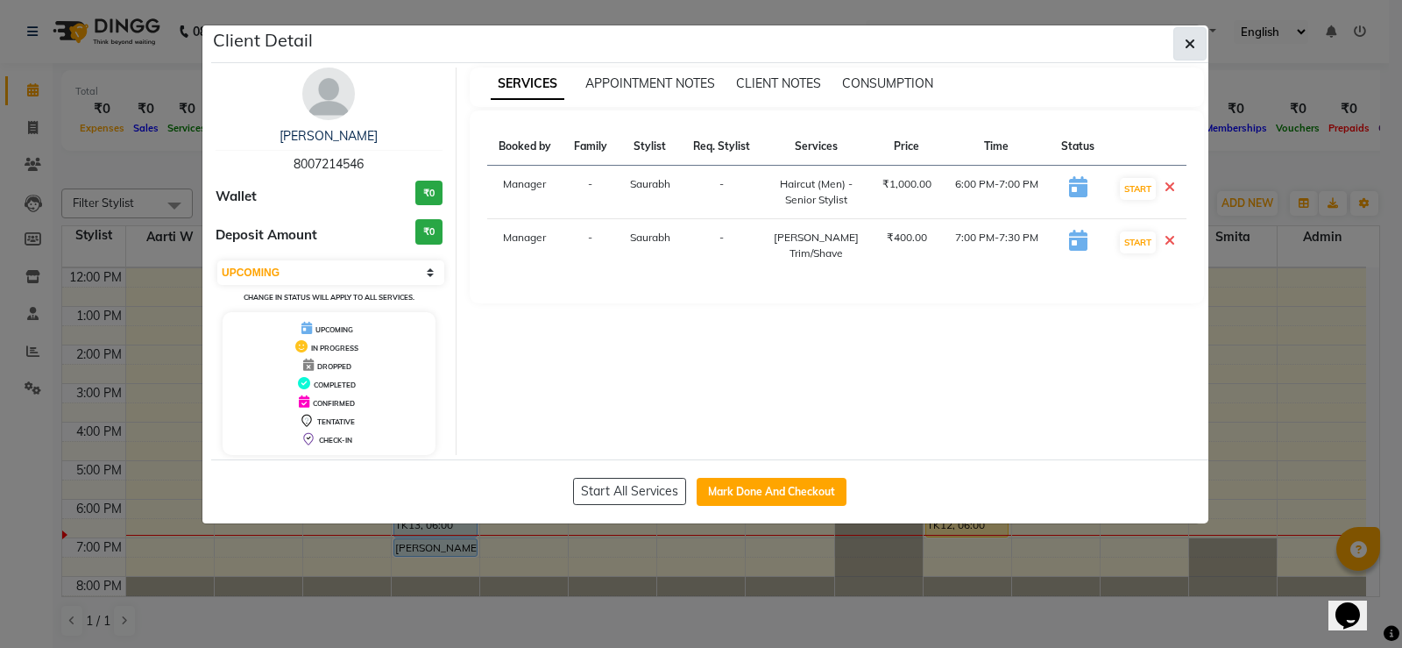
click at [1196, 36] on button "button" at bounding box center [1190, 43] width 33 height 33
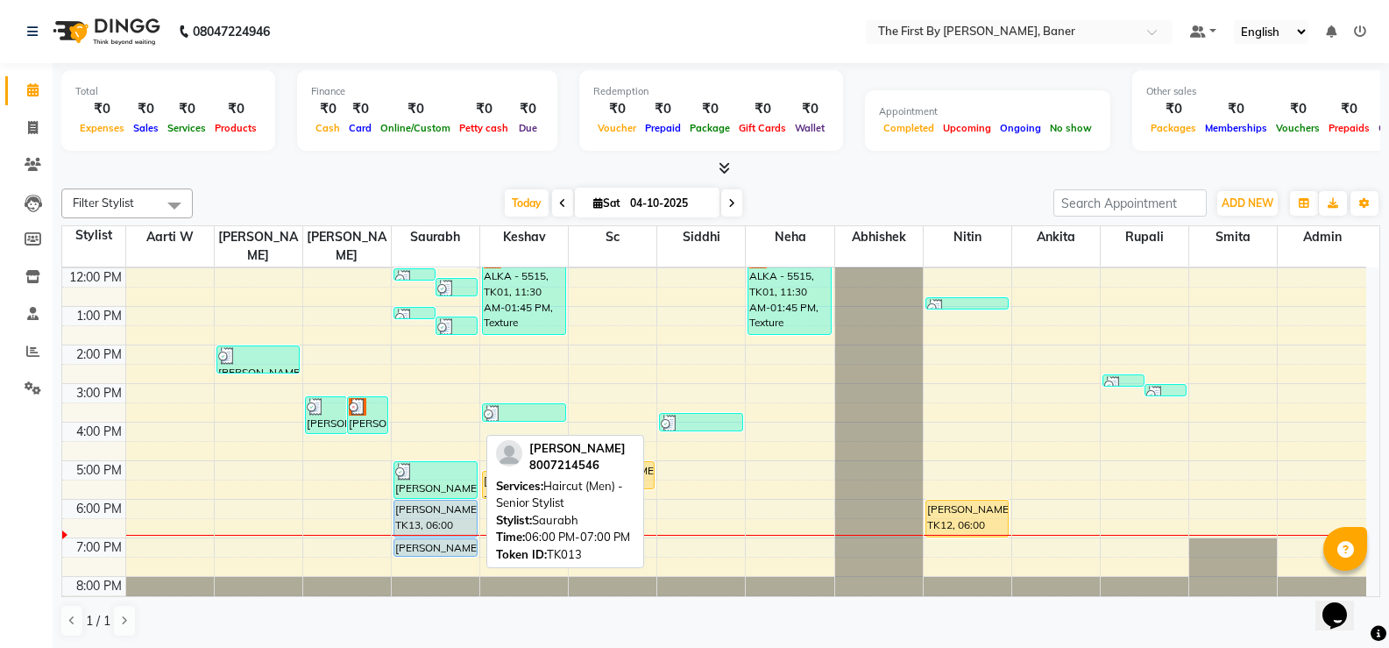
click at [444, 500] on div "[PERSON_NAME], TK13, 06:00 PM-07:00 PM, Haircut (Men) - Senior Stylist" at bounding box center [435, 518] width 82 height 36
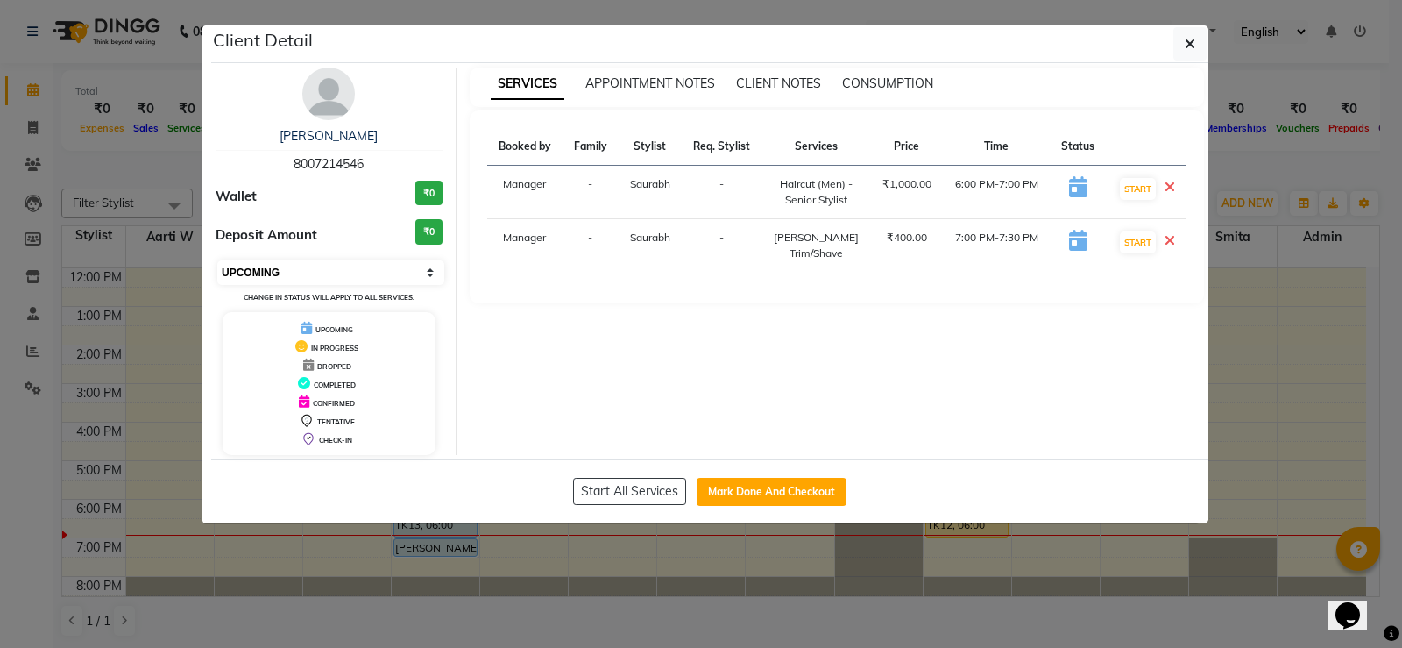
drag, startPoint x: 442, startPoint y: 268, endPoint x: 419, endPoint y: 278, distance: 24.7
click at [436, 271] on select "Select IN SERVICE CONFIRMED TENTATIVE CHECK IN MARK DONE DROPPED UPCOMING" at bounding box center [330, 272] width 227 height 25
select select "7"
click at [217, 260] on select "Select IN SERVICE CONFIRMED TENTATIVE CHECK IN MARK DONE DROPPED UPCOMING" at bounding box center [330, 272] width 227 height 25
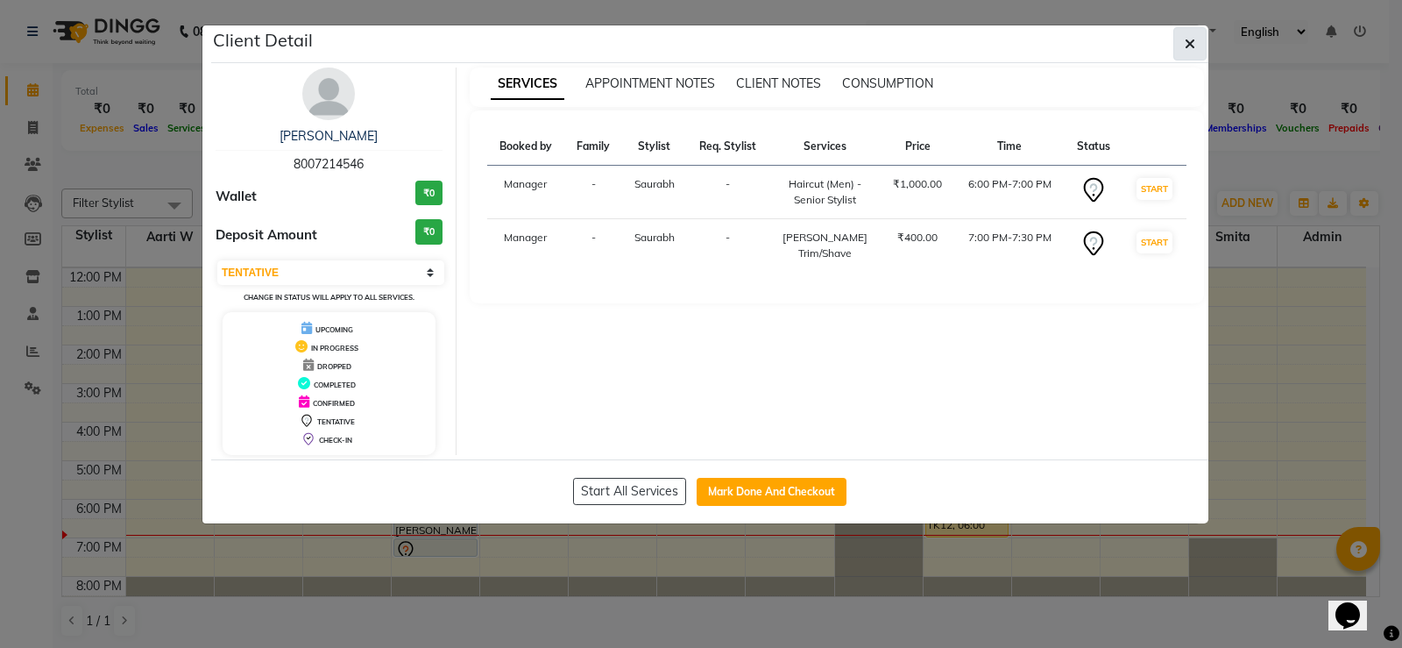
click at [1185, 51] on span "button" at bounding box center [1190, 44] width 11 height 18
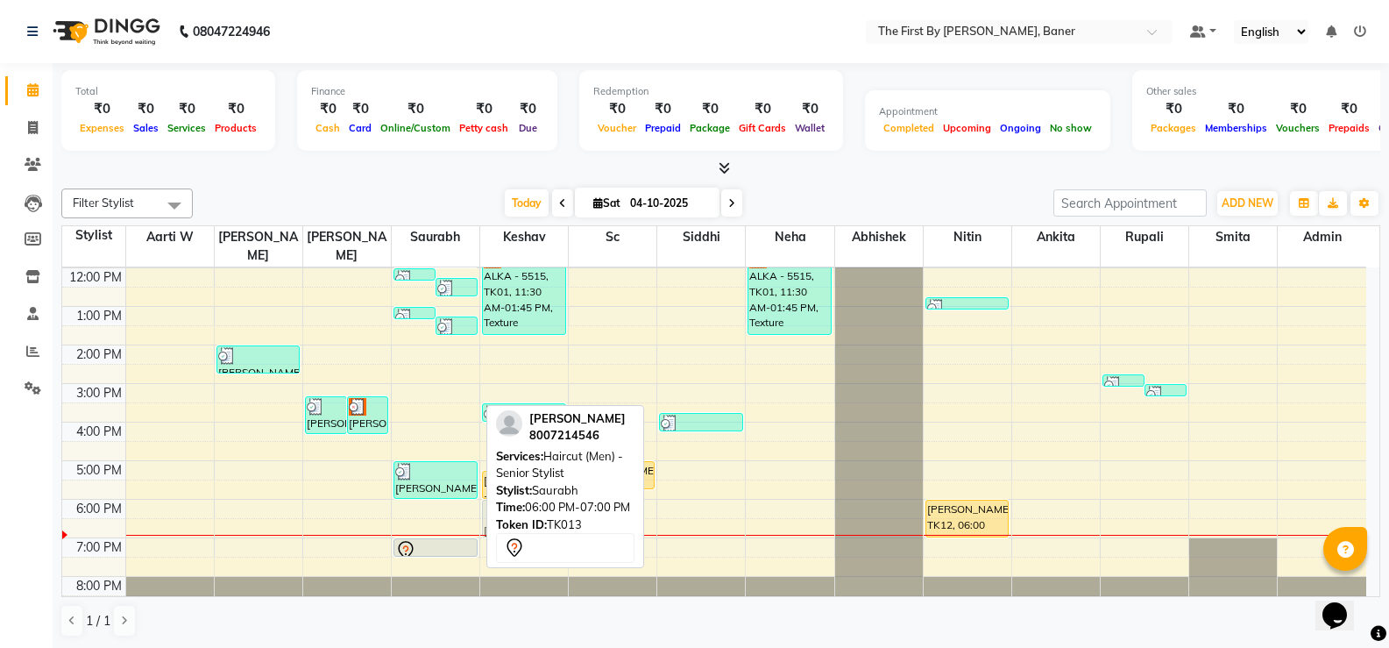
drag, startPoint x: 425, startPoint y: 493, endPoint x: 514, endPoint y: 488, distance: 88.6
click at [514, 488] on div "Filter Stylist Select All Aarti W [PERSON_NAME] [PERSON_NAME] Sc Siddhi Neha Ab…" at bounding box center [720, 412] width 1319 height 463
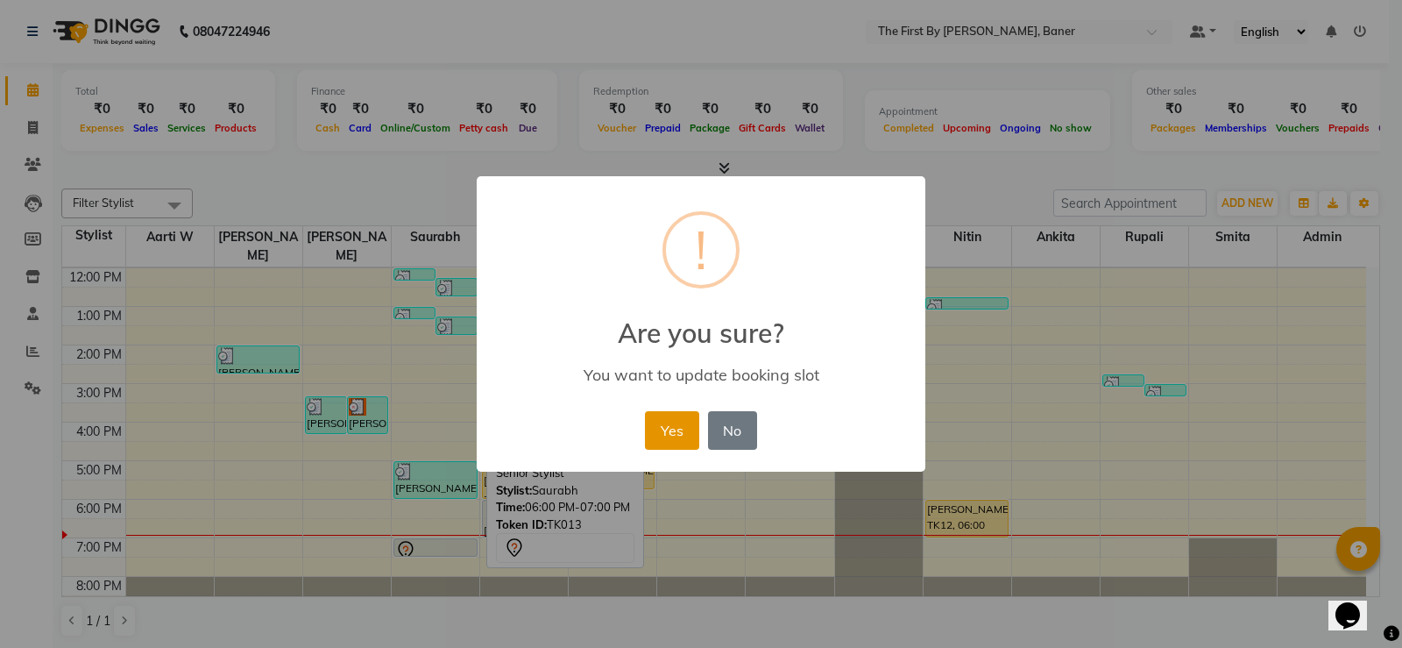
click at [685, 428] on button "Yes" at bounding box center [671, 430] width 53 height 39
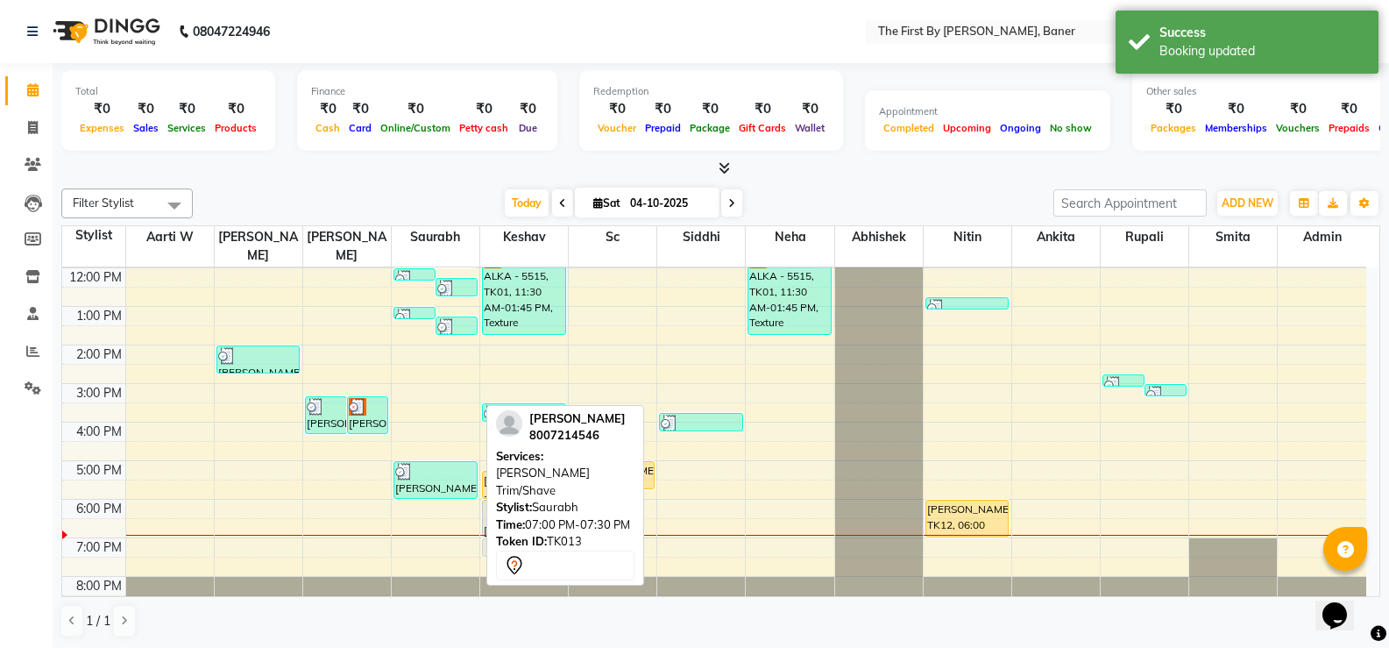
drag, startPoint x: 429, startPoint y: 522, endPoint x: 506, endPoint y: 521, distance: 77.1
click at [506, 521] on div "Filter Stylist Select All Aarti W [PERSON_NAME] [PERSON_NAME] Sc Siddhi Neha Ab…" at bounding box center [720, 412] width 1319 height 463
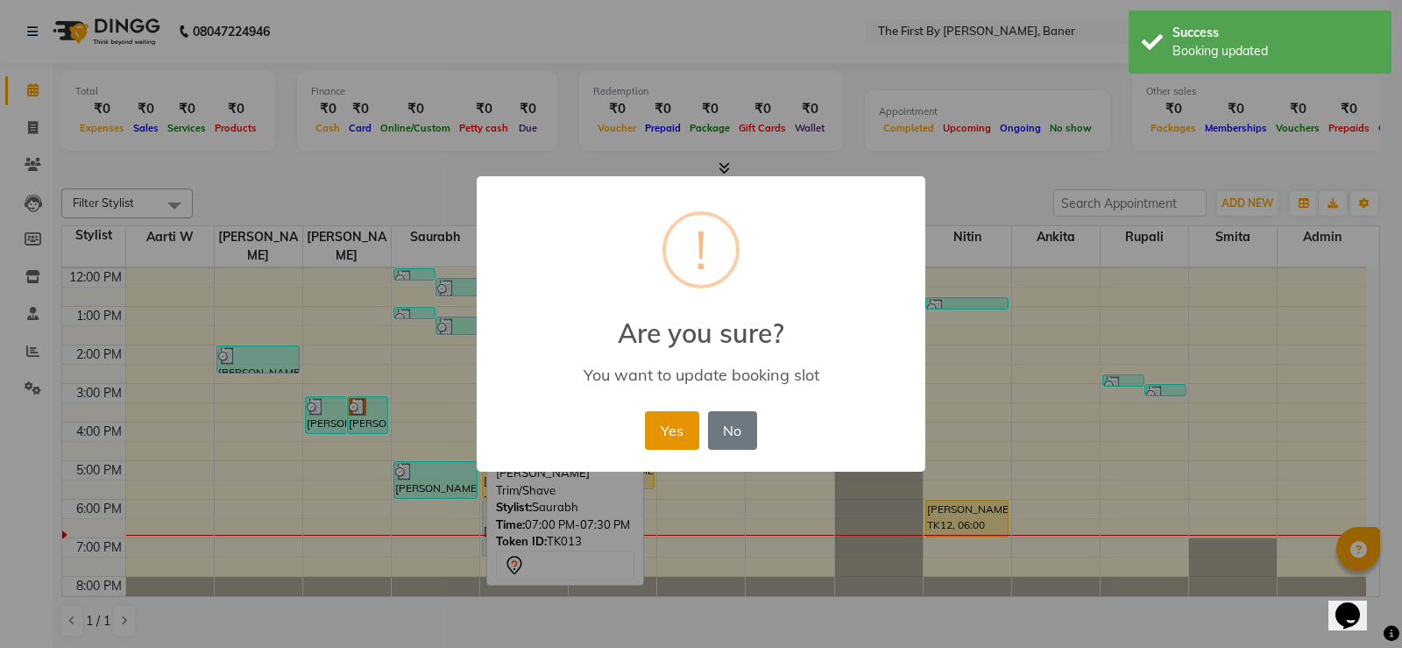
click at [691, 424] on button "Yes" at bounding box center [671, 430] width 53 height 39
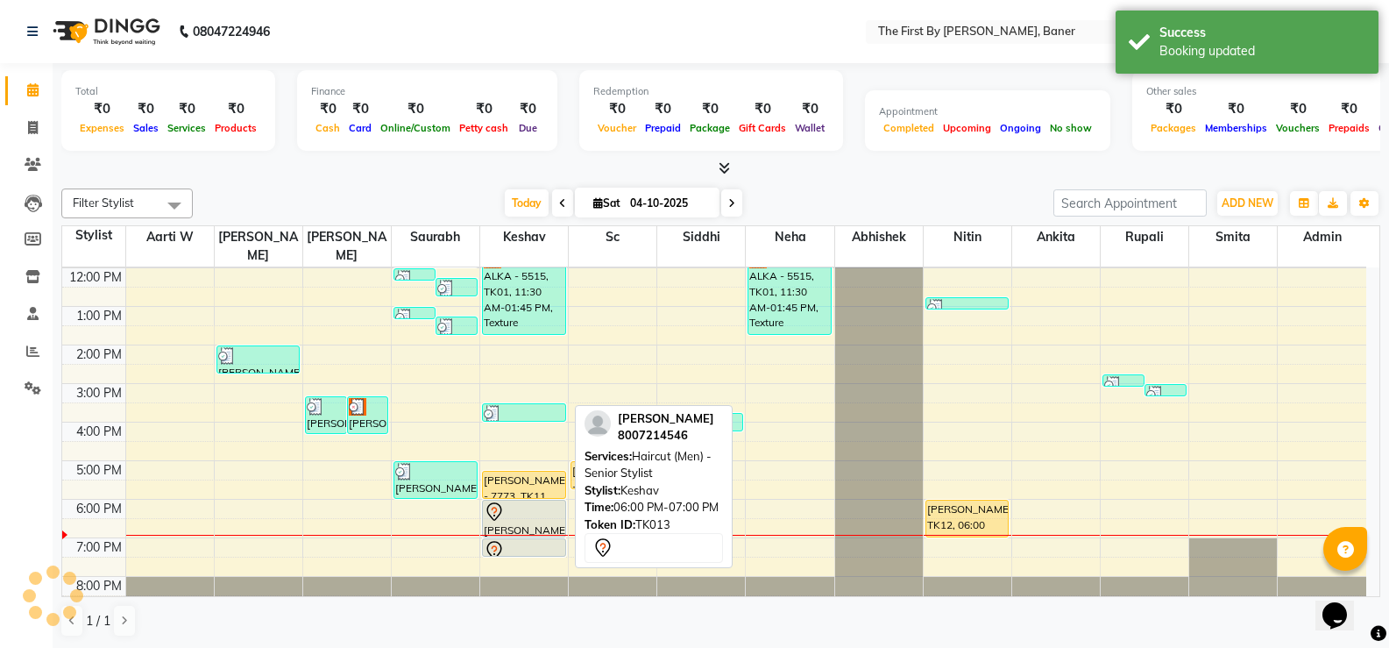
drag, startPoint x: 512, startPoint y: 507, endPoint x: 874, endPoint y: 399, distance: 377.9
click at [513, 507] on div "[PERSON_NAME], TK13, 06:00 PM-07:00 PM, Haircut (Men) - Senior Stylist" at bounding box center [524, 518] width 82 height 36
click at [500, 501] on icon at bounding box center [494, 511] width 21 height 21
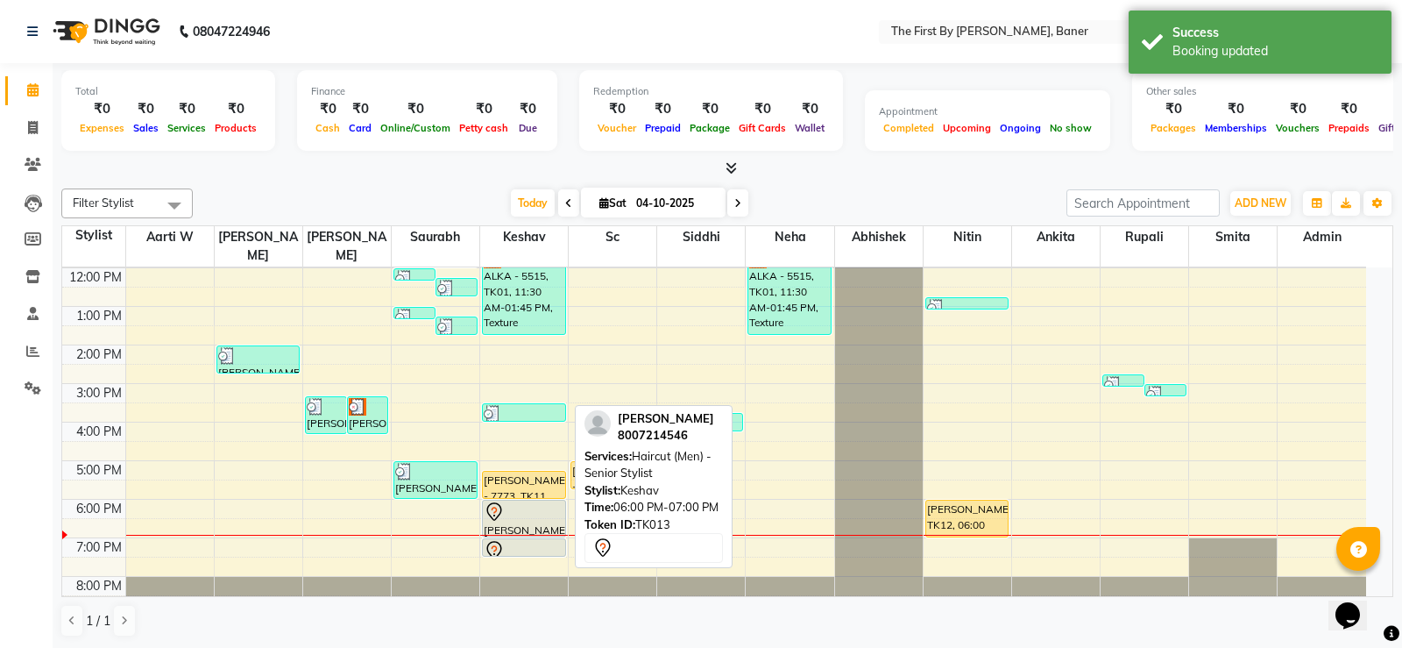
select select "7"
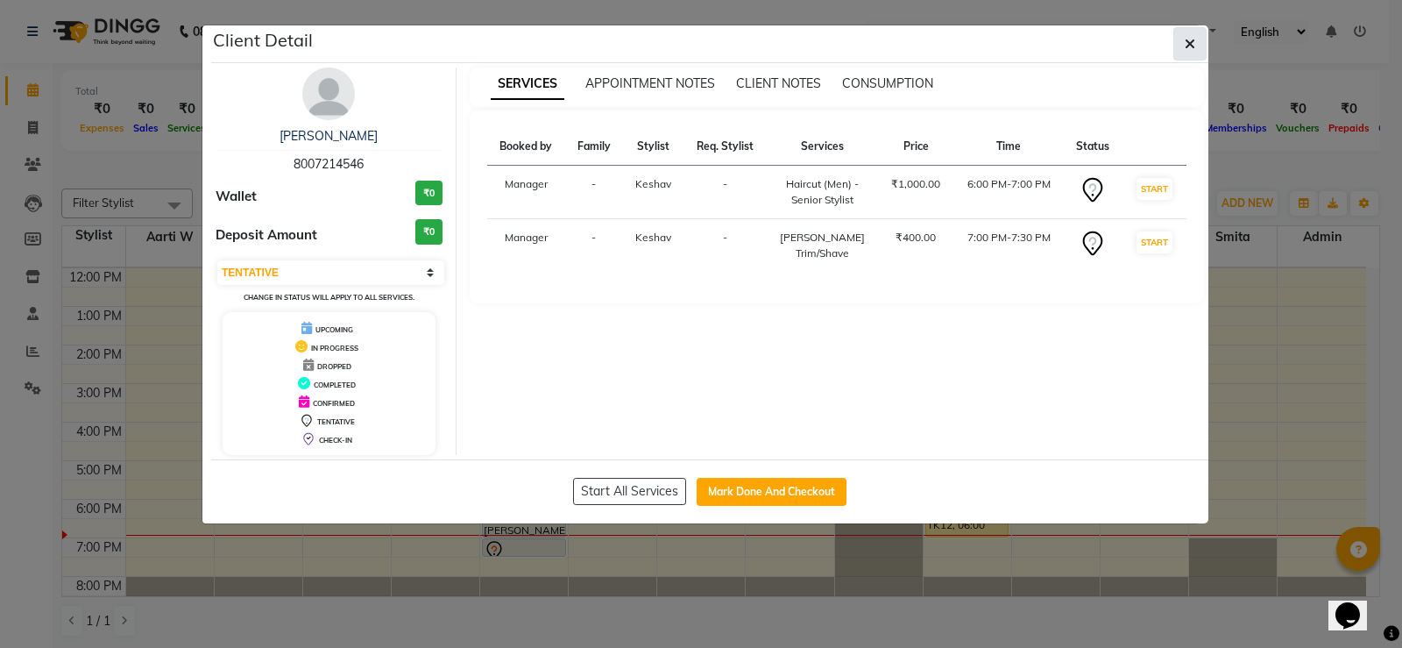
click at [1183, 46] on button "button" at bounding box center [1190, 43] width 33 height 33
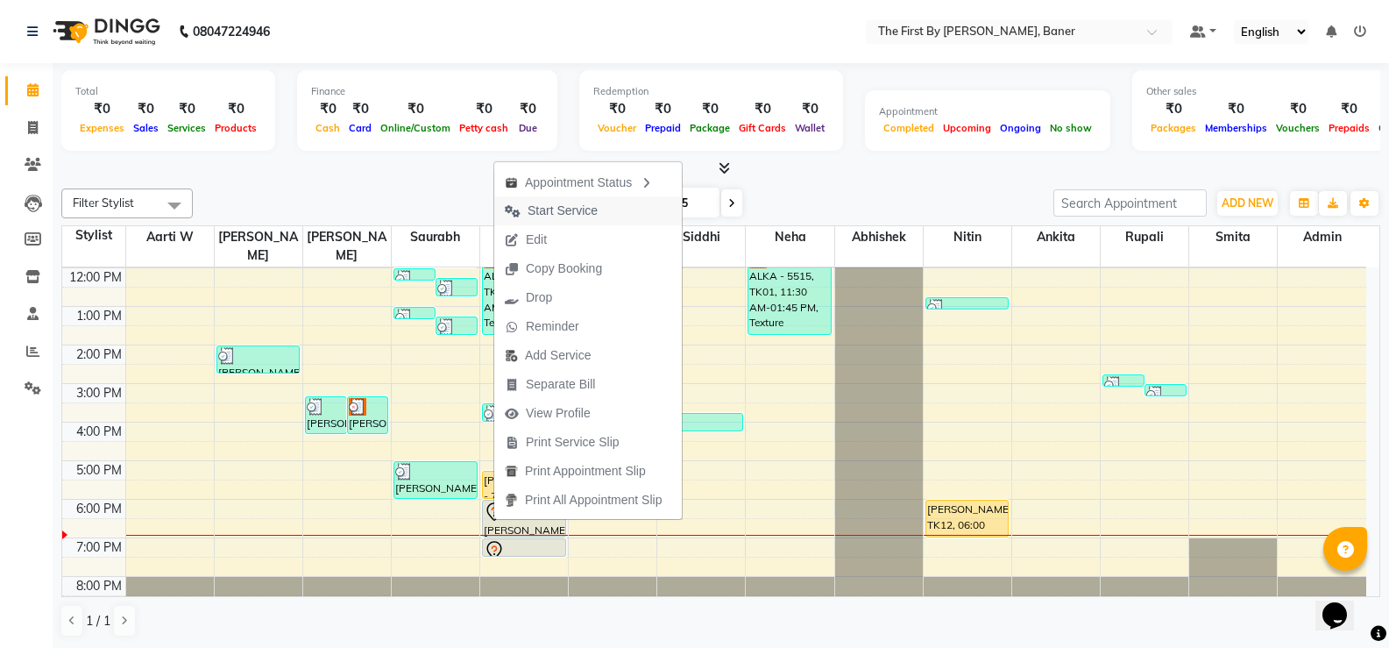
click at [557, 207] on span "Start Service" at bounding box center [563, 211] width 70 height 18
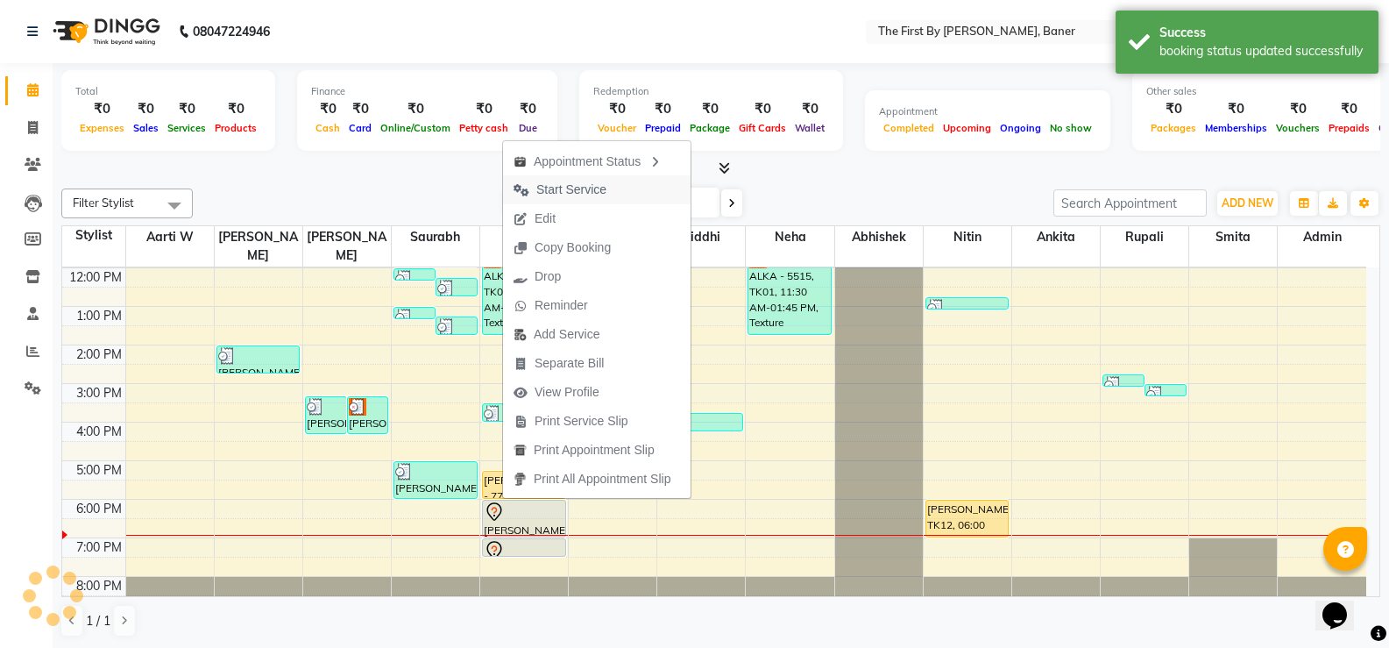
click at [572, 188] on span "Start Service" at bounding box center [571, 190] width 70 height 18
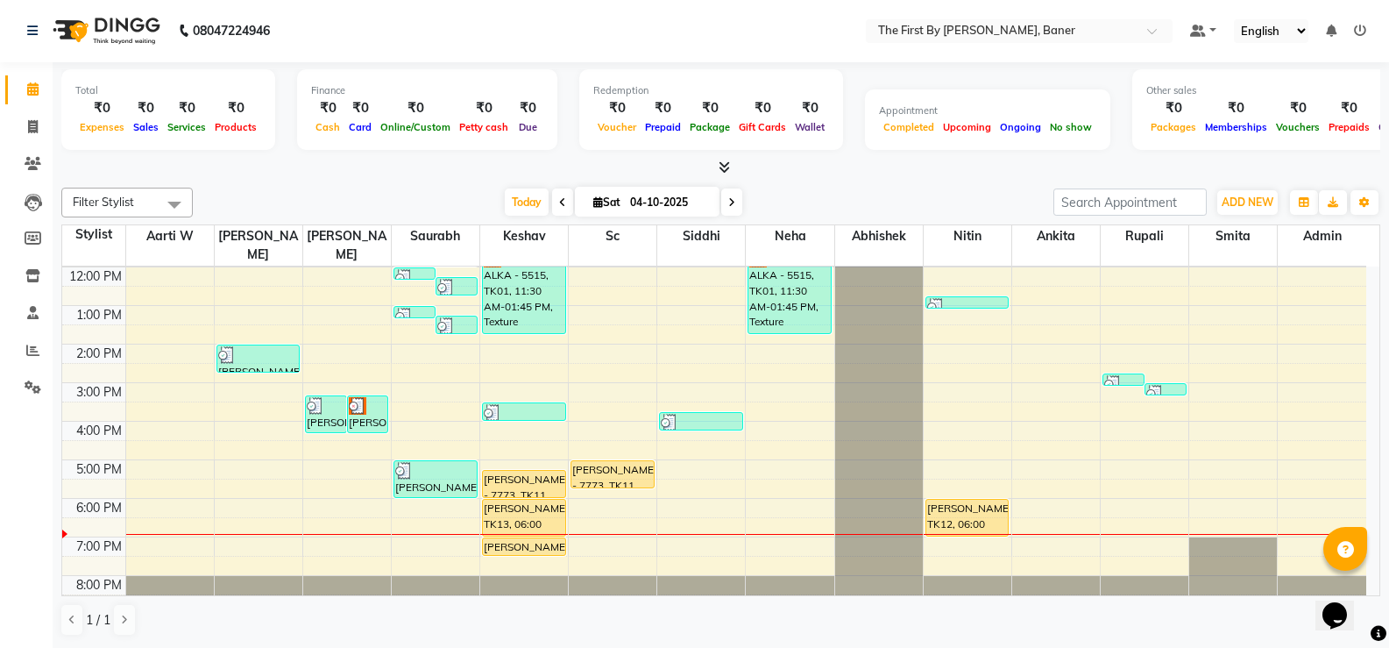
scroll to position [0, 0]
click at [760, 443] on div "8:00 AM 9:00 AM 10:00 AM 11:00 AM 12:00 PM 1:00 PM 2:00 PM 3:00 PM 4:00 PM 5:00…" at bounding box center [714, 364] width 1304 height 500
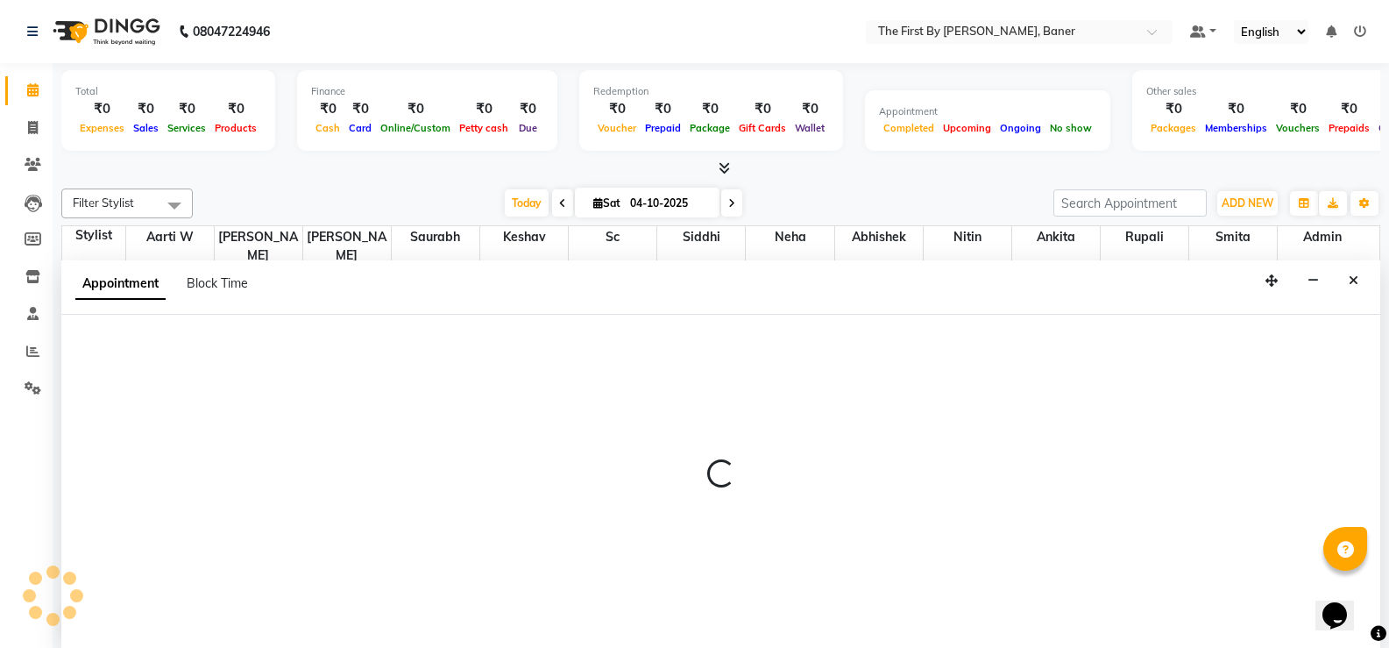
scroll to position [1, 0]
select select "81168"
select select "tentative"
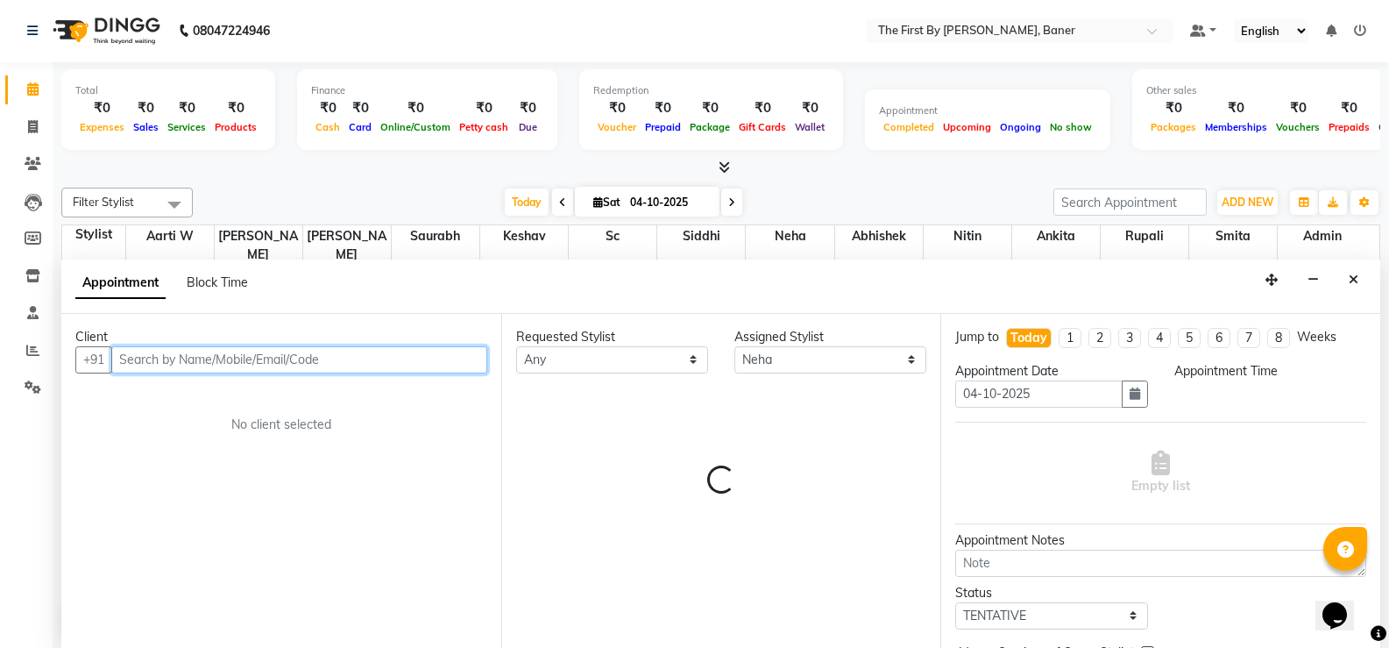
select select "1020"
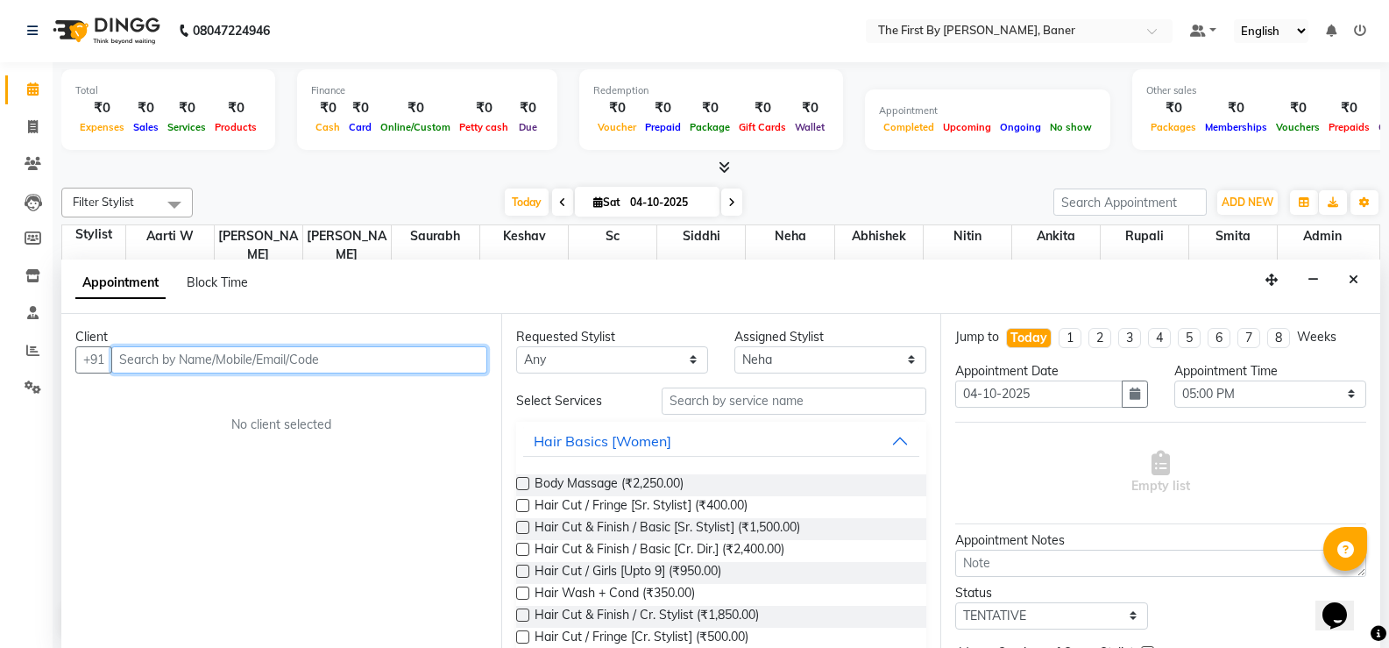
paste input "[PERSON_NAME]"
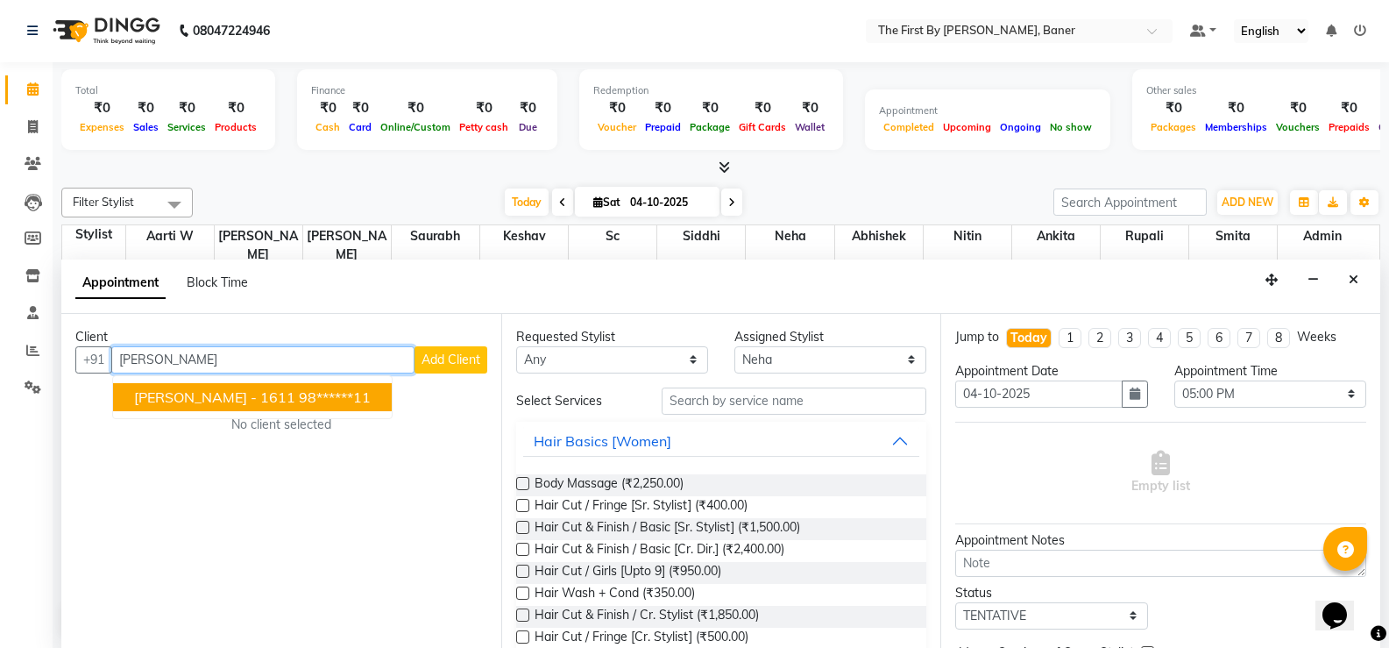
click at [183, 402] on span "[PERSON_NAME] - 1611" at bounding box center [214, 397] width 161 height 18
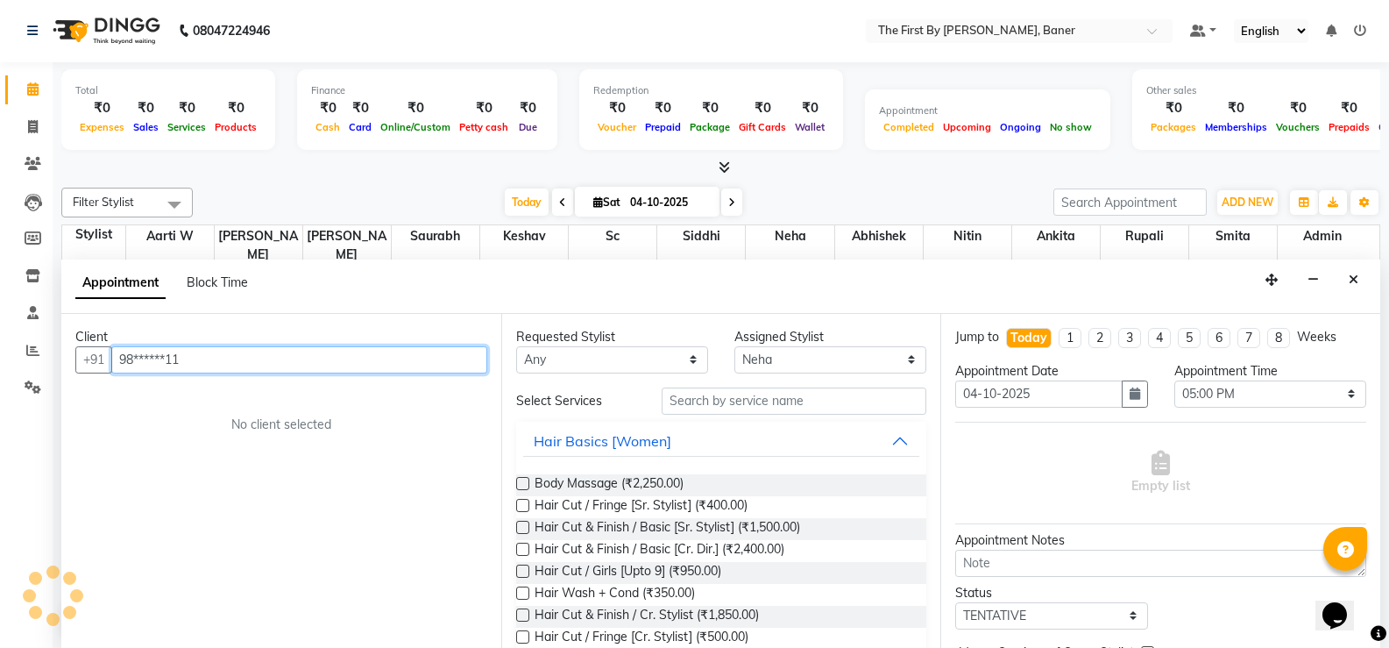
type input "98******11"
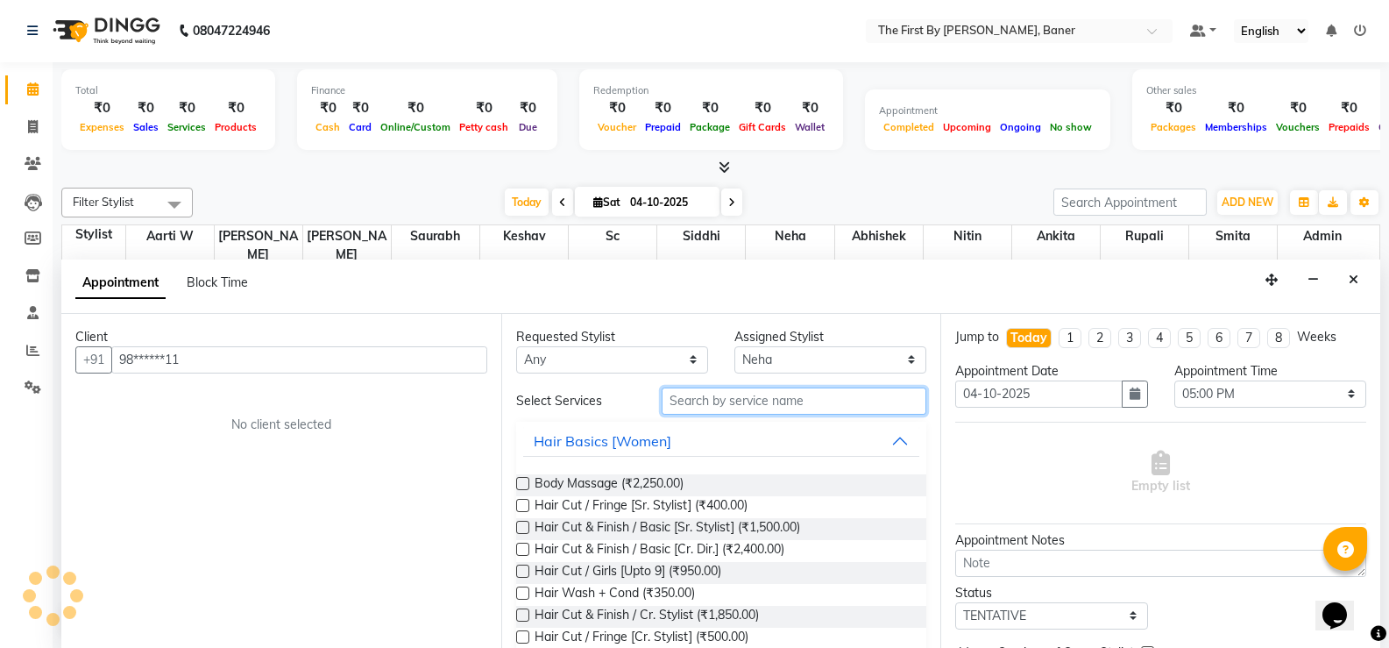
click at [809, 401] on input "text" at bounding box center [794, 400] width 265 height 27
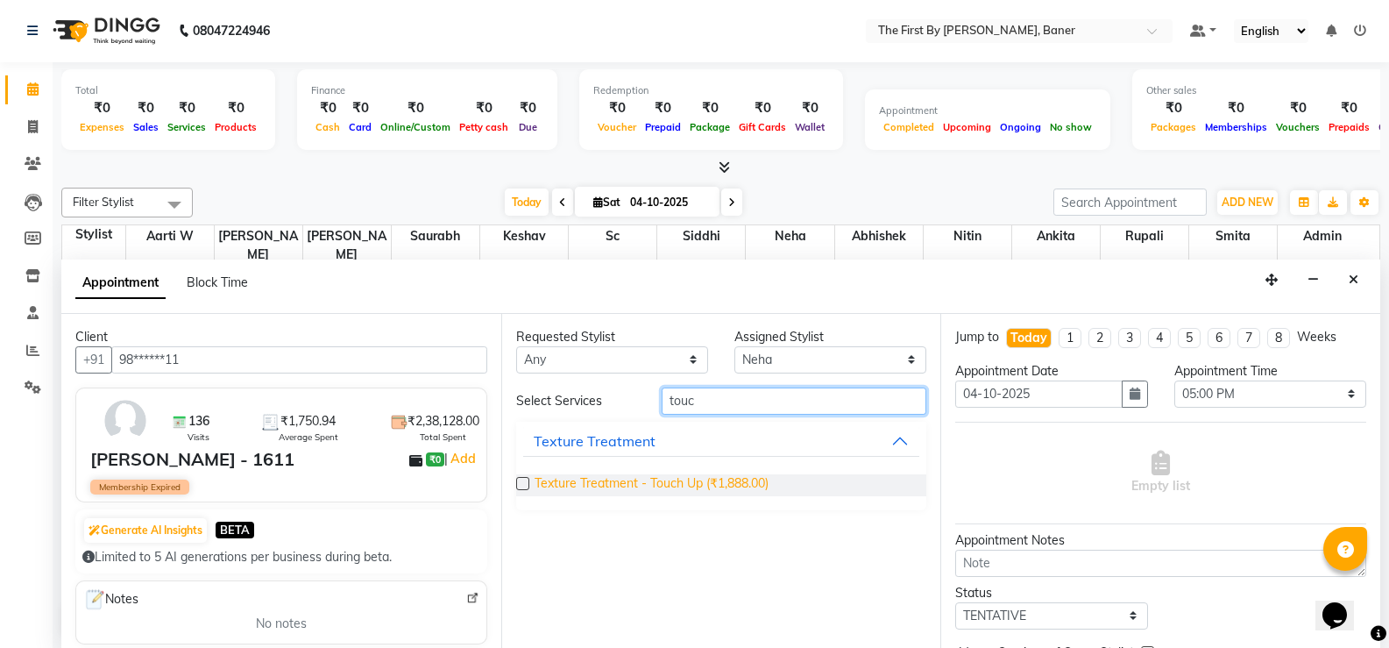
type input "touc"
click at [738, 483] on span "Texture Treatment - Touch Up (₹1,888.00)" at bounding box center [652, 485] width 234 height 22
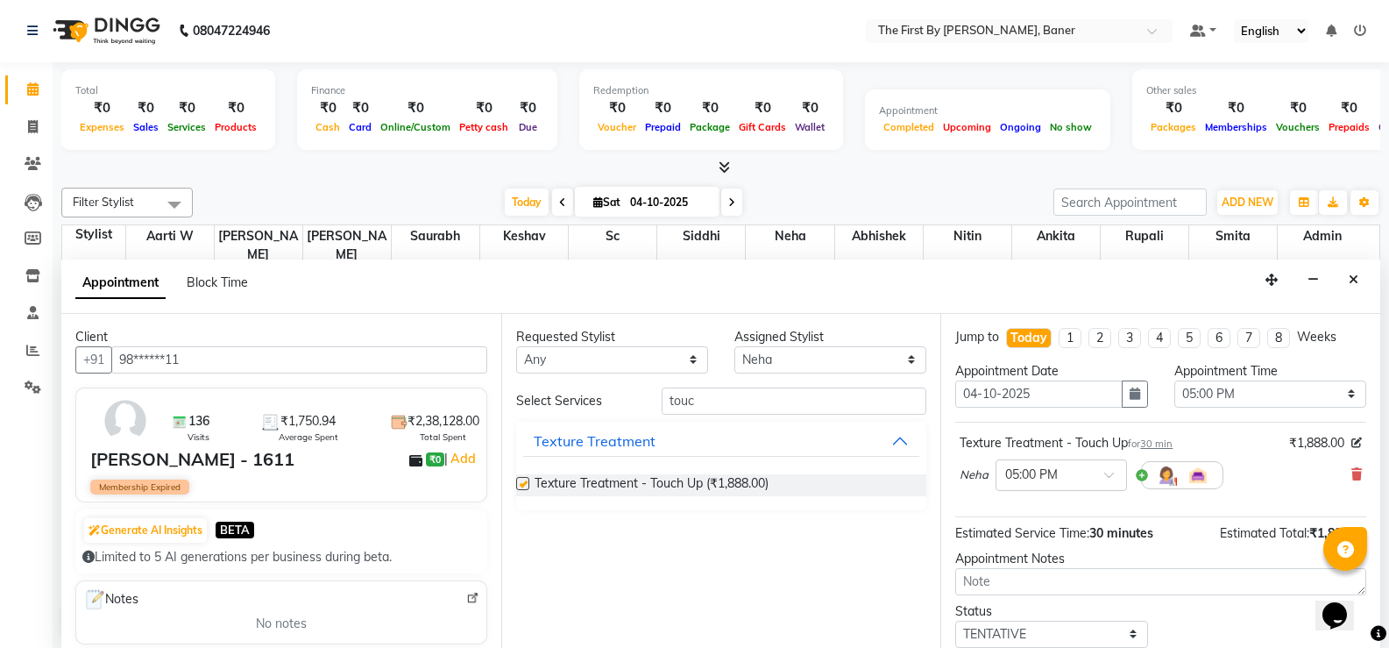
checkbox input "false"
click at [755, 373] on div "Requested Stylist Any Aarti W Abhishek Admin [PERSON_NAME] [PERSON_NAME] Neha N…" at bounding box center [721, 481] width 440 height 334
click at [754, 365] on select "Select Aarti W Abhishek Admin [PERSON_NAME] [PERSON_NAME] Neha Nitin [PERSON_NA…" at bounding box center [830, 359] width 192 height 27
click at [734, 346] on select "Select Aarti W Abhishek Admin [PERSON_NAME] [PERSON_NAME] Neha Nitin [PERSON_NA…" at bounding box center [830, 359] width 192 height 27
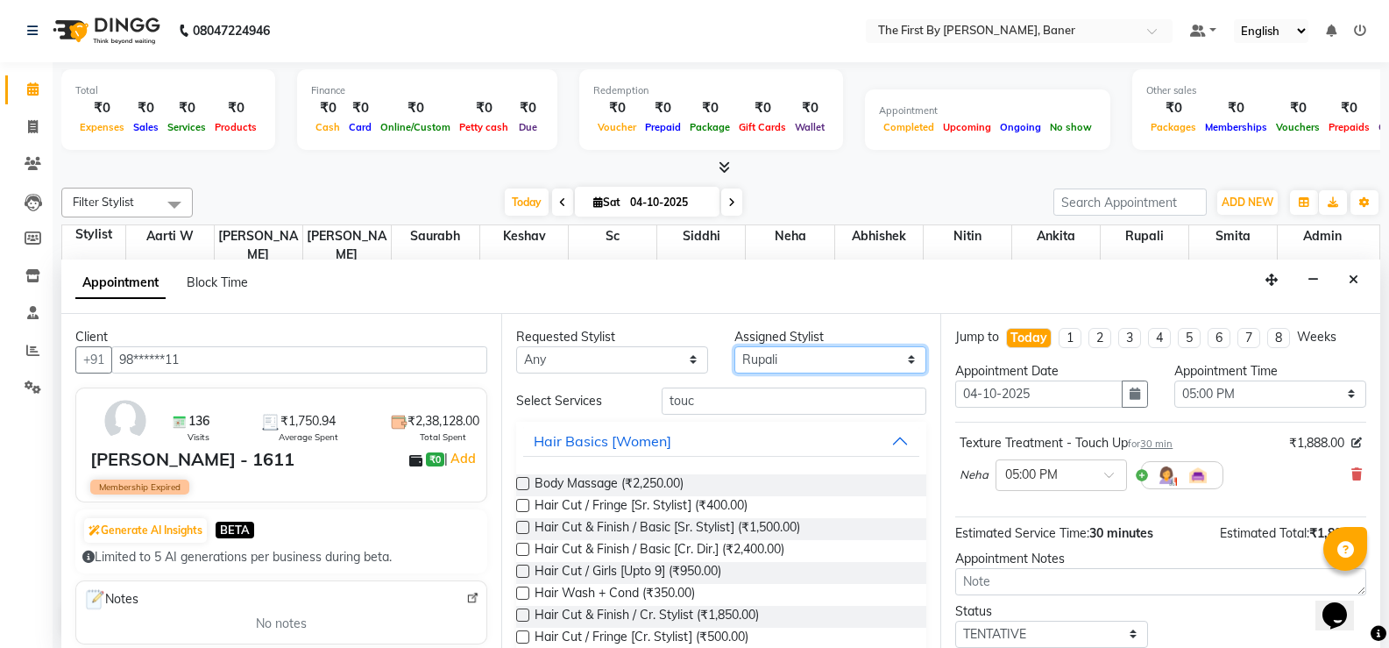
click at [758, 354] on select "Select Aarti W Abhishek Admin [PERSON_NAME] [PERSON_NAME] Neha Nitin [PERSON_NA…" at bounding box center [830, 359] width 192 height 27
select select "49030"
click at [734, 346] on select "Select Aarti W Abhishek Admin [PERSON_NAME] [PERSON_NAME] Neha Nitin [PERSON_NA…" at bounding box center [830, 359] width 192 height 27
click at [672, 395] on input "touc" at bounding box center [794, 400] width 265 height 27
click at [671, 395] on input "touc" at bounding box center [794, 400] width 265 height 27
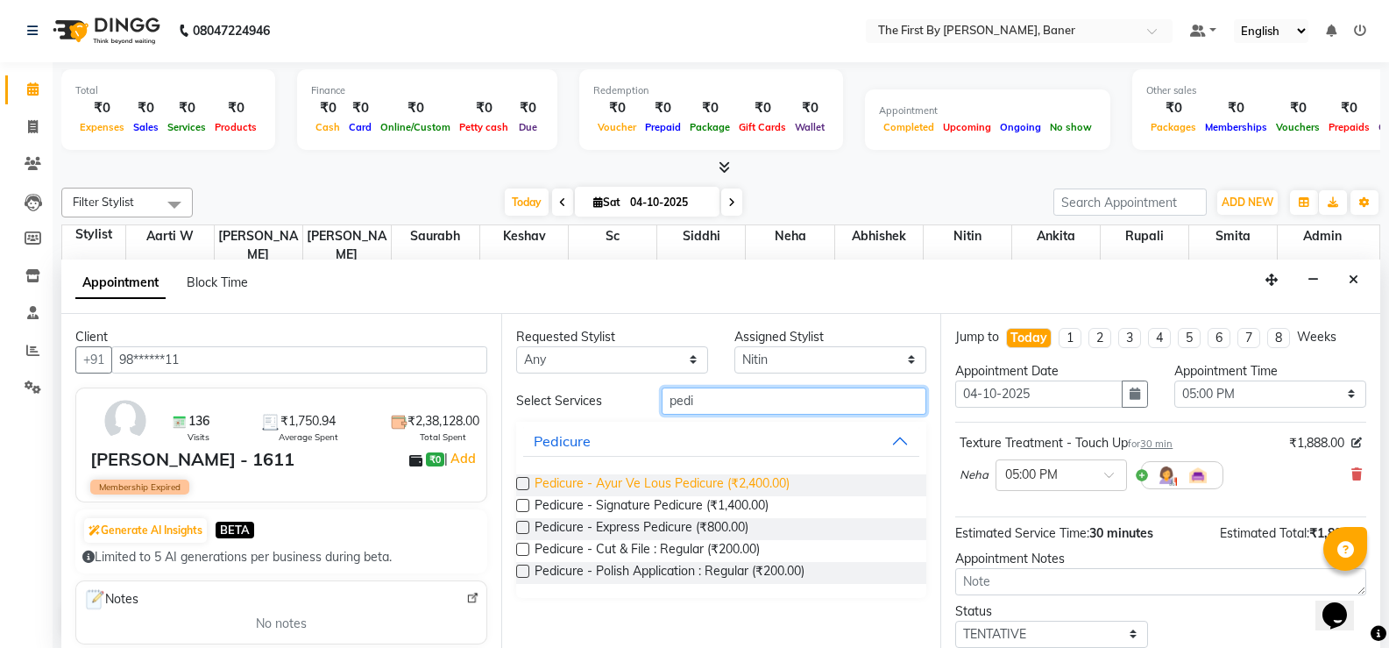
type input "pedi"
click at [677, 483] on span "Pedicure - Ayur Ve Lous Pedicure (₹2,400.00)" at bounding box center [662, 485] width 255 height 22
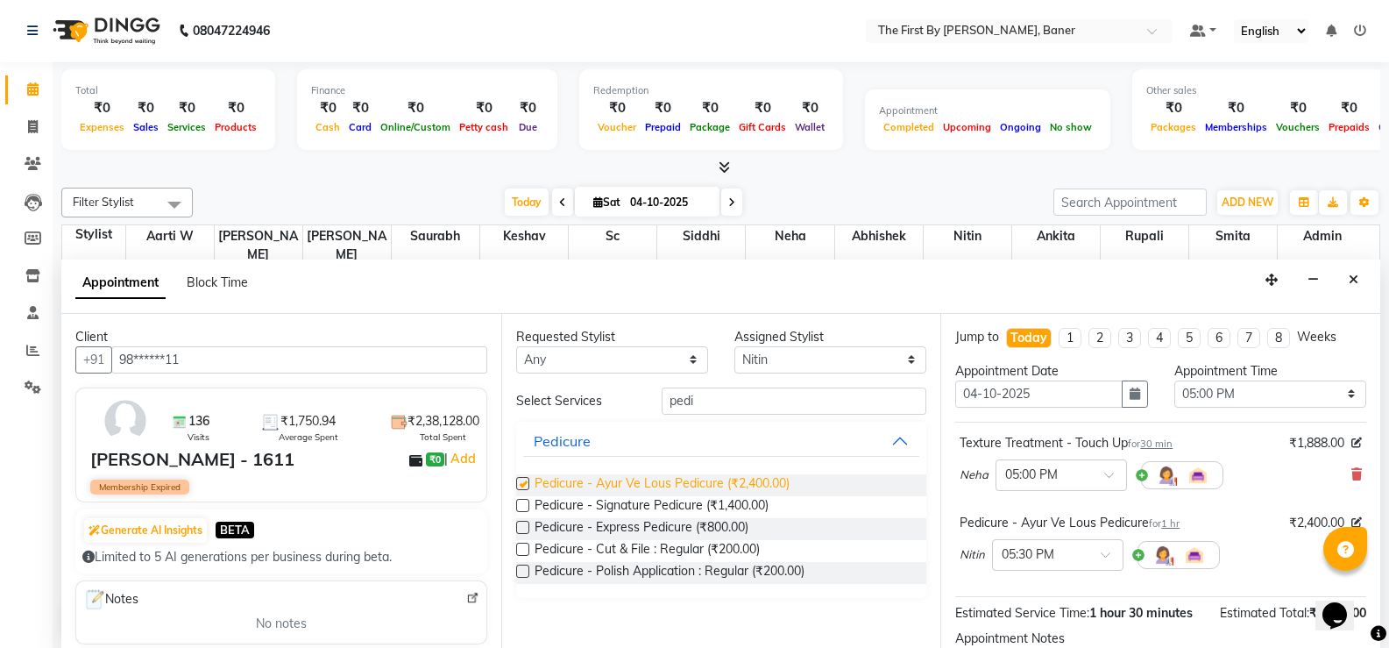
checkbox input "false"
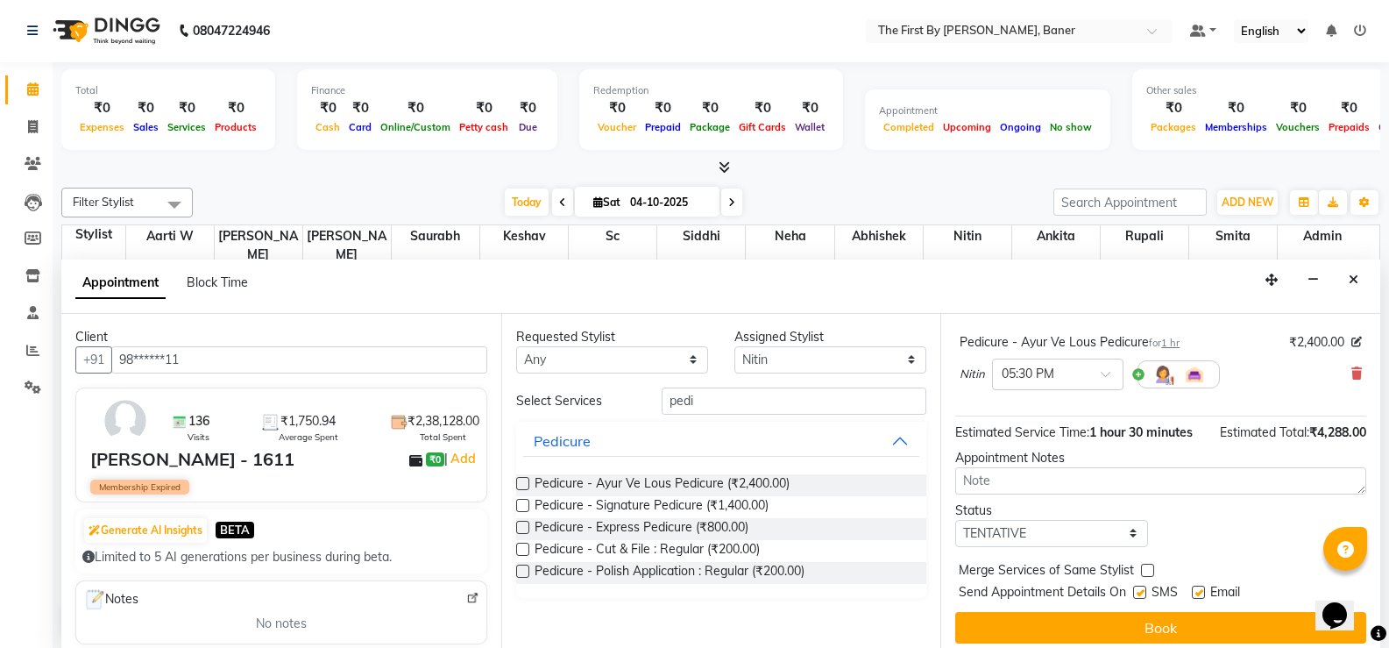
scroll to position [190, 0]
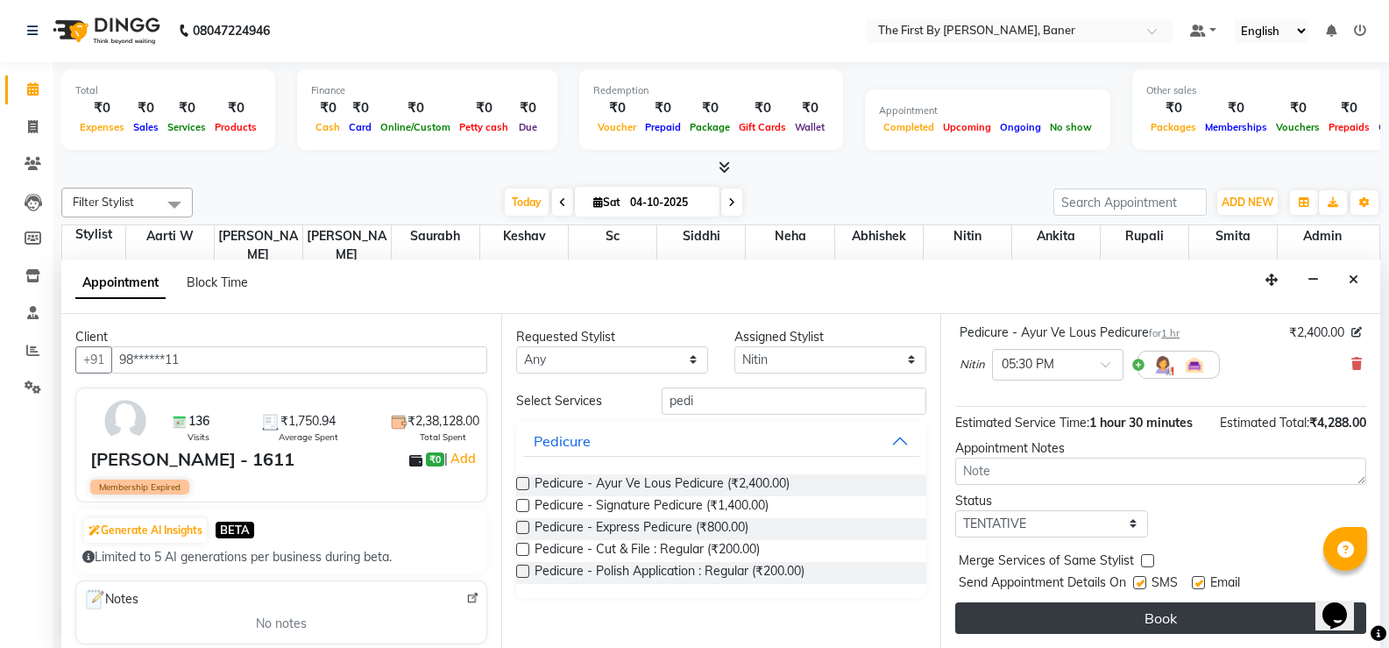
click at [1096, 618] on button "Book" at bounding box center [1160, 618] width 411 height 32
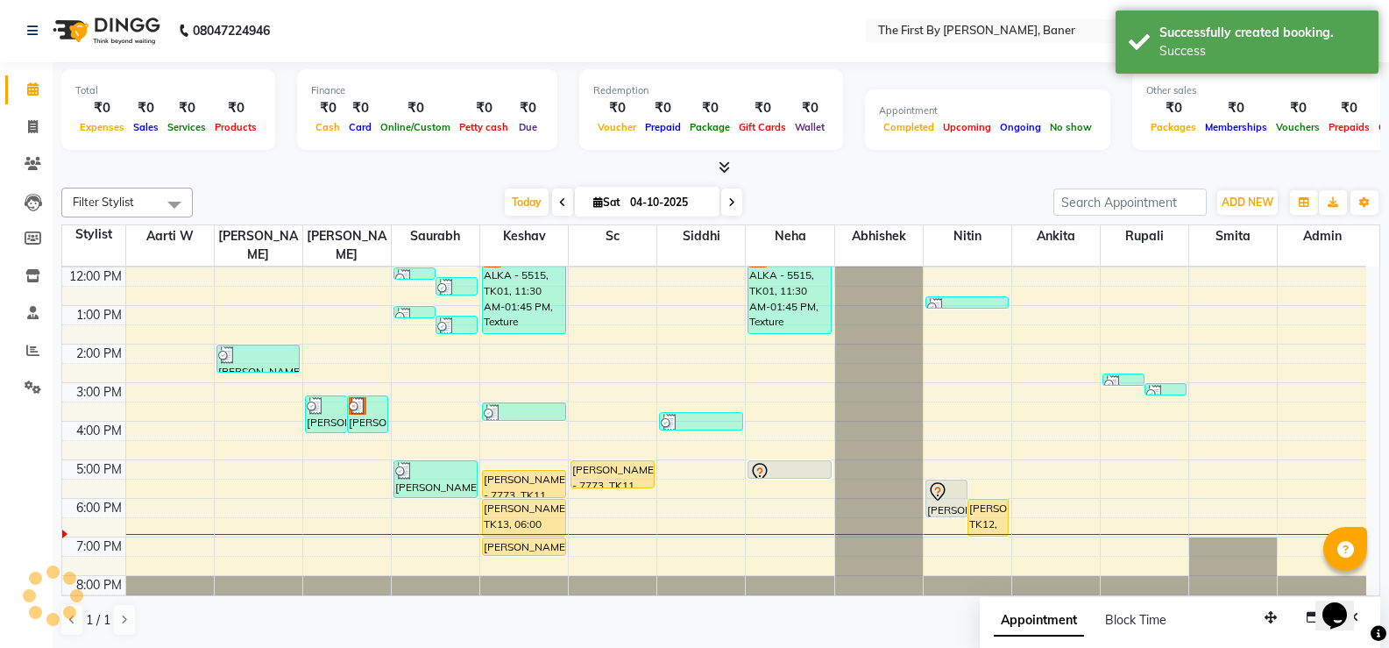
scroll to position [0, 0]
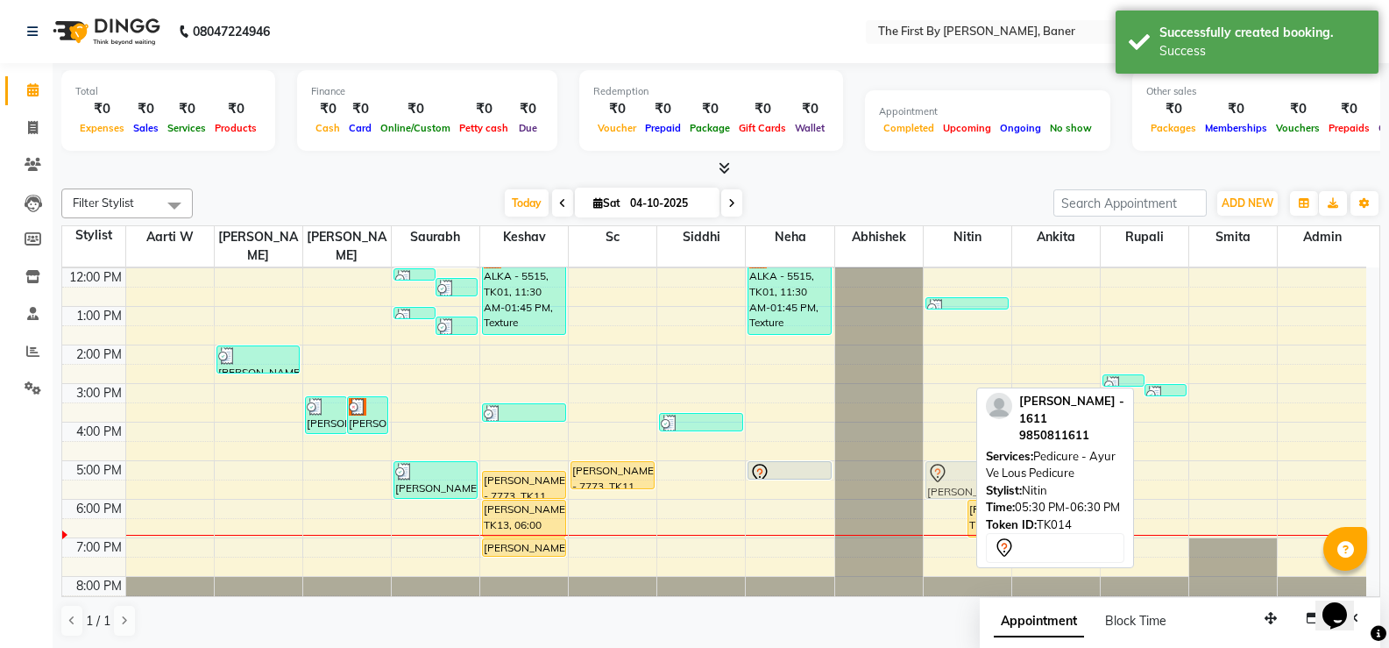
click at [940, 458] on div "[PERSON_NAME] - 1611, TK14, 05:30 PM-06:30 PM, Pedicure - Ayur Ve Lous Pedicure…" at bounding box center [968, 364] width 88 height 500
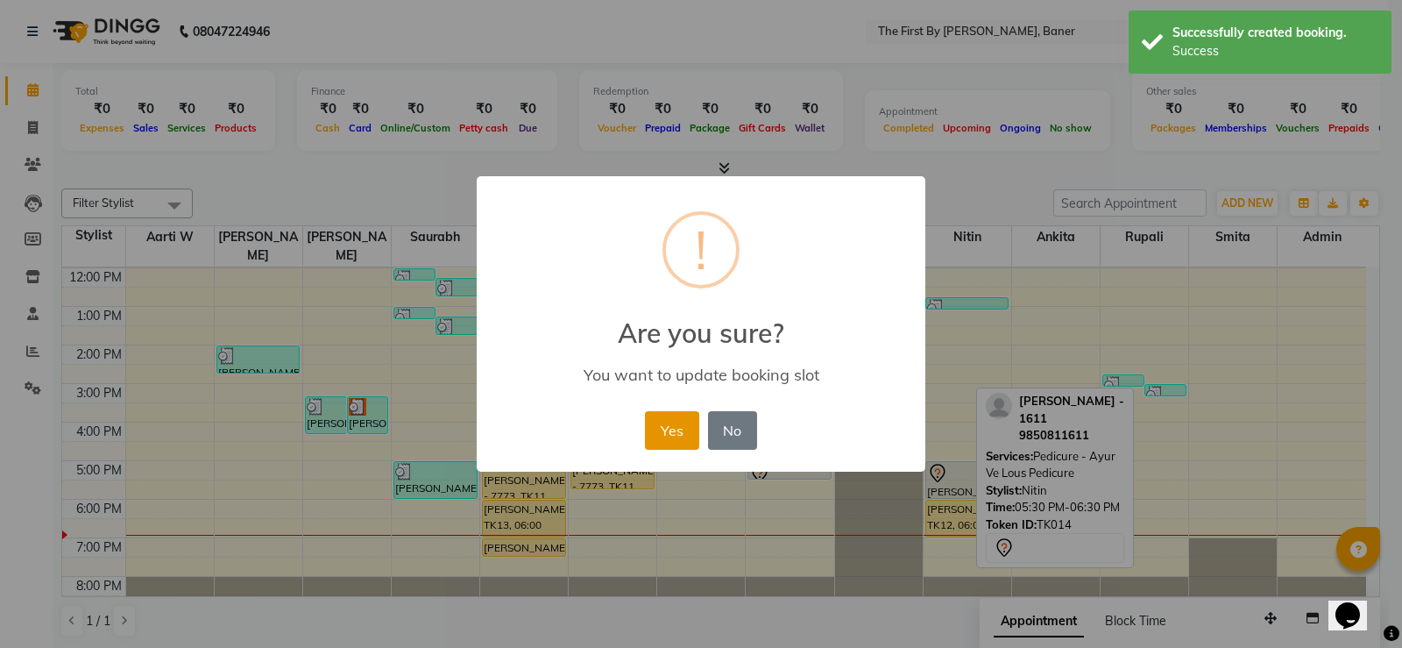
click at [668, 430] on button "Yes" at bounding box center [671, 430] width 53 height 39
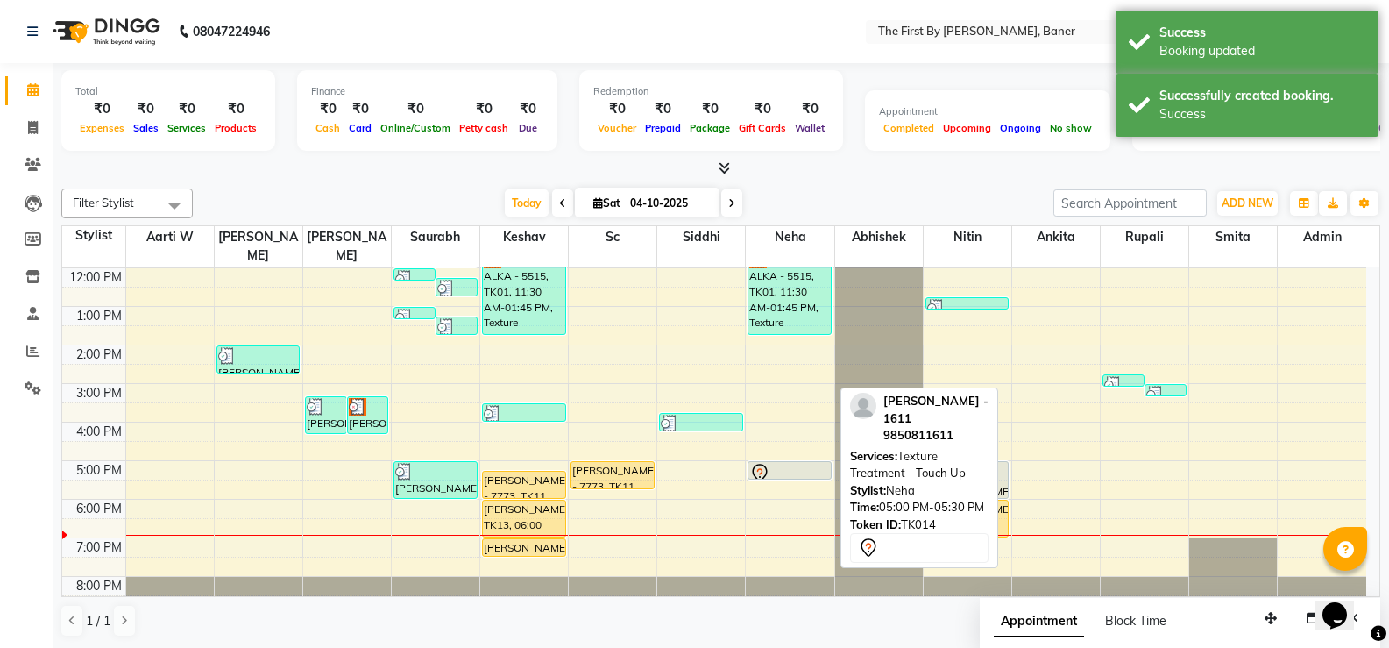
click at [765, 464] on icon at bounding box center [760, 473] width 15 height 18
click at [803, 463] on div at bounding box center [789, 473] width 81 height 21
select select "7"
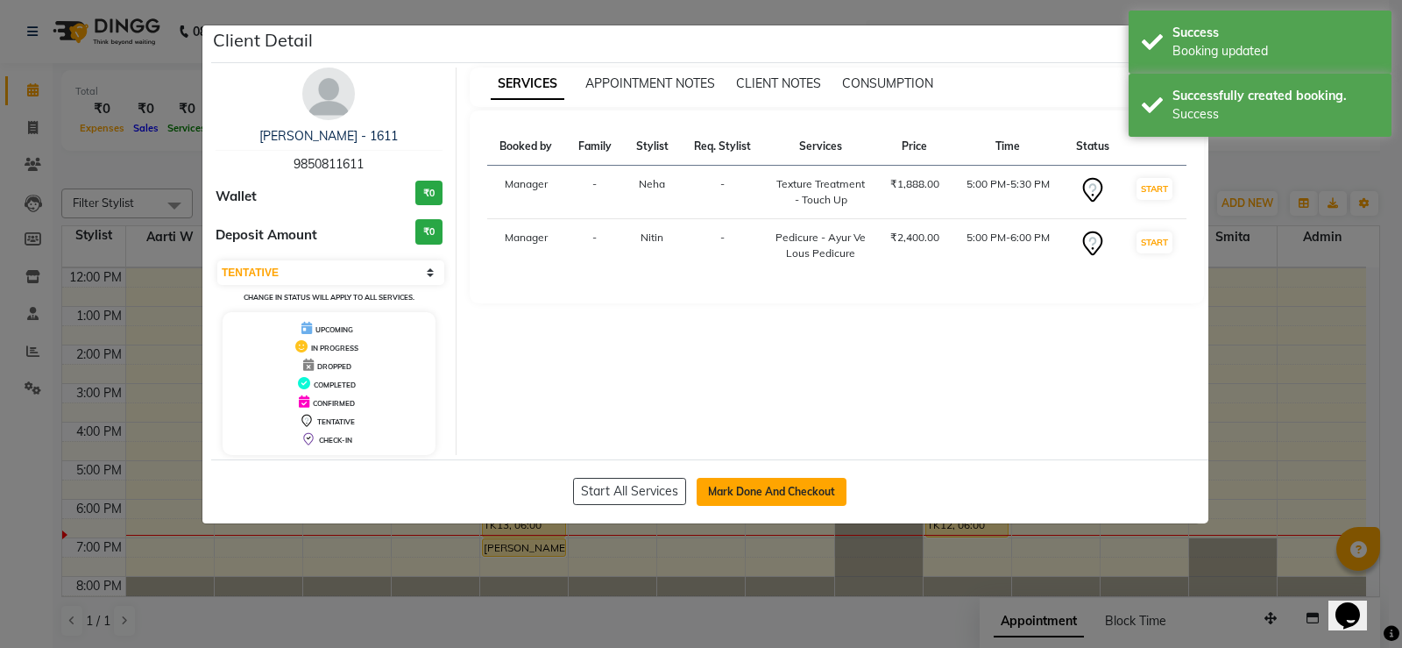
click at [813, 485] on button "Mark Done And Checkout" at bounding box center [772, 492] width 150 height 28
select select "service"
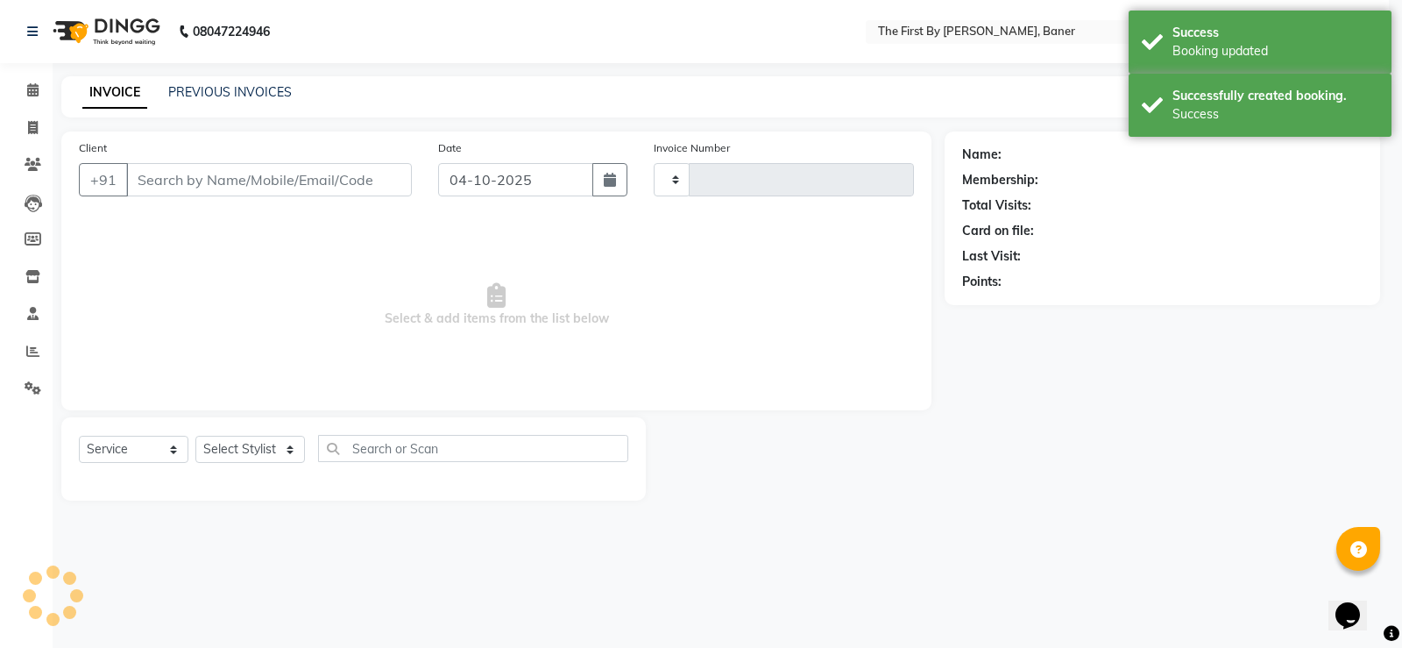
type input "2862"
select select "6411"
type input "98******11"
select select "81168"
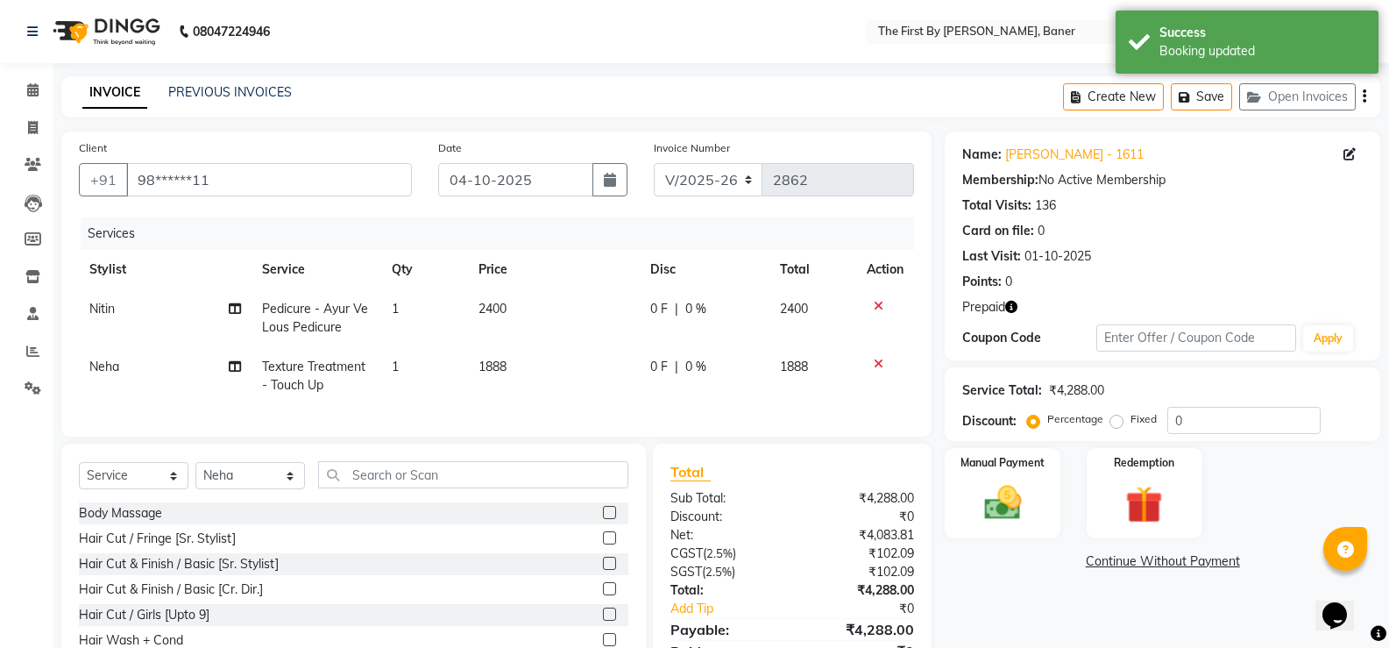
click at [1004, 543] on div "Name: [PERSON_NAME] - 1611 Membership: No Active Membership Total Visits: 136 C…" at bounding box center [1169, 416] width 449 height 571
drag, startPoint x: 1169, startPoint y: 530, endPoint x: 1154, endPoint y: 522, distance: 16.9
click at [1168, 530] on div "Redemption" at bounding box center [1144, 493] width 120 height 94
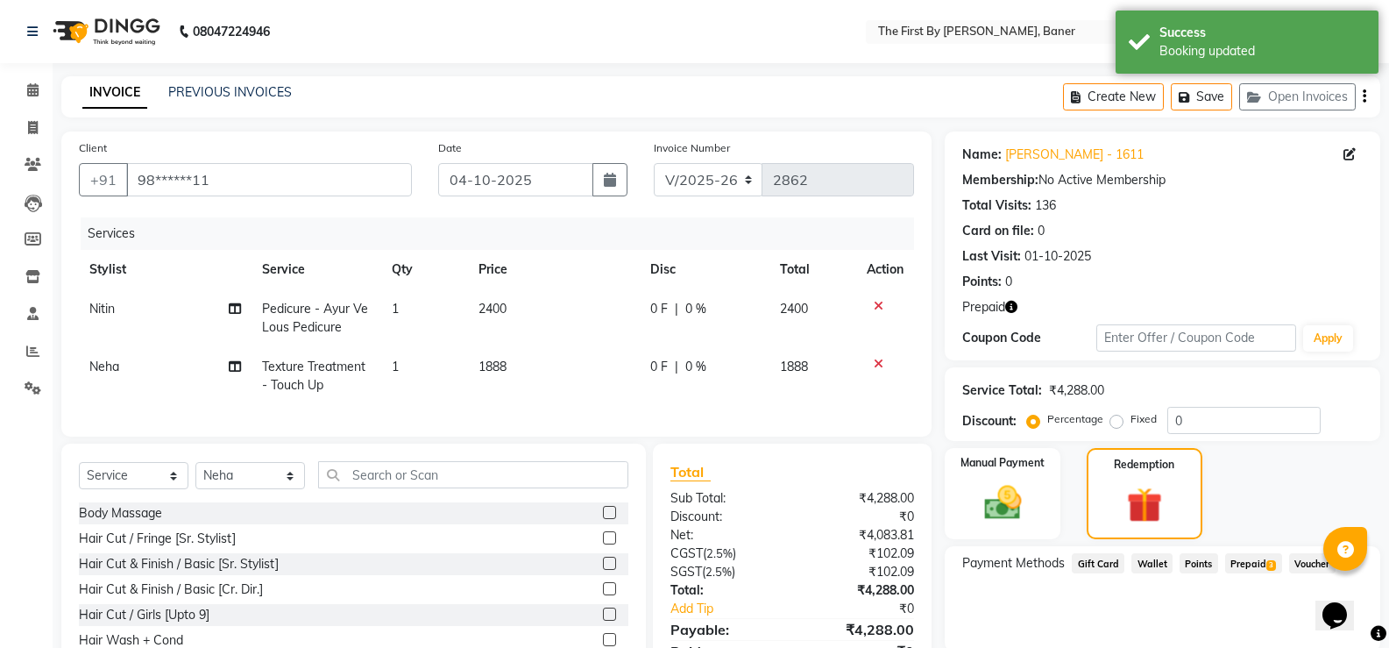
click at [1240, 567] on span "Prepaid 3" at bounding box center [1253, 563] width 57 height 20
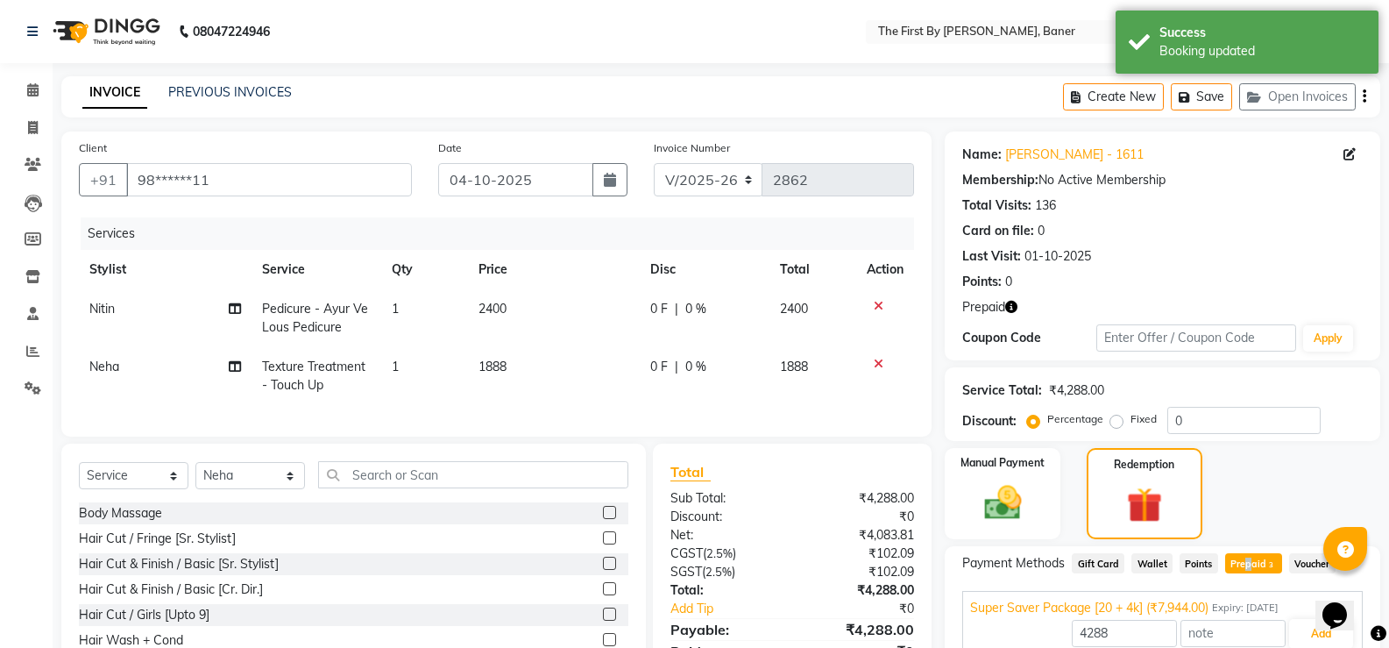
scroll to position [162, 0]
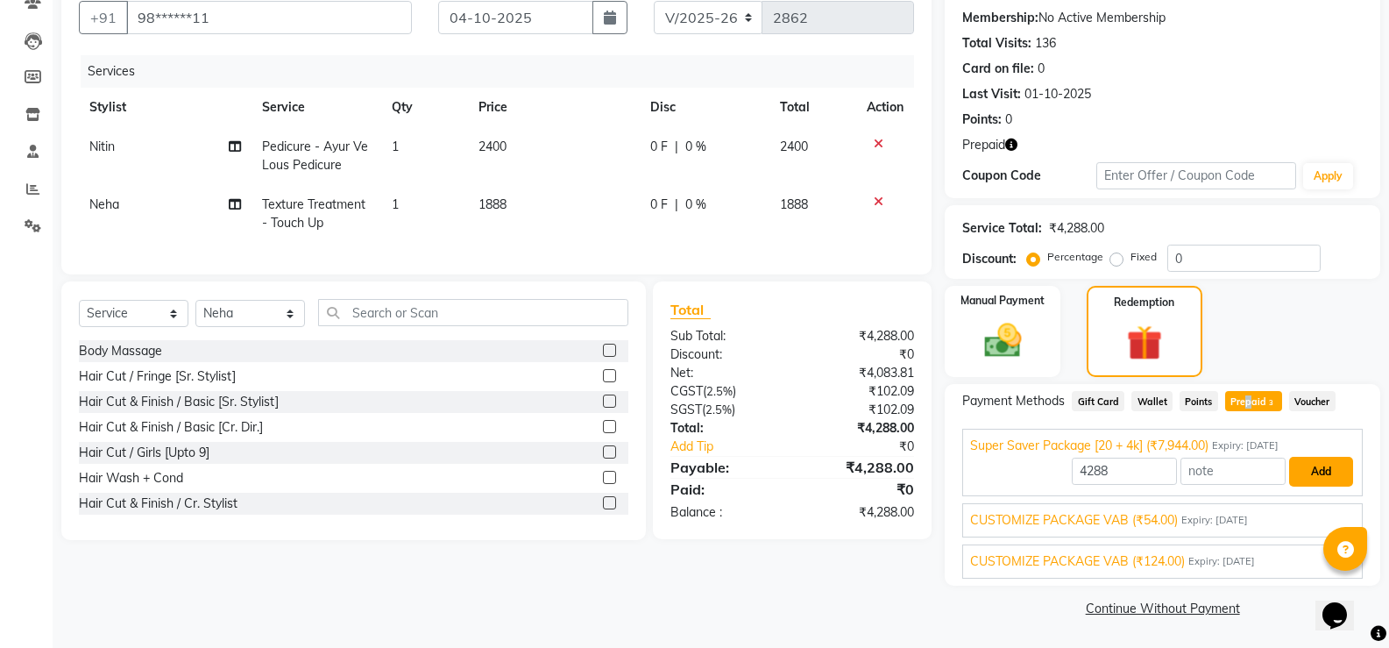
click at [1316, 471] on button "Add" at bounding box center [1321, 472] width 64 height 30
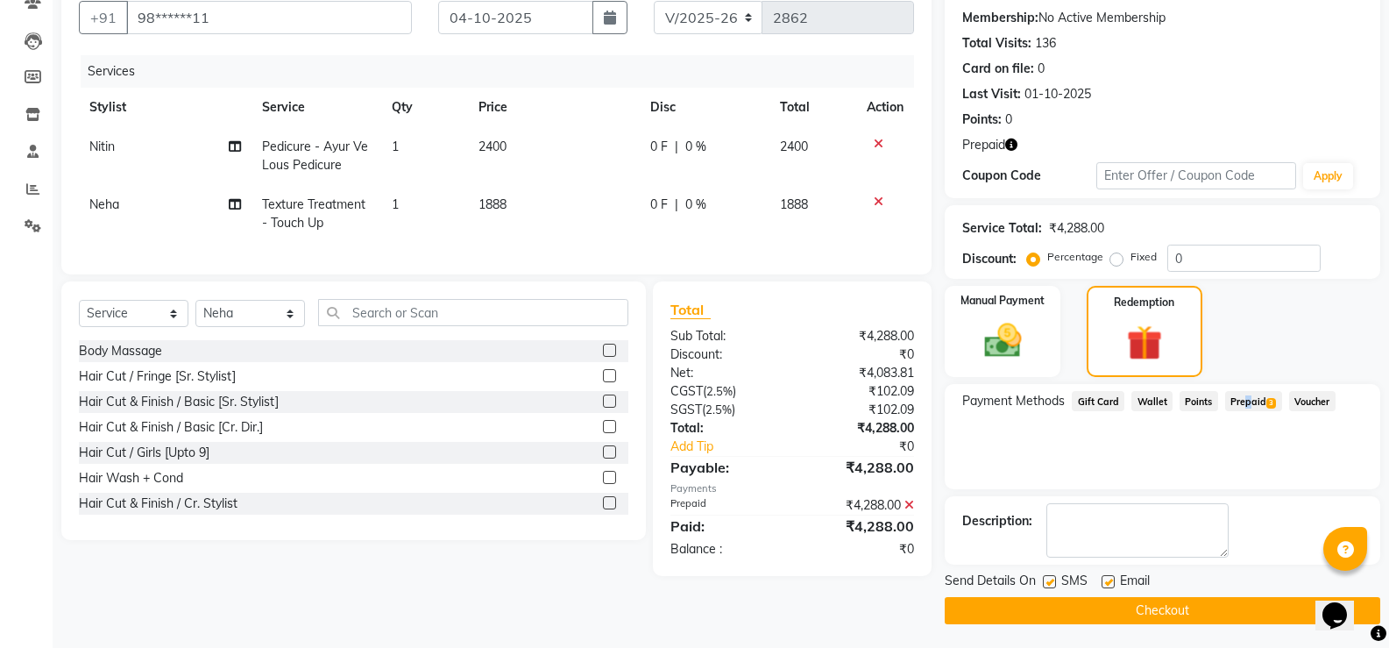
scroll to position [165, 0]
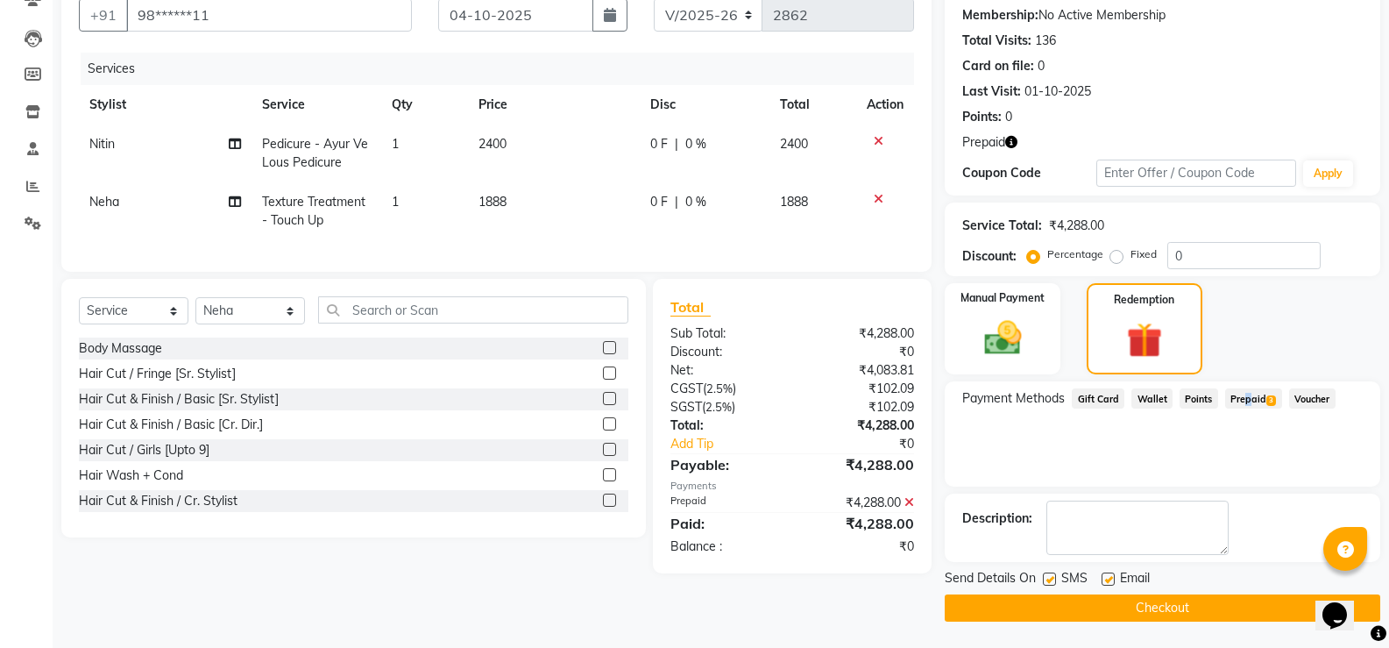
click at [1192, 613] on button "Checkout" at bounding box center [1163, 607] width 436 height 27
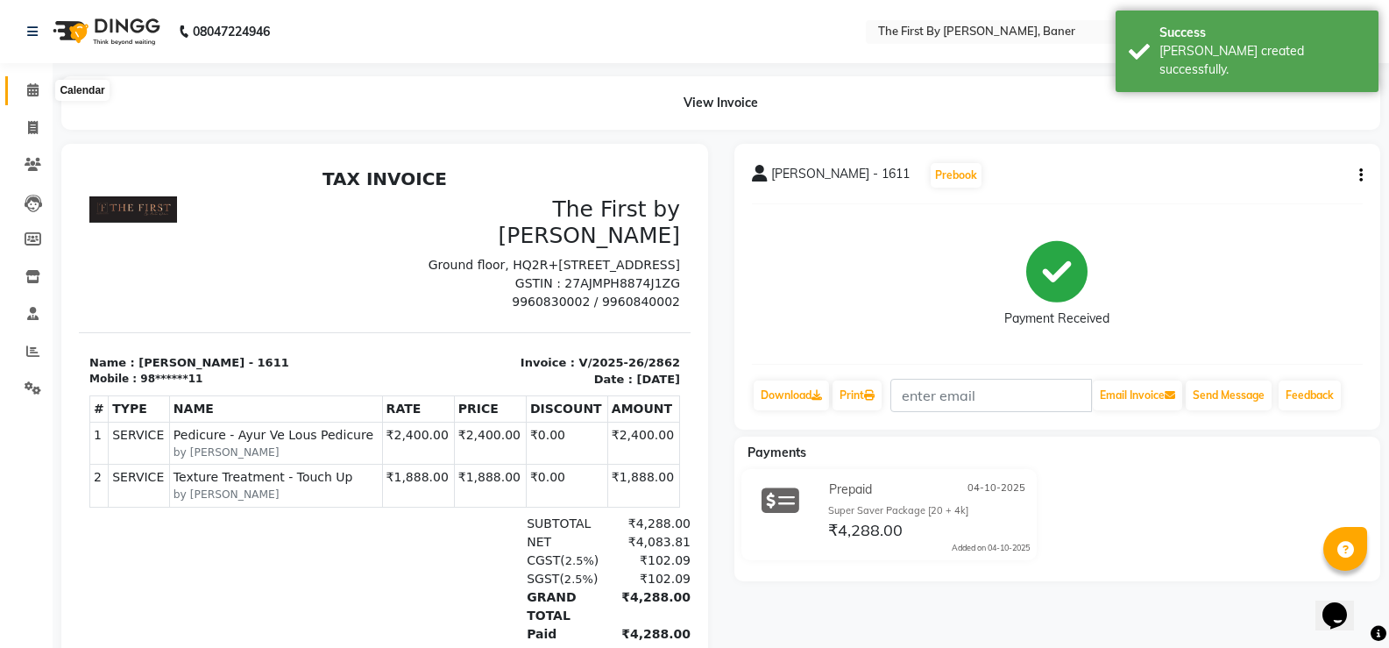
click at [32, 93] on icon at bounding box center [32, 89] width 11 height 13
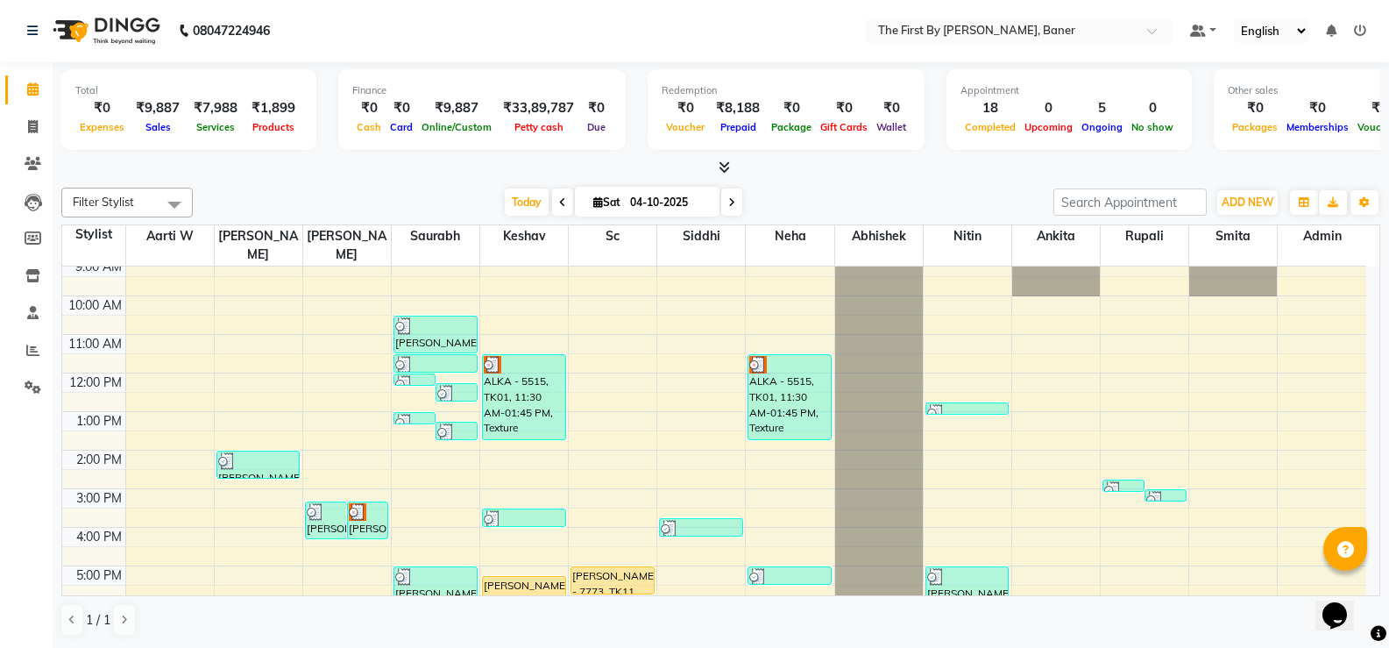
scroll to position [88, 0]
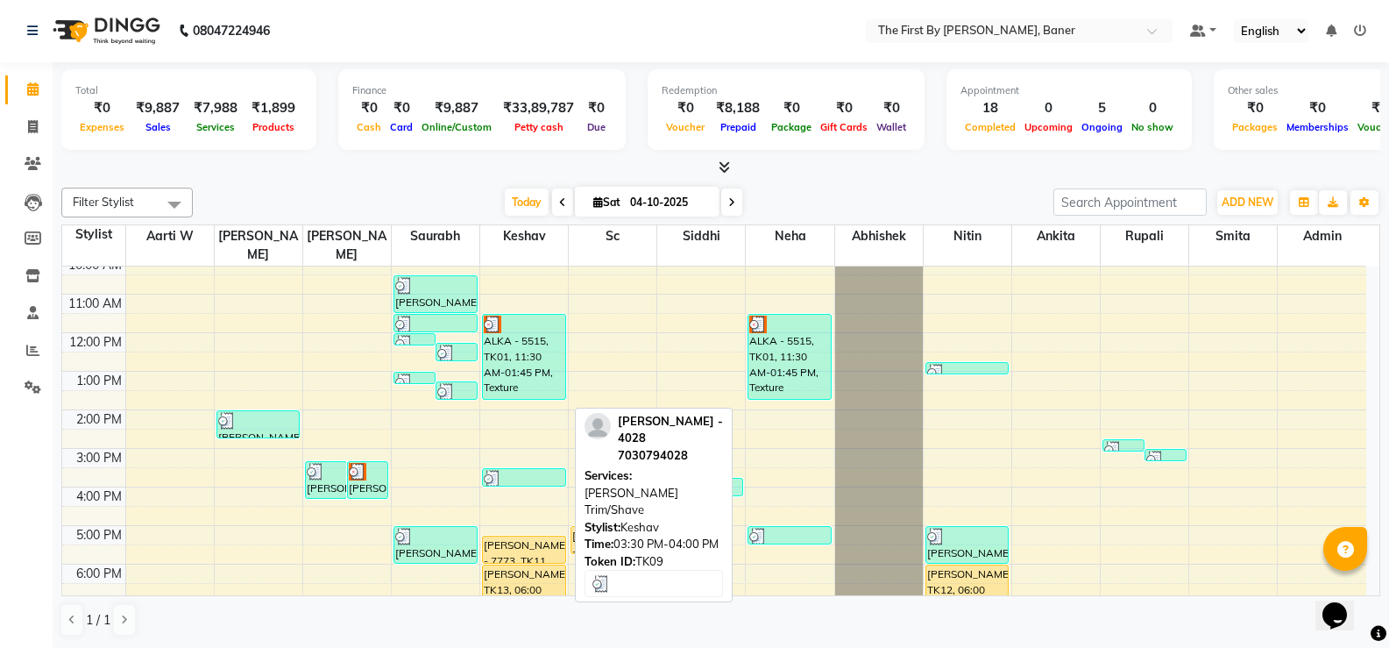
click at [507, 470] on div at bounding box center [524, 479] width 81 height 18
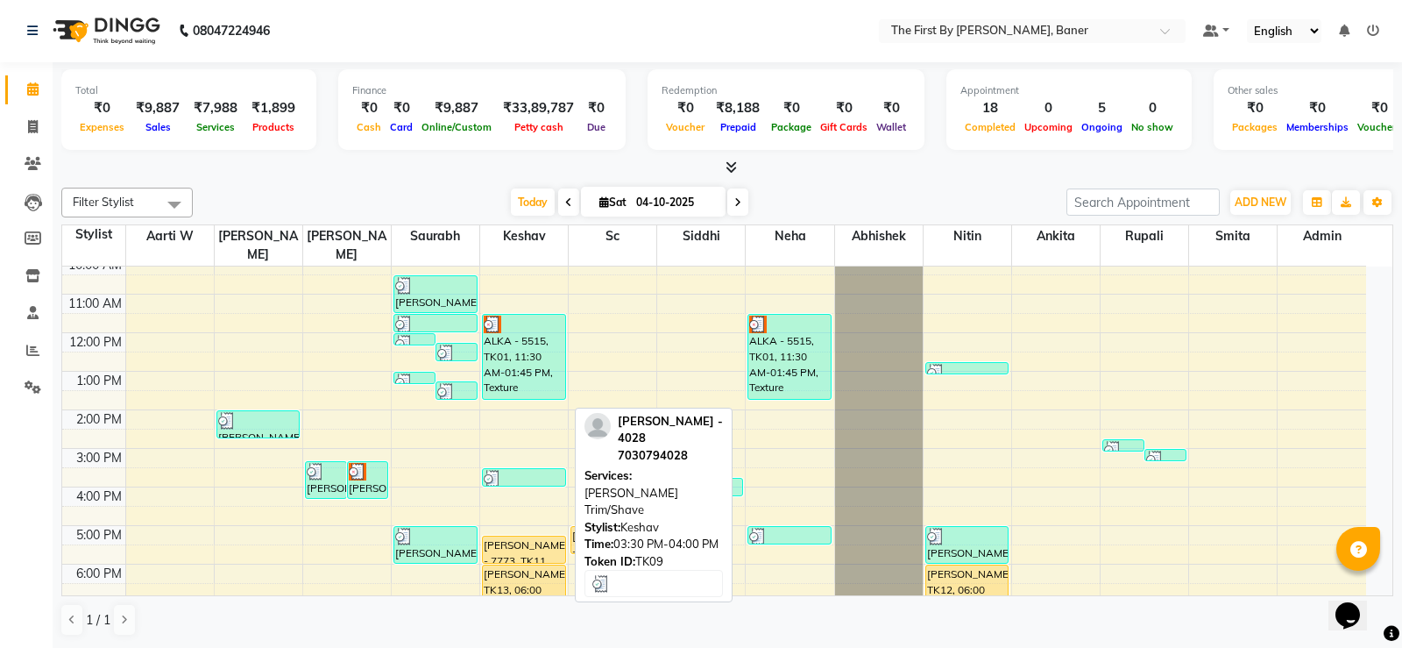
select select "3"
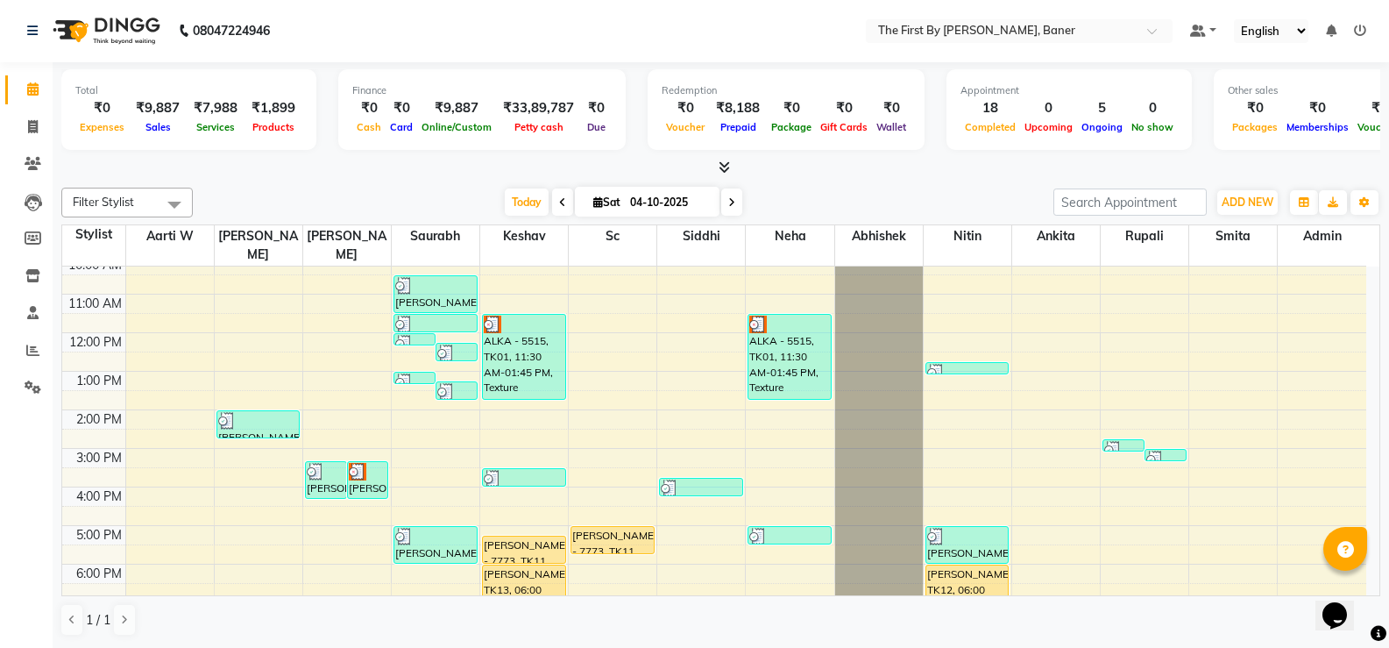
click at [495, 481] on div "8:00 AM 9:00 AM 10:00 AM 11:00 AM 12:00 PM 1:00 PM 2:00 PM 3:00 PM 4:00 PM 5:00…" at bounding box center [714, 429] width 1304 height 500
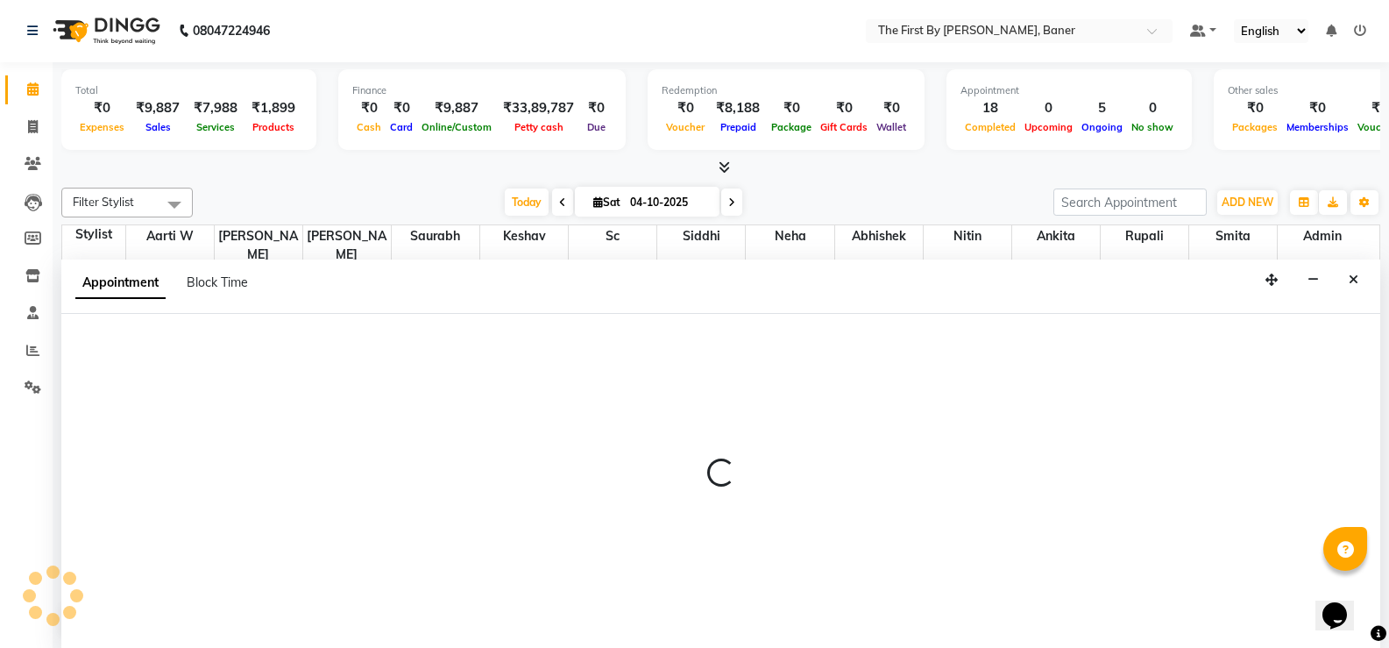
select select "49040"
select select "960"
select select "tentative"
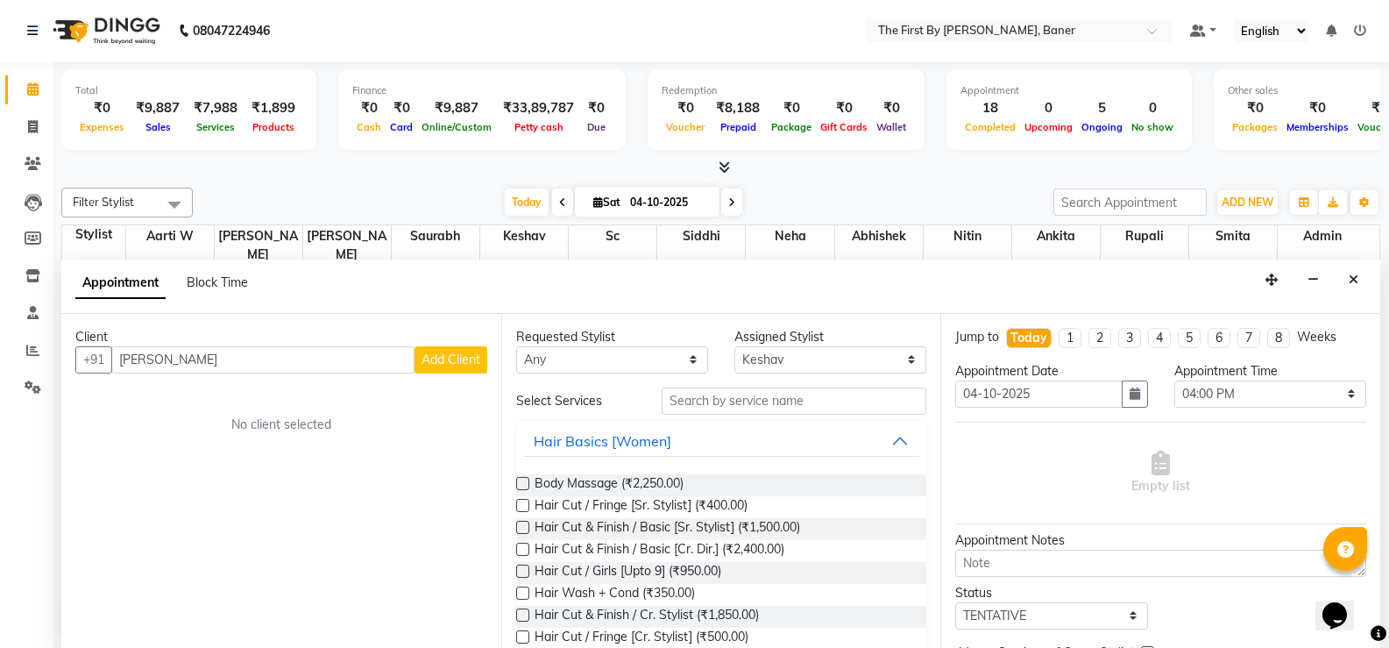
click at [323, 365] on input "[PERSON_NAME]" at bounding box center [262, 359] width 303 height 27
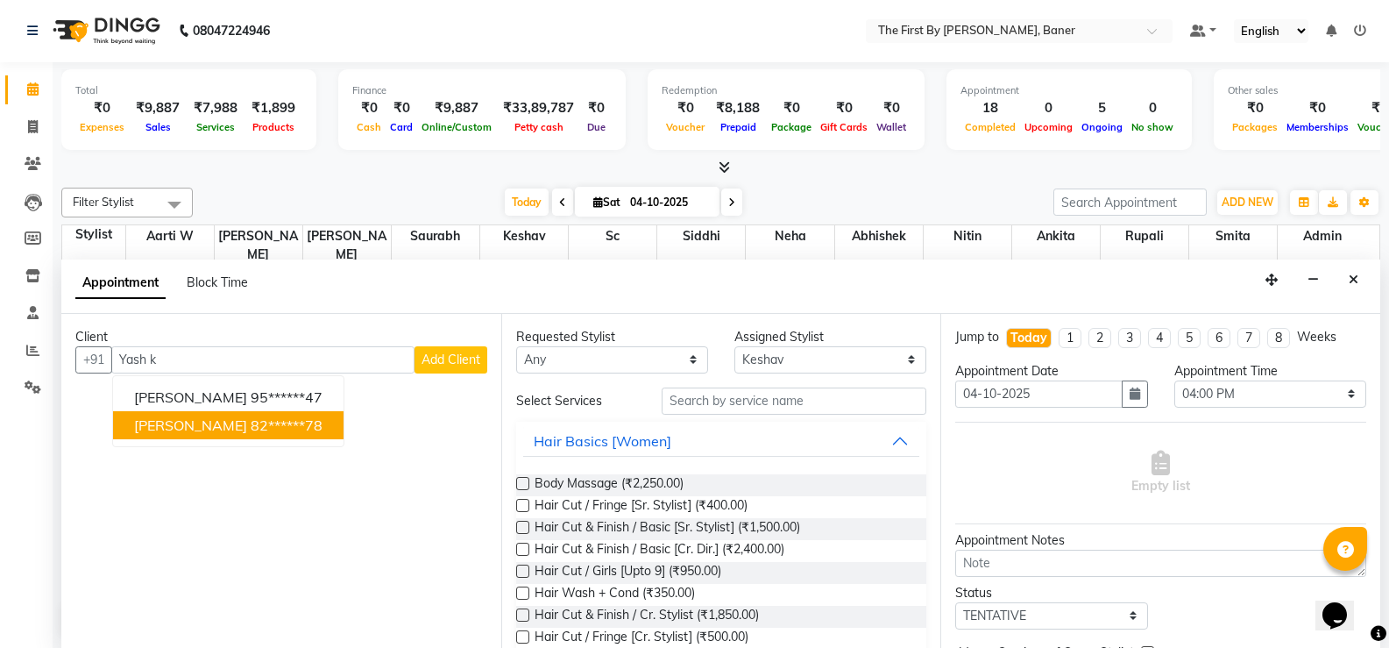
click at [188, 426] on span "[PERSON_NAME]" at bounding box center [190, 425] width 113 height 18
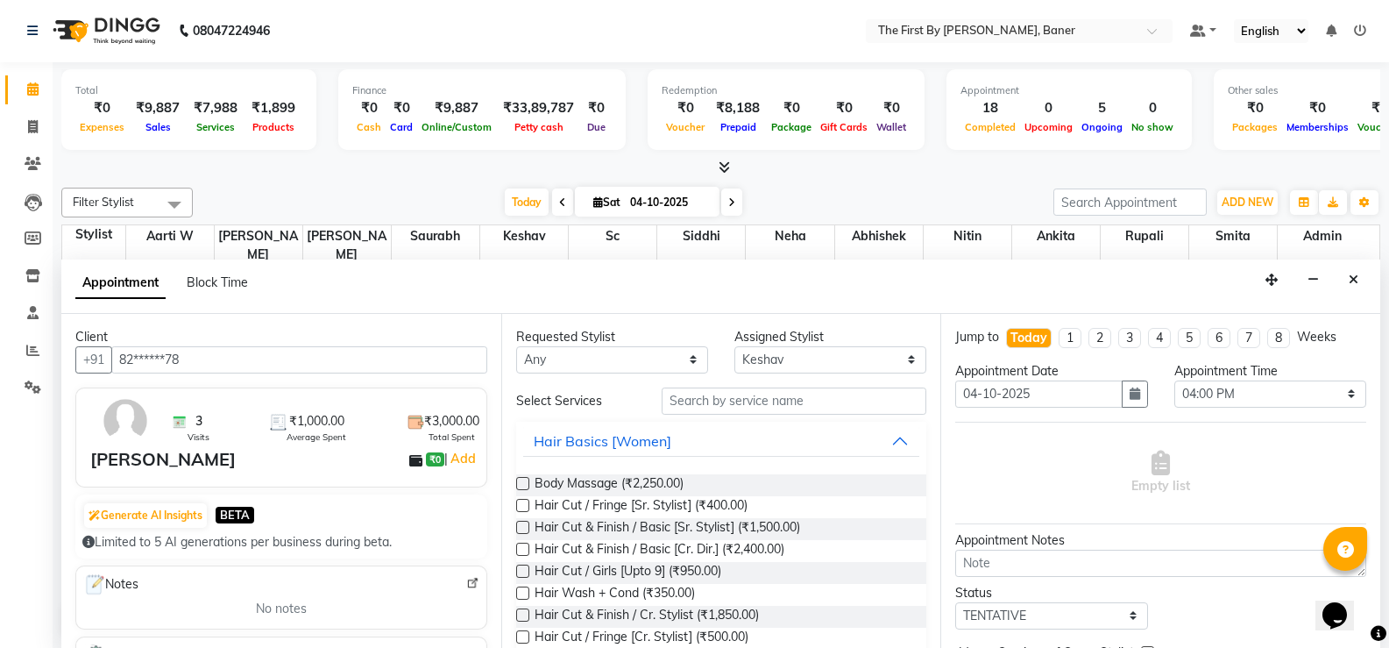
type input "82******78"
click at [705, 393] on input "text" at bounding box center [794, 400] width 265 height 27
click at [705, 394] on input "text" at bounding box center [794, 400] width 265 height 27
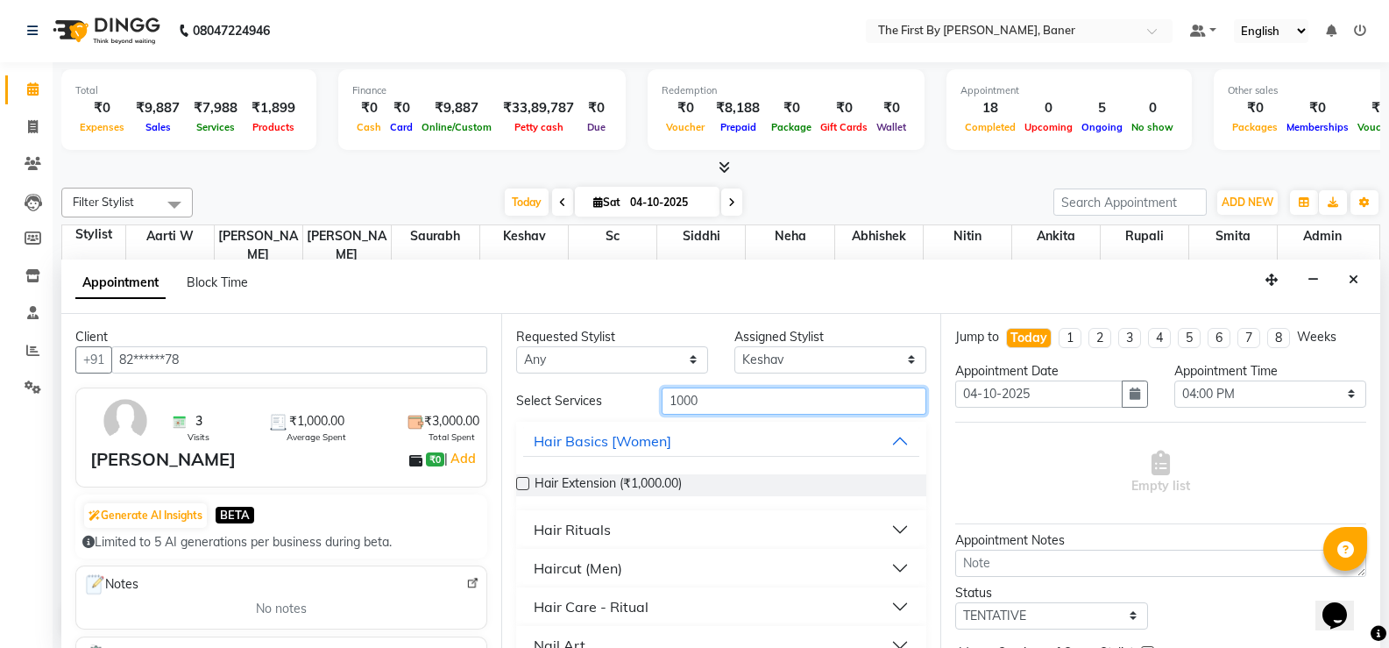
type input "1000"
click at [612, 581] on button "Haircut (Men)" at bounding box center [721, 568] width 397 height 32
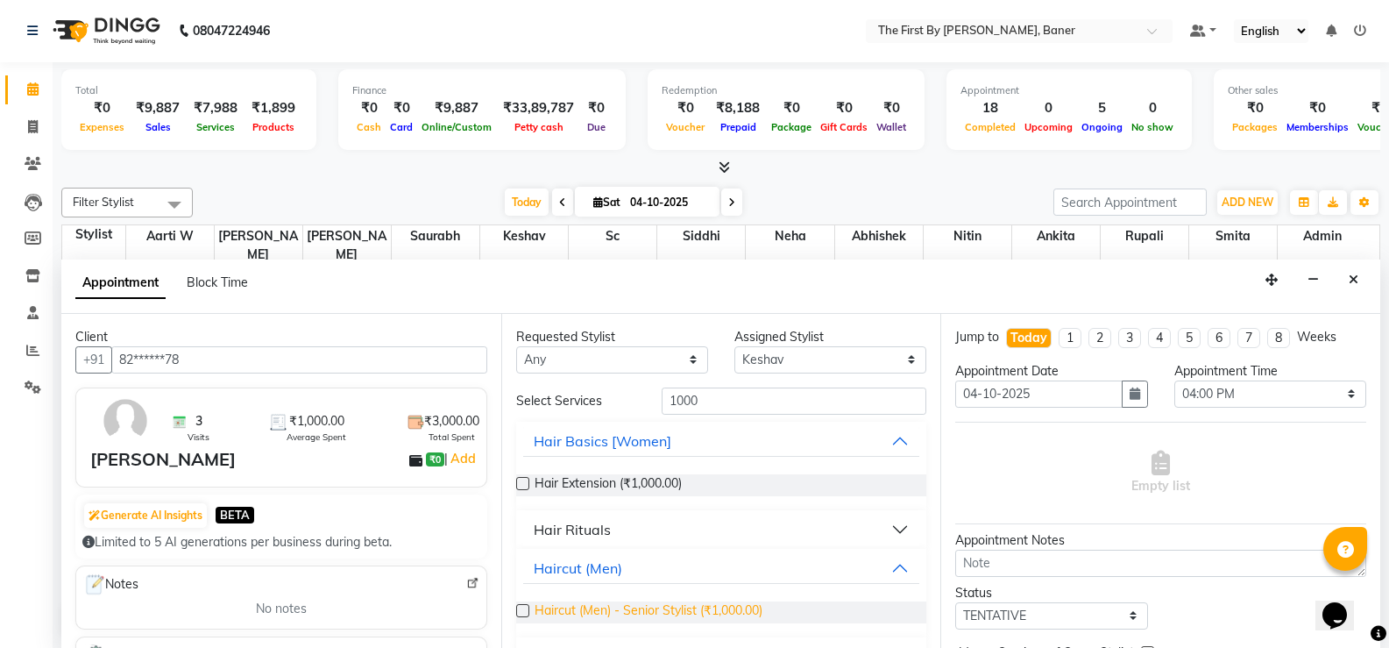
click at [646, 618] on span "Haircut (Men) - Senior Stylist (₹1,000.00)" at bounding box center [649, 612] width 228 height 22
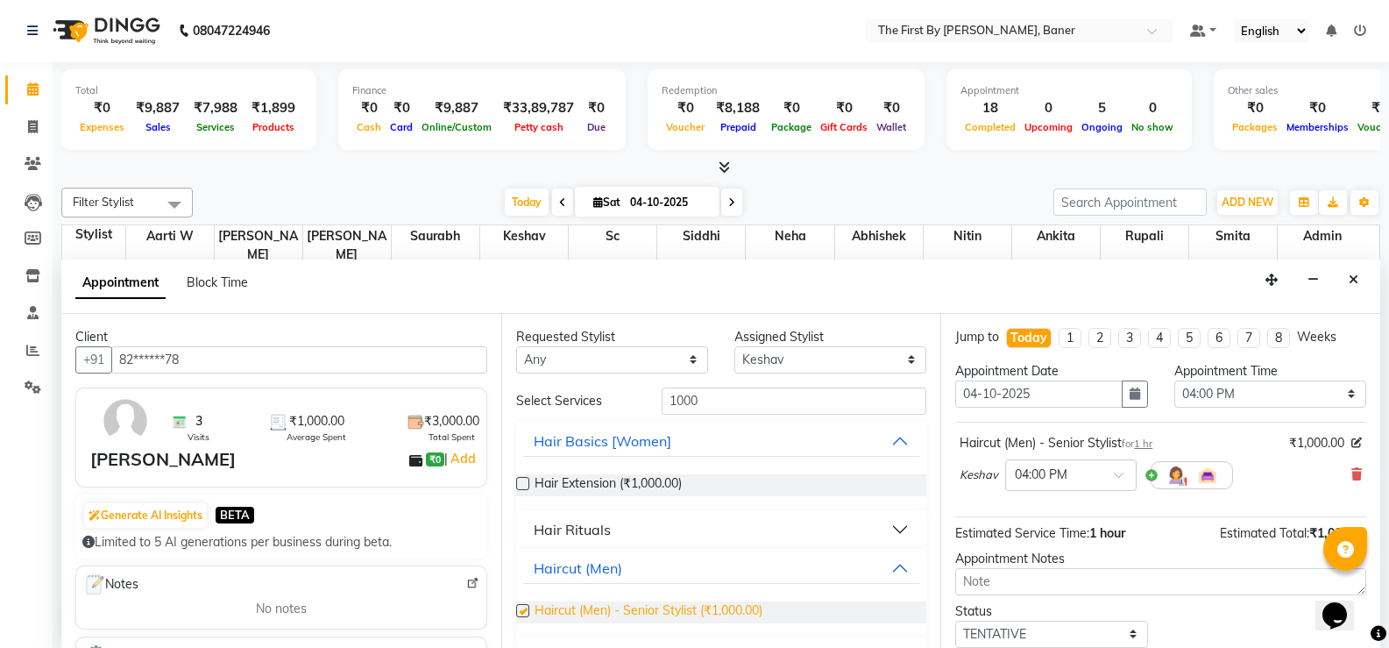
checkbox input "false"
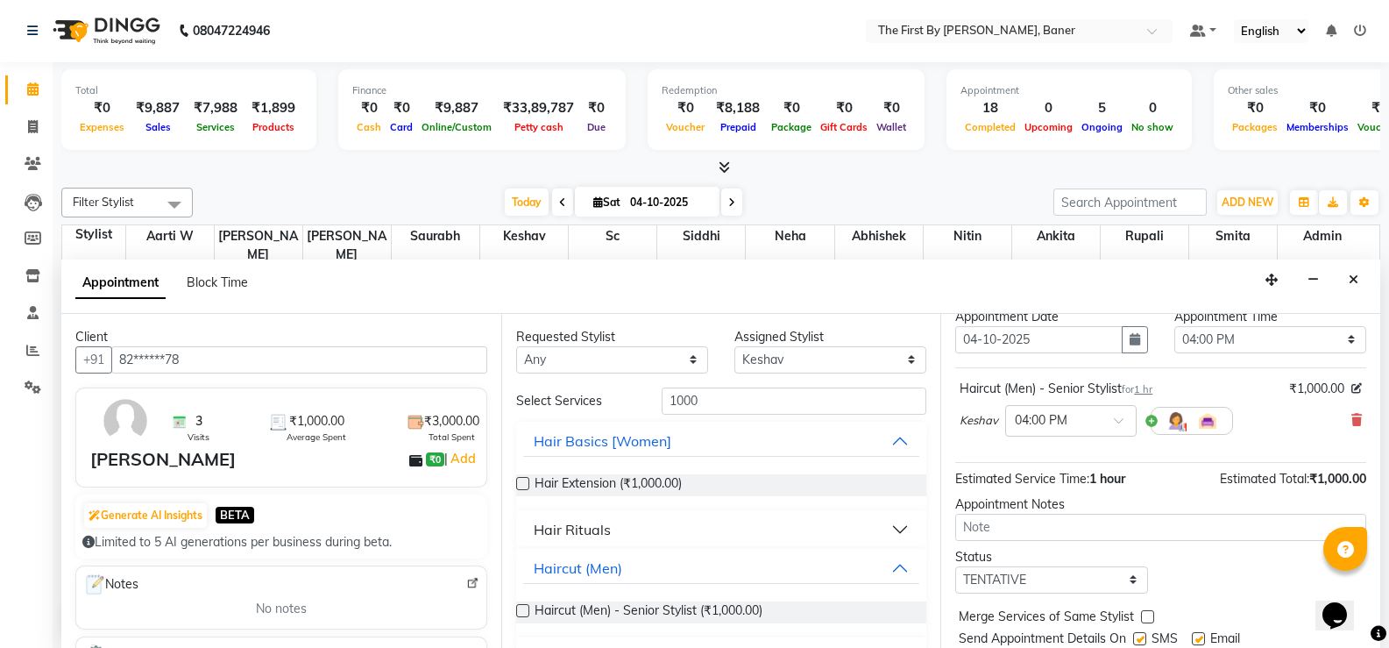
scroll to position [110, 0]
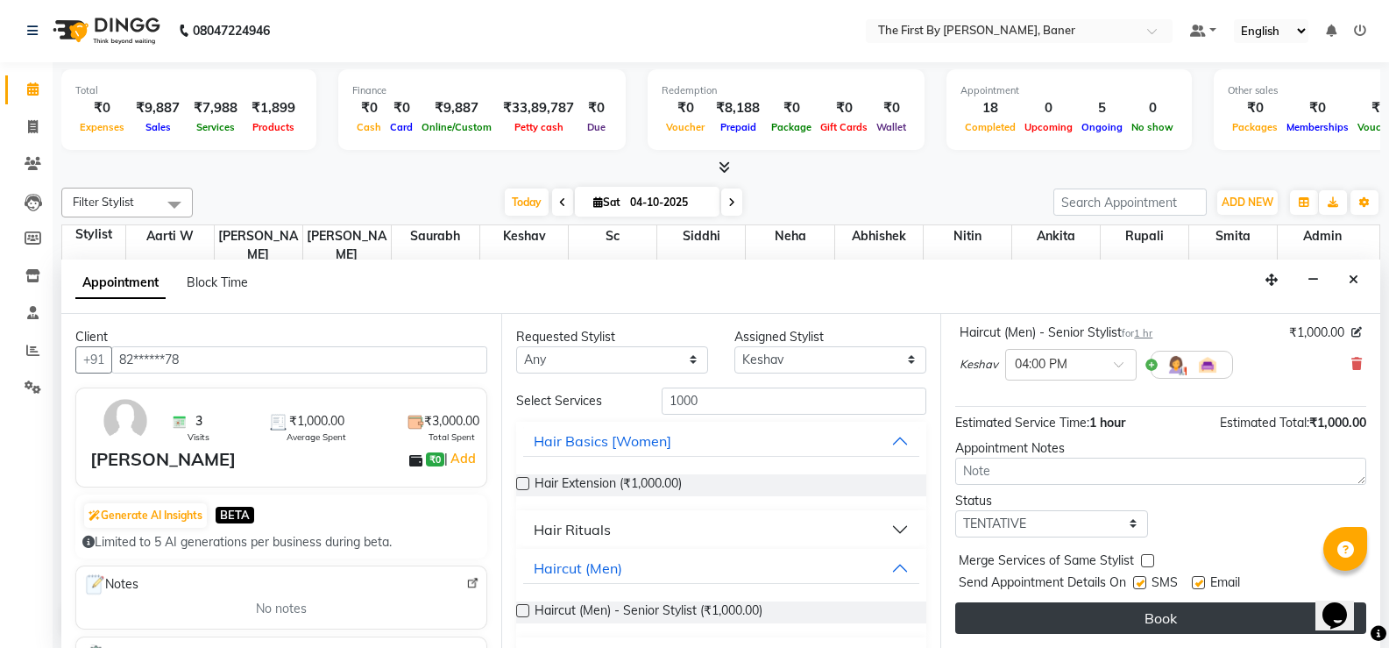
click at [1067, 632] on button "Book" at bounding box center [1160, 618] width 411 height 32
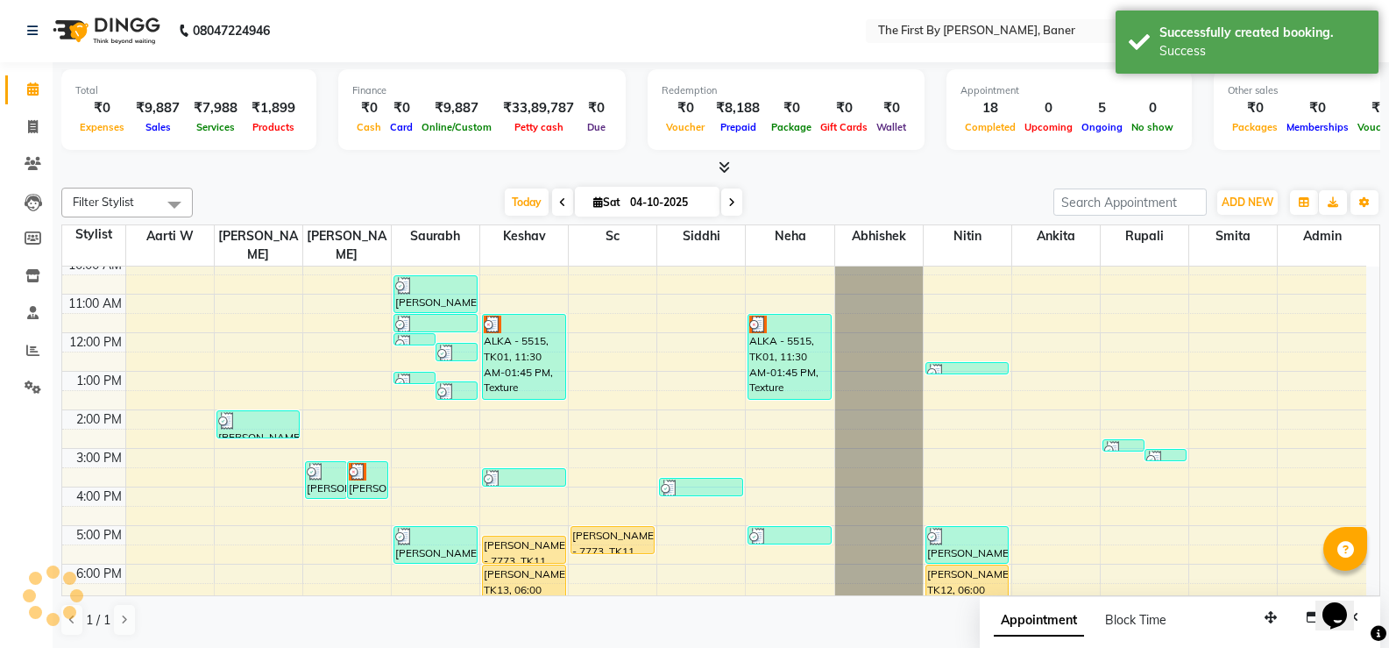
scroll to position [0, 0]
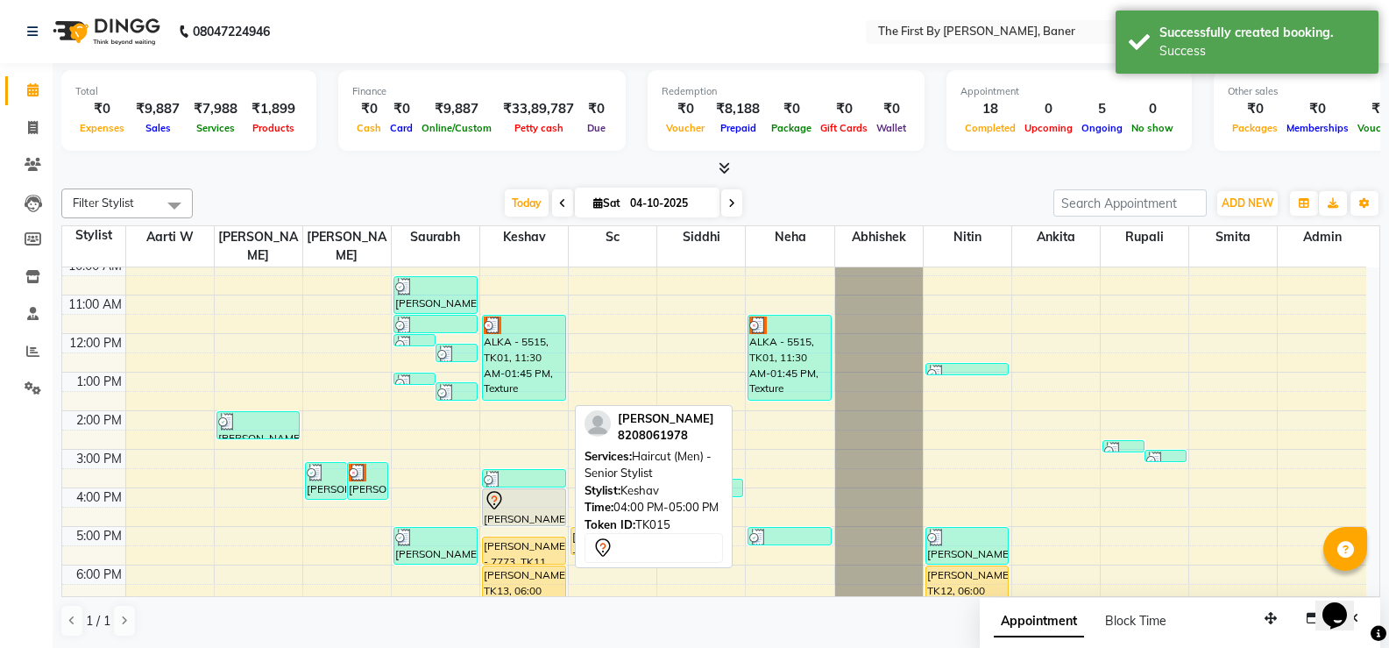
click at [503, 490] on icon at bounding box center [494, 500] width 21 height 21
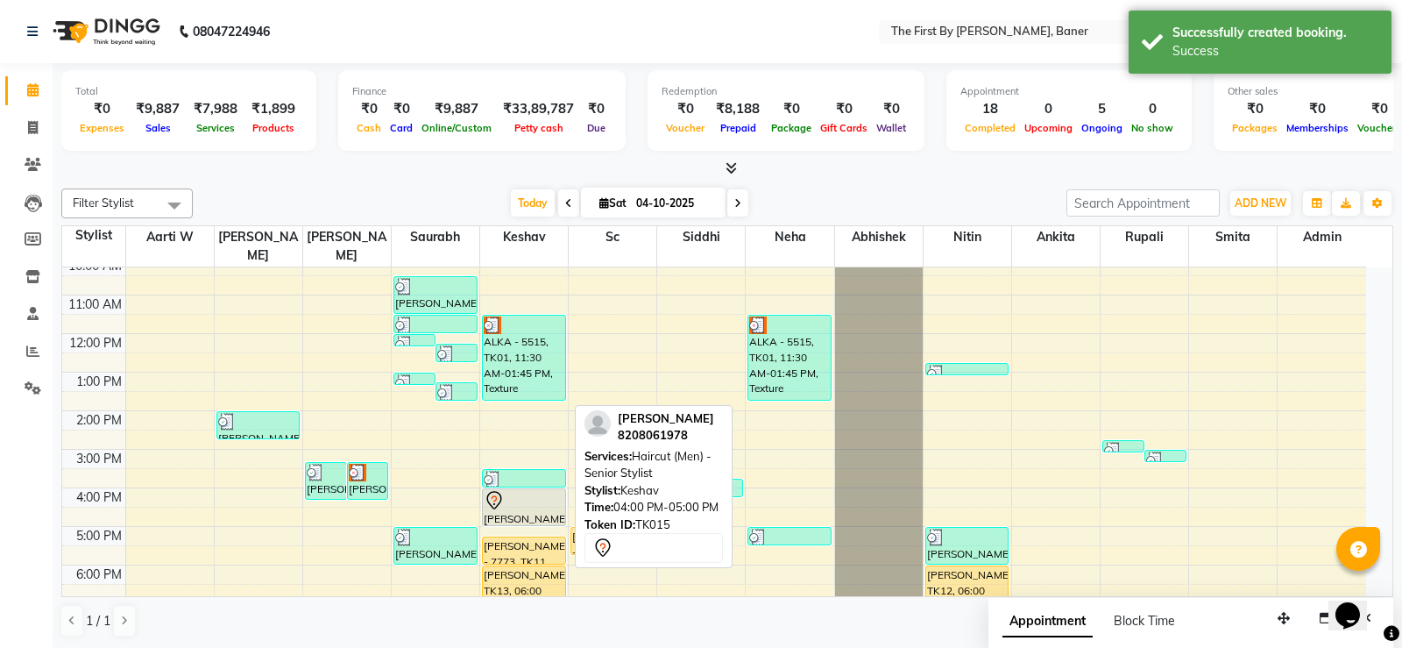
select select "7"
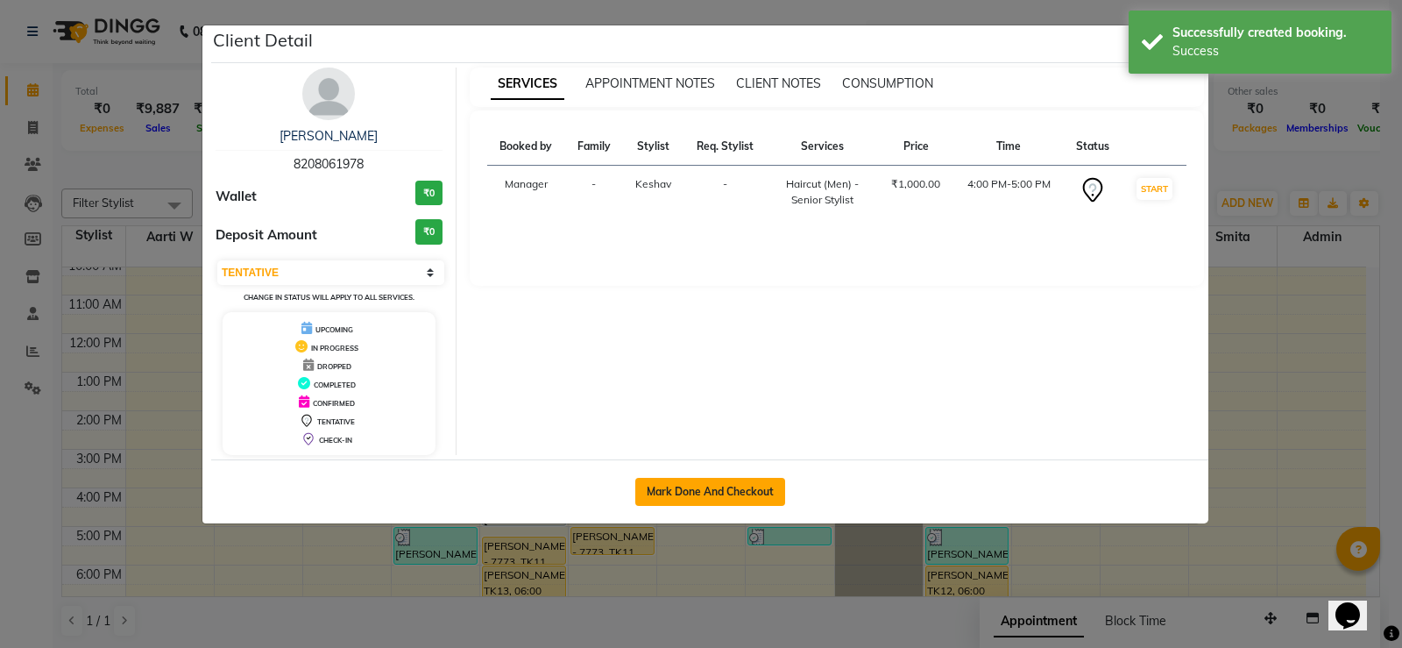
click at [715, 492] on button "Mark Done And Checkout" at bounding box center [710, 492] width 150 height 28
select select "service"
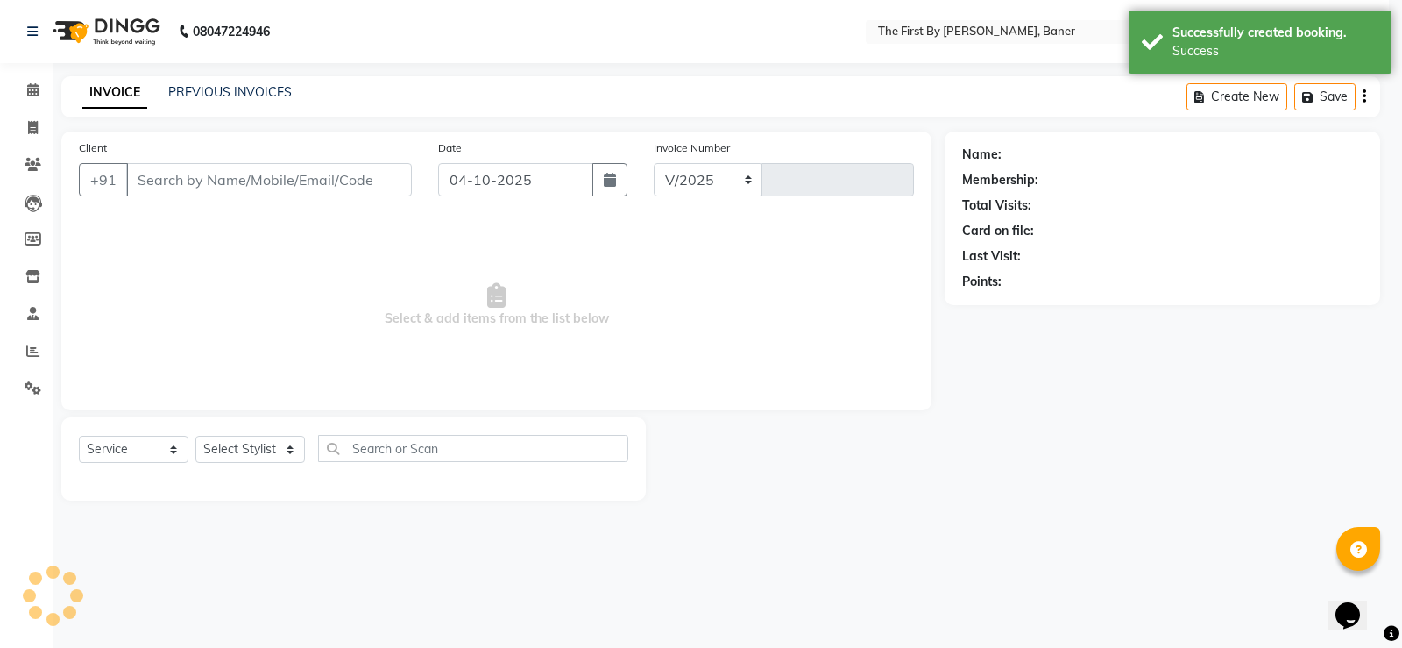
select select "6411"
type input "2863"
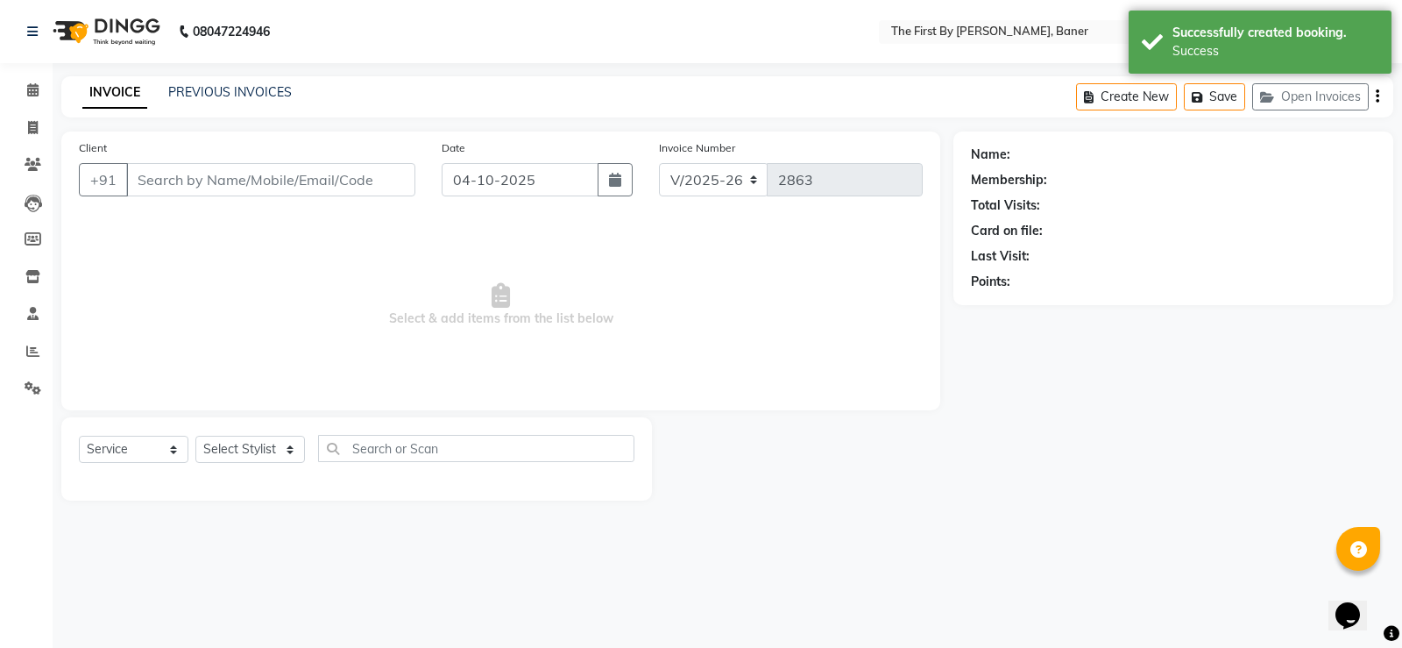
type input "82******78"
select select "49040"
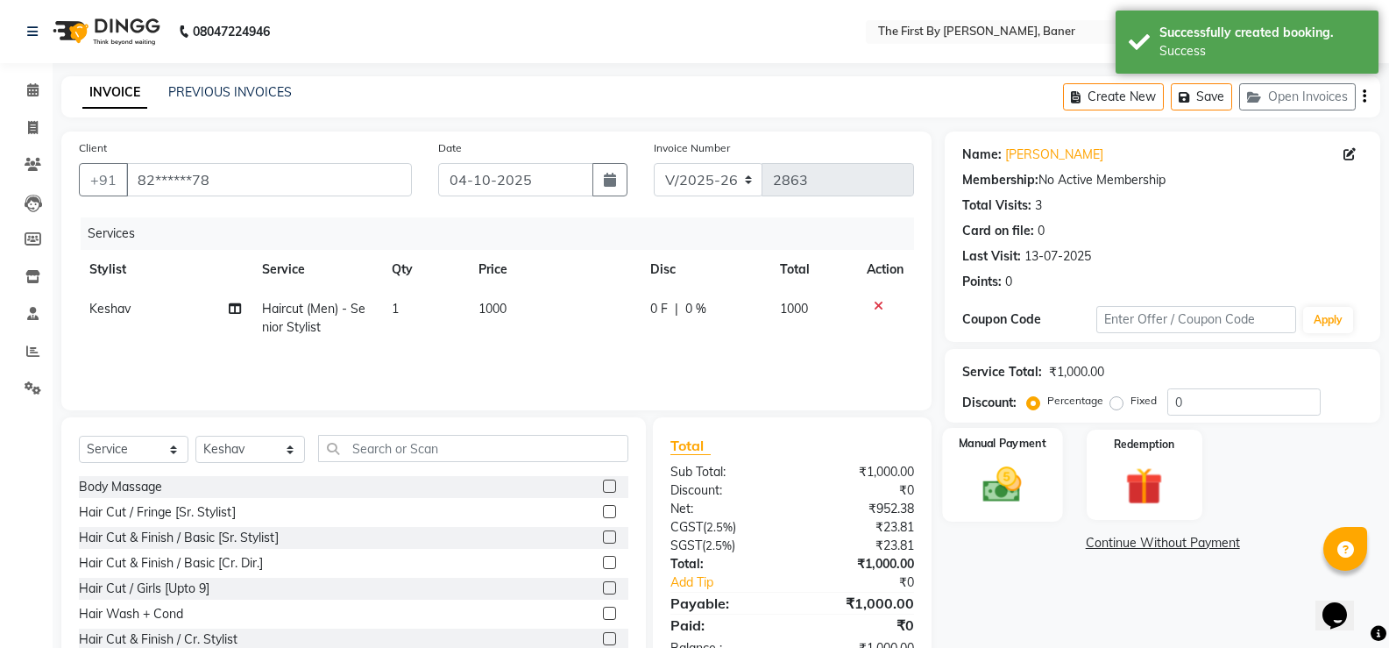
drag, startPoint x: 966, startPoint y: 513, endPoint x: 1003, endPoint y: 488, distance: 44.2
click at [966, 512] on div "Manual Payment" at bounding box center [1003, 475] width 120 height 94
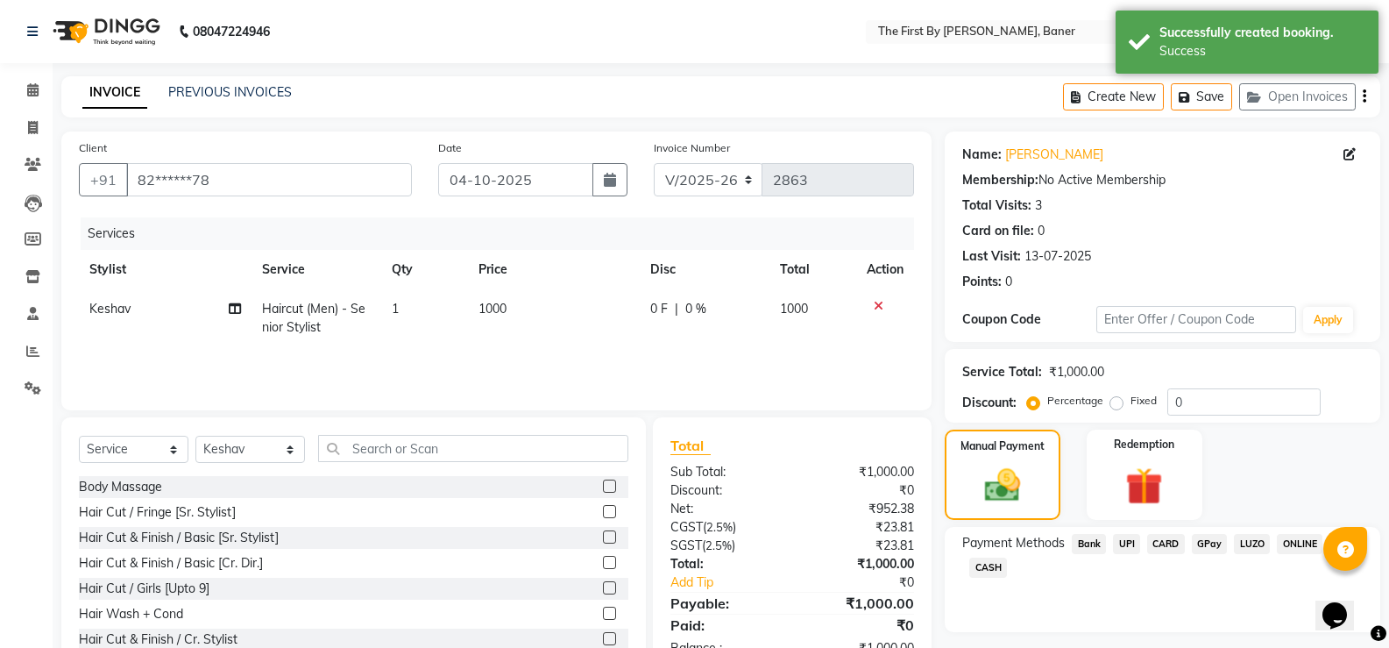
click at [1127, 534] on span "UPI" at bounding box center [1126, 544] width 27 height 20
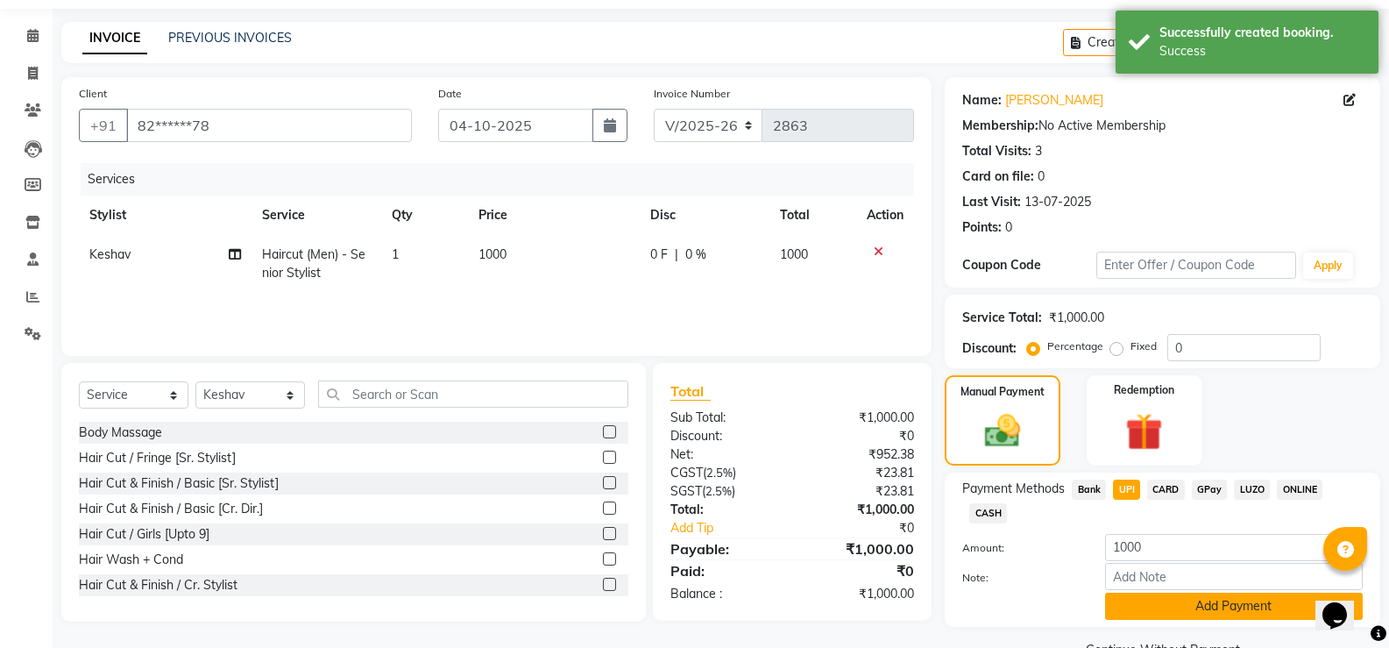
click at [1151, 592] on button "Add Payment" at bounding box center [1234, 605] width 258 height 27
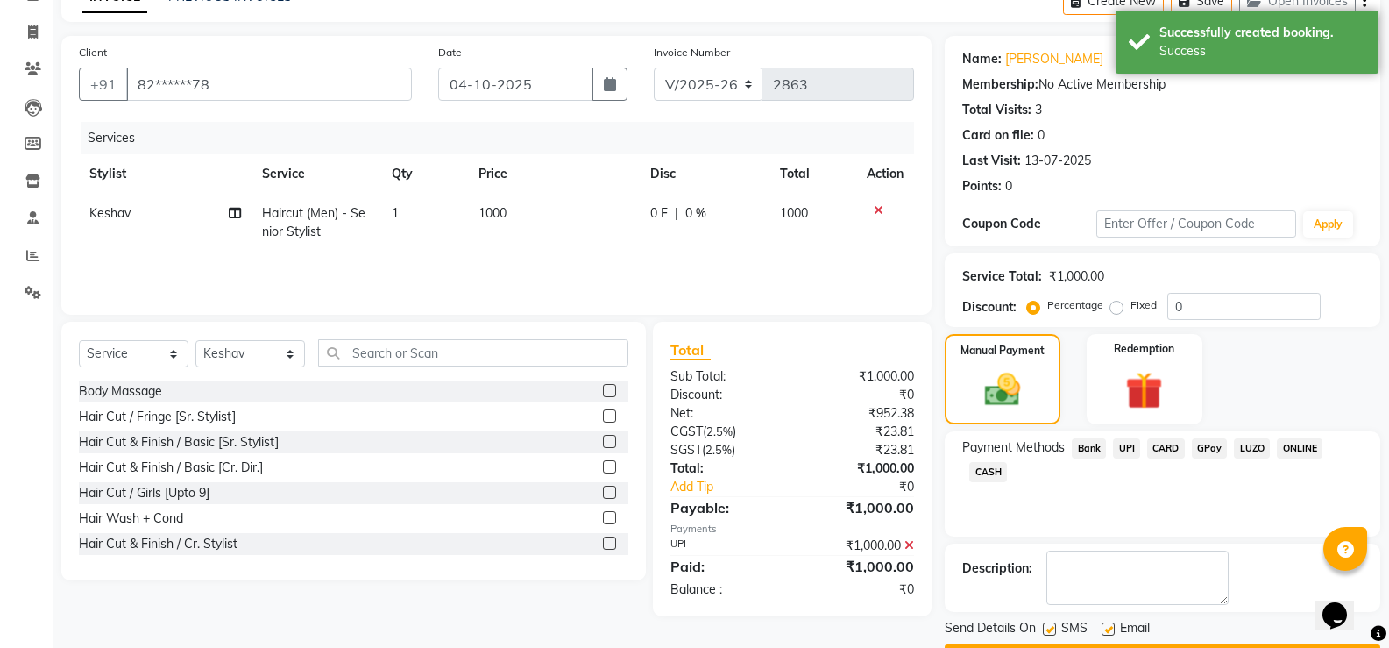
scroll to position [145, 0]
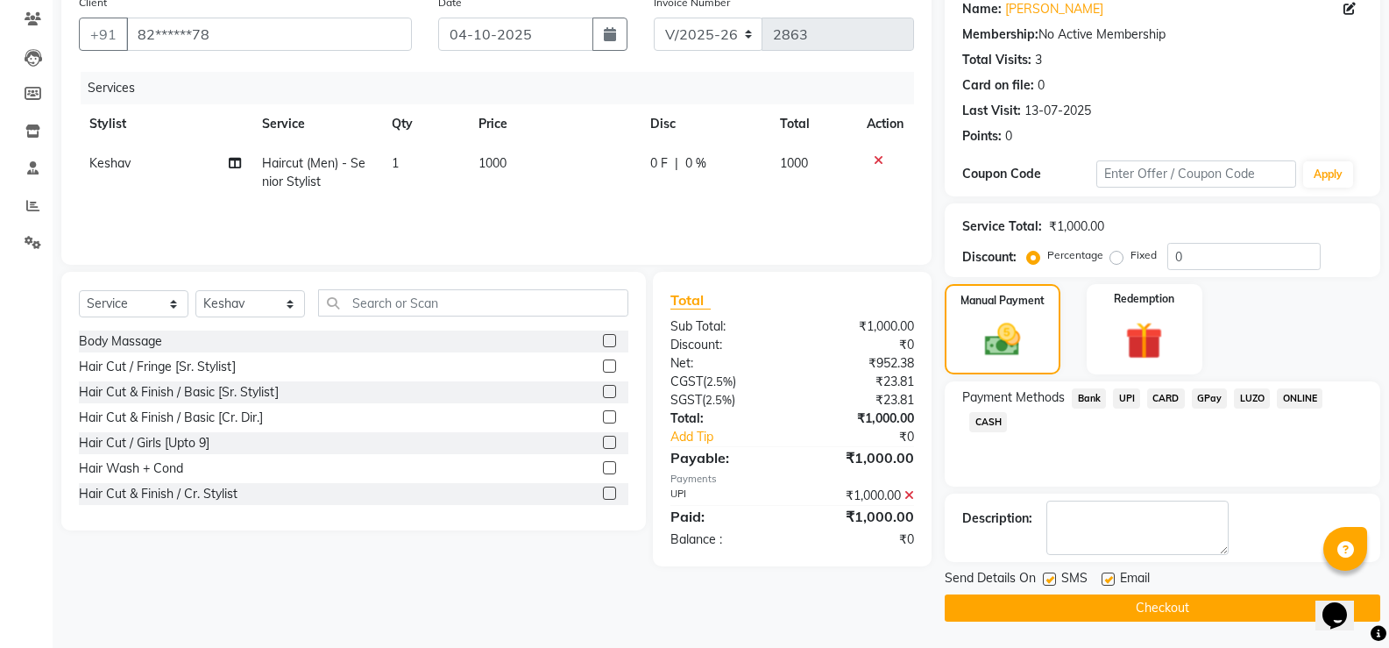
drag, startPoint x: 1073, startPoint y: 586, endPoint x: 1075, endPoint y: 601, distance: 15.1
click at [1073, 590] on span "SMS" at bounding box center [1074, 580] width 26 height 22
click at [1075, 605] on button "Checkout" at bounding box center [1163, 607] width 436 height 27
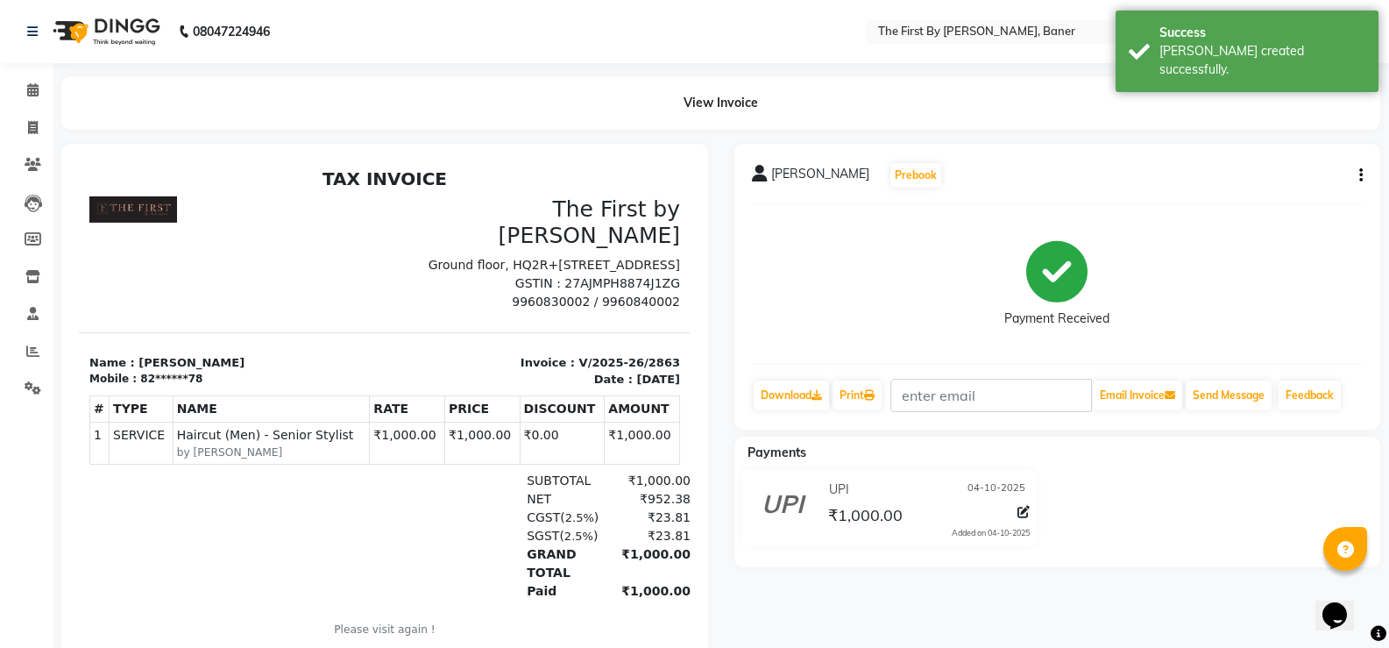
click at [34, 105] on li "Calendar" at bounding box center [26, 91] width 53 height 38
click at [28, 85] on icon at bounding box center [32, 89] width 11 height 13
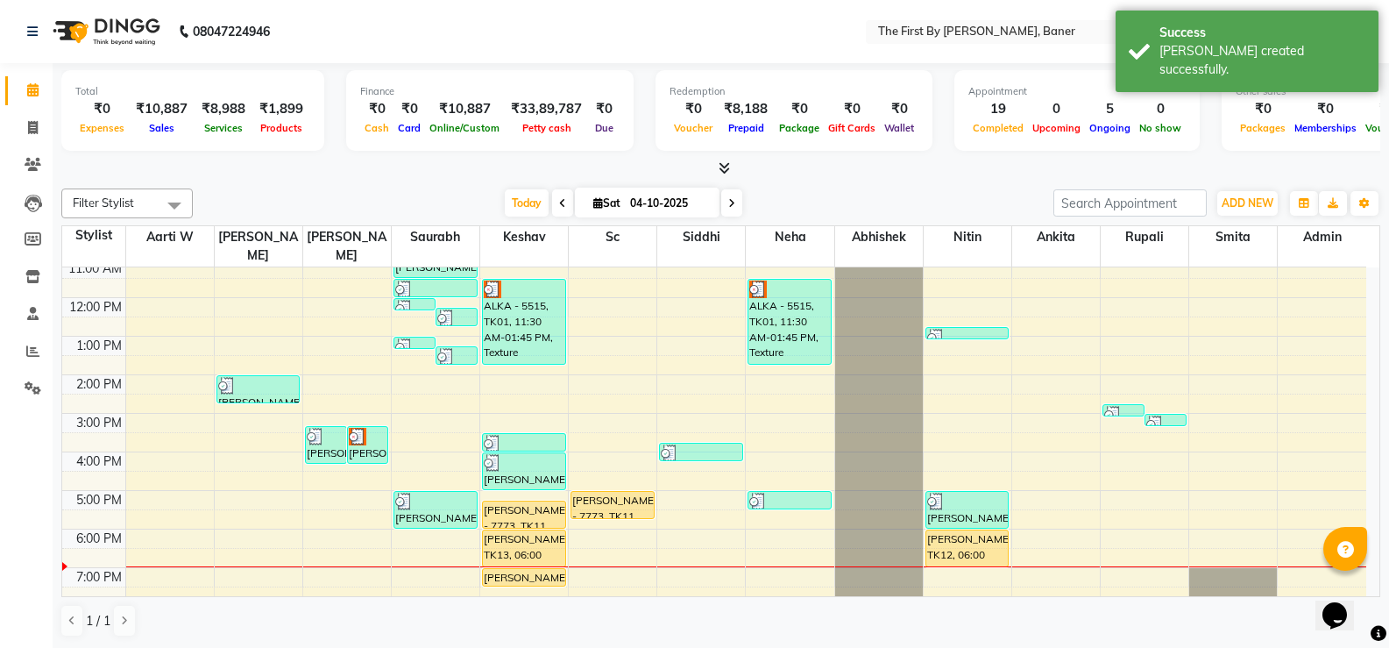
scroll to position [153, 0]
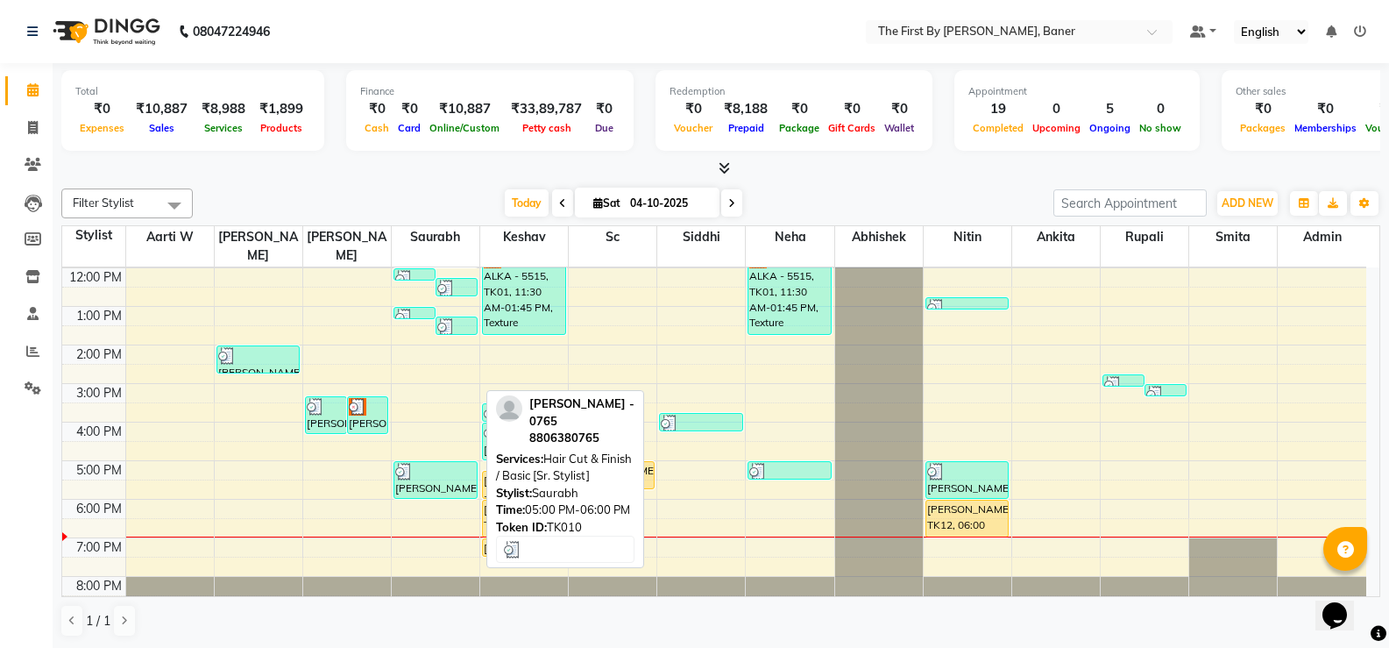
click at [408, 466] on div "[PERSON_NAME] - 0765, TK10, 05:00 PM-06:00 PM, Hair Cut & Finish / Basic [Sr. S…" at bounding box center [435, 480] width 82 height 36
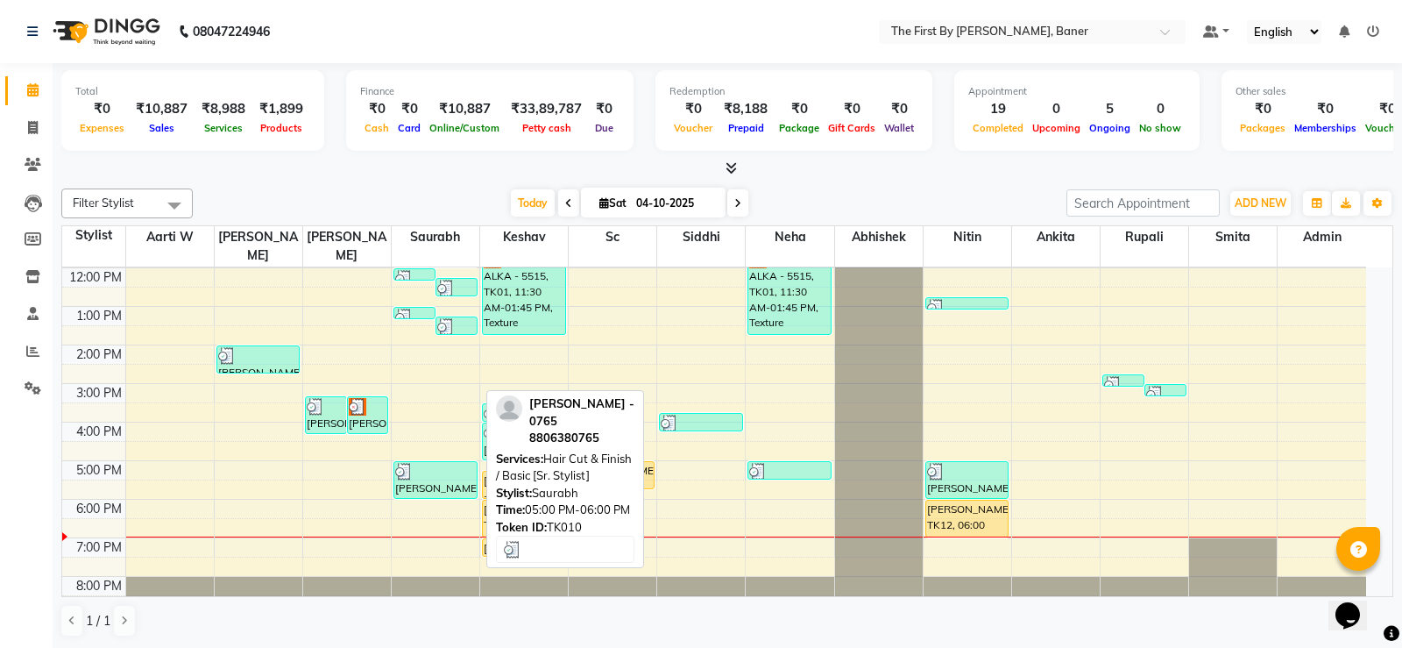
select select "3"
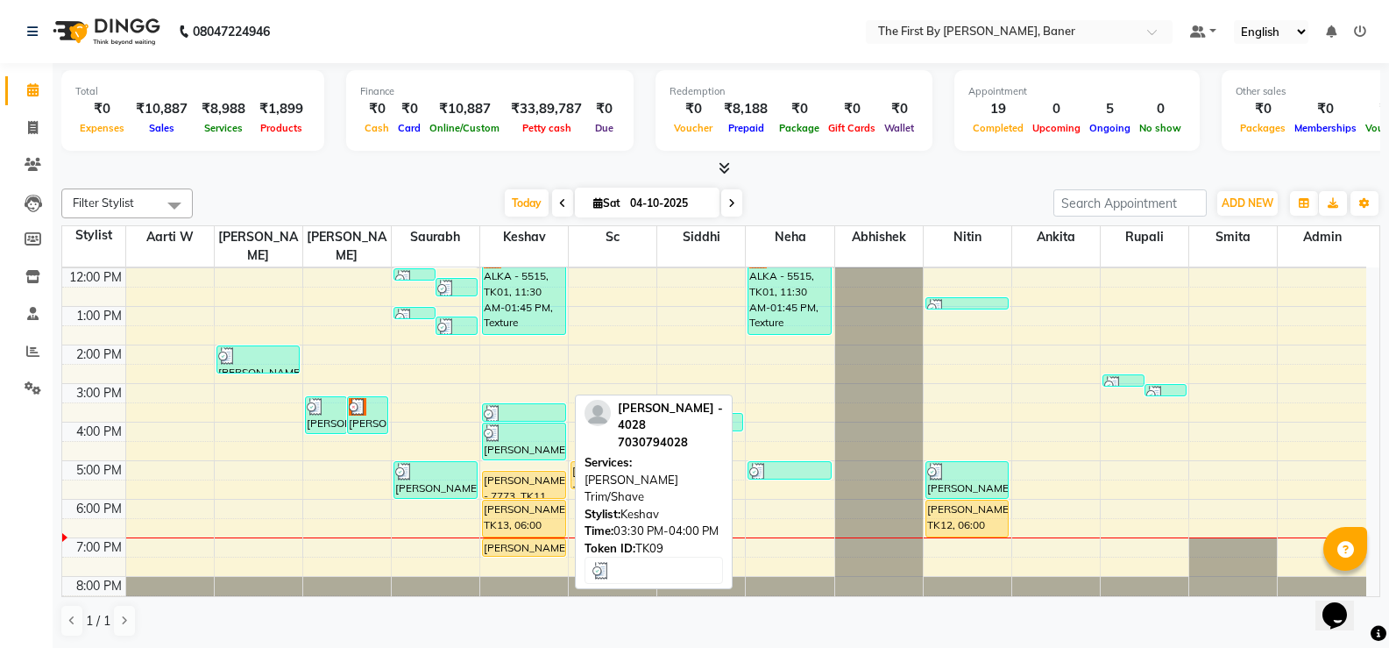
click at [514, 405] on div at bounding box center [524, 414] width 81 height 18
select select "3"
click at [514, 405] on div at bounding box center [524, 414] width 81 height 18
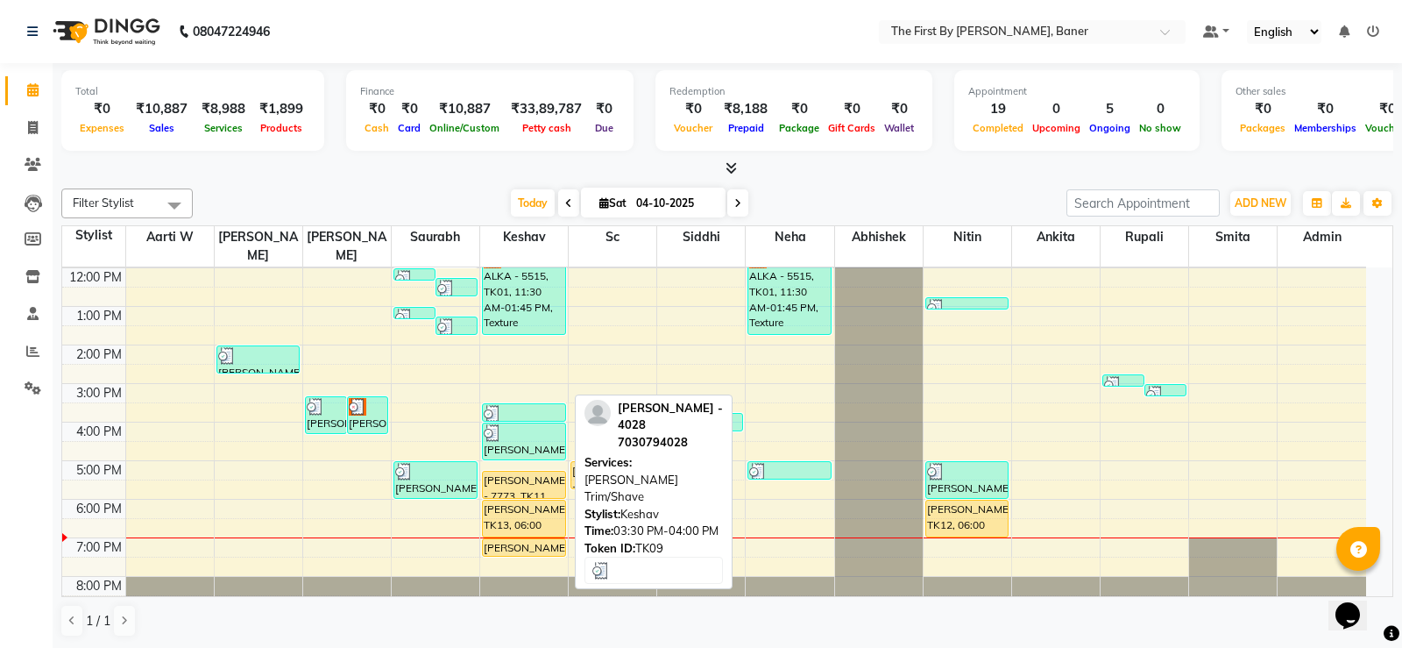
select select "3"
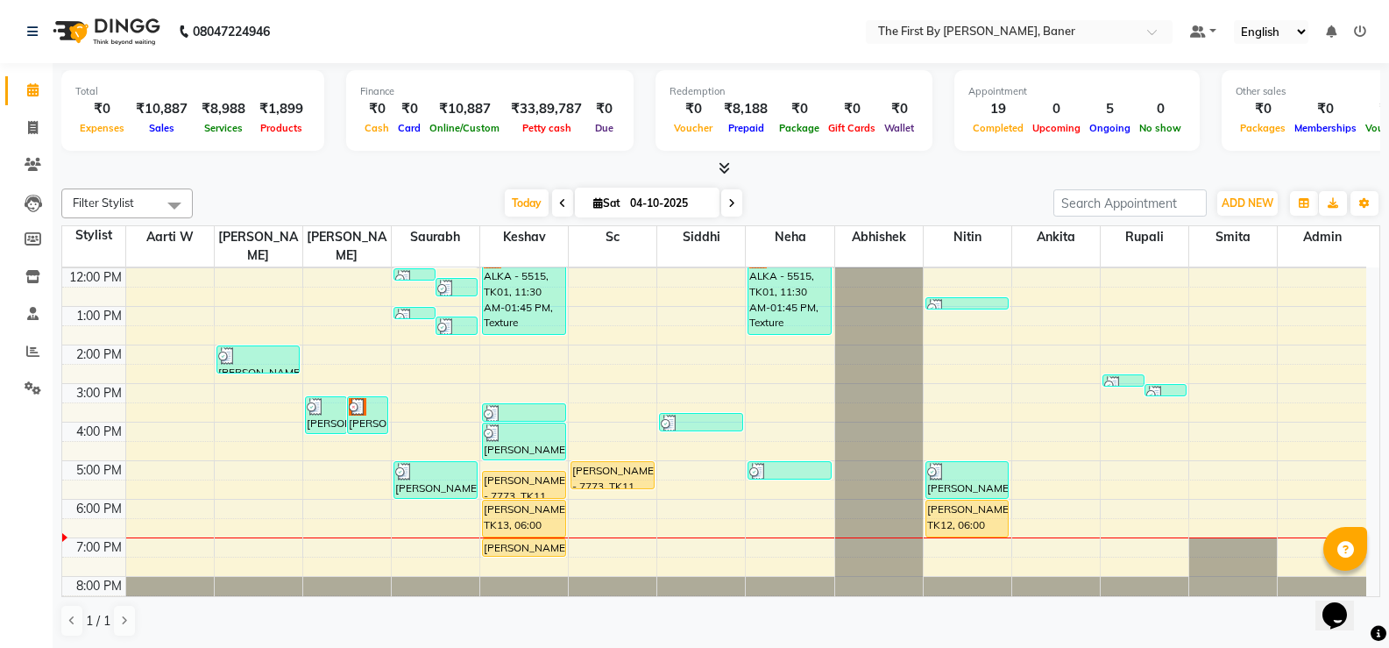
click at [578, 368] on div "8:00 AM 9:00 AM 10:00 AM 11:00 AM 12:00 PM 1:00 PM 2:00 PM 3:00 PM 4:00 PM 5:00…" at bounding box center [714, 364] width 1304 height 500
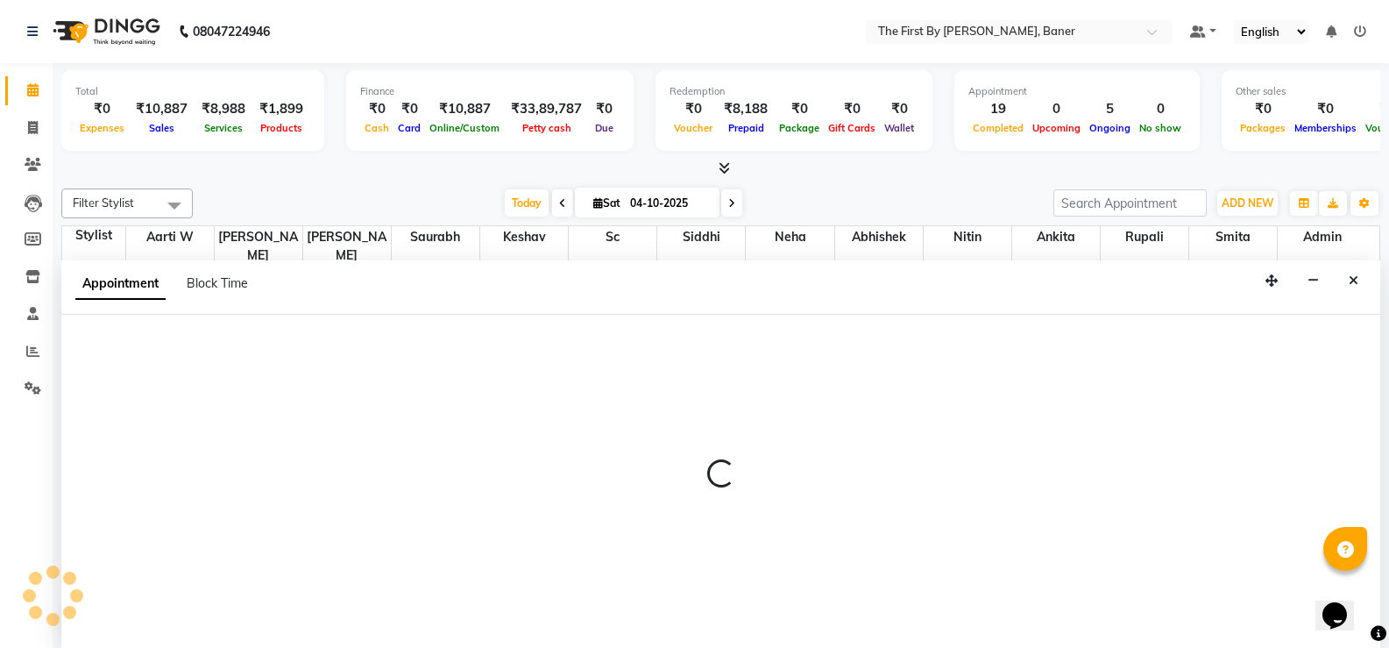
select select "49041"
select select "tentative"
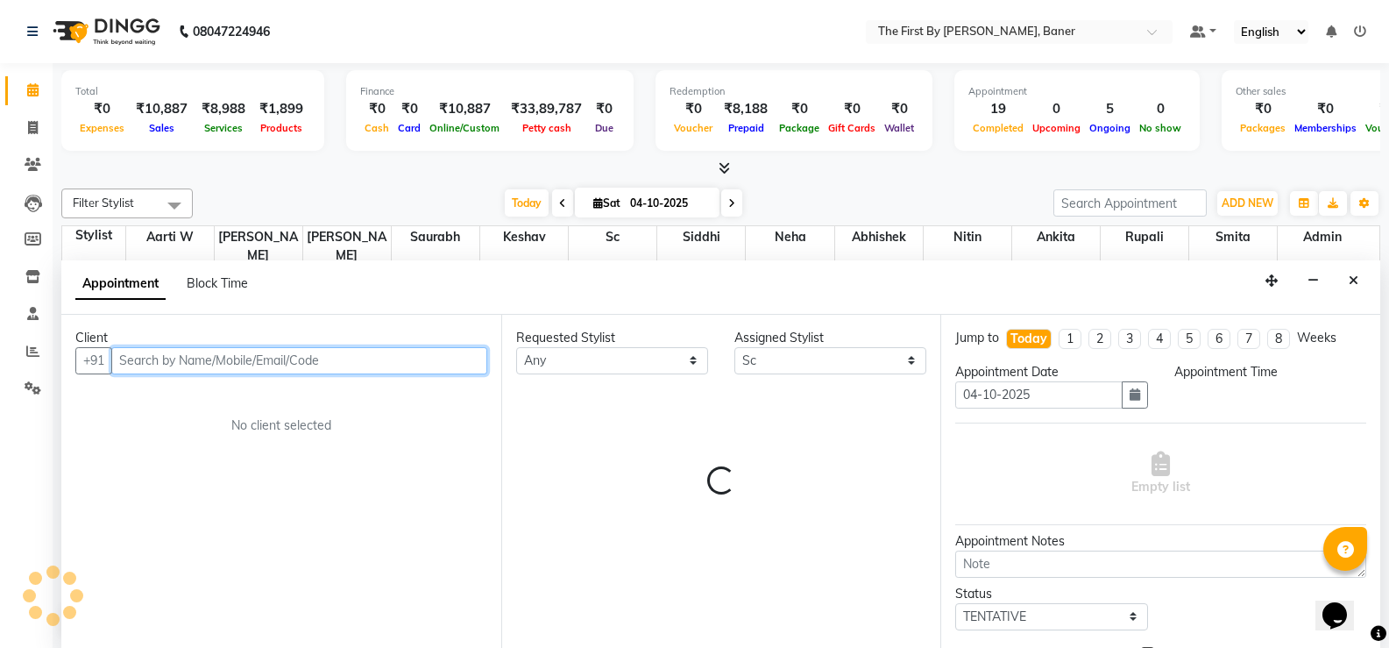
scroll to position [1, 0]
select select "900"
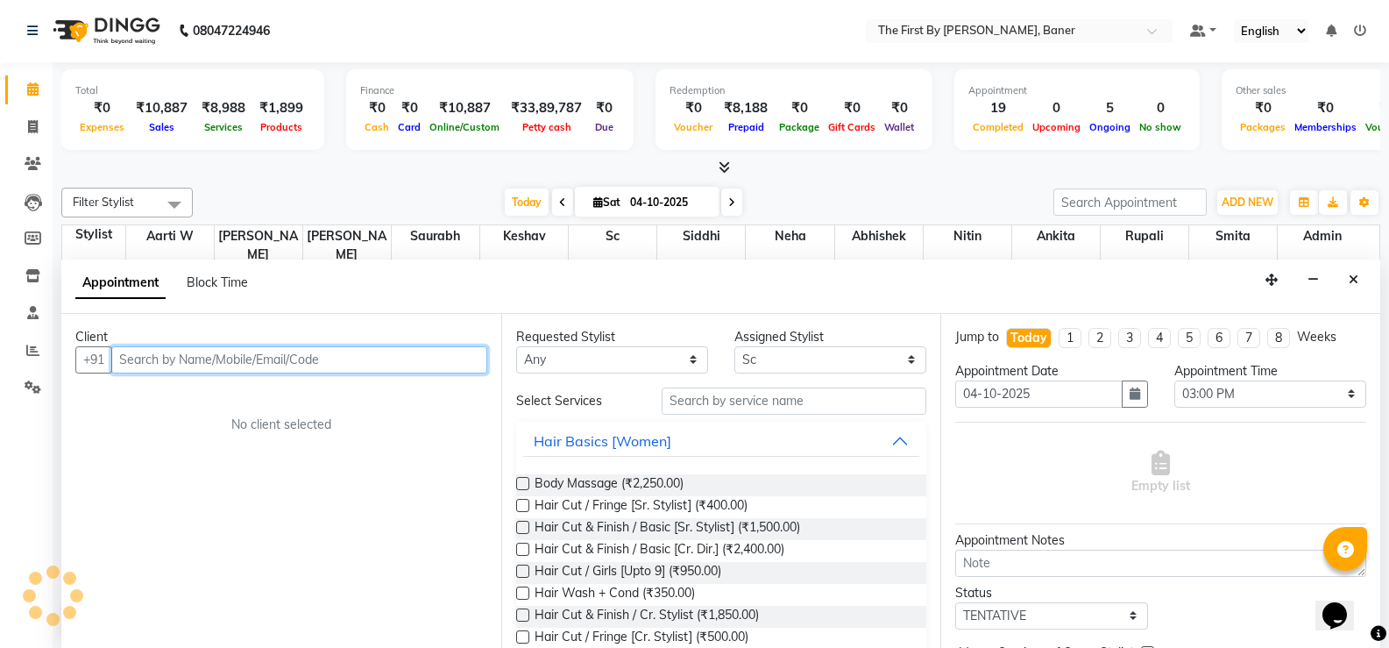
paste input "Anchal"
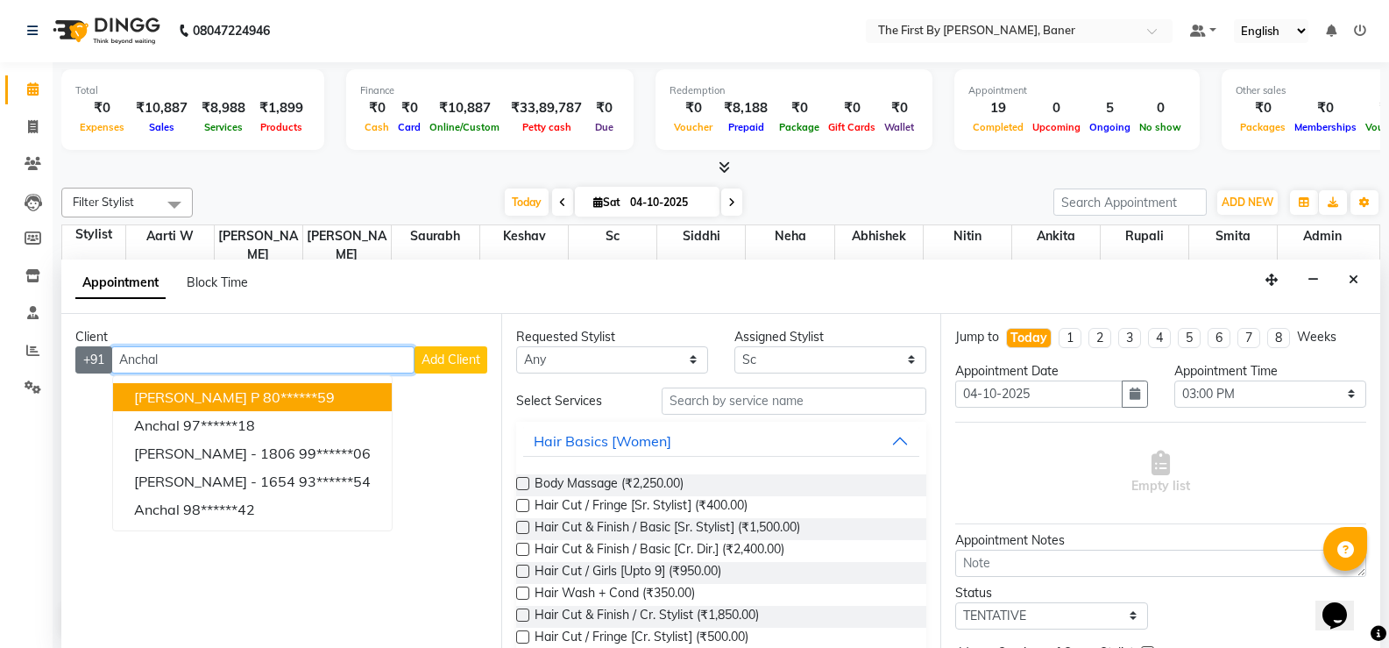
drag, startPoint x: 188, startPoint y: 360, endPoint x: 112, endPoint y: 362, distance: 76.3
click at [112, 362] on div "+91 [PERSON_NAME] [PERSON_NAME] P 80******59 [PERSON_NAME] 97******18 [PERSON_N…" at bounding box center [281, 359] width 412 height 27
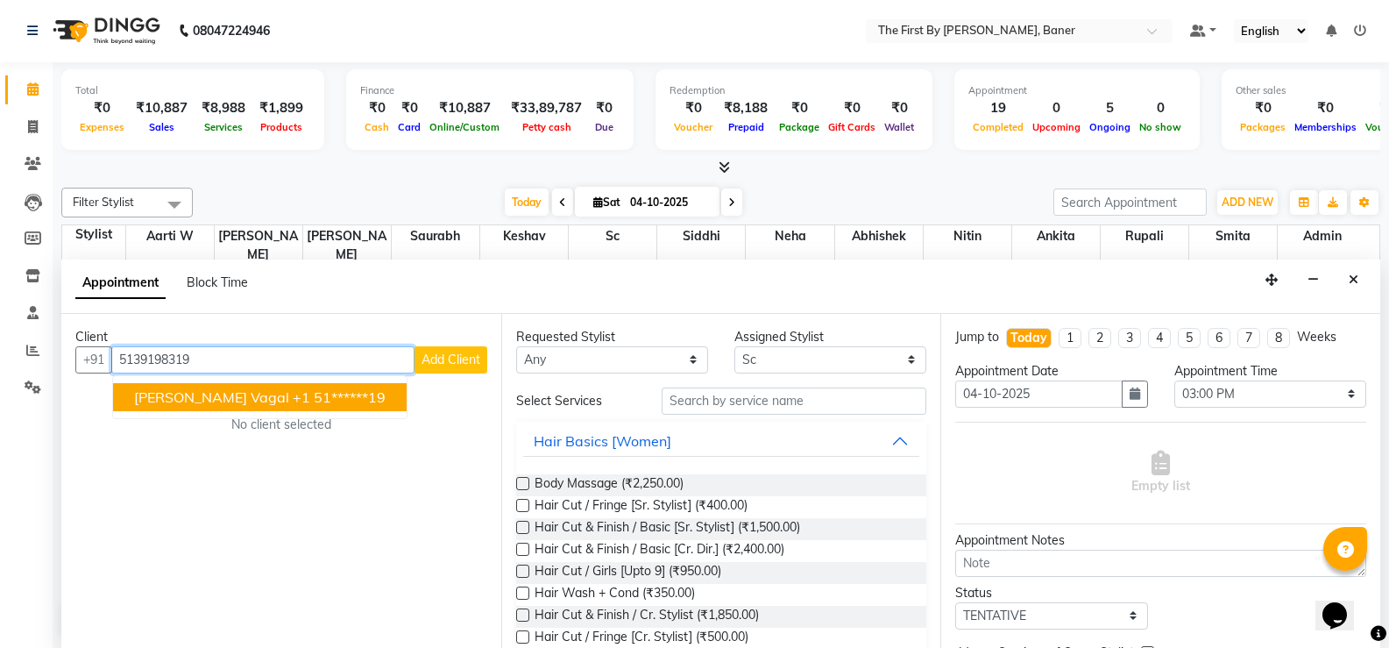
click at [319, 383] on button "[PERSON_NAME] Vagal +1 51******19" at bounding box center [260, 397] width 294 height 28
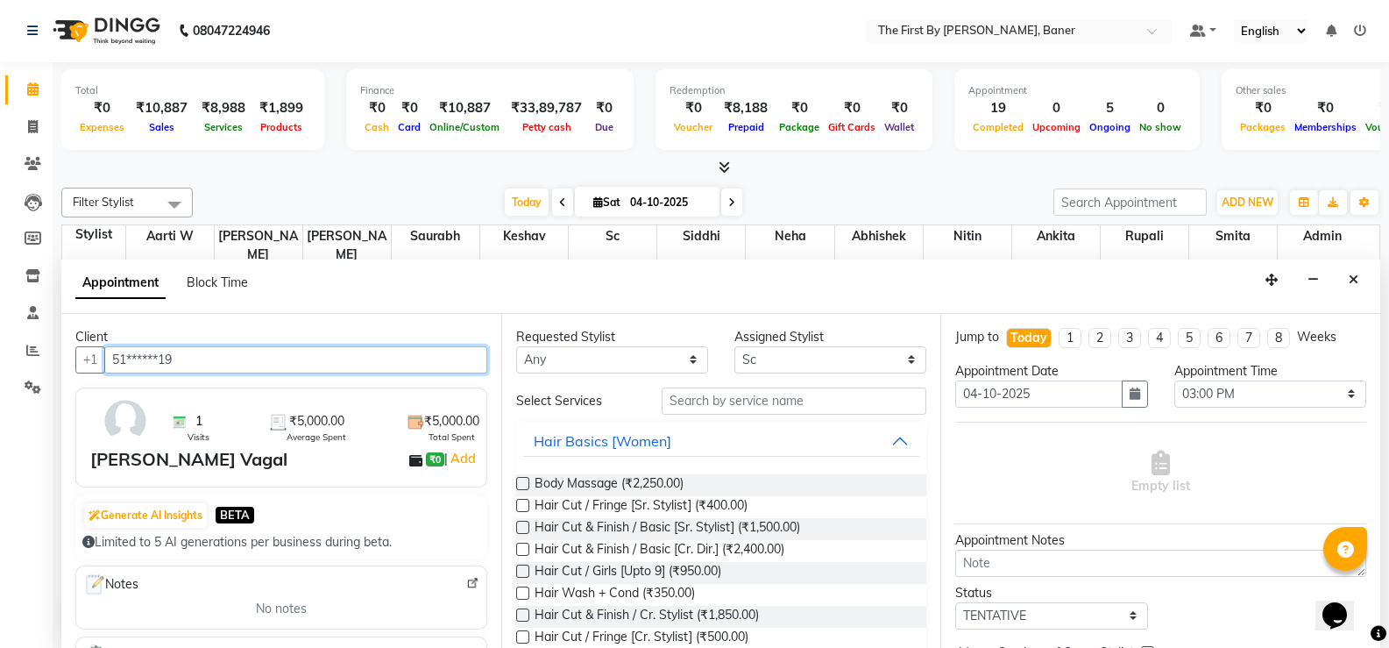
type input "51******19"
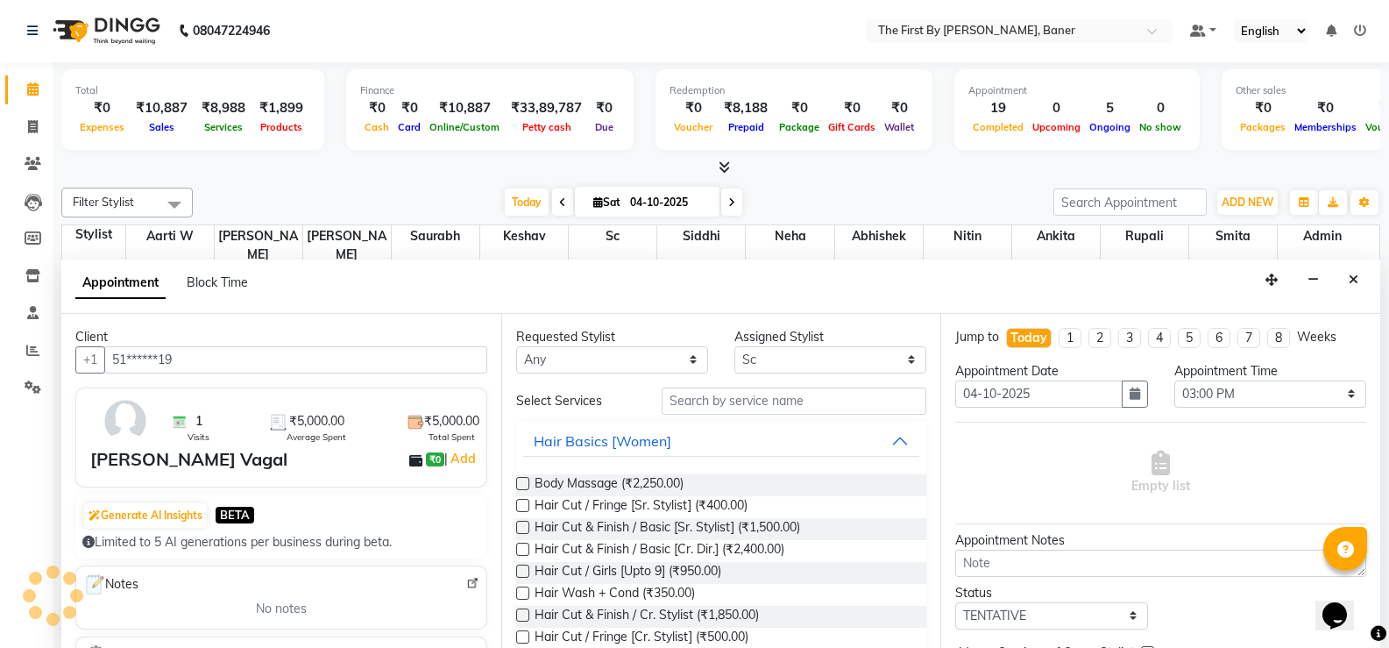
click at [627, 375] on div "Requested Stylist Any Aarti W Abhishek Admin [PERSON_NAME] [PERSON_NAME] Neha N…" at bounding box center [721, 481] width 440 height 334
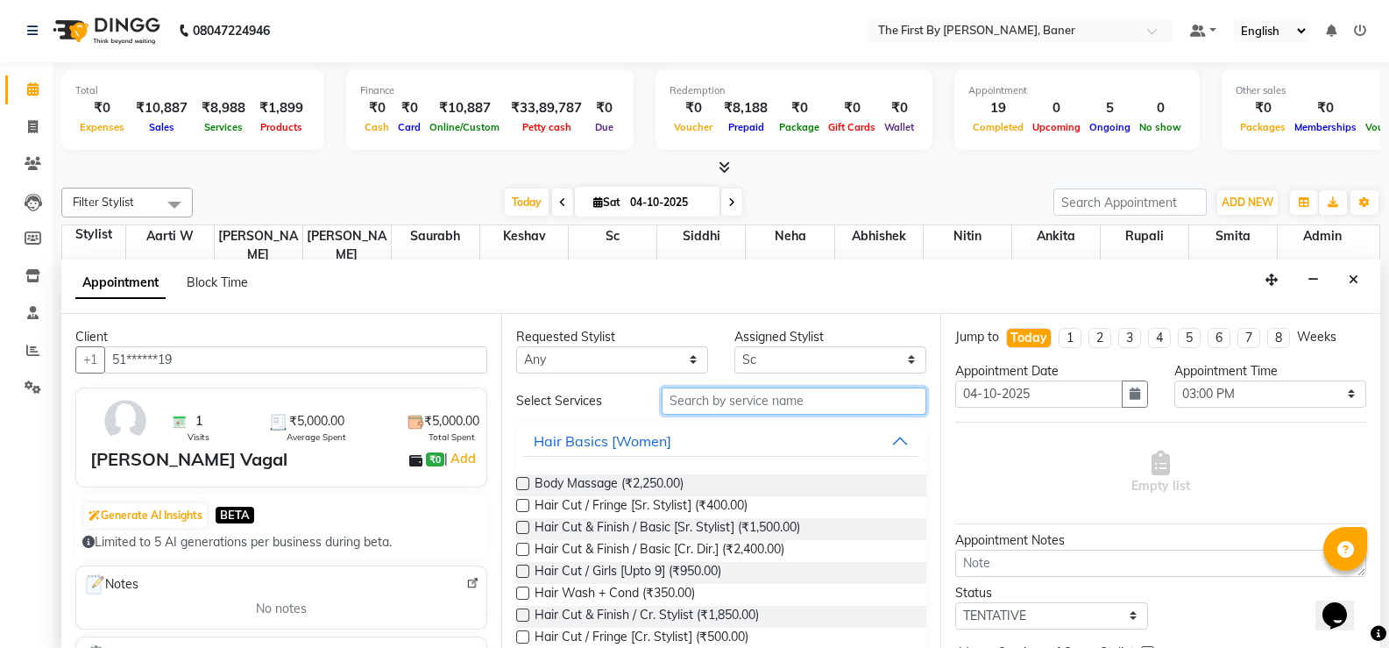
click at [686, 388] on input "text" at bounding box center [794, 400] width 265 height 27
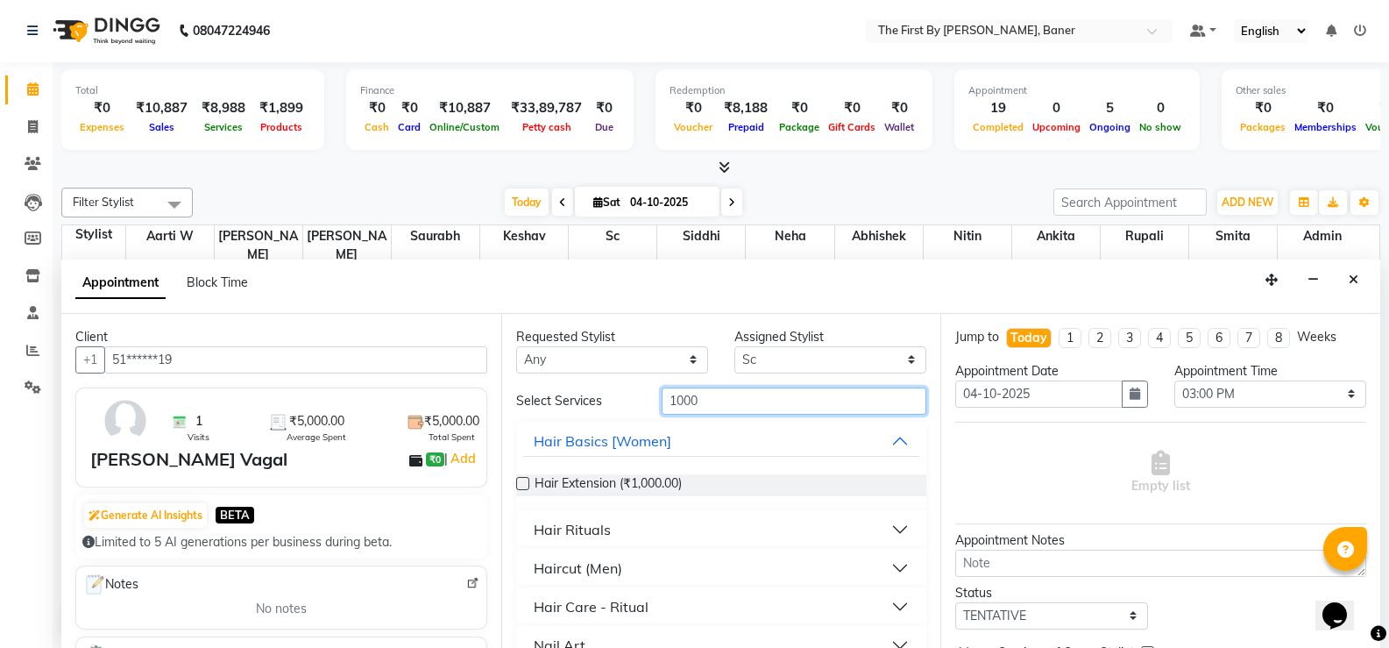
click at [687, 401] on input "1000" at bounding box center [794, 400] width 265 height 27
click at [687, 400] on input "1000" at bounding box center [794, 400] width 265 height 27
type input "1500"
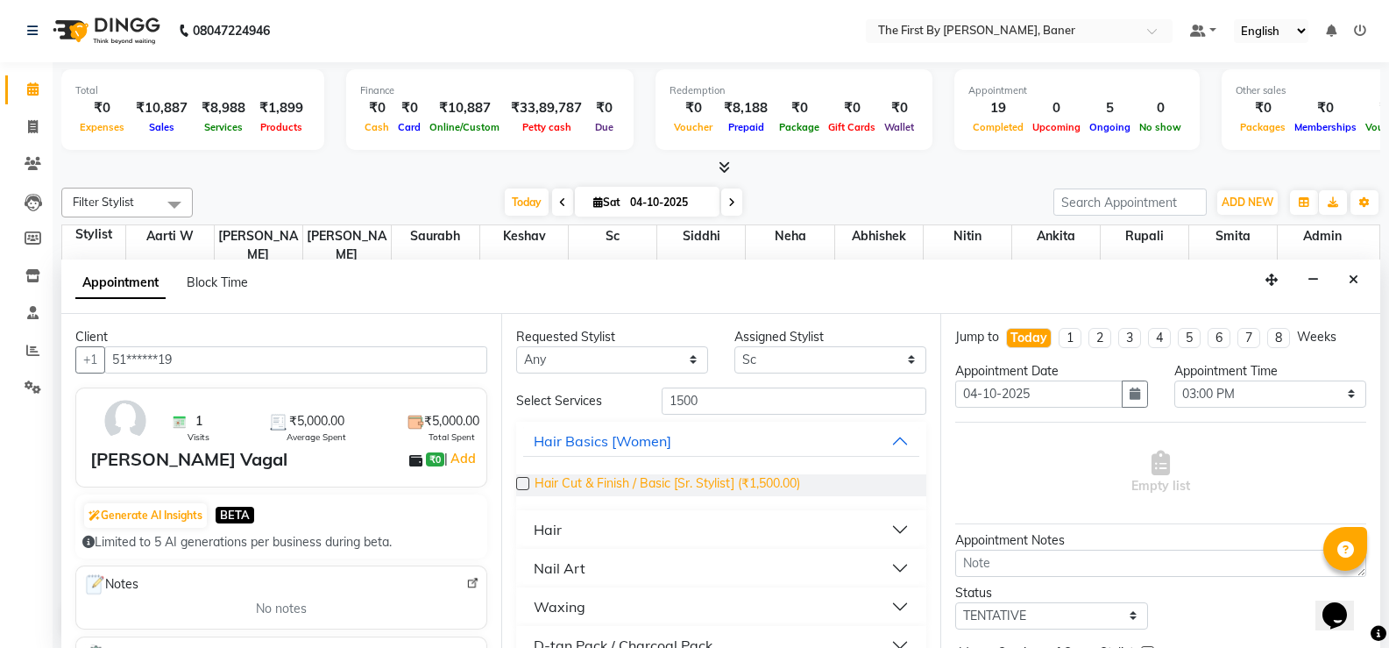
click at [674, 478] on span "Hair Cut & Finish / Basic [Sr. Stylist] (₹1,500.00)" at bounding box center [668, 485] width 266 height 22
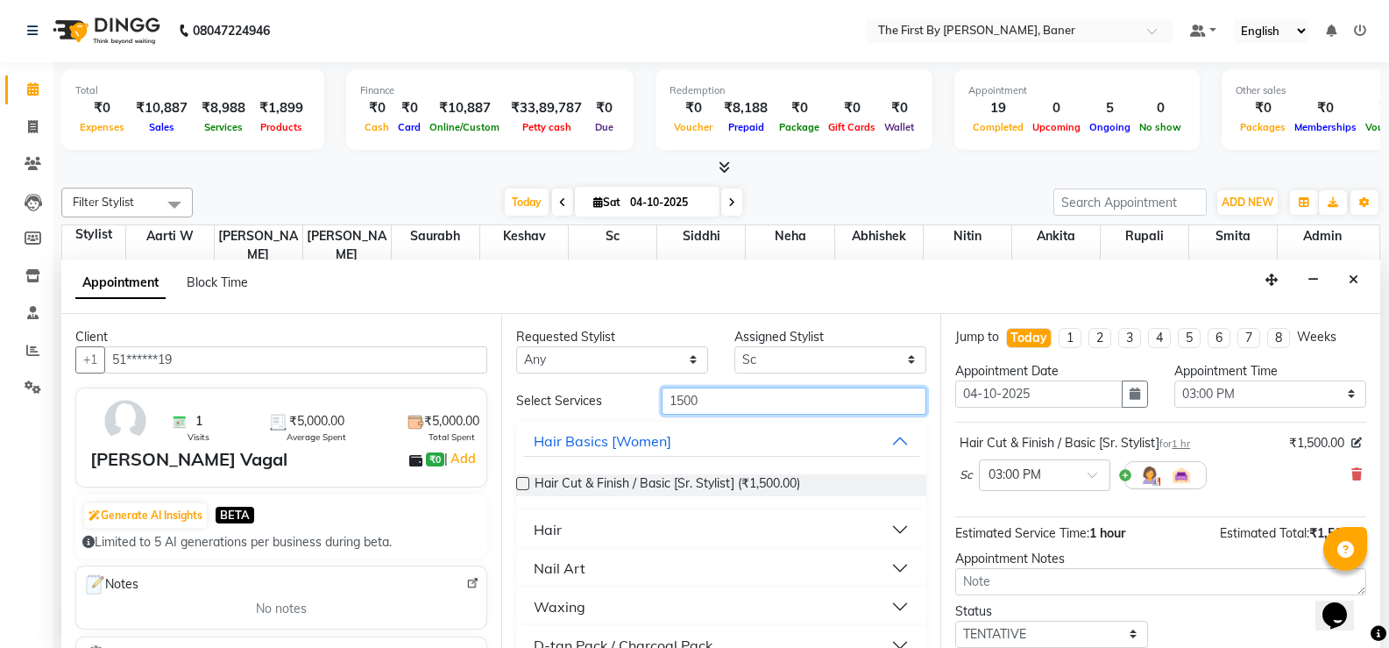
click at [677, 398] on input "1500" at bounding box center [794, 400] width 265 height 27
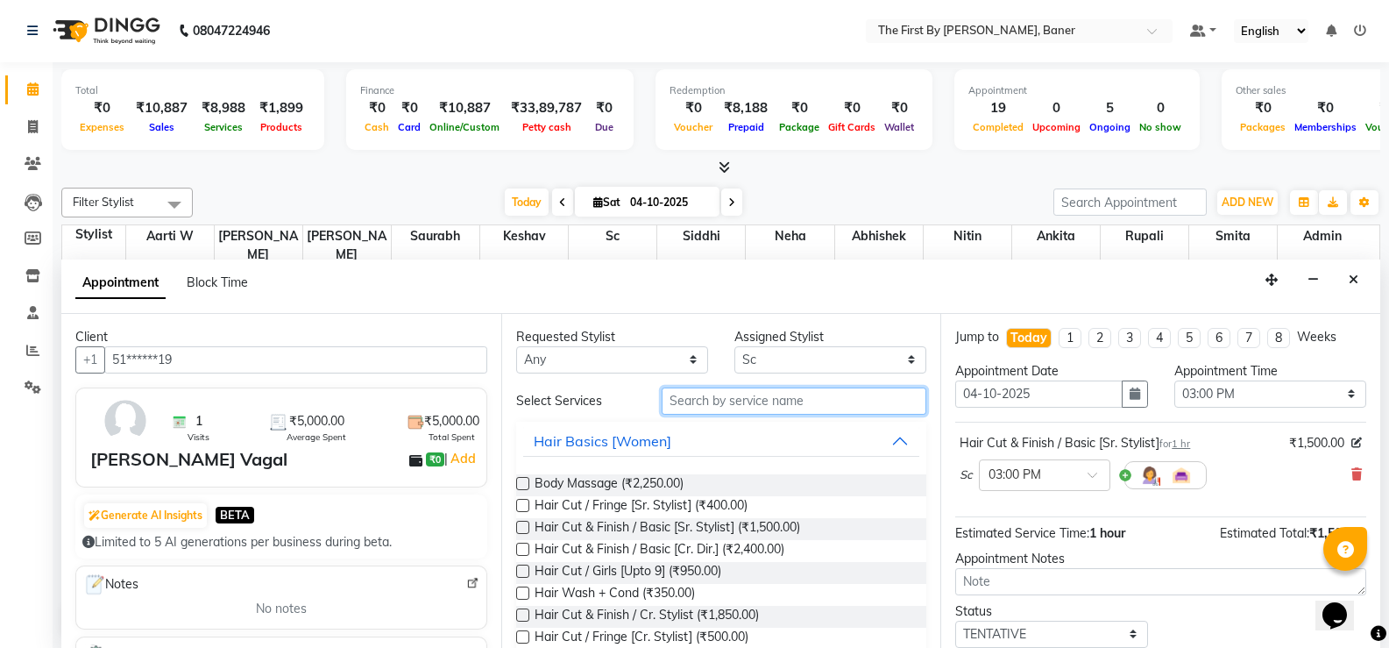
click at [694, 407] on input "text" at bounding box center [794, 400] width 265 height 27
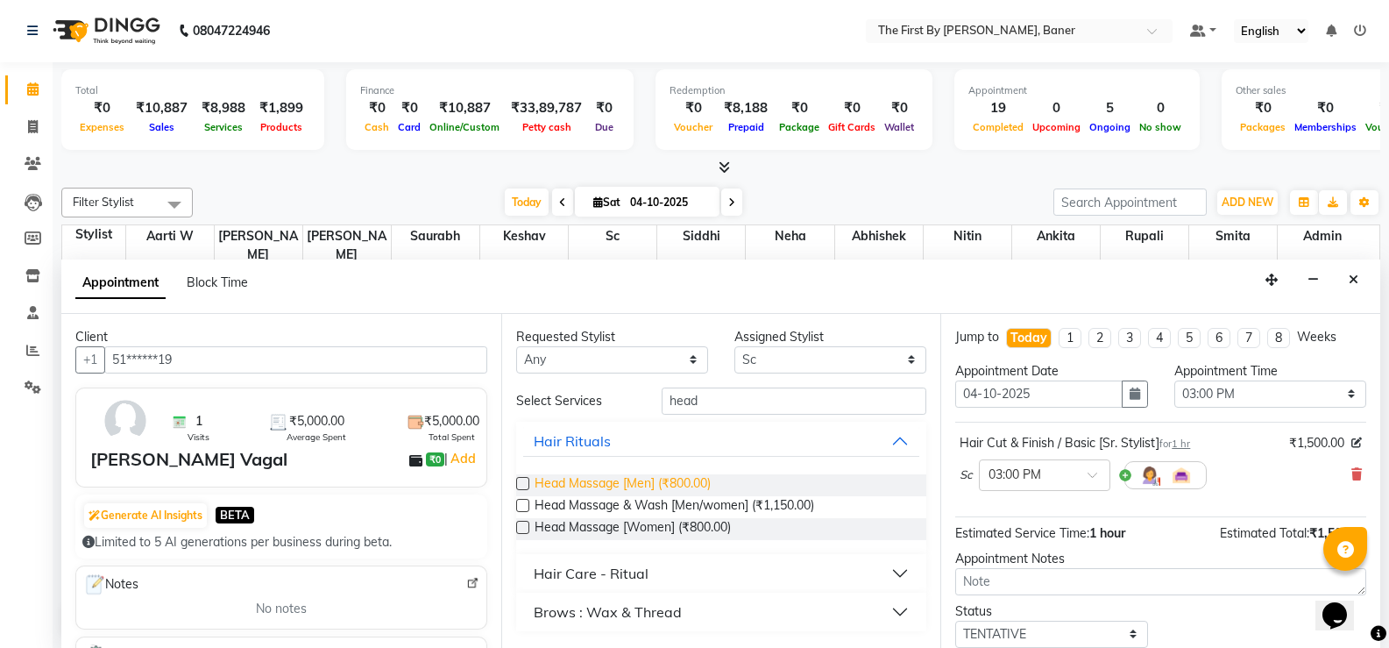
click at [659, 479] on span "Head Massage [Men] (₹800.00)" at bounding box center [623, 485] width 176 height 22
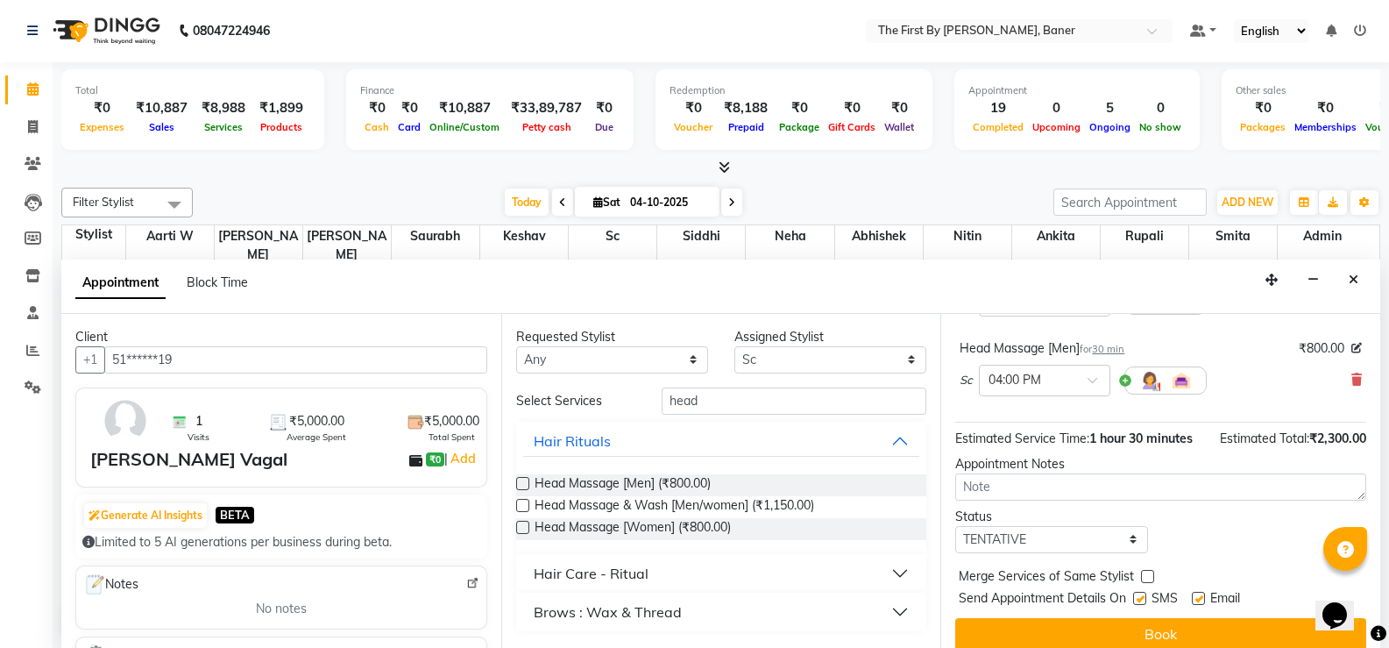
scroll to position [175, 0]
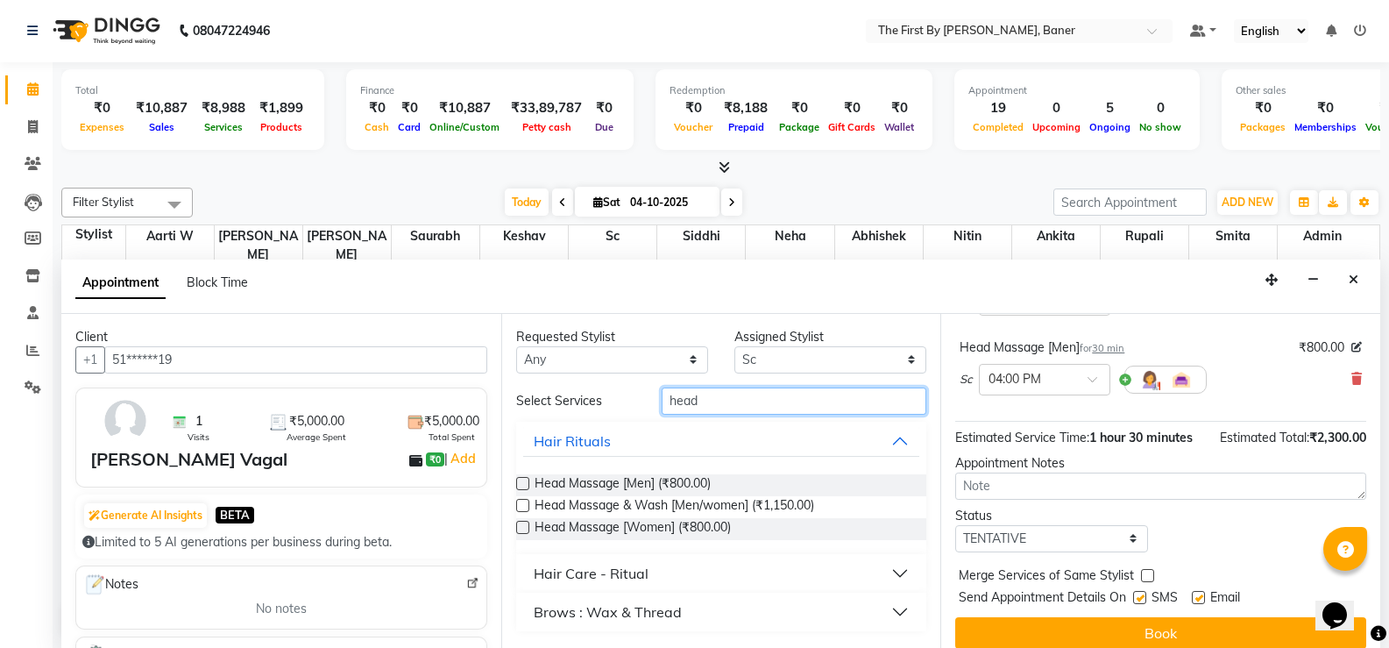
click at [684, 408] on input "head" at bounding box center [794, 400] width 265 height 27
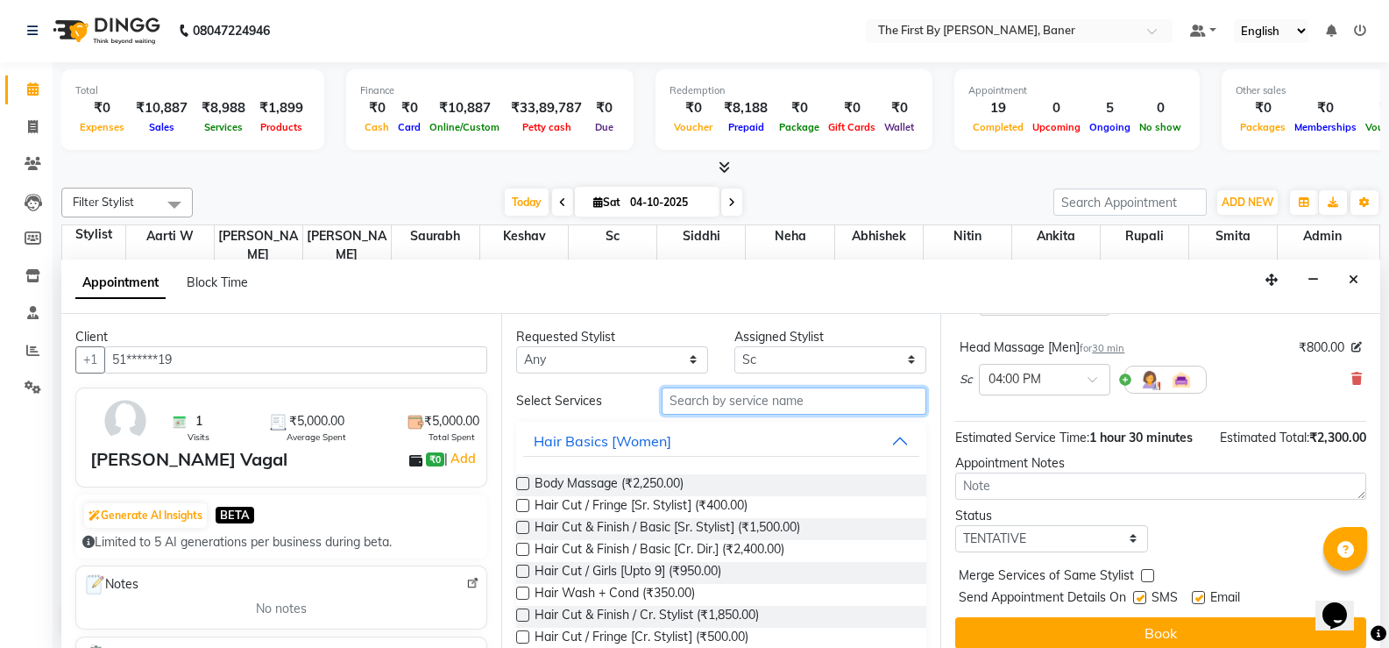
click at [684, 408] on input "text" at bounding box center [794, 400] width 265 height 27
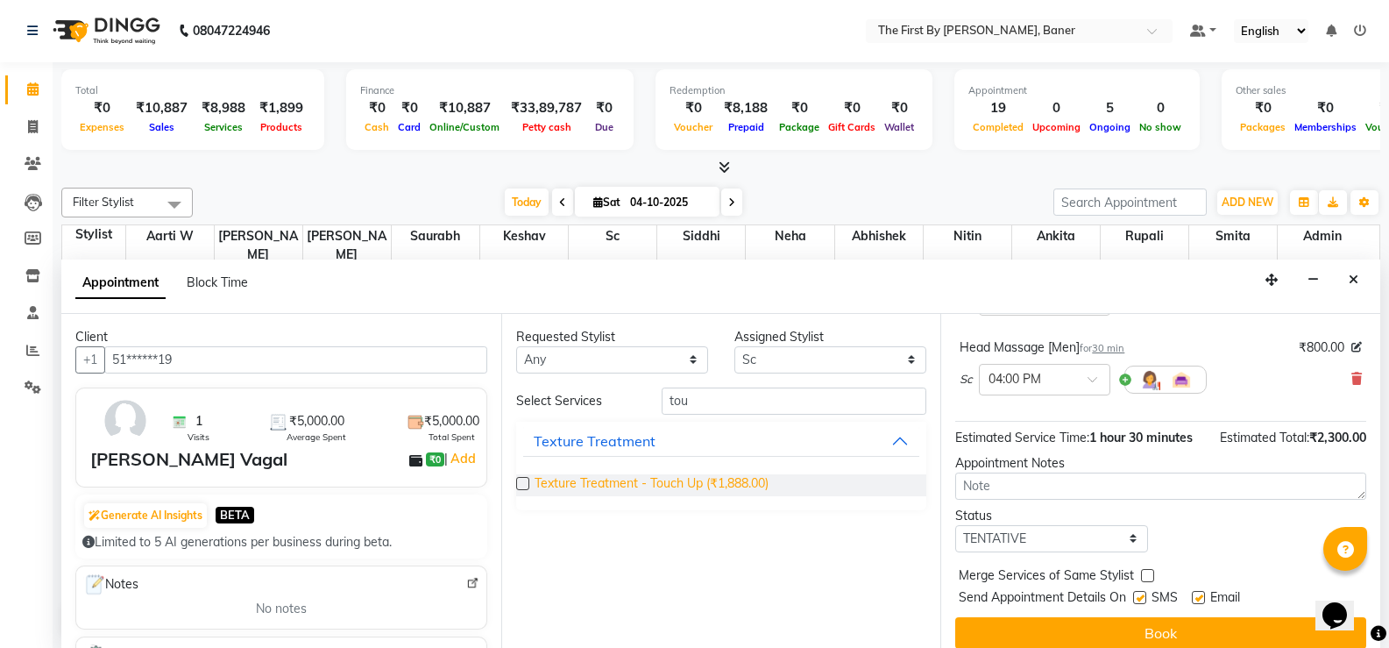
click at [697, 493] on span "Texture Treatment - Touch Up (₹1,888.00)" at bounding box center [652, 485] width 234 height 22
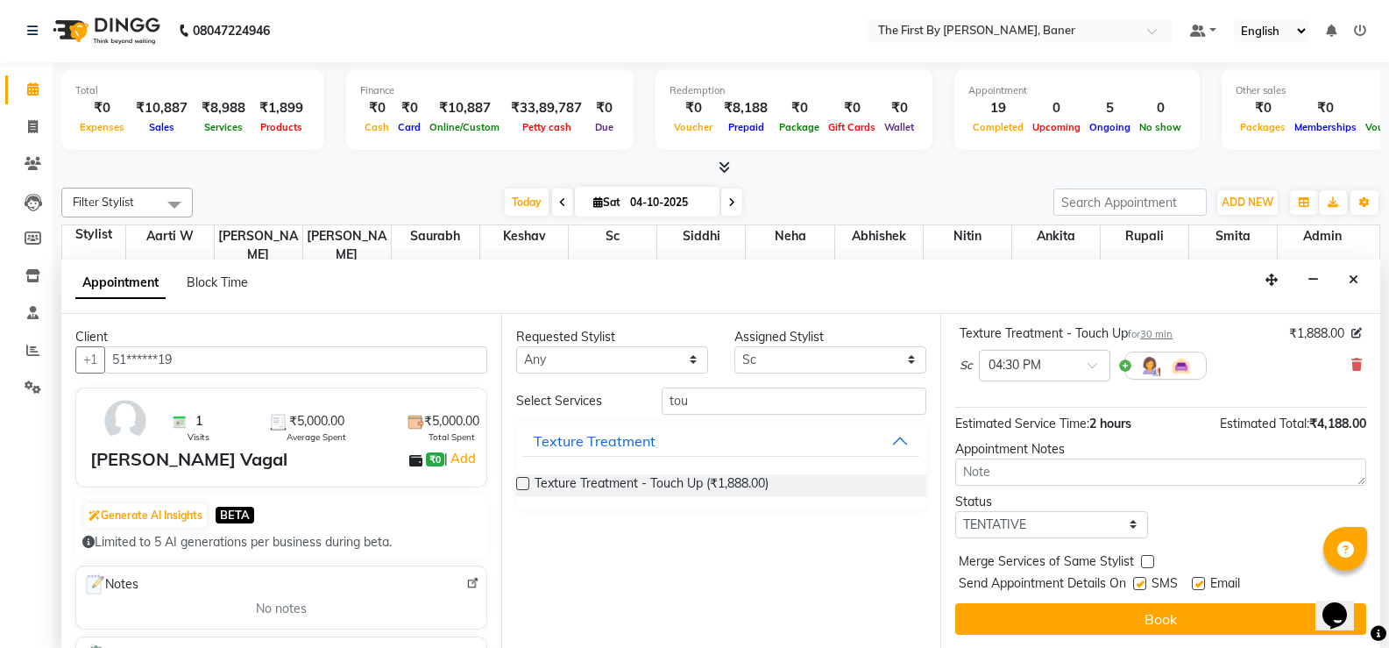
scroll to position [270, 0]
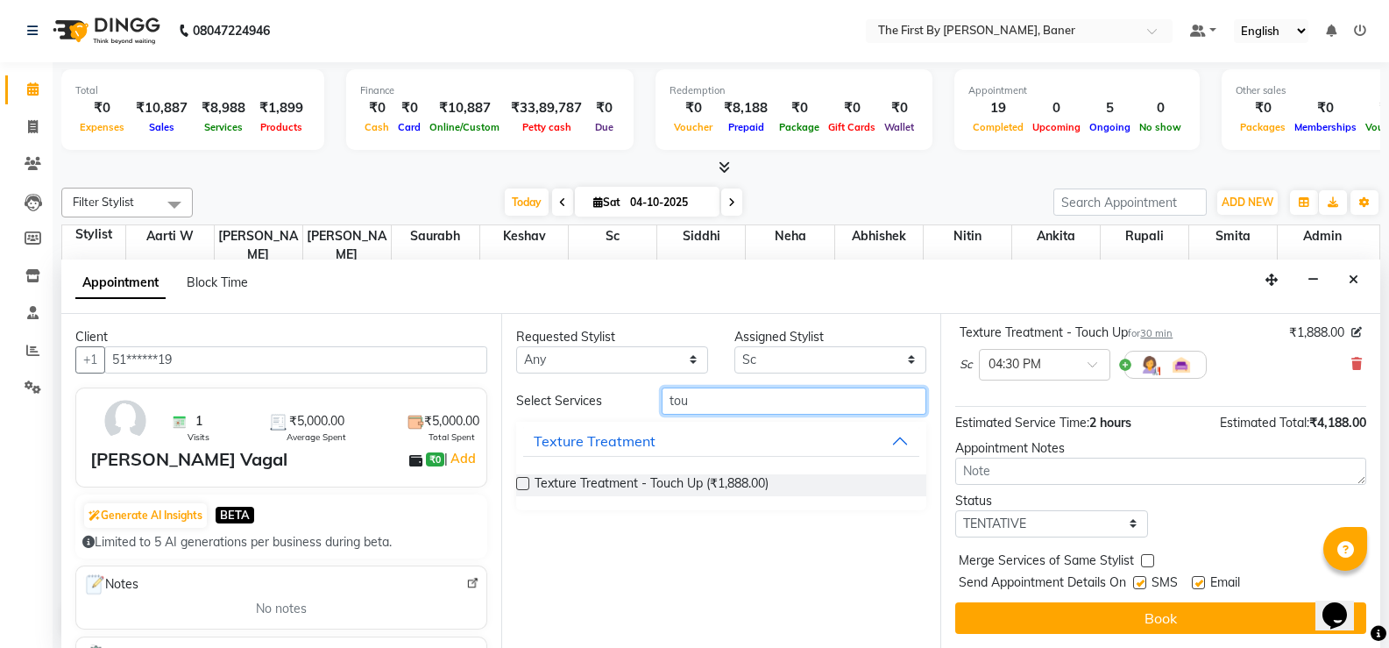
click at [678, 394] on input "tou" at bounding box center [794, 400] width 265 height 27
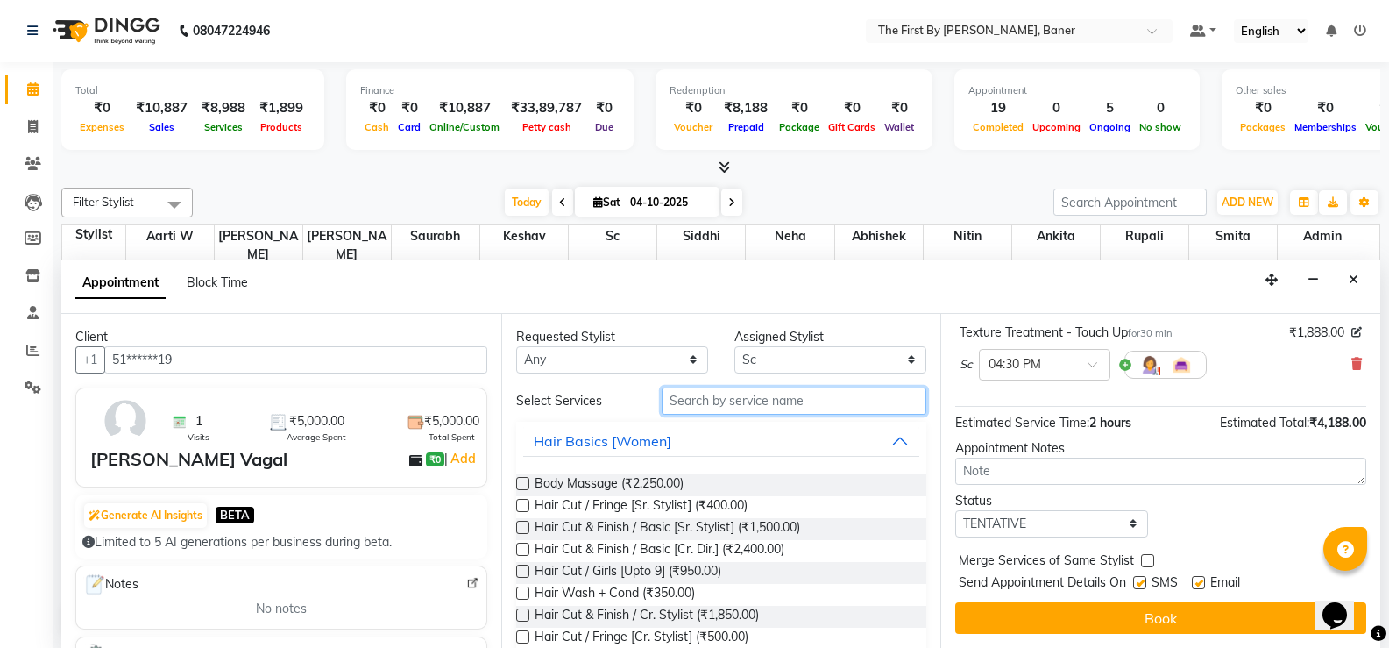
click at [731, 402] on input "text" at bounding box center [794, 400] width 265 height 27
click at [736, 353] on select "Select Aarti W Abhishek Admin [PERSON_NAME] [PERSON_NAME] Neha Nitin [PERSON_NA…" at bounding box center [830, 359] width 192 height 27
click at [734, 346] on select "Select Aarti W Abhishek Admin [PERSON_NAME] [PERSON_NAME] Neha Nitin [PERSON_NA…" at bounding box center [830, 359] width 192 height 27
click at [709, 395] on input "text" at bounding box center [794, 400] width 265 height 27
click at [747, 368] on select "Select Aarti W Abhishek Admin [PERSON_NAME] [PERSON_NAME] Neha Nitin [PERSON_NA…" at bounding box center [830, 359] width 192 height 27
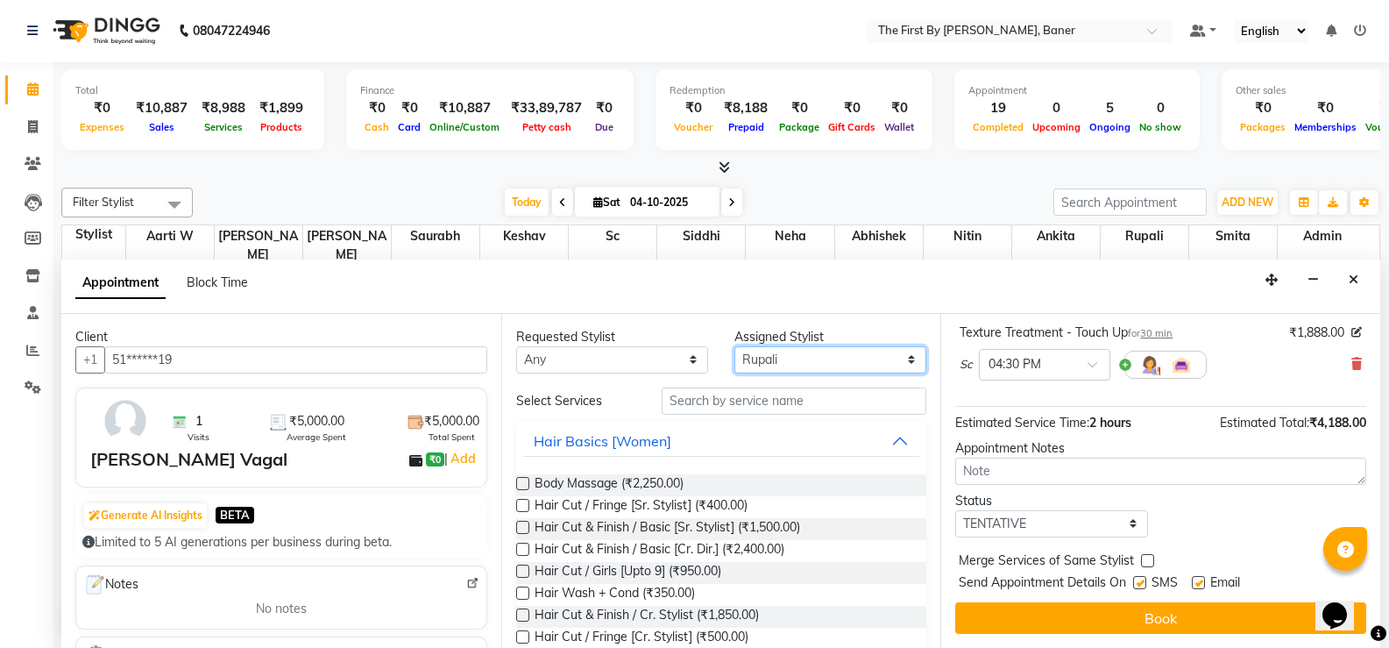
click at [734, 346] on select "Select Aarti W Abhishek Admin [PERSON_NAME] [PERSON_NAME] Neha Nitin [PERSON_NA…" at bounding box center [830, 359] width 192 height 27
click at [692, 405] on input "text" at bounding box center [794, 400] width 265 height 27
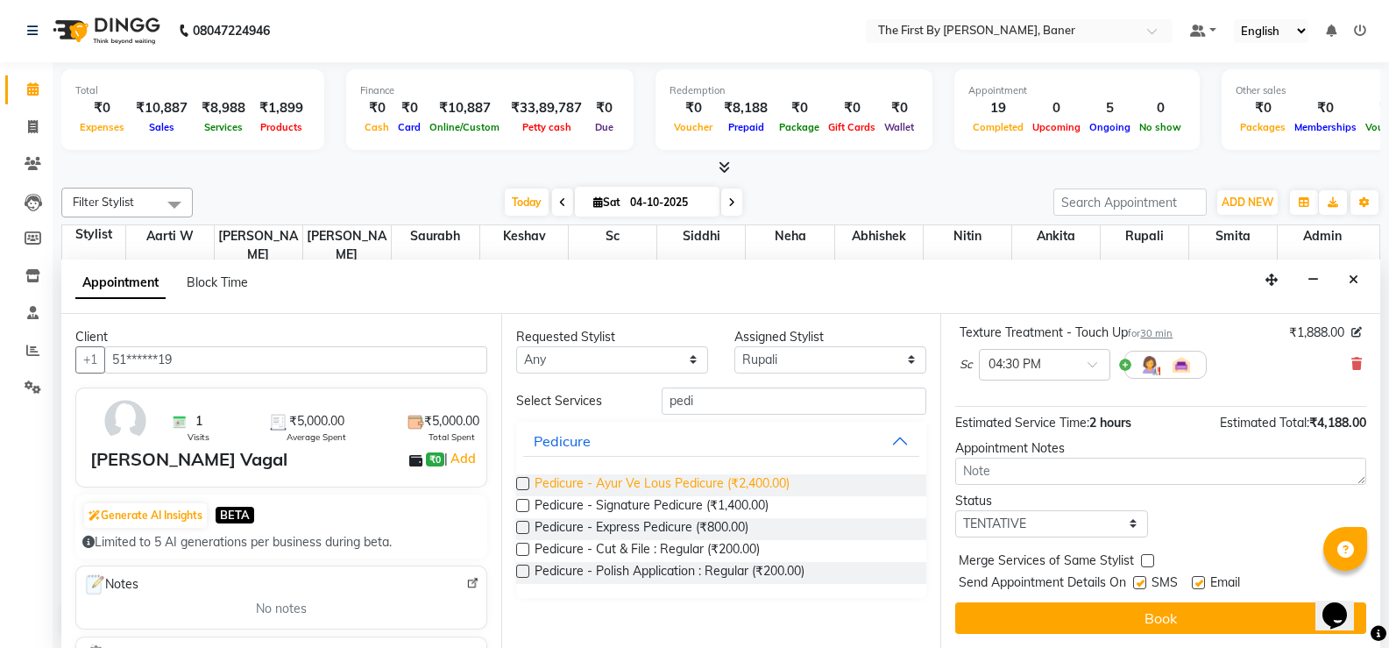
click at [751, 489] on span "Pedicure - Ayur Ve Lous Pedicure (₹2,400.00)" at bounding box center [662, 485] width 255 height 22
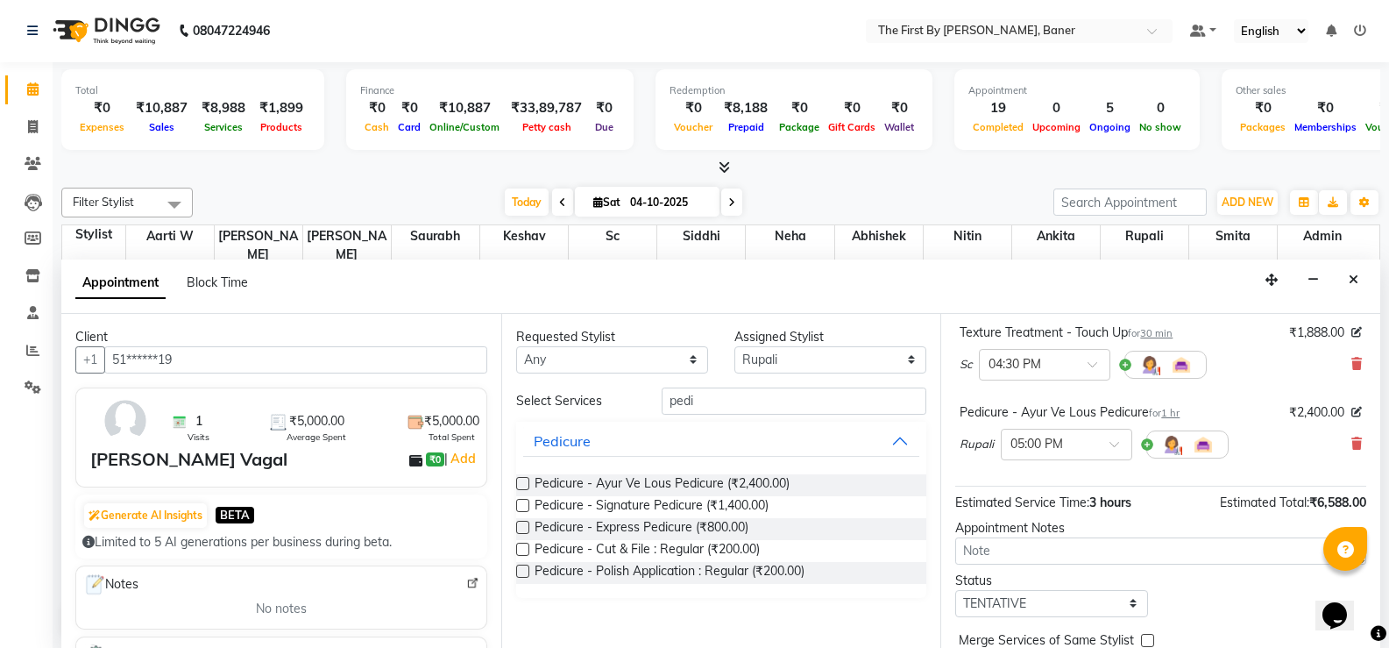
drag, startPoint x: 758, startPoint y: 338, endPoint x: 758, endPoint y: 356, distance: 17.5
click at [758, 348] on div "Assigned Stylist Select Aarti W Abhishek Admin [PERSON_NAME] [PERSON_NAME] Neha…" at bounding box center [830, 351] width 218 height 46
click at [758, 356] on select "Select Aarti W Abhishek Admin [PERSON_NAME] [PERSON_NAME] Neha Nitin [PERSON_NA…" at bounding box center [830, 359] width 192 height 27
click at [734, 346] on select "Select Aarti W Abhishek Admin [PERSON_NAME] [PERSON_NAME] Neha Nitin [PERSON_NA…" at bounding box center [830, 359] width 192 height 27
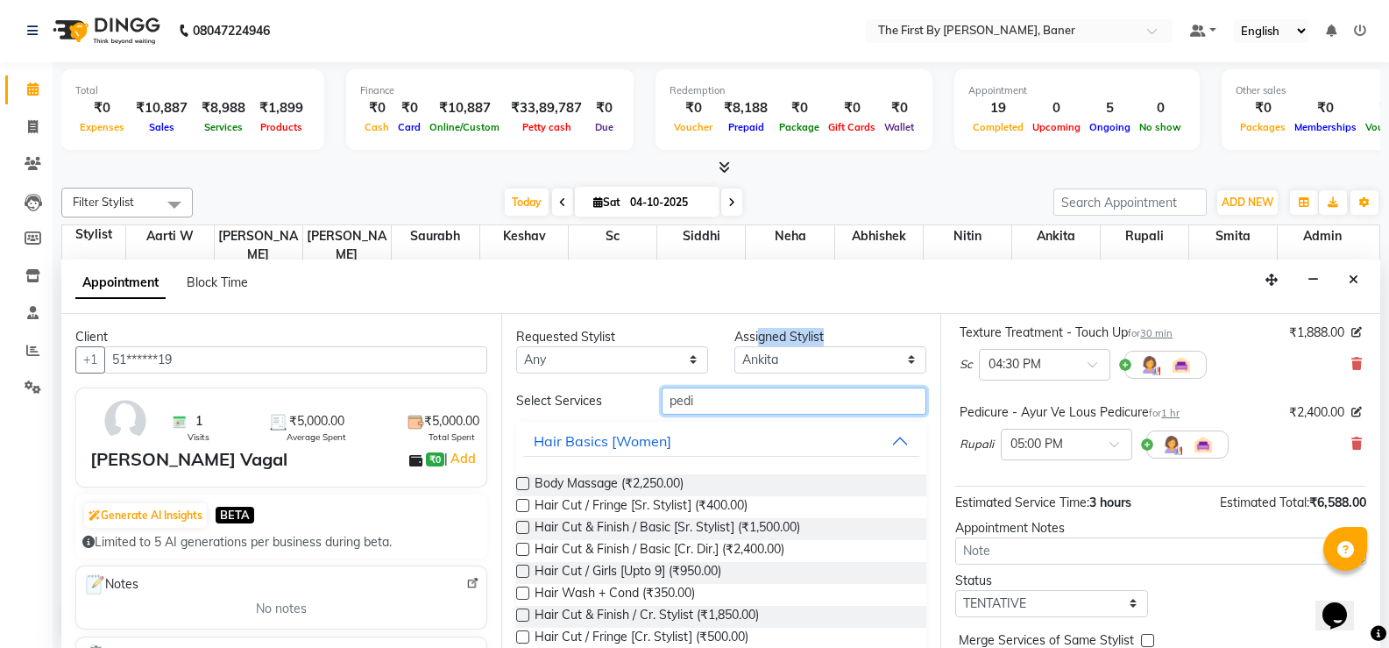
click at [688, 401] on input "pedi" at bounding box center [794, 400] width 265 height 27
click at [688, 400] on input "pedi" at bounding box center [794, 400] width 265 height 27
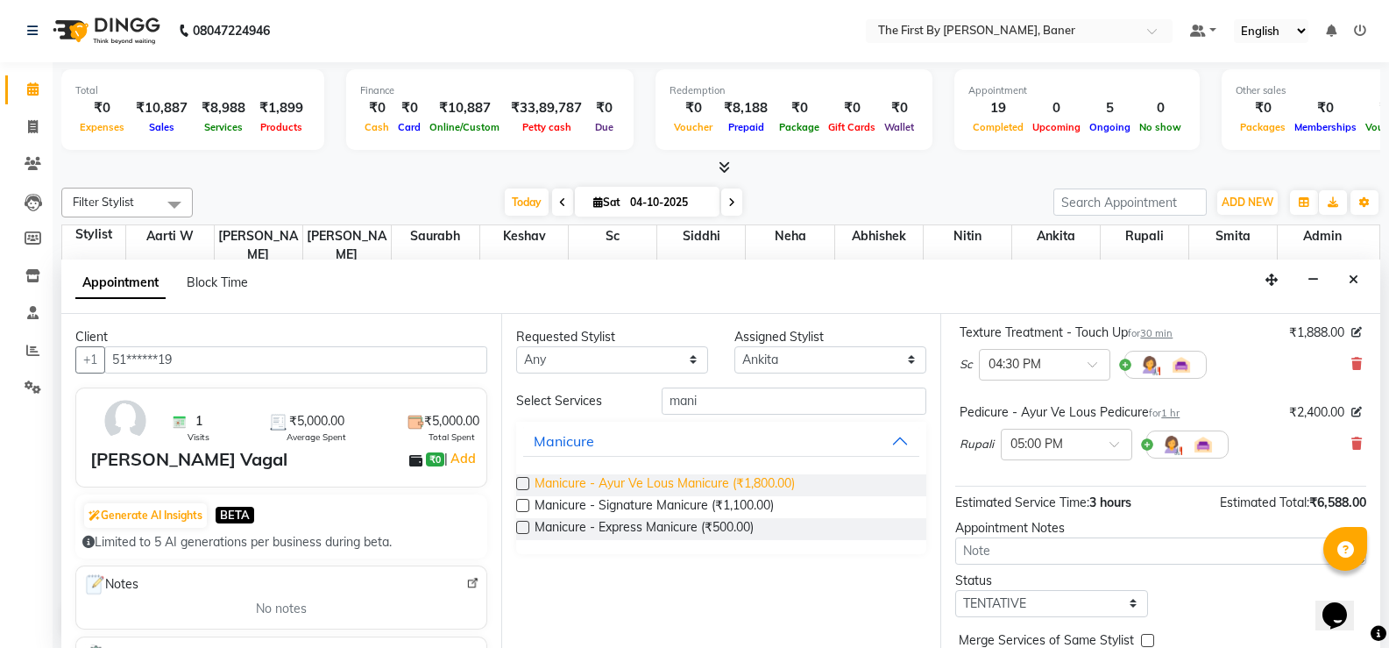
click at [701, 491] on span "Manicure - Ayur Ve Lous Manicure (₹1,800.00)" at bounding box center [665, 485] width 260 height 22
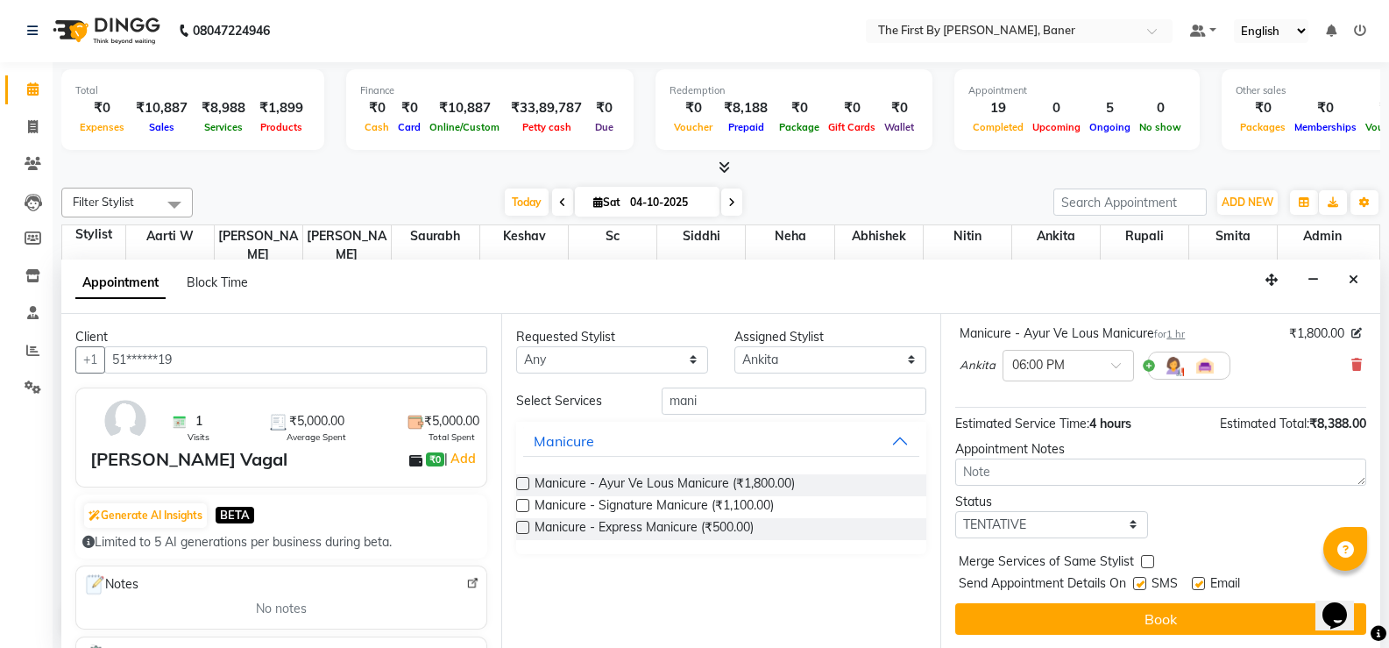
scroll to position [429, 0]
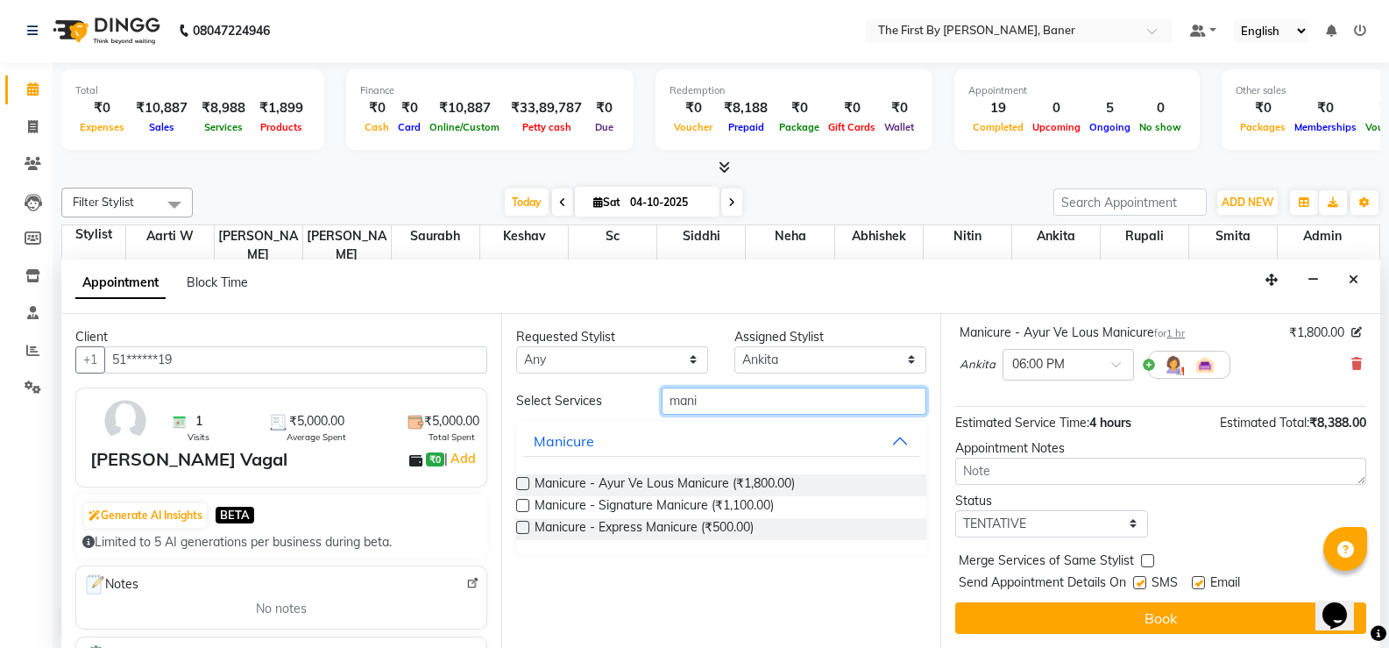
click at [682, 395] on input "mani" at bounding box center [794, 400] width 265 height 27
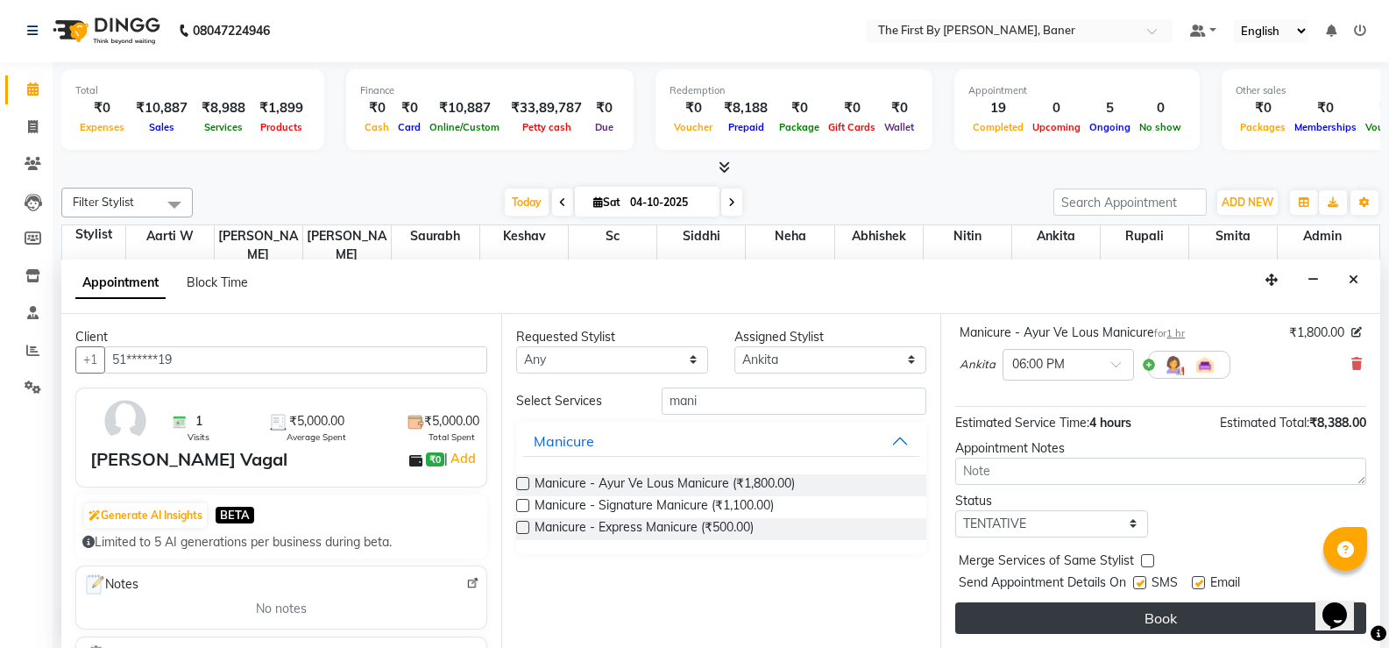
click at [1075, 607] on button "Book" at bounding box center [1160, 618] width 411 height 32
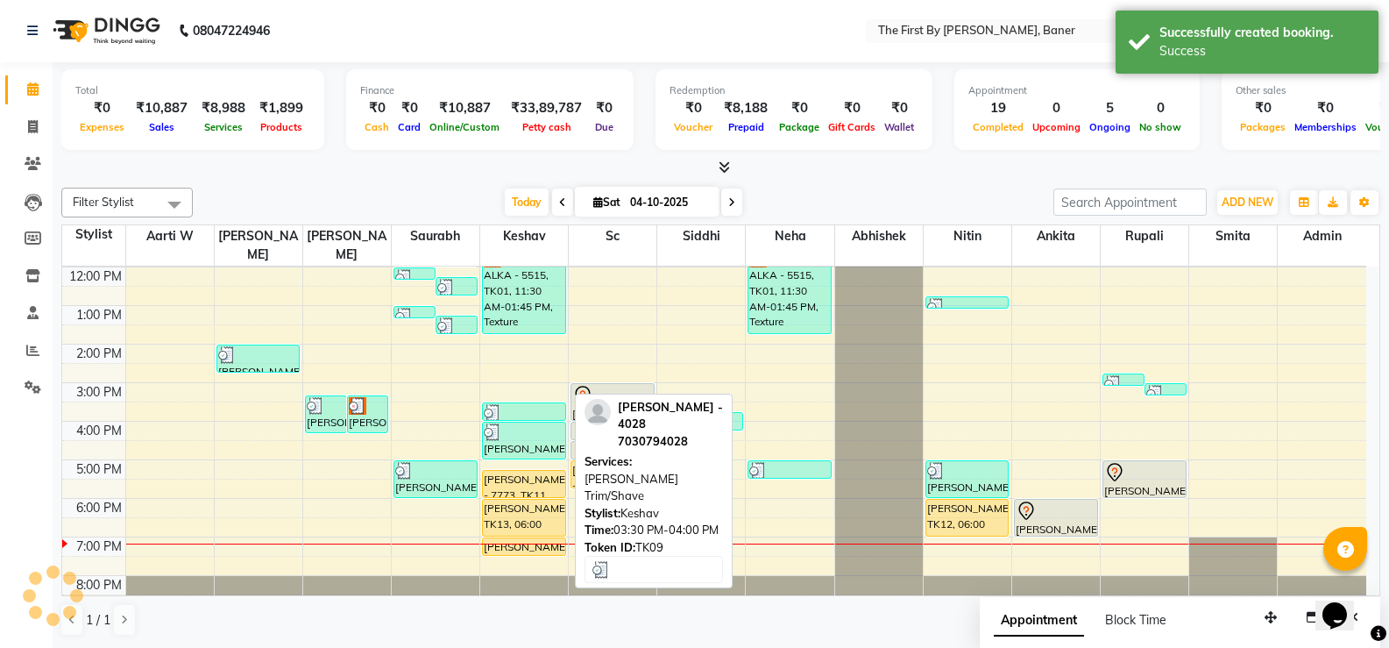
scroll to position [0, 0]
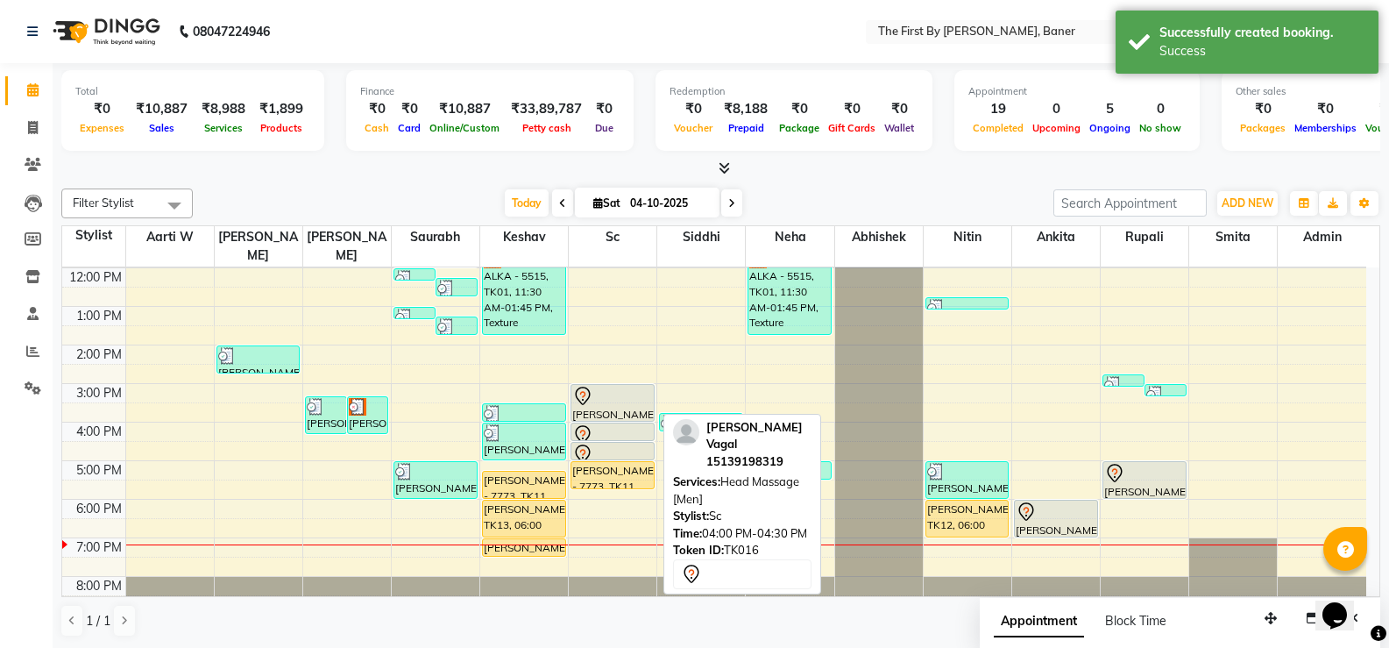
click at [585, 417] on div at bounding box center [612, 420] width 82 height 7
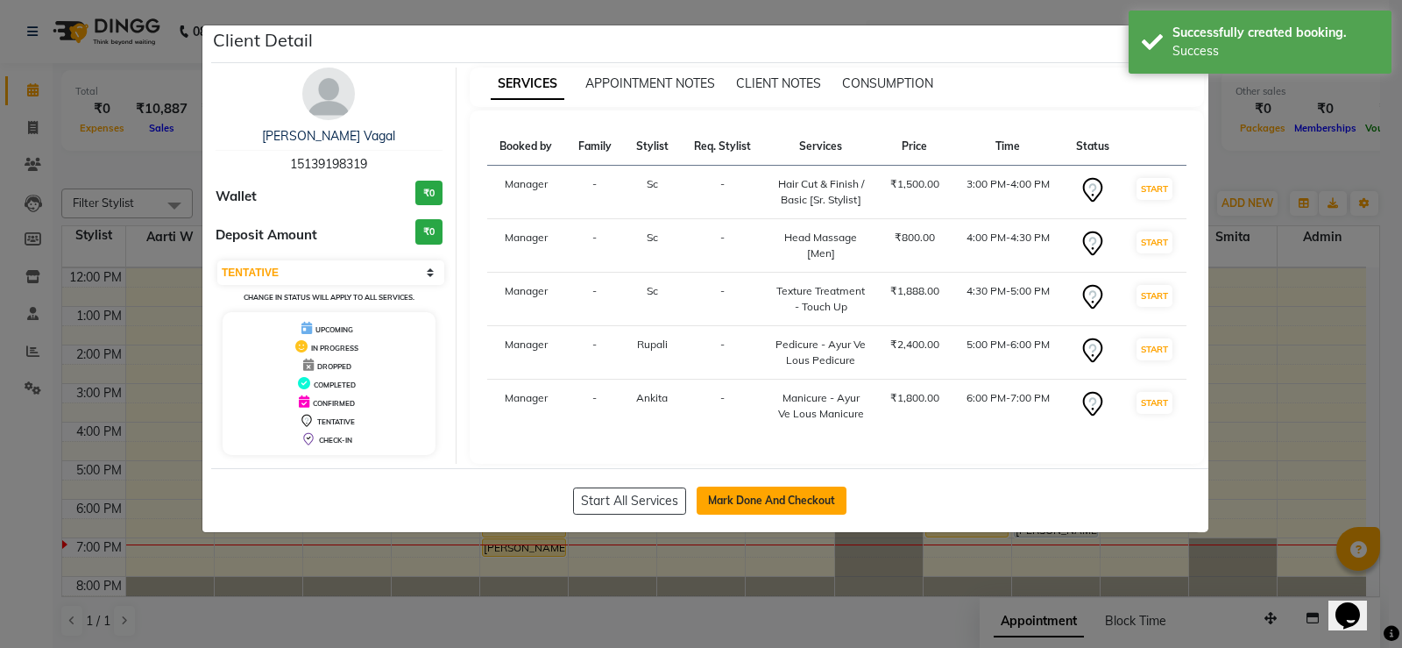
click at [826, 490] on button "Mark Done And Checkout" at bounding box center [772, 500] width 150 height 28
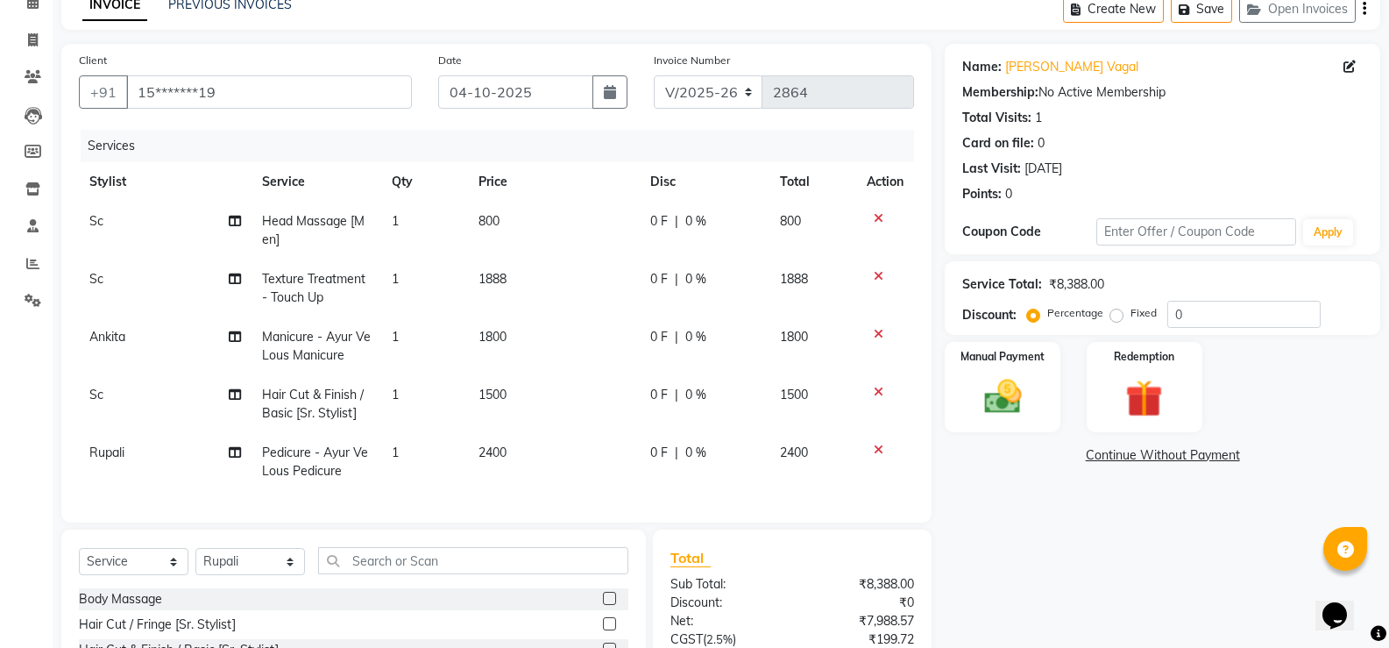
scroll to position [175, 0]
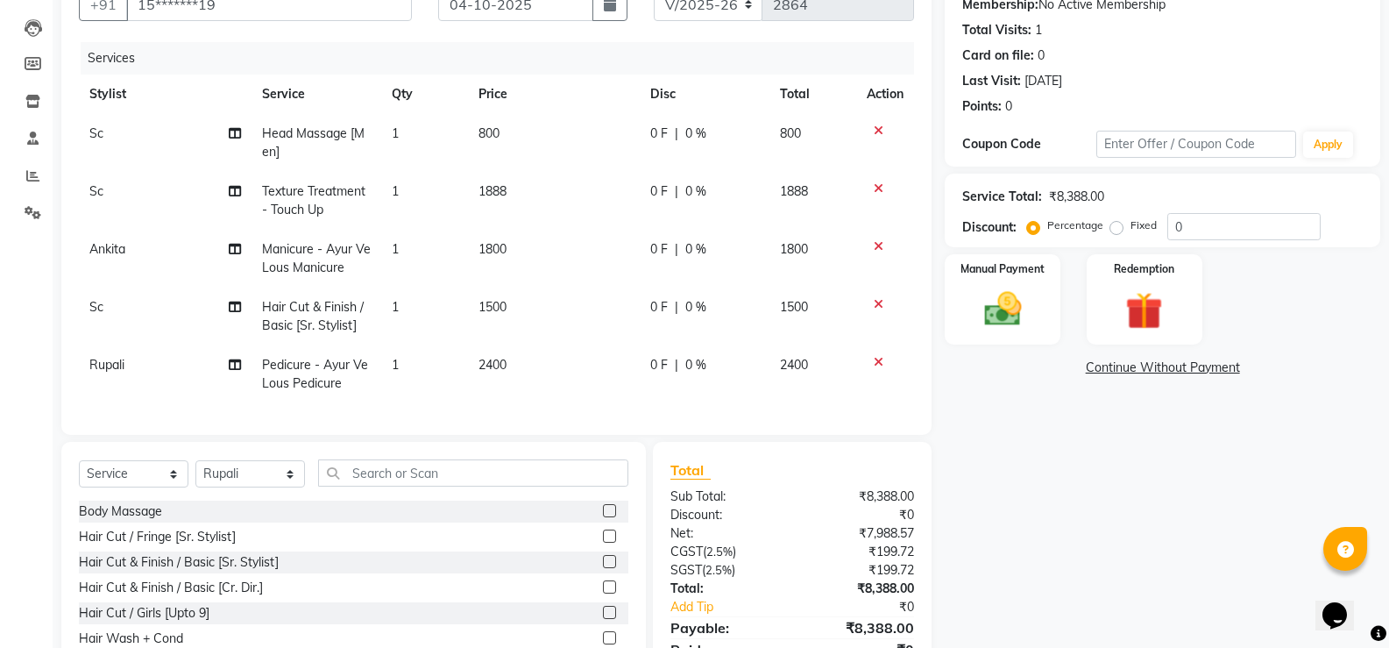
click at [582, 388] on td "2400" at bounding box center [554, 374] width 173 height 58
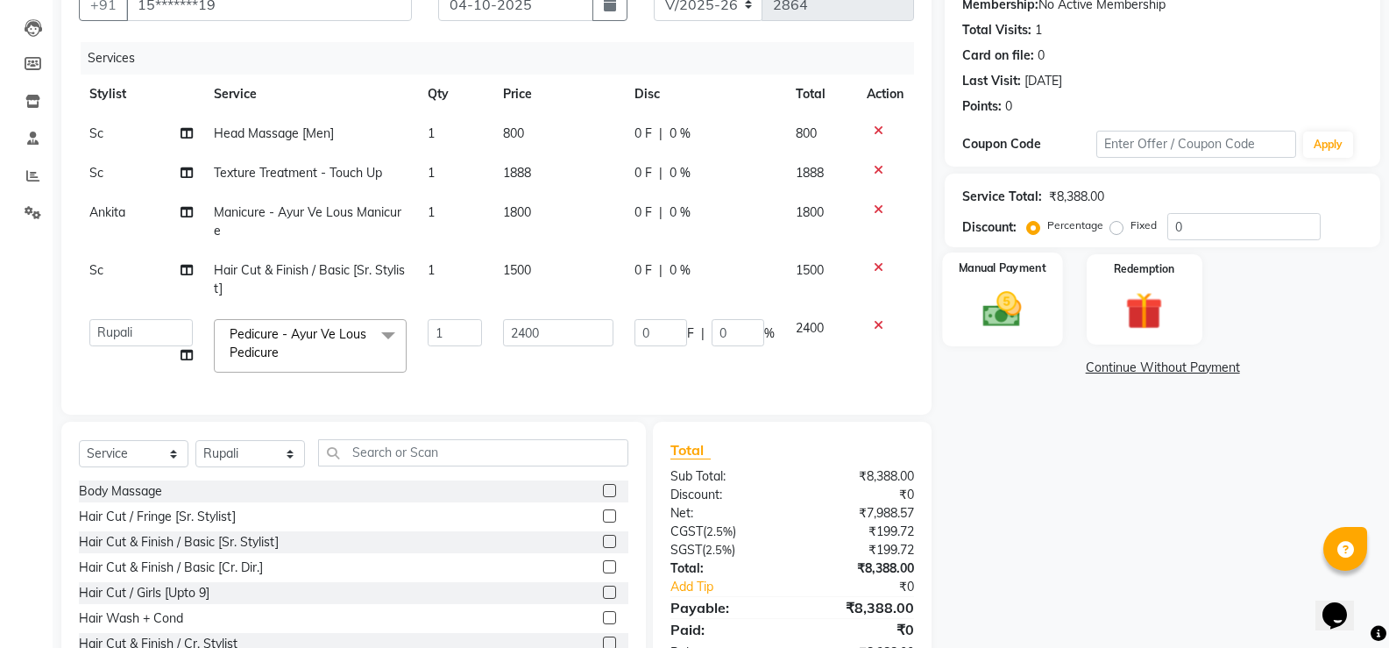
click at [1025, 309] on img at bounding box center [1002, 309] width 62 height 45
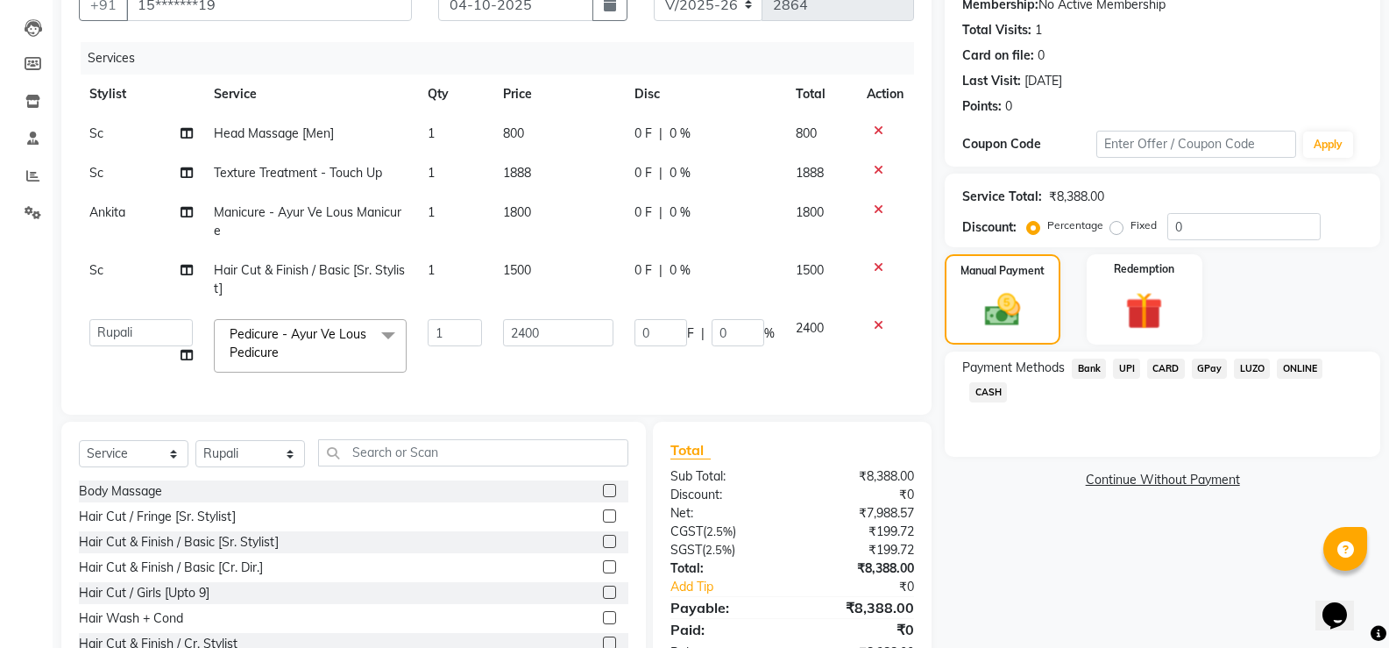
click at [983, 393] on span "CASH" at bounding box center [988, 392] width 38 height 20
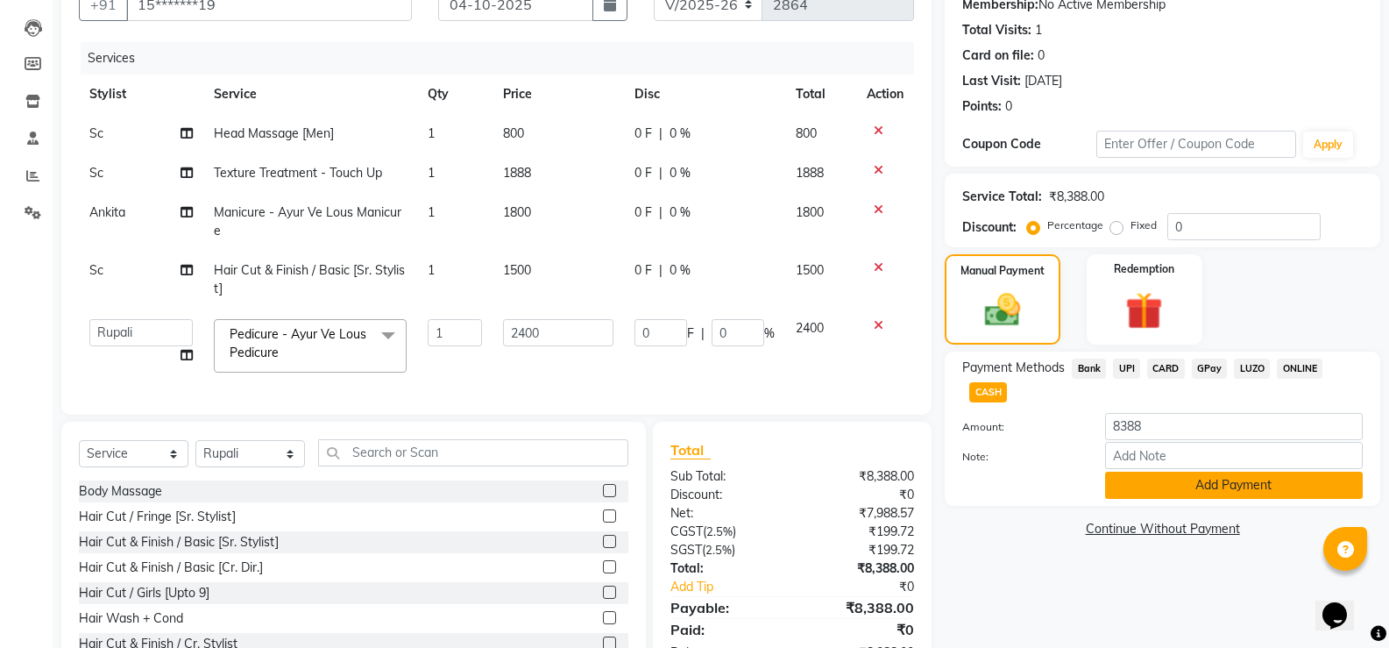
click at [1124, 477] on button "Add Payment" at bounding box center [1234, 485] width 258 height 27
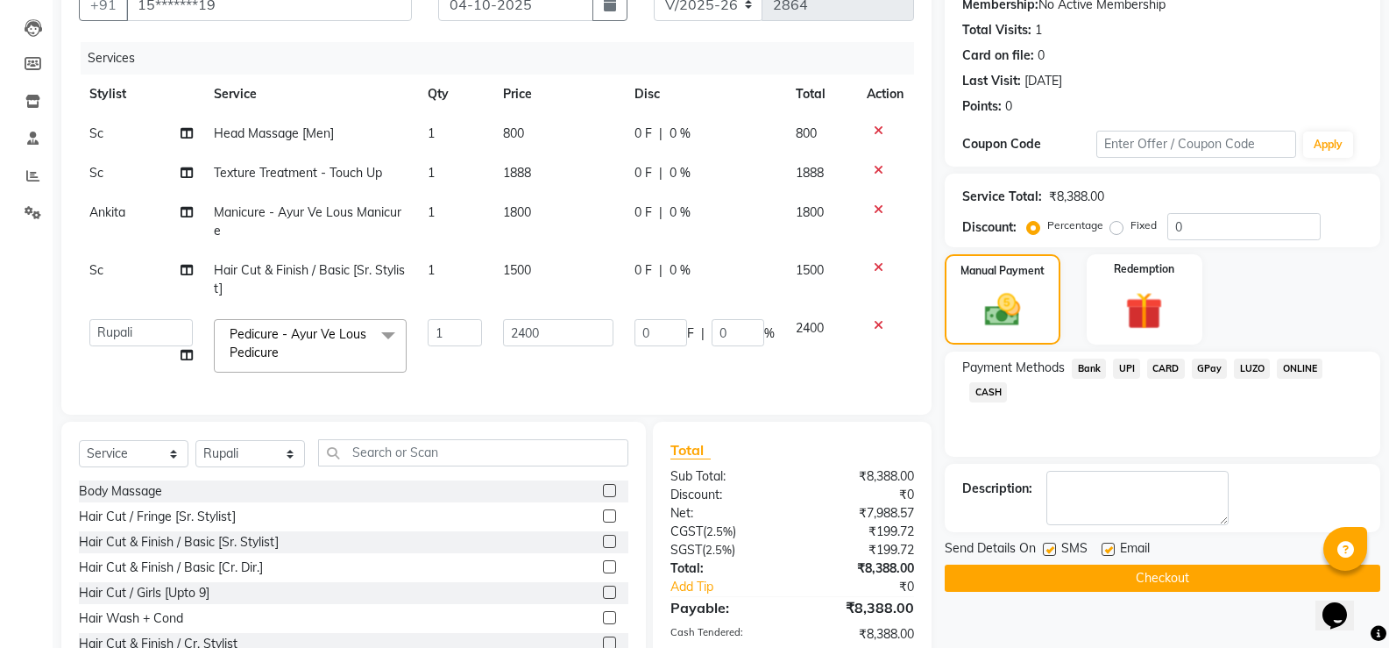
scroll to position [309, 0]
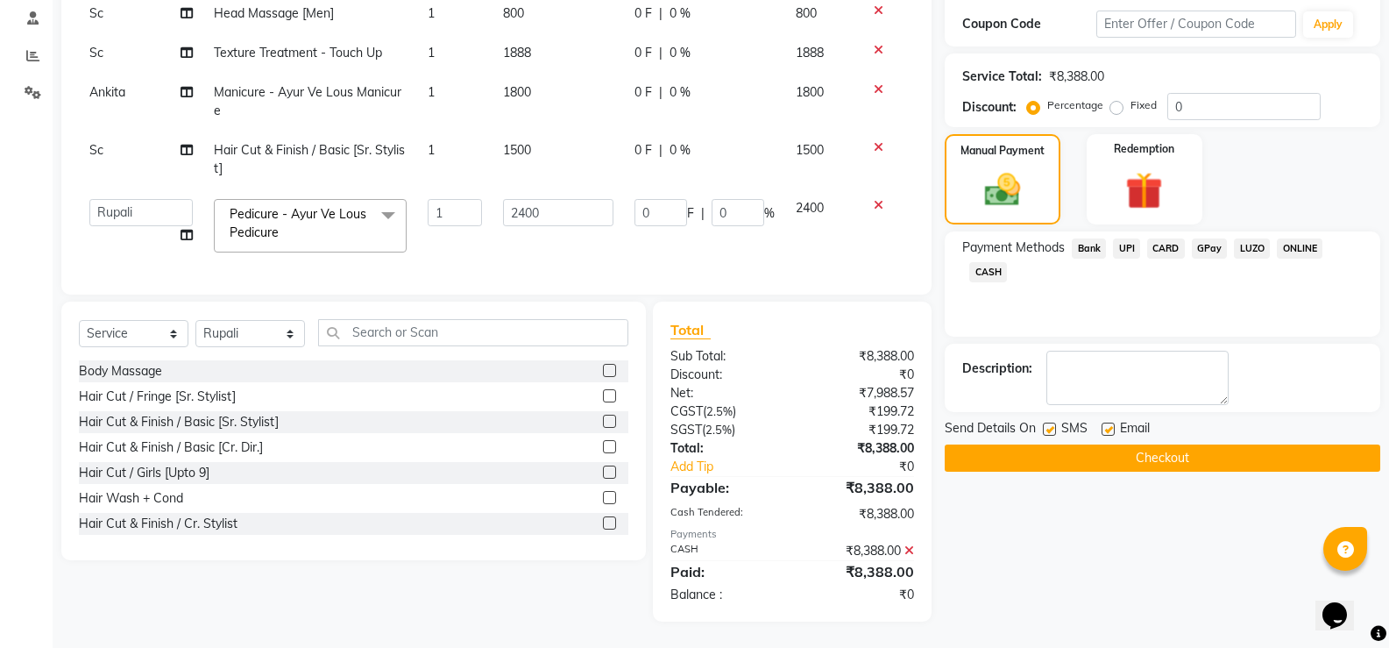
click at [1115, 444] on button "Checkout" at bounding box center [1163, 457] width 436 height 27
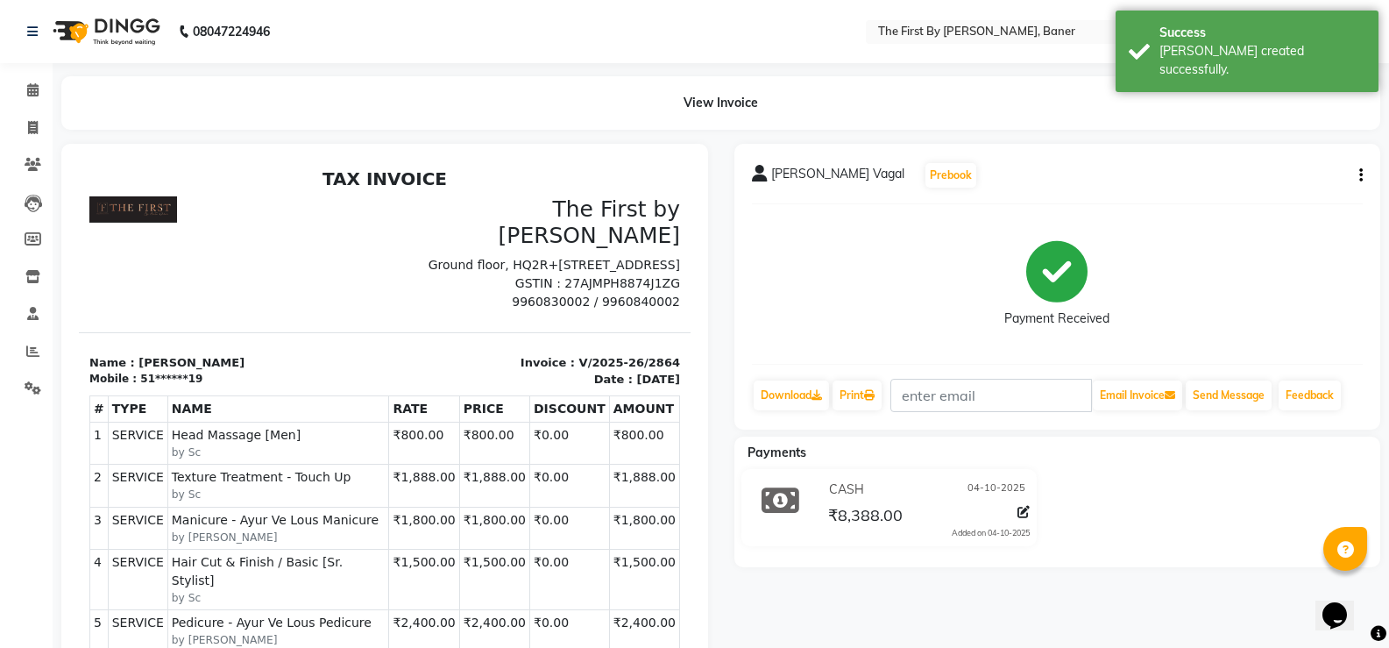
click at [2, 87] on li "Calendar" at bounding box center [26, 91] width 53 height 38
click at [39, 91] on span at bounding box center [33, 91] width 31 height 20
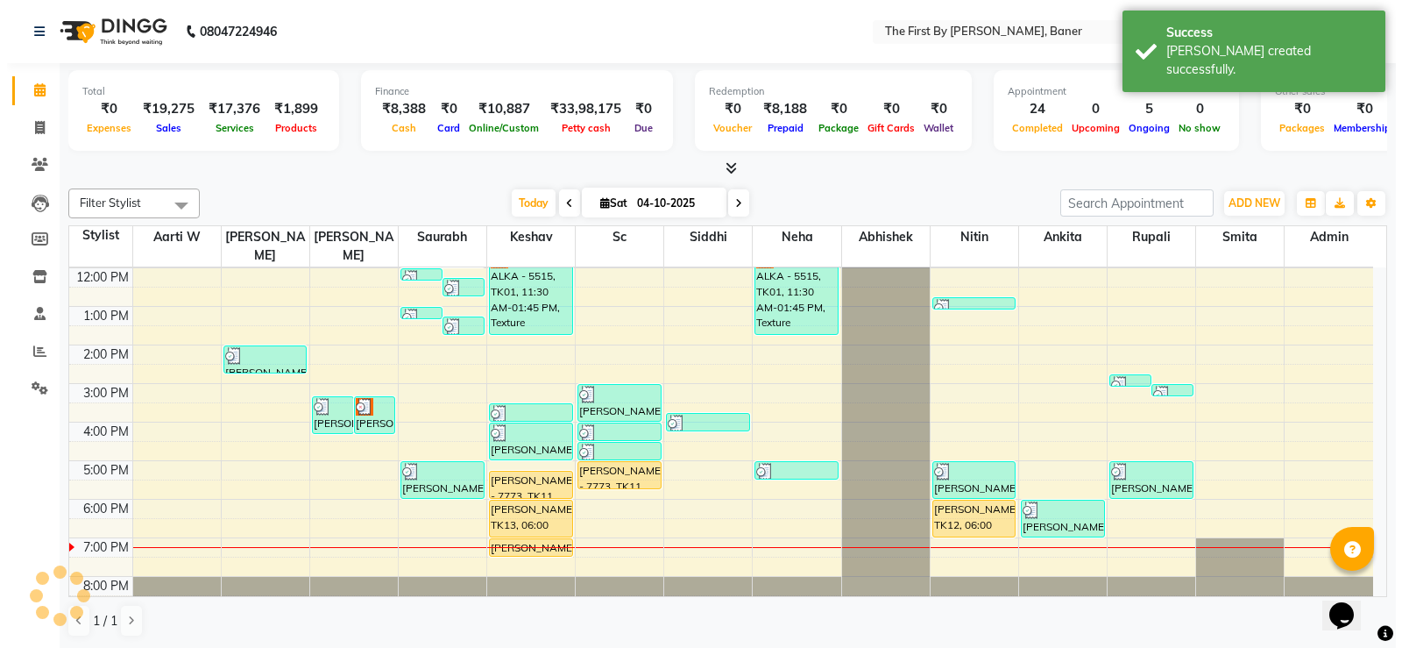
scroll to position [1, 0]
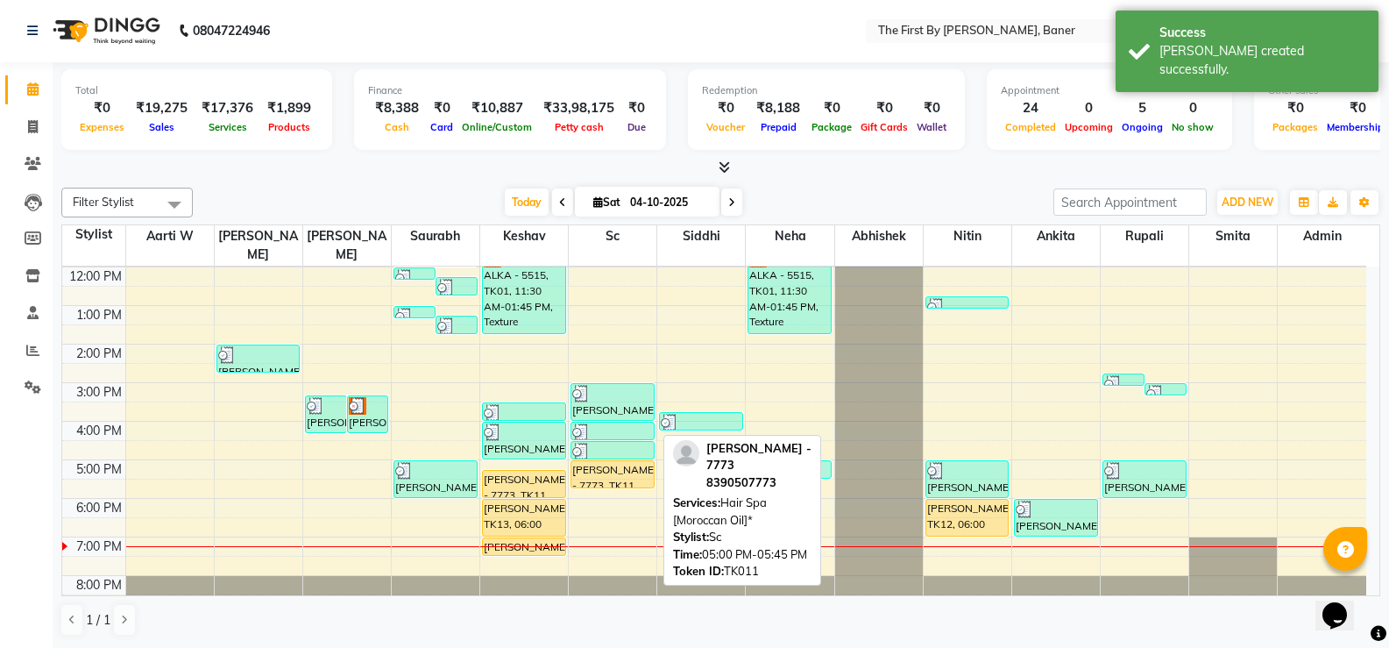
click at [594, 464] on div "[PERSON_NAME] - 7773, TK11, 05:00 PM-05:45 PM, Hair Spa [Moroccan Oil]*" at bounding box center [612, 474] width 82 height 26
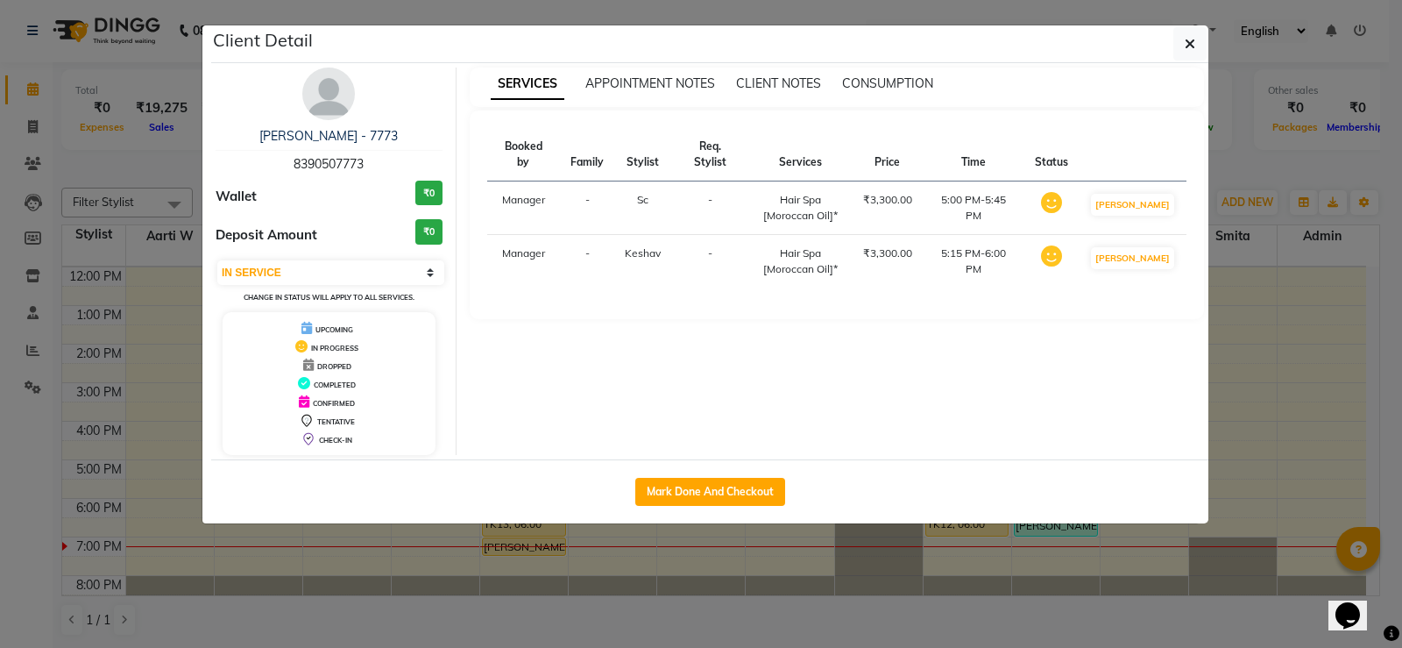
click at [1170, 66] on div "[PERSON_NAME] - 7773 8390507773 Wallet ₹0 Deposit Amount ₹0 Select IN SERVICE C…" at bounding box center [709, 261] width 997 height 396
click at [681, 492] on button "Mark Done And Checkout" at bounding box center [710, 492] width 150 height 28
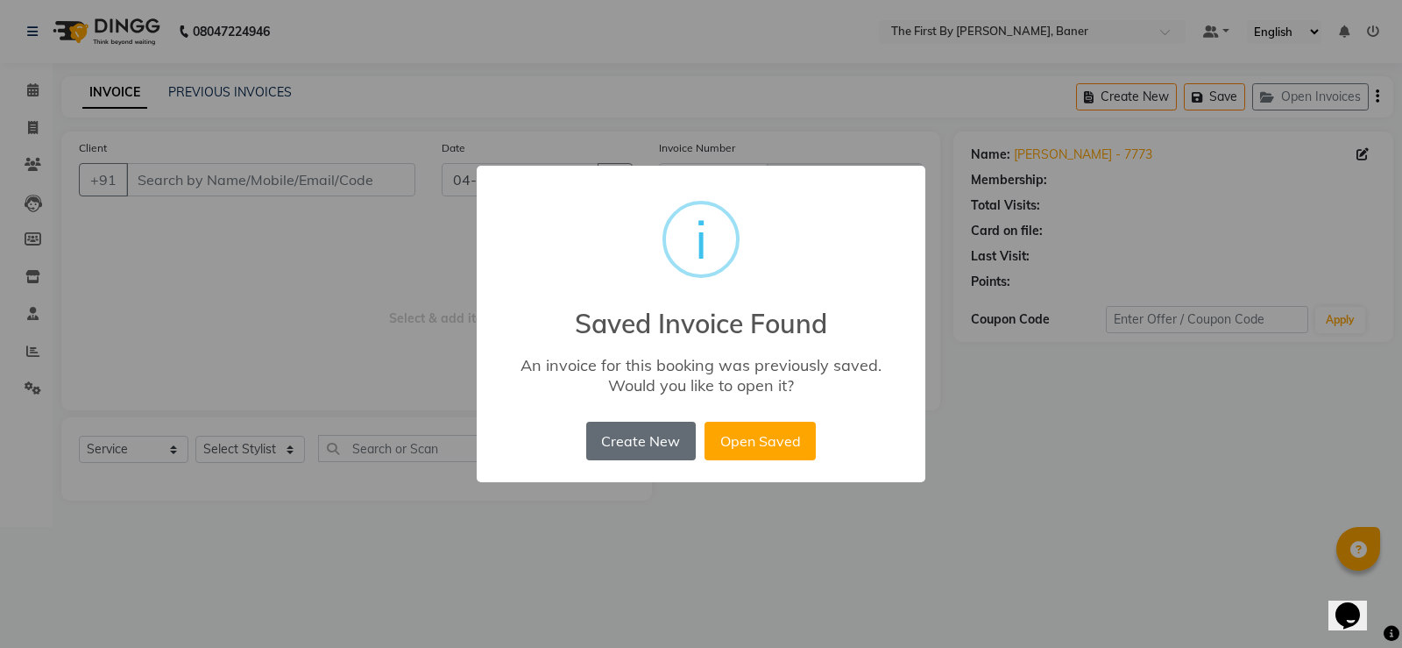
click at [650, 450] on button "Create New" at bounding box center [641, 441] width 110 height 39
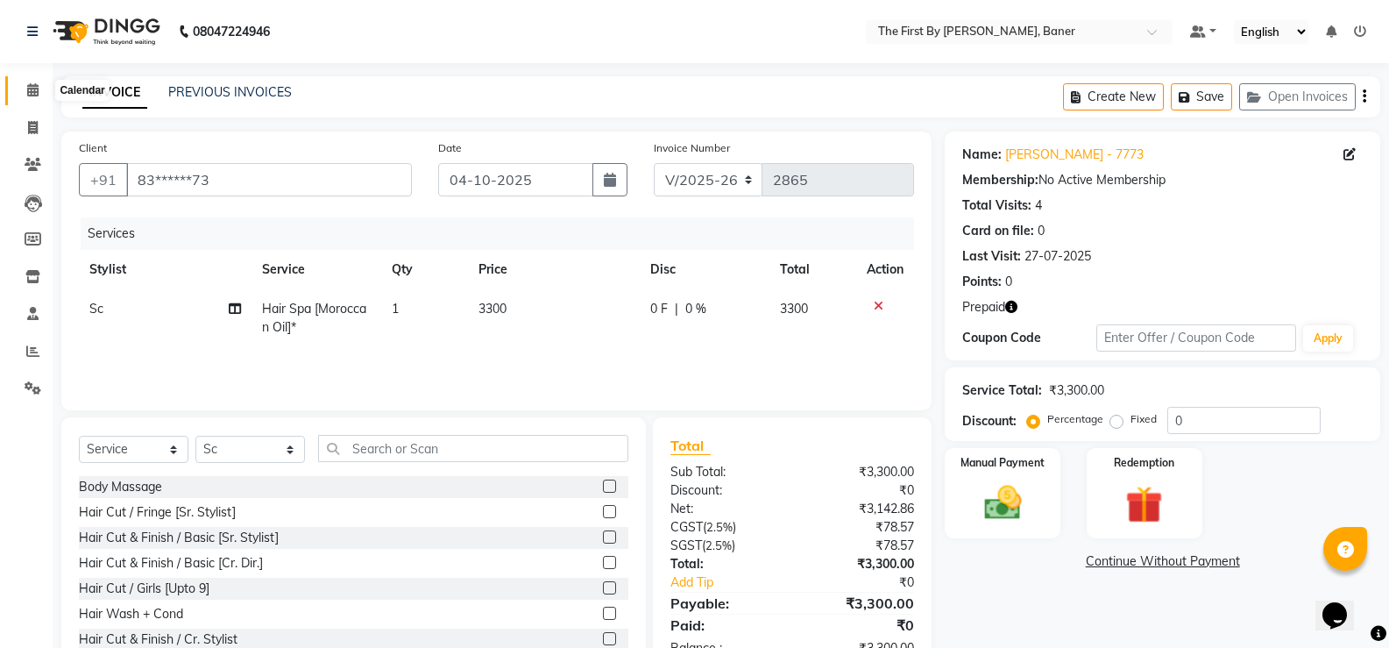
click at [32, 82] on span at bounding box center [33, 91] width 31 height 20
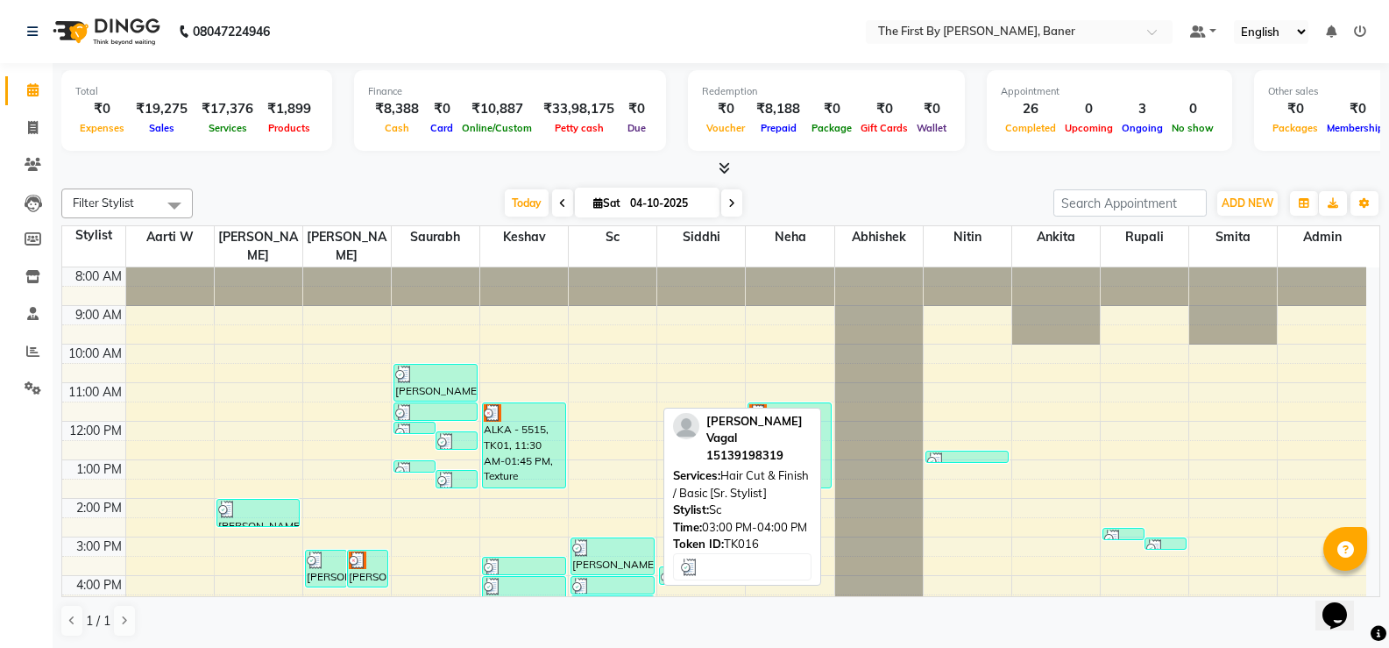
click at [598, 543] on div "[PERSON_NAME] Vagal, TK16, 03:00 PM-04:00 PM, Hair Cut & Finish / Basic [Sr. St…" at bounding box center [612, 556] width 82 height 36
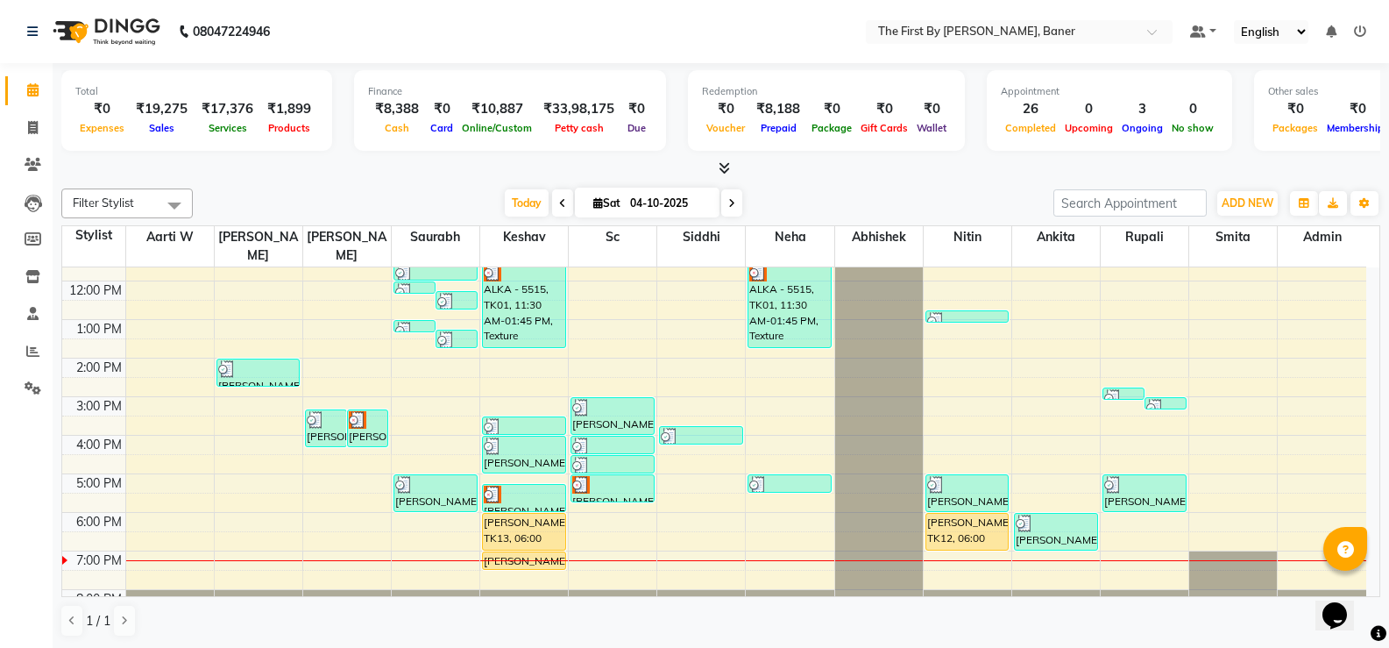
scroll to position [153, 0]
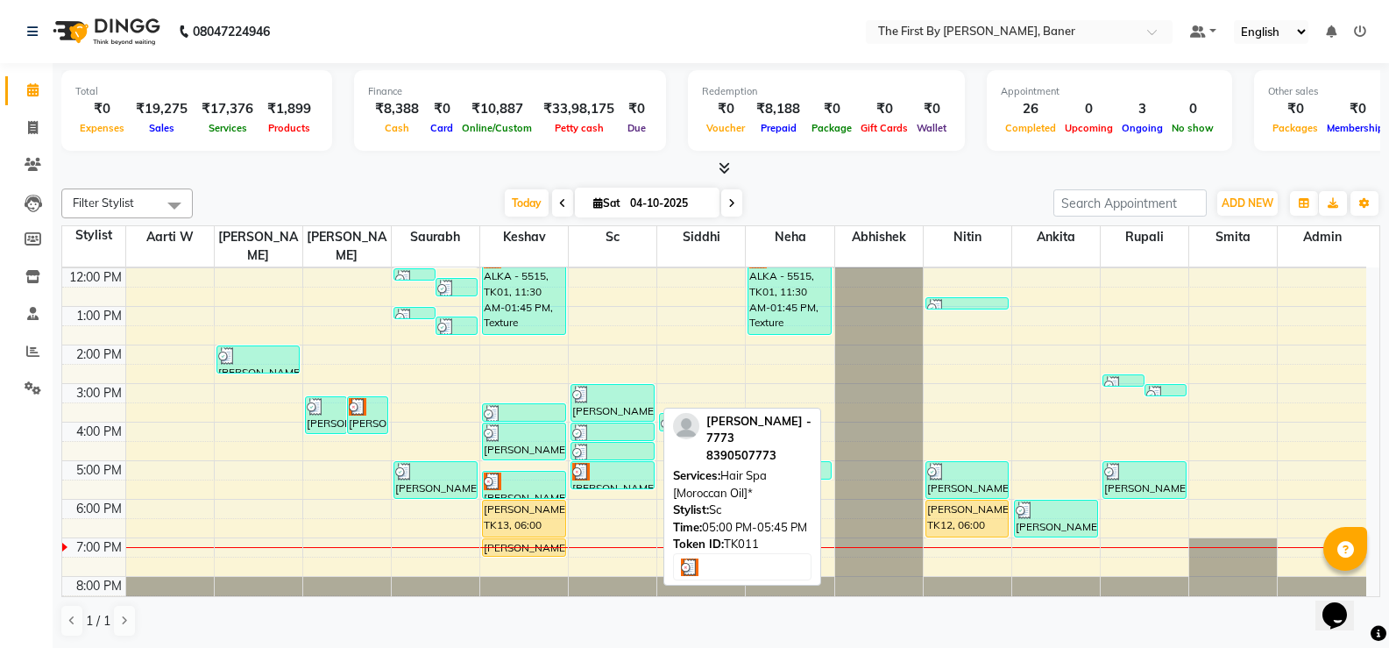
click at [630, 463] on div at bounding box center [612, 472] width 81 height 18
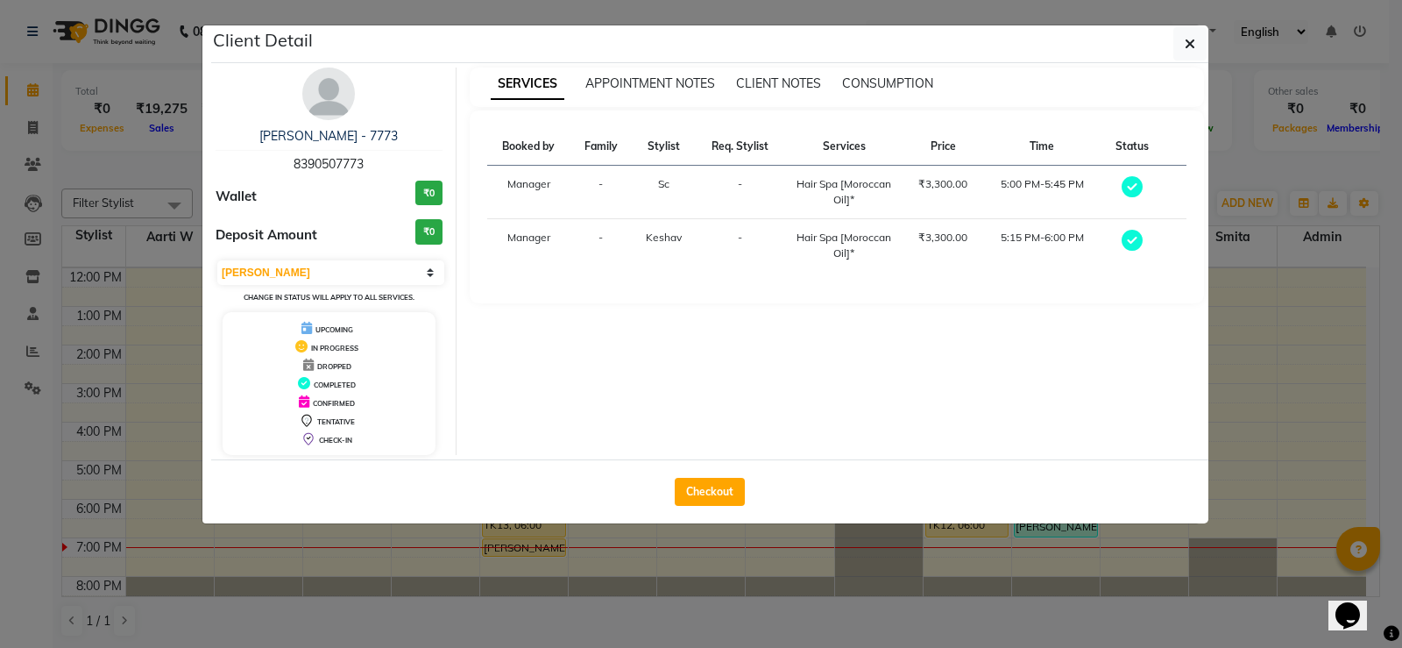
click at [696, 490] on button "Checkout" at bounding box center [710, 492] width 70 height 28
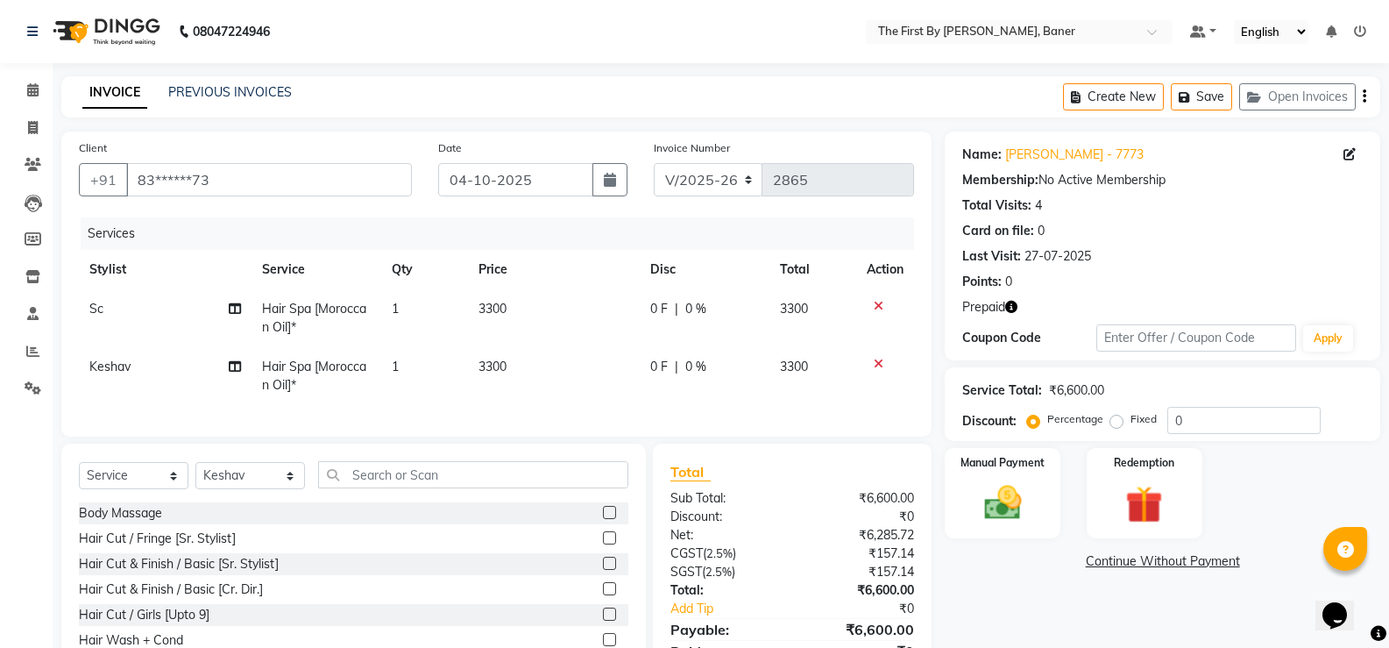
click at [465, 366] on td "1" at bounding box center [424, 376] width 87 height 58
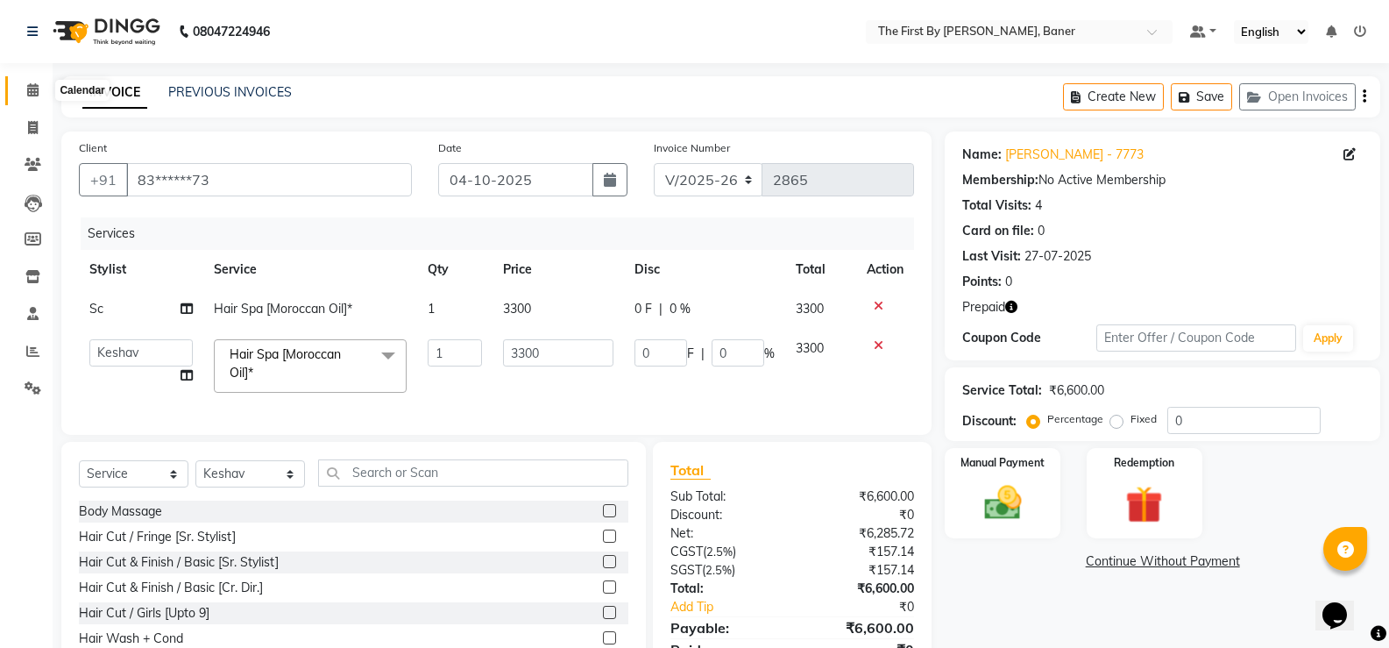
click at [35, 83] on icon at bounding box center [32, 89] width 11 height 13
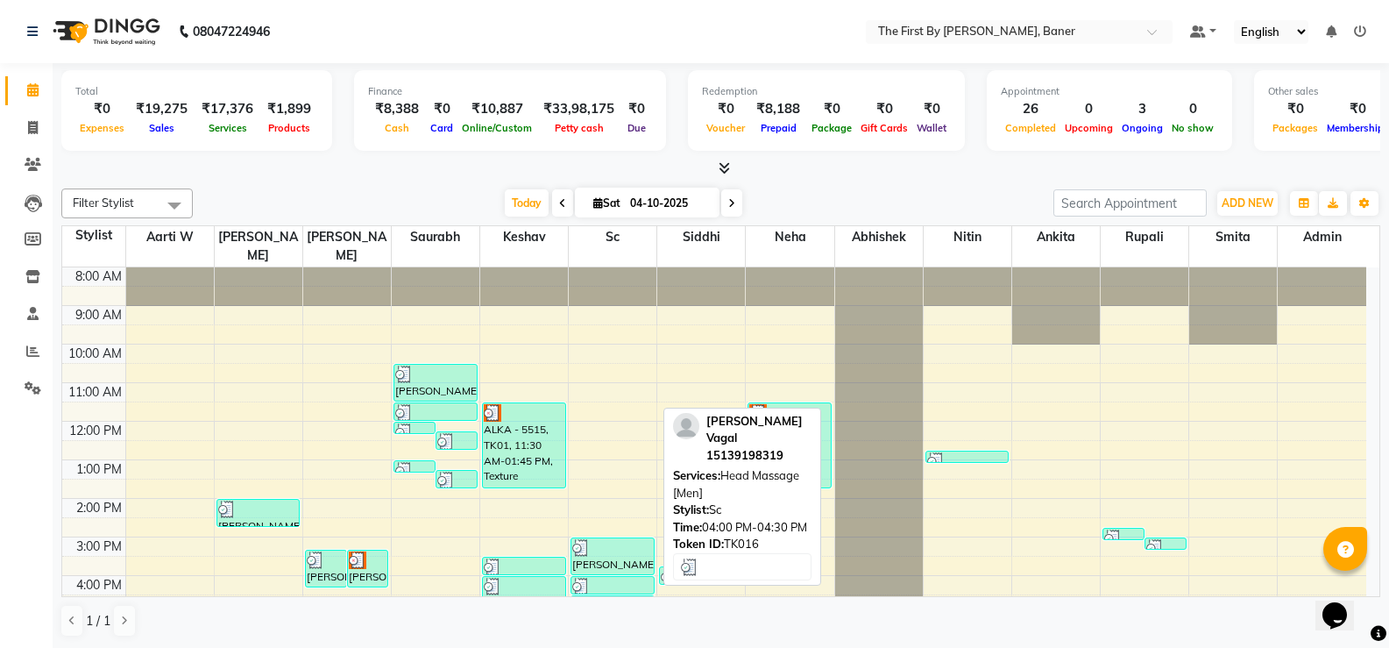
click at [625, 578] on div at bounding box center [612, 587] width 81 height 18
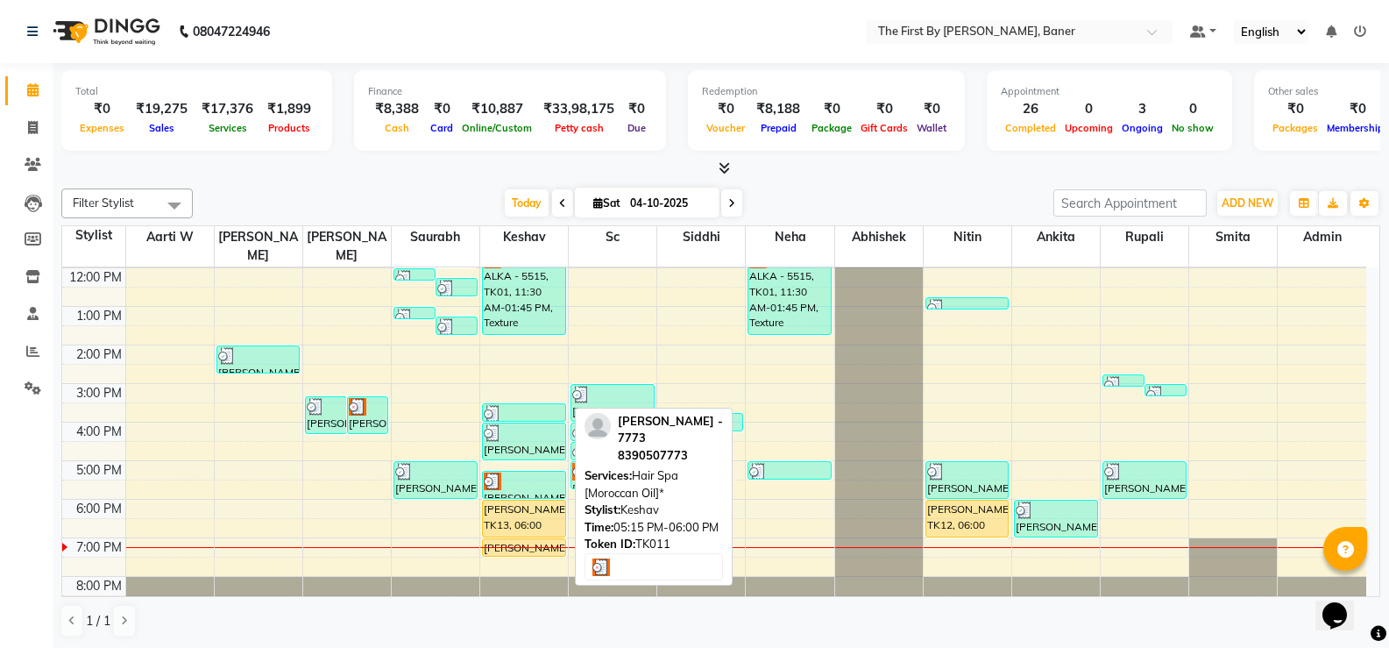
click at [514, 472] on div at bounding box center [524, 481] width 81 height 18
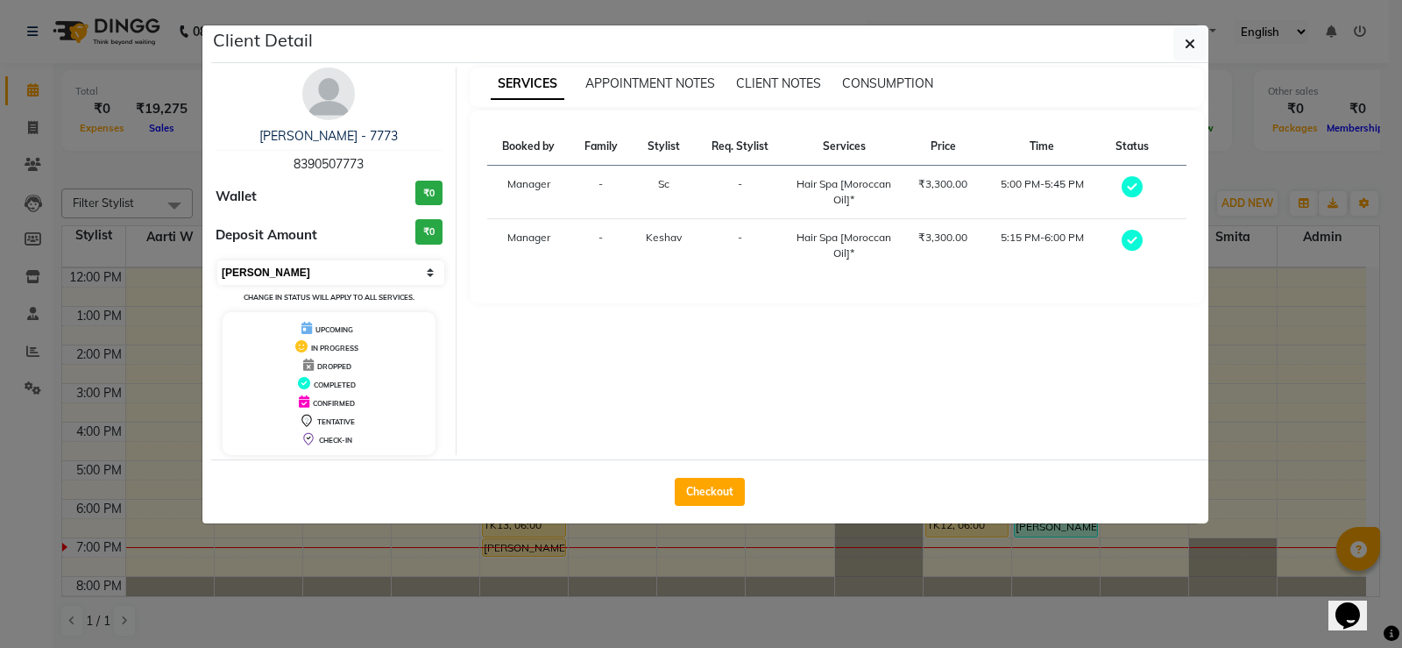
drag, startPoint x: 434, startPoint y: 273, endPoint x: 410, endPoint y: 283, distance: 25.6
click at [433, 273] on select "Select MARK DONE UPCOMING" at bounding box center [330, 272] width 227 height 25
click at [217, 260] on select "Select MARK DONE UPCOMING" at bounding box center [330, 272] width 227 height 25
click at [314, 280] on select "Select MARK DONE UPCOMING" at bounding box center [330, 272] width 227 height 25
click at [217, 260] on select "Select MARK DONE UPCOMING" at bounding box center [330, 272] width 227 height 25
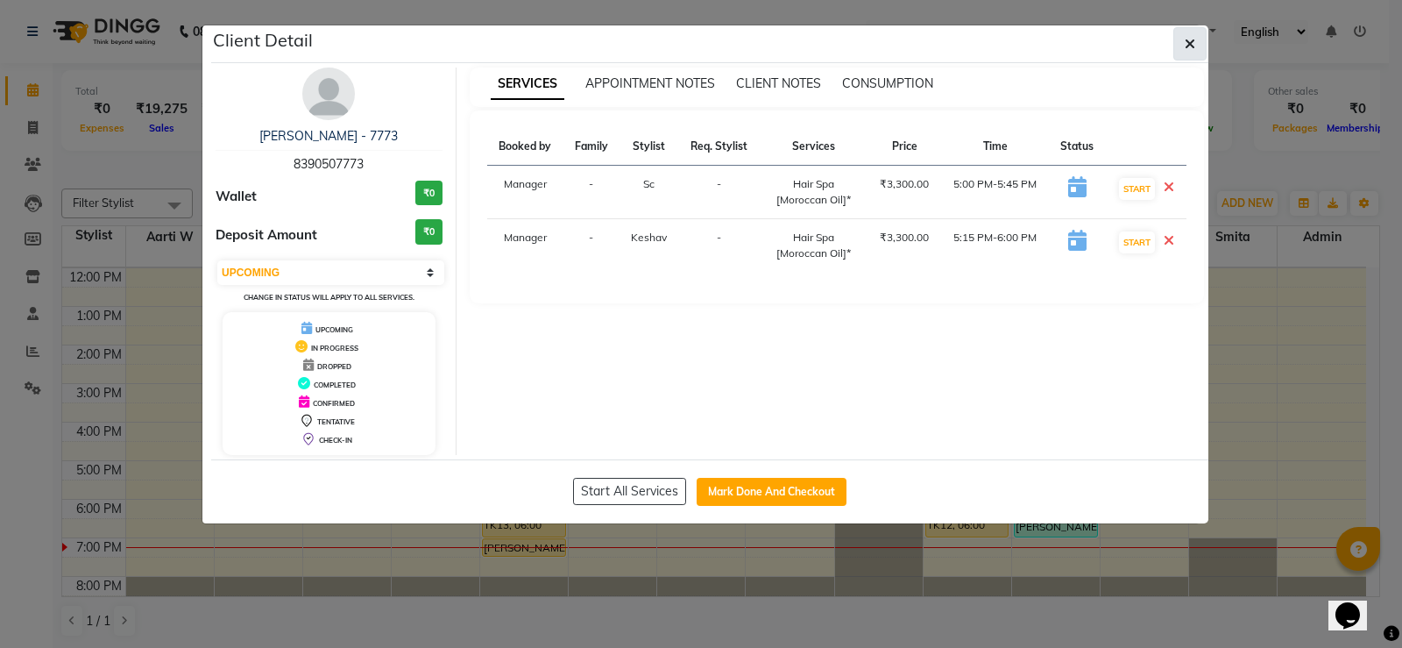
click at [1183, 46] on button "button" at bounding box center [1190, 43] width 33 height 33
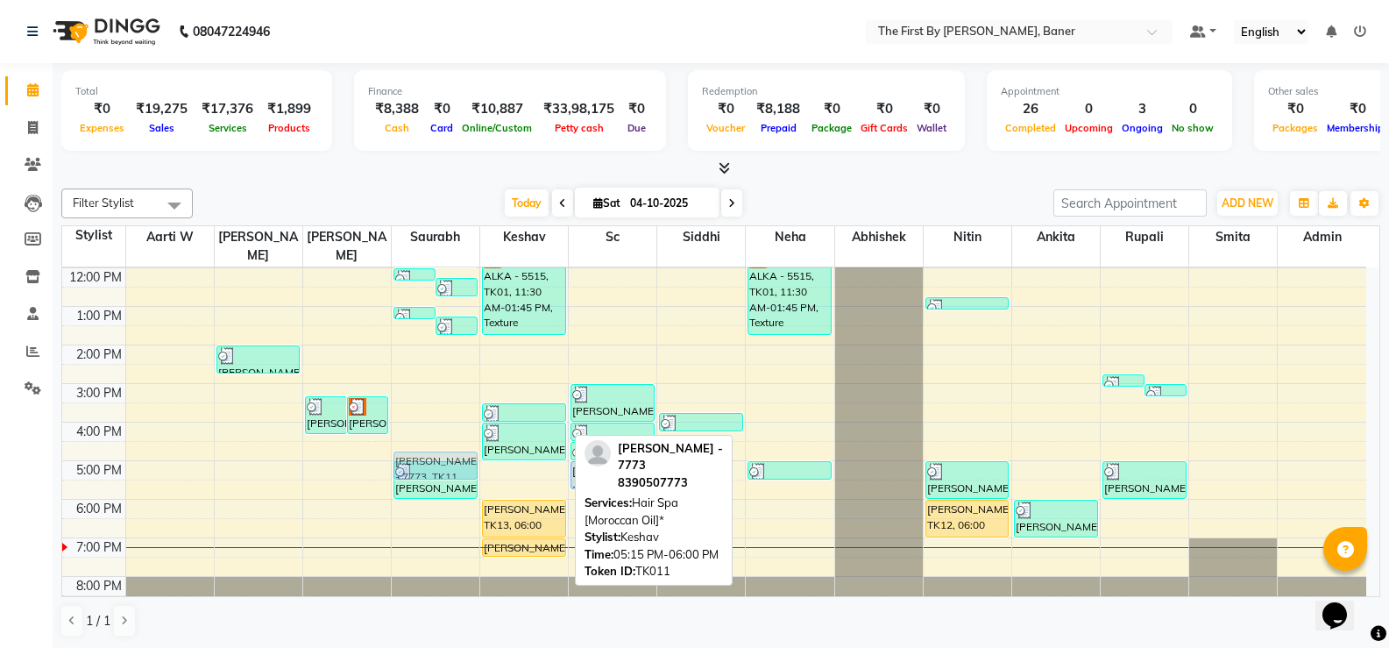
drag, startPoint x: 519, startPoint y: 465, endPoint x: 413, endPoint y: 445, distance: 107.8
click at [413, 445] on tr "[PERSON_NAME], TK05, 02:00 PM-02:45 PM, Hair Cut & Finish / Cr. [PERSON_NAME], …" at bounding box center [714, 364] width 1304 height 500
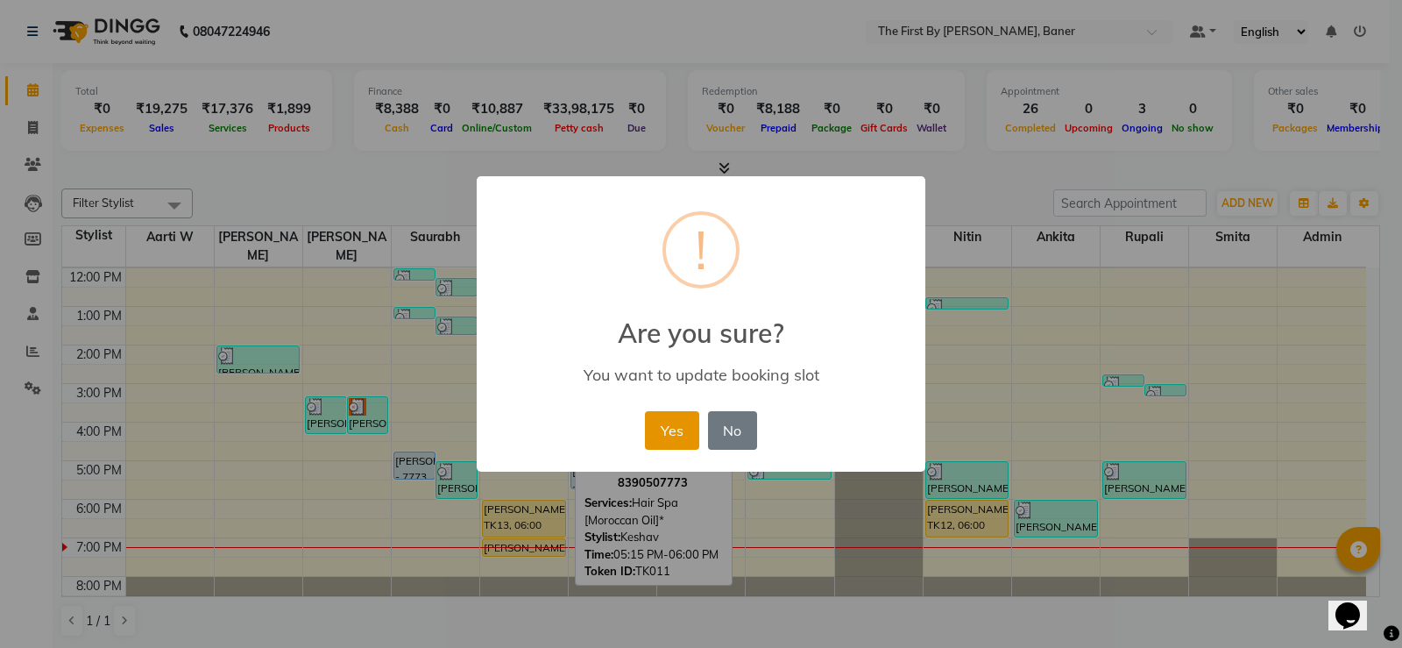
drag, startPoint x: 681, startPoint y: 421, endPoint x: 610, endPoint y: 446, distance: 75.4
click at [669, 426] on button "Yes" at bounding box center [671, 430] width 53 height 39
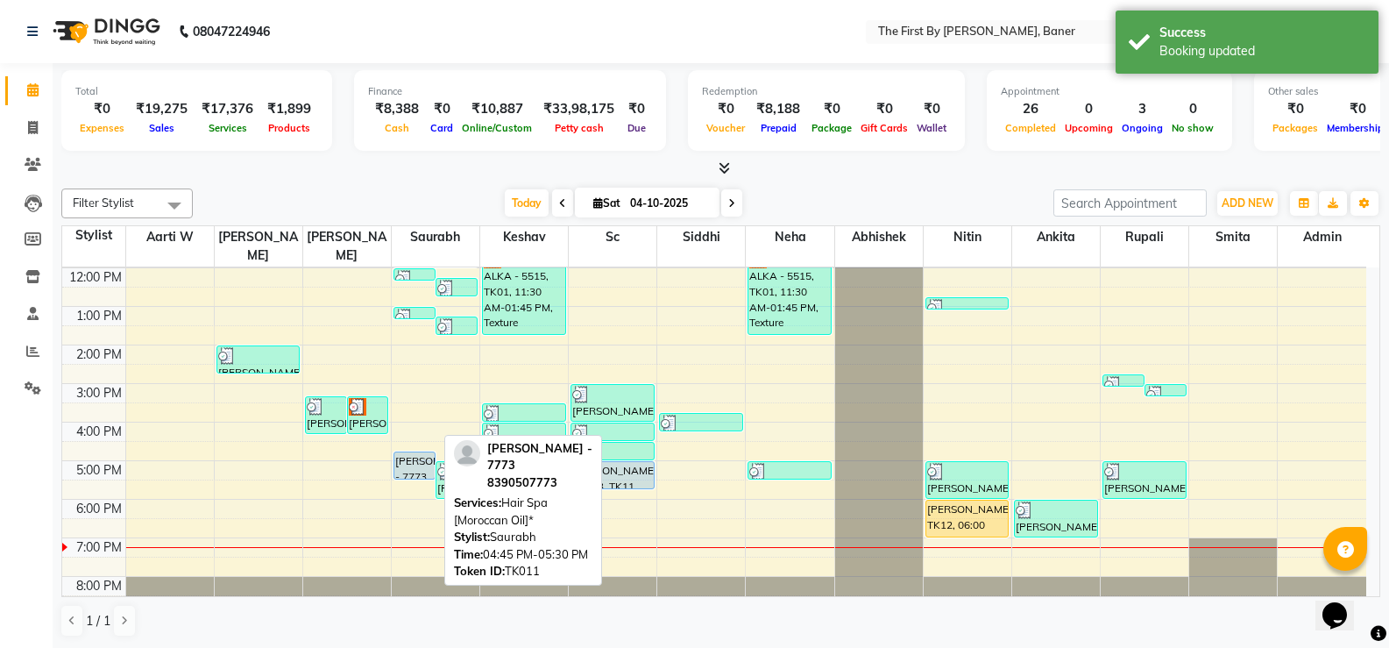
drag, startPoint x: 422, startPoint y: 448, endPoint x: 585, endPoint y: 423, distance: 164.9
click at [421, 452] on div "[PERSON_NAME] - 7773, TK11, 04:45 PM-05:30 PM, Hair Spa [Moroccan Oil]*" at bounding box center [414, 465] width 40 height 26
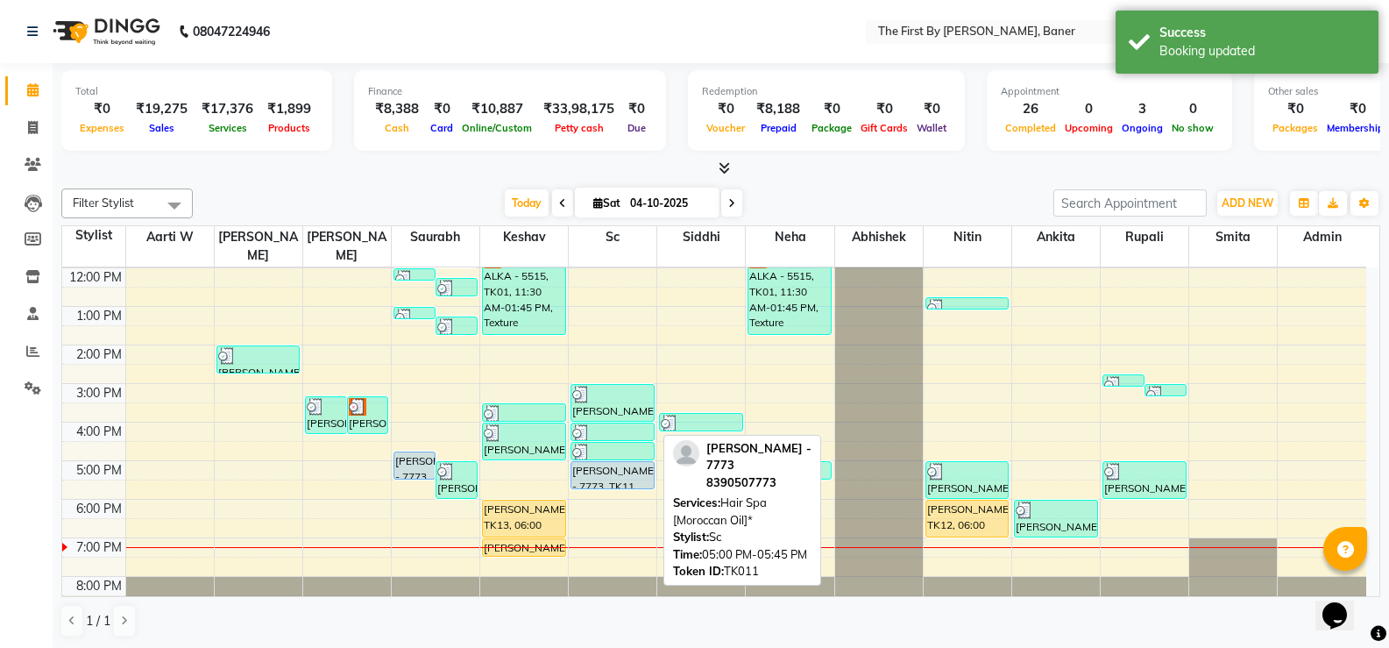
click at [638, 462] on div "[PERSON_NAME] - 7773, TK11, 05:00 PM-05:45 PM, Hair Spa [Moroccan Oil]*" at bounding box center [612, 475] width 82 height 26
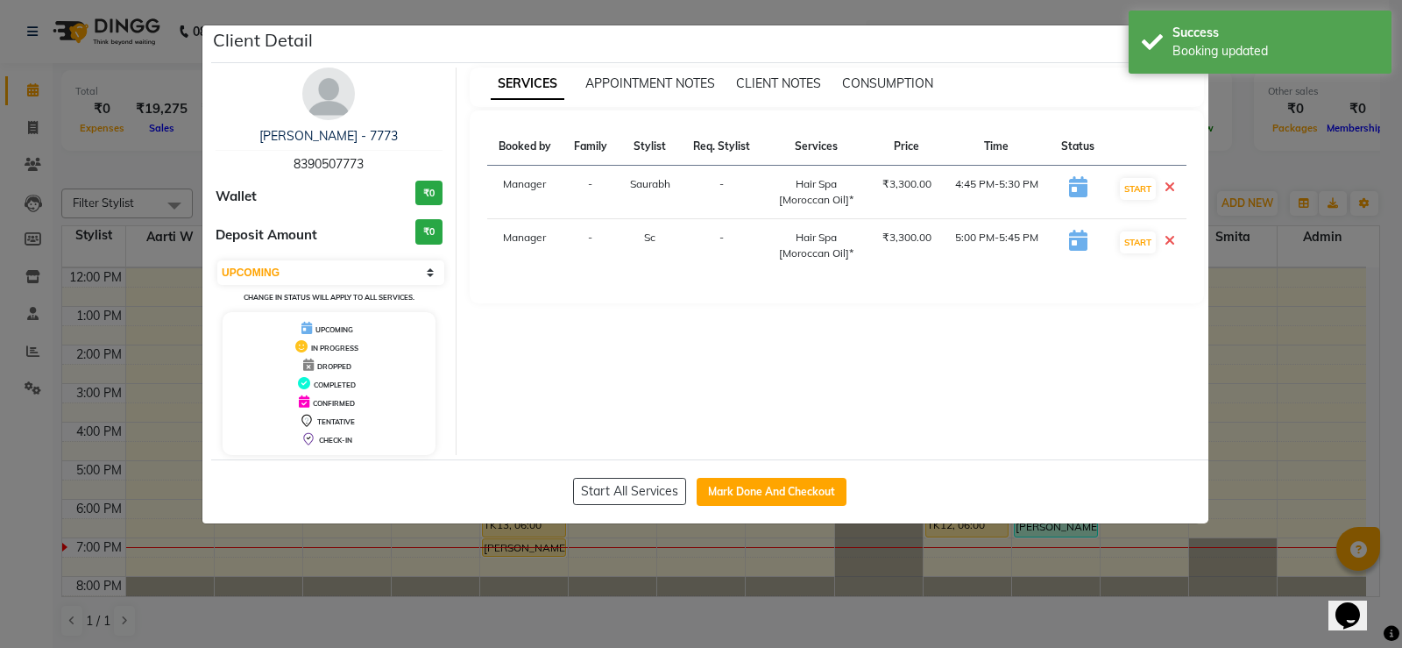
click at [784, 489] on button "Mark Done And Checkout" at bounding box center [772, 492] width 150 height 28
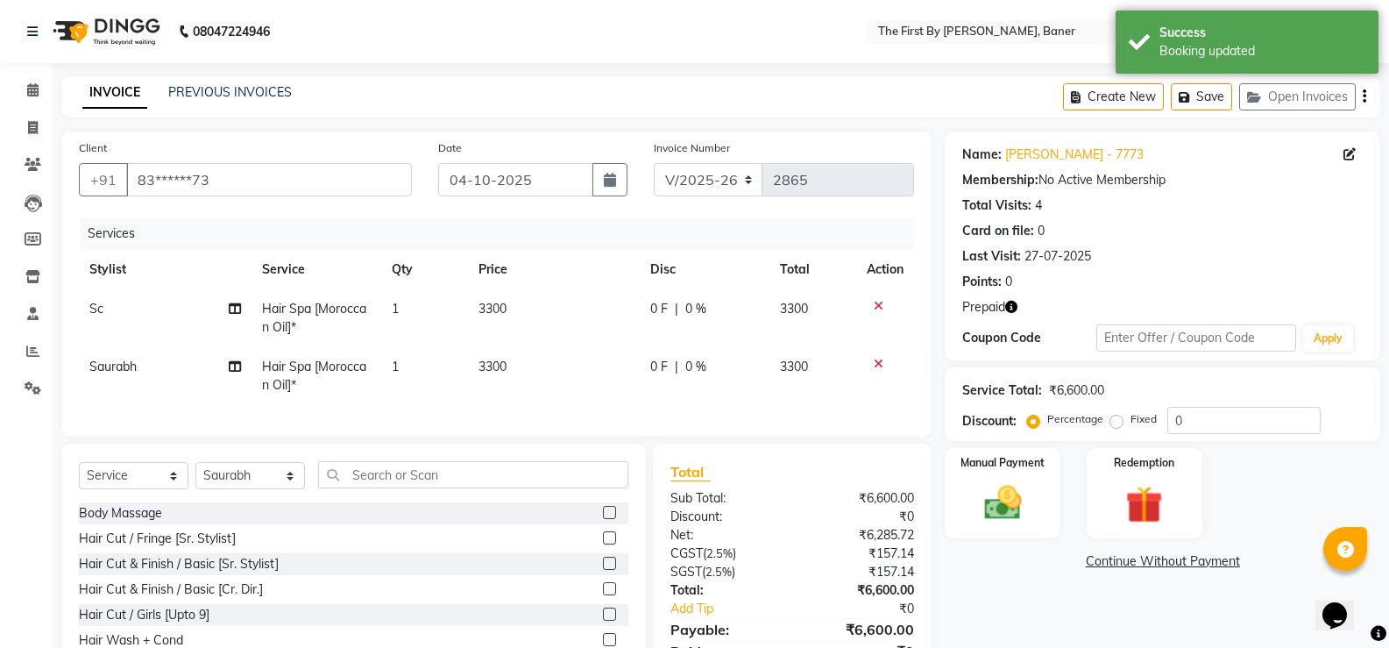
click at [500, 323] on td "3300" at bounding box center [554, 318] width 173 height 58
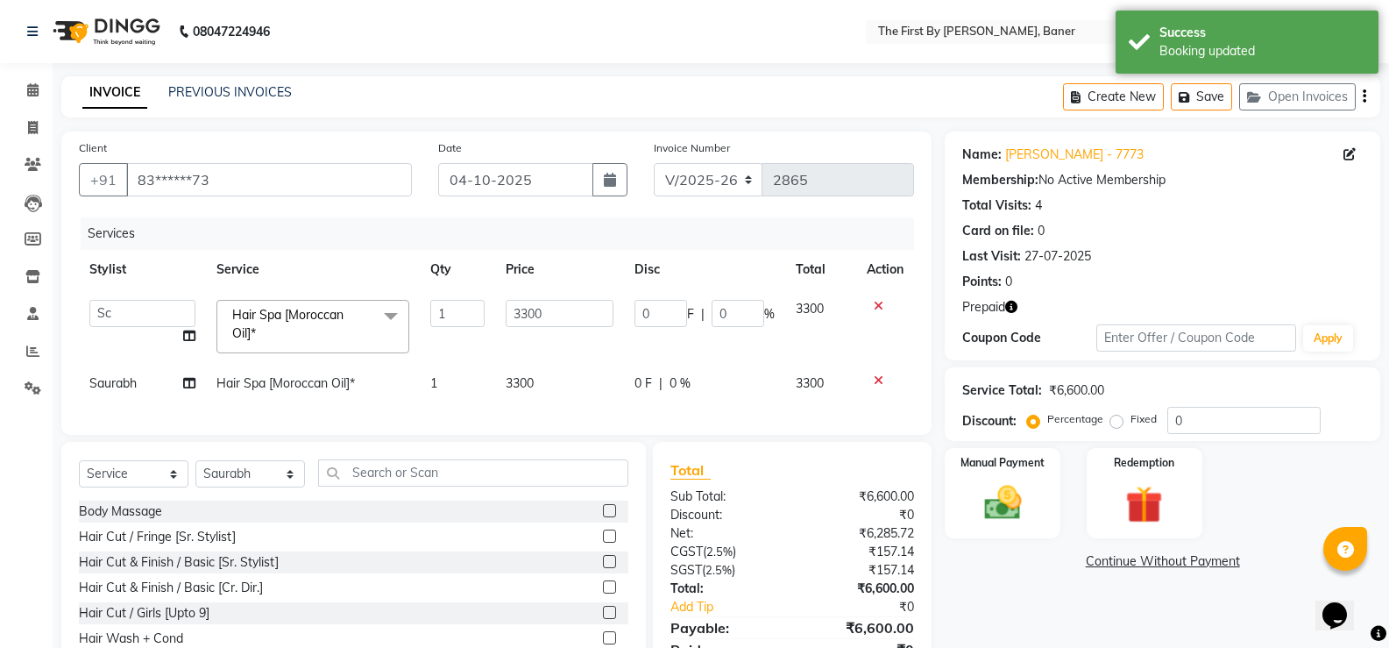
click at [495, 385] on td "3300" at bounding box center [560, 383] width 130 height 39
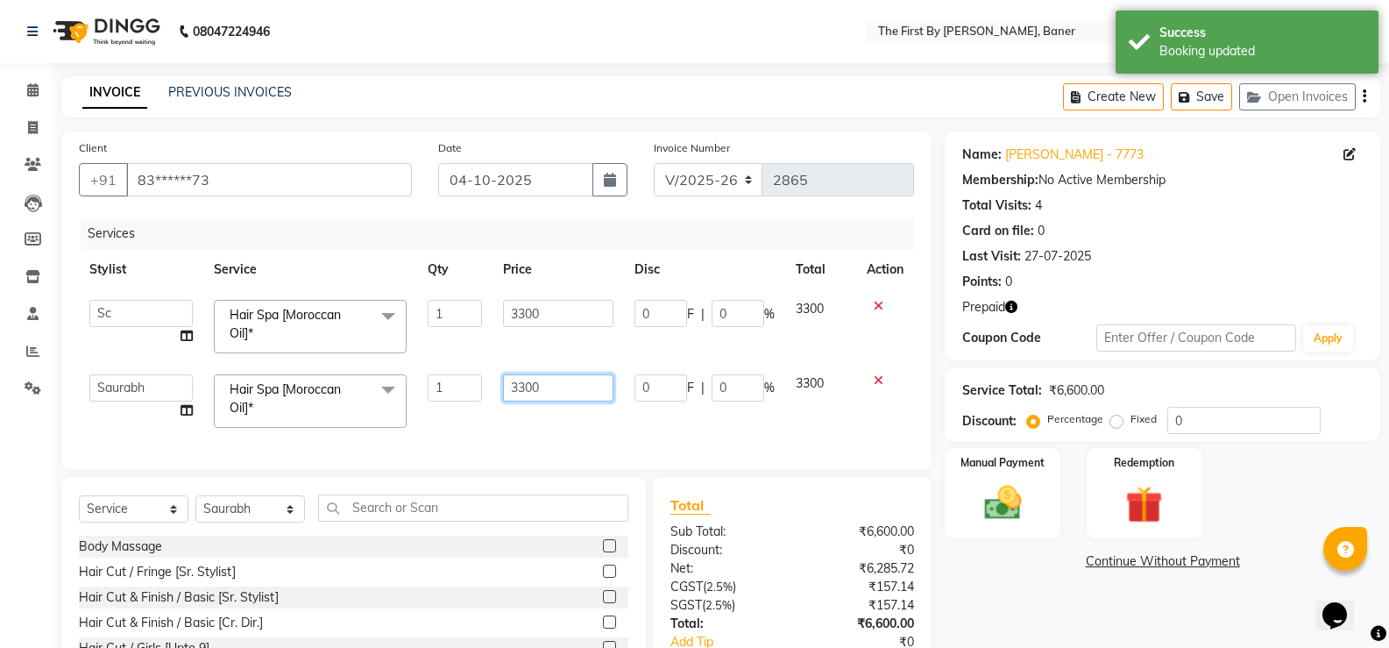
click at [531, 386] on input "3300" at bounding box center [558, 387] width 110 height 27
click at [530, 386] on input "3300" at bounding box center [558, 387] width 110 height 27
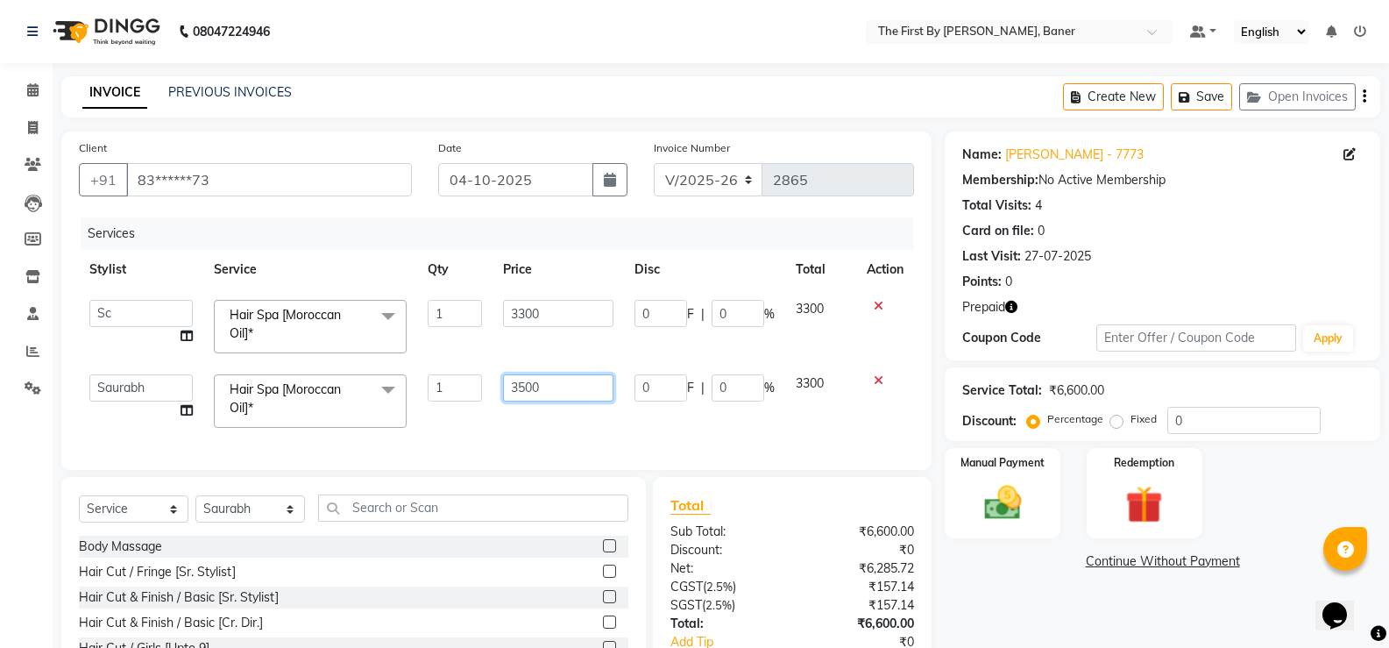
click at [505, 400] on input "3500" at bounding box center [558, 387] width 110 height 27
drag, startPoint x: 508, startPoint y: 407, endPoint x: 543, endPoint y: 416, distance: 36.4
click at [508, 408] on div "Services Stylist Service Qty Price Disc Total Action Aarti W Abhishek Admin [PE…" at bounding box center [496, 334] width 835 height 235
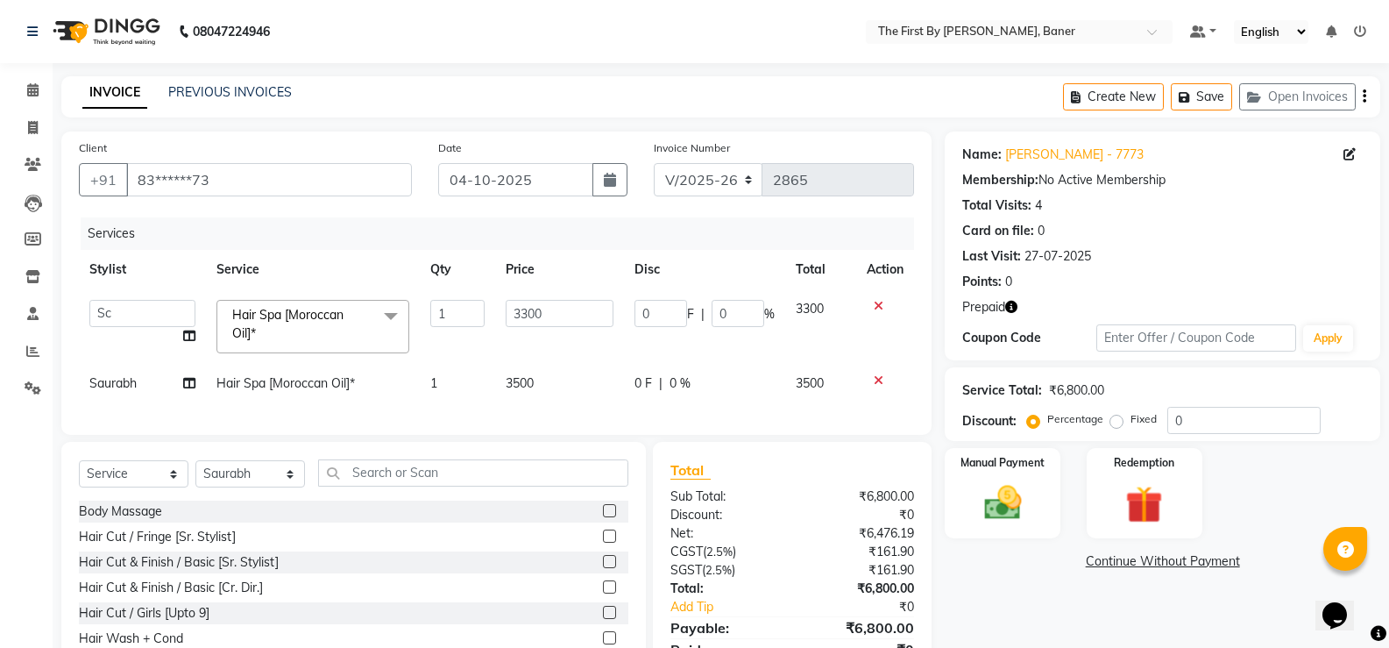
click at [1009, 307] on icon "button" at bounding box center [1011, 307] width 12 height 12
click at [1013, 480] on img at bounding box center [1002, 502] width 62 height 45
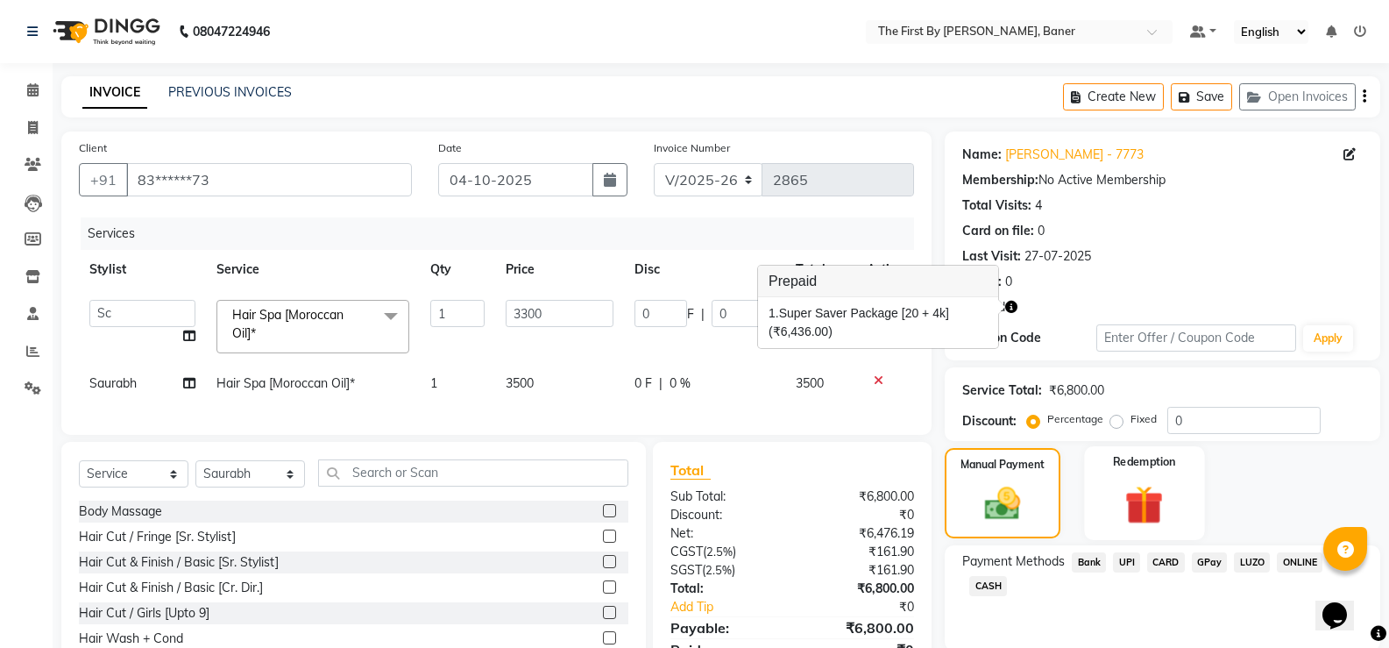
scroll to position [92, 0]
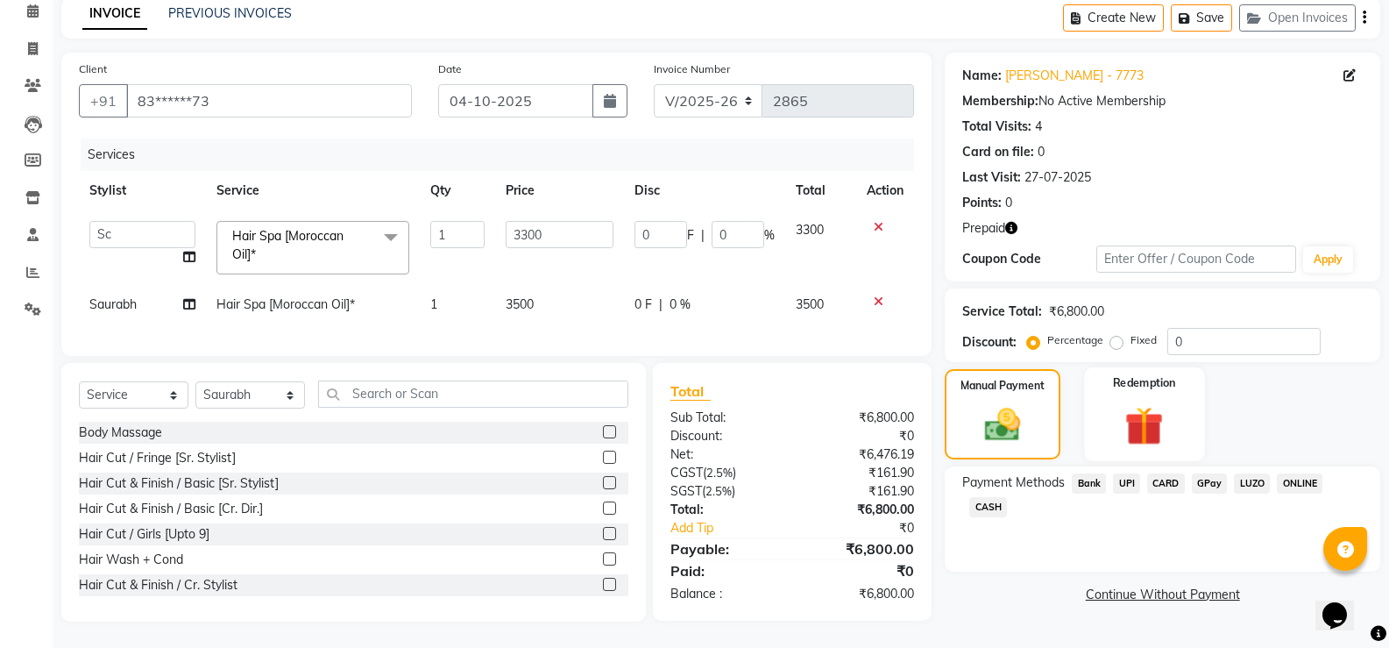
click at [1156, 430] on img at bounding box center [1144, 425] width 62 height 48
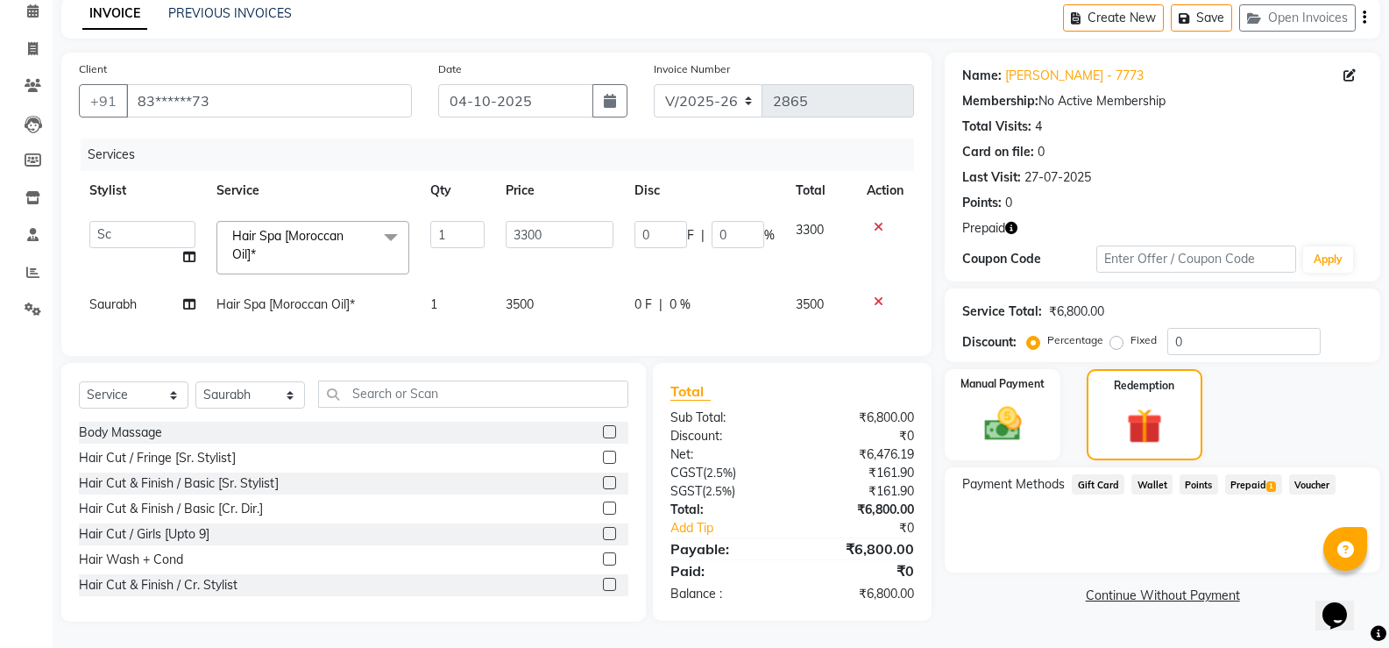
click at [1261, 474] on span "Prepaid 1" at bounding box center [1253, 484] width 57 height 20
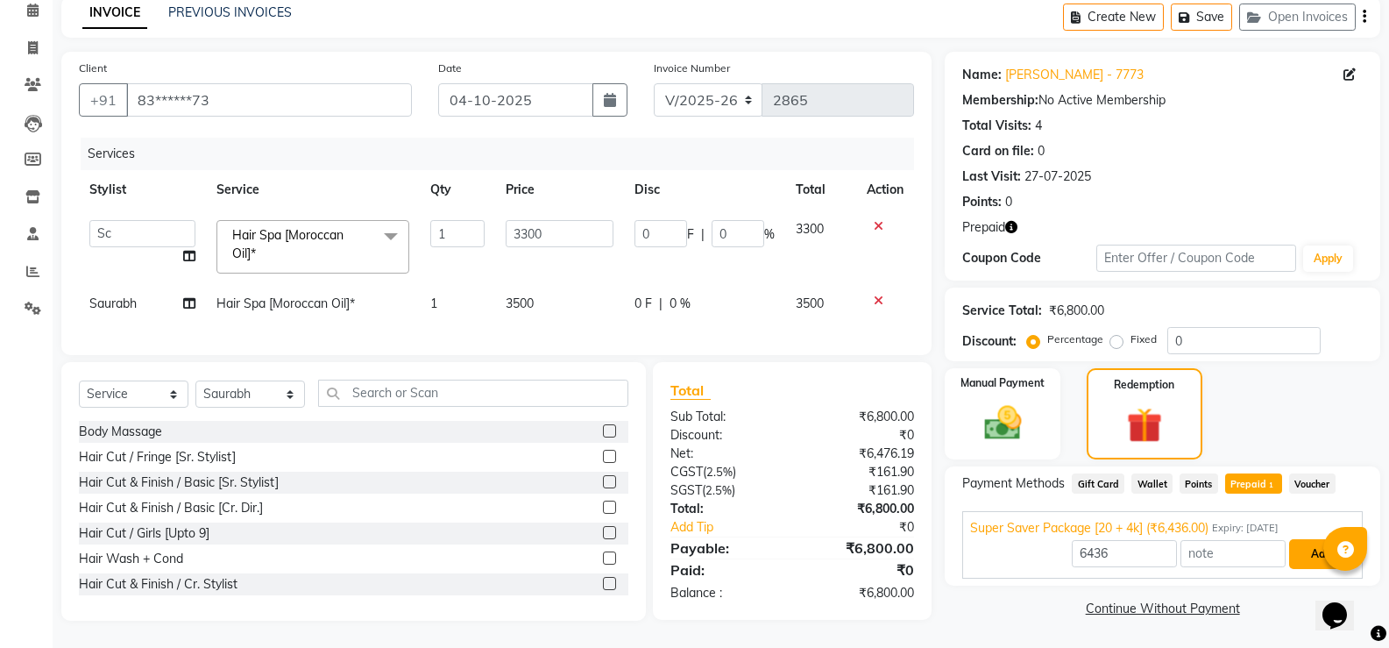
click at [1301, 539] on button "Add" at bounding box center [1321, 554] width 64 height 30
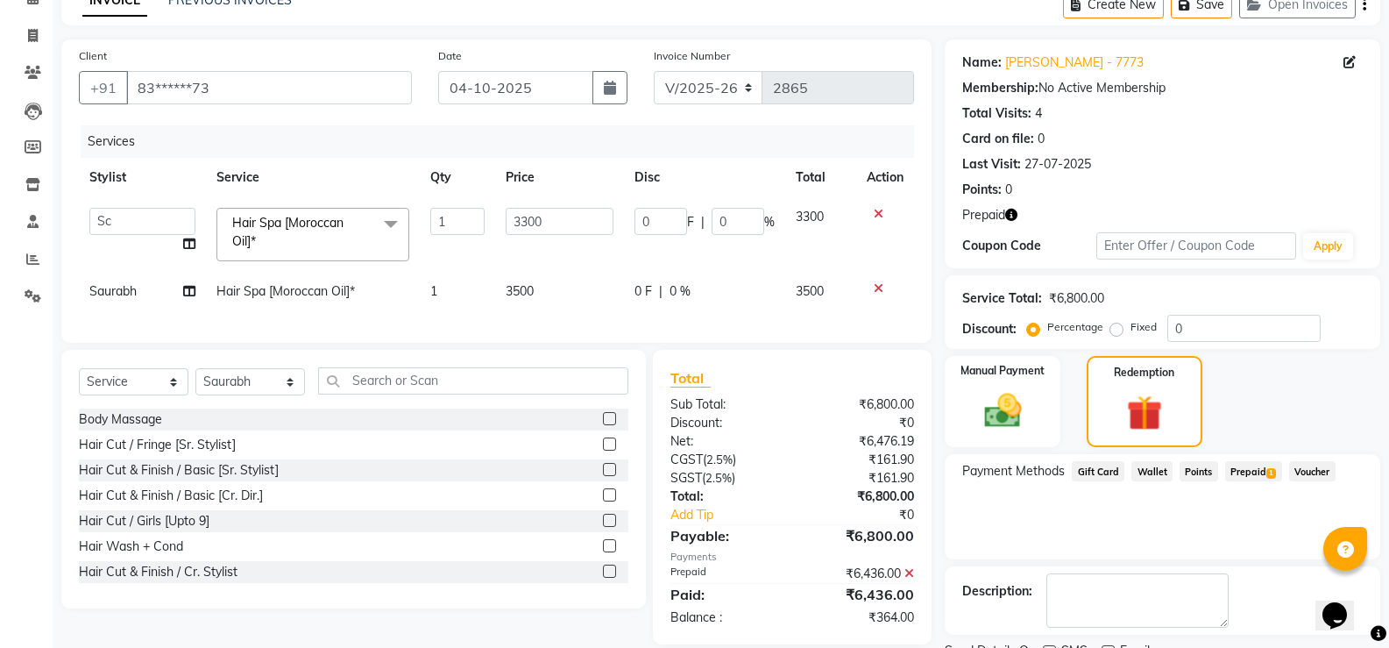
scroll to position [165, 0]
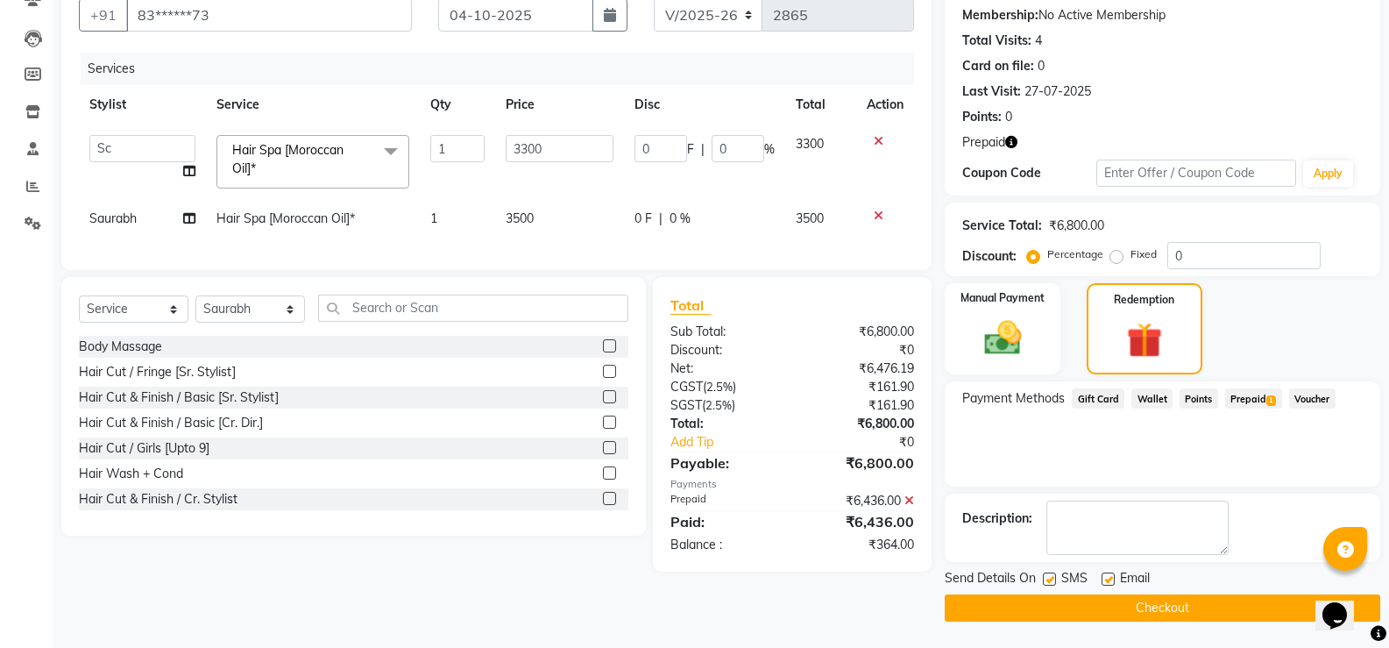
click at [1172, 461] on div "Payment Methods Gift Card Wallet Points Prepaid 1 Voucher" at bounding box center [1163, 433] width 436 height 105
click at [1066, 296] on div "Manual Payment Redemption" at bounding box center [1163, 328] width 462 height 91
click at [1242, 400] on span "Prepaid 1" at bounding box center [1253, 398] width 57 height 20
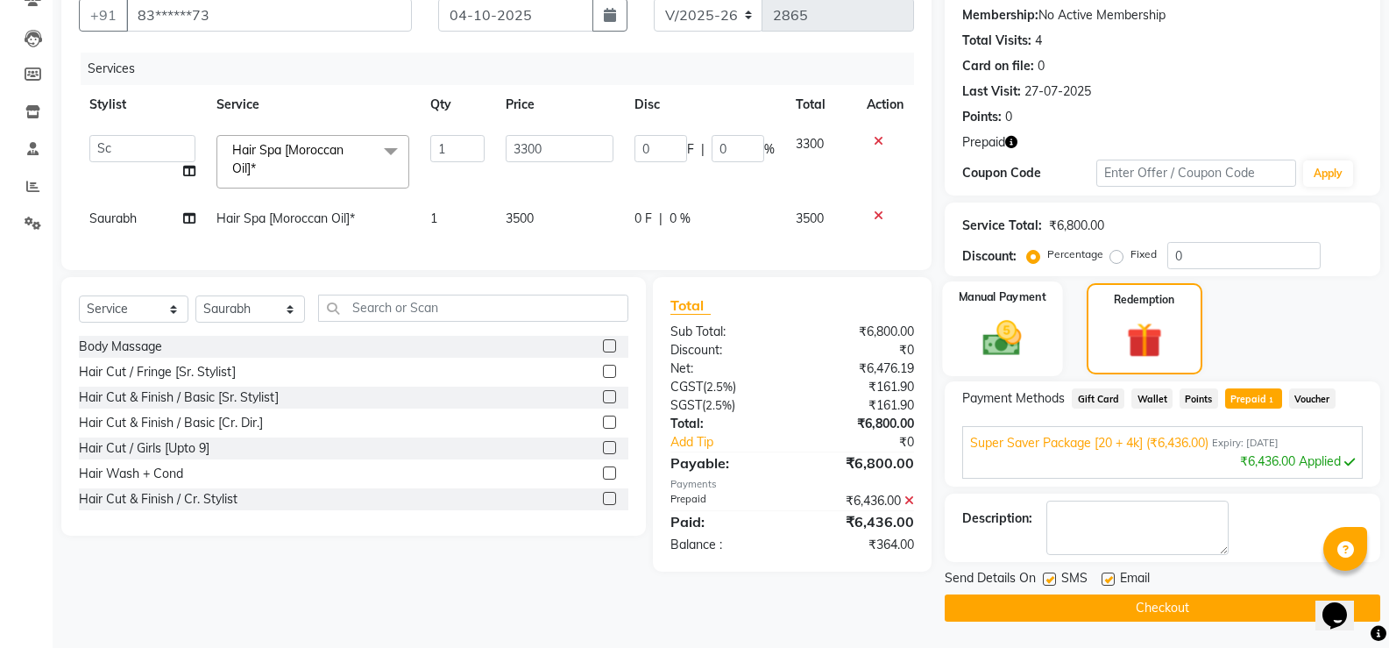
click at [969, 304] on label "Manual Payment" at bounding box center [1003, 296] width 88 height 17
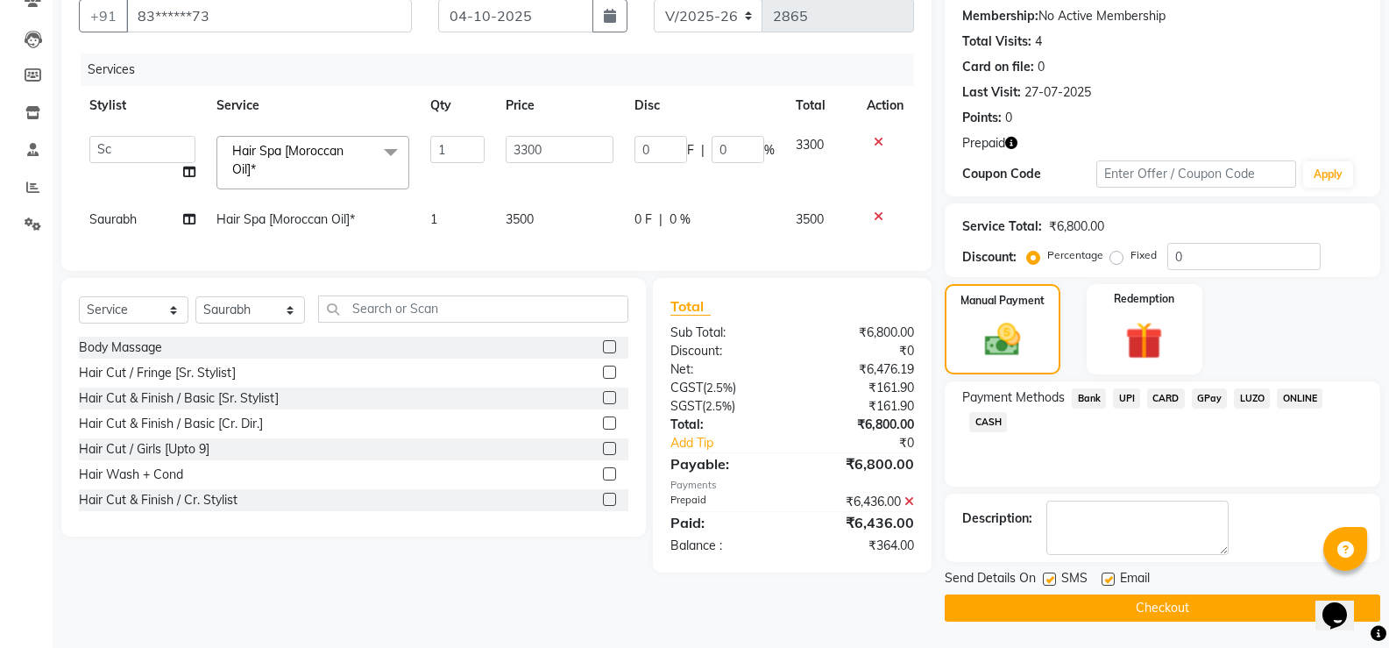
click at [1104, 401] on span "Bank" at bounding box center [1089, 398] width 34 height 20
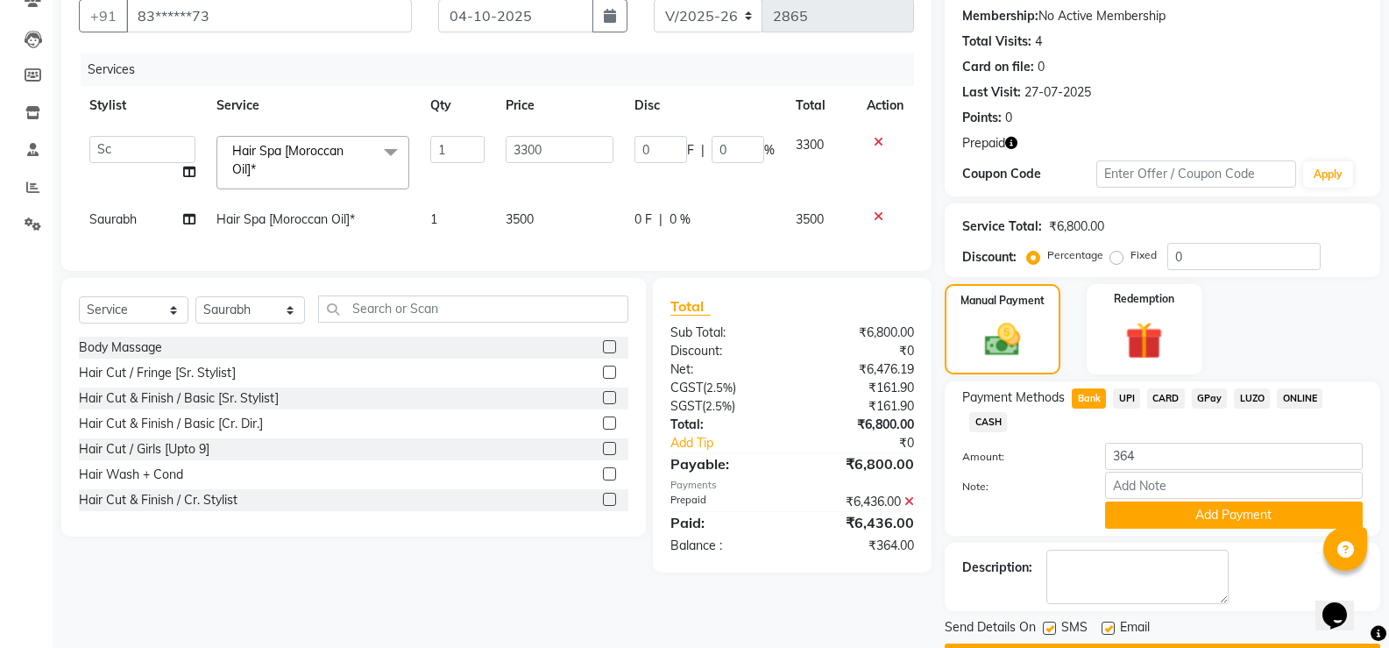
scroll to position [165, 0]
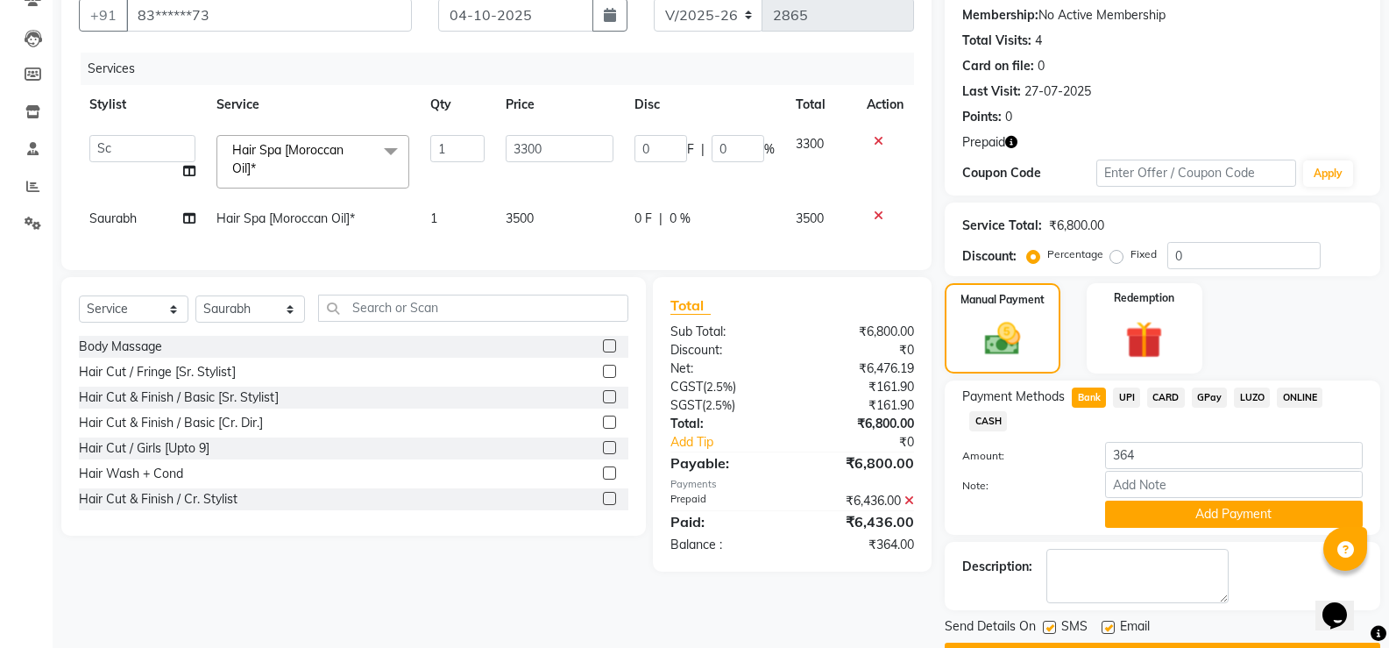
click at [1122, 396] on span "UPI" at bounding box center [1126, 397] width 27 height 20
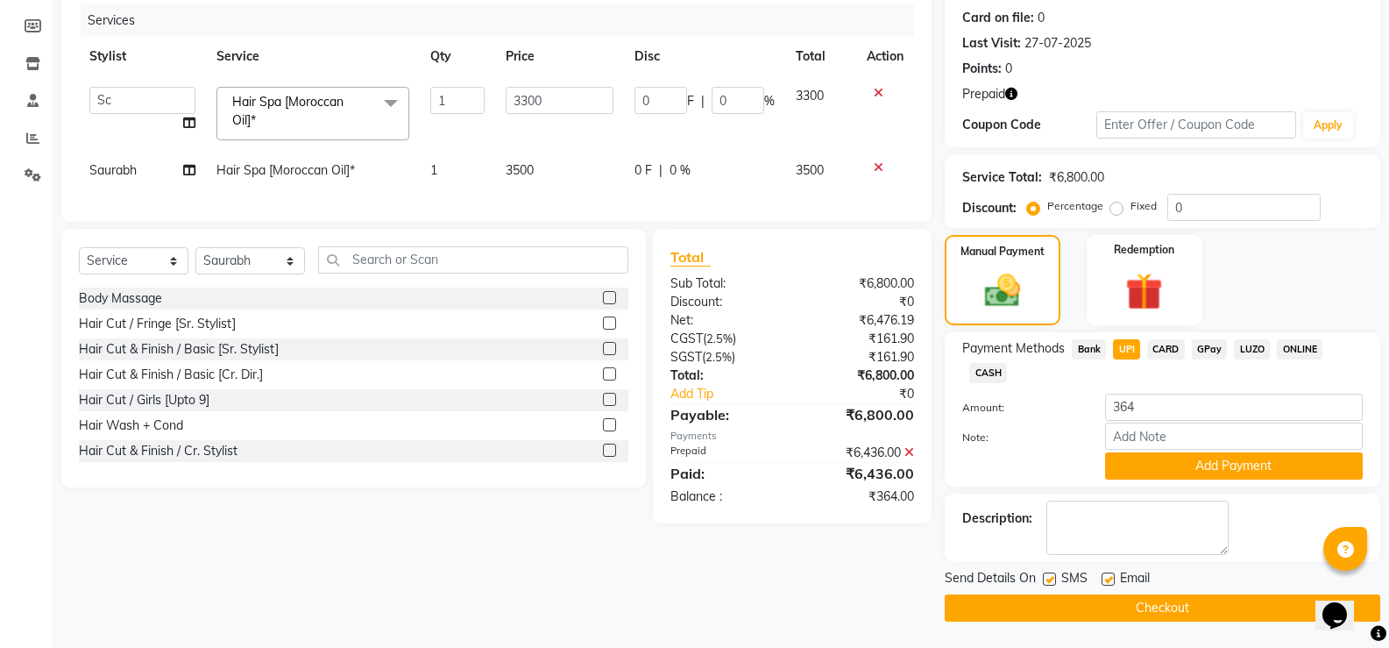
drag, startPoint x: 1131, startPoint y: 455, endPoint x: 1145, endPoint y: 508, distance: 55.5
click at [1131, 456] on button "Add Payment" at bounding box center [1234, 465] width 258 height 27
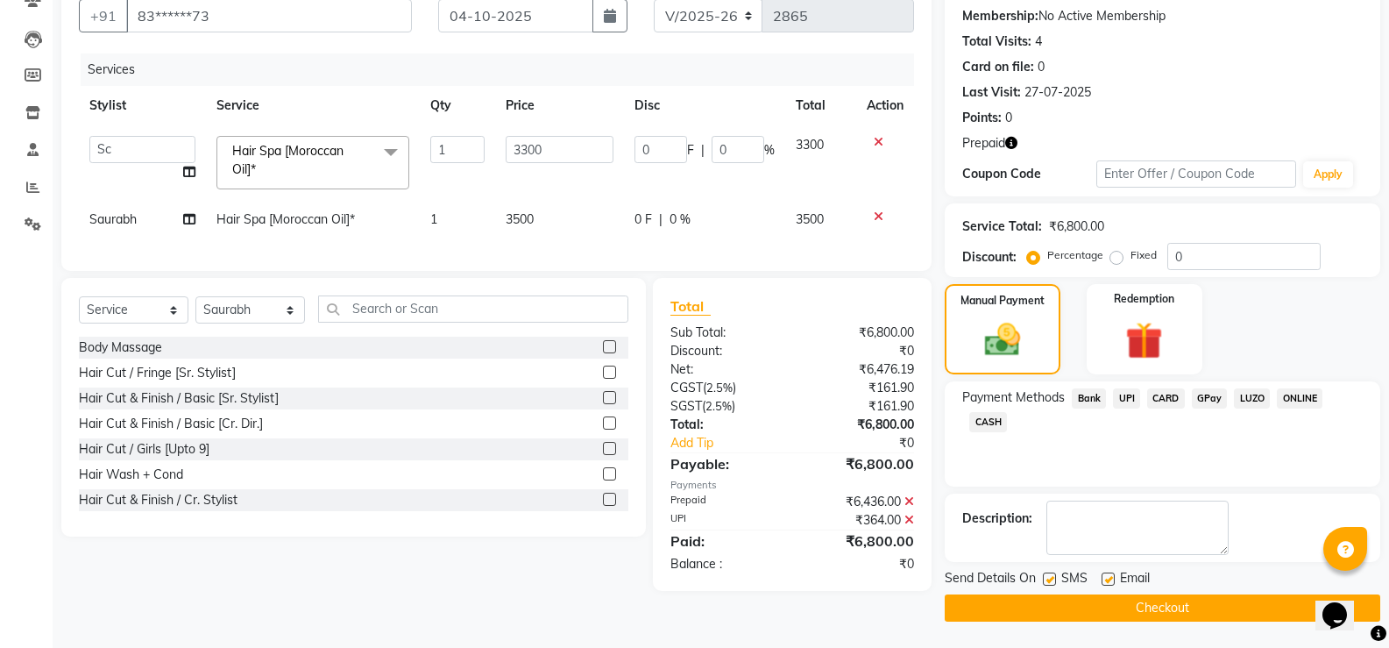
scroll to position [164, 0]
click at [1096, 613] on button "Checkout" at bounding box center [1163, 607] width 436 height 27
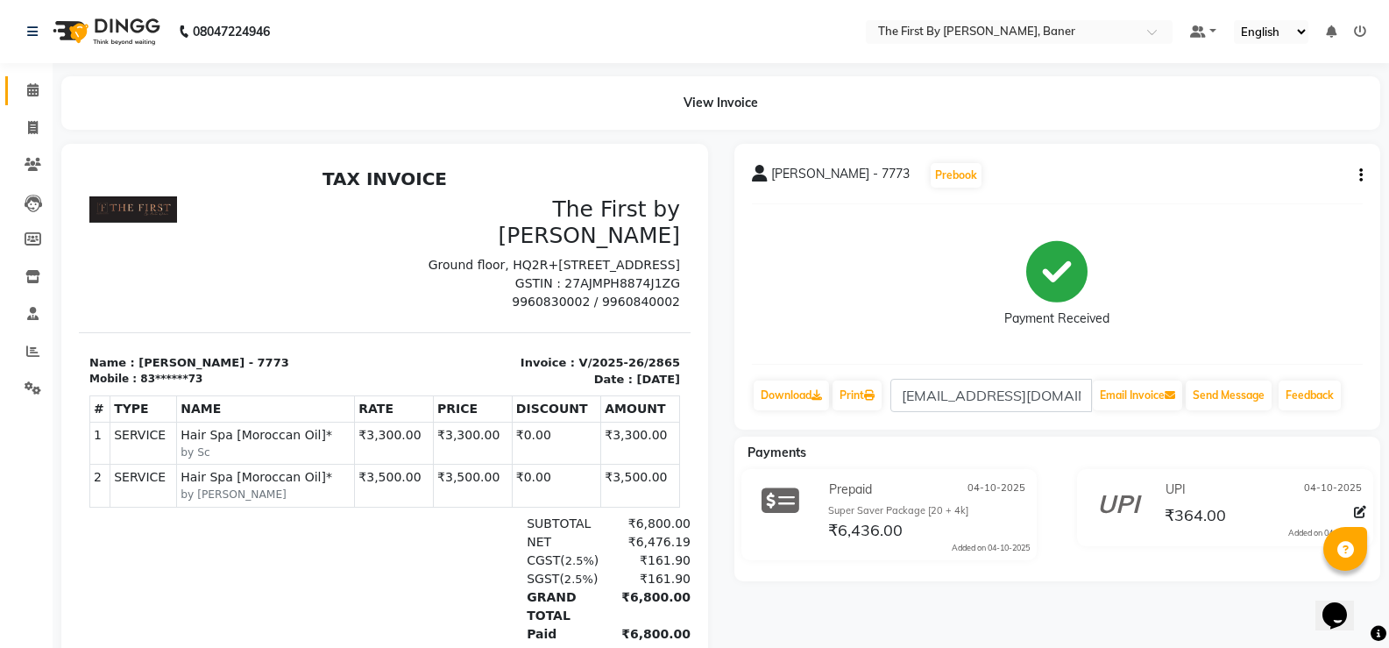
click at [17, 85] on link "Calendar" at bounding box center [26, 90] width 42 height 29
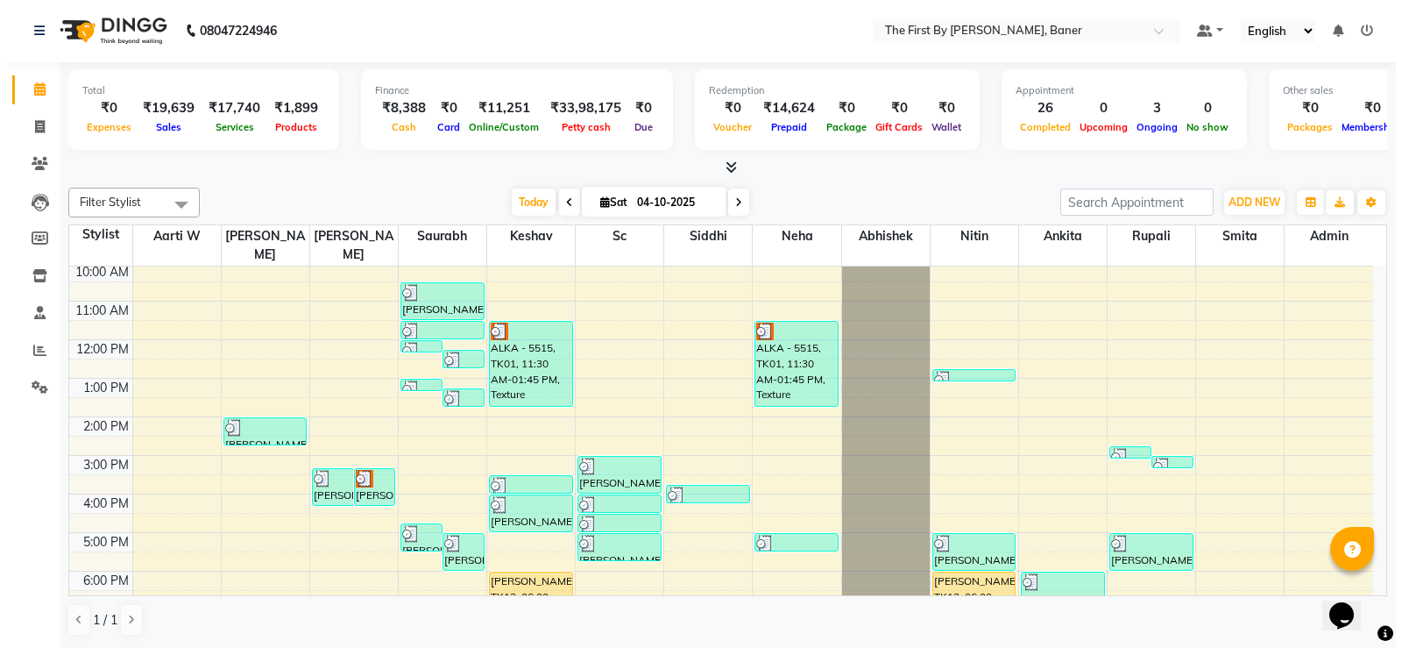
scroll to position [153, 0]
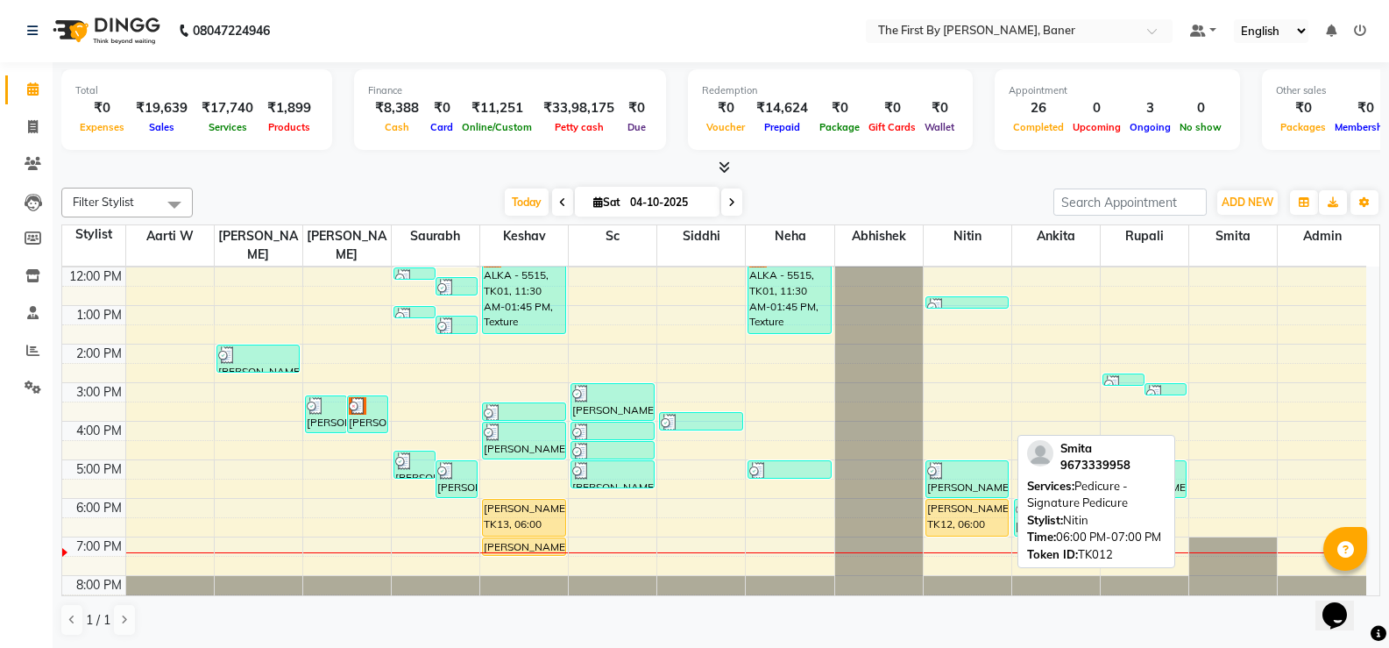
click at [962, 500] on div "[PERSON_NAME], TK12, 06:00 PM-07:00 PM, Pedicure - Signature Pedicure" at bounding box center [967, 518] width 82 height 36
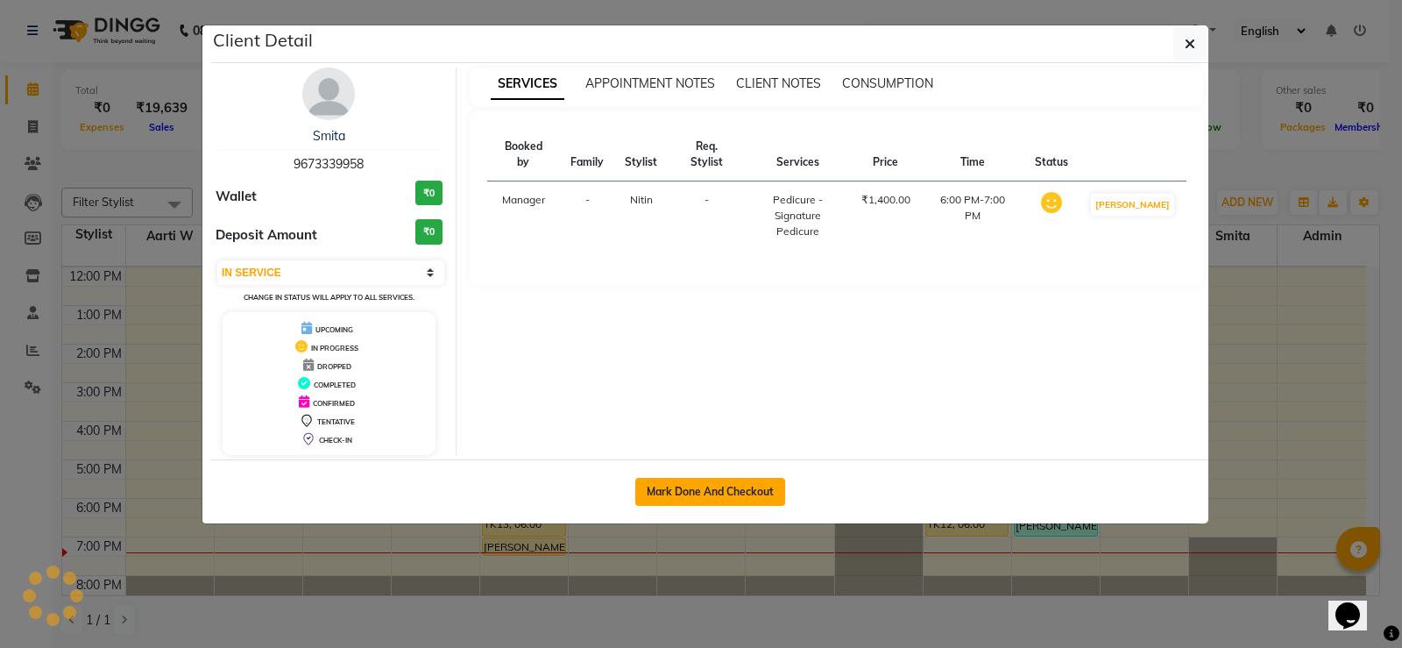
click at [719, 489] on button "Mark Done And Checkout" at bounding box center [710, 492] width 150 height 28
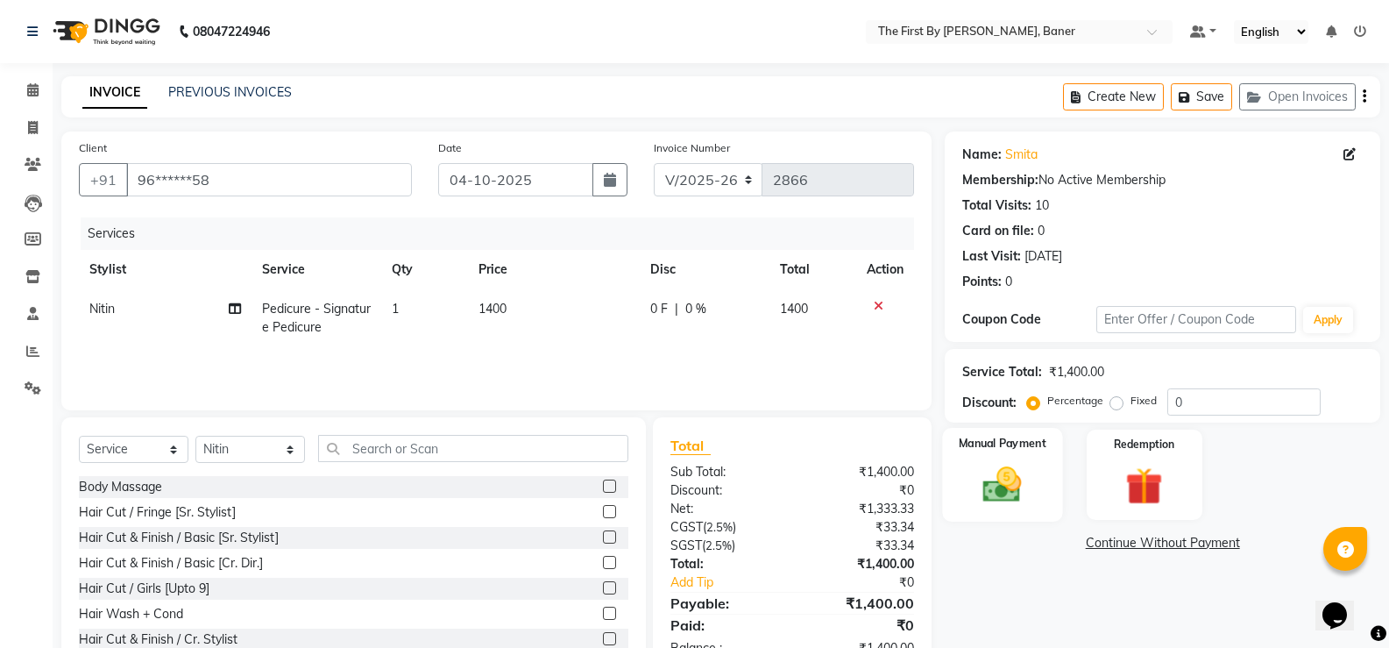
click at [1018, 482] on img at bounding box center [1002, 484] width 62 height 45
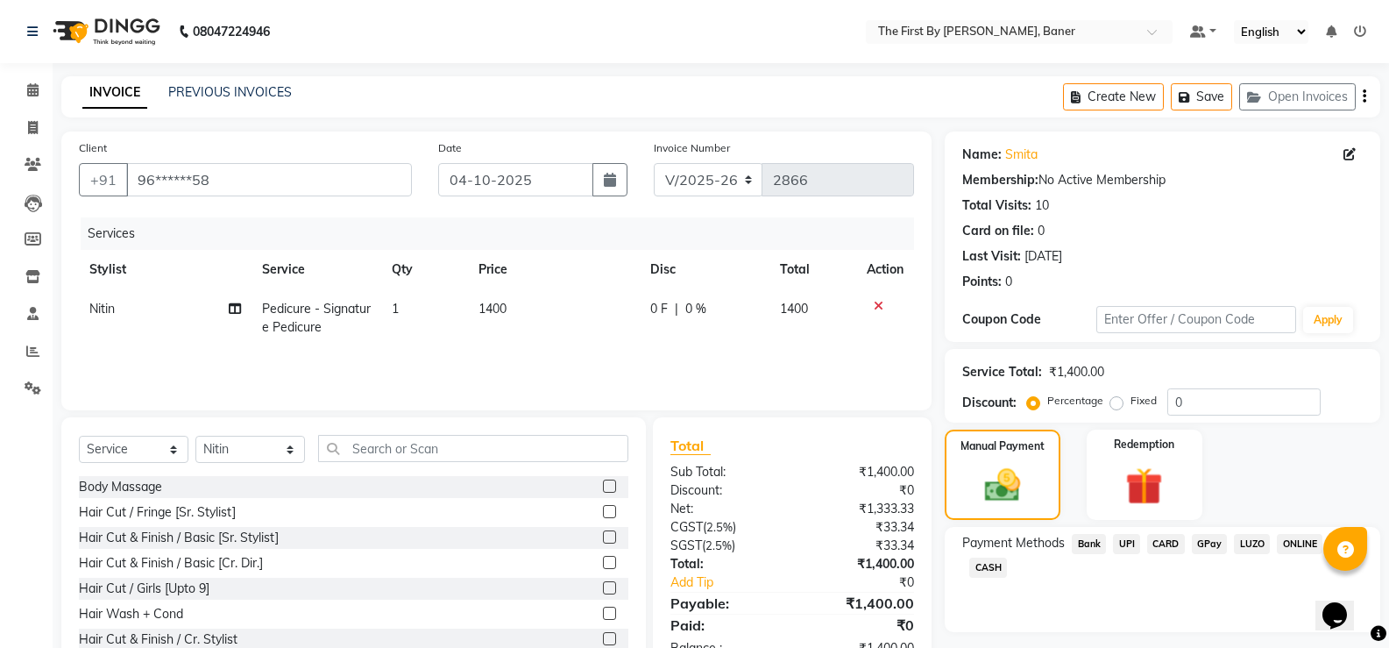
click at [1122, 539] on span "UPI" at bounding box center [1126, 544] width 27 height 20
click at [1145, 647] on button "Add Payment" at bounding box center [1234, 660] width 258 height 27
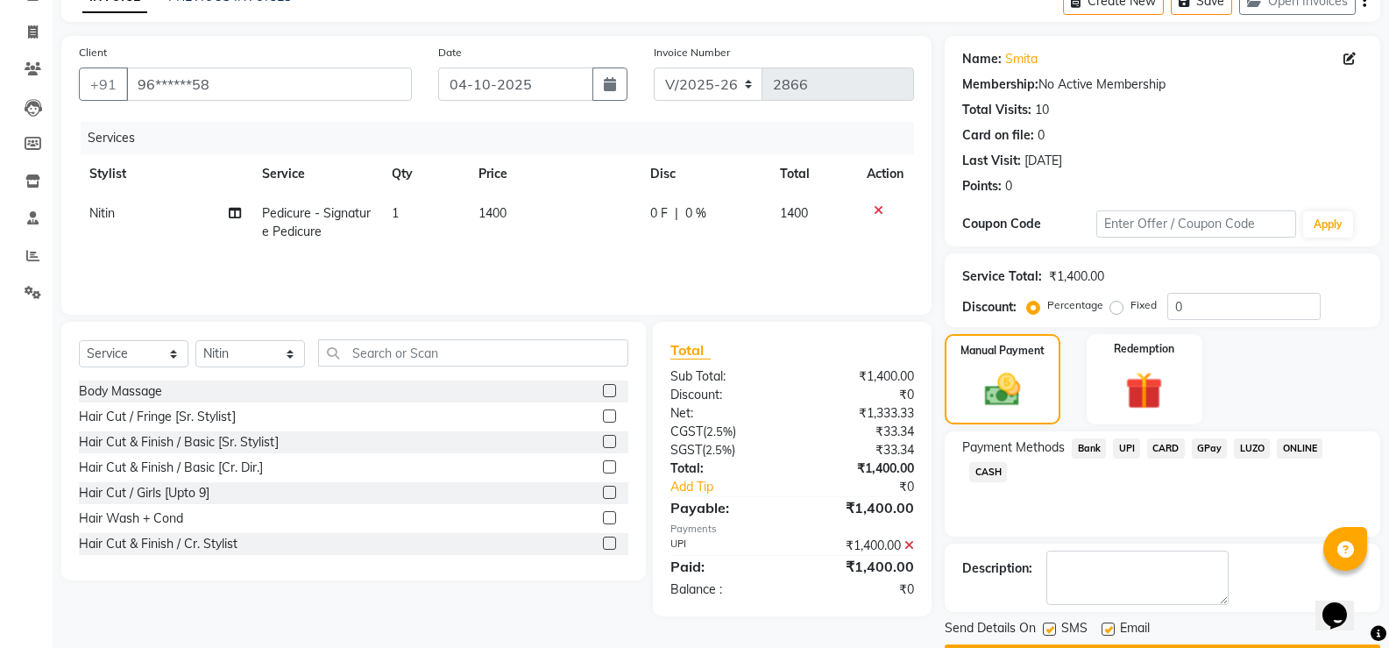
click at [1130, 644] on button "Checkout" at bounding box center [1163, 657] width 436 height 27
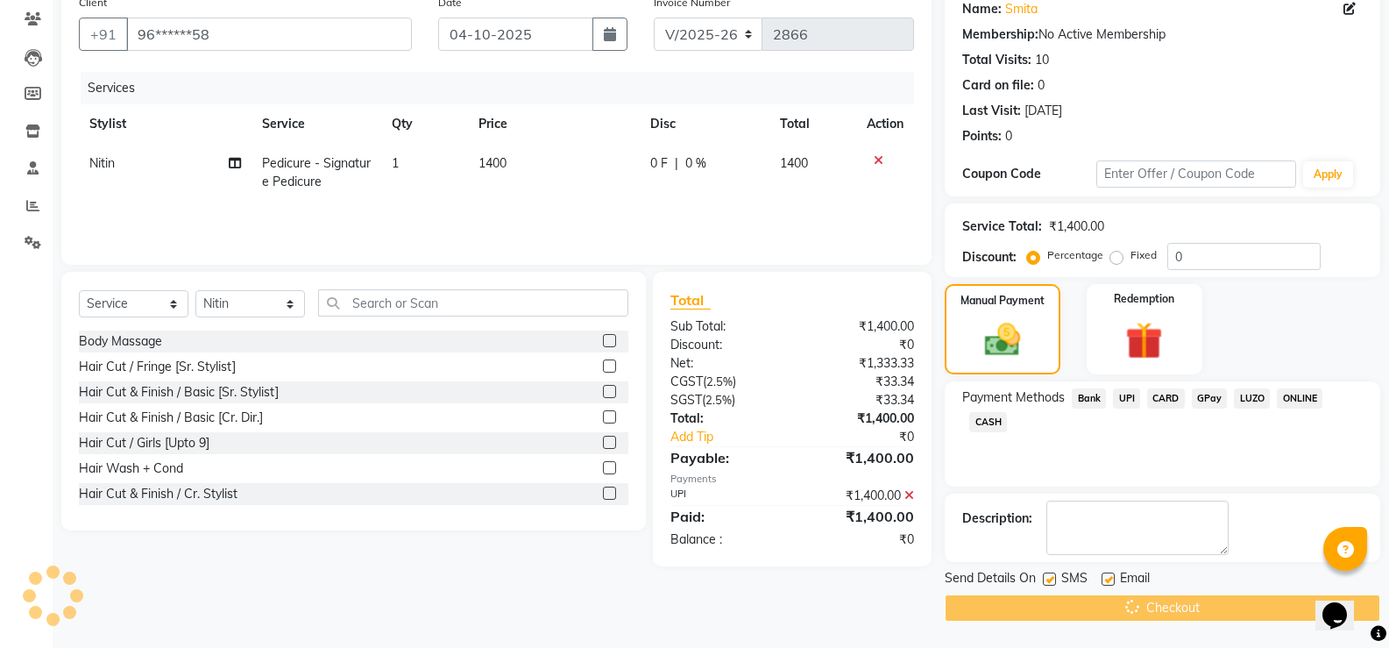
click at [1130, 614] on div "Checkout" at bounding box center [1163, 607] width 436 height 27
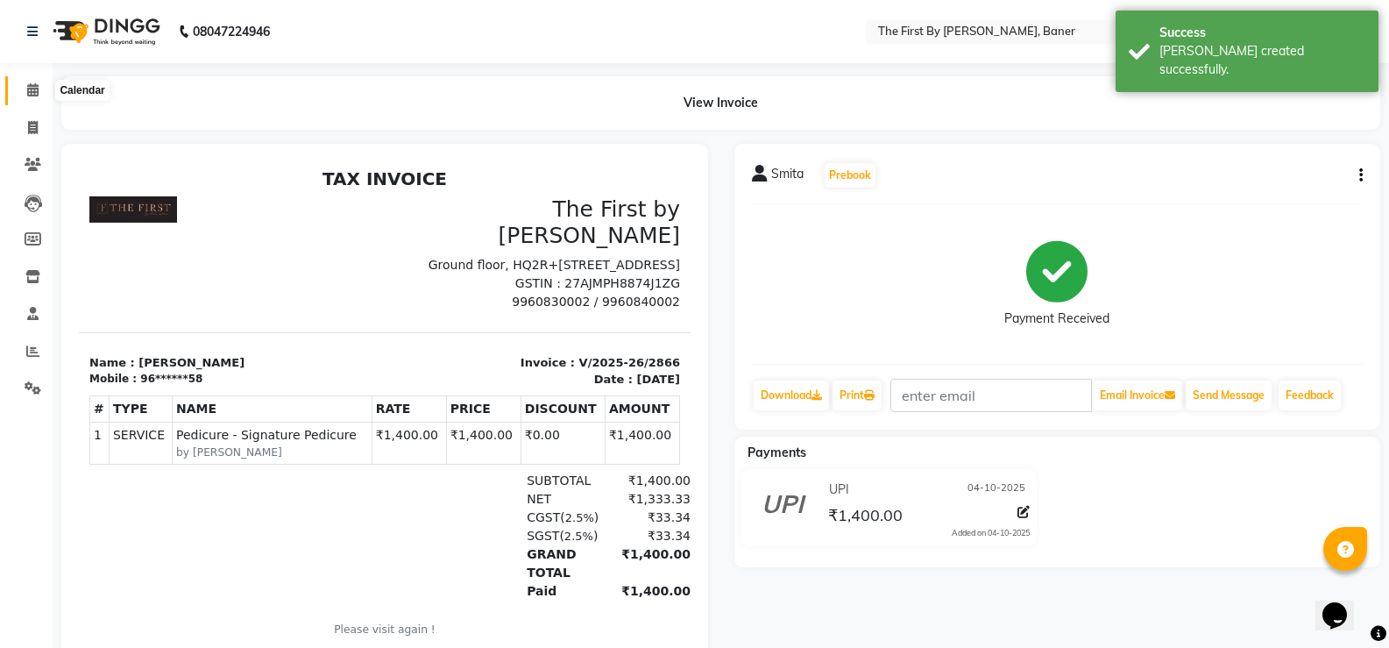
click at [25, 85] on span at bounding box center [33, 91] width 31 height 20
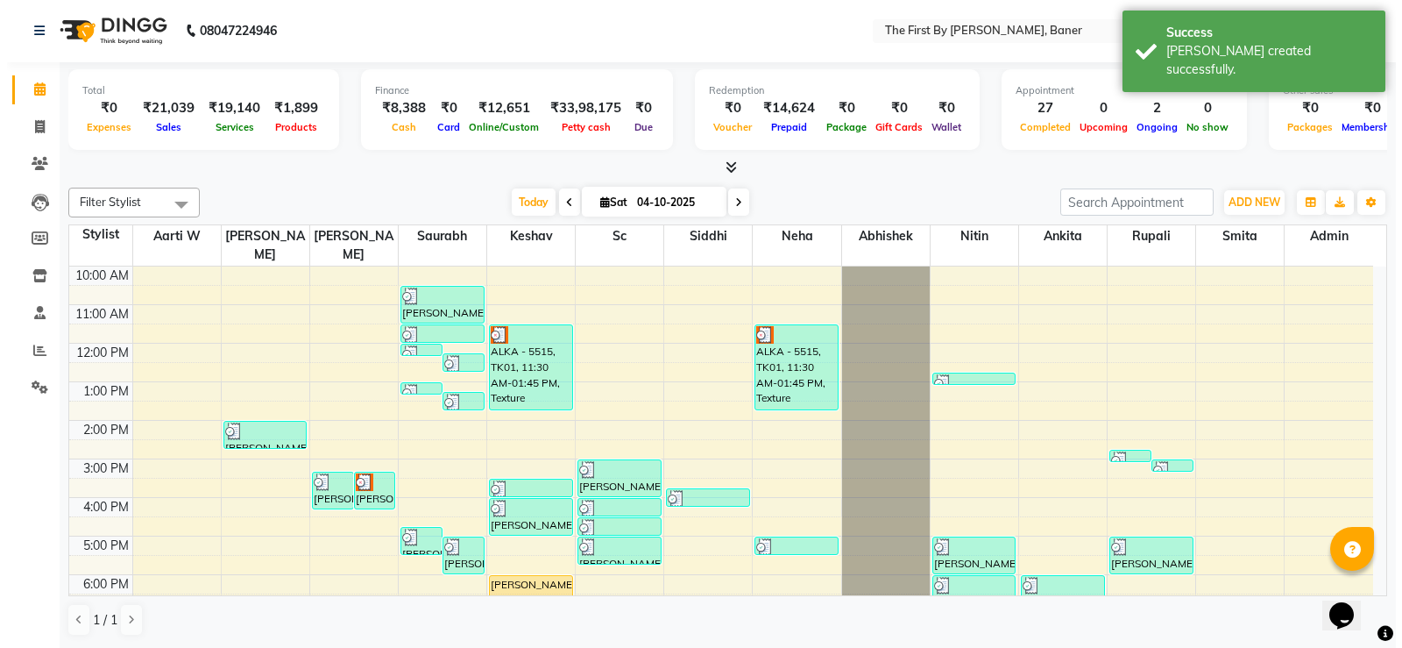
scroll to position [153, 0]
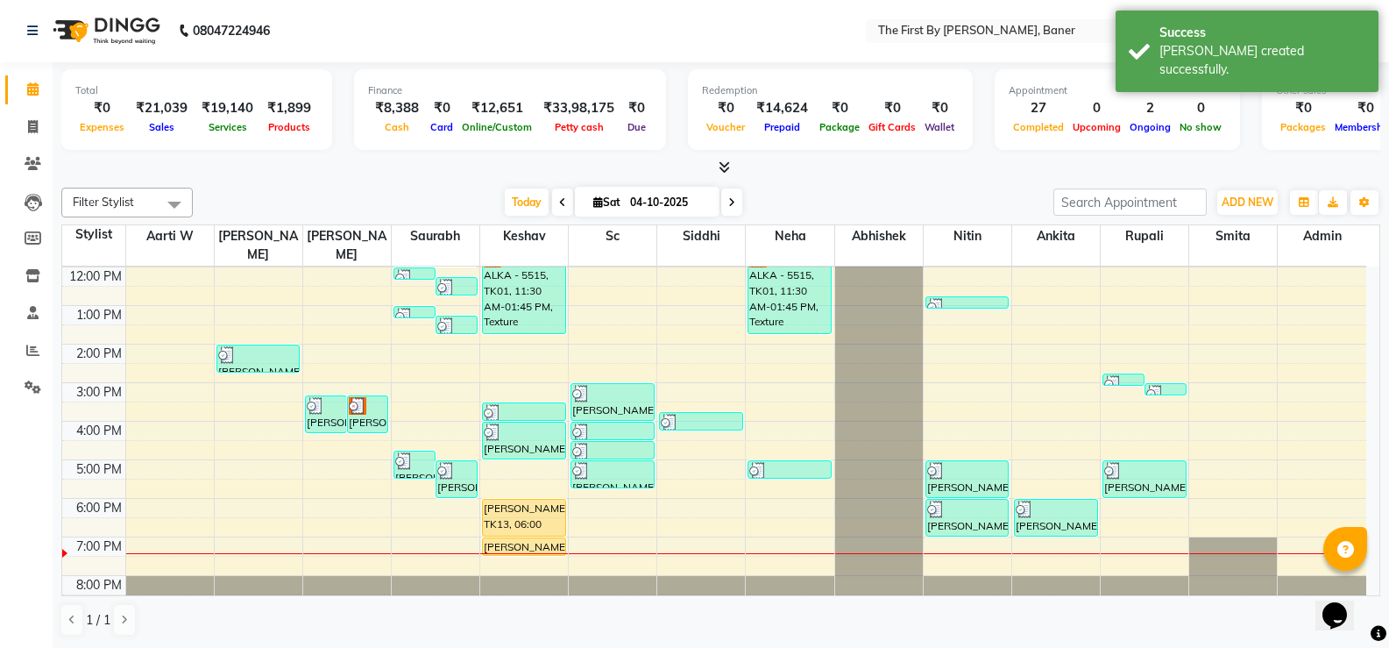
click at [758, 520] on div "8:00 AM 9:00 AM 10:00 AM 11:00 AM 12:00 PM 1:00 PM 2:00 PM 3:00 PM 4:00 PM 5:00…" at bounding box center [714, 363] width 1304 height 500
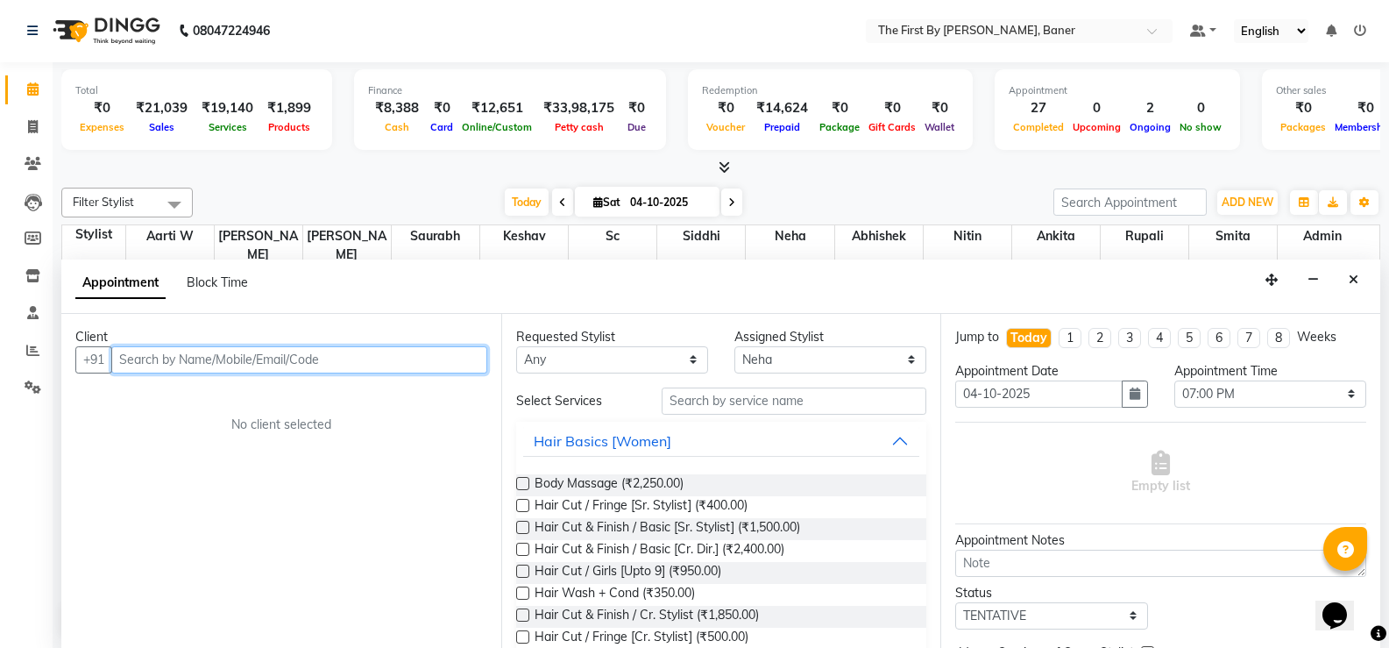
paste input "9518723850"
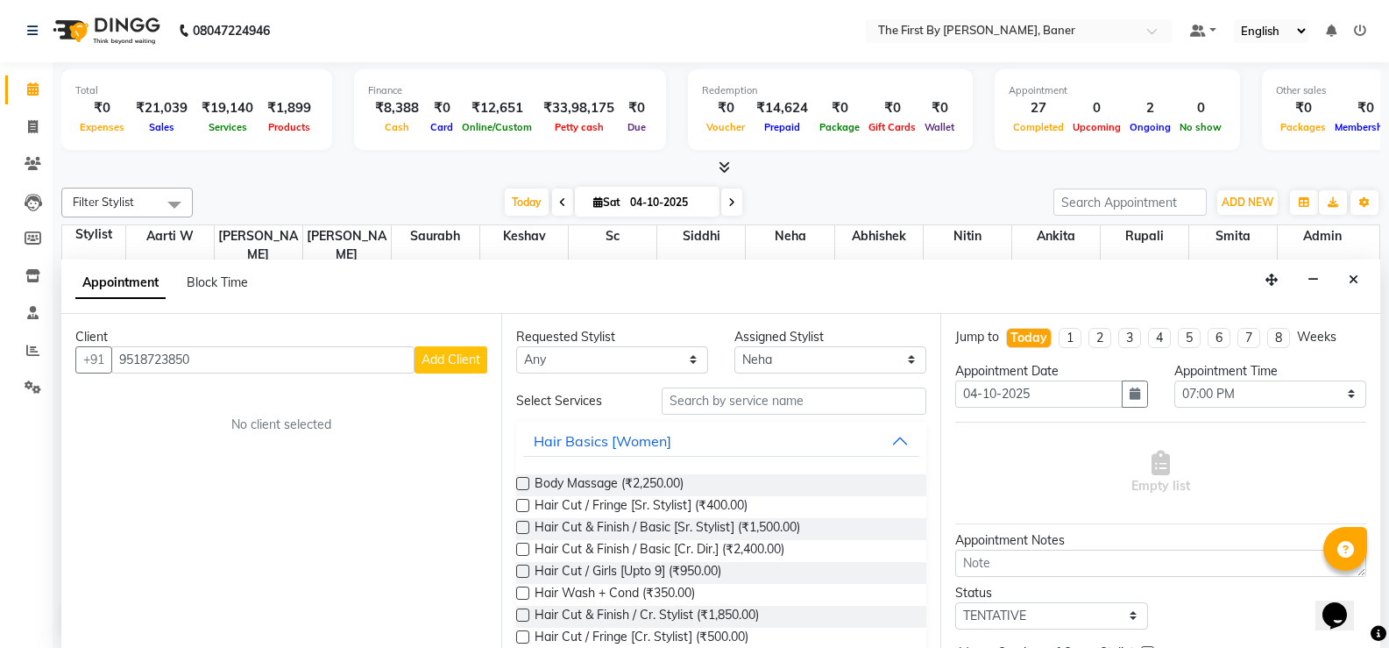
click at [457, 361] on span "Add Client" at bounding box center [451, 359] width 59 height 16
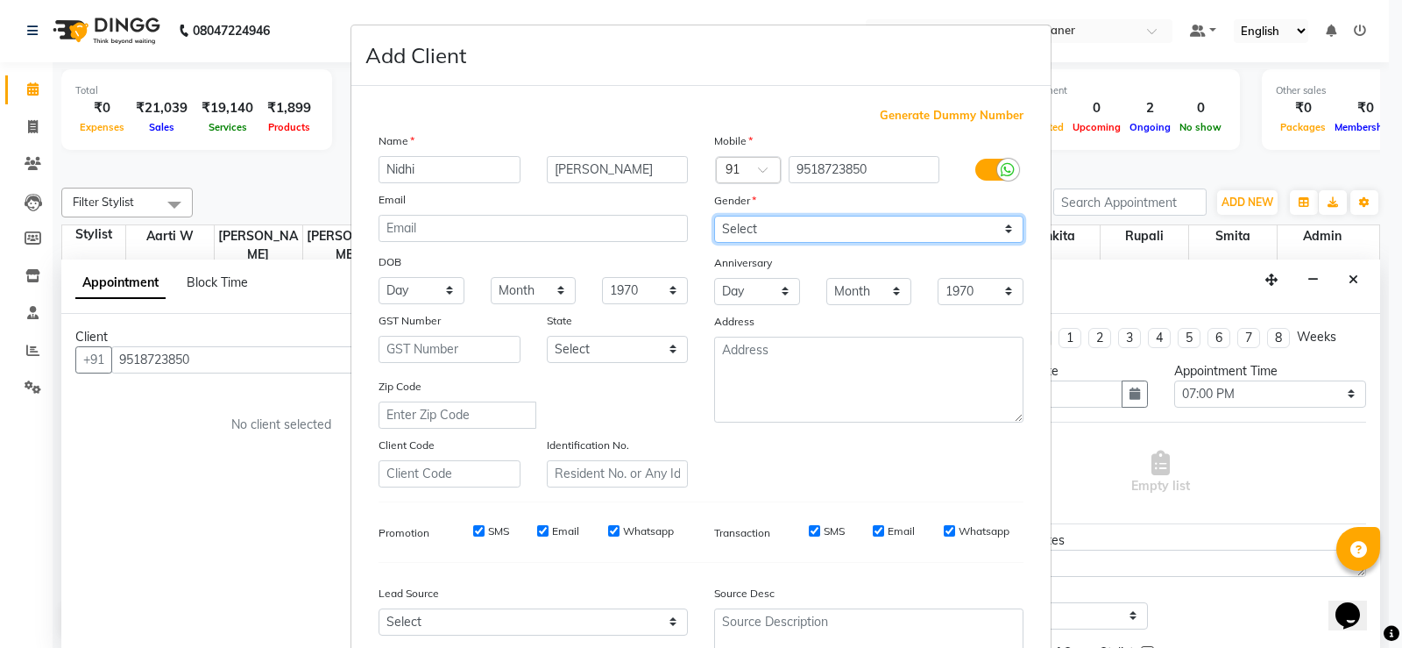
click at [785, 231] on select "Select [DEMOGRAPHIC_DATA] [DEMOGRAPHIC_DATA] Other Prefer Not To Say" at bounding box center [868, 229] width 309 height 27
click at [714, 216] on select "Select [DEMOGRAPHIC_DATA] [DEMOGRAPHIC_DATA] Other Prefer Not To Say" at bounding box center [868, 229] width 309 height 27
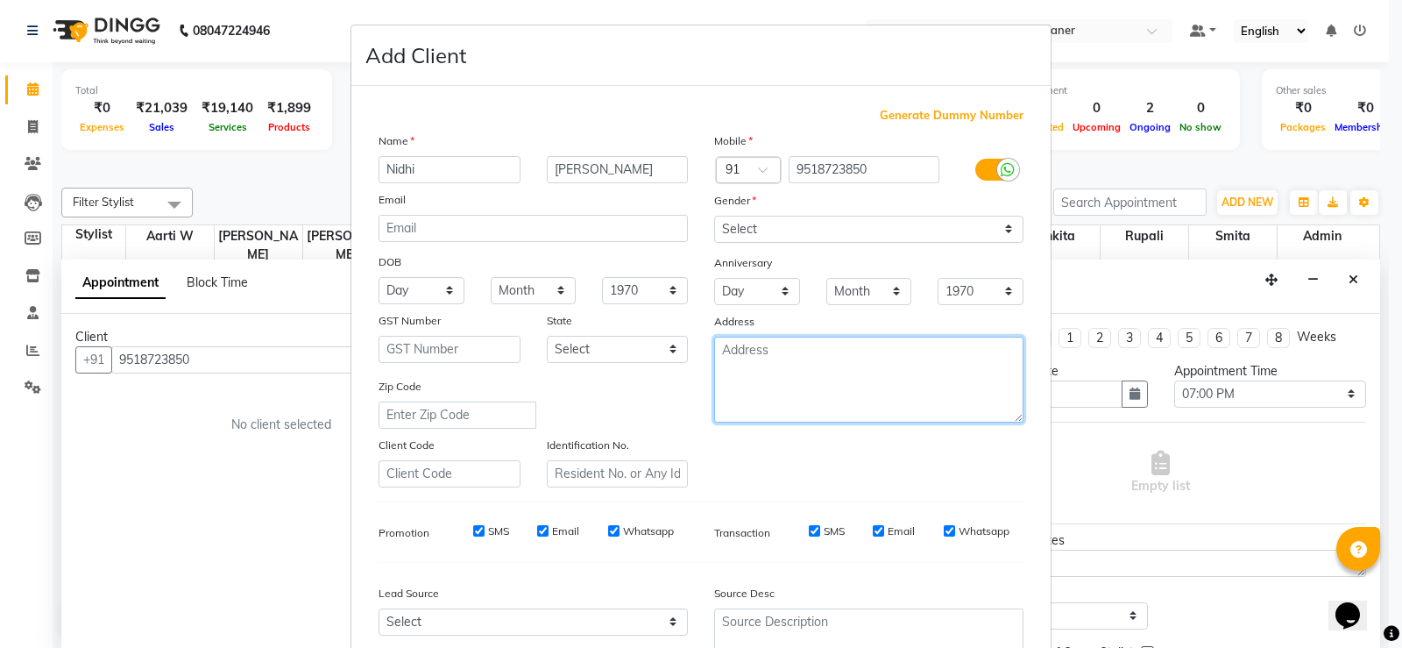
click at [800, 405] on textarea at bounding box center [868, 380] width 309 height 86
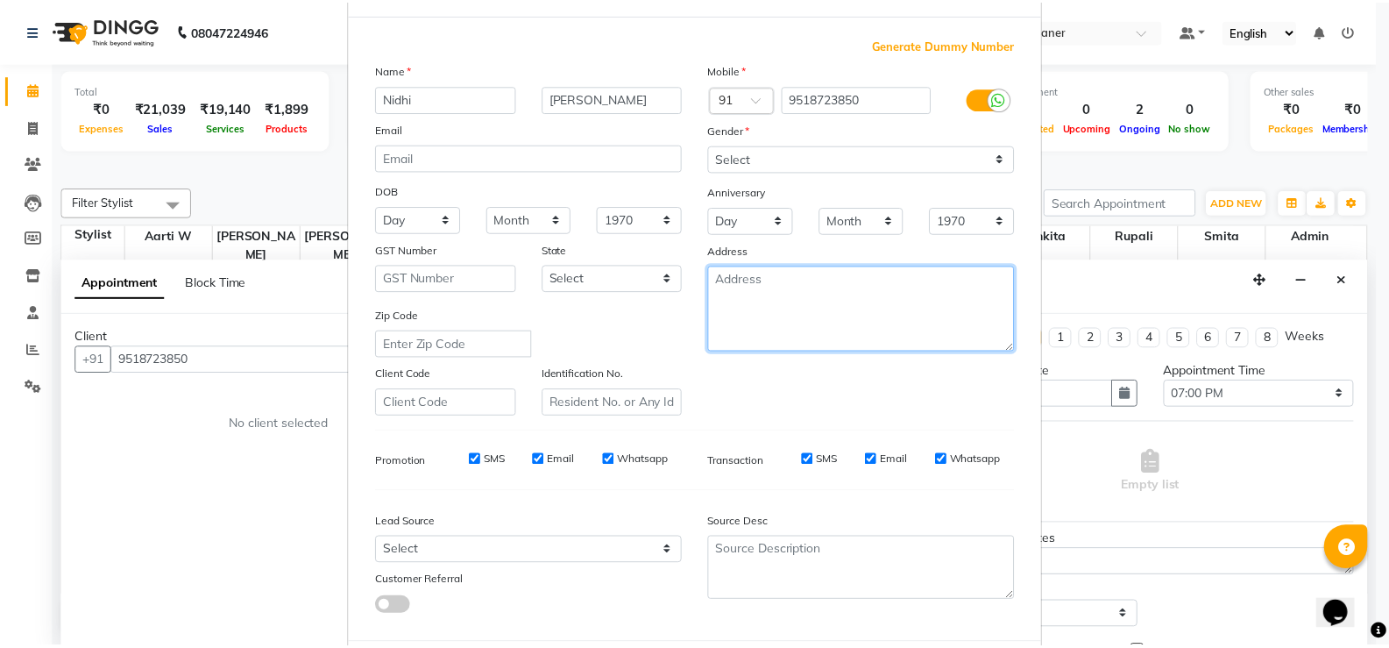
scroll to position [161, 0]
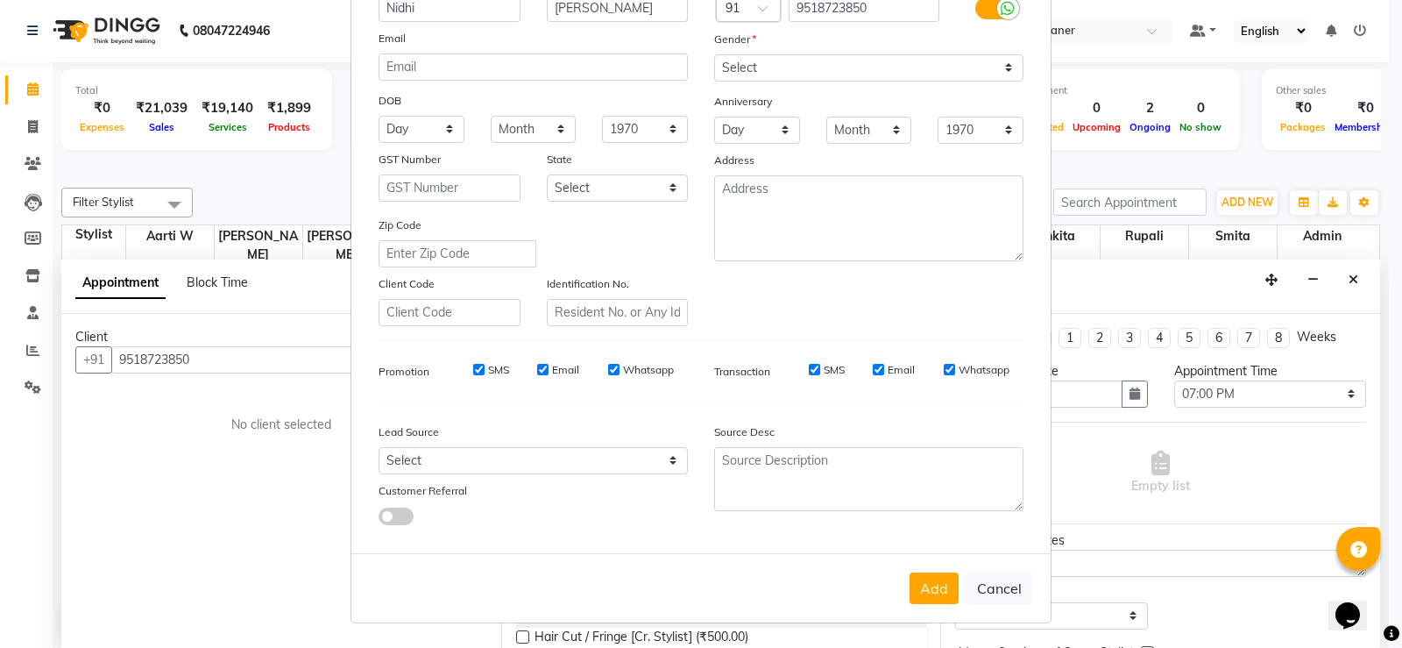
click at [919, 591] on button "Add" at bounding box center [934, 588] width 49 height 32
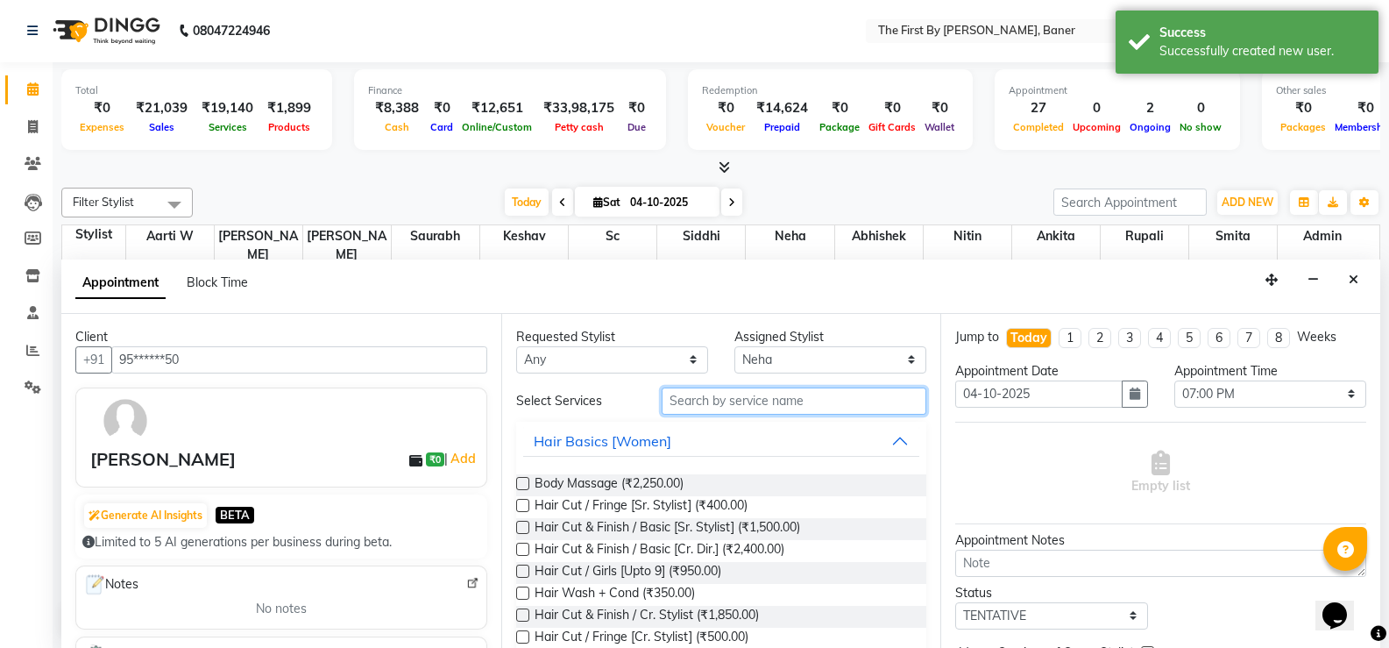
click at [706, 401] on input "text" at bounding box center [794, 400] width 265 height 27
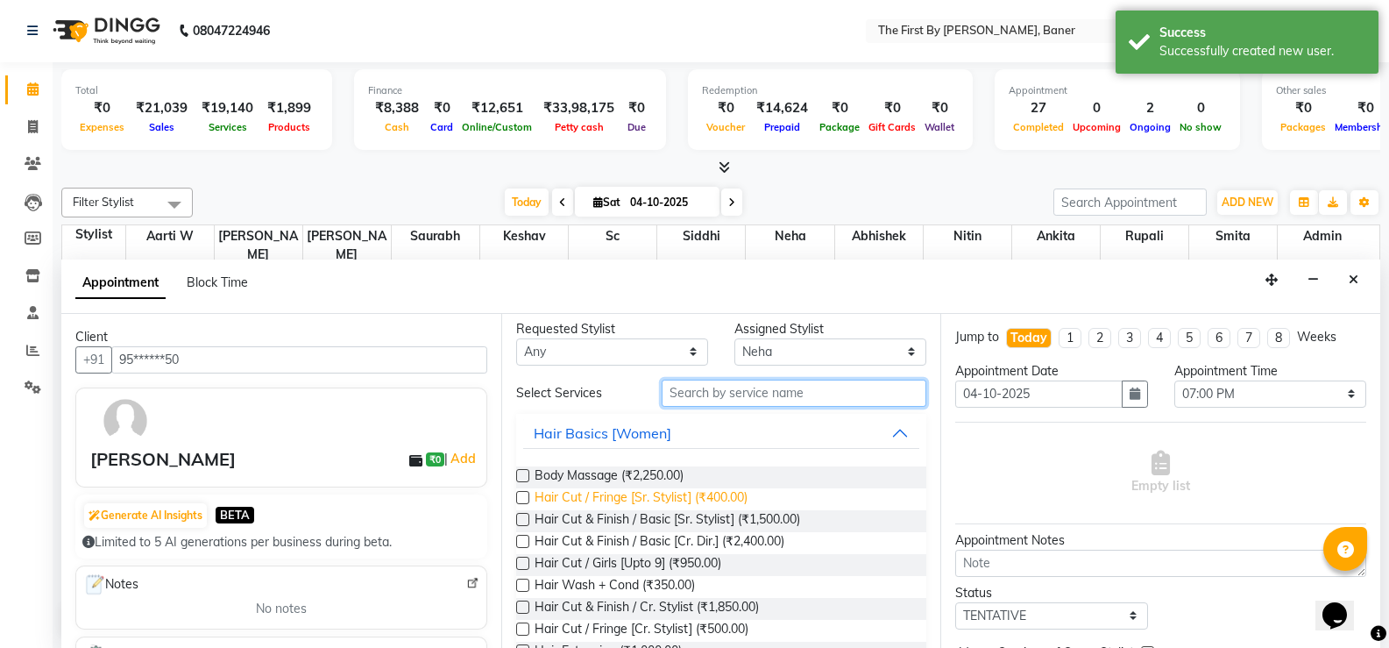
scroll to position [0, 0]
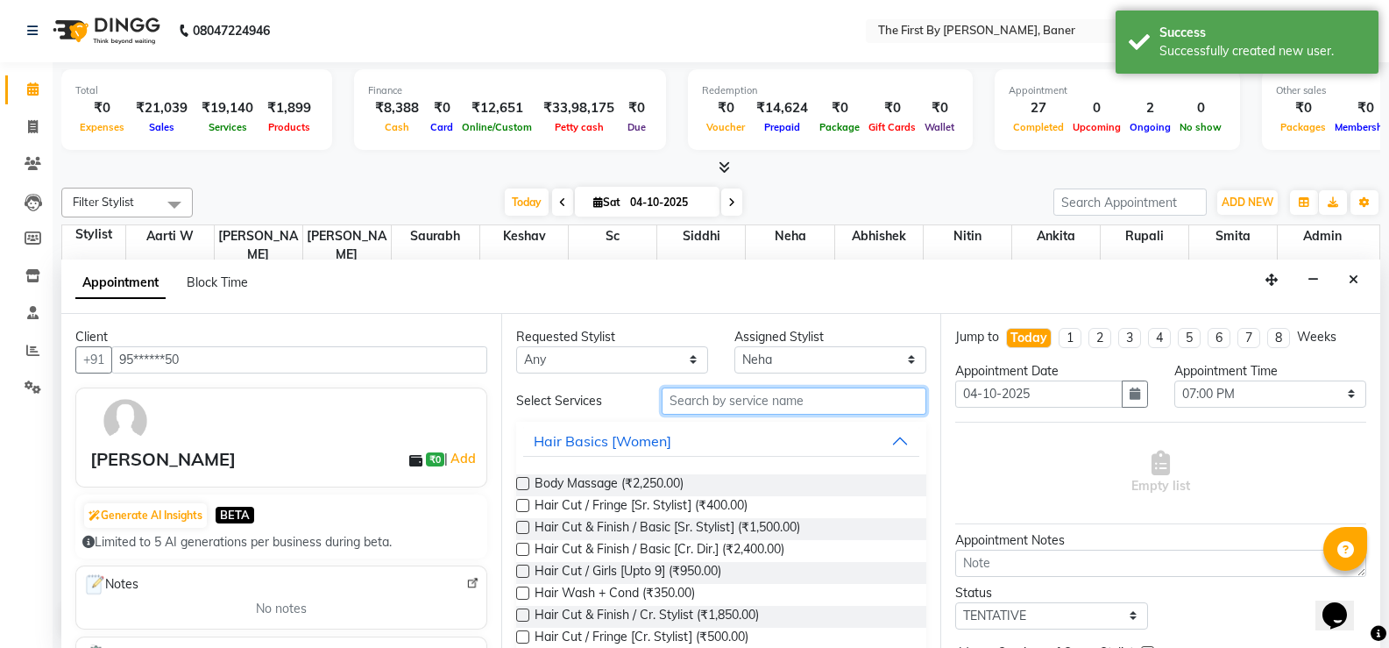
click at [687, 408] on input "text" at bounding box center [794, 400] width 265 height 27
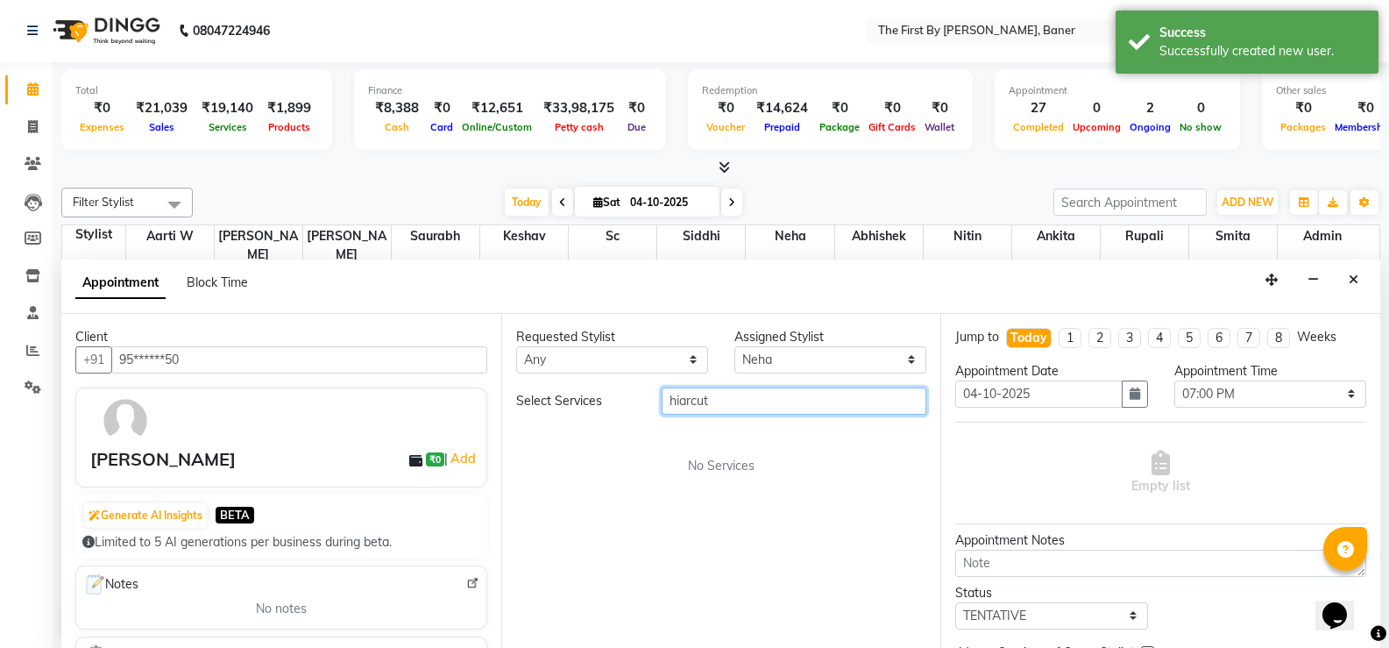
click at [676, 398] on input "hiarcut" at bounding box center [794, 400] width 265 height 27
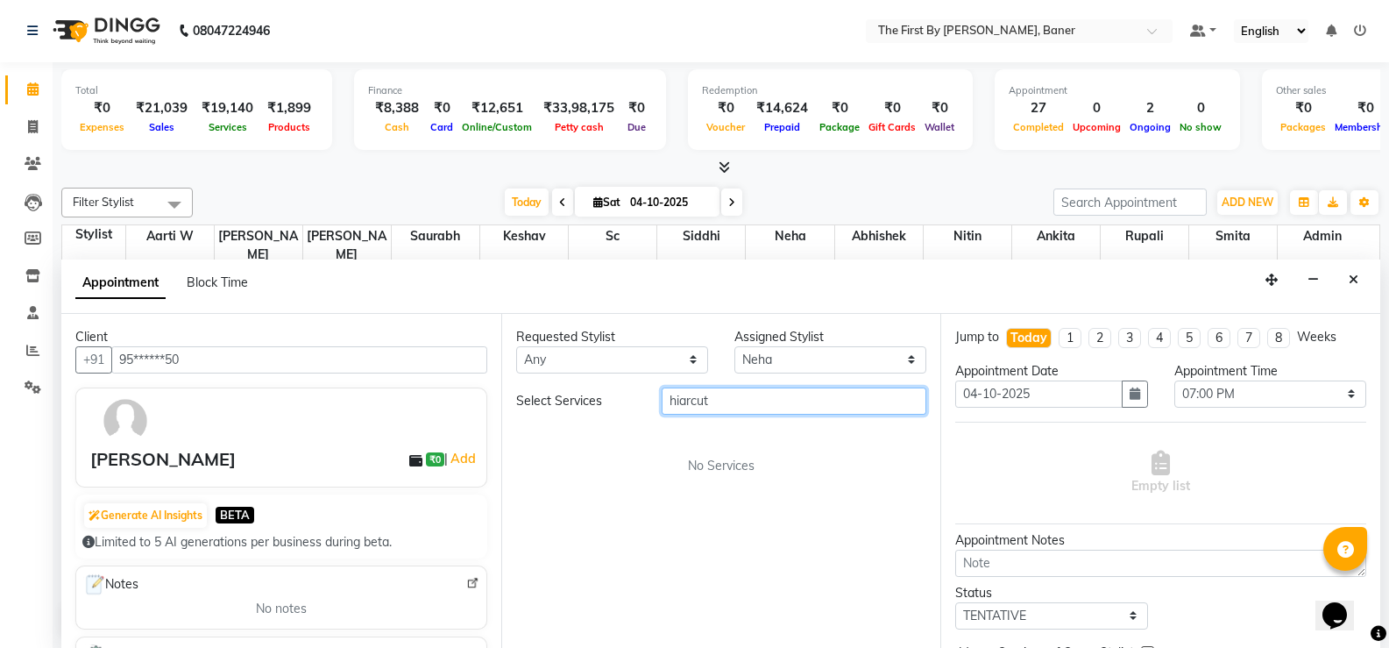
click at [681, 404] on input "hiarcut" at bounding box center [794, 400] width 265 height 27
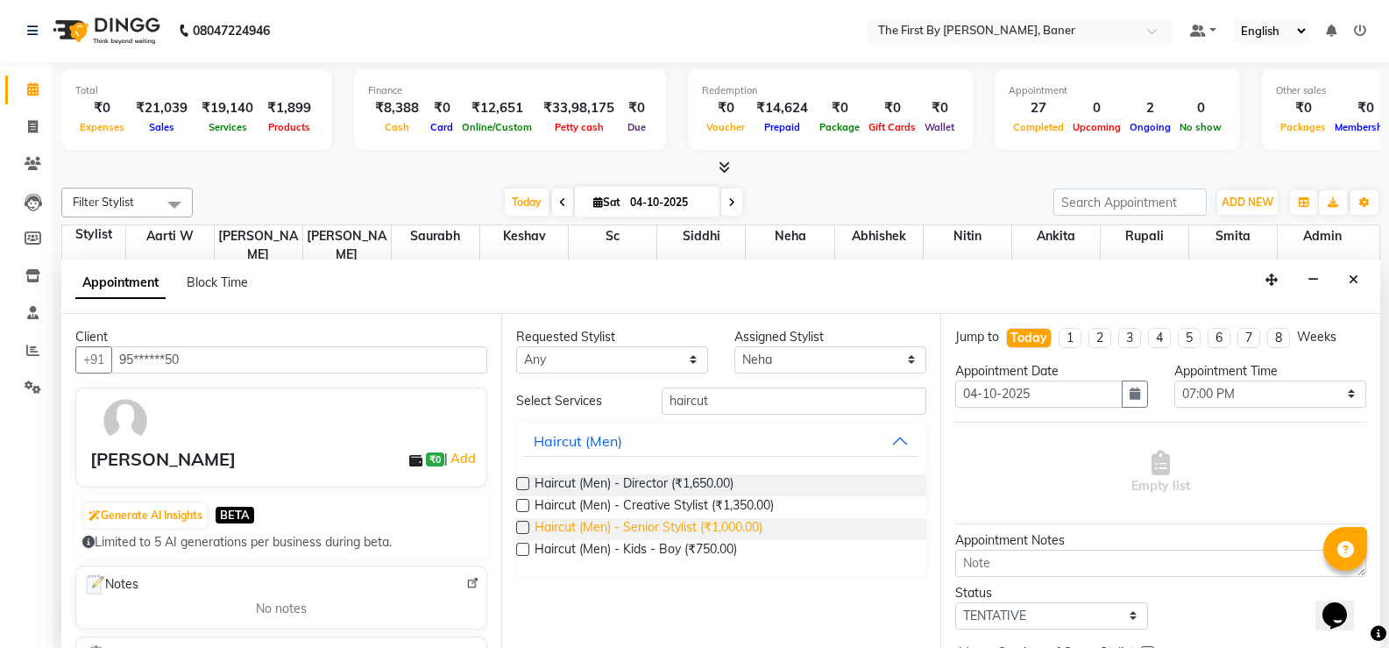
click at [696, 527] on span "Haircut (Men) - Senior Stylist (₹1,000.00)" at bounding box center [649, 529] width 228 height 22
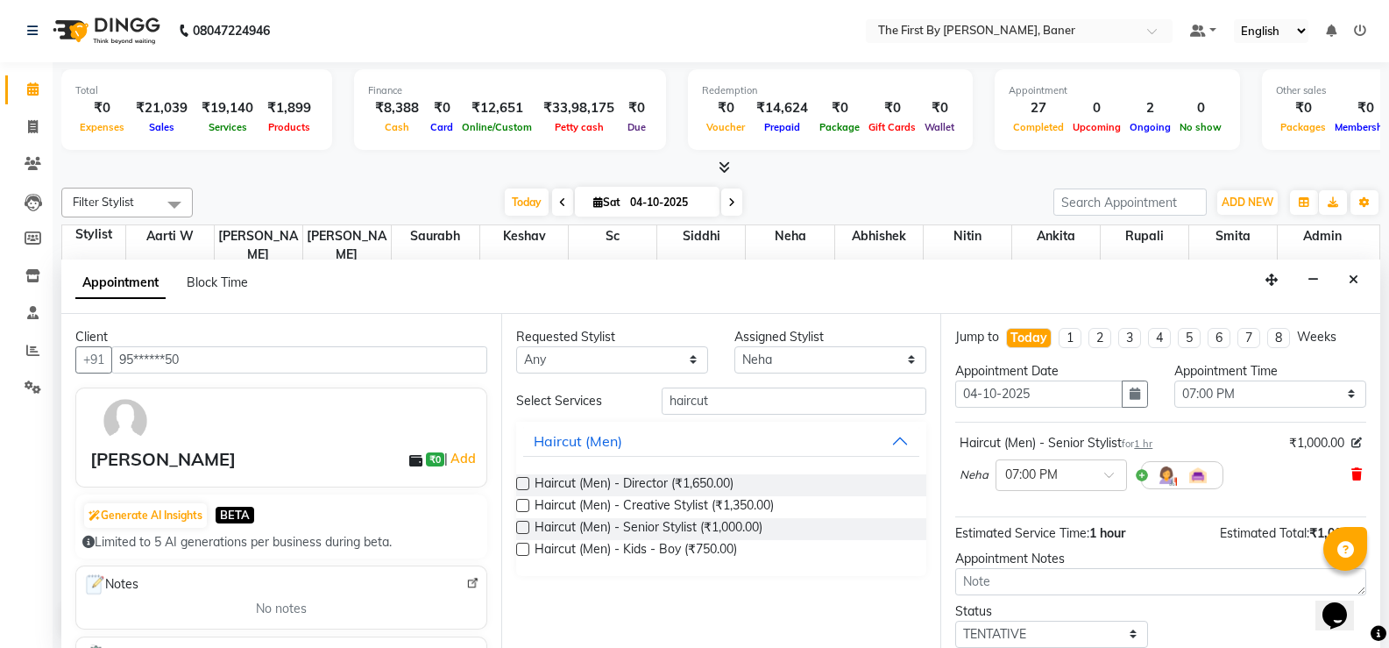
click at [1350, 472] on div "Haircut (Men) - Senior Stylist for 1 hr ₹1,000.00 Neha × 07:00 PM" at bounding box center [1160, 465] width 411 height 73
click at [1351, 472] on icon at bounding box center [1356, 474] width 11 height 12
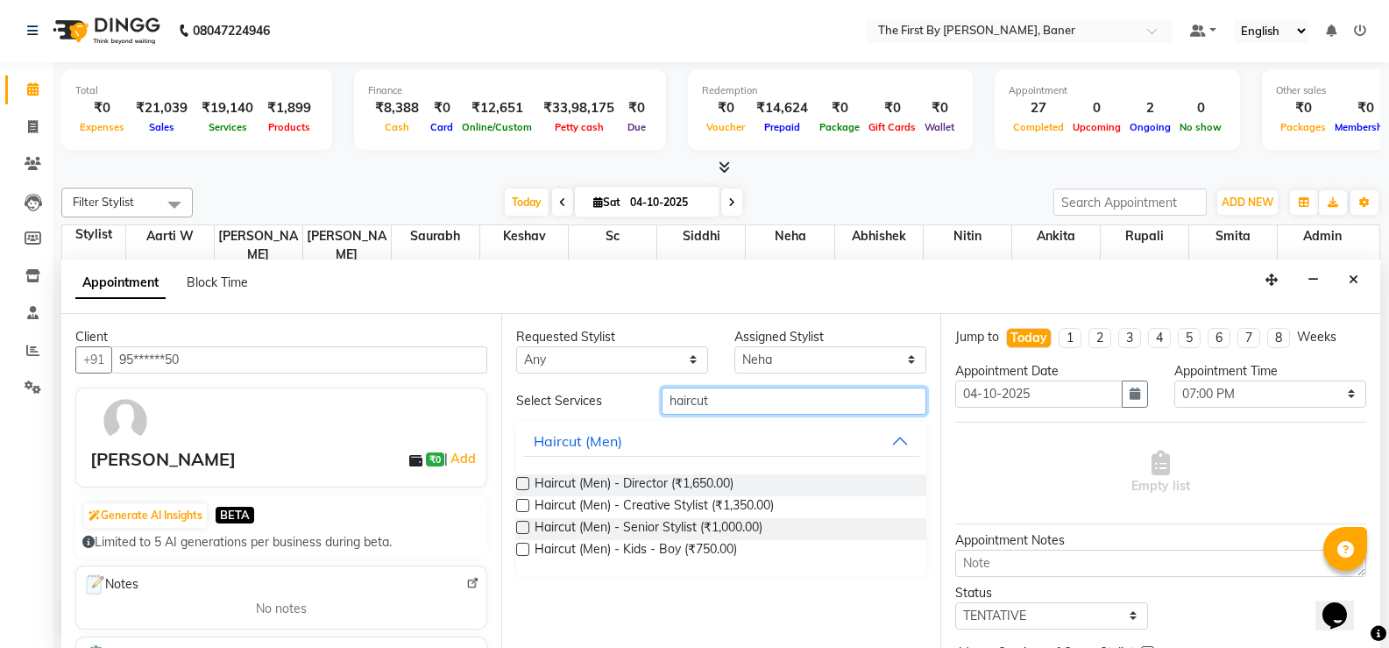
drag, startPoint x: 700, startPoint y: 400, endPoint x: 649, endPoint y: 403, distance: 51.0
click at [649, 403] on div "haircut" at bounding box center [794, 400] width 291 height 27
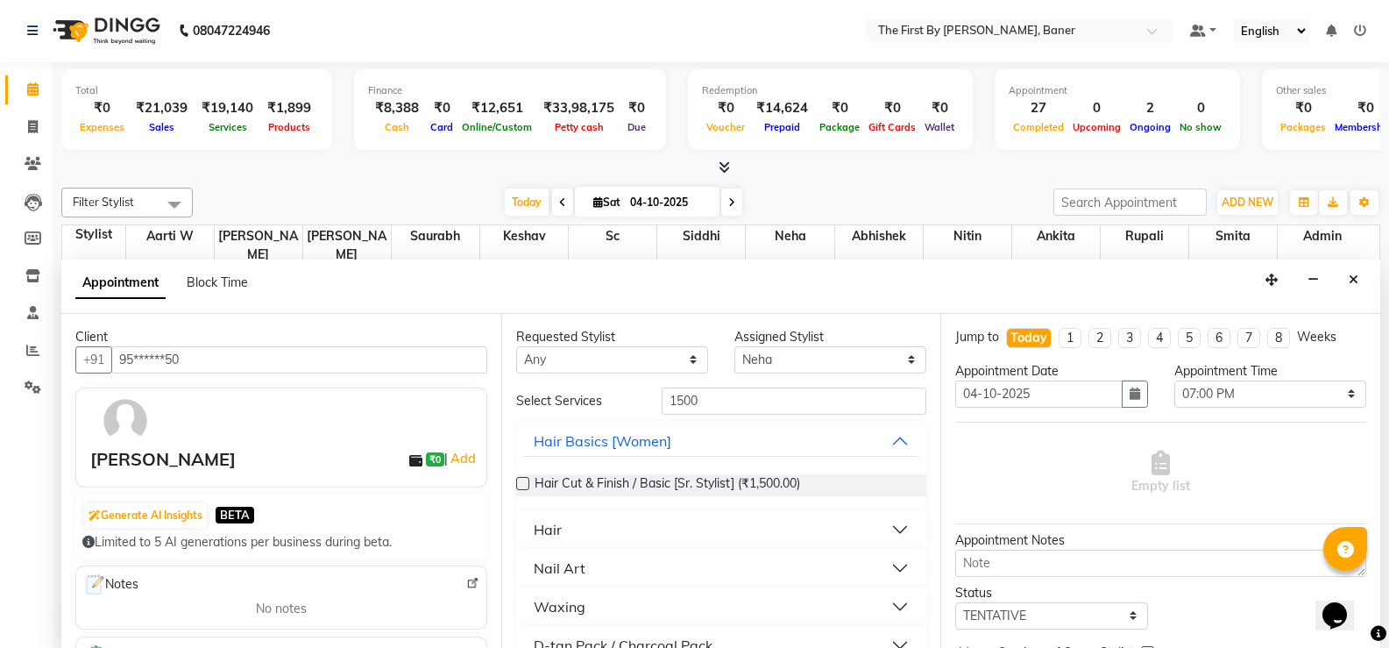
click at [730, 471] on div "Hair Cut & Finish / Basic [Sr. Stylist] (₹1,500.00)" at bounding box center [721, 485] width 411 height 50
click at [678, 480] on span "Hair Cut & Finish / Basic [Sr. Stylist] (₹1,500.00)" at bounding box center [668, 485] width 266 height 22
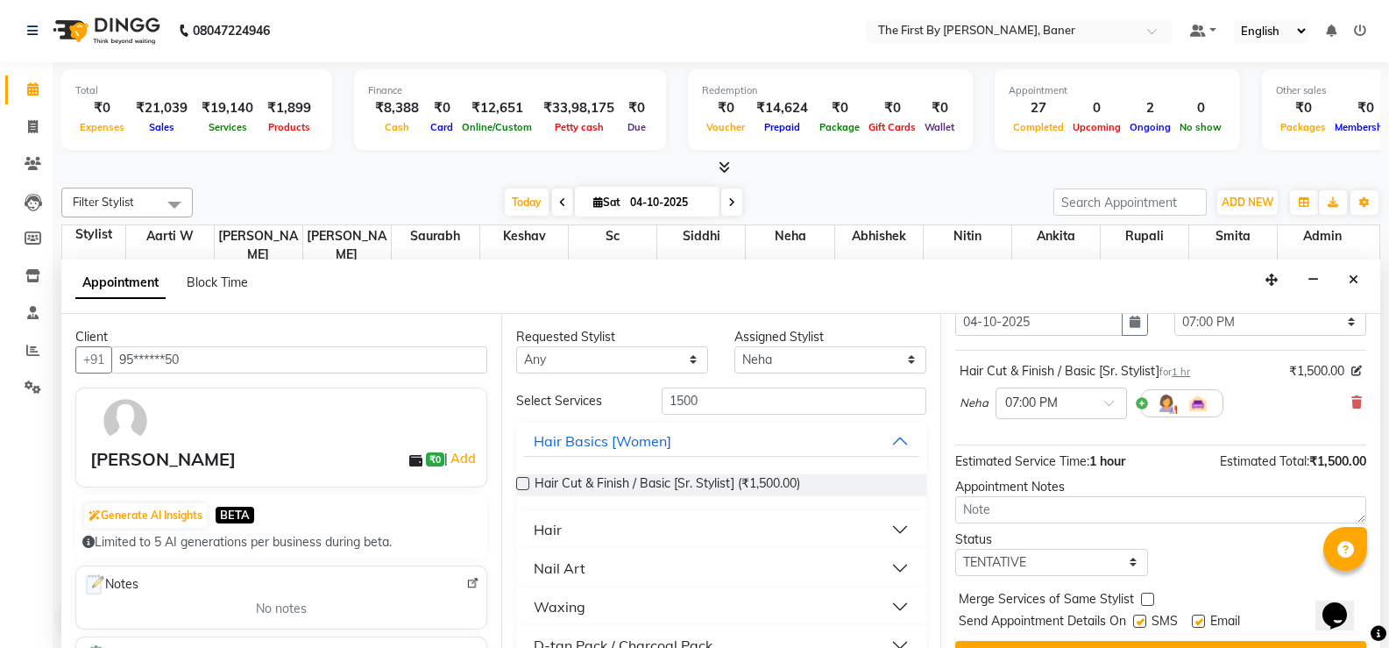
scroll to position [110, 0]
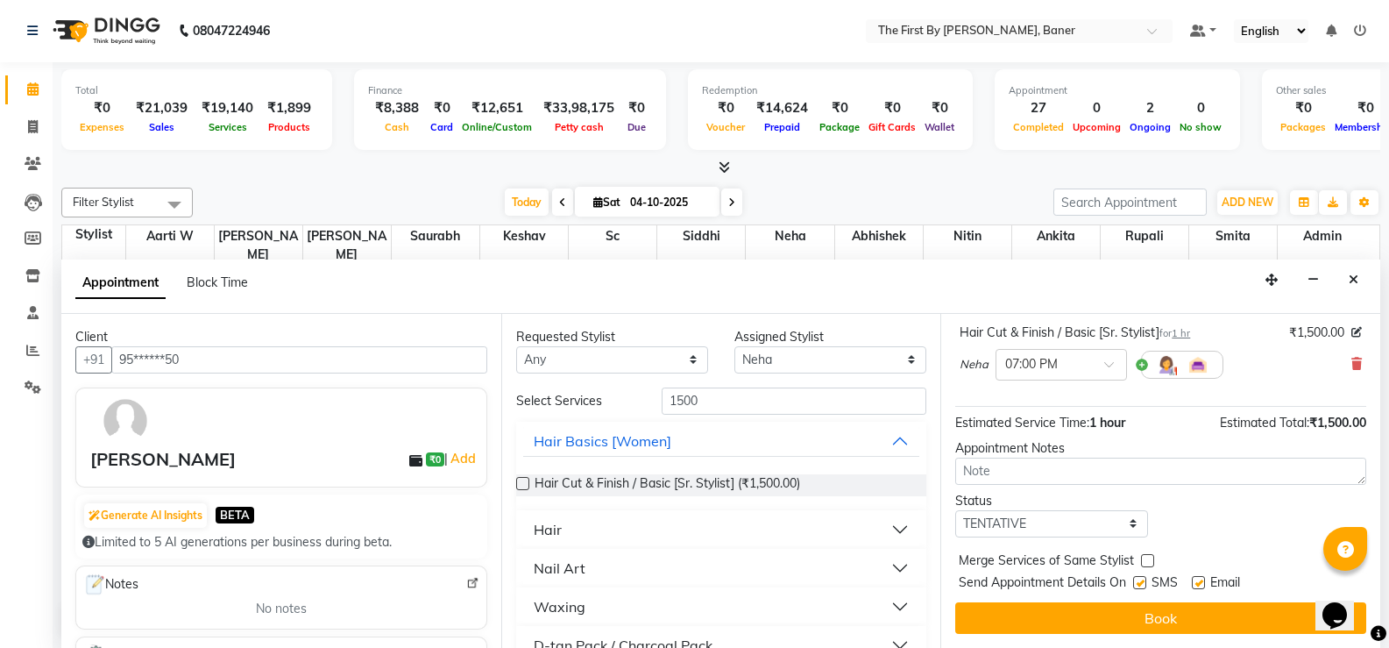
click at [1124, 613] on button "Book" at bounding box center [1160, 618] width 411 height 32
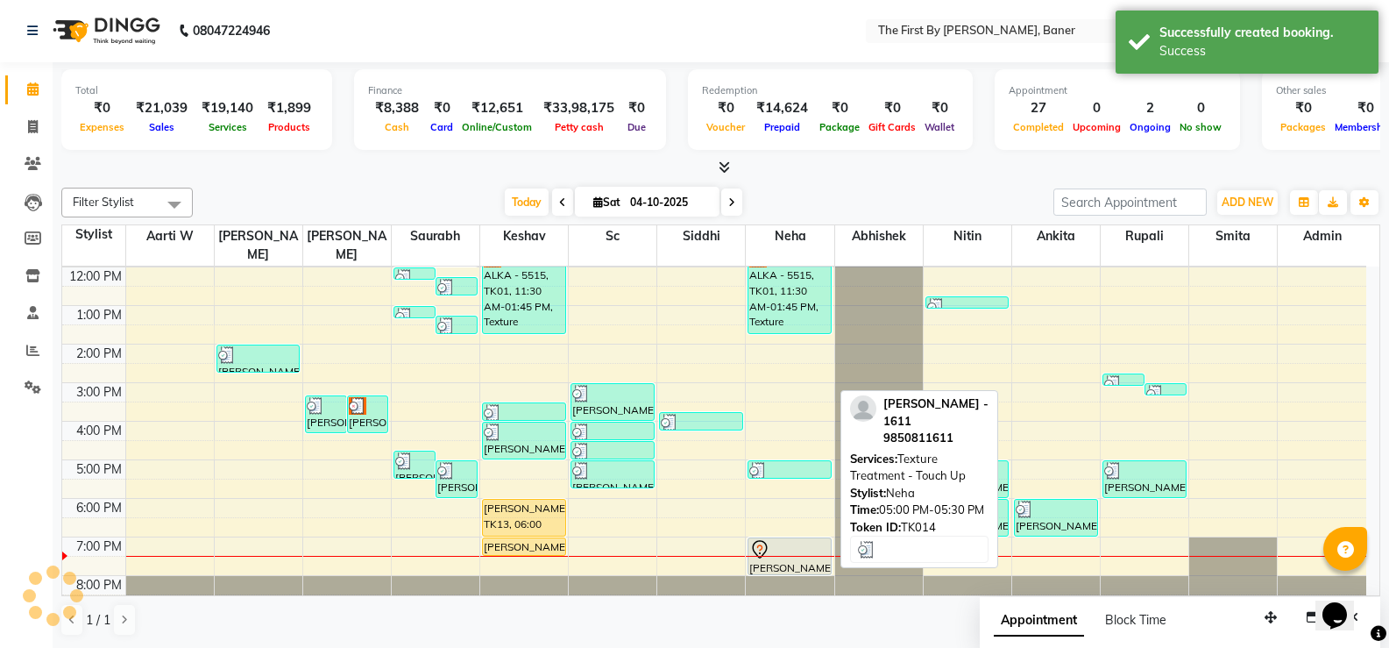
scroll to position [0, 0]
click at [782, 540] on div at bounding box center [789, 550] width 81 height 21
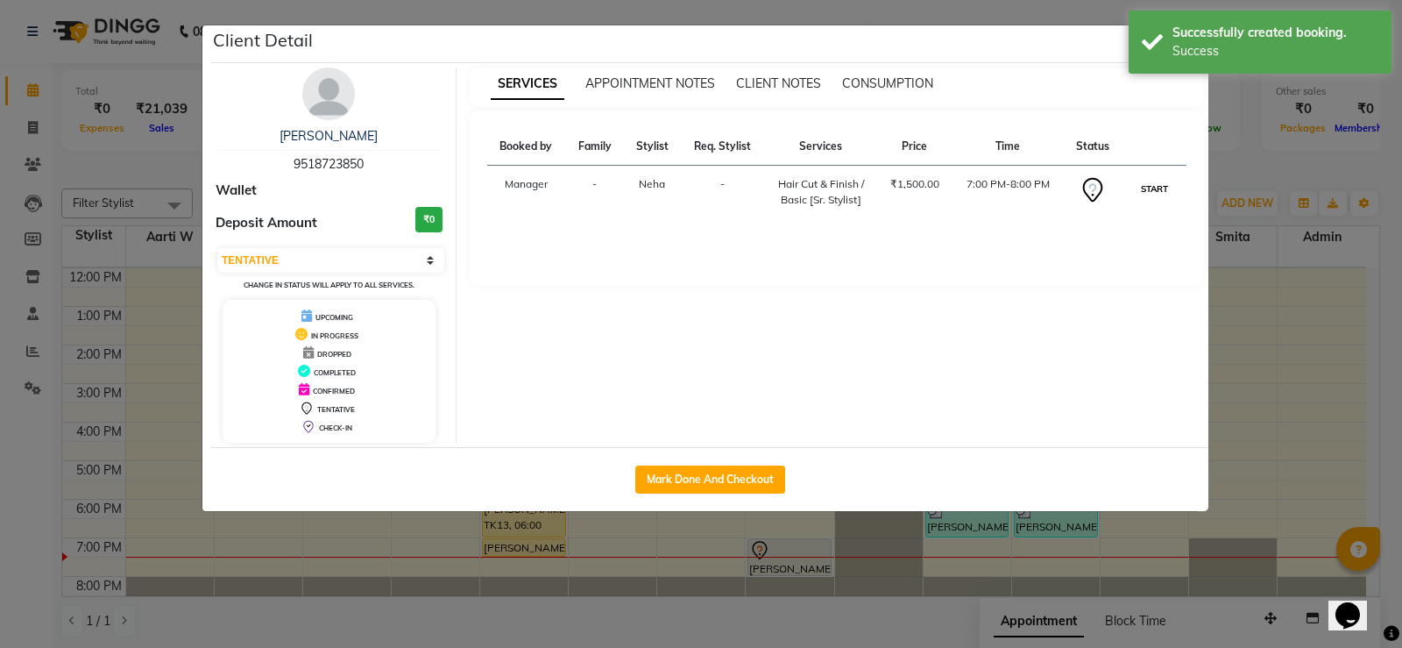
click at [1146, 186] on button "START" at bounding box center [1155, 189] width 36 height 22
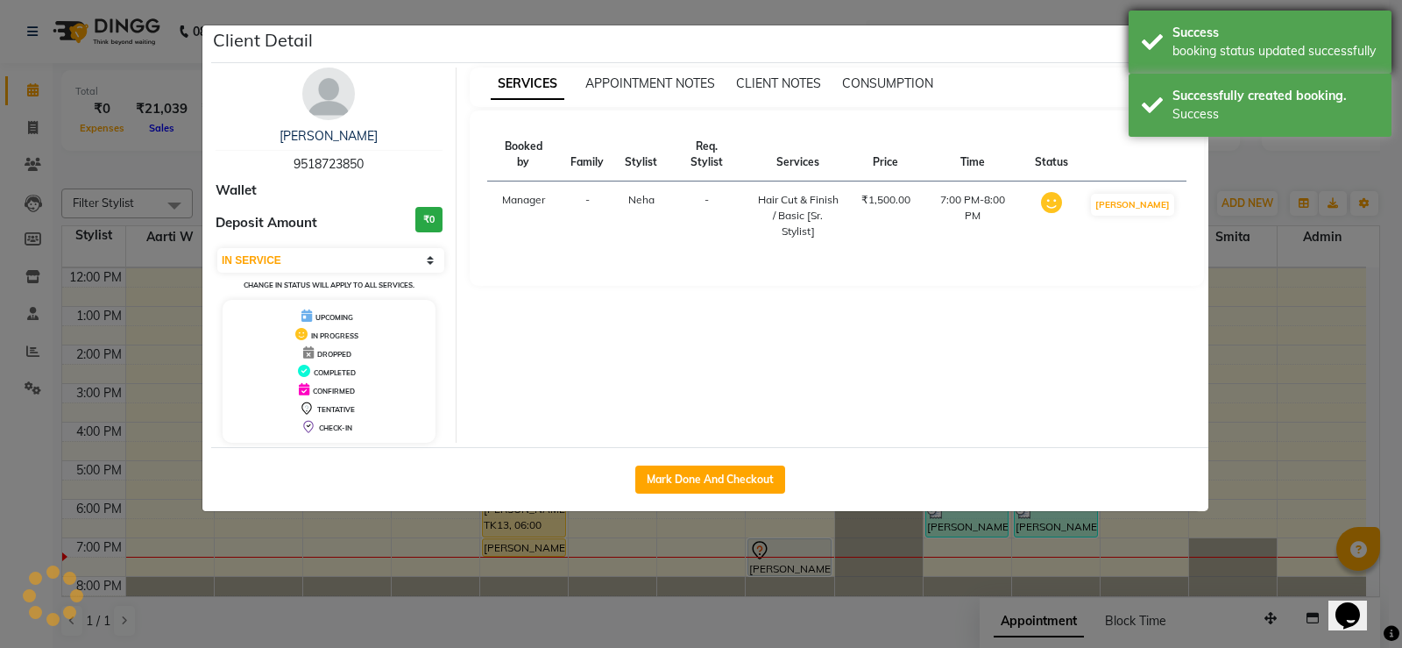
click at [1156, 67] on div "Success booking status updated successfully" at bounding box center [1260, 42] width 263 height 63
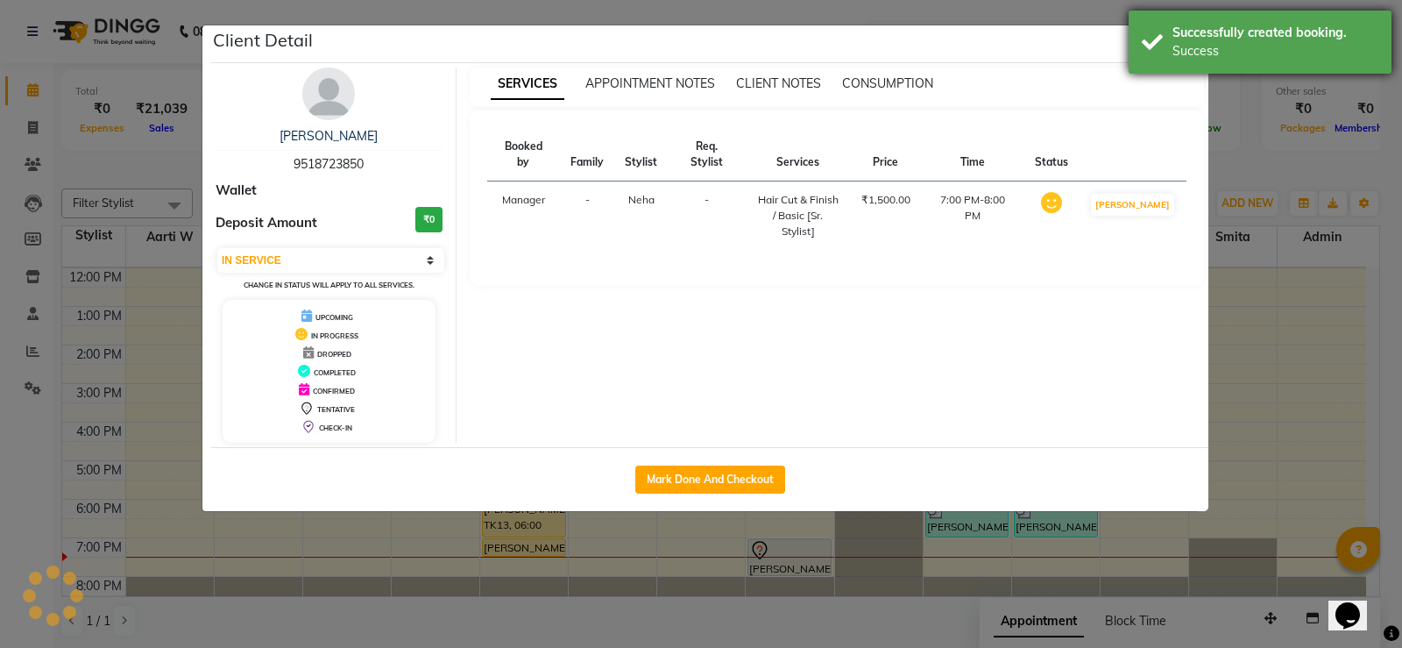
drag, startPoint x: 1196, startPoint y: 46, endPoint x: 1190, endPoint y: 58, distance: 12.9
click at [1195, 50] on div "Success" at bounding box center [1276, 51] width 206 height 18
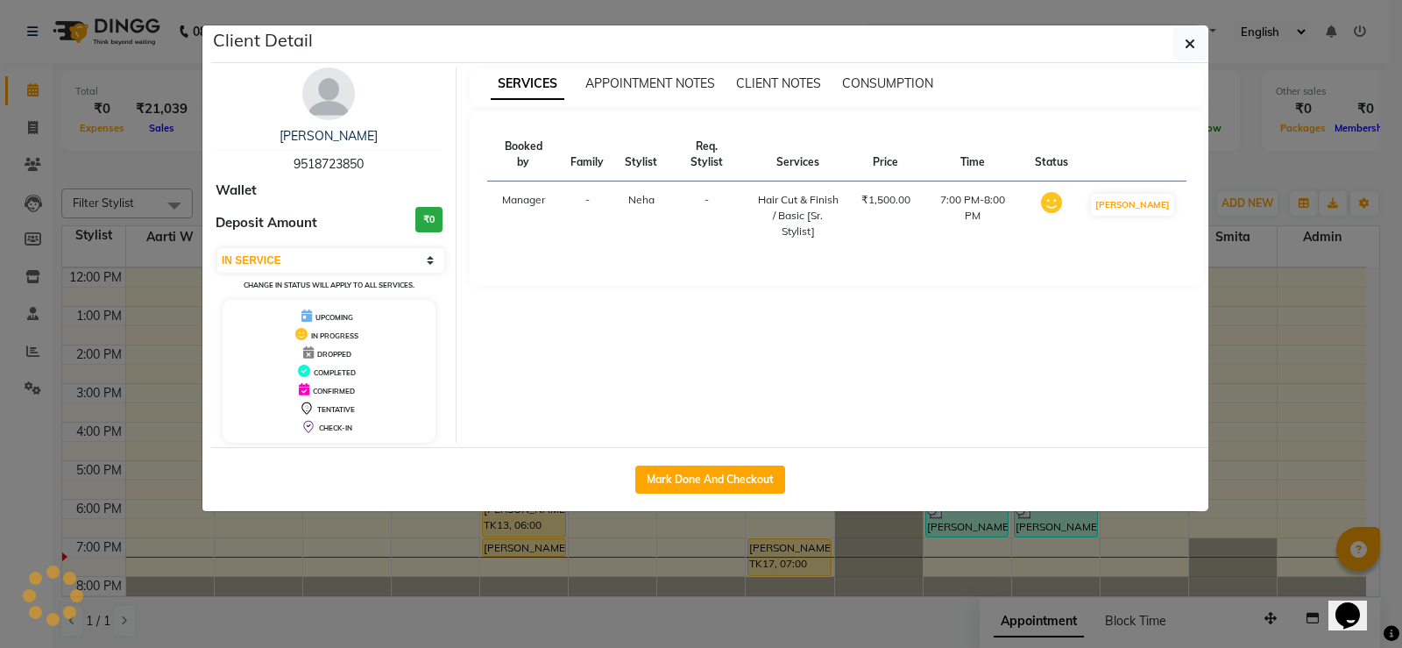
click at [1190, 59] on div "Success" at bounding box center [1276, 51] width 206 height 18
click at [1191, 48] on icon "button" at bounding box center [1190, 44] width 11 height 14
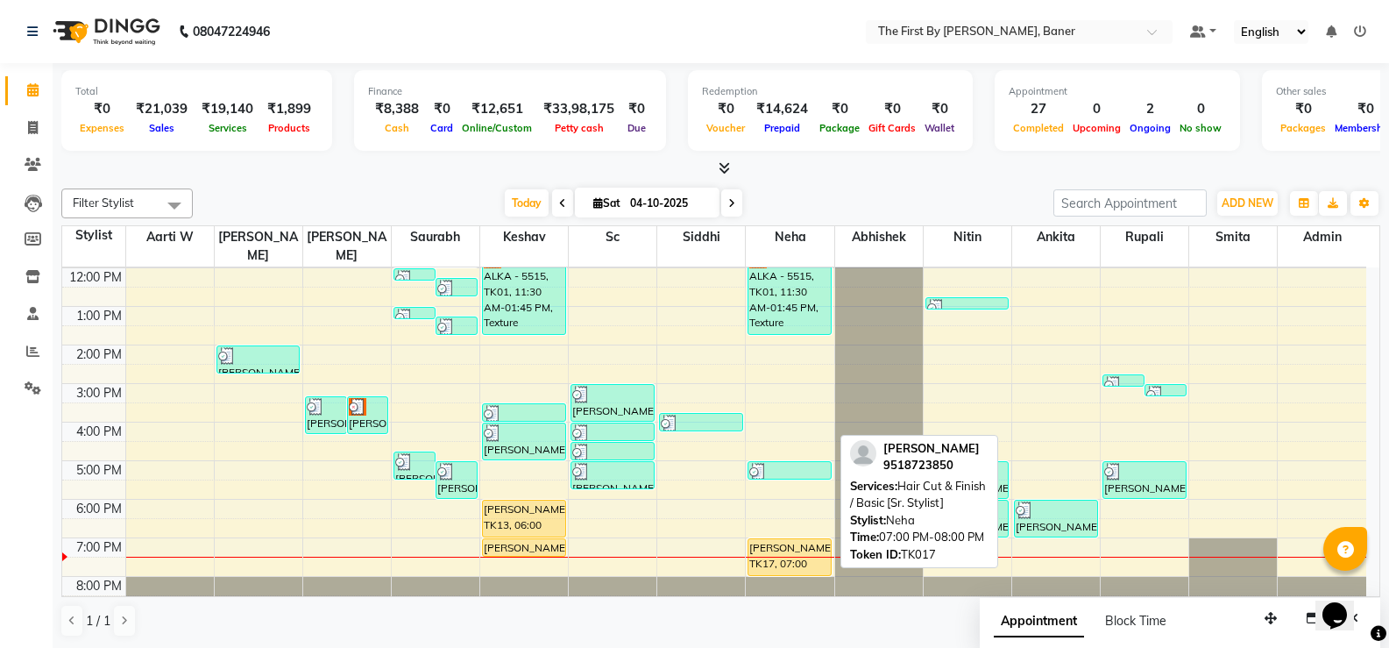
click at [774, 539] on div "[PERSON_NAME], TK17, 07:00 PM-08:00 PM, Hair Cut & Finish / Basic [Sr. Stylist]" at bounding box center [789, 557] width 82 height 36
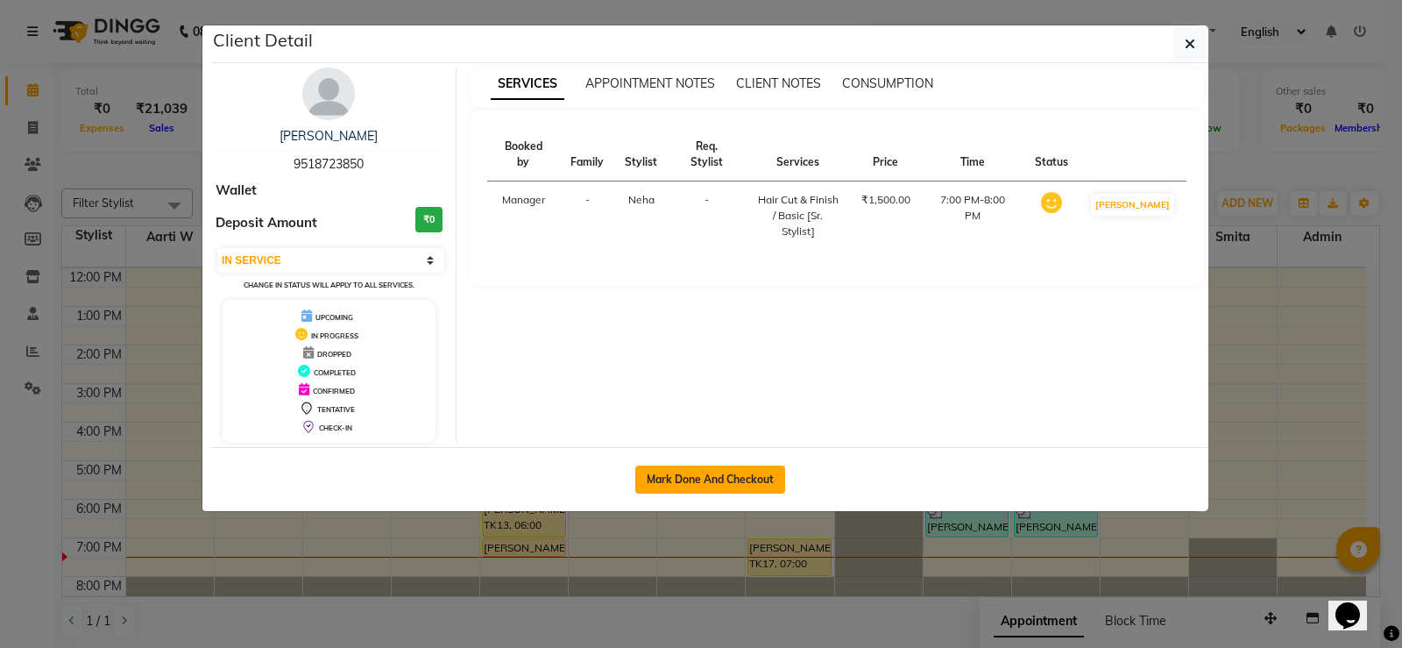
click at [736, 472] on button "Mark Done And Checkout" at bounding box center [710, 479] width 150 height 28
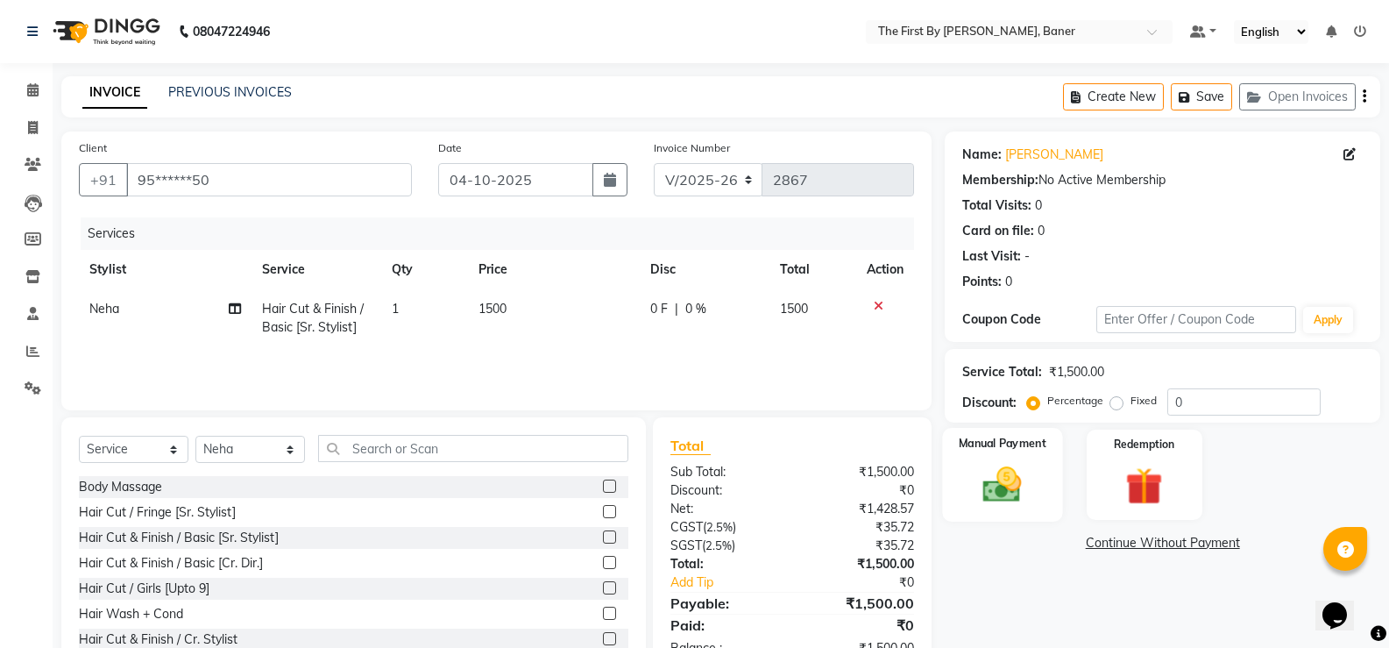
click at [995, 502] on img at bounding box center [1002, 484] width 62 height 45
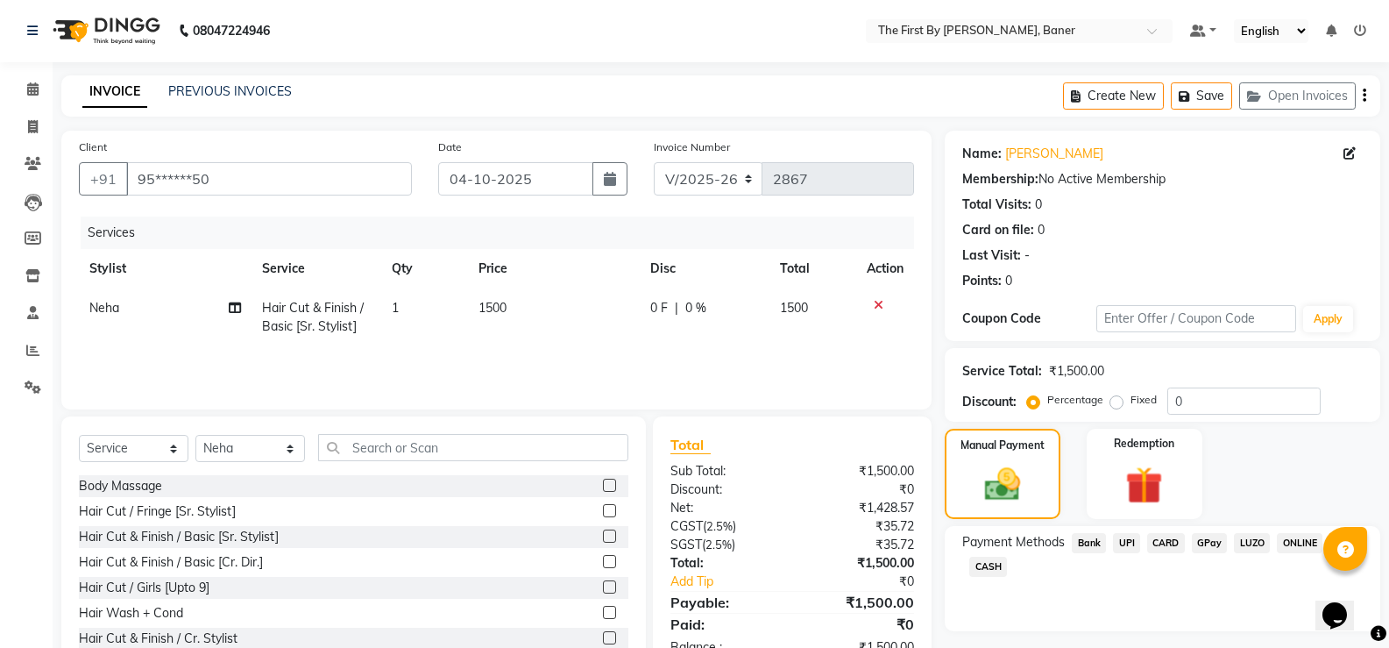
scroll to position [54, 0]
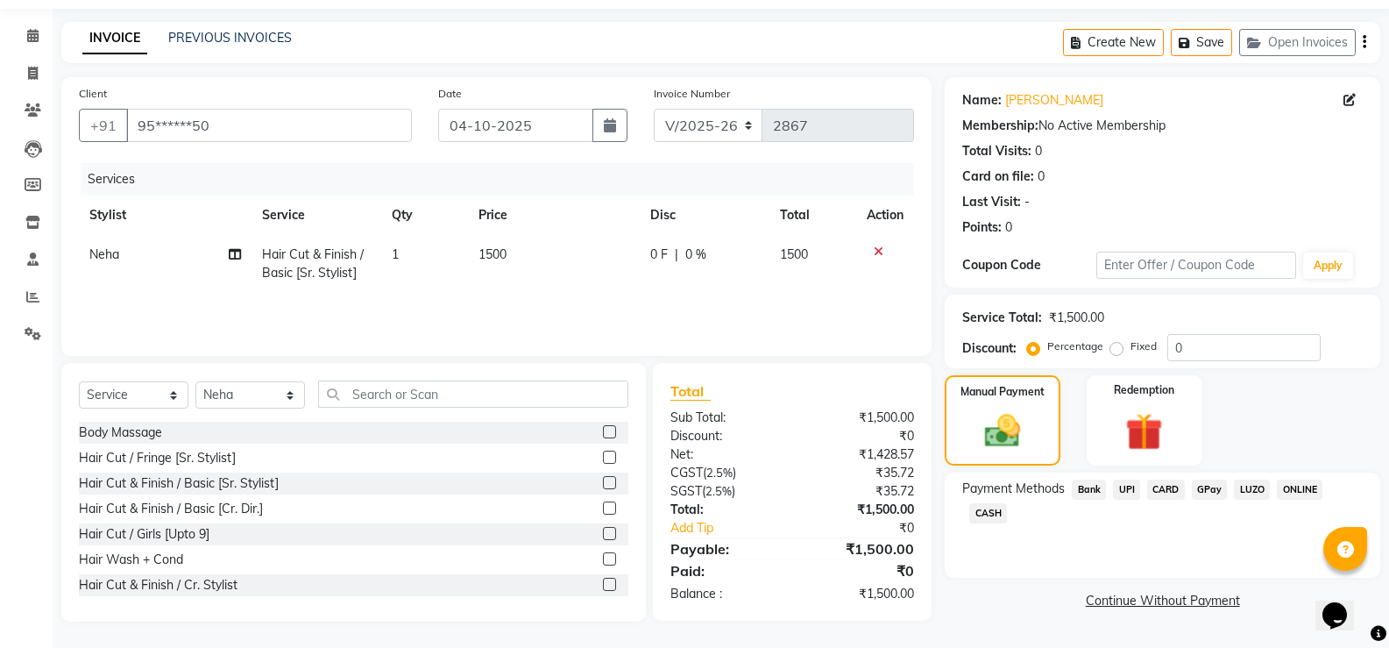
drag, startPoint x: 1123, startPoint y: 481, endPoint x: 1139, endPoint y: 526, distance: 47.7
click at [1123, 482] on span "UPI" at bounding box center [1126, 489] width 27 height 20
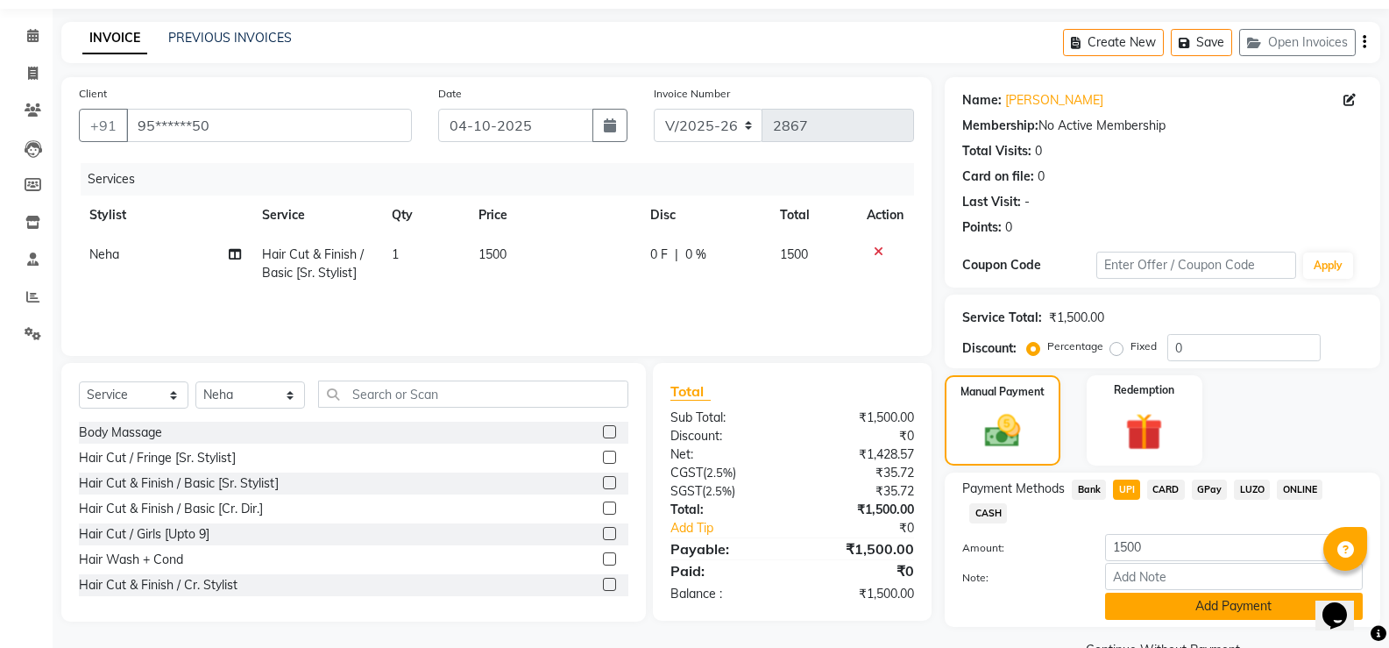
click at [1156, 606] on button "Add Payment" at bounding box center [1234, 605] width 258 height 27
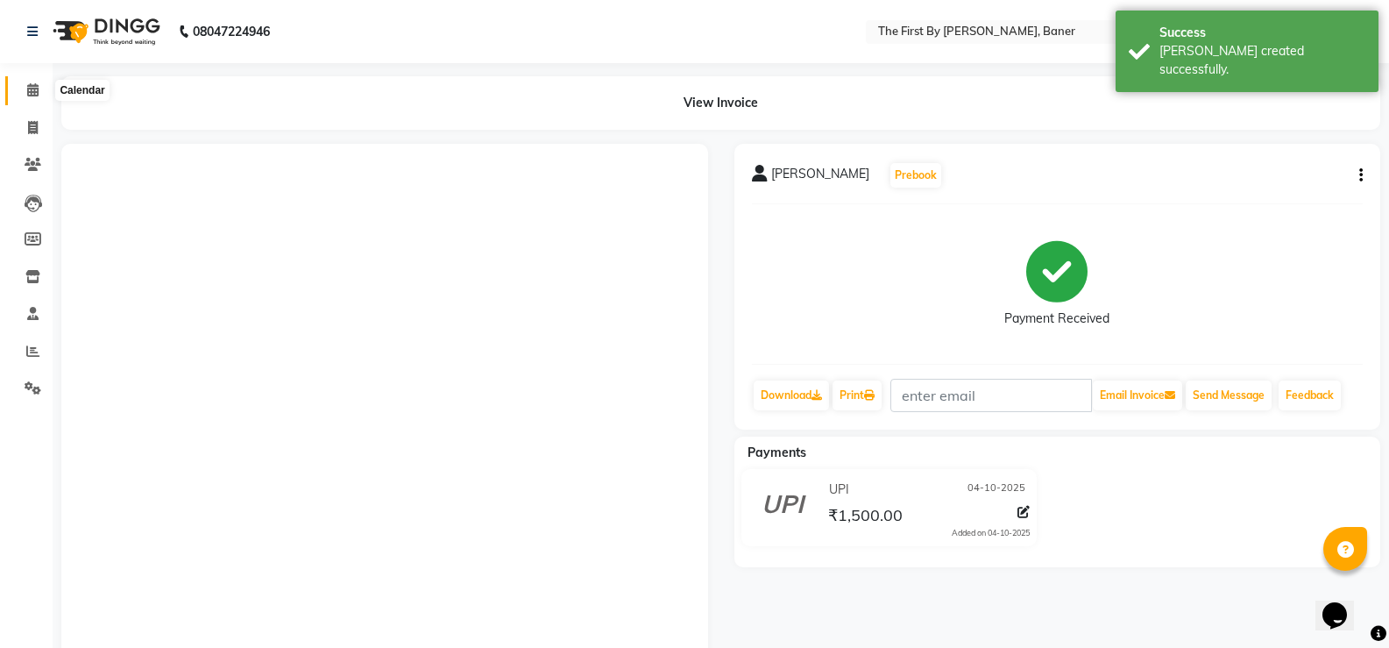
click at [39, 92] on span at bounding box center [33, 91] width 31 height 20
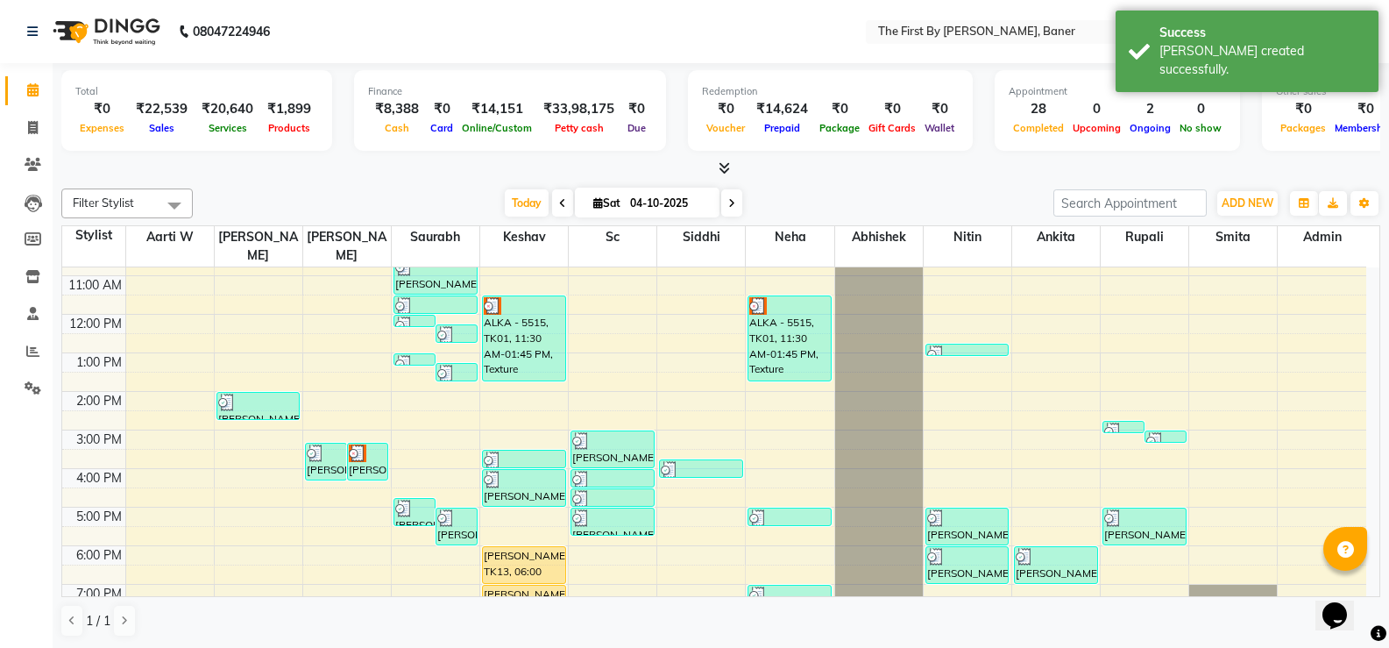
scroll to position [153, 0]
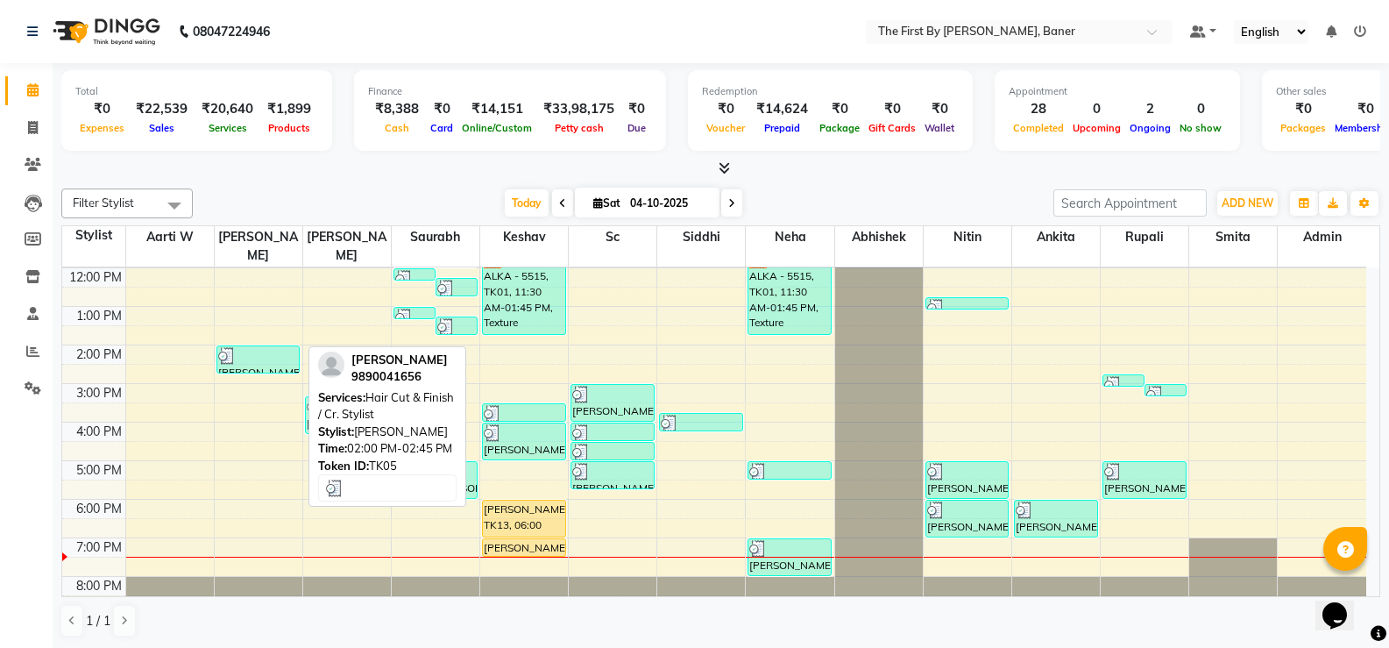
click at [223, 347] on img at bounding box center [227, 356] width 18 height 18
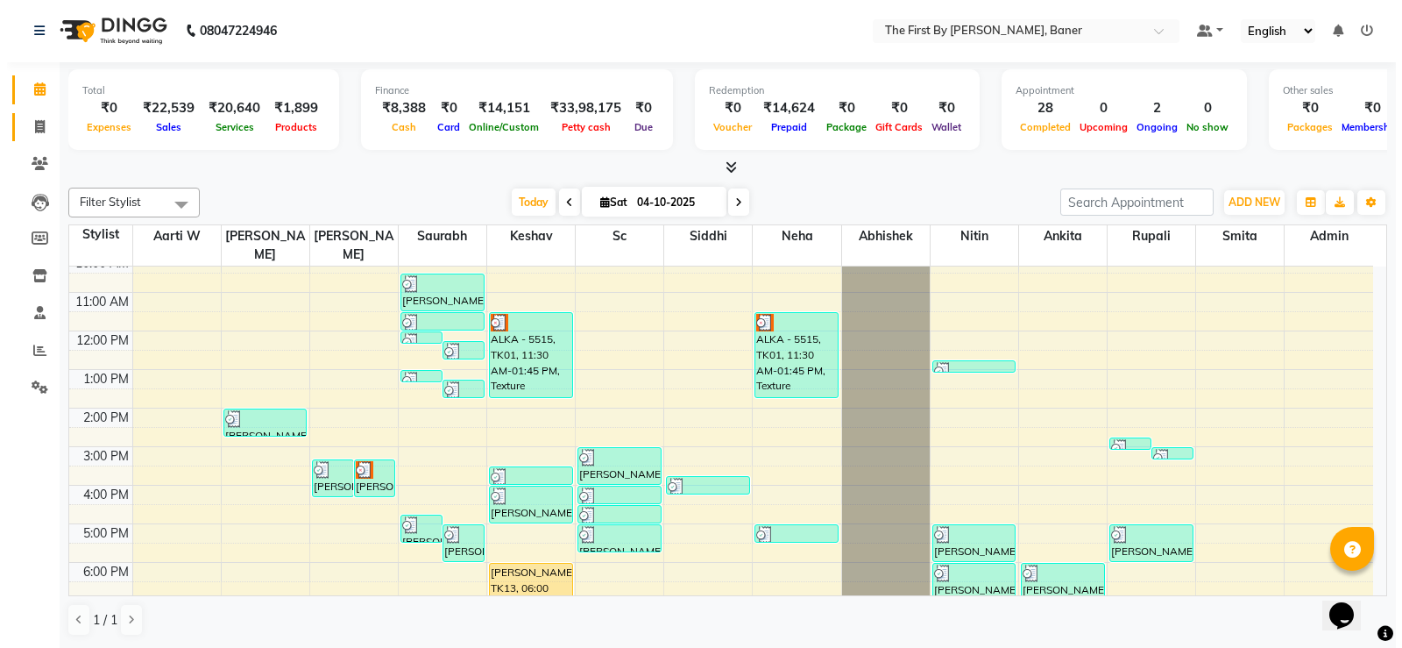
scroll to position [59, 0]
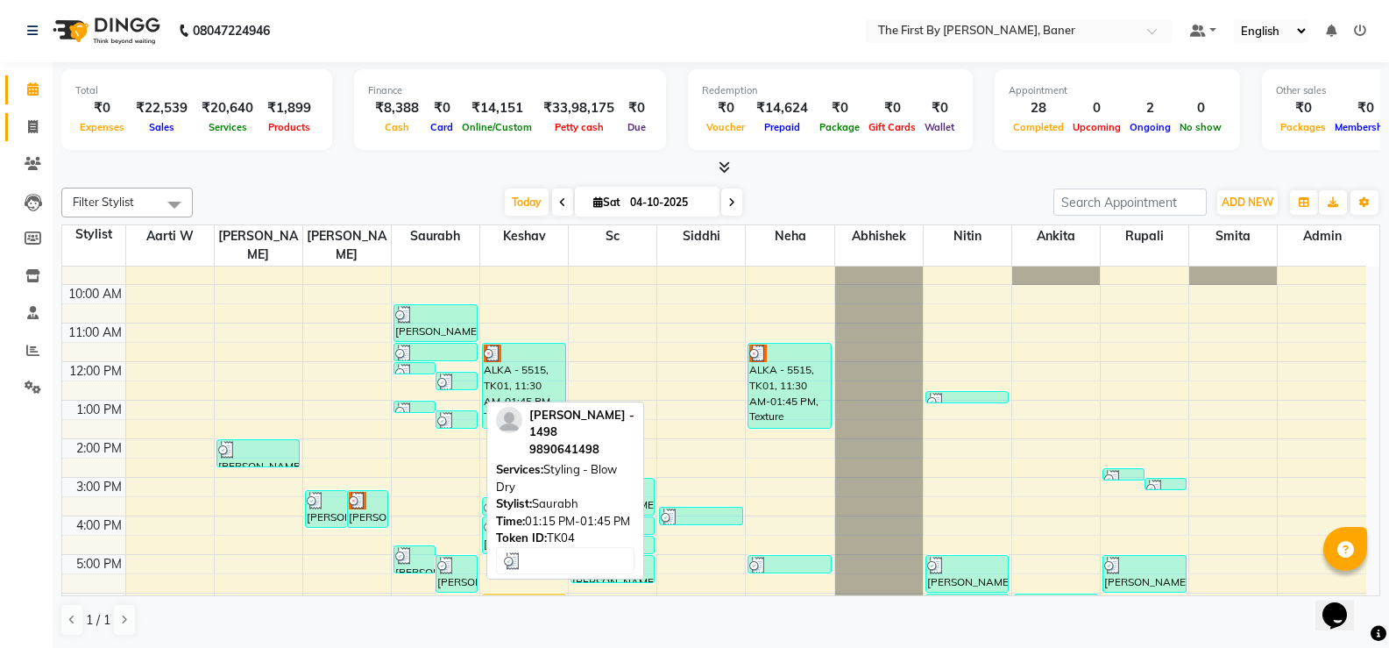
click at [462, 412] on div at bounding box center [456, 421] width 39 height 18
click at [457, 412] on div at bounding box center [456, 421] width 39 height 18
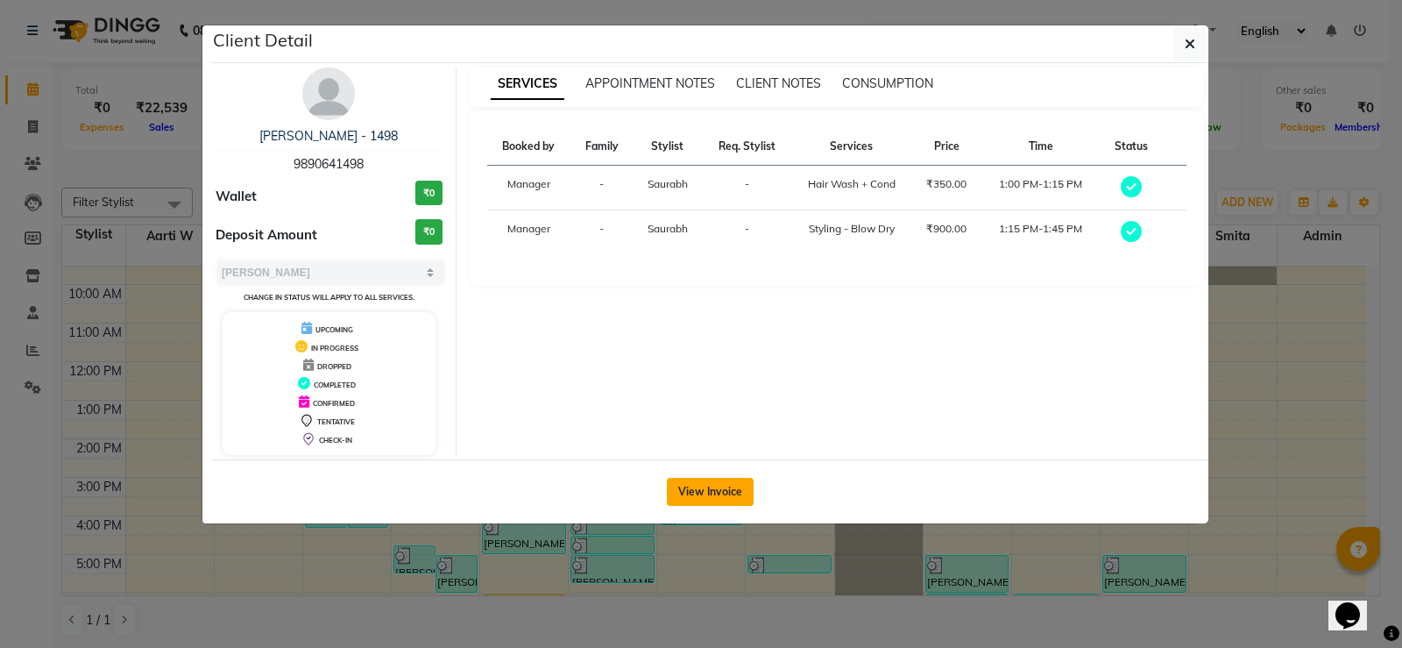
click at [724, 489] on button "View Invoice" at bounding box center [710, 492] width 87 height 28
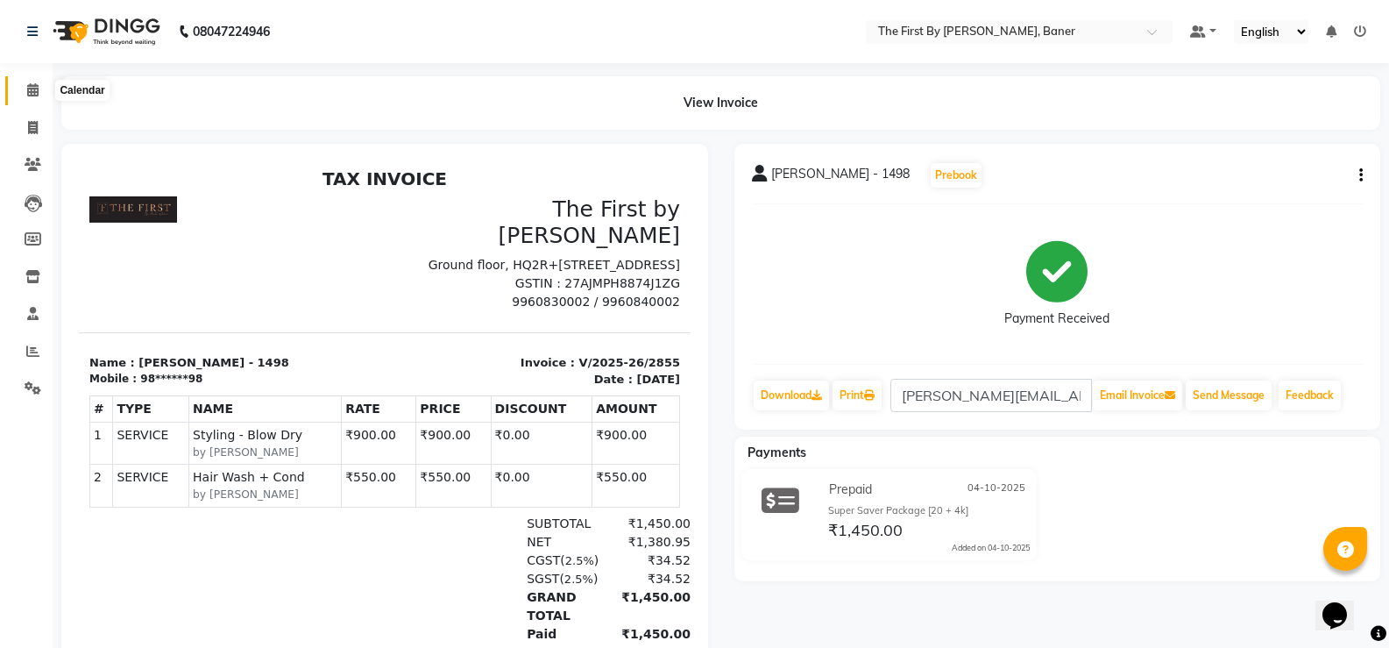
click at [42, 88] on span at bounding box center [33, 91] width 31 height 20
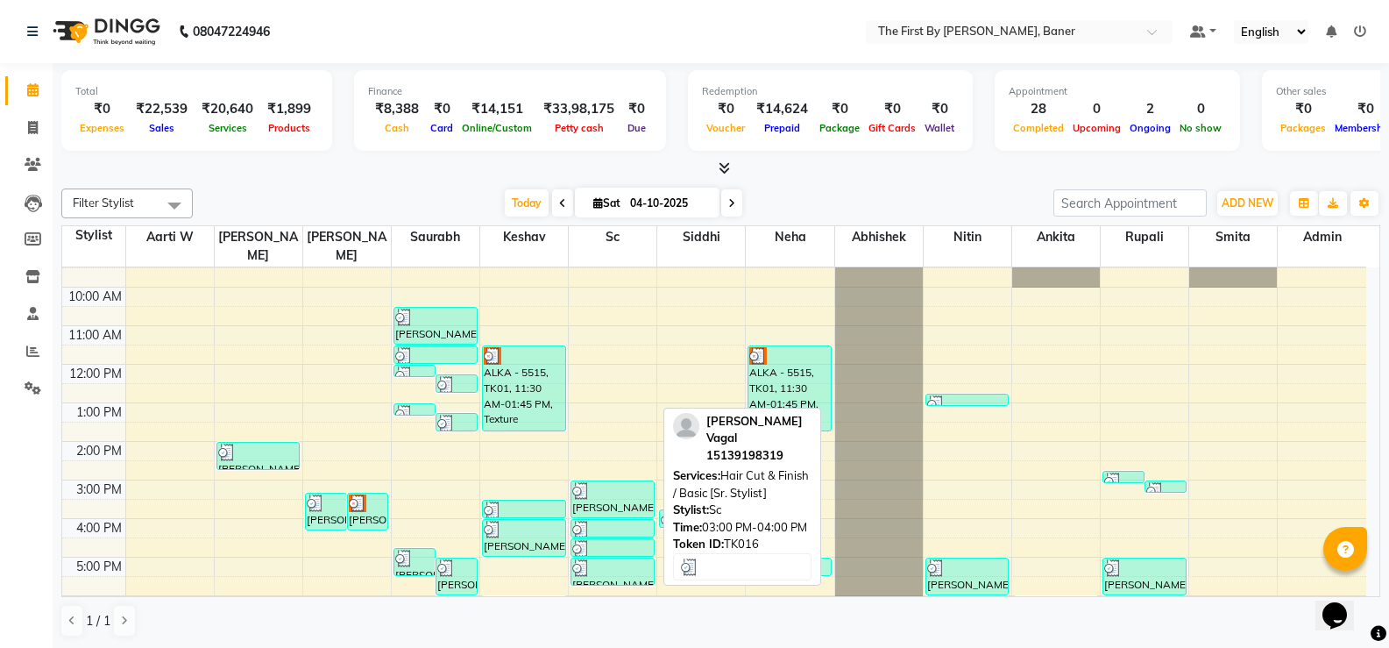
scroll to position [88, 0]
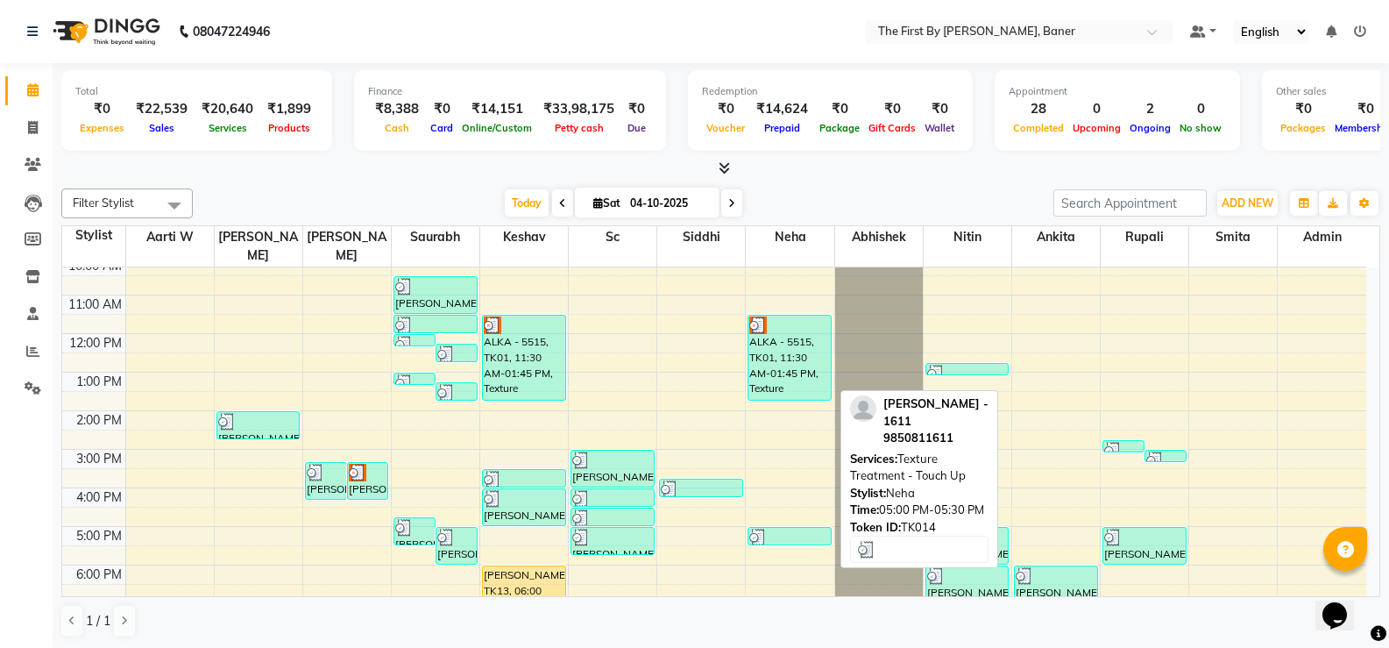
click at [804, 528] on div at bounding box center [789, 537] width 81 height 18
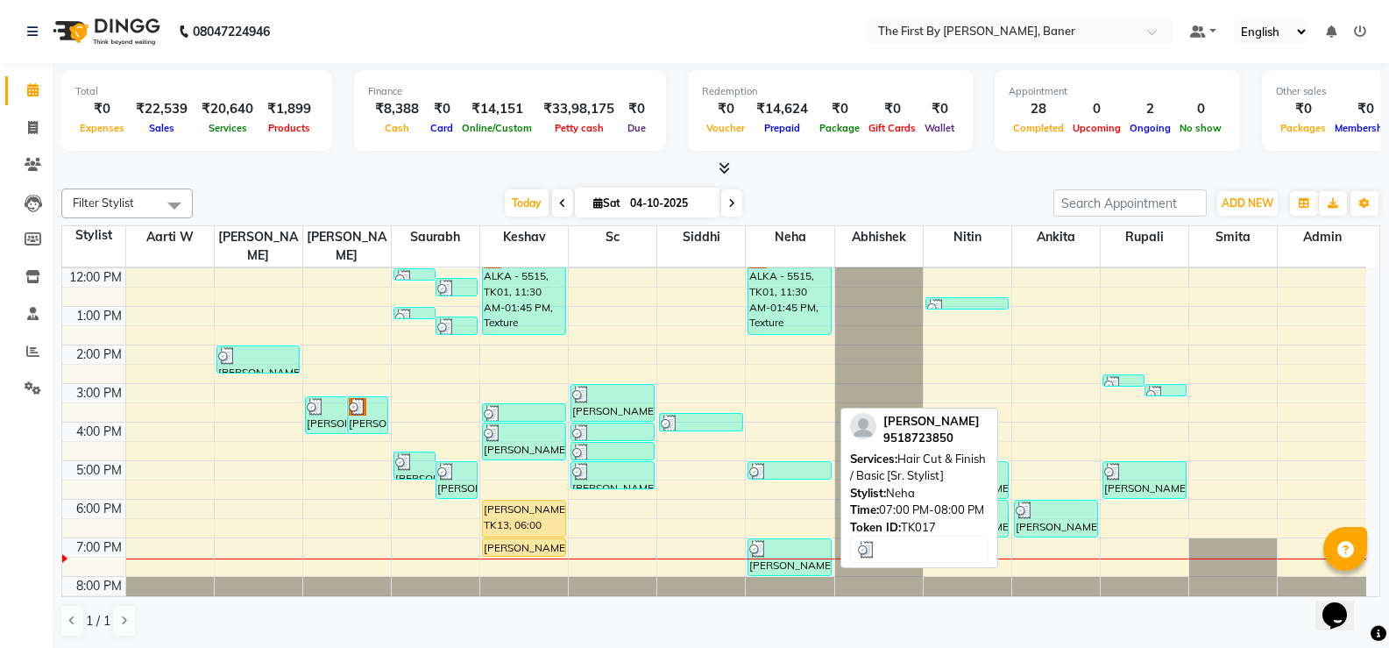
scroll to position [1, 0]
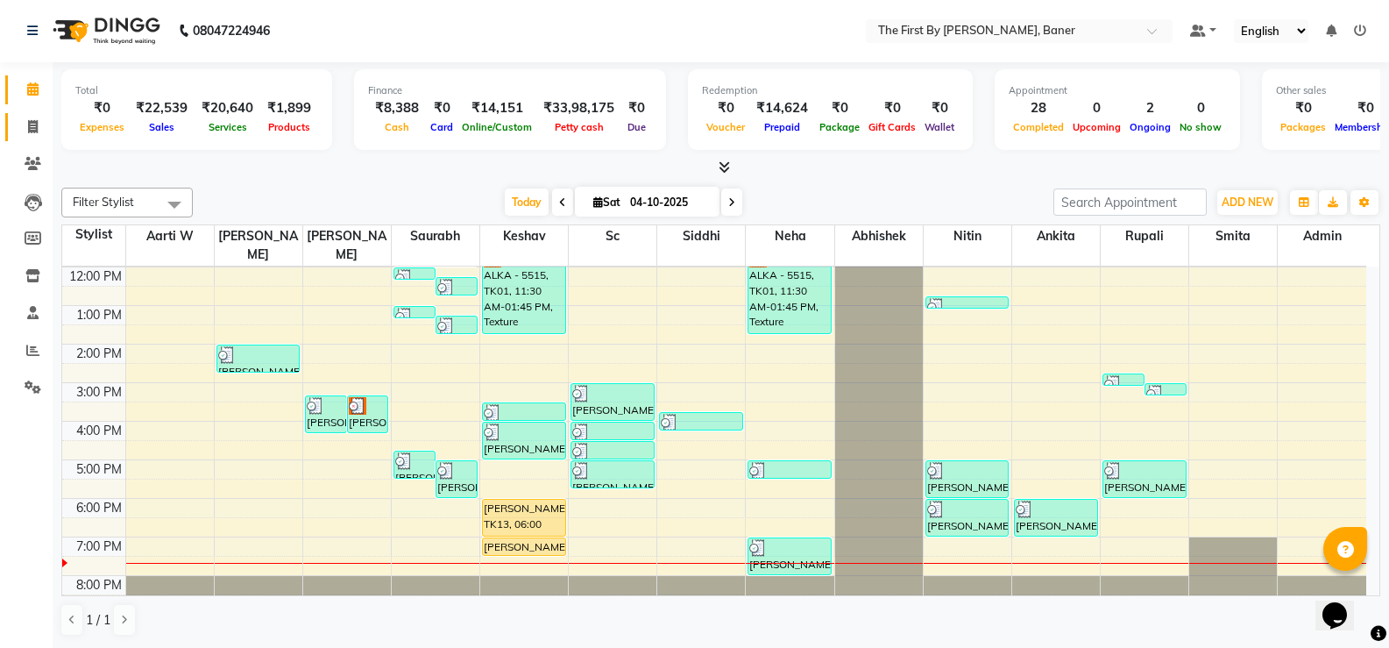
click at [15, 139] on link "Invoice" at bounding box center [26, 127] width 42 height 29
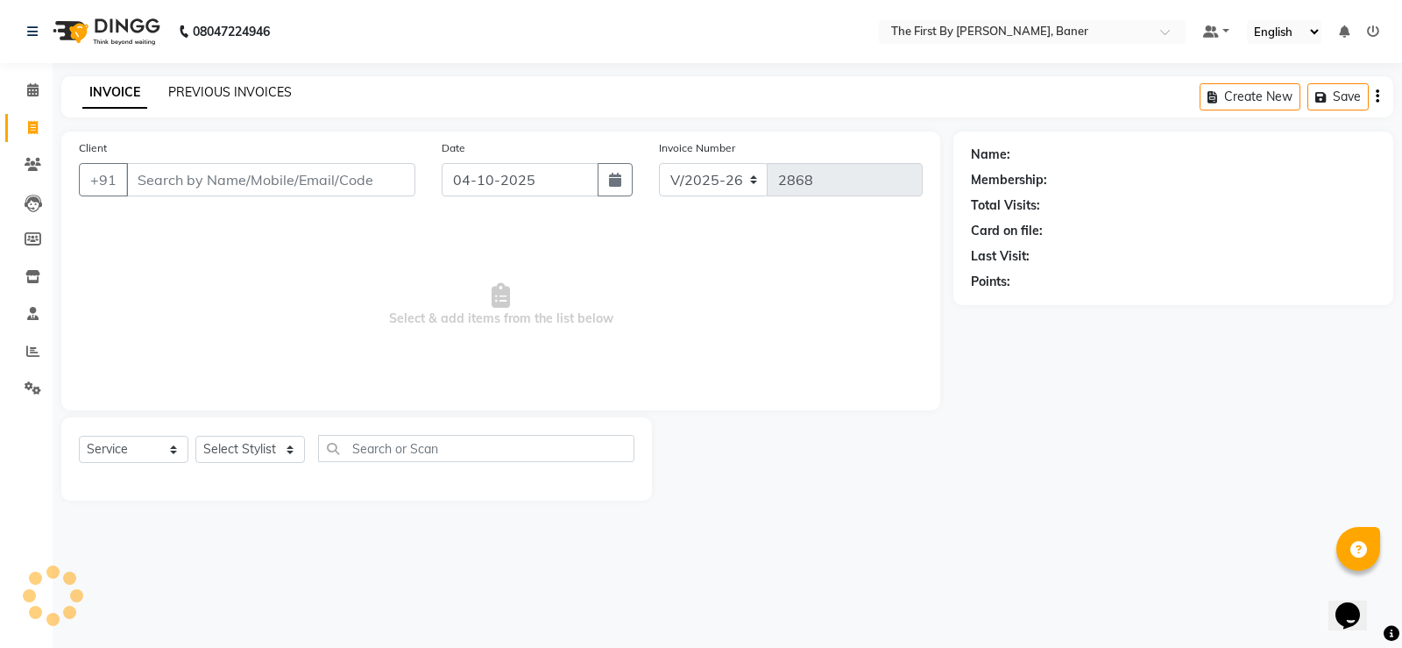
click at [220, 89] on link "PREVIOUS INVOICES" at bounding box center [230, 92] width 124 height 16
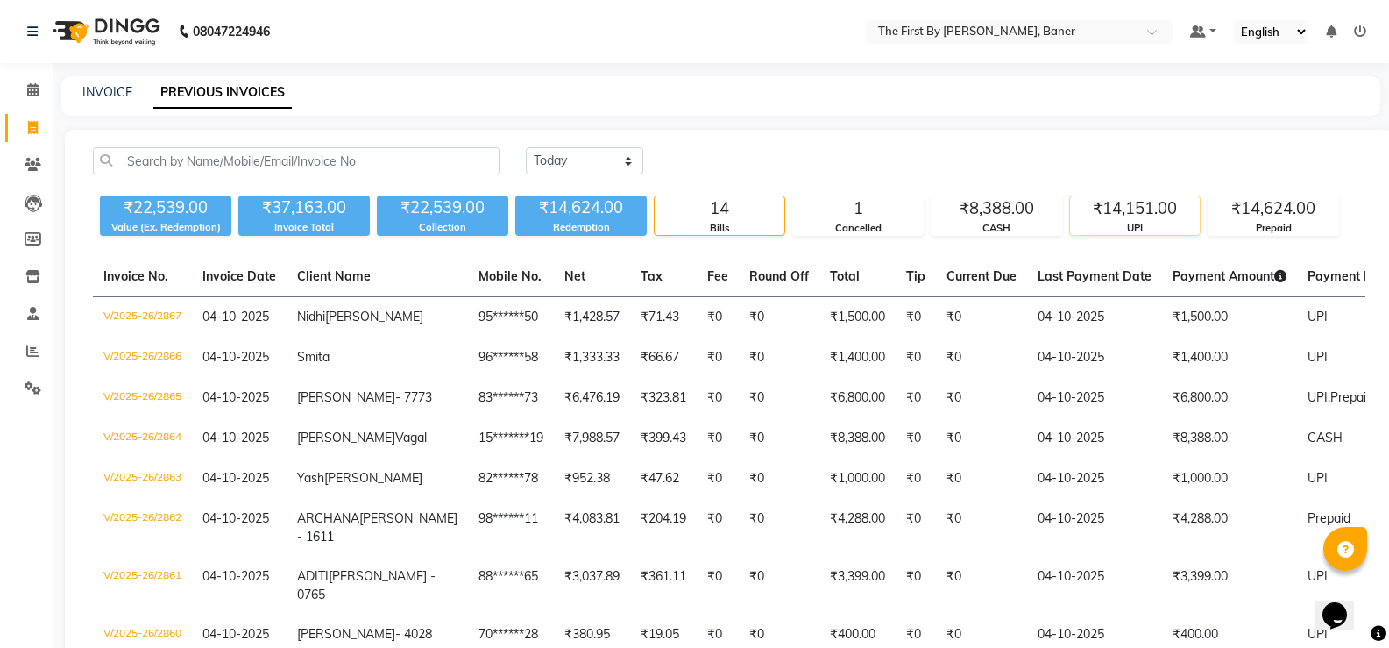
click at [1121, 215] on div "₹14,151.00" at bounding box center [1135, 208] width 130 height 25
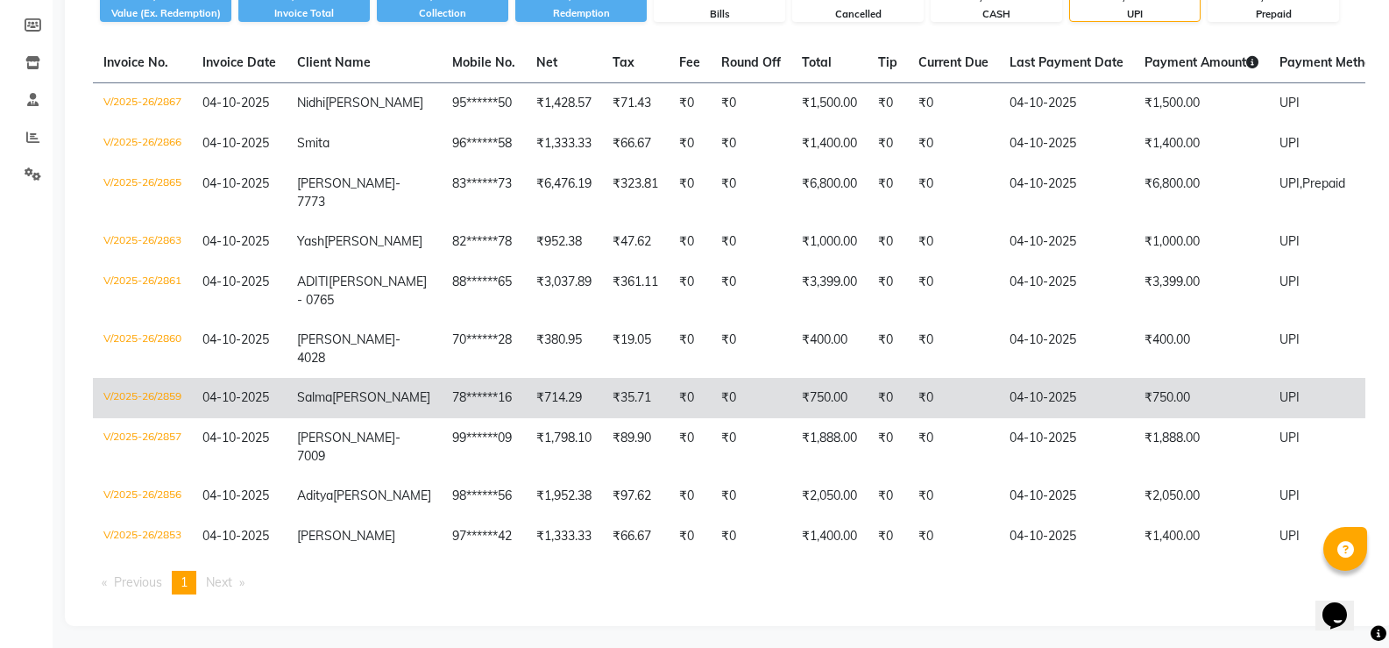
scroll to position [126, 0]
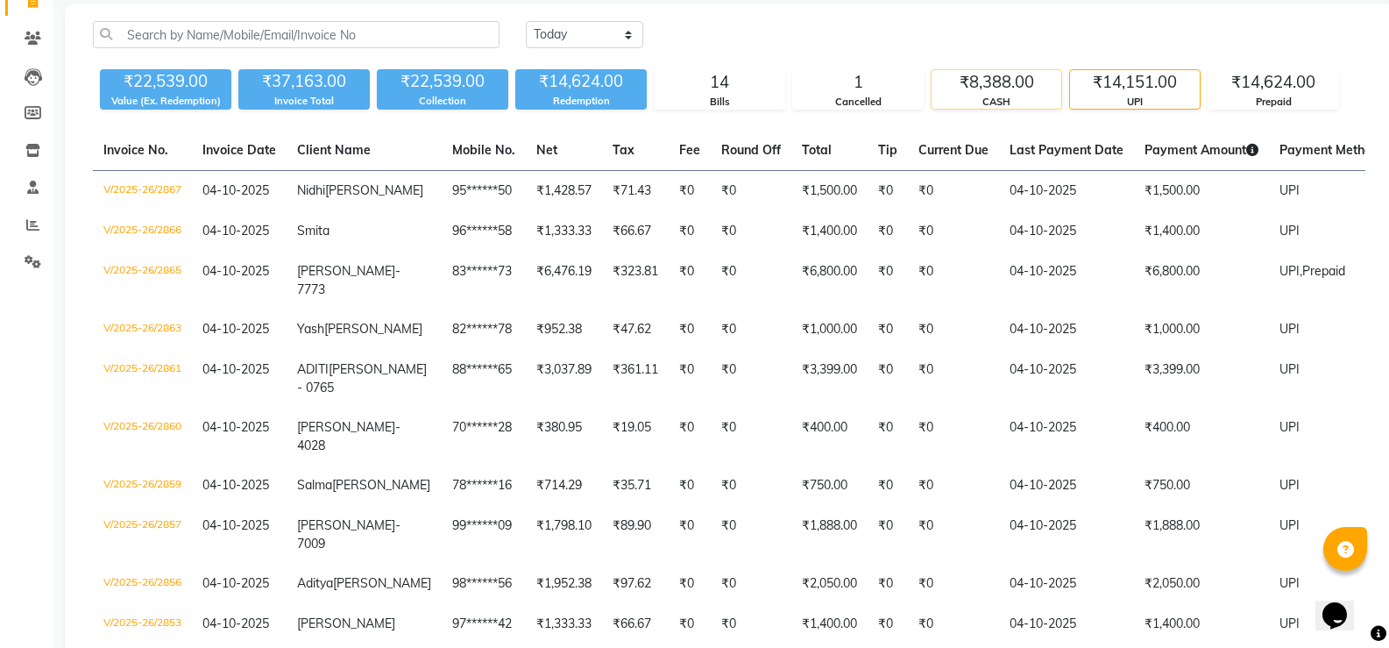
click at [977, 101] on div "CASH" at bounding box center [997, 102] width 130 height 15
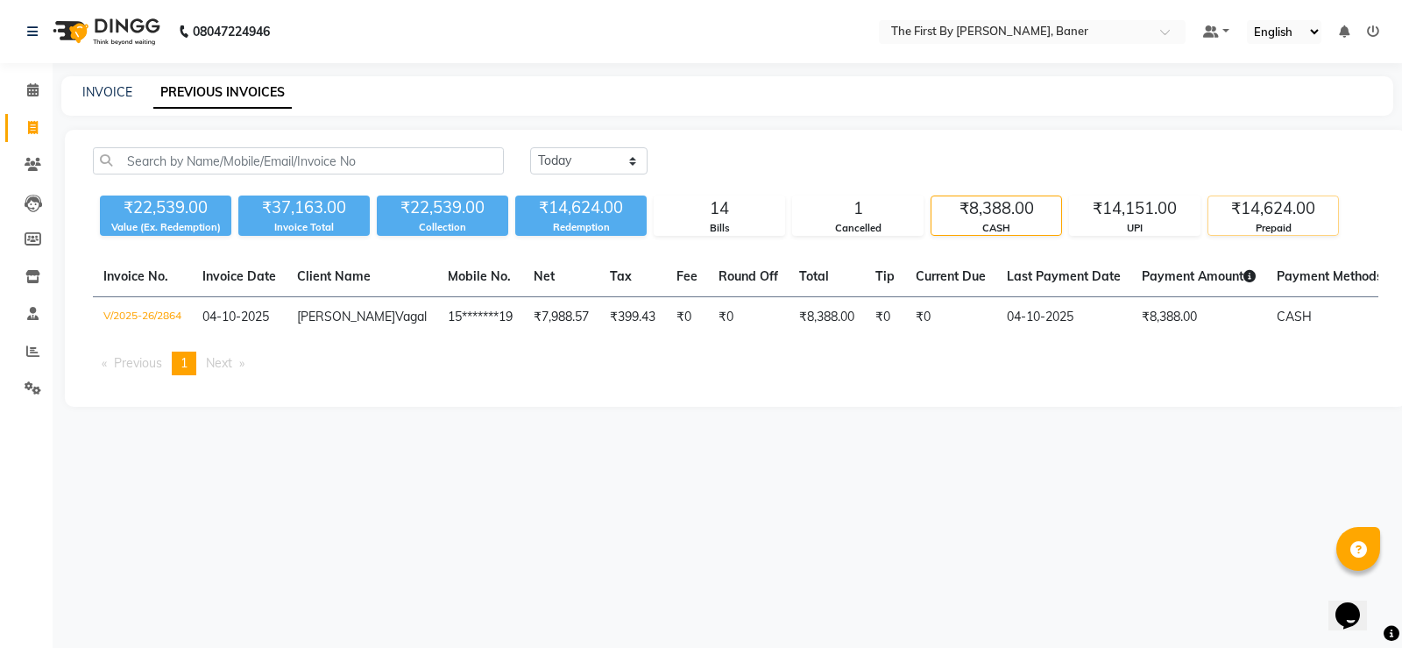
click at [1238, 211] on div "₹14,624.00" at bounding box center [1274, 208] width 130 height 25
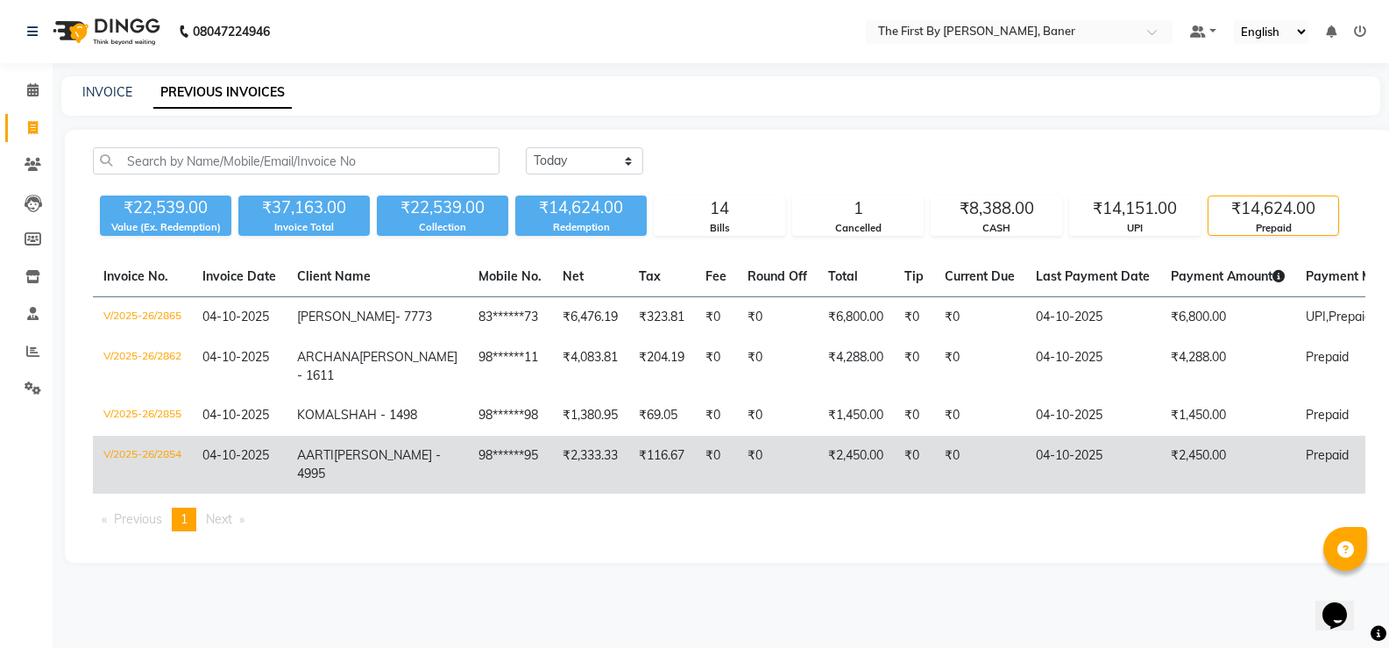
click at [468, 493] on td "98******95" at bounding box center [510, 465] width 84 height 58
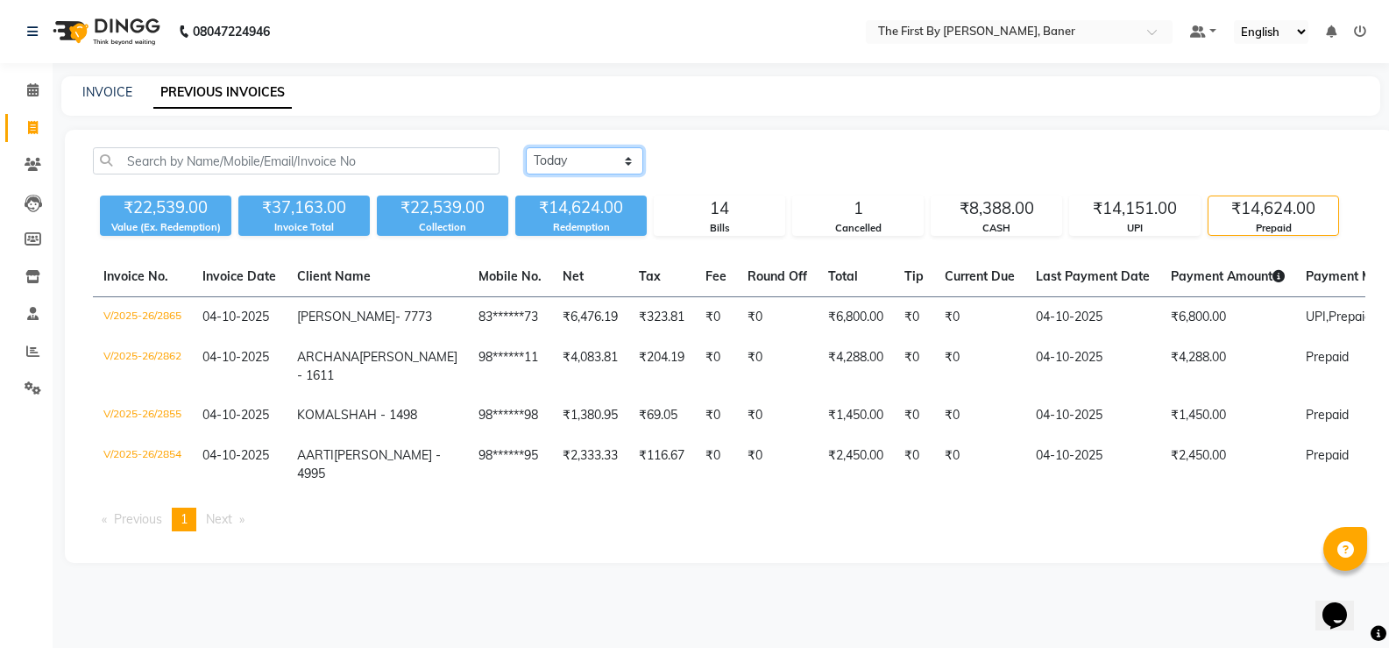
click at [553, 153] on select "[DATE] [DATE] Custom Range" at bounding box center [584, 160] width 117 height 27
click at [526, 147] on select "[DATE] [DATE] Custom Range" at bounding box center [584, 160] width 117 height 27
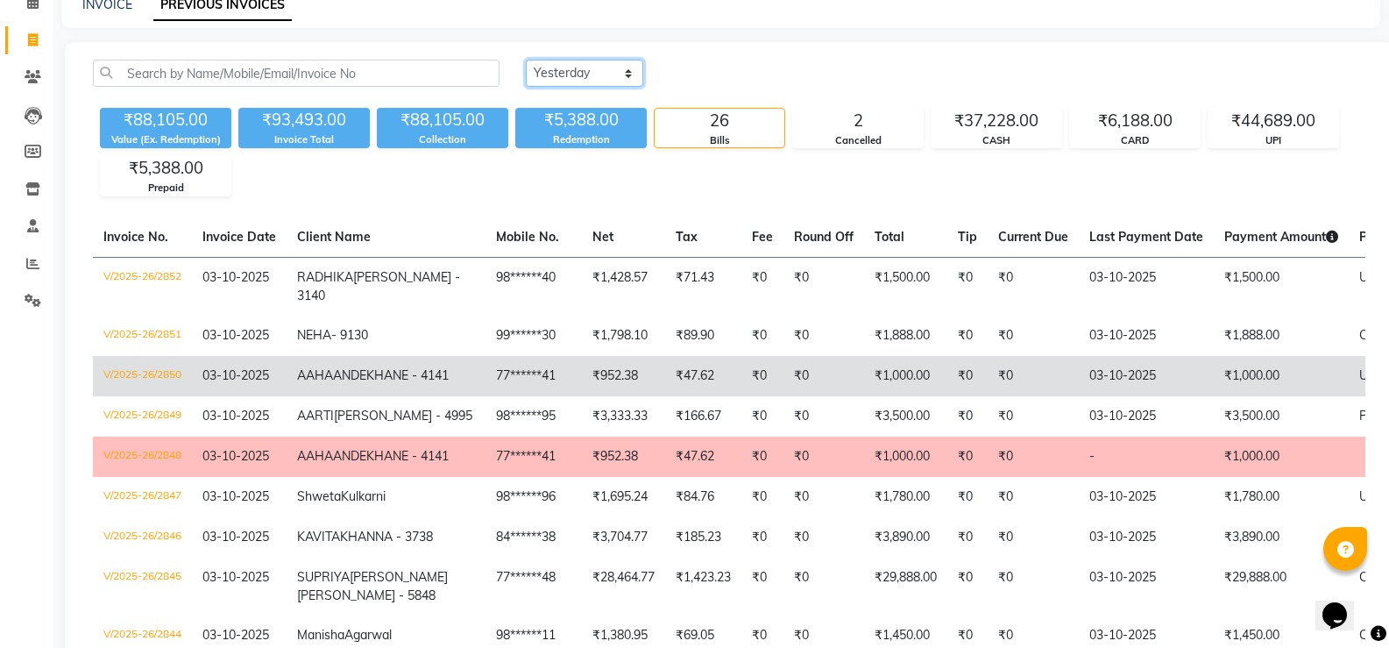
scroll to position [263, 0]
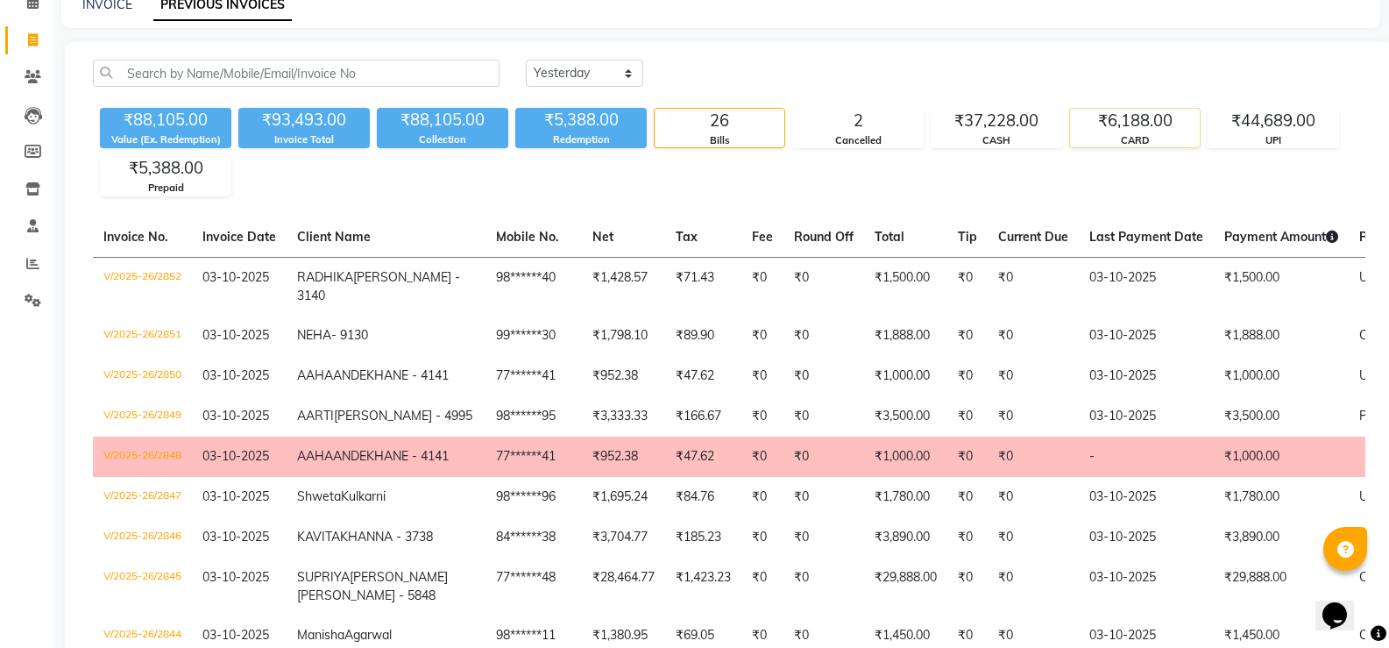
click at [1137, 118] on div "₹6,188.00" at bounding box center [1135, 121] width 130 height 25
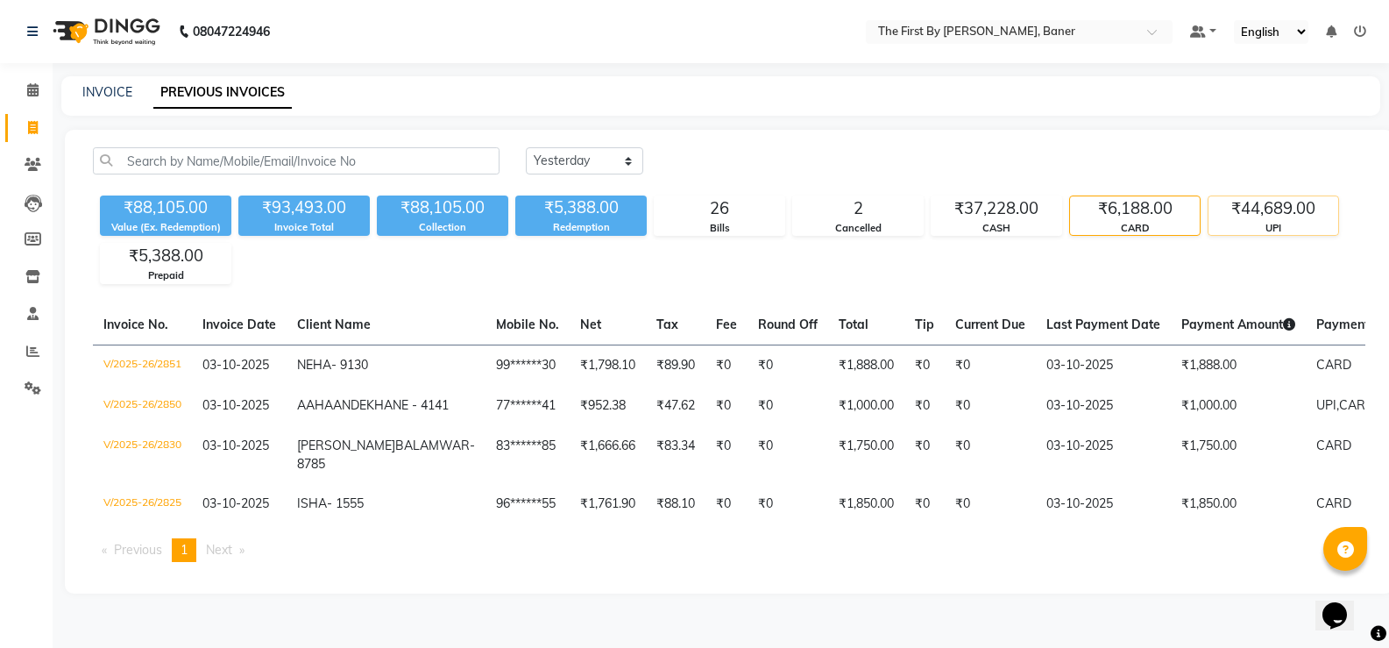
click at [1281, 196] on div "₹44,689.00" at bounding box center [1274, 208] width 130 height 25
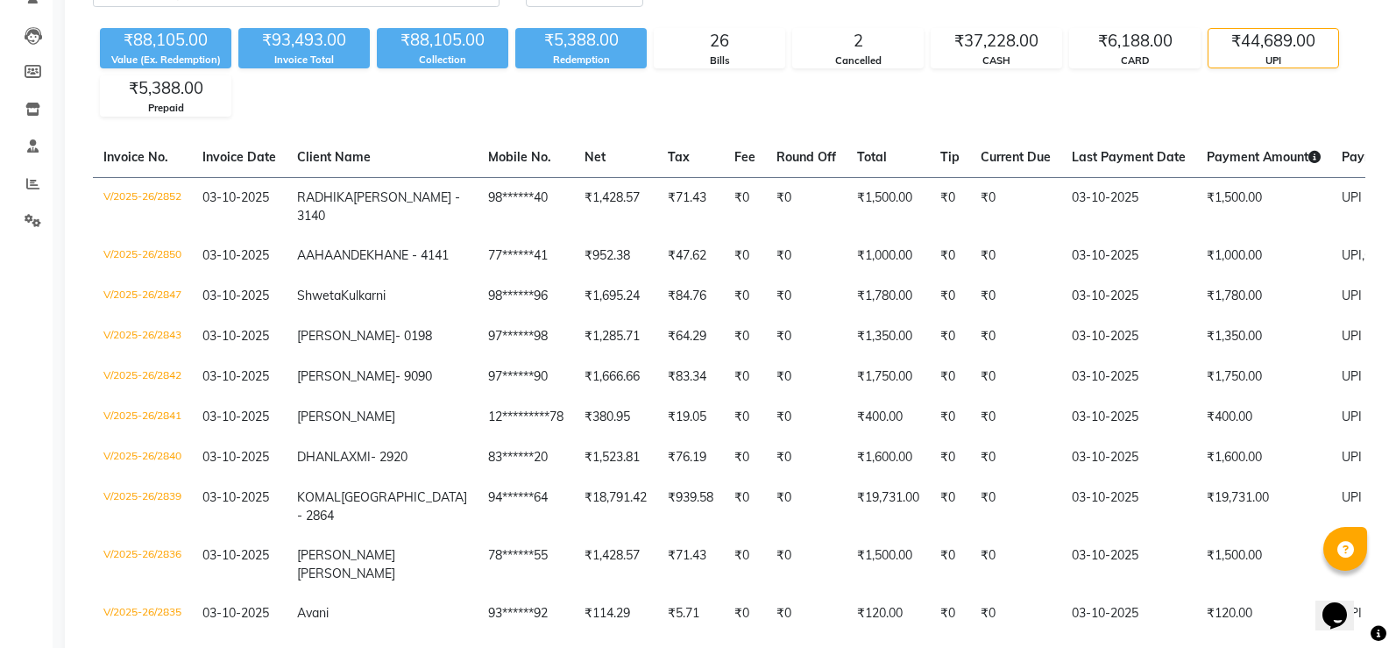
scroll to position [124, 0]
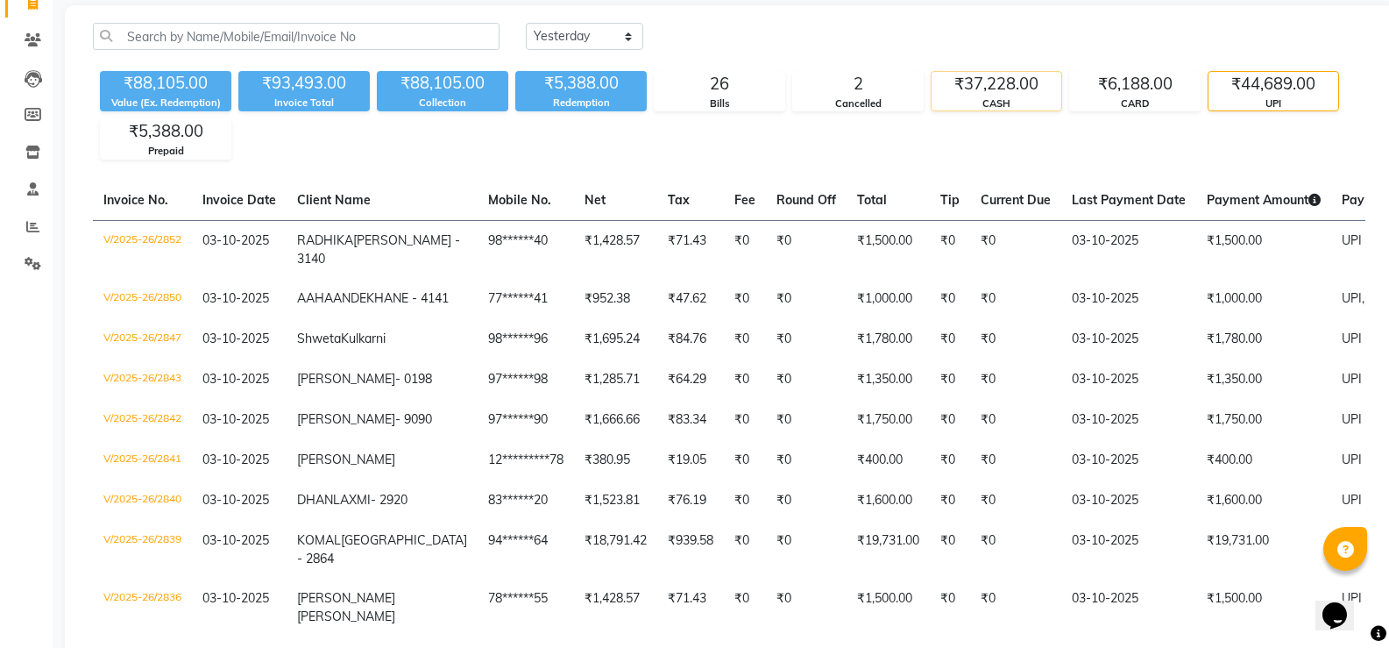
click at [953, 93] on div "₹37,228.00" at bounding box center [997, 84] width 130 height 25
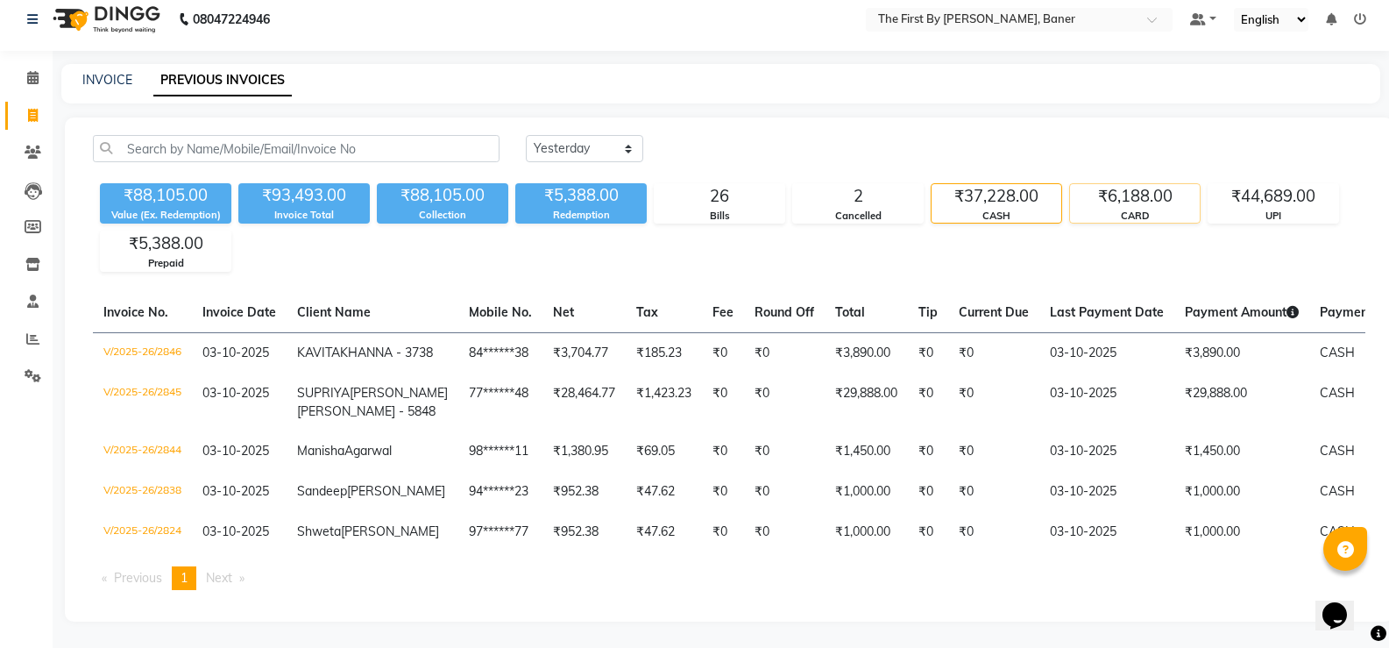
click at [1146, 209] on div "CARD" at bounding box center [1135, 216] width 130 height 15
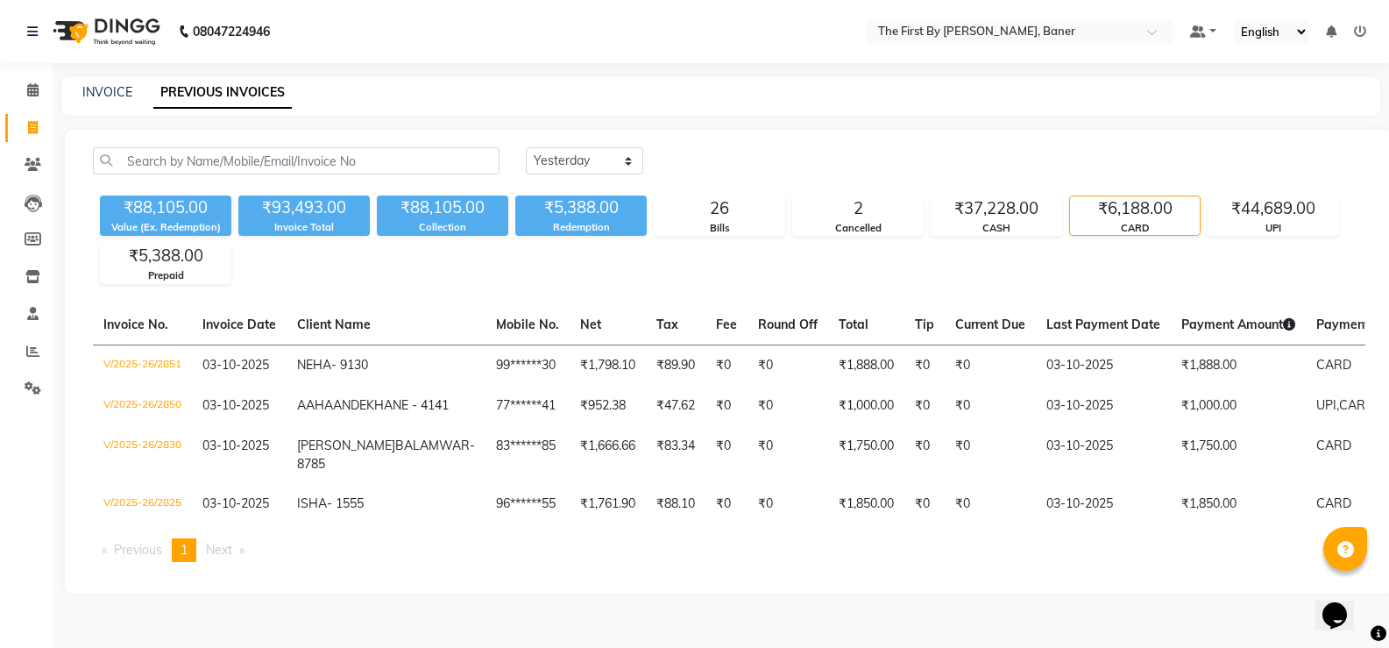
scroll to position [39, 0]
drag, startPoint x: 1275, startPoint y: 180, endPoint x: 1244, endPoint y: 193, distance: 34.2
click at [1274, 195] on div "₹44,689.00 UPI" at bounding box center [1273, 215] width 131 height 40
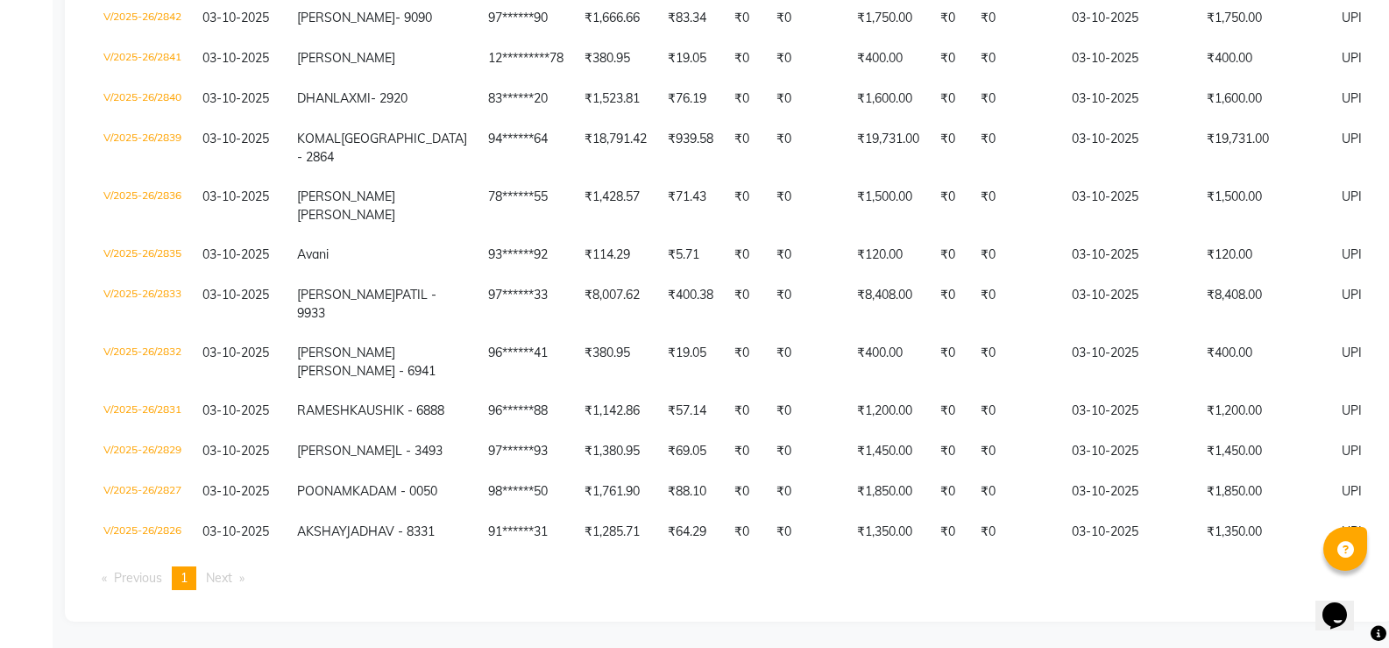
scroll to position [826, 0]
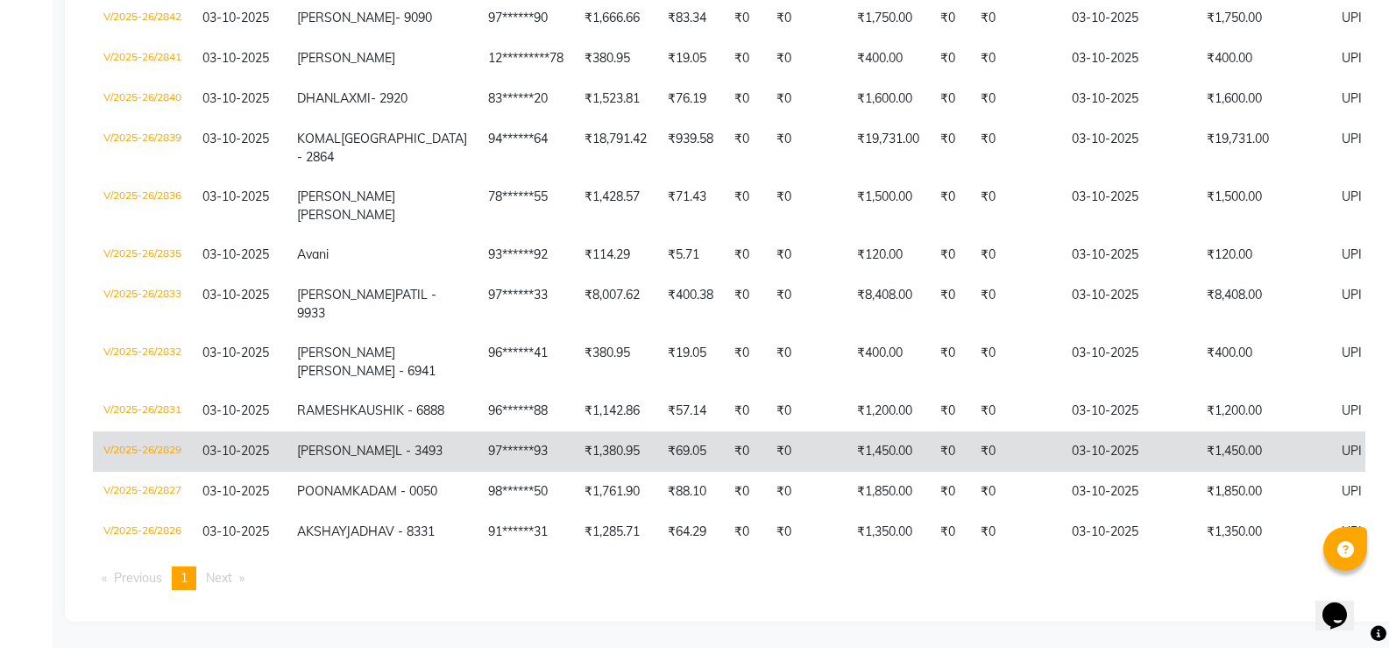
click at [331, 443] on span "[PERSON_NAME]" at bounding box center [346, 451] width 98 height 16
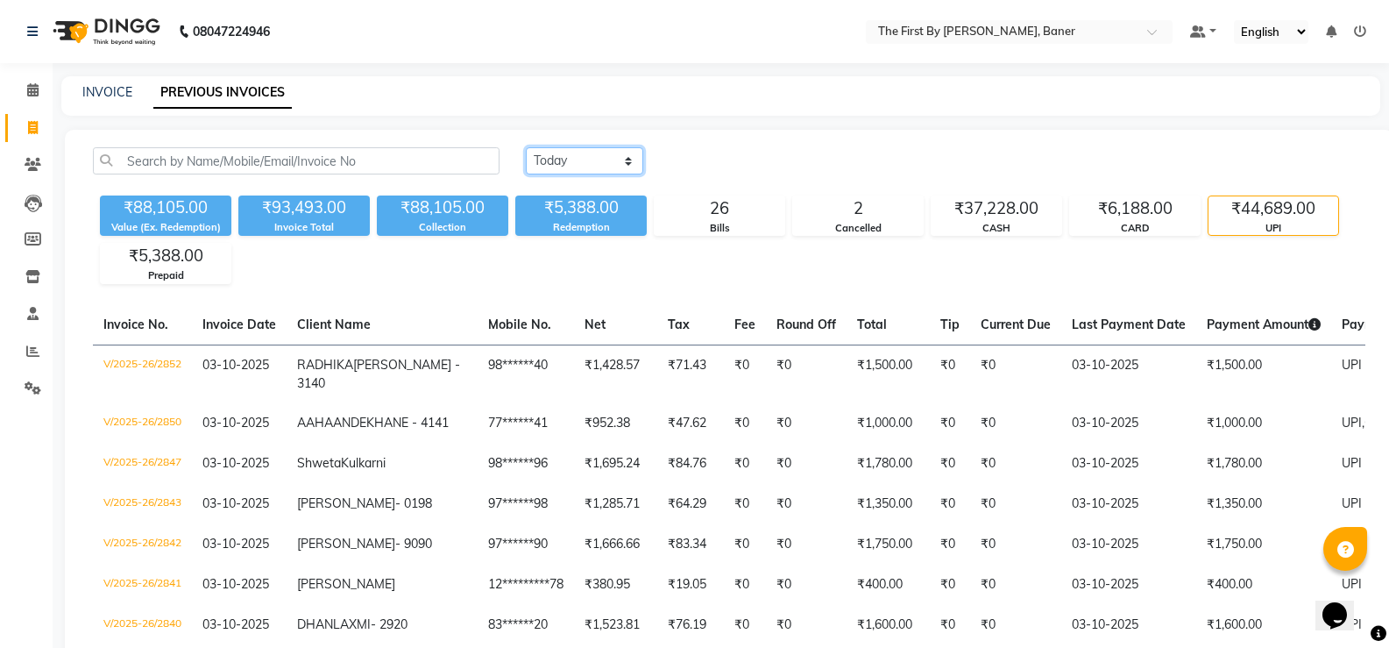
click at [526, 147] on select "[DATE] [DATE] Custom Range" at bounding box center [584, 160] width 117 height 27
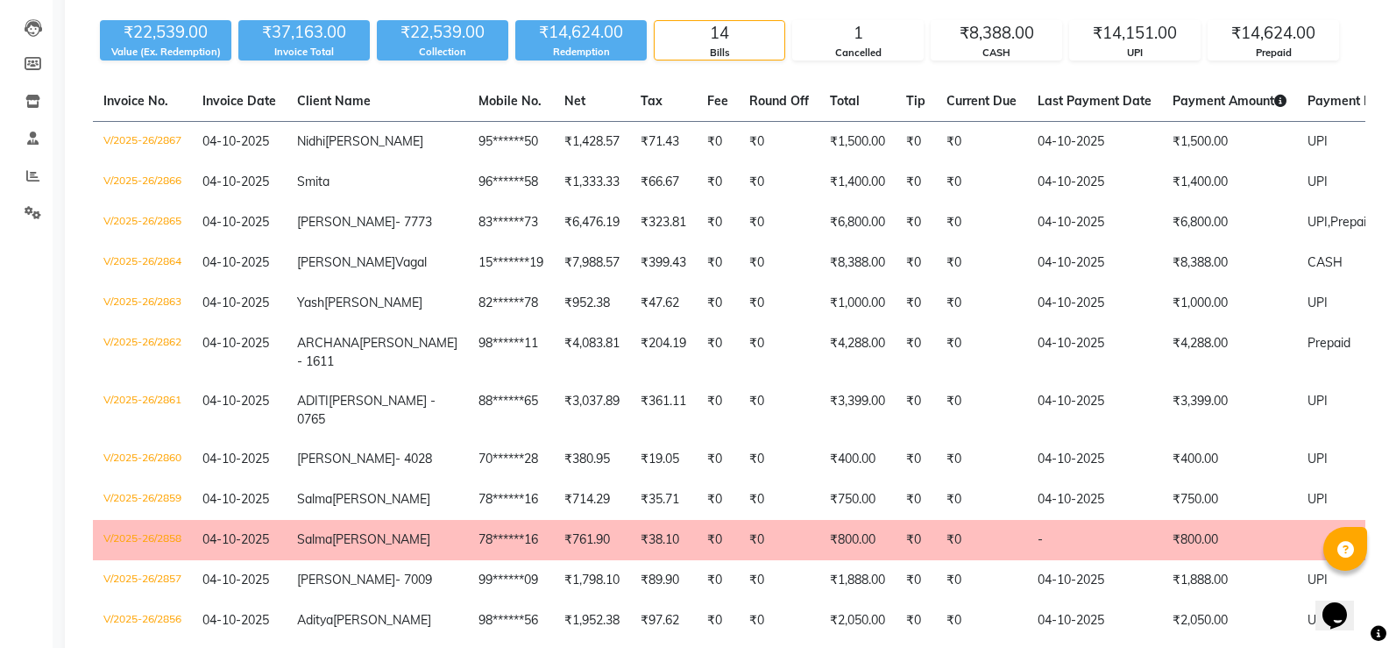
drag, startPoint x: 1318, startPoint y: 46, endPoint x: 1294, endPoint y: 46, distance: 23.7
click at [1317, 46] on div "Prepaid" at bounding box center [1274, 53] width 130 height 15
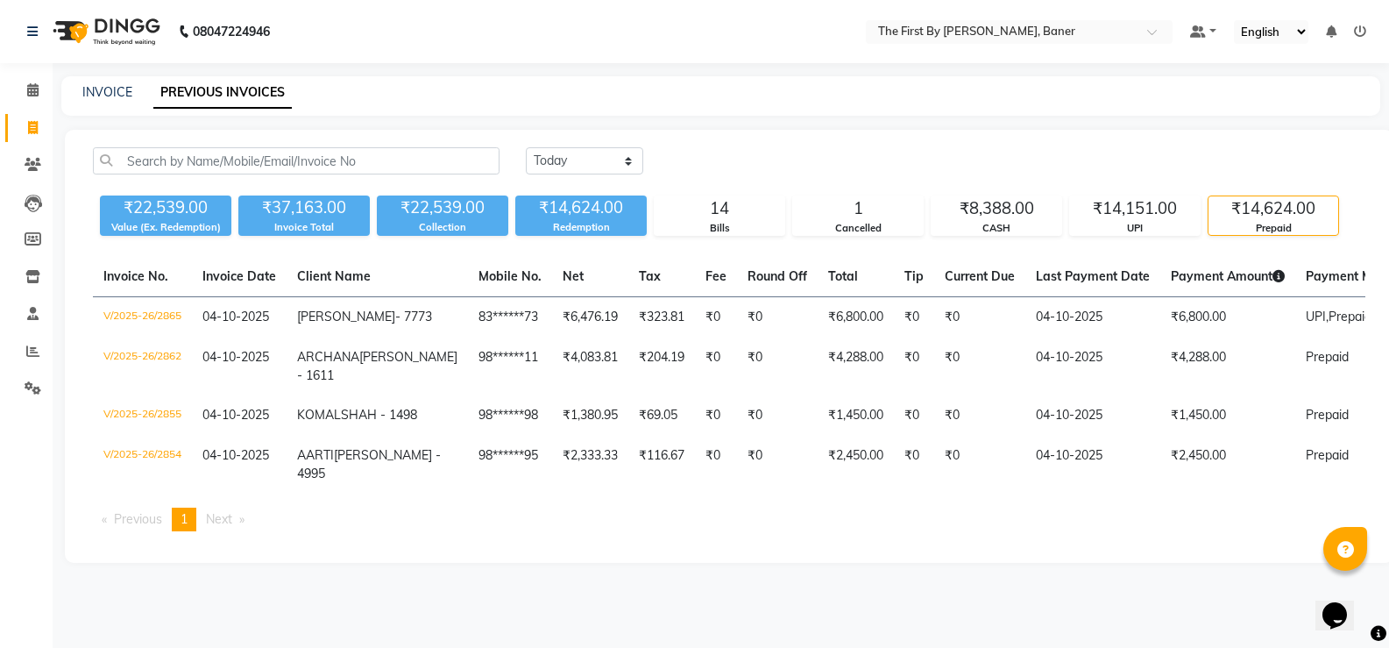
click at [1148, 83] on div "INVOICE PREVIOUS INVOICES" at bounding box center [710, 92] width 1298 height 18
click at [1103, 221] on div "UPI" at bounding box center [1135, 228] width 130 height 15
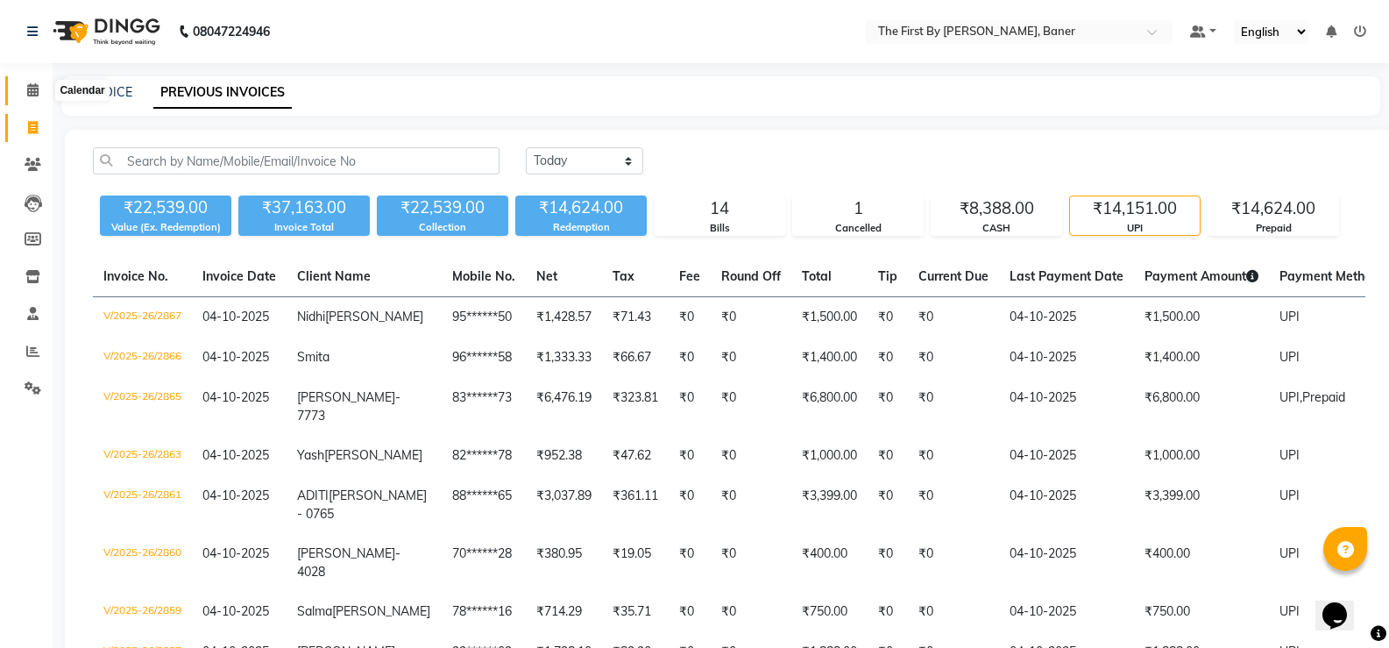
click at [32, 90] on icon at bounding box center [32, 89] width 11 height 13
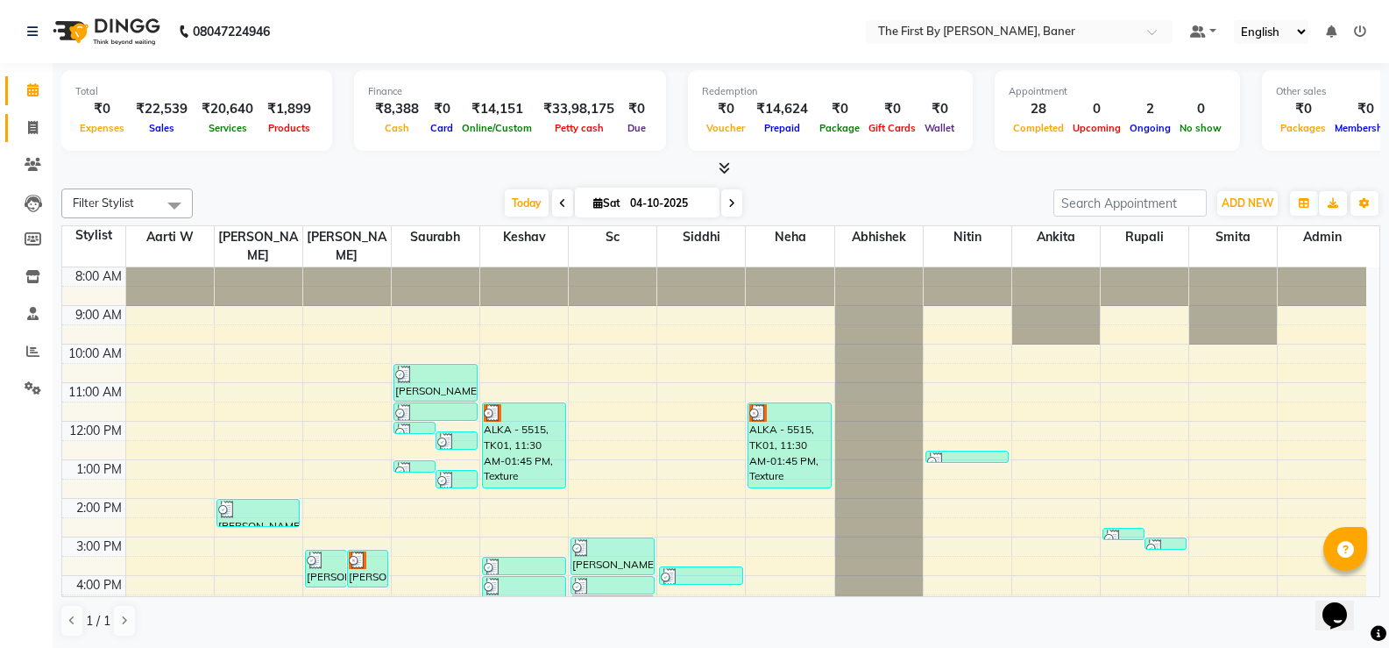
click at [29, 141] on link "Invoice" at bounding box center [26, 128] width 42 height 29
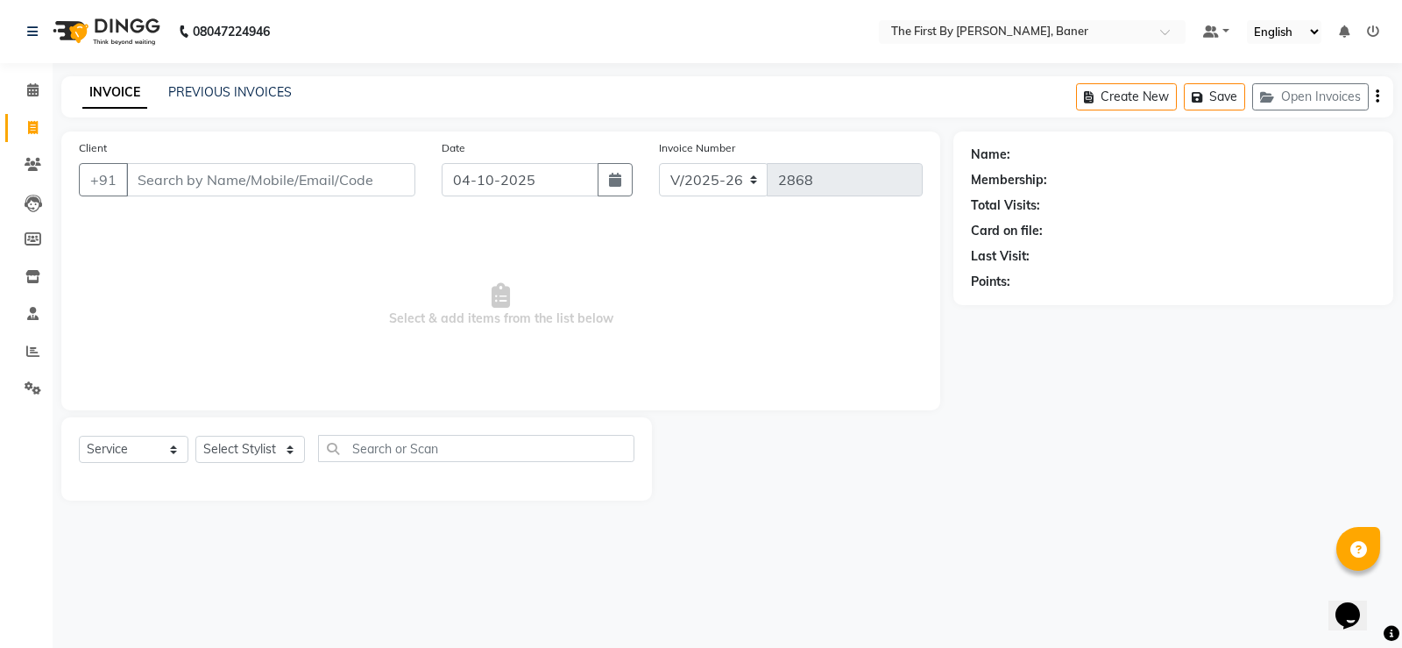
click at [235, 83] on div "PREVIOUS INVOICES" at bounding box center [230, 92] width 124 height 18
click at [279, 94] on link "PREVIOUS INVOICES" at bounding box center [230, 92] width 124 height 16
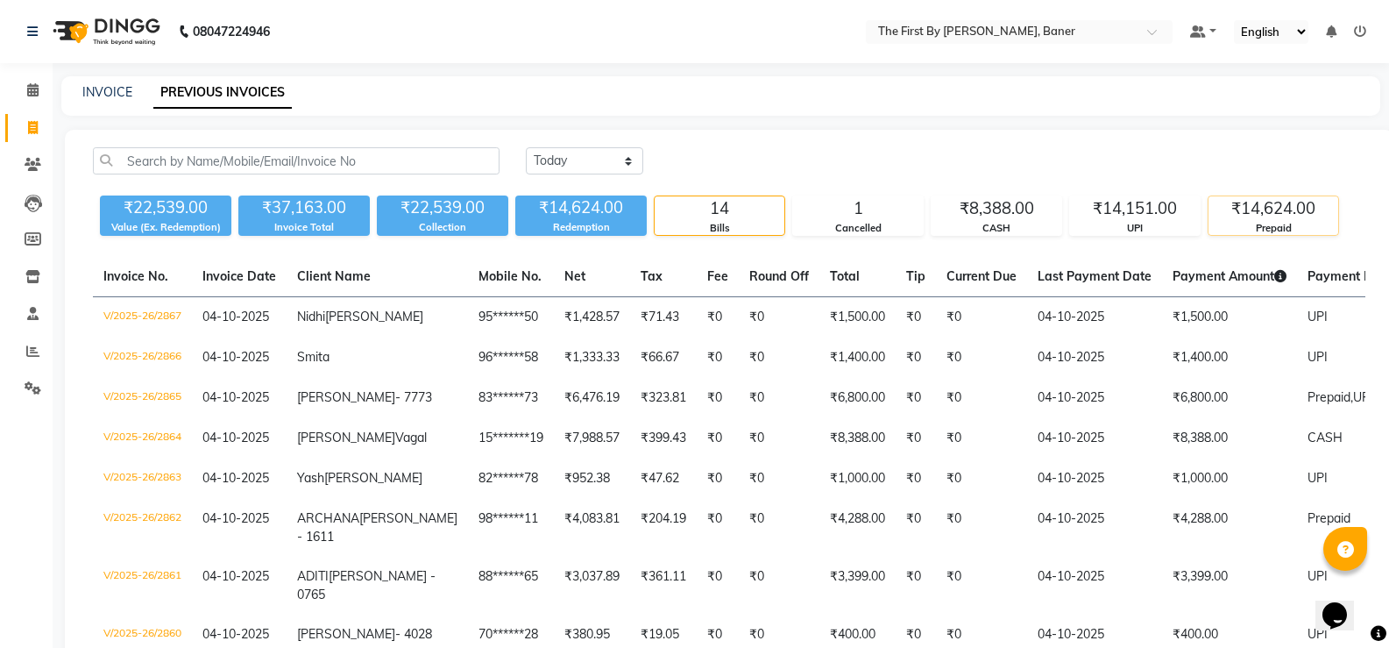
click at [1248, 217] on div "₹14,624.00" at bounding box center [1274, 208] width 130 height 25
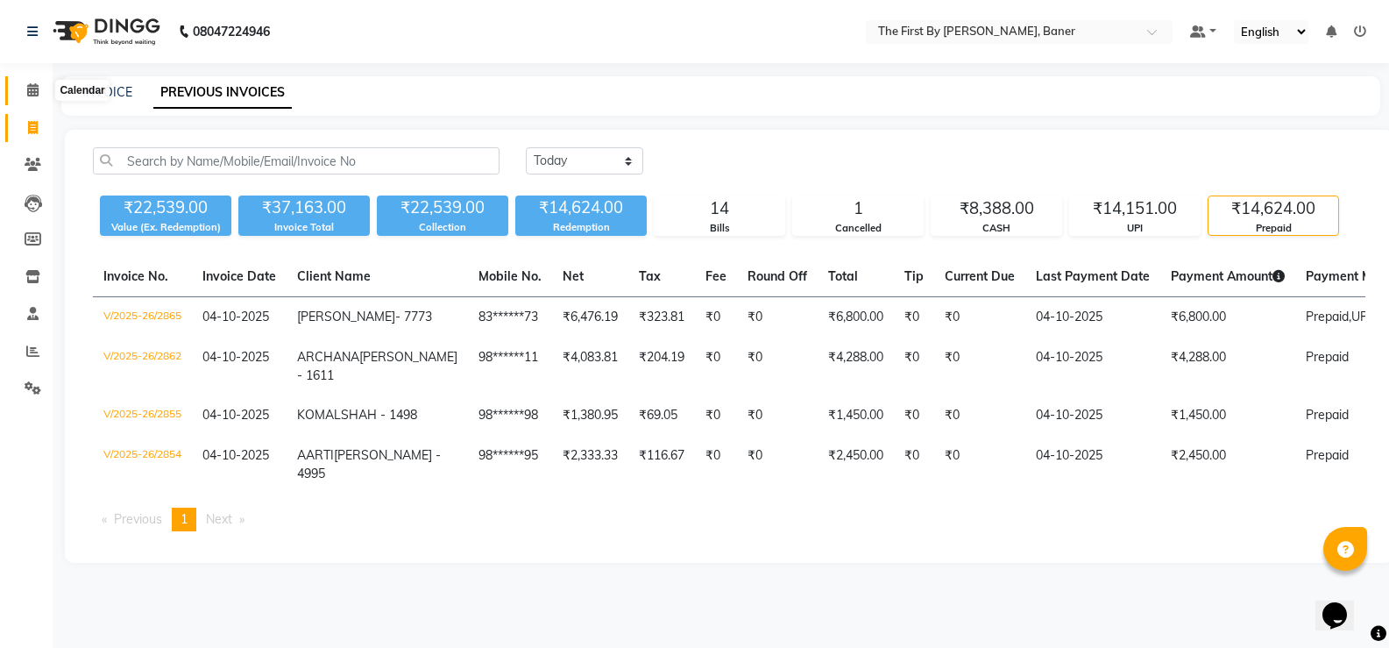
click at [38, 94] on icon at bounding box center [32, 89] width 11 height 13
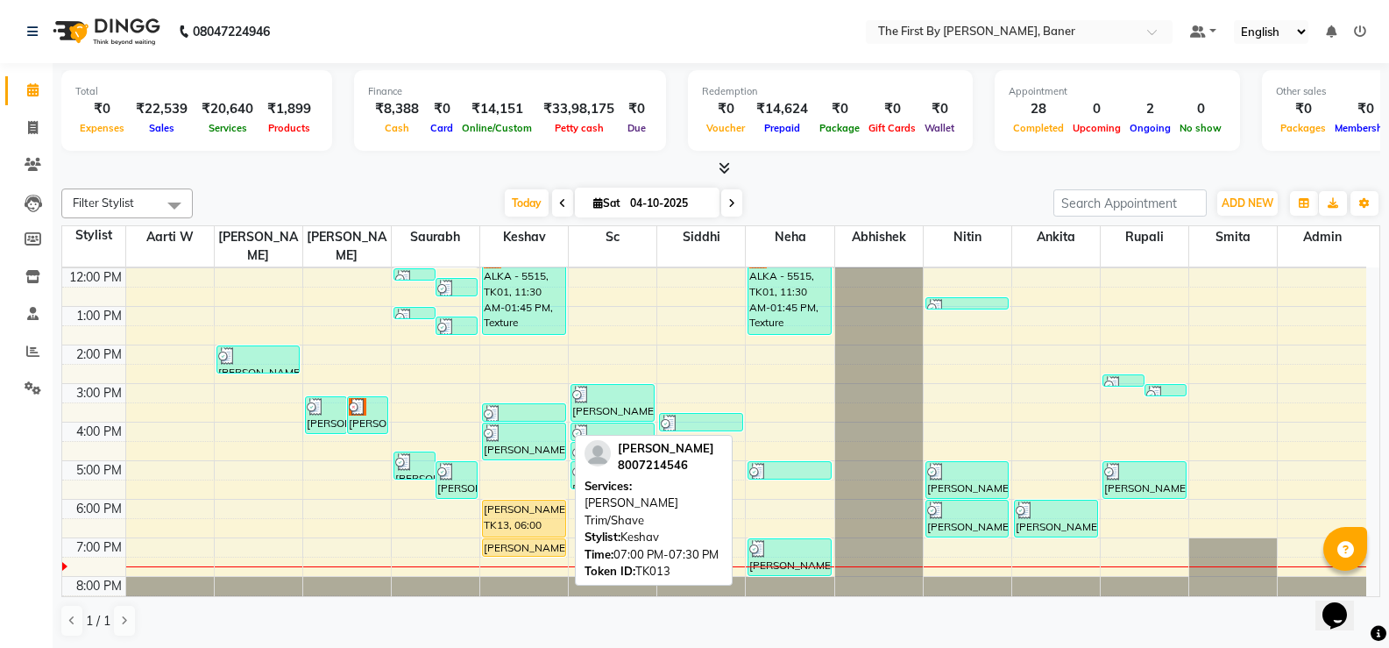
scroll to position [1, 0]
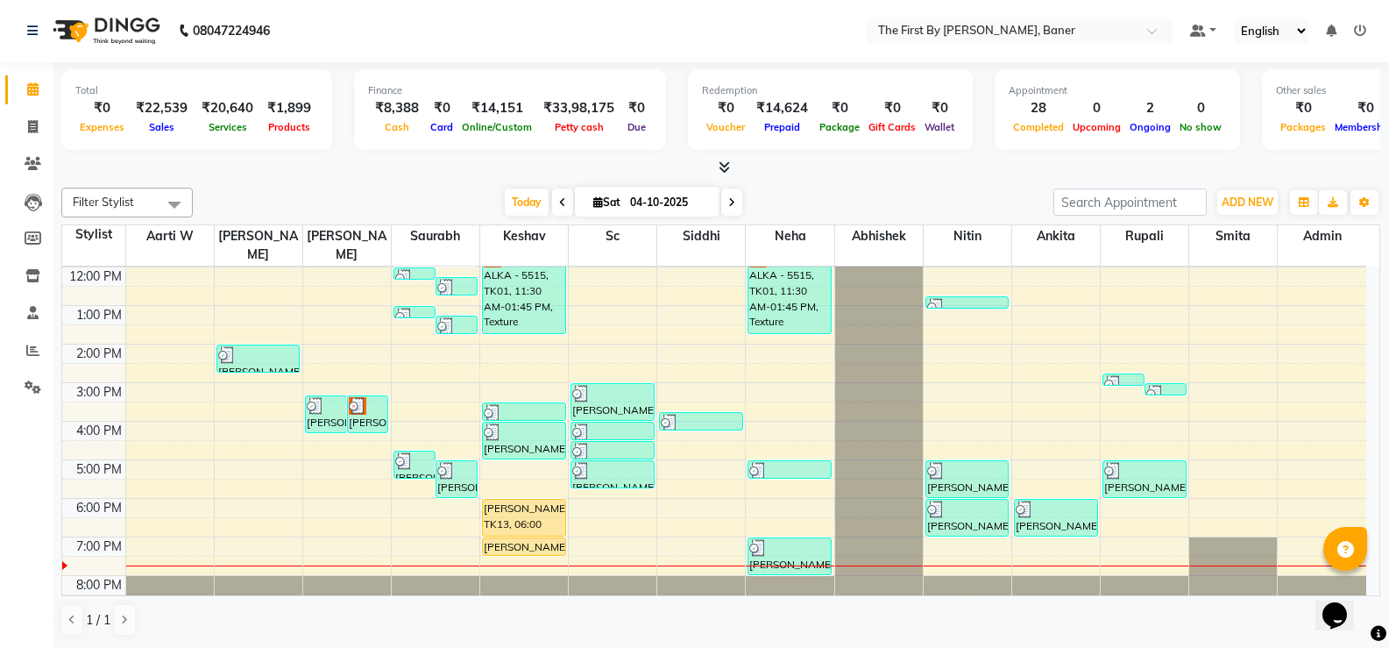
click at [405, 522] on div "8:00 AM 9:00 AM 10:00 AM 11:00 AM 12:00 PM 1:00 PM 2:00 PM 3:00 PM 4:00 PM 5:00…" at bounding box center [714, 363] width 1304 height 500
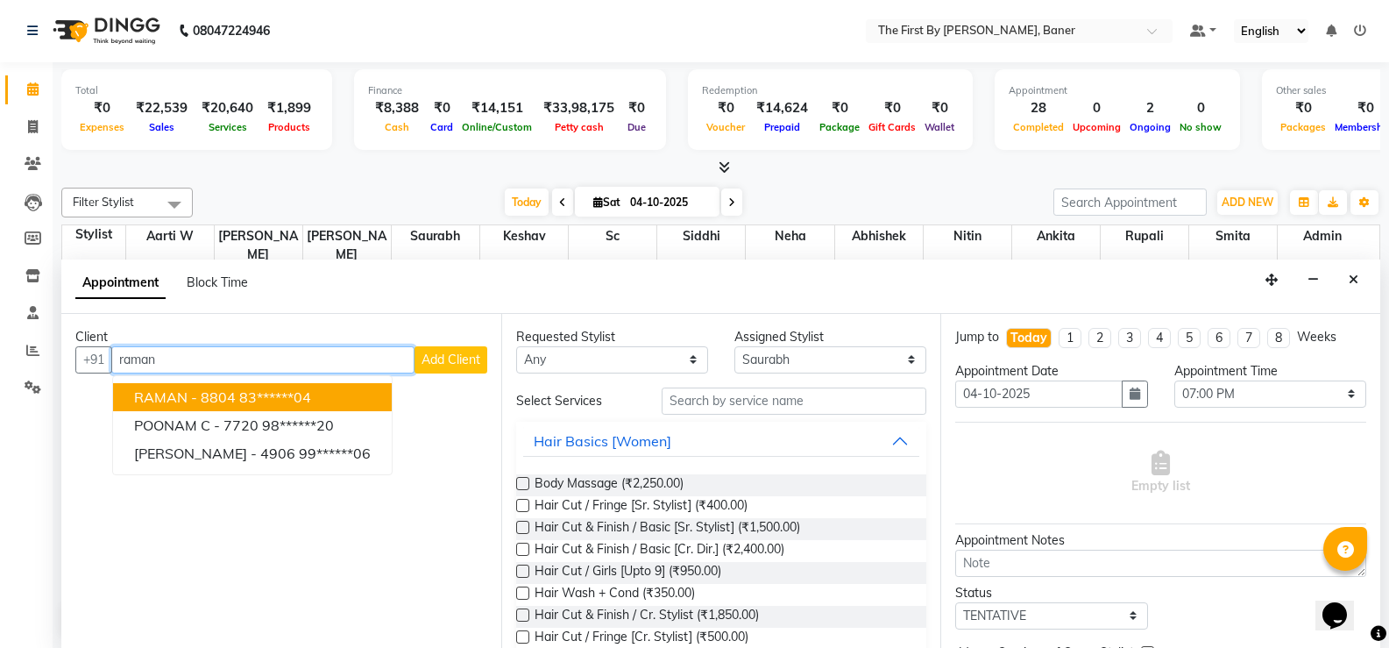
click at [161, 390] on span "RAMAN - 8804" at bounding box center [185, 397] width 102 height 18
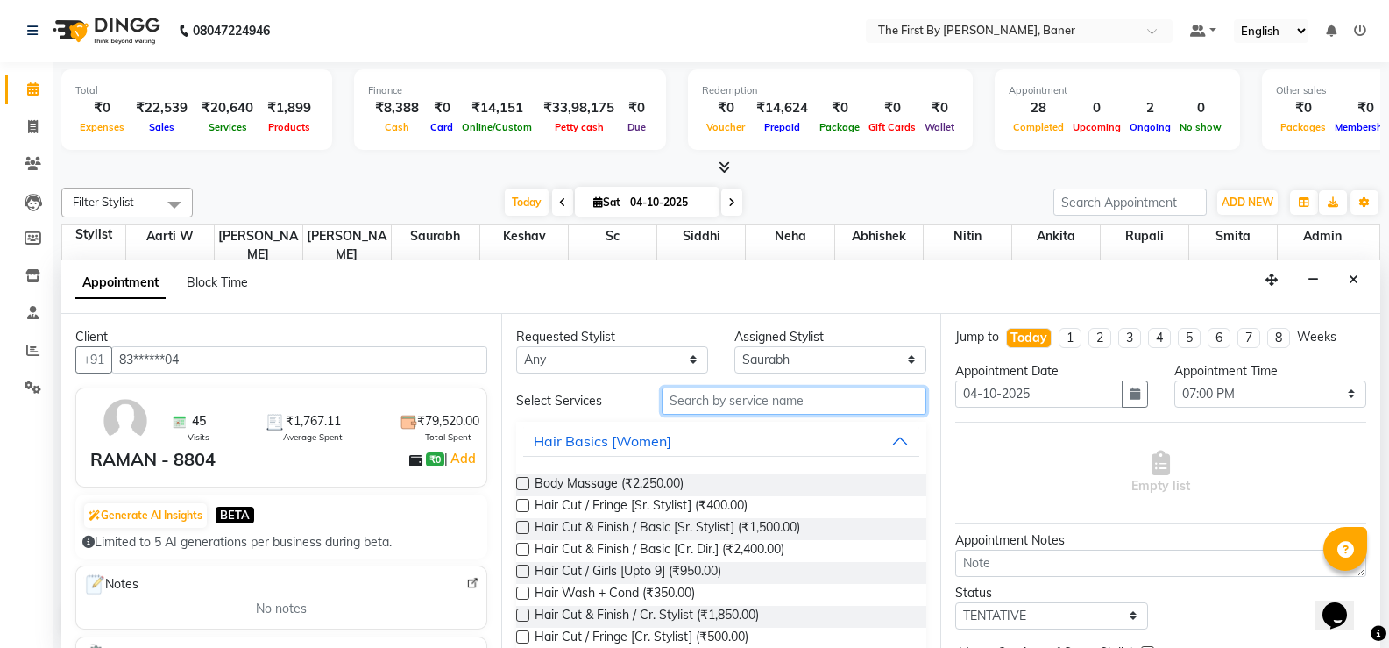
click at [744, 397] on input "text" at bounding box center [794, 400] width 265 height 27
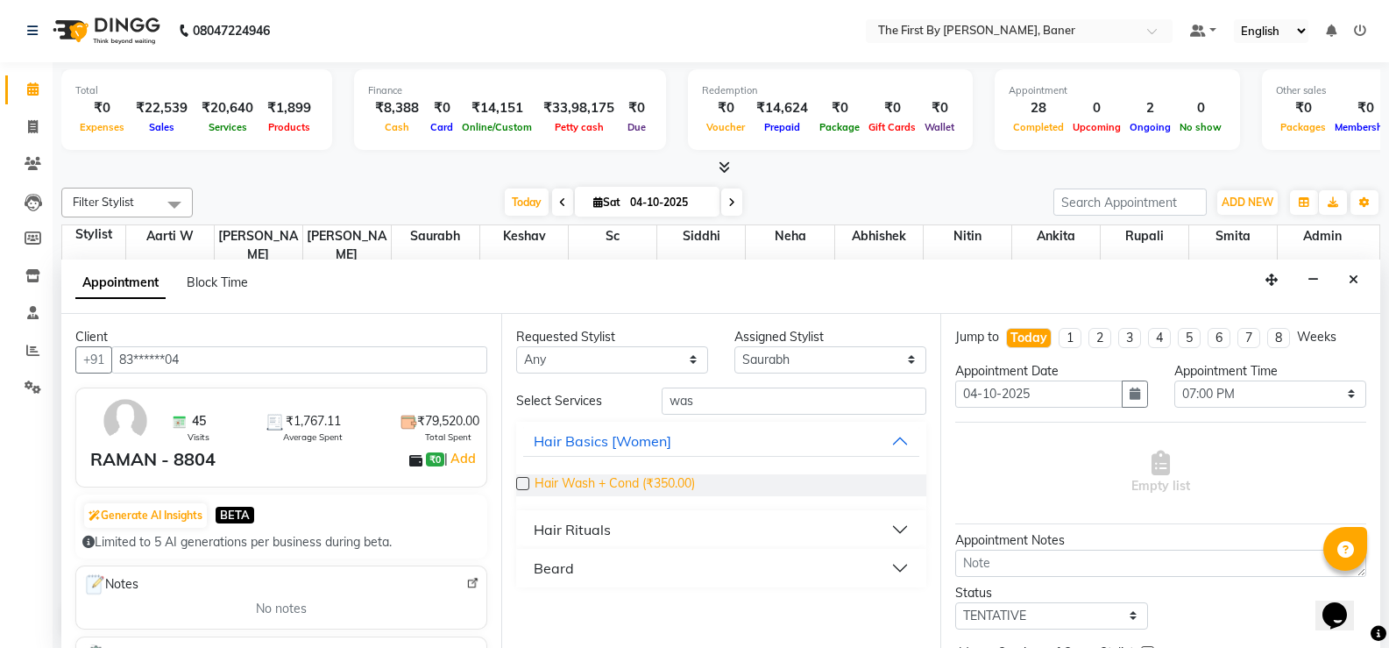
click at [635, 484] on span "Hair Wash + Cond (₹350.00)" at bounding box center [615, 485] width 160 height 22
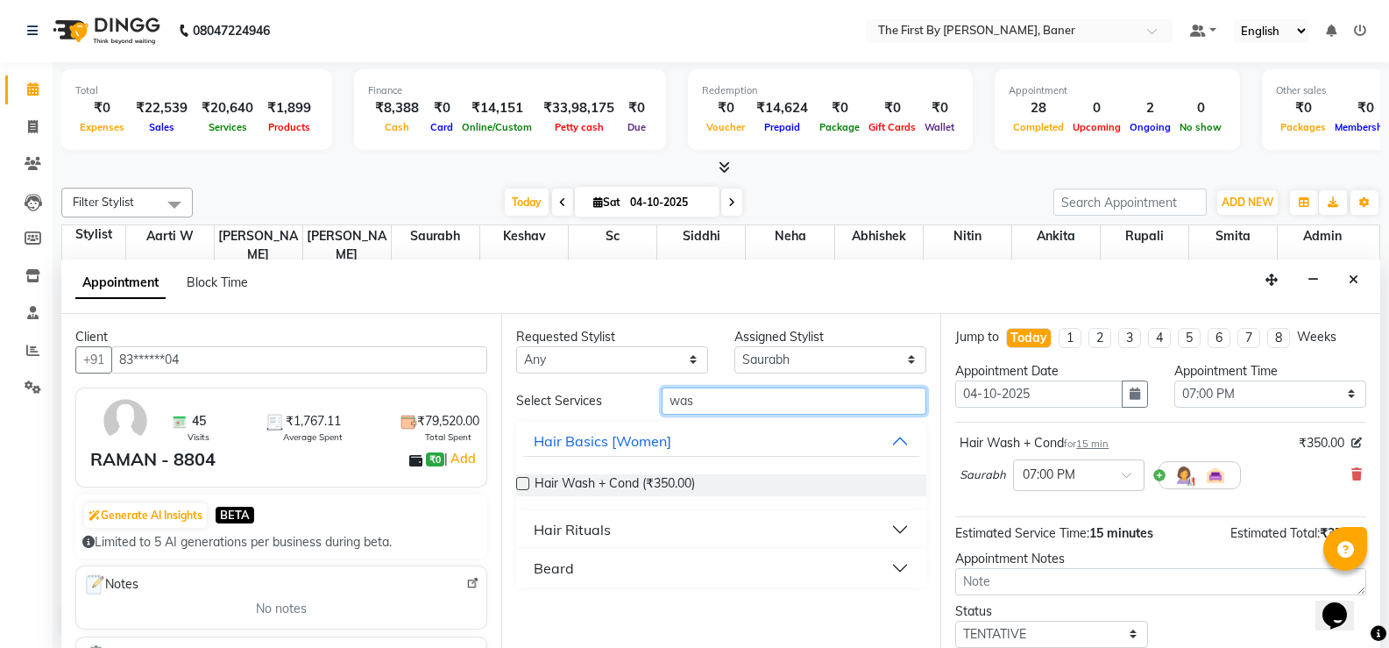
click at [687, 406] on input "was" at bounding box center [794, 400] width 265 height 27
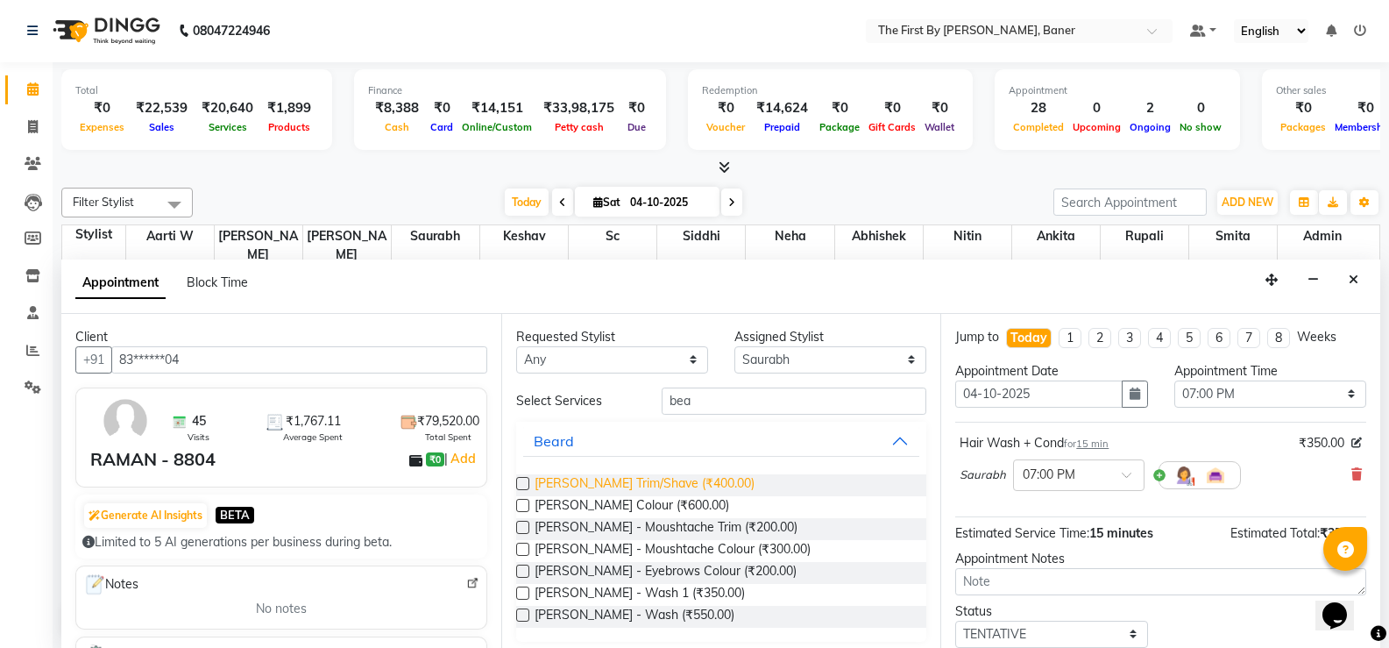
click at [685, 482] on span "[PERSON_NAME] Trim/Shave (₹400.00)" at bounding box center [645, 485] width 220 height 22
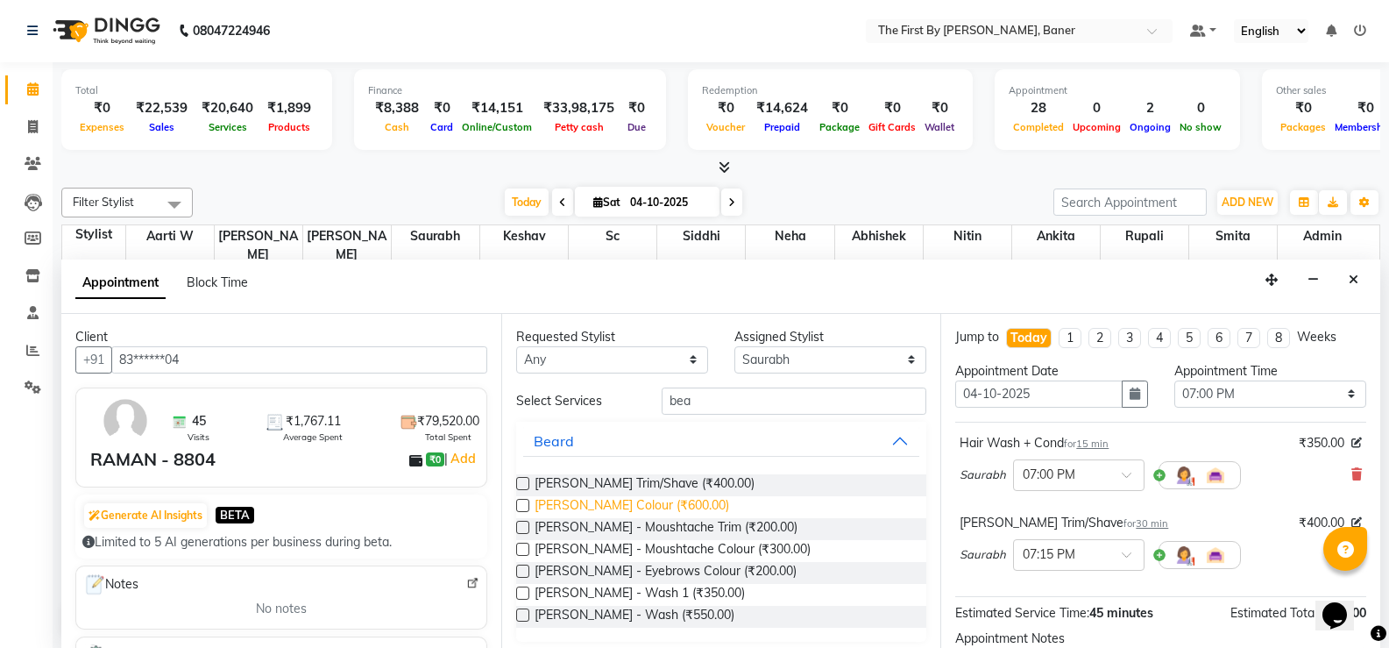
click at [678, 503] on span "[PERSON_NAME] Colour (₹600.00)" at bounding box center [632, 507] width 195 height 22
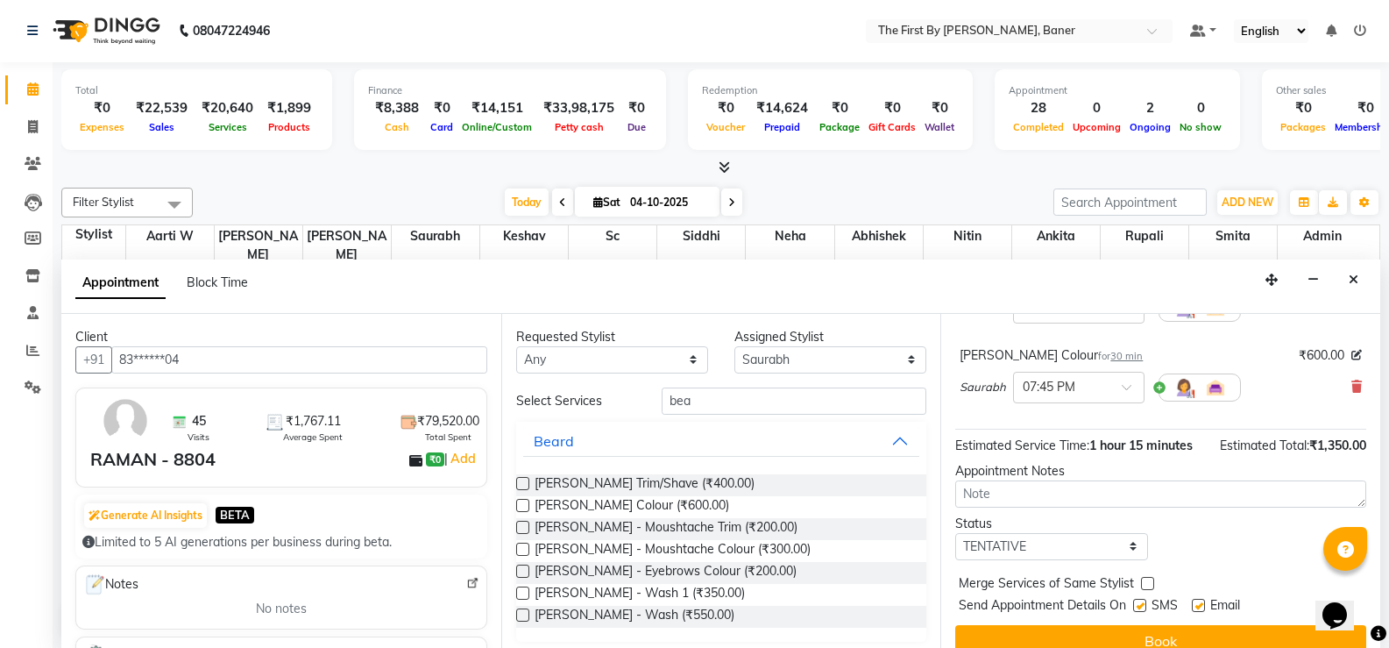
scroll to position [270, 0]
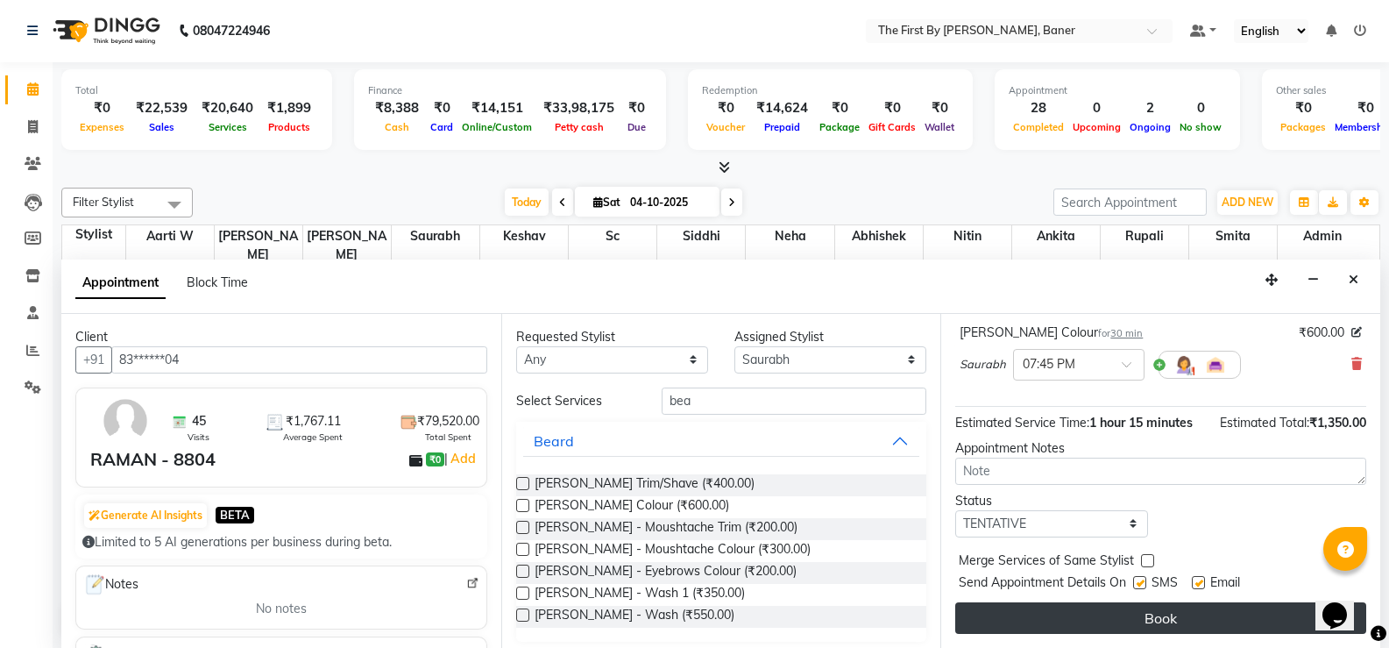
click at [1099, 614] on button "Book" at bounding box center [1160, 618] width 411 height 32
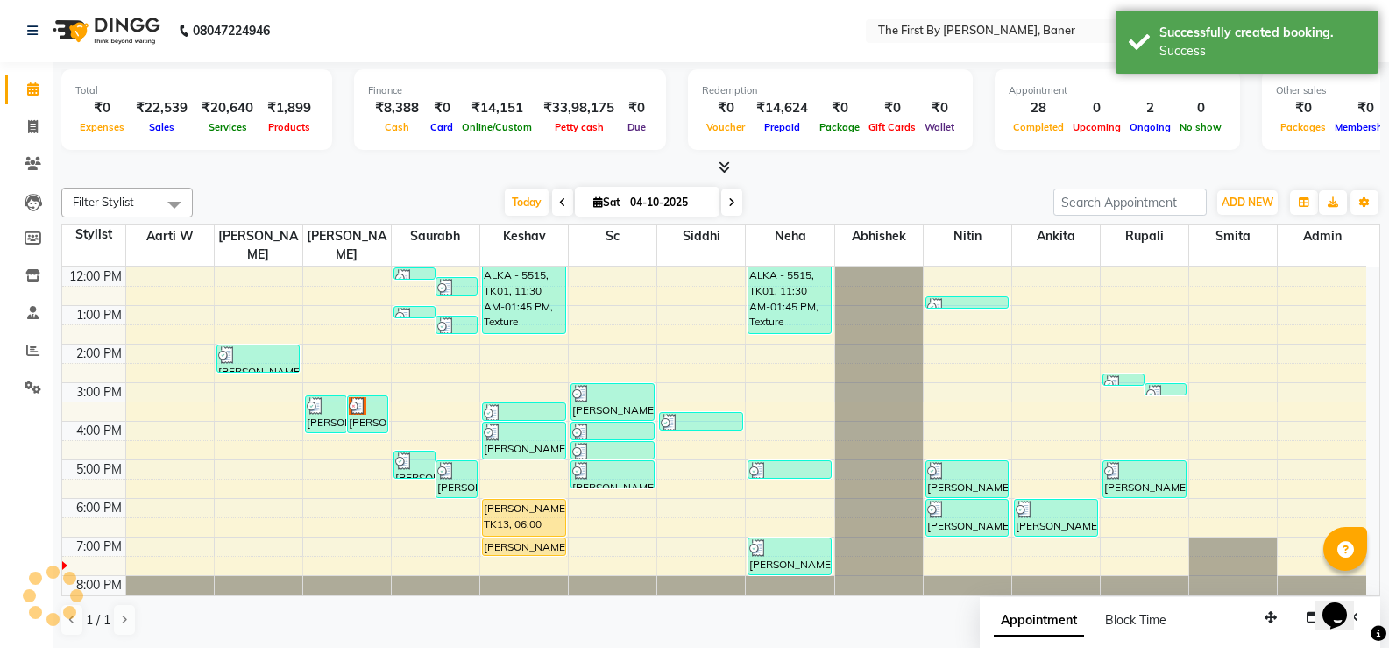
scroll to position [0, 0]
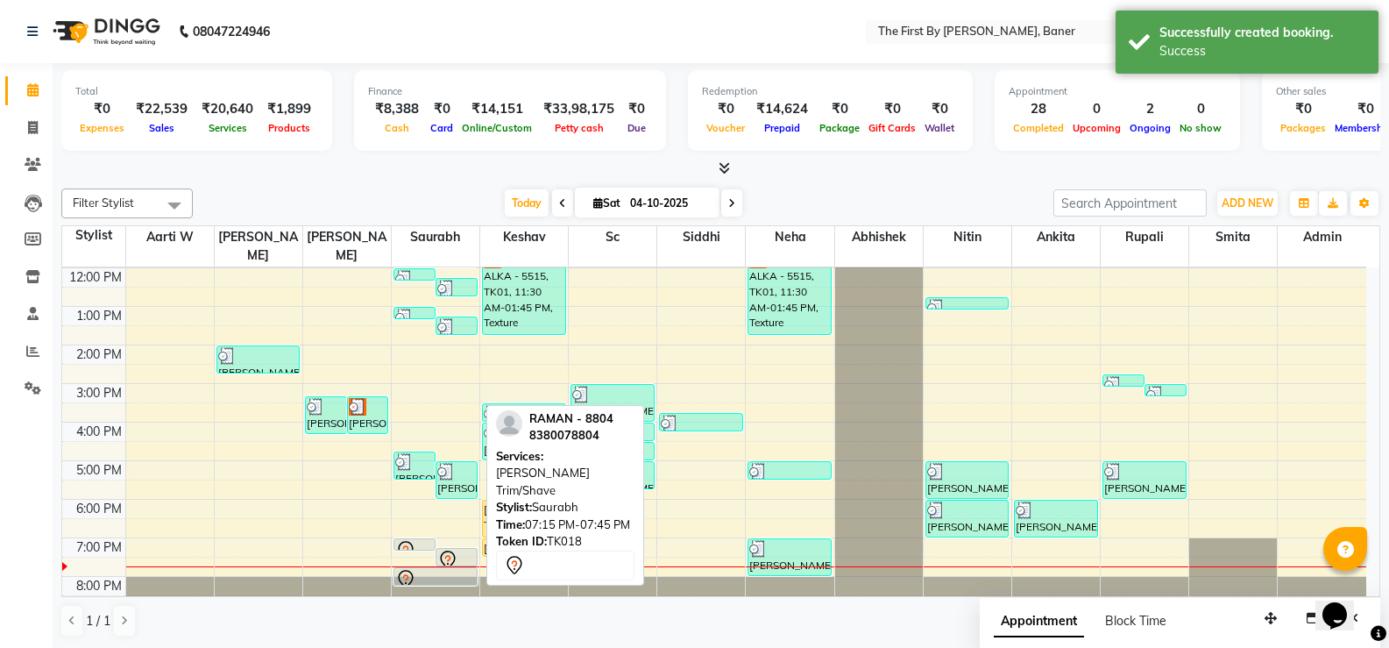
click at [441, 550] on icon at bounding box center [447, 560] width 21 height 21
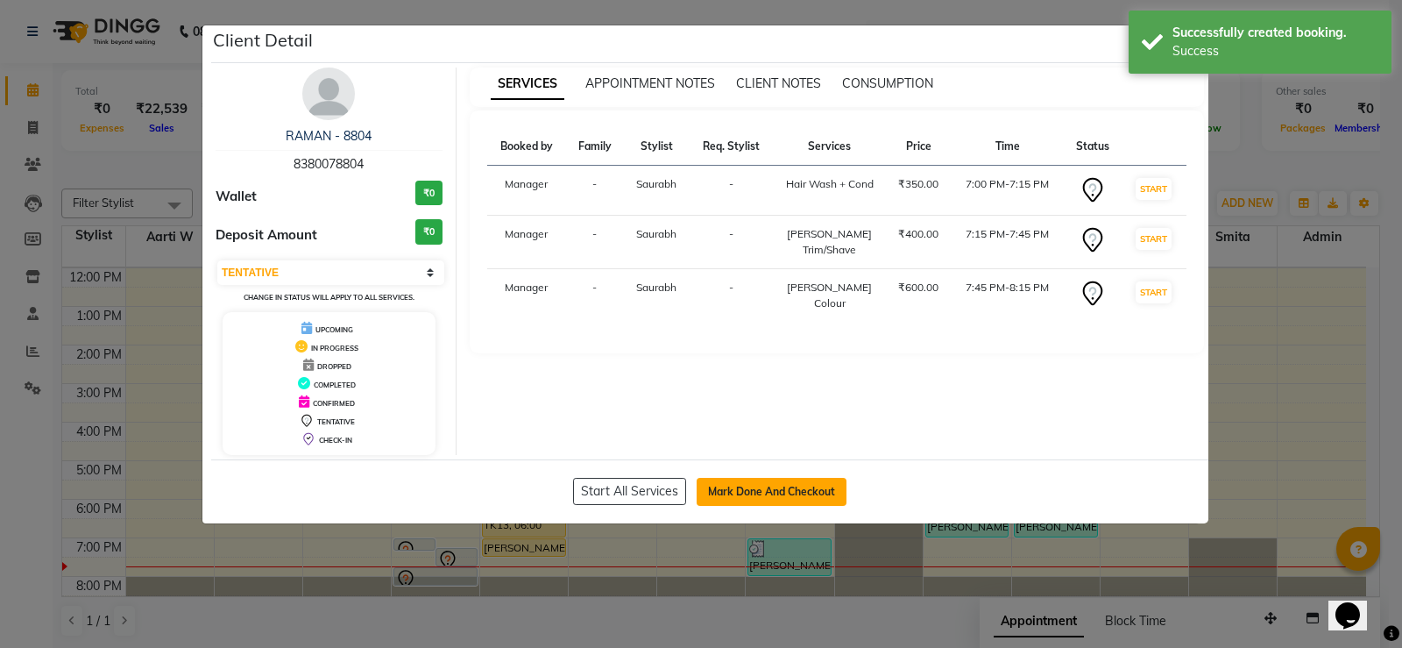
click at [826, 496] on button "Mark Done And Checkout" at bounding box center [772, 492] width 150 height 28
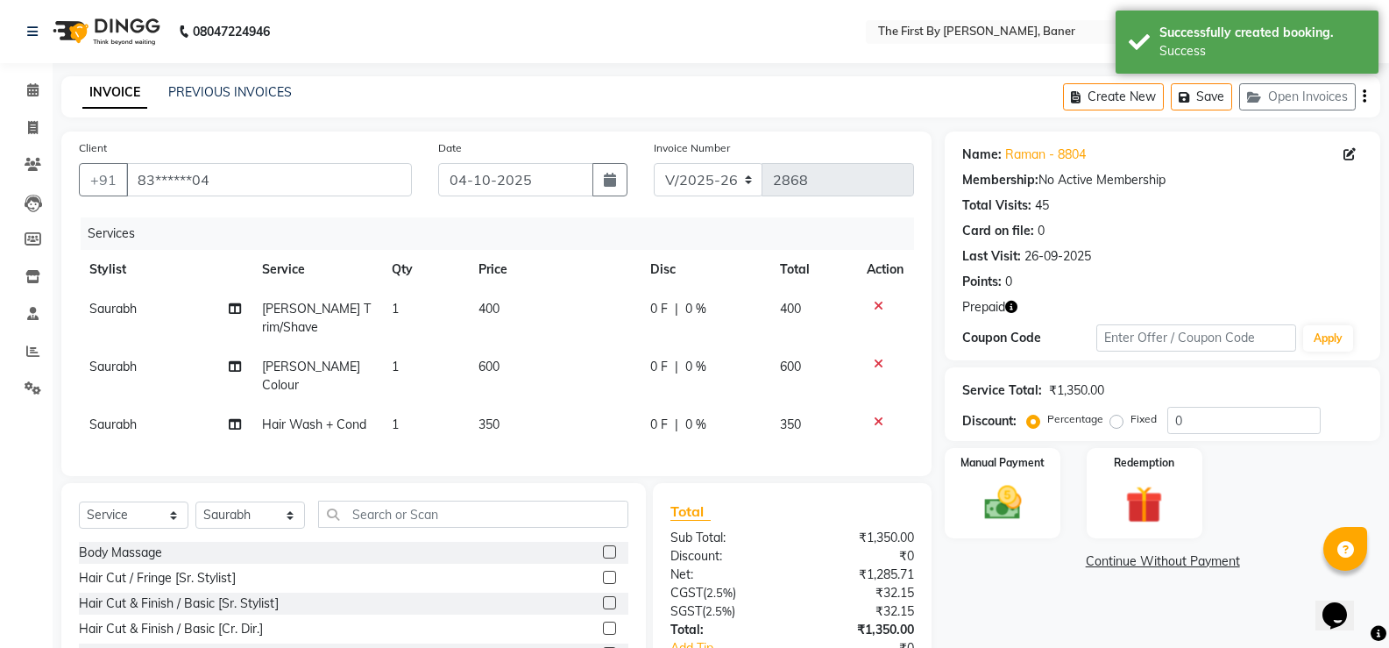
click at [486, 421] on span "350" at bounding box center [489, 424] width 21 height 16
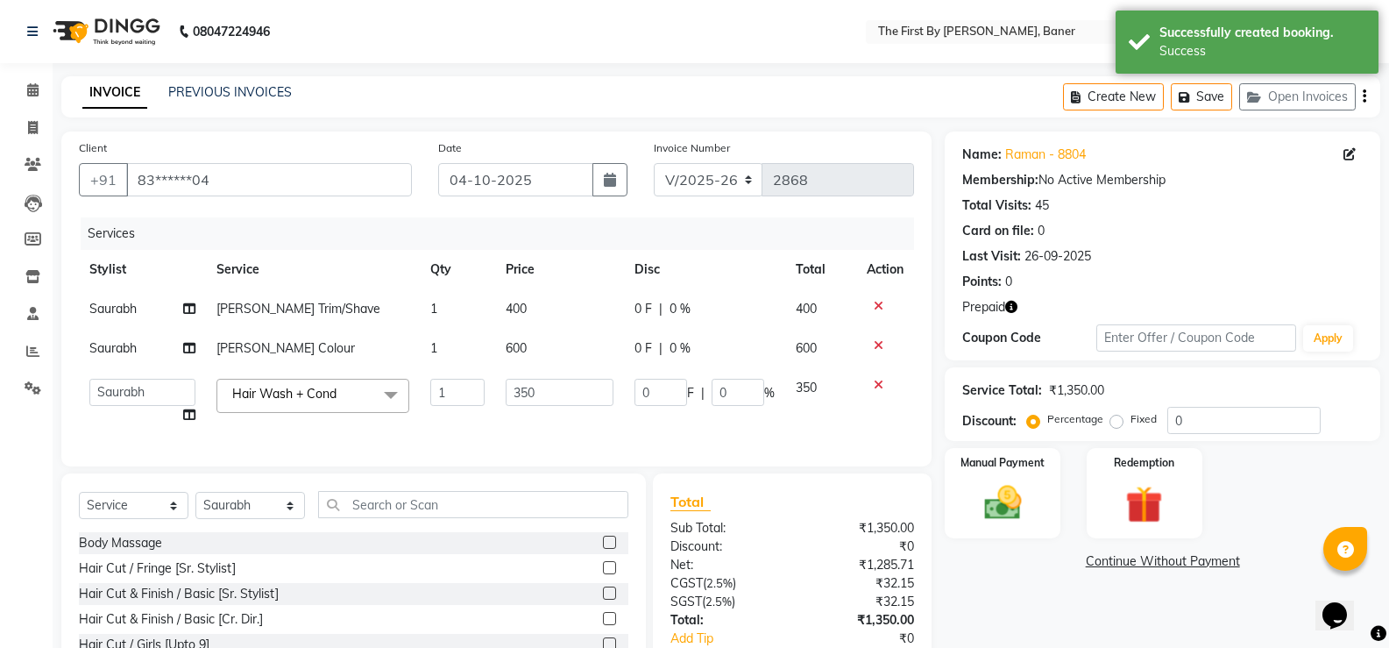
click at [509, 413] on td "350" at bounding box center [560, 401] width 130 height 67
click at [517, 395] on input "350" at bounding box center [560, 392] width 109 height 27
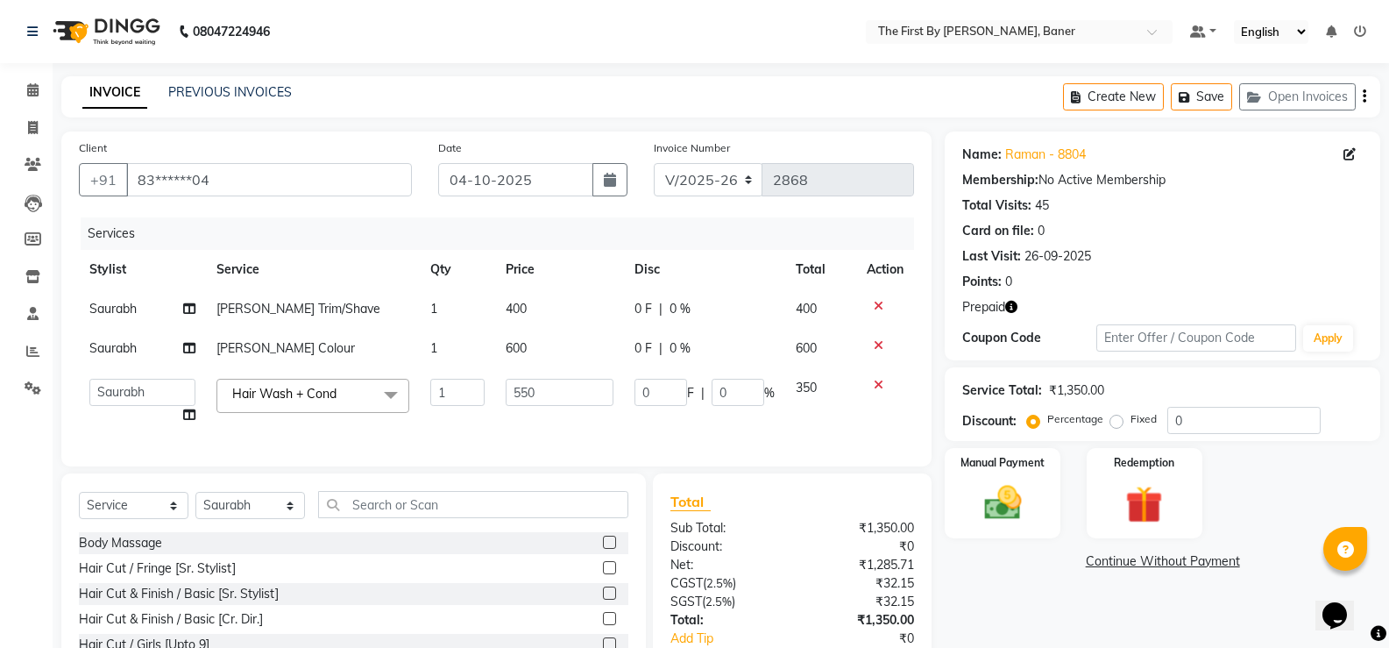
click at [518, 411] on td "550" at bounding box center [560, 401] width 130 height 67
click at [1006, 510] on img at bounding box center [1002, 502] width 62 height 45
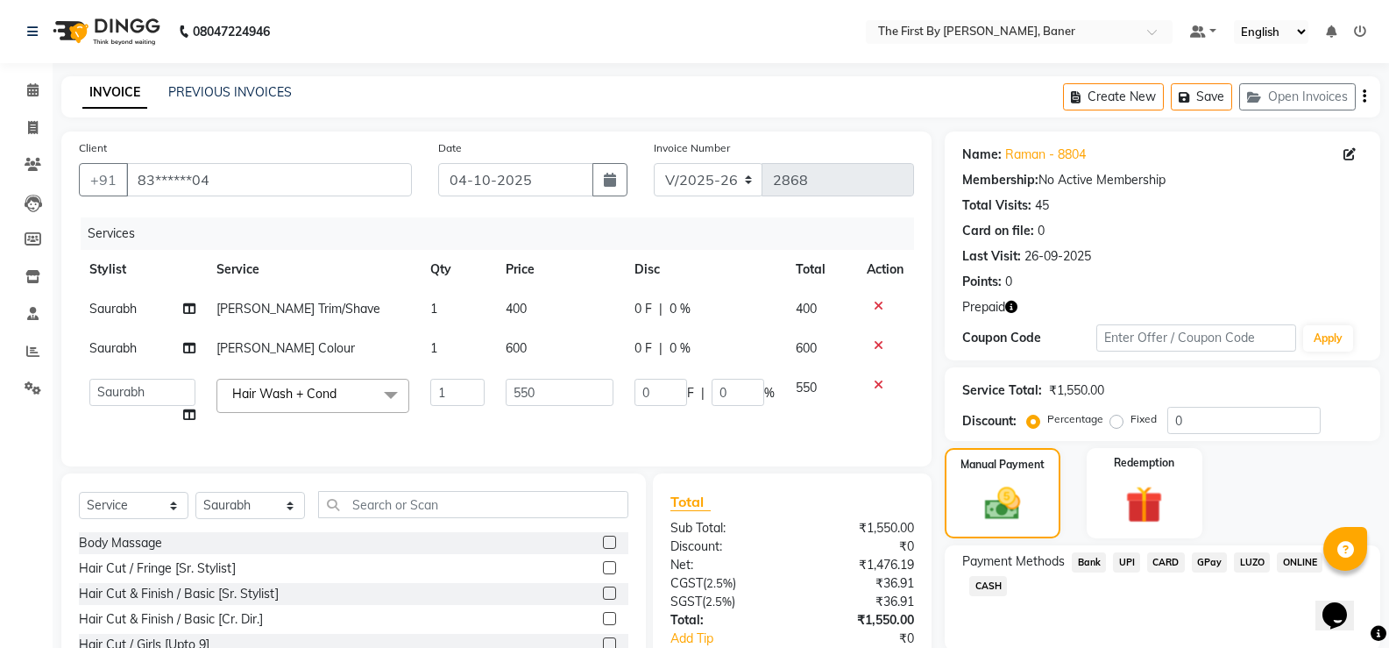
click at [517, 429] on td "550" at bounding box center [560, 401] width 130 height 67
click at [1126, 500] on img at bounding box center [1144, 504] width 62 height 48
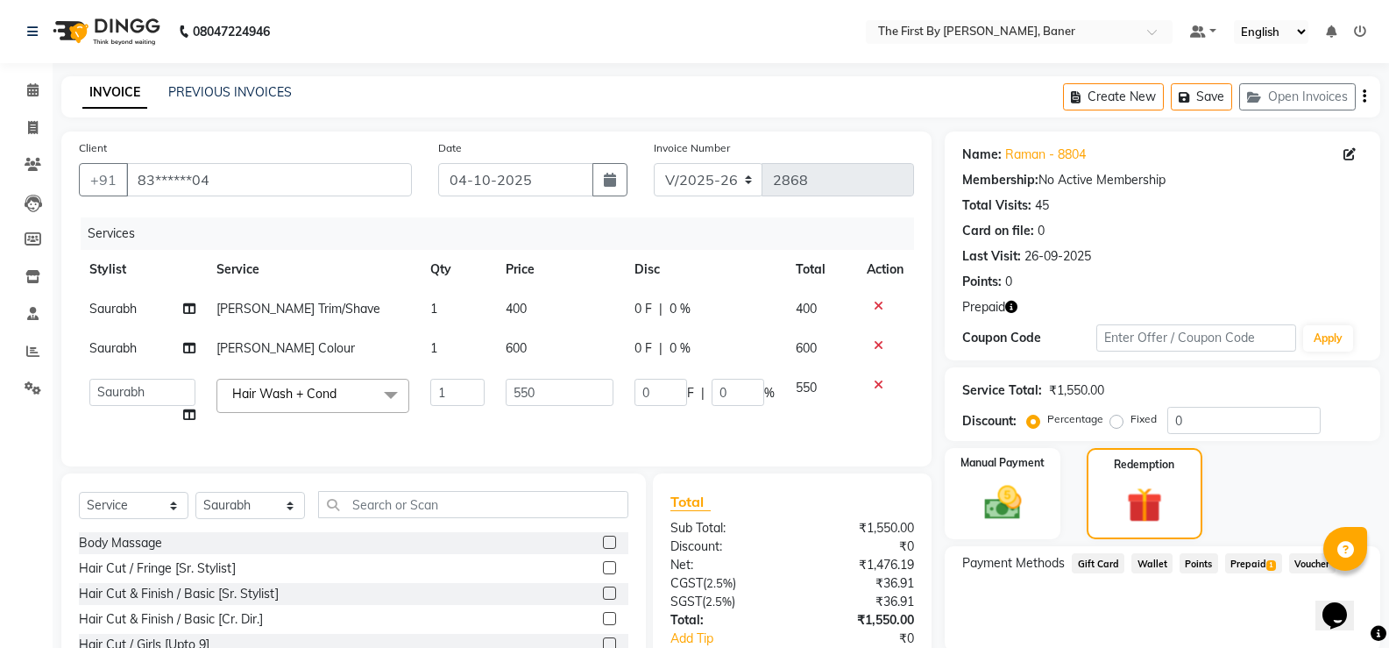
click at [1252, 553] on span "Prepaid 1" at bounding box center [1253, 563] width 57 height 20
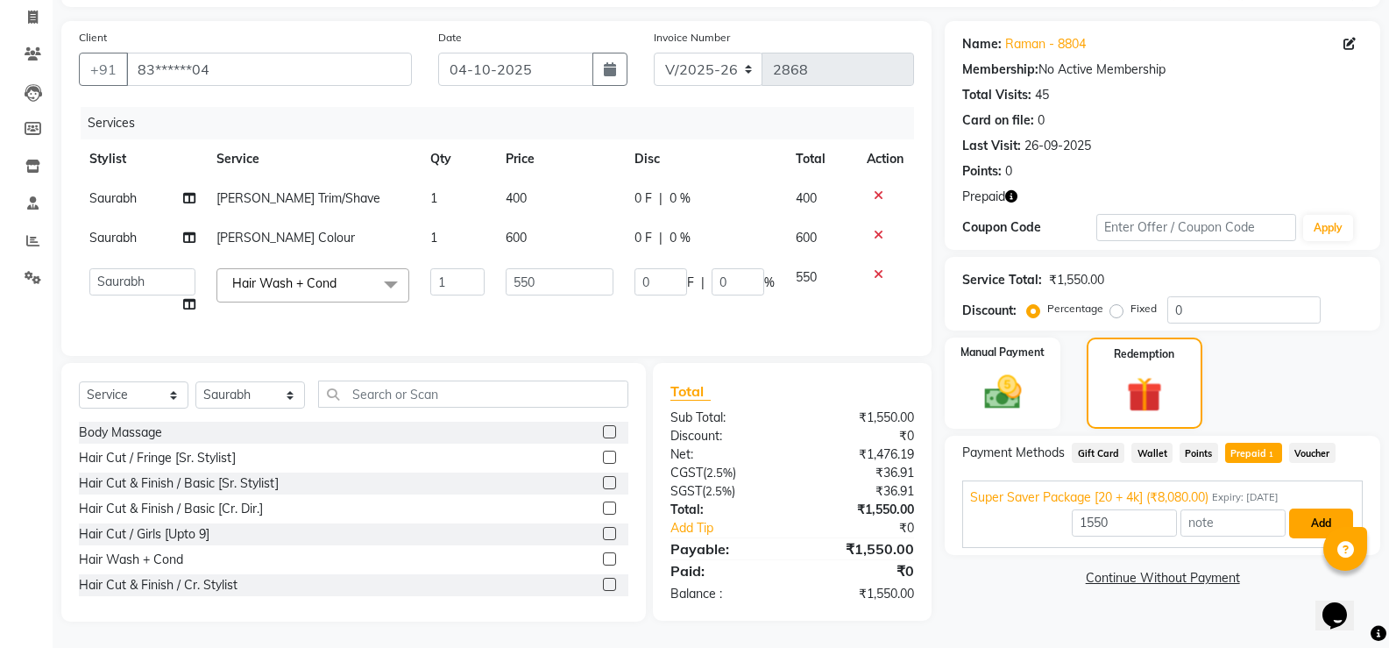
click at [1310, 508] on button "Add" at bounding box center [1321, 523] width 64 height 30
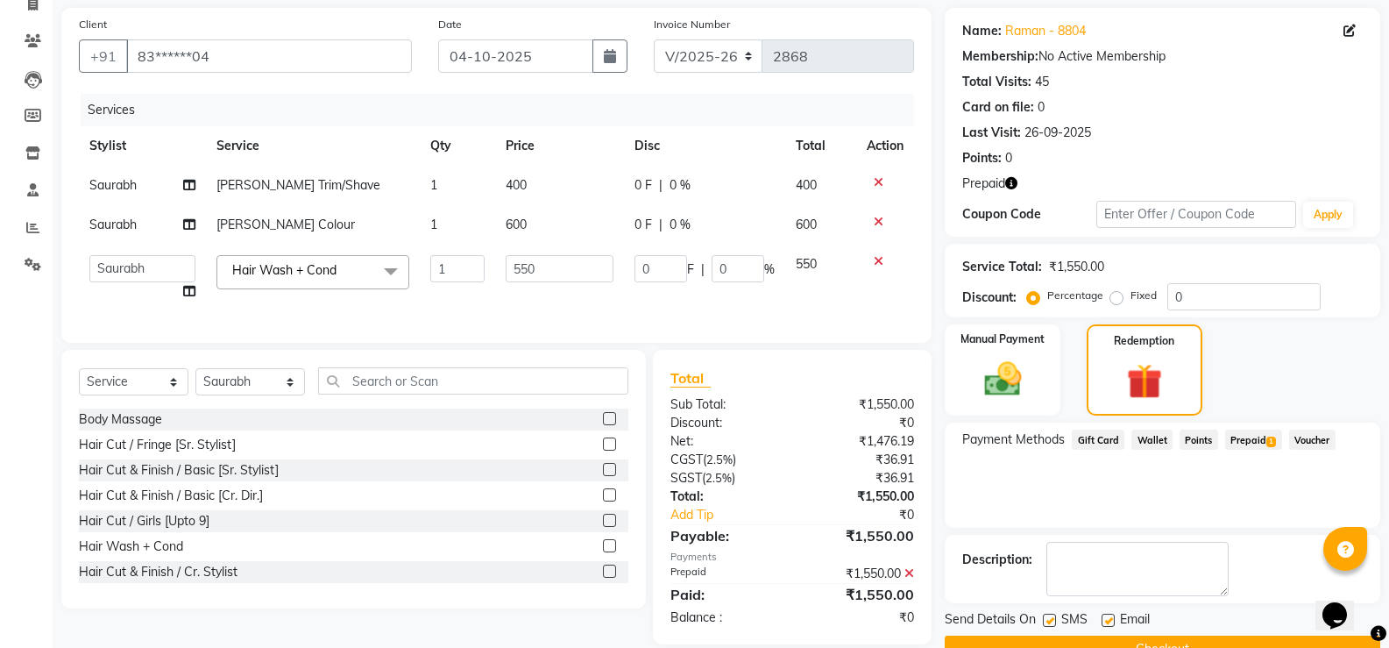
scroll to position [165, 0]
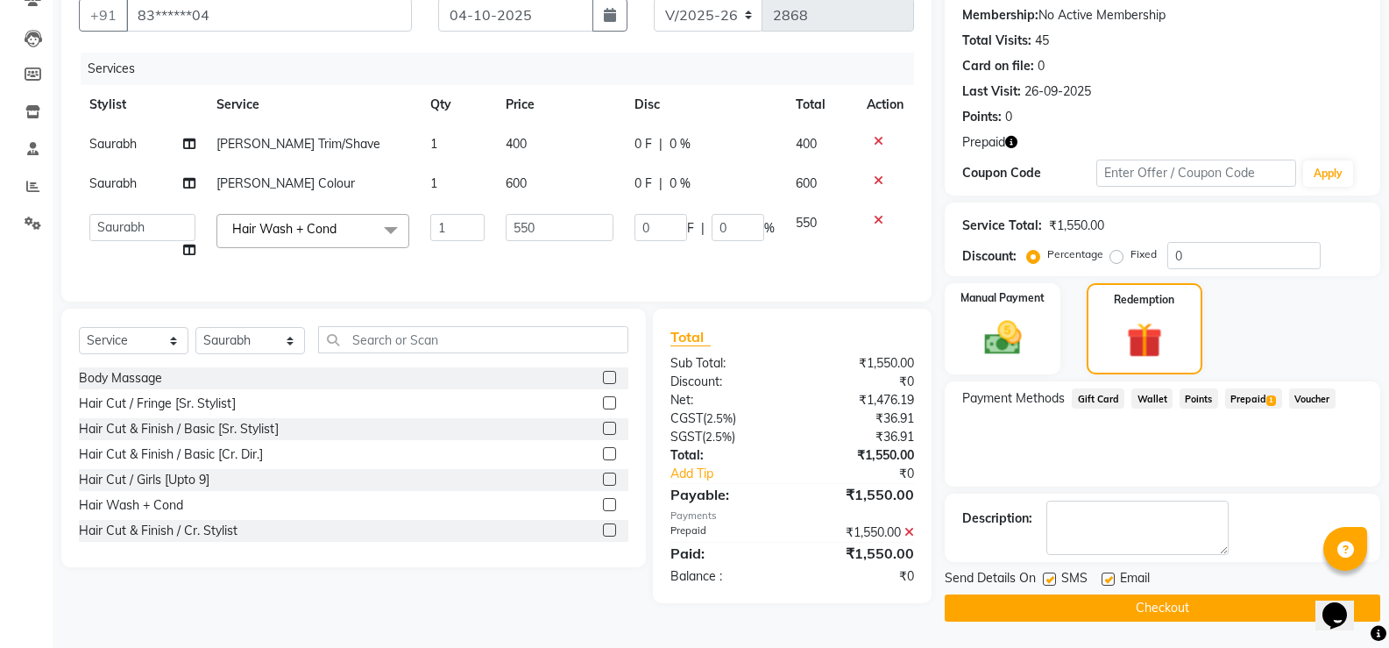
click at [1150, 602] on button "Checkout" at bounding box center [1163, 607] width 436 height 27
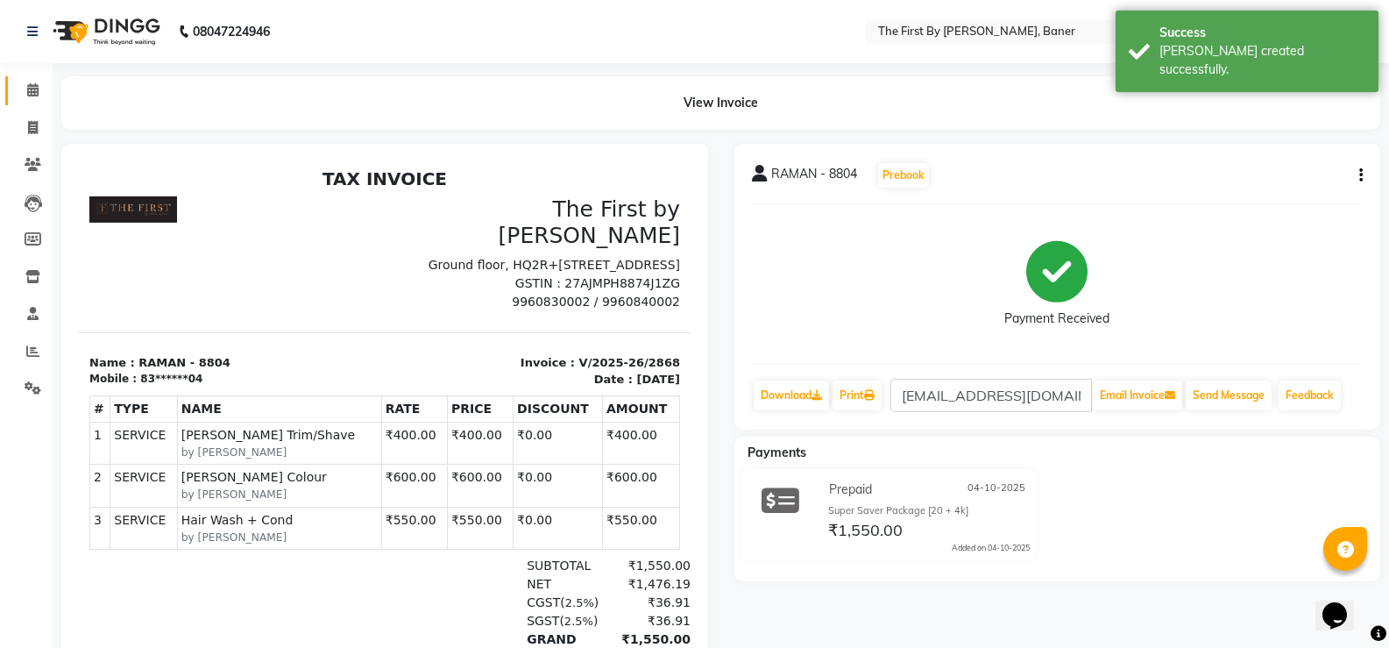
click at [15, 97] on link "Calendar" at bounding box center [26, 90] width 42 height 29
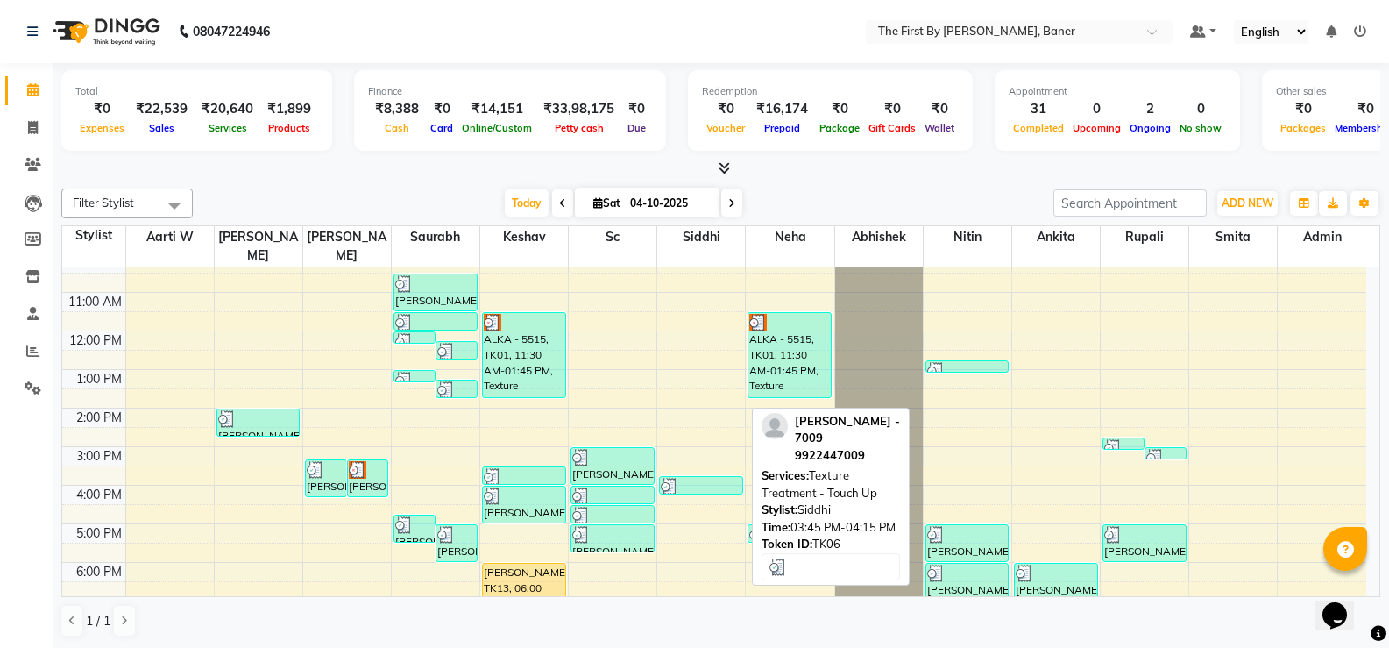
scroll to position [153, 0]
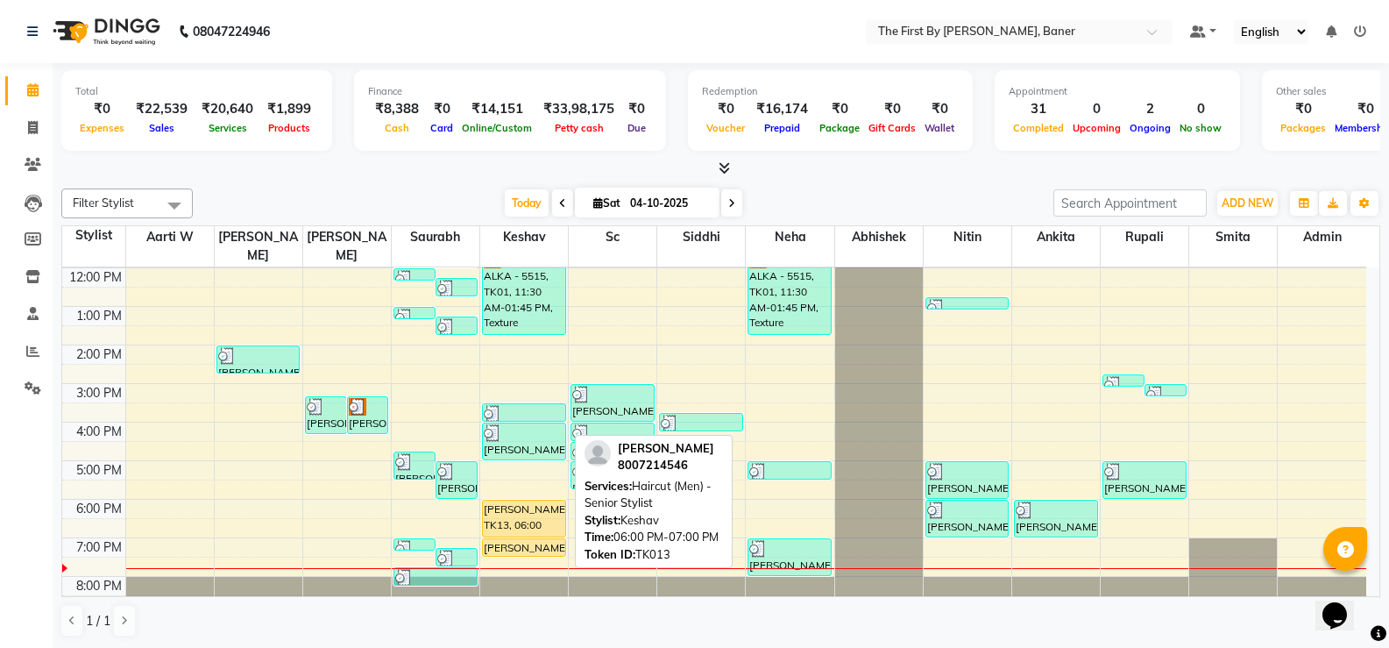
click at [523, 501] on div "[PERSON_NAME], TK13, 06:00 PM-07:00 PM, Haircut (Men) - Senior Stylist" at bounding box center [524, 518] width 82 height 36
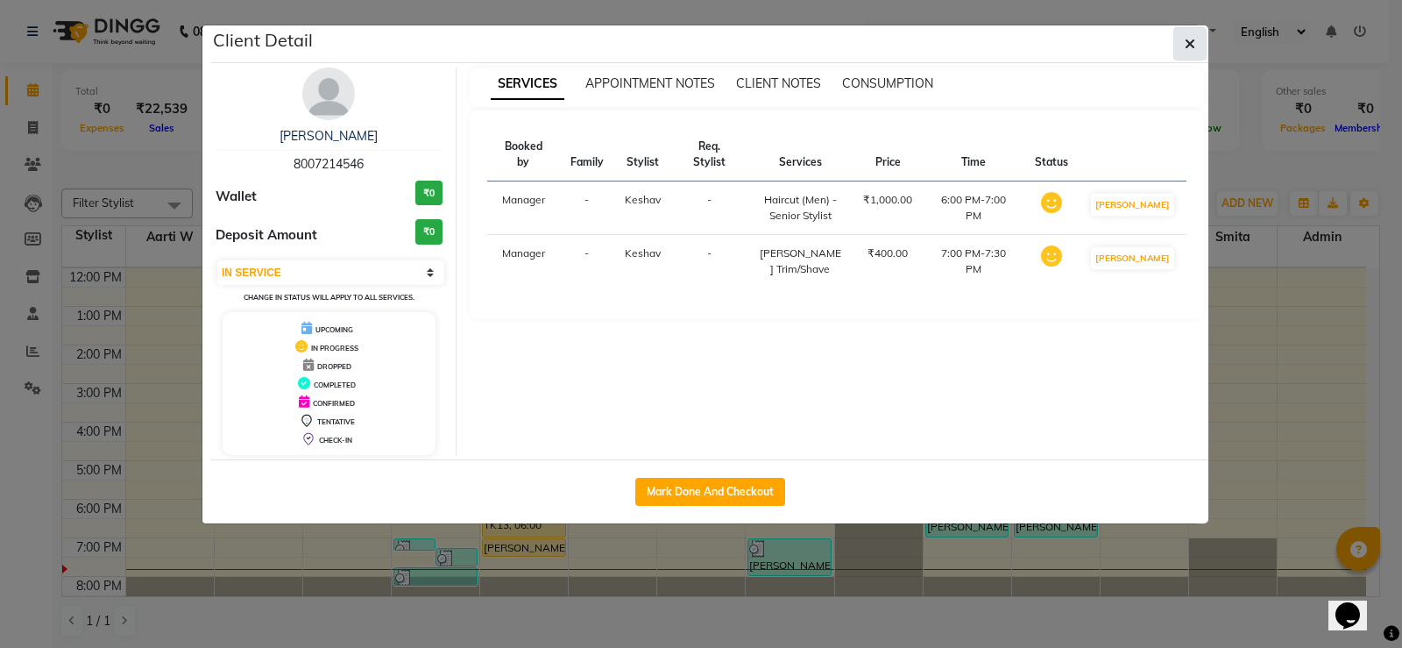
click at [1183, 39] on button "button" at bounding box center [1190, 43] width 33 height 33
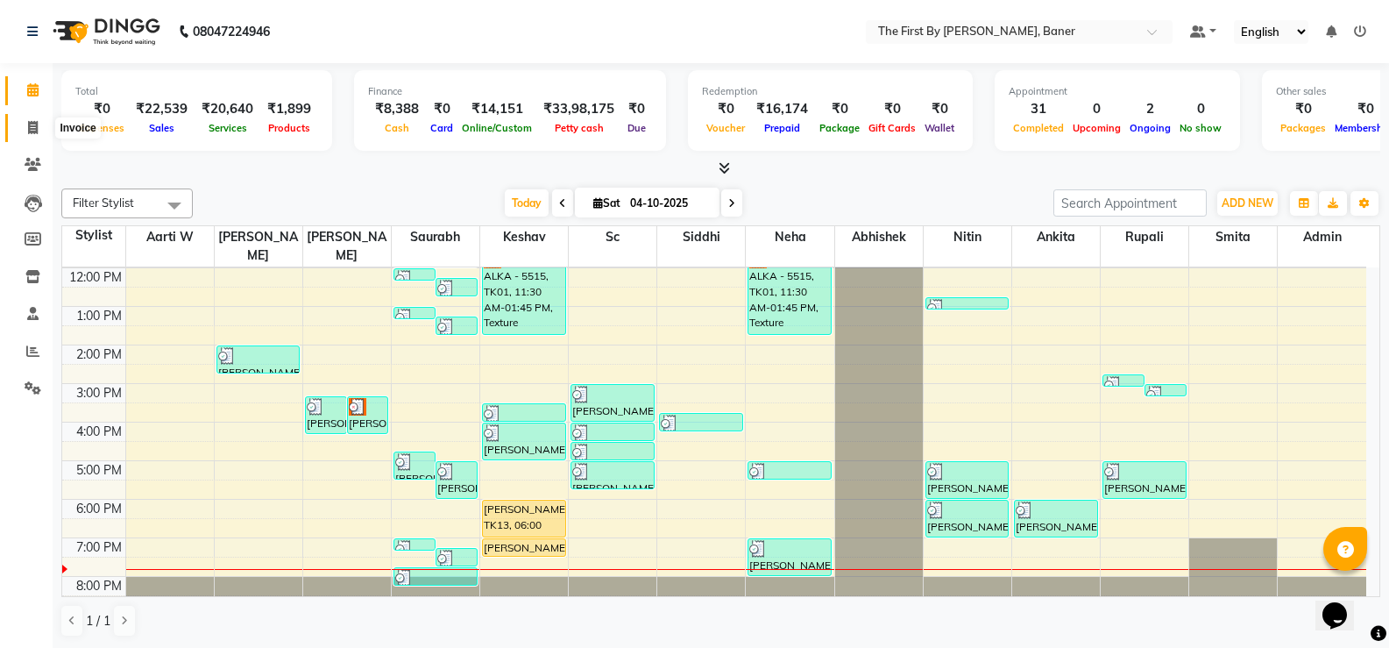
click at [27, 137] on link "Invoice" at bounding box center [26, 128] width 42 height 29
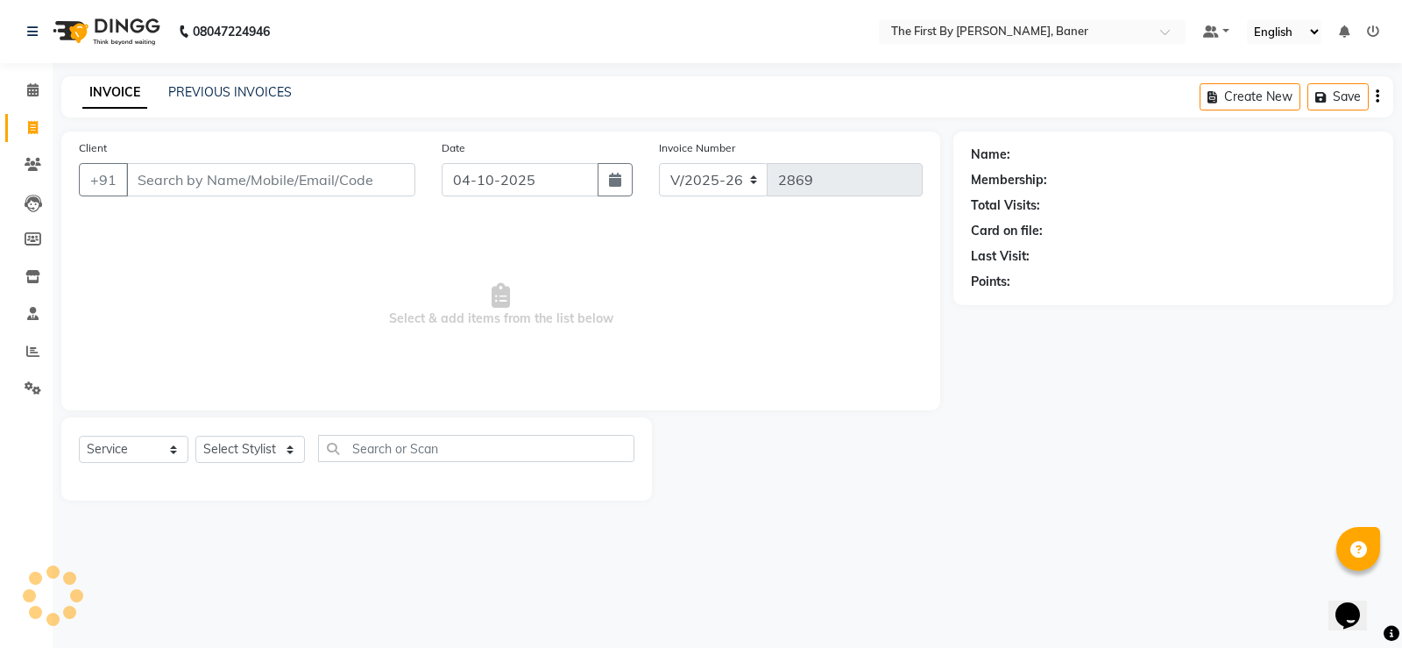
click at [206, 106] on div "INVOICE PREVIOUS INVOICES Create New Save" at bounding box center [727, 96] width 1332 height 41
click at [212, 94] on link "PREVIOUS INVOICES" at bounding box center [230, 92] width 124 height 16
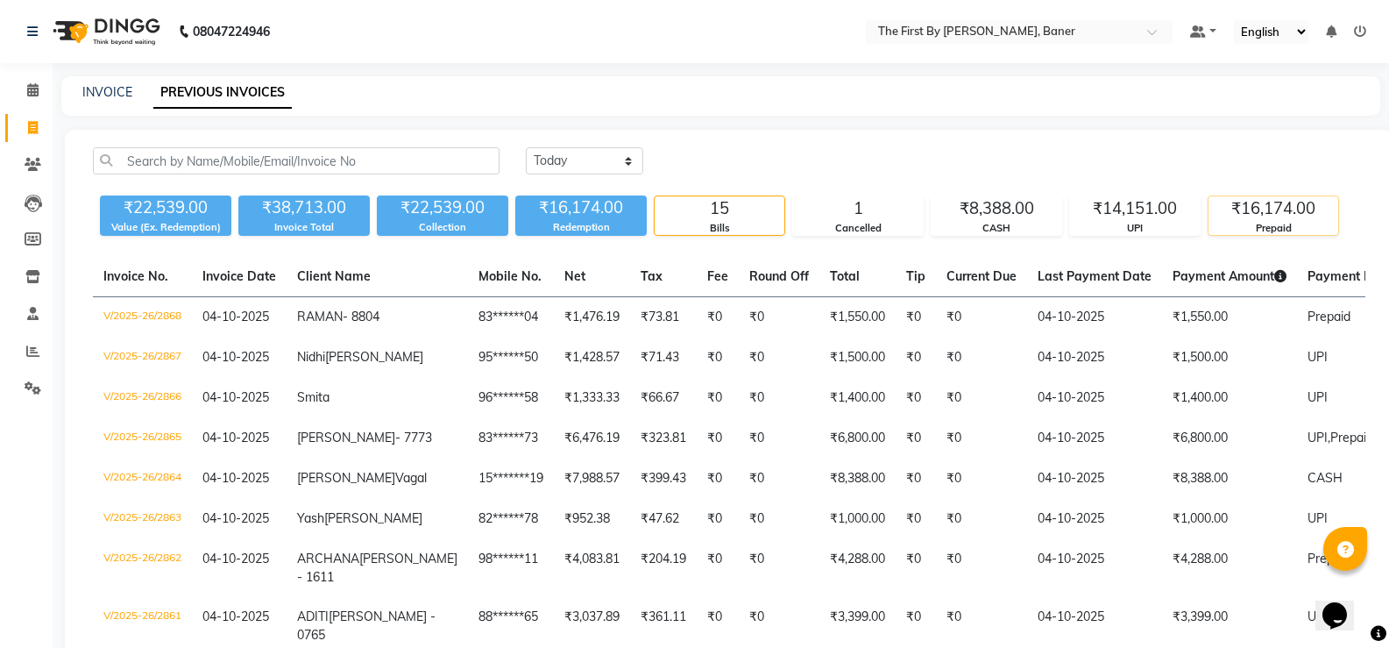
click at [1231, 227] on div "Prepaid" at bounding box center [1274, 228] width 130 height 15
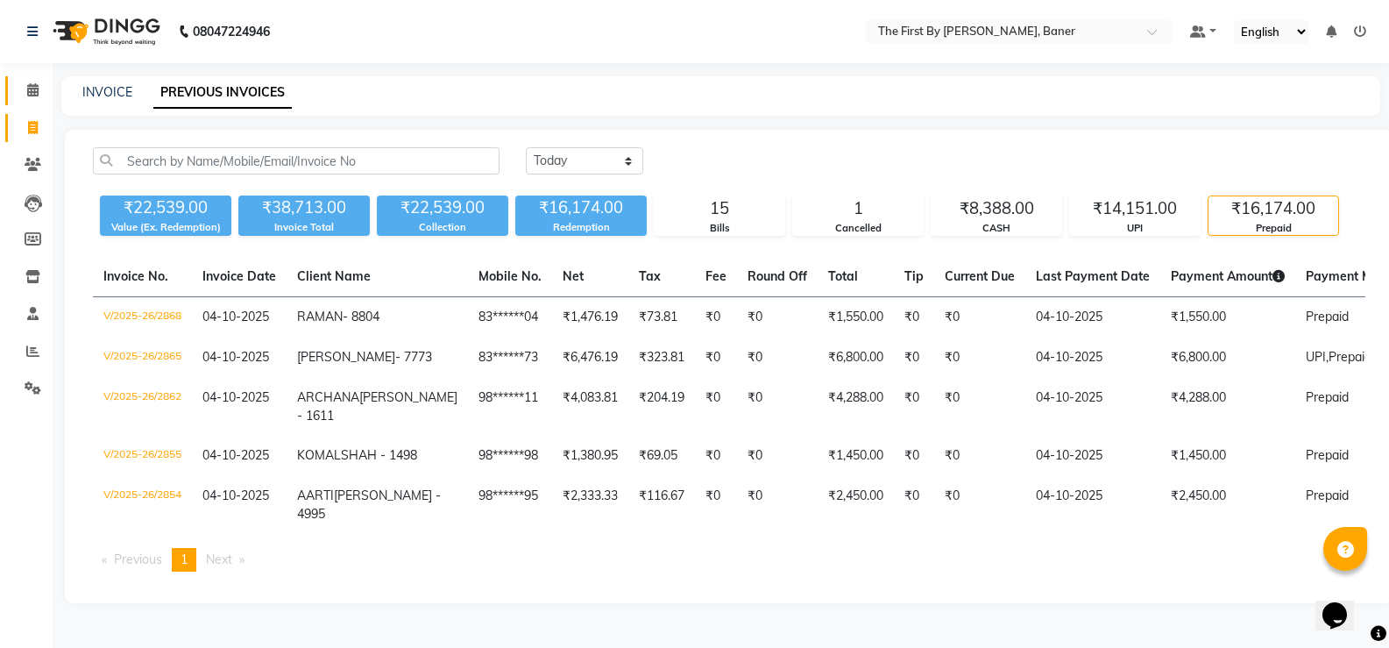
drag, startPoint x: 25, startPoint y: 70, endPoint x: 27, endPoint y: 92, distance: 22.0
click at [25, 74] on div "Calendar Invoice Clients Leads Members Inventory Staff Reports Settings Complet…" at bounding box center [118, 335] width 237 height 571
click at [27, 94] on icon at bounding box center [32, 89] width 11 height 13
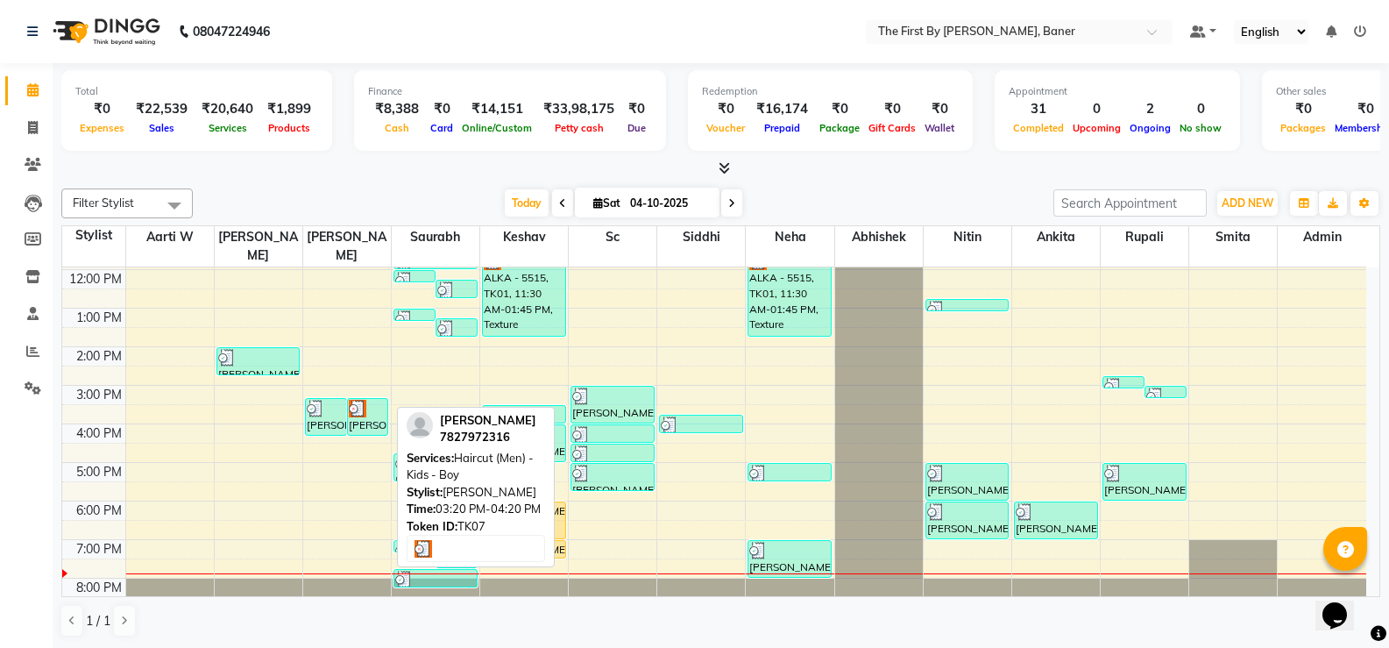
scroll to position [153, 0]
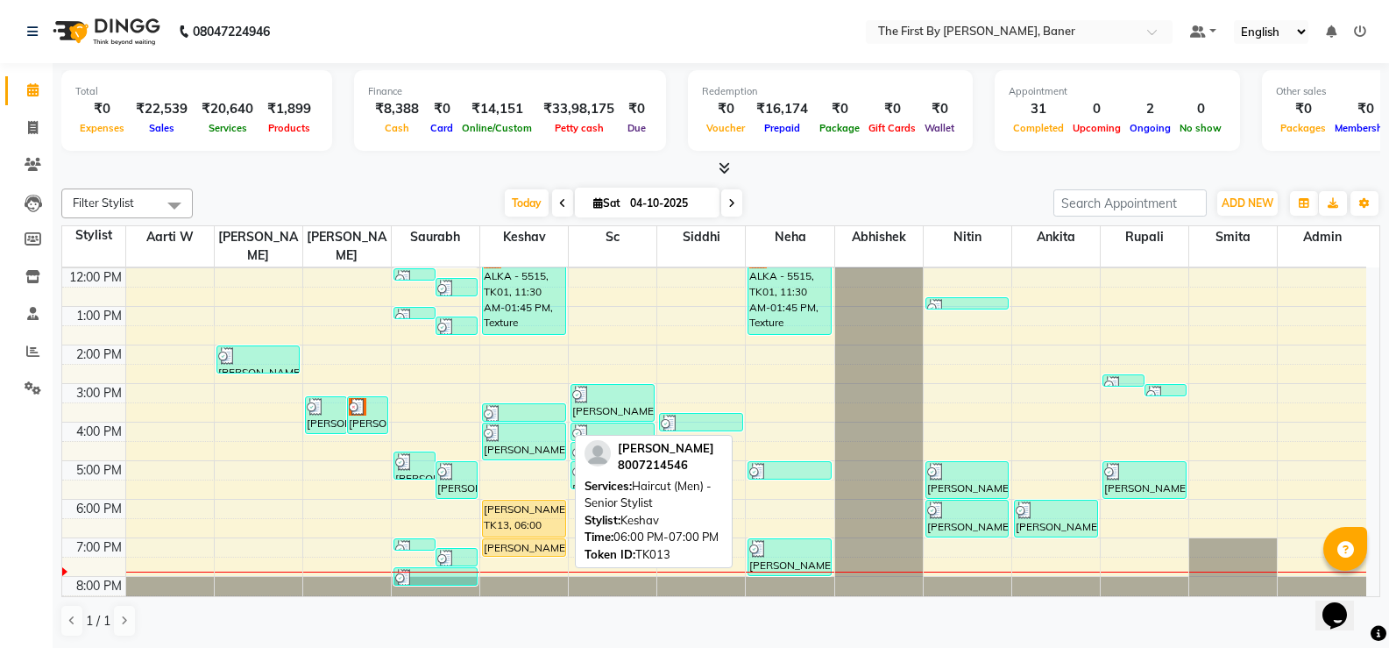
click at [527, 510] on div "[PERSON_NAME], TK13, 06:00 PM-07:00 PM, Haircut (Men) - Senior Stylist" at bounding box center [524, 518] width 82 height 36
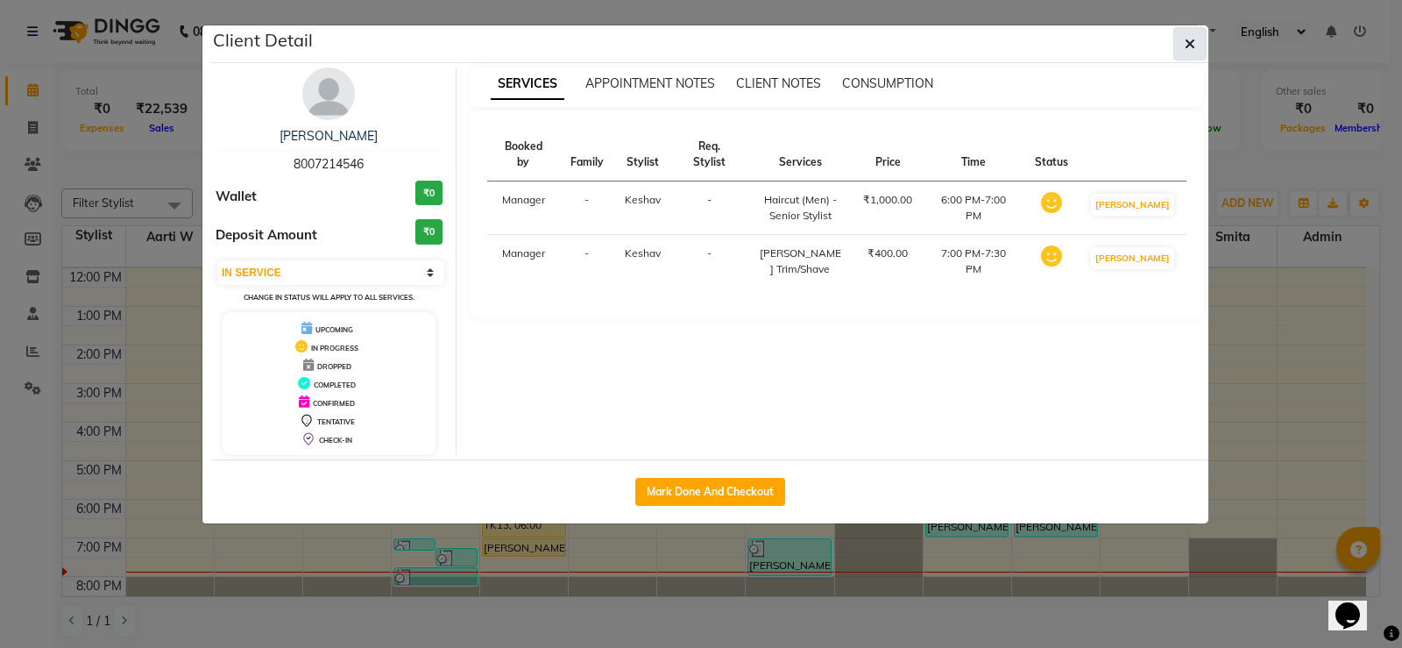
click at [1181, 53] on button "button" at bounding box center [1190, 43] width 33 height 33
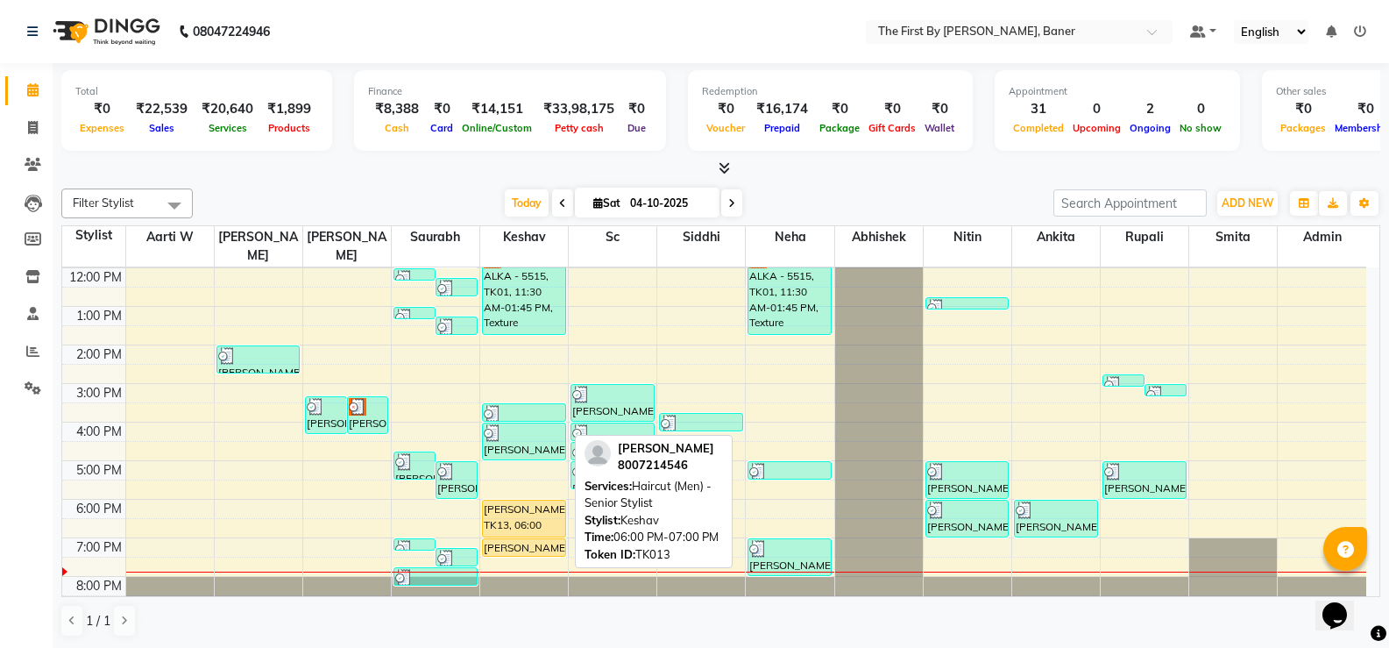
click at [515, 512] on div "[PERSON_NAME], TK13, 06:00 PM-07:00 PM, Haircut (Men) - Senior Stylist" at bounding box center [524, 518] width 82 height 36
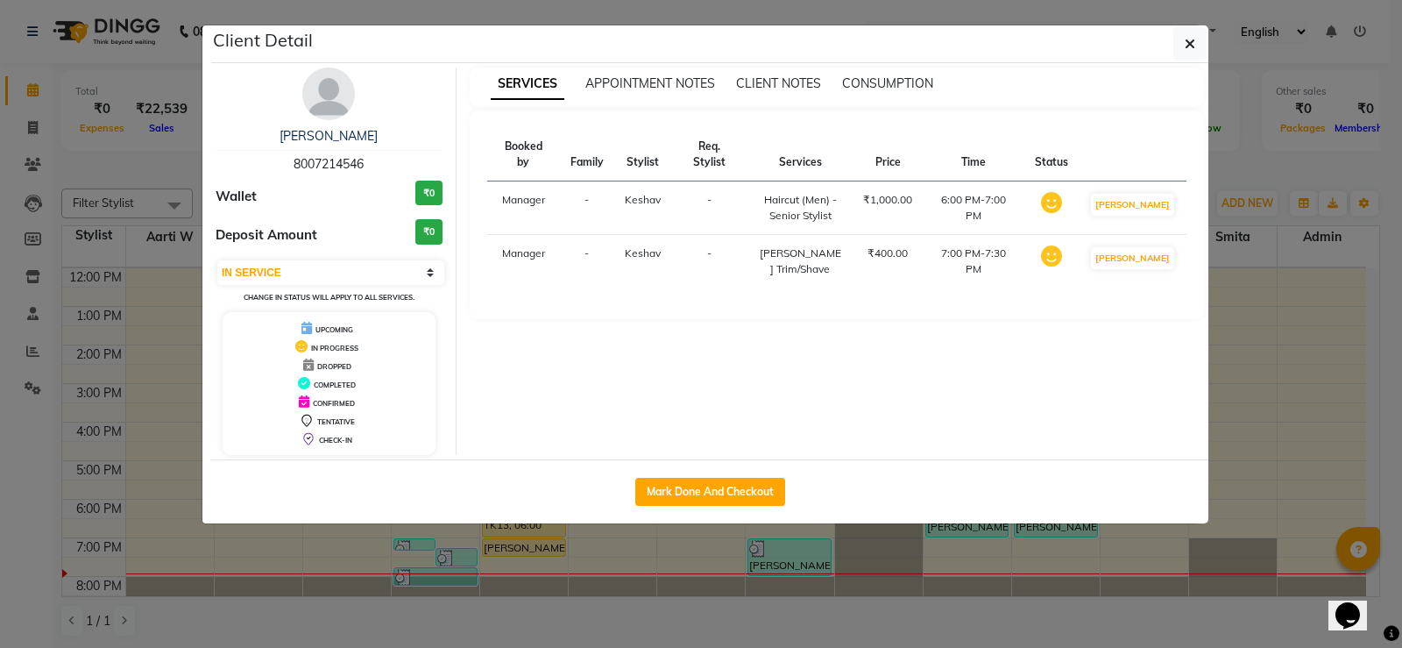
click at [925, 312] on div "SERVICES APPOINTMENT NOTES CLIENT NOTES CONSUMPTION Booked by Family Stylist Re…" at bounding box center [838, 260] width 762 height 387
click at [761, 491] on button "Mark Done And Checkout" at bounding box center [710, 492] width 150 height 28
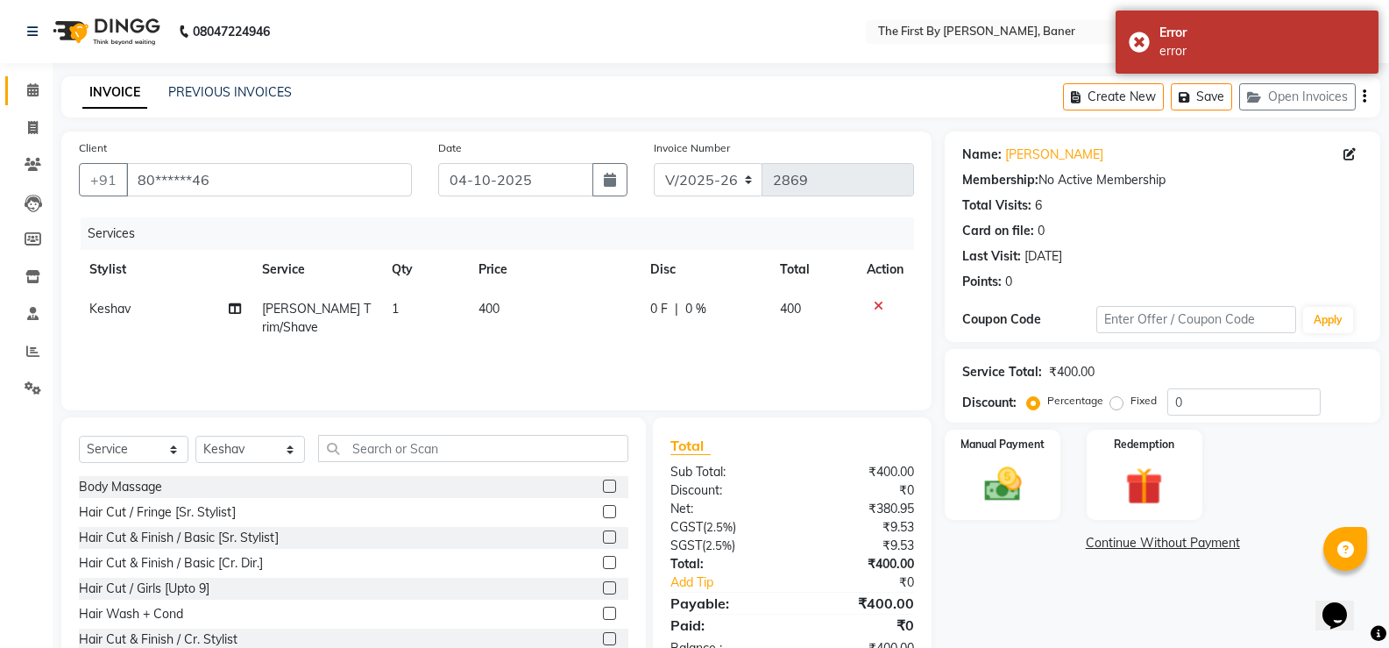
scroll to position [54, 0]
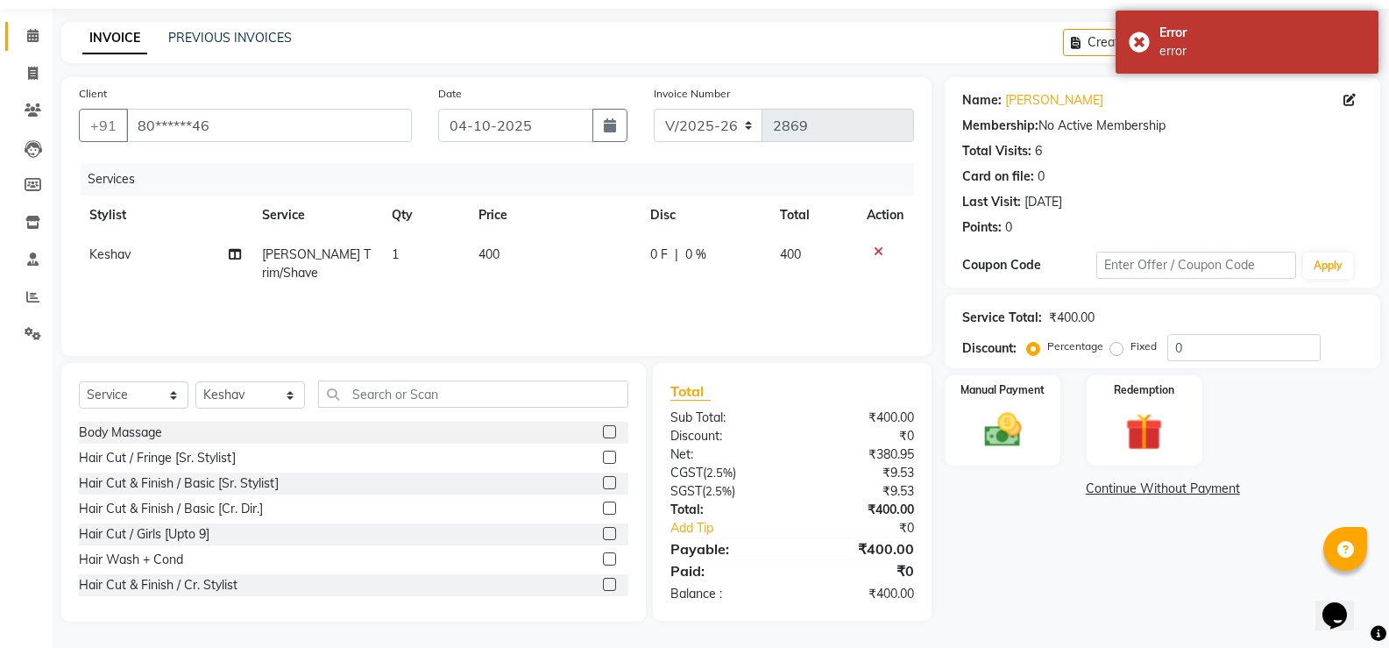
click at [11, 23] on link "Calendar" at bounding box center [26, 36] width 42 height 29
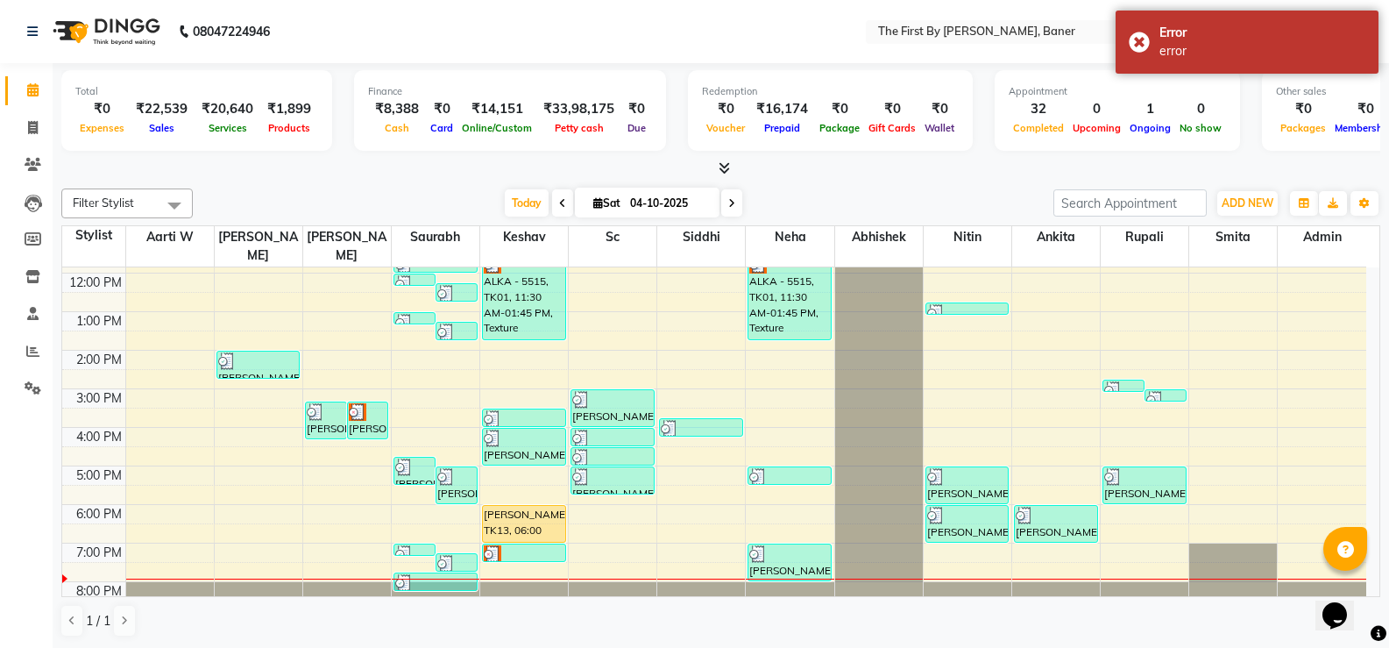
scroll to position [153, 0]
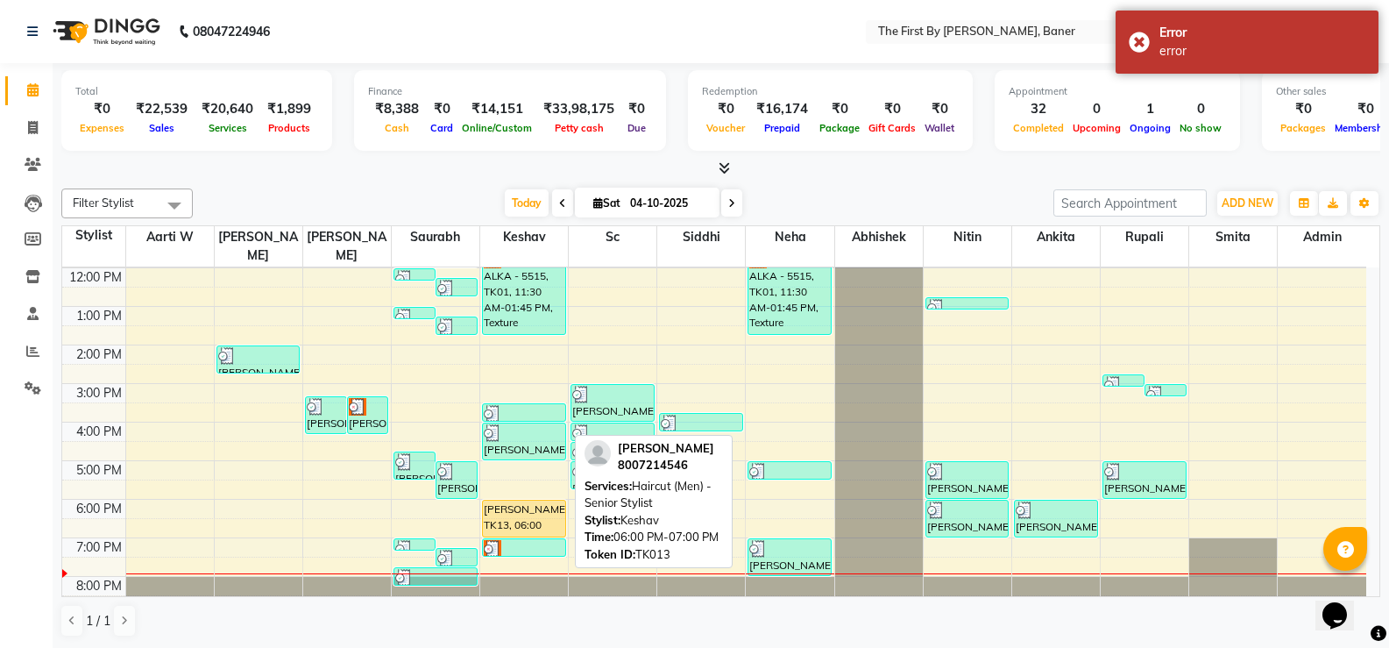
click at [541, 506] on div "[PERSON_NAME], TK13, 06:00 PM-07:00 PM, Haircut (Men) - Senior Stylist" at bounding box center [524, 518] width 82 height 36
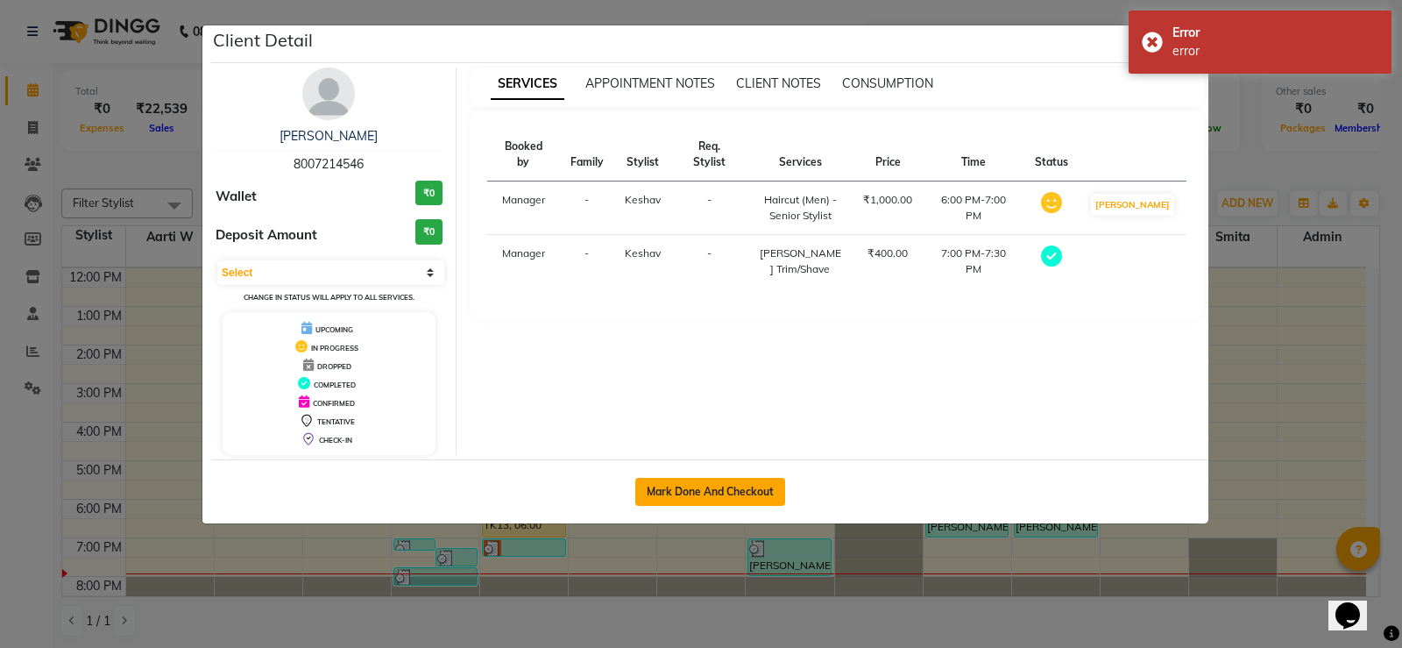
click at [728, 491] on button "Mark Done And Checkout" at bounding box center [710, 492] width 150 height 28
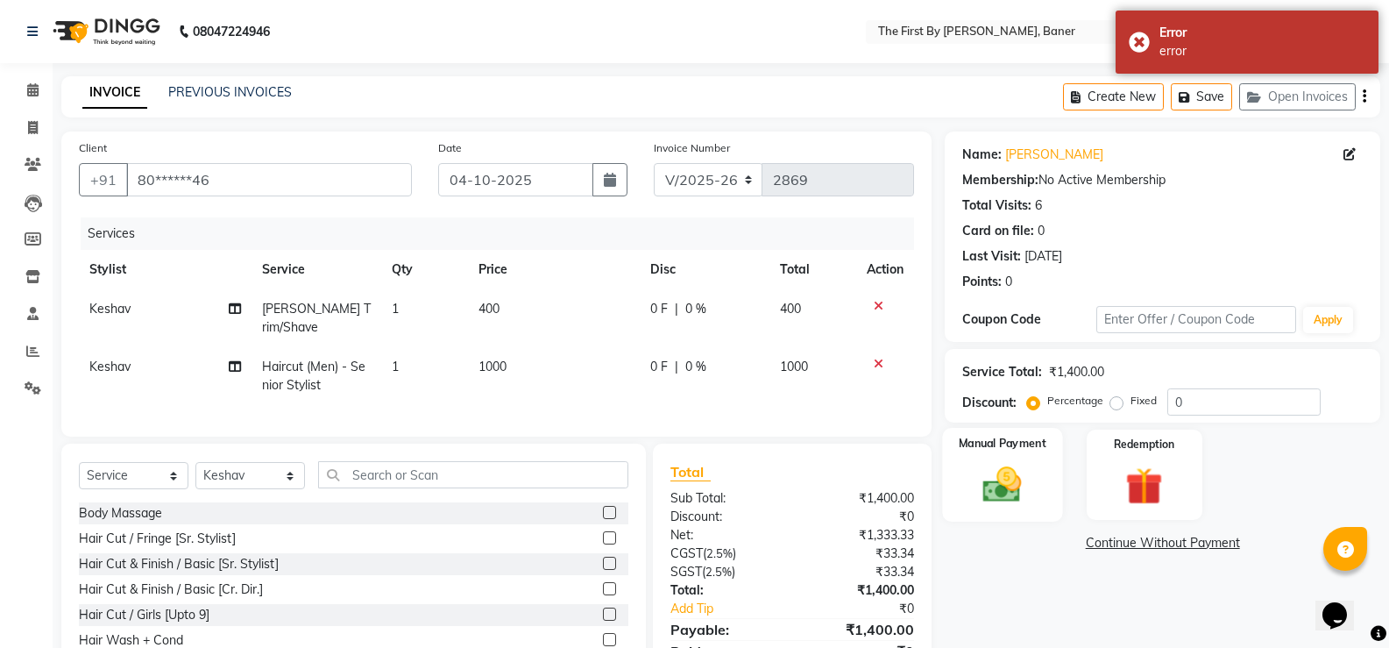
click at [968, 493] on div "Manual Payment" at bounding box center [1003, 475] width 120 height 94
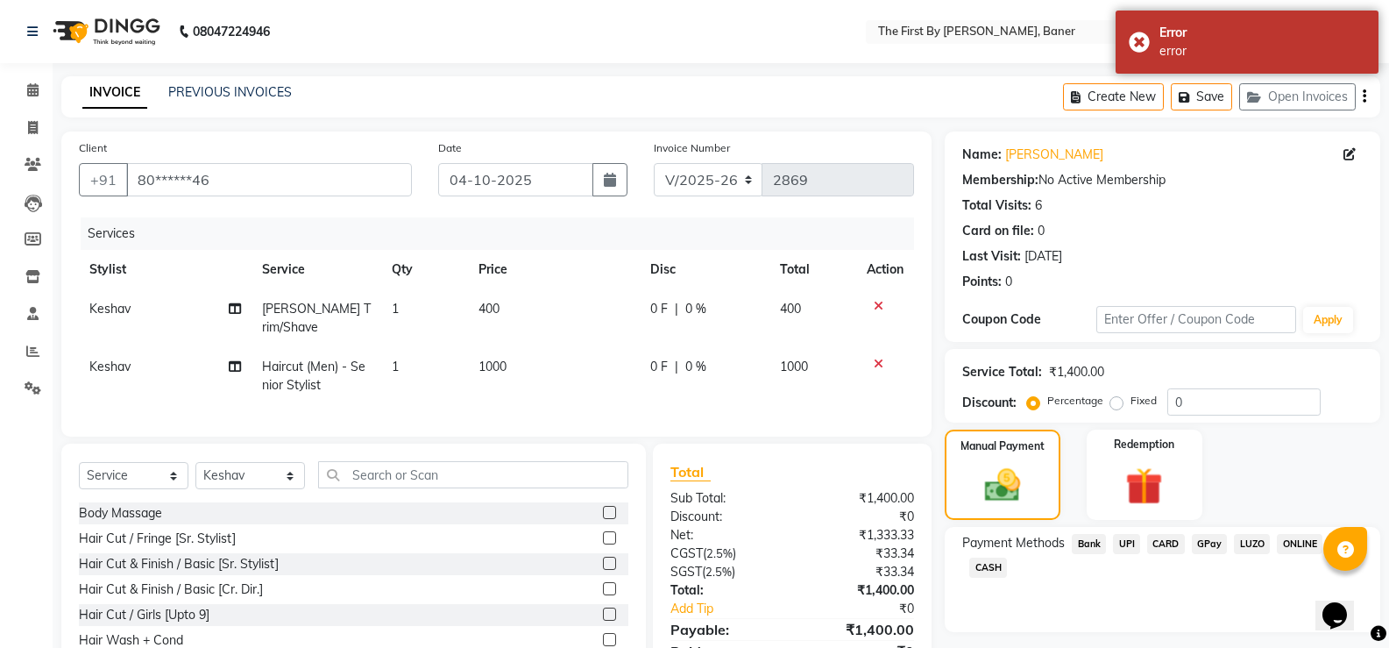
click at [1128, 534] on span "UPI" at bounding box center [1126, 544] width 27 height 20
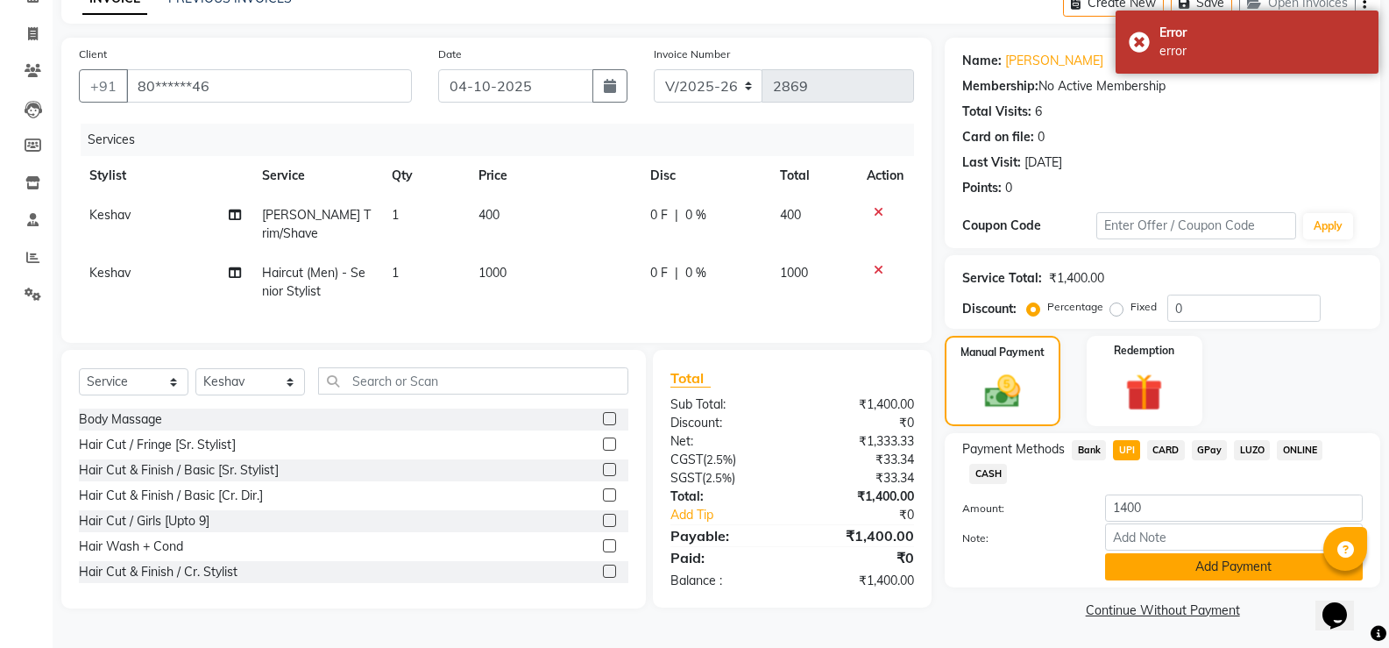
scroll to position [96, 0]
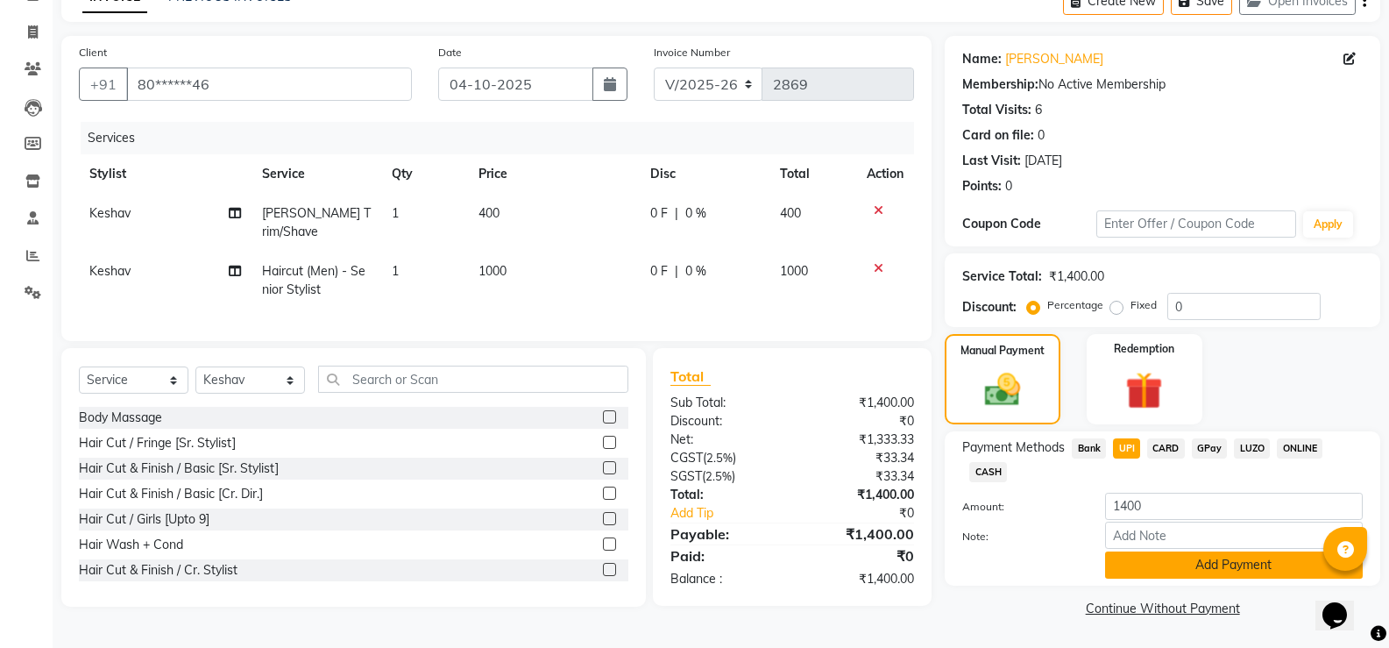
click at [1207, 564] on button "Add Payment" at bounding box center [1234, 564] width 258 height 27
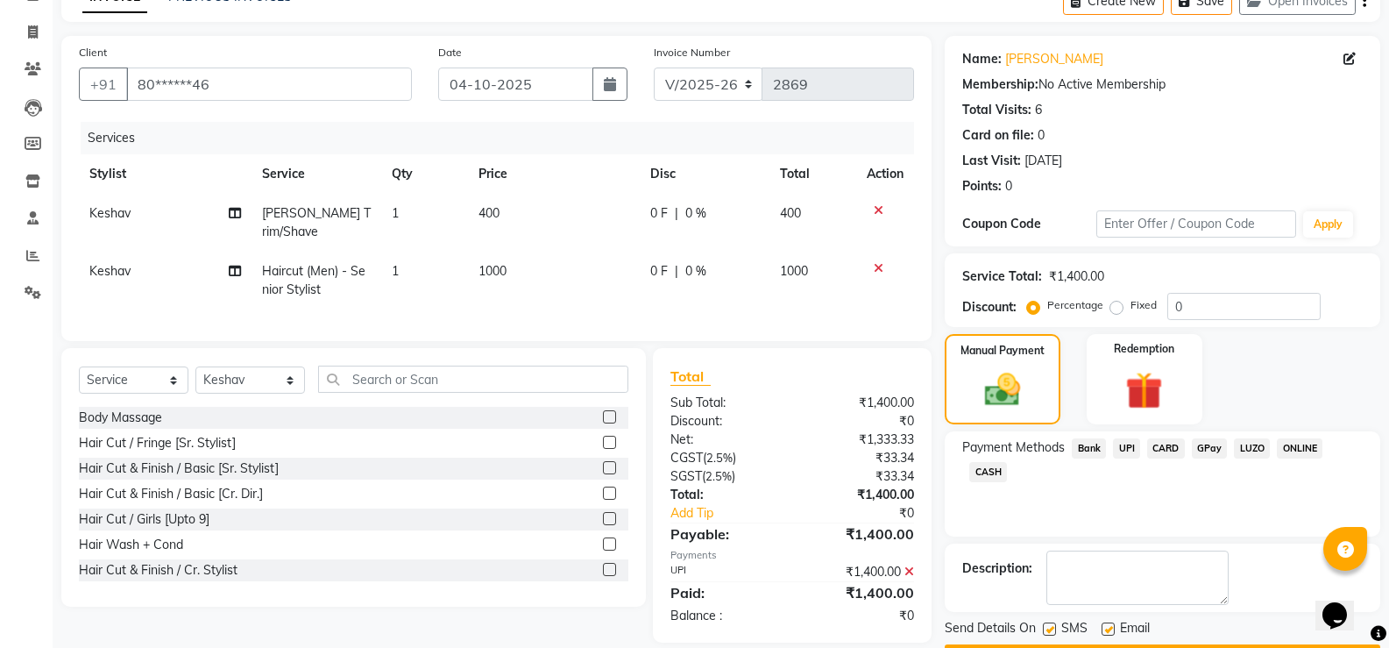
scroll to position [145, 0]
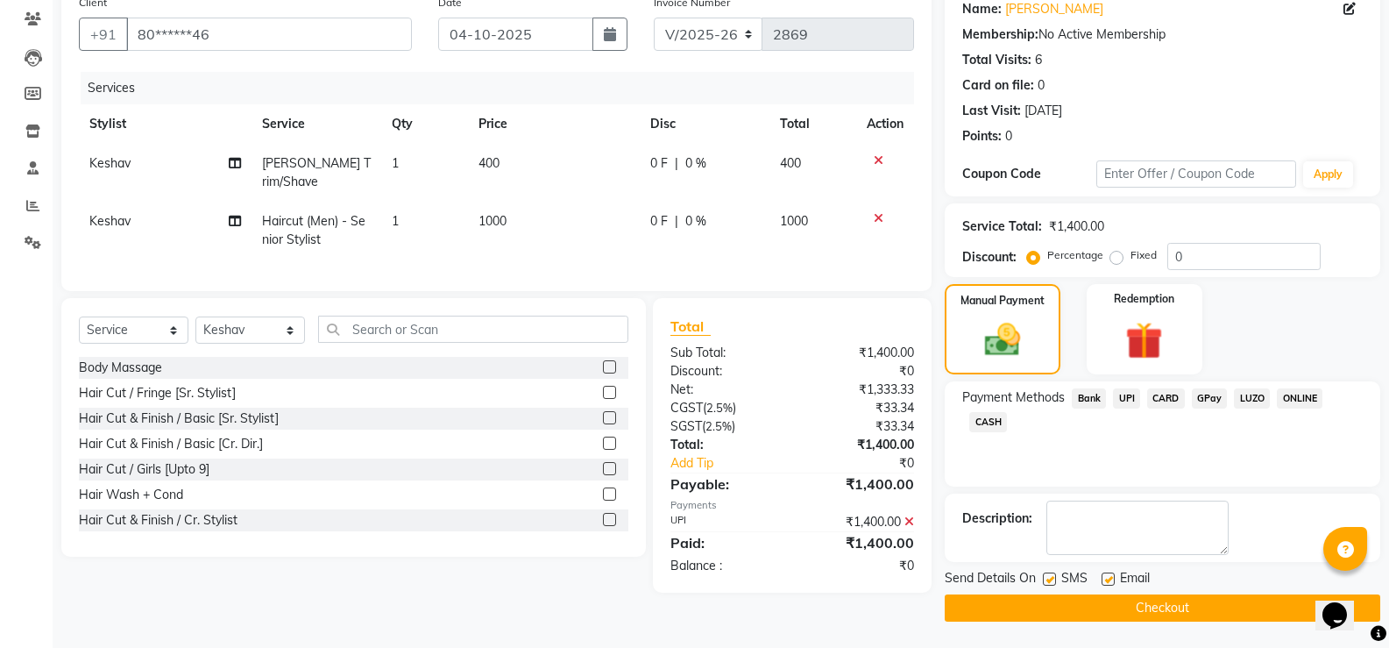
click at [550, 271] on div "Services Stylist Service Qty Price Disc Total Action [PERSON_NAME] Trim/Shave 1…" at bounding box center [496, 173] width 835 height 202
click at [1077, 612] on button "Checkout" at bounding box center [1163, 607] width 436 height 27
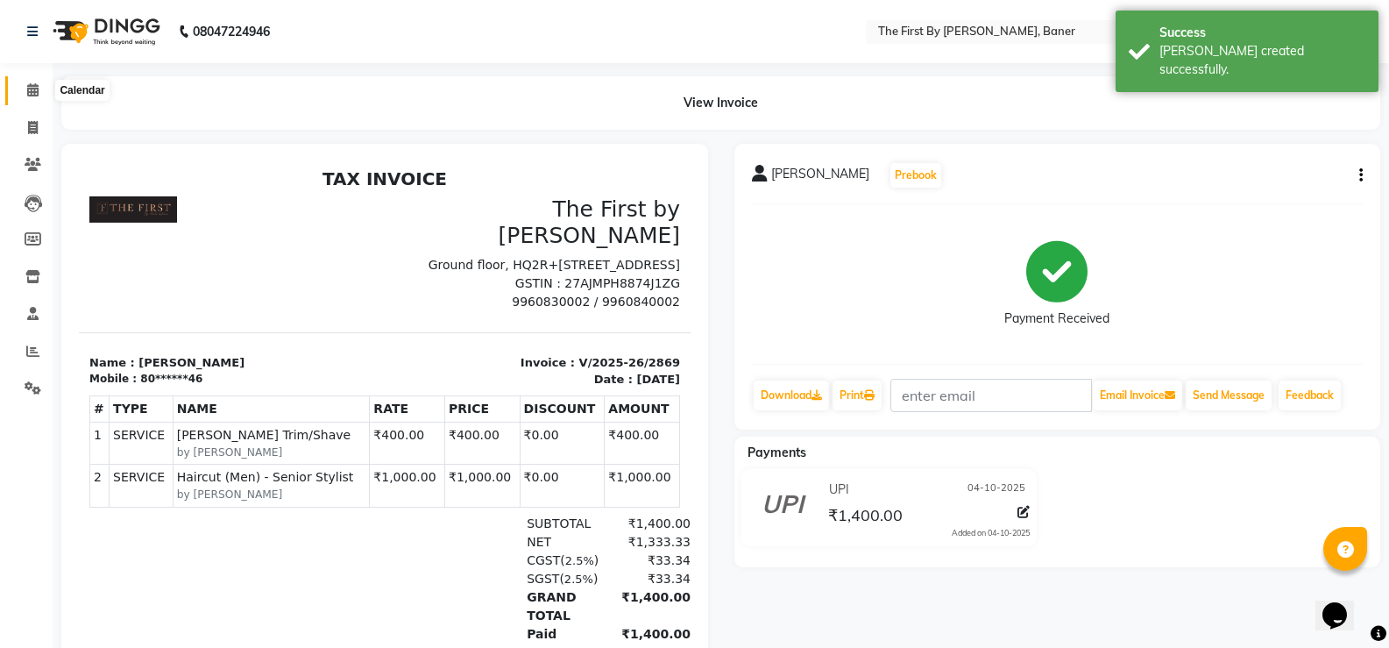
click at [28, 85] on icon at bounding box center [32, 89] width 11 height 13
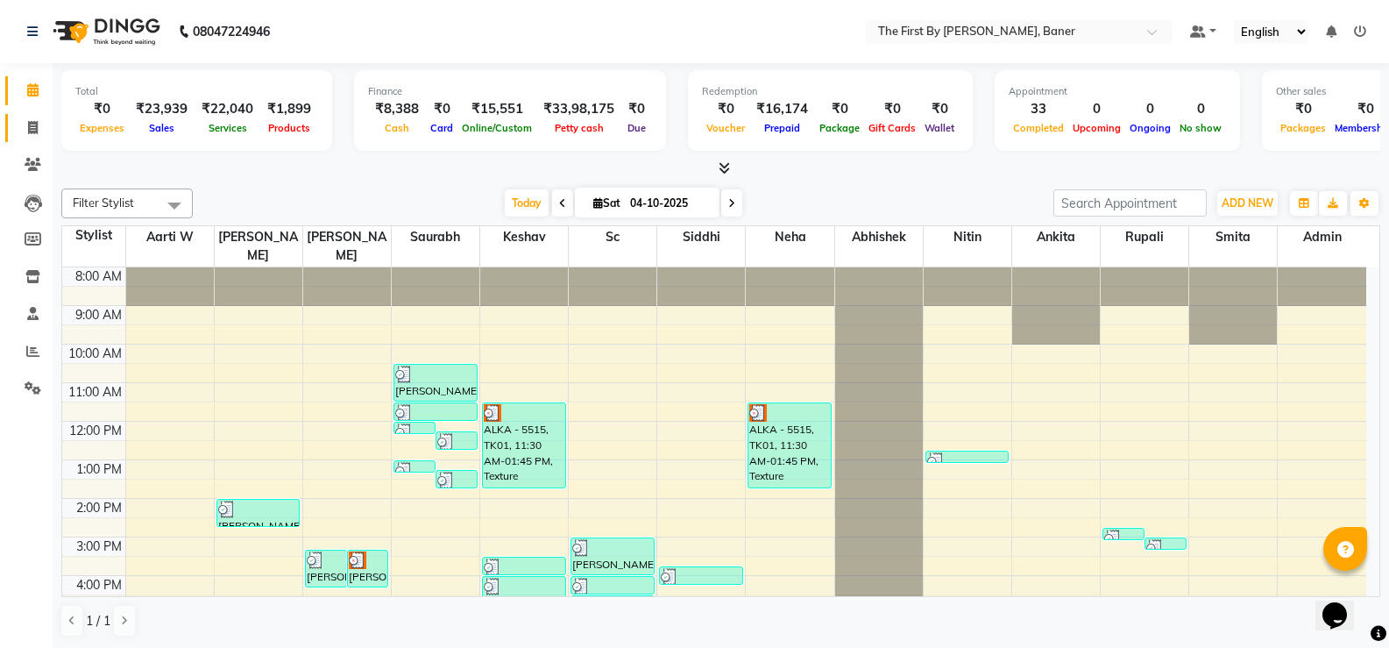
drag, startPoint x: 13, startPoint y: 124, endPoint x: 41, endPoint y: 133, distance: 29.7
click at [13, 124] on link "Invoice" at bounding box center [26, 128] width 42 height 29
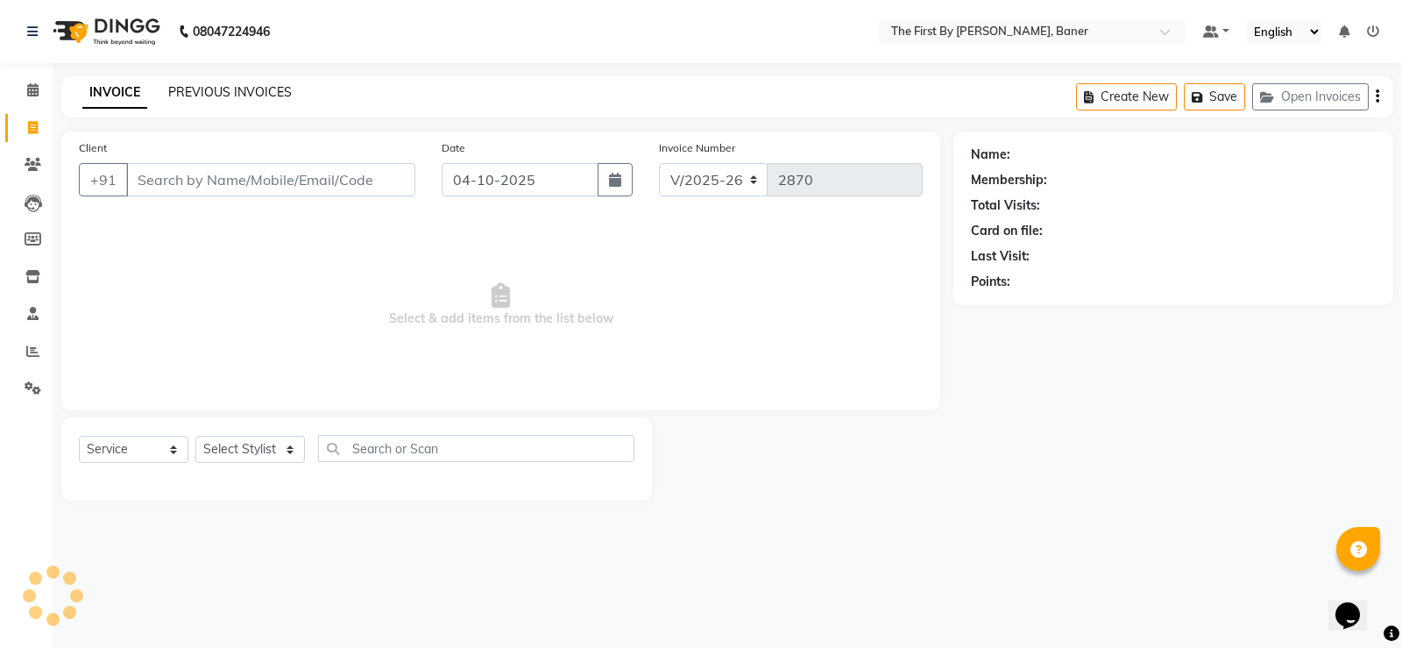
click at [214, 96] on link "PREVIOUS INVOICES" at bounding box center [230, 92] width 124 height 16
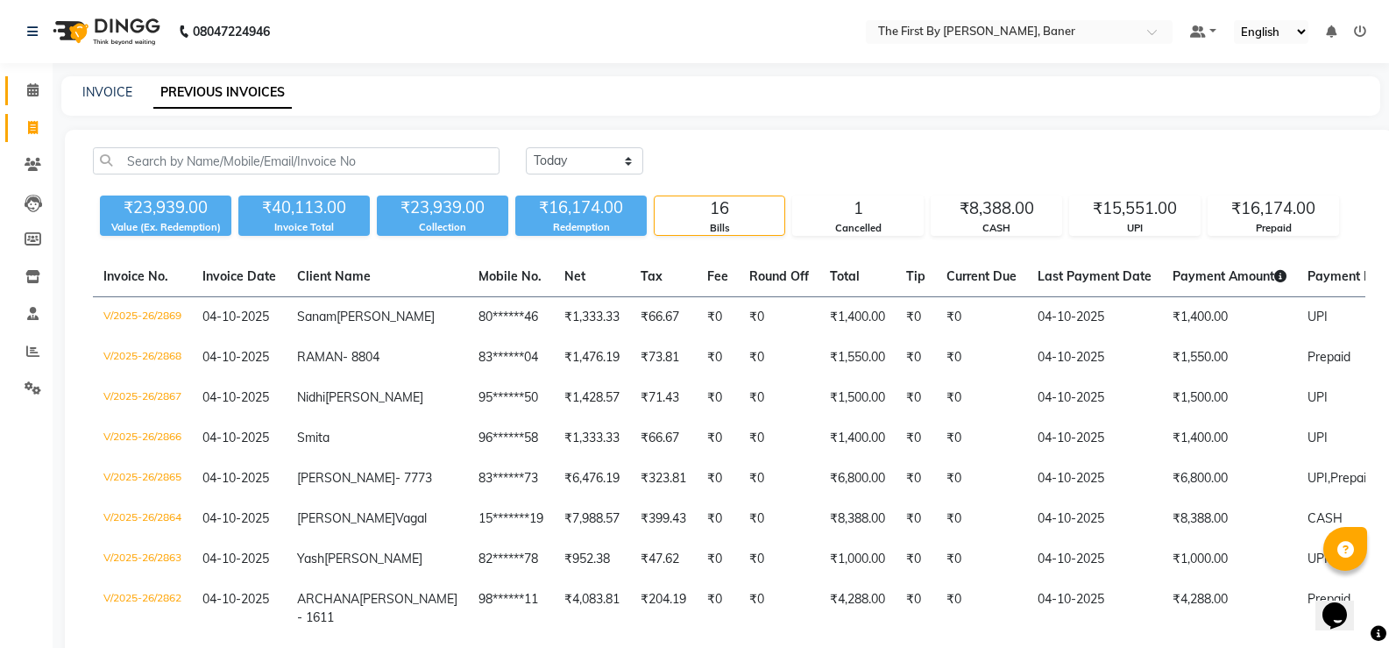
click at [25, 96] on span at bounding box center [33, 91] width 31 height 20
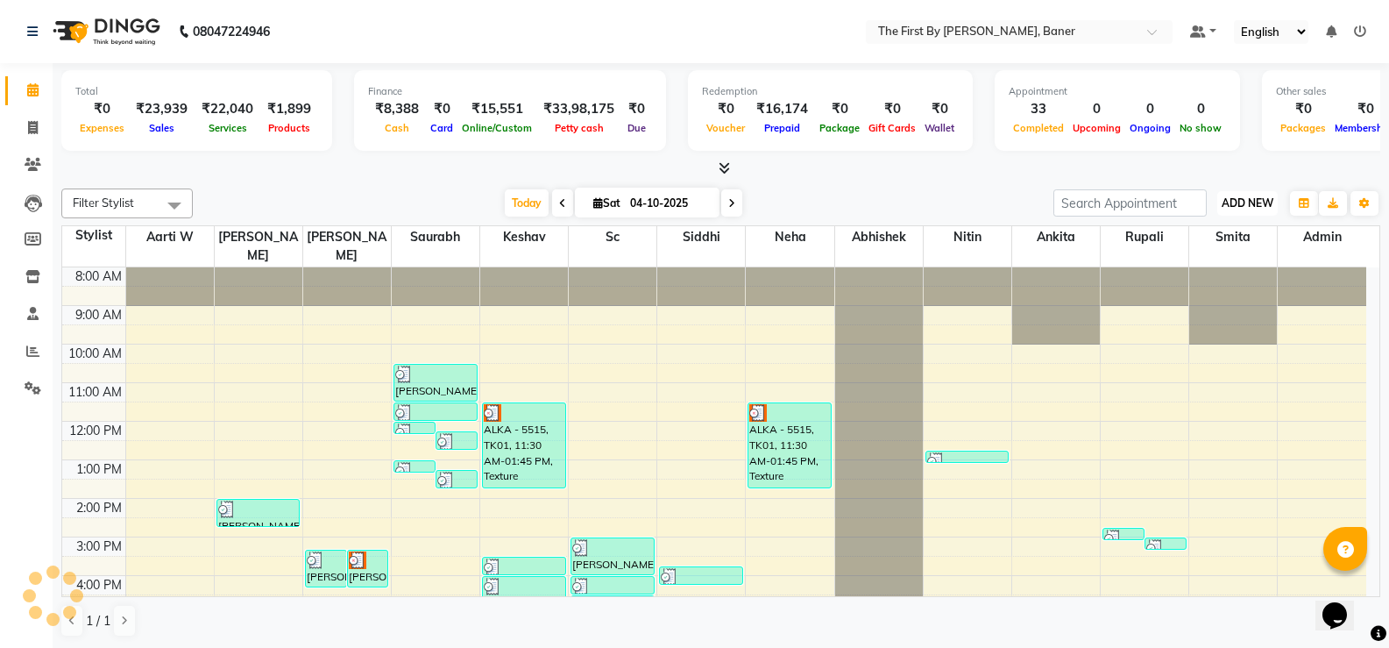
click at [1222, 196] on span "ADD NEW" at bounding box center [1248, 202] width 52 height 13
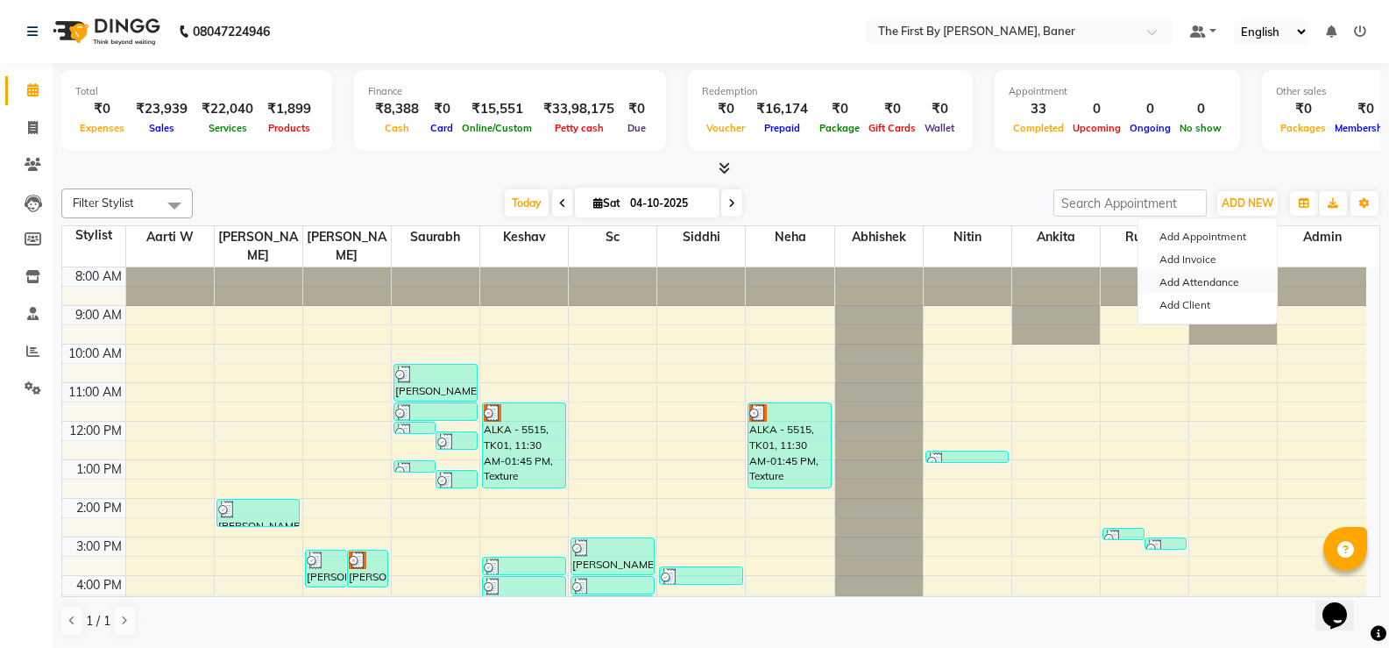
click at [1196, 284] on link "Add Attendance" at bounding box center [1207, 282] width 138 height 23
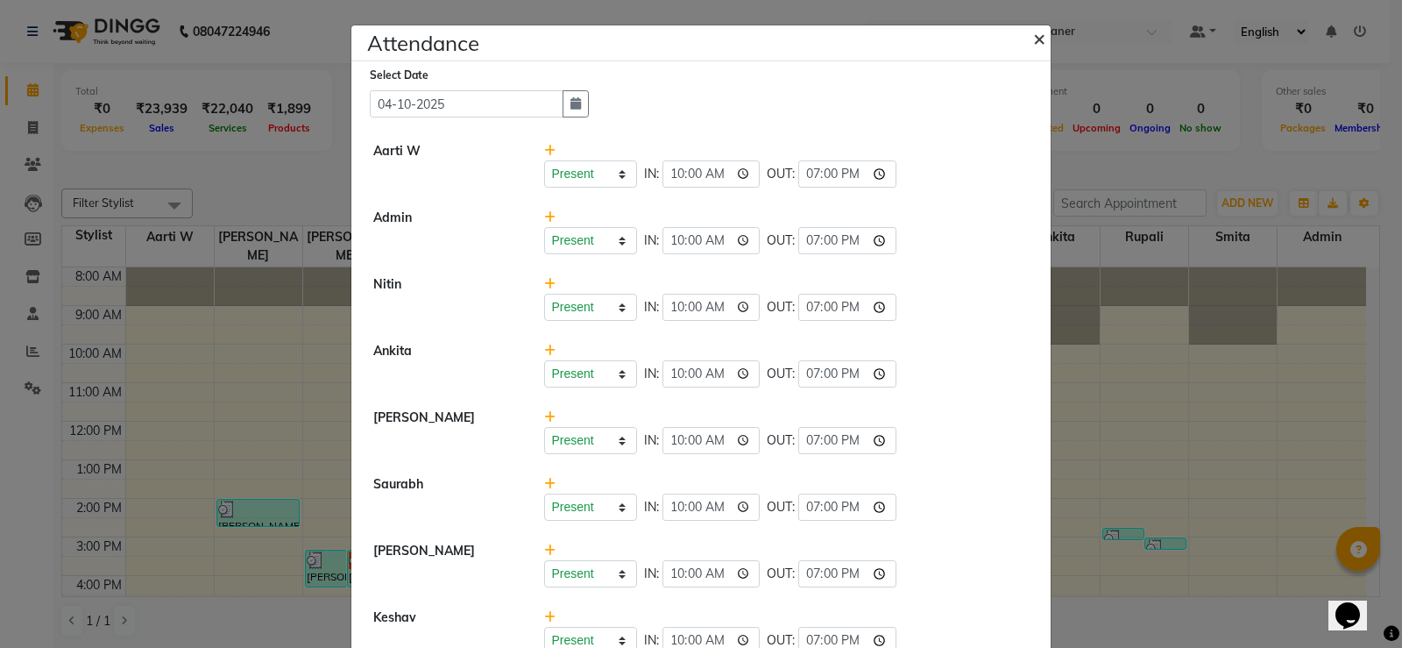
click at [1033, 28] on span "×" at bounding box center [1039, 38] width 12 height 26
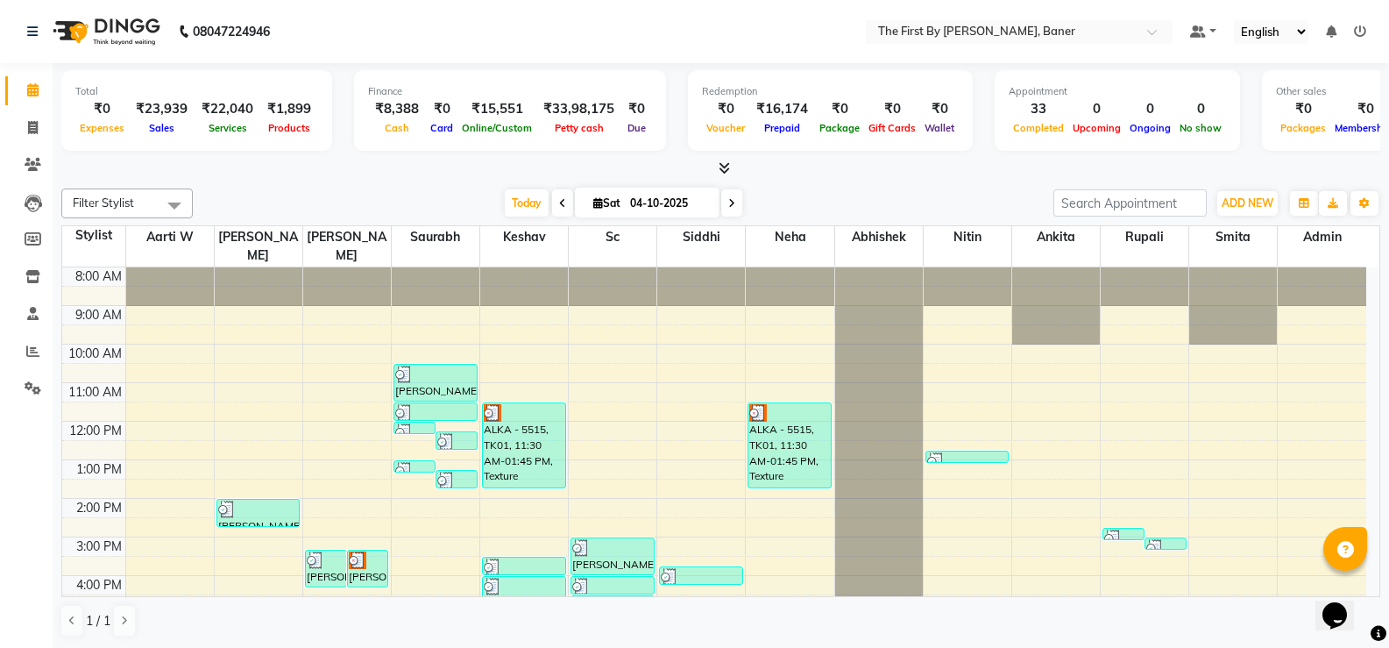
click at [1360, 25] on icon at bounding box center [1360, 31] width 12 height 12
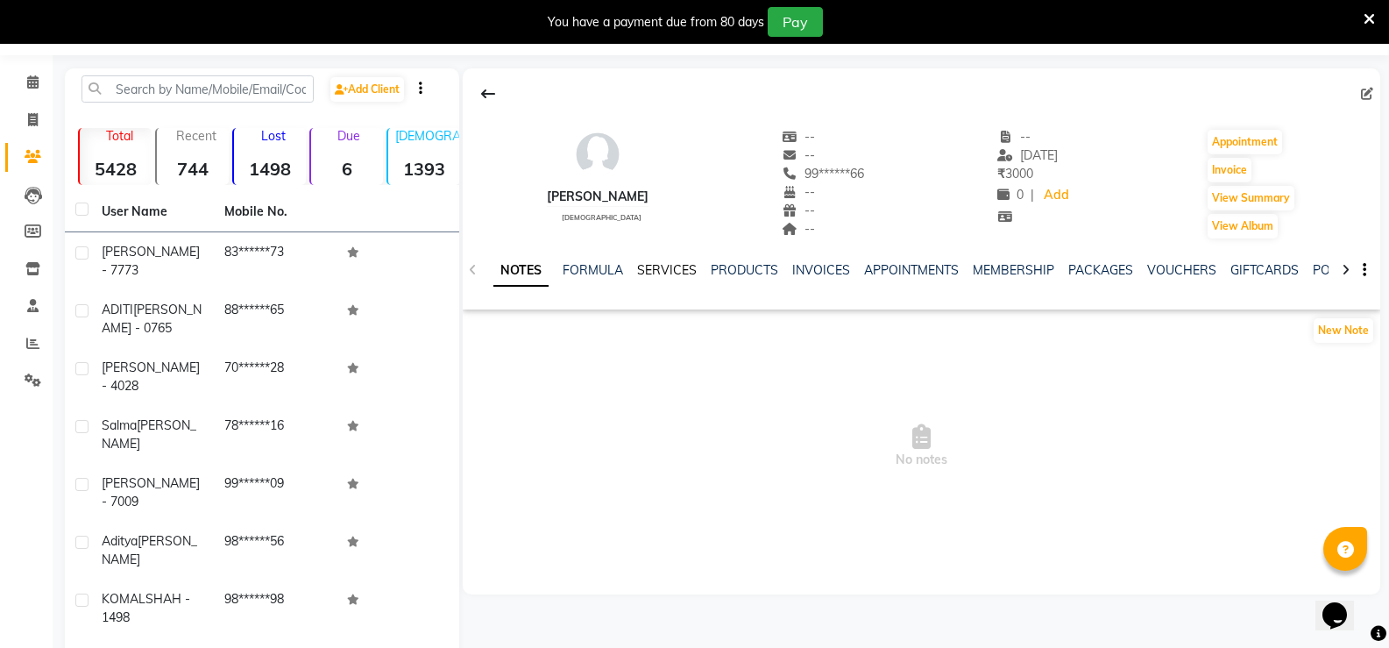
click at [641, 265] on link "SERVICES" at bounding box center [667, 270] width 60 height 16
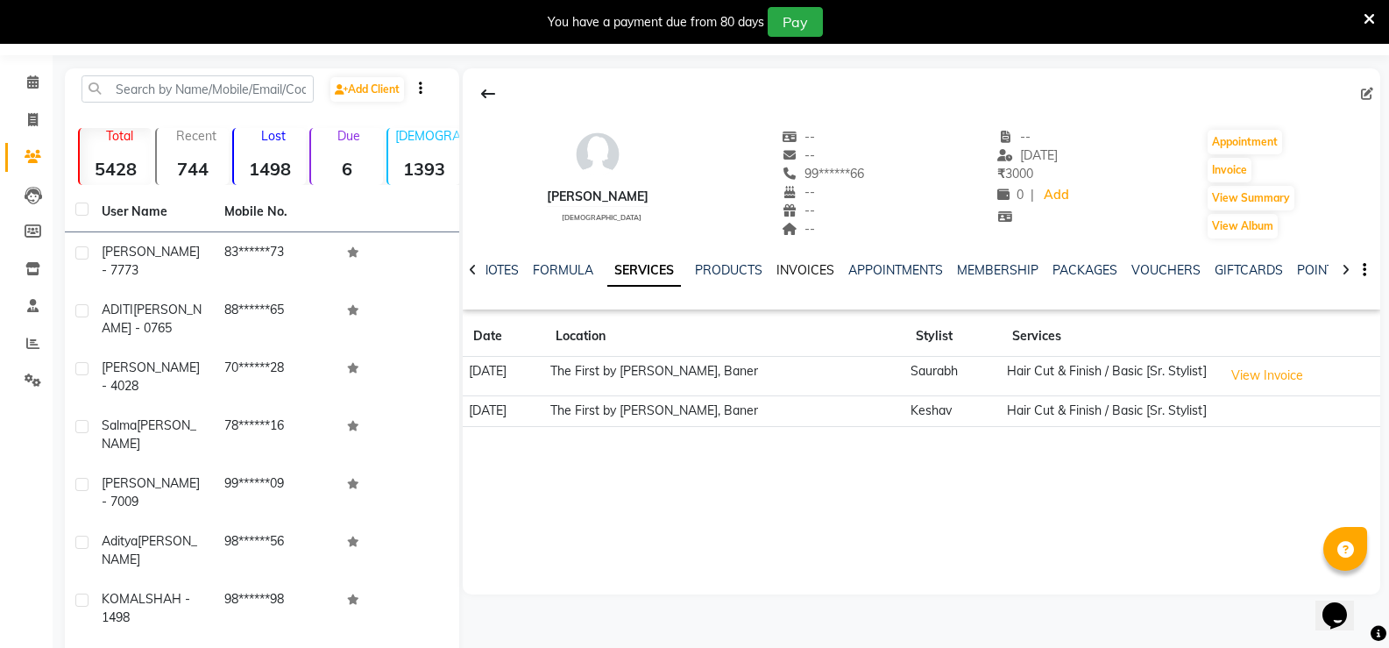
click at [784, 272] on link "INVOICES" at bounding box center [806, 270] width 58 height 16
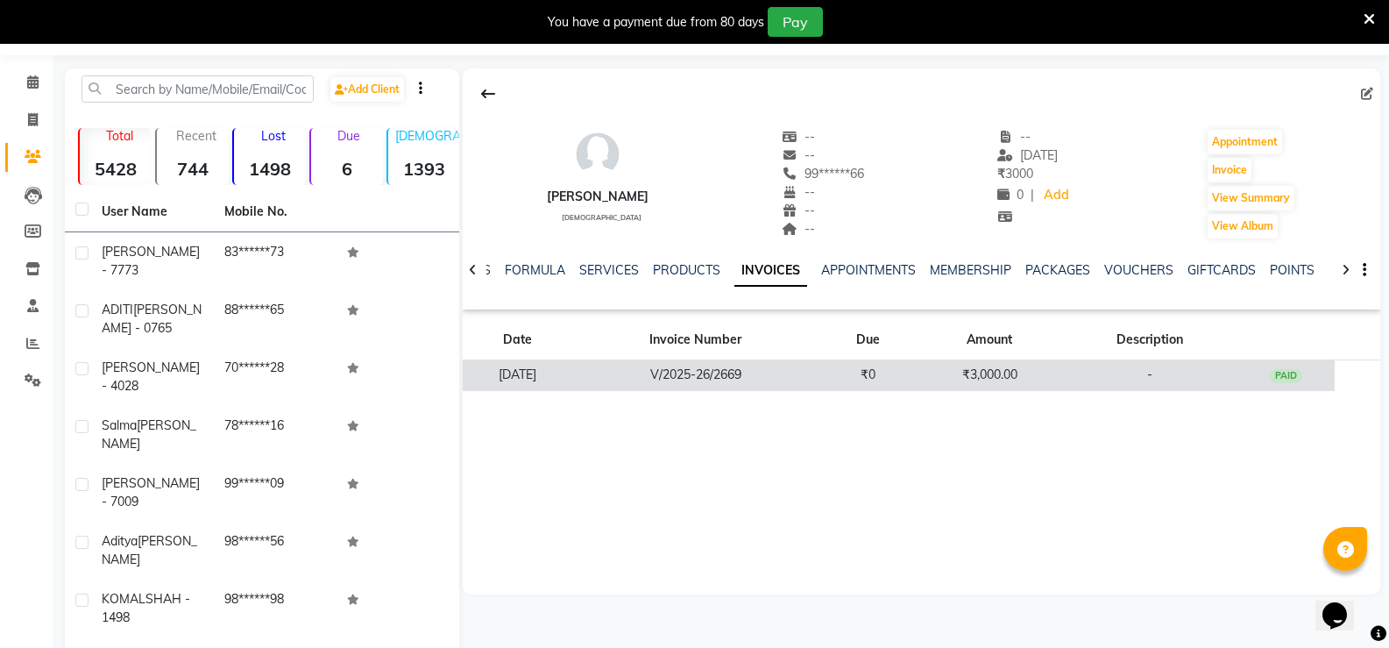
click at [753, 377] on td "V/2025-26/2669" at bounding box center [695, 375] width 247 height 31
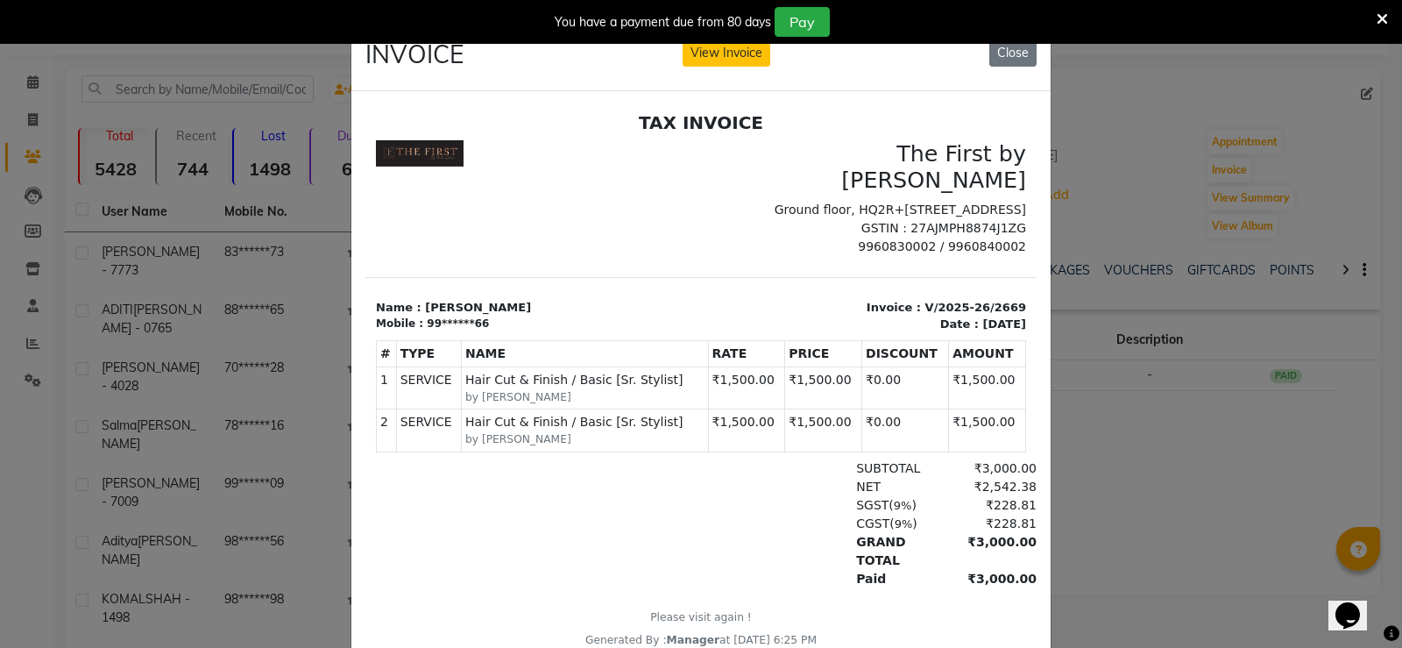
click at [844, 237] on p "GSTIN : 27AJMPH8874J1ZG" at bounding box center [869, 227] width 315 height 18
click at [995, 56] on button "Close" at bounding box center [1012, 52] width 47 height 27
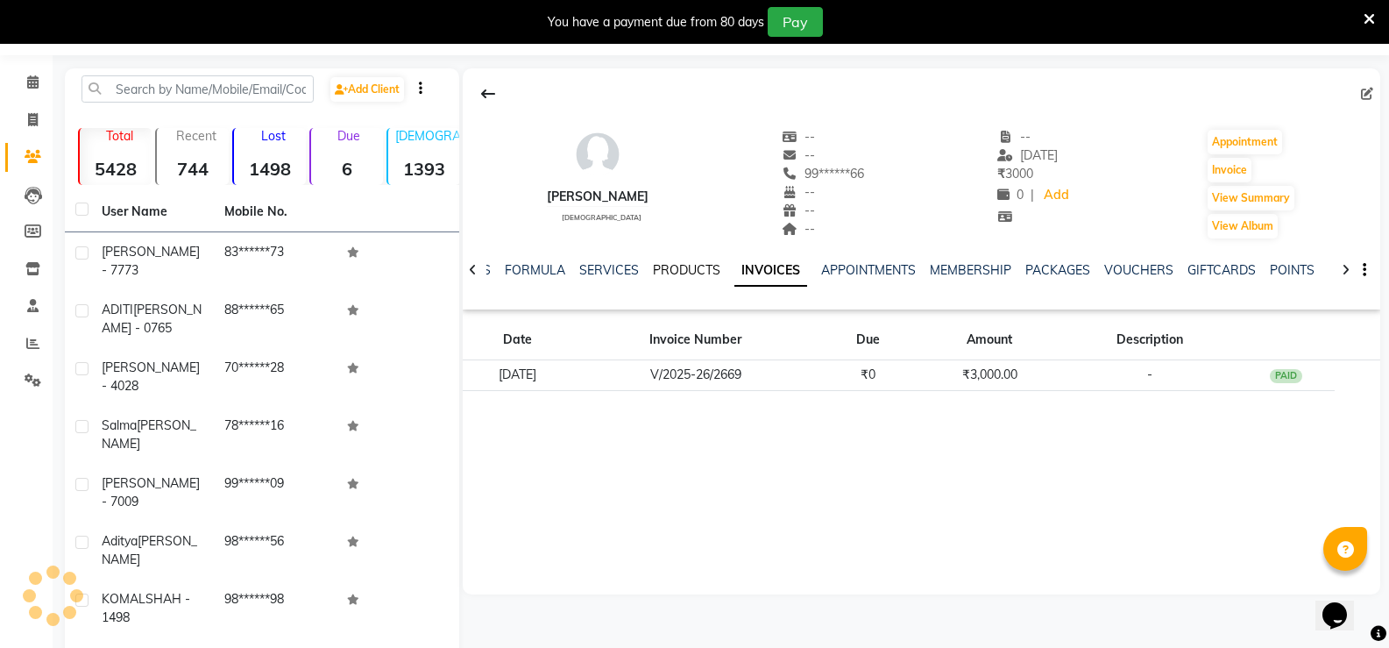
click at [666, 271] on link "PRODUCTS" at bounding box center [686, 270] width 67 height 16
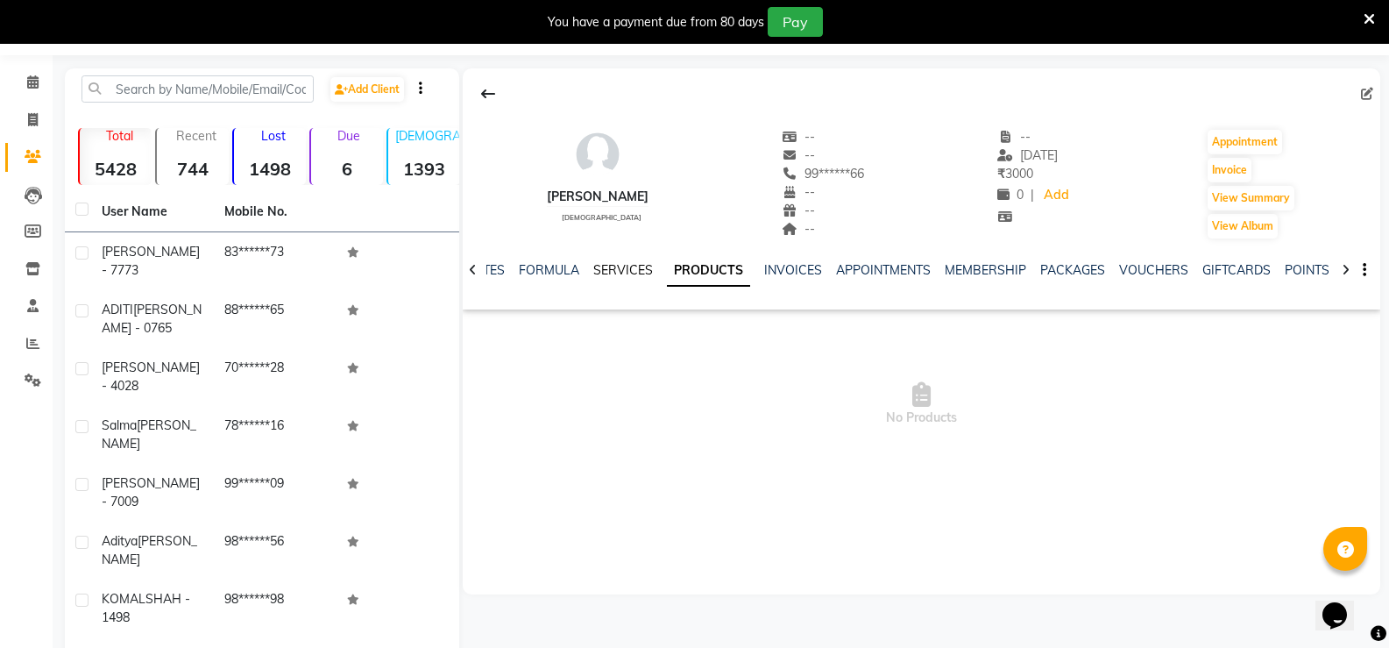
click at [632, 273] on link "SERVICES" at bounding box center [623, 270] width 60 height 16
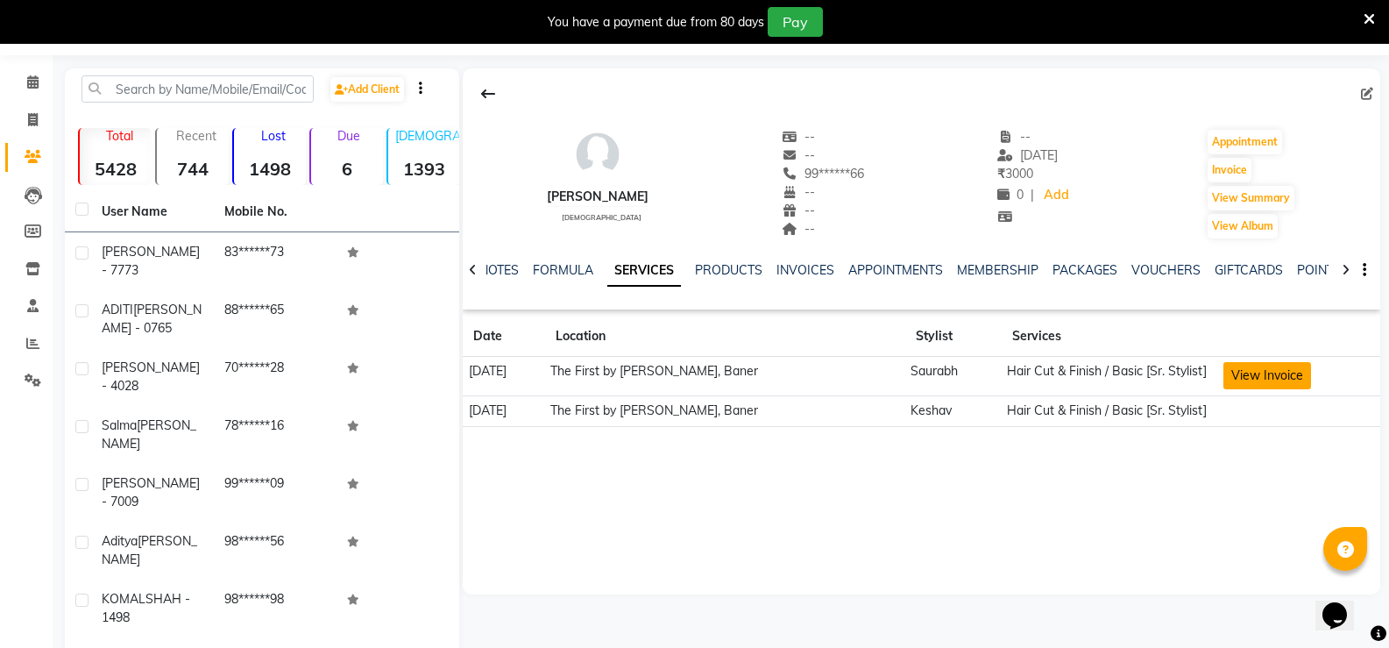
click at [1274, 379] on button "View Invoice" at bounding box center [1268, 375] width 88 height 27
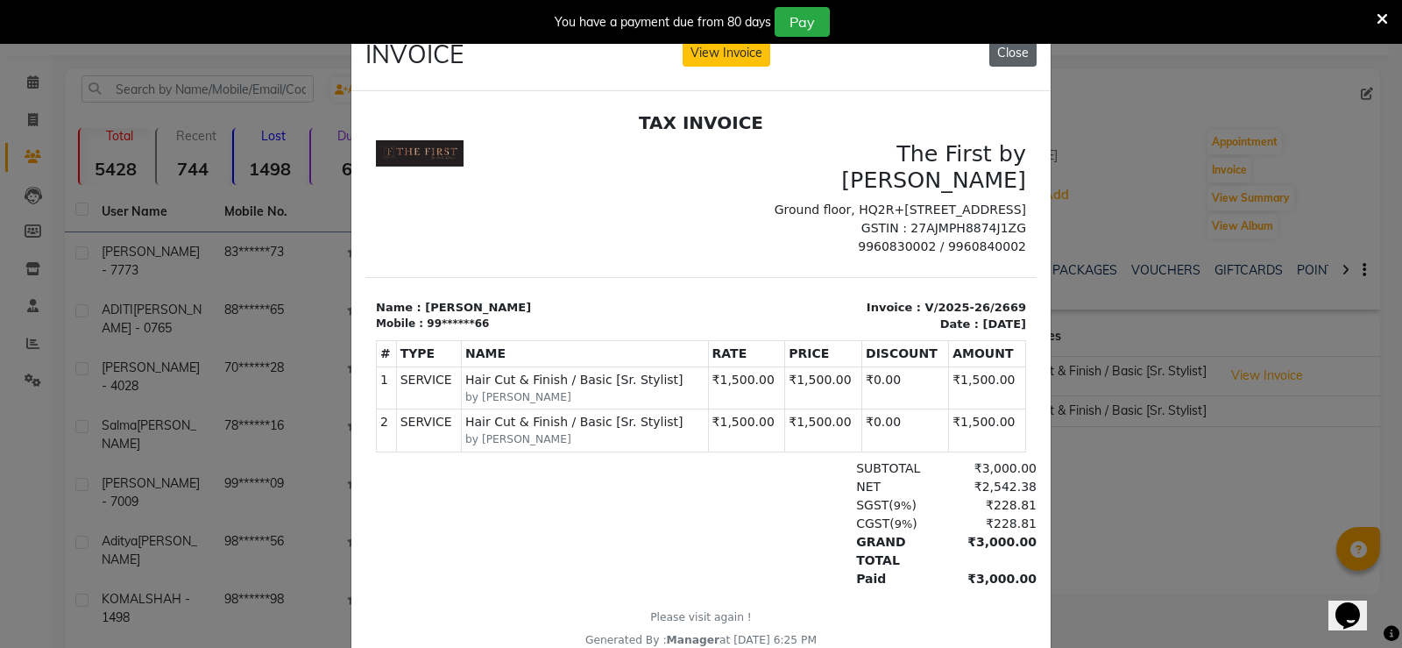
click at [1017, 54] on button "Close" at bounding box center [1012, 52] width 47 height 27
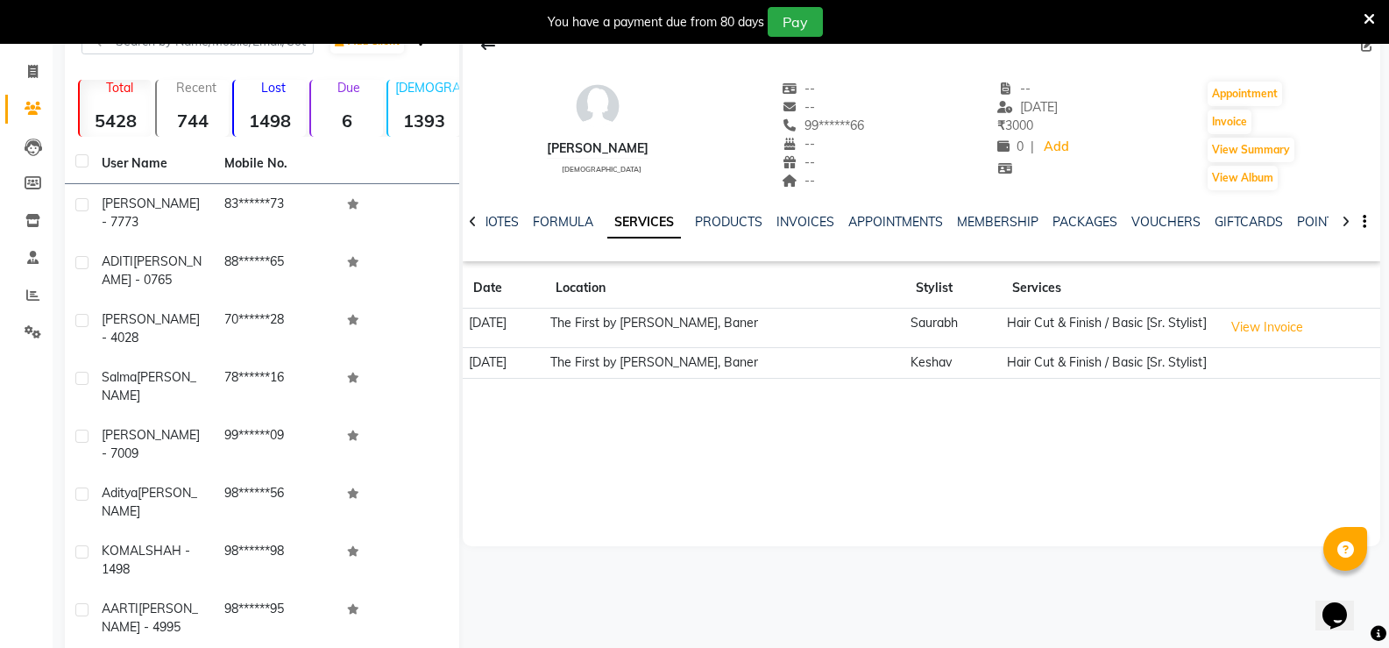
scroll to position [16, 0]
